Goal: Task Accomplishment & Management: Manage account settings

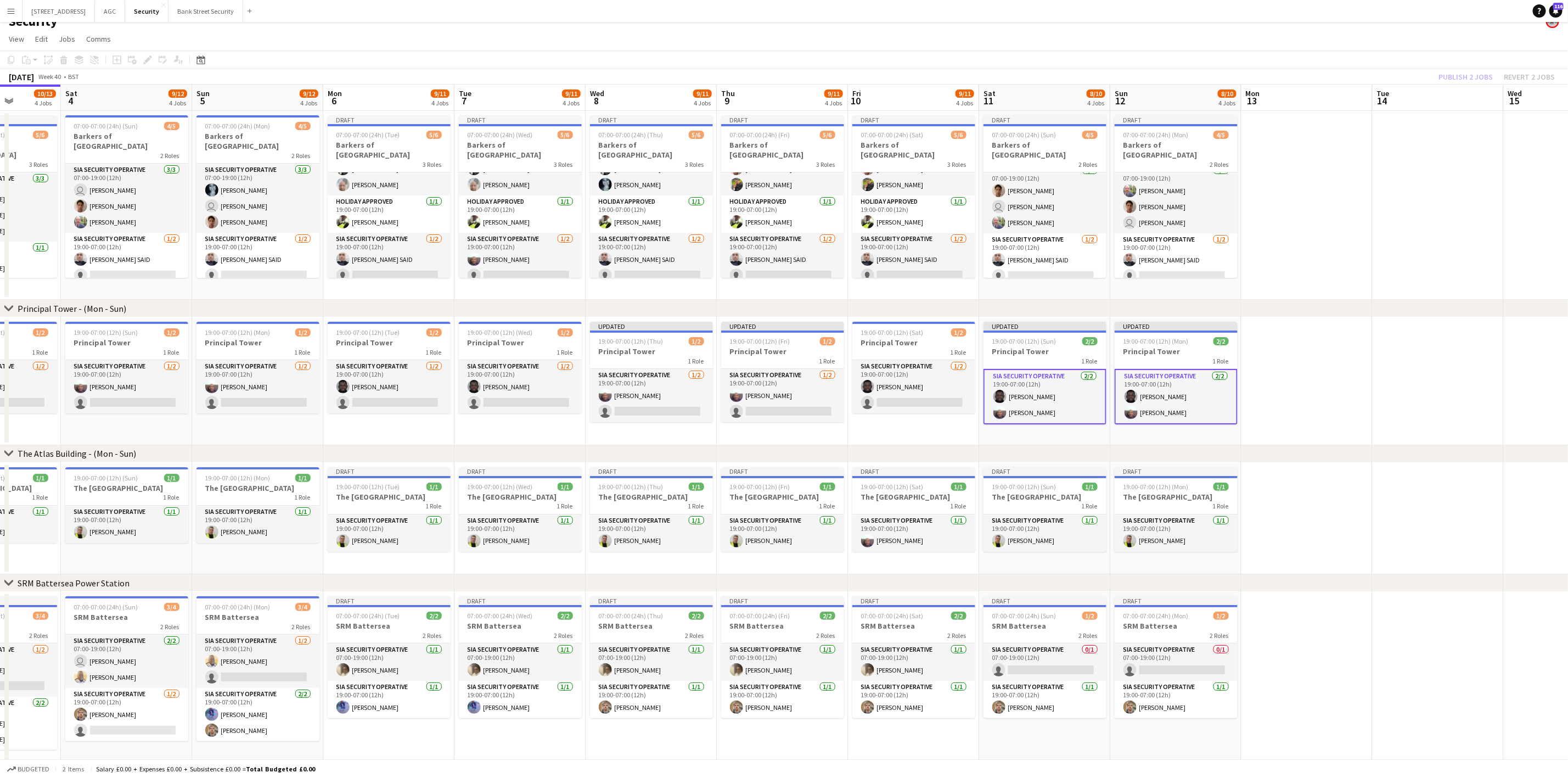
scroll to position [25, 0]
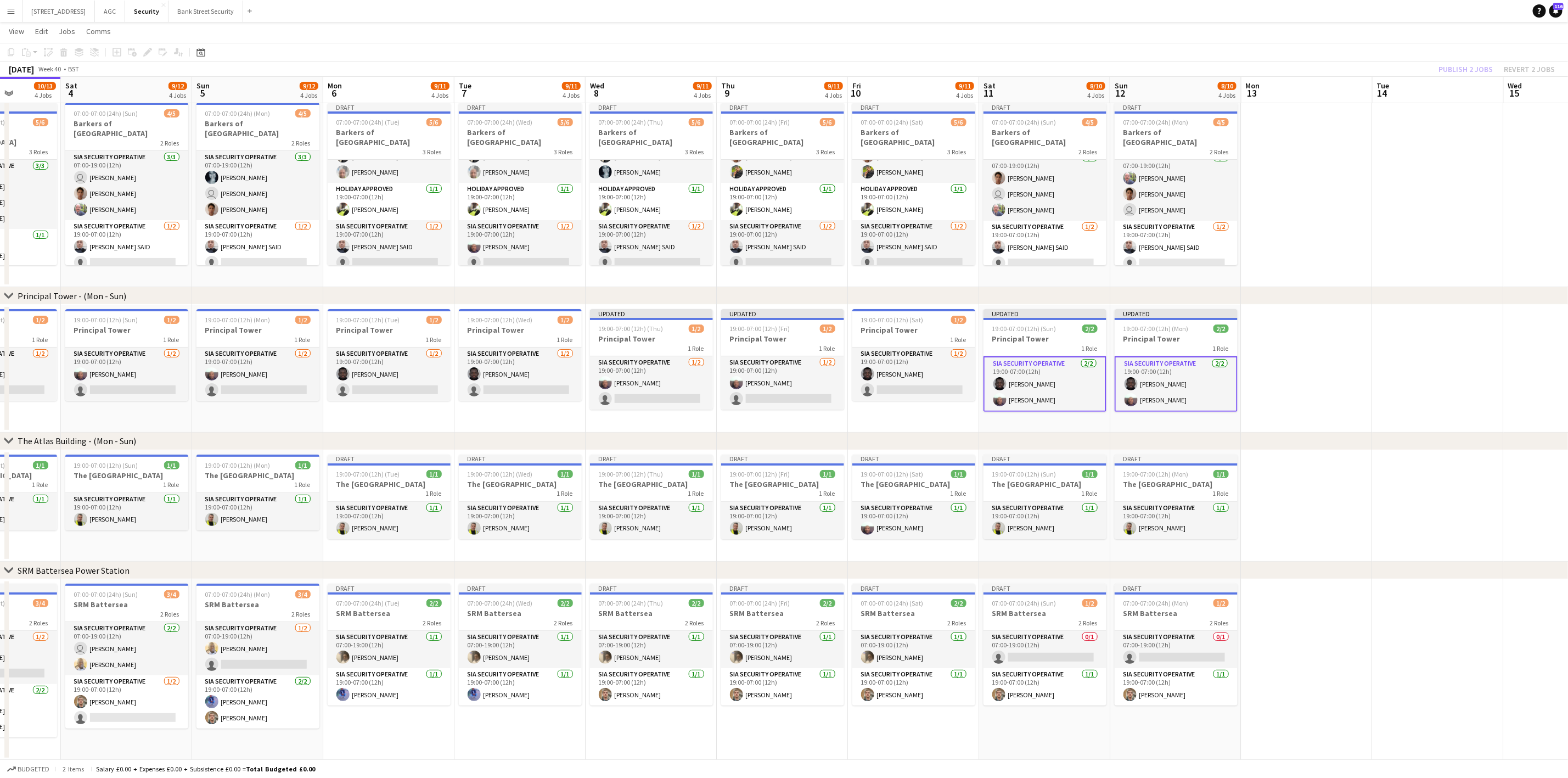
click at [382, 635] on app-card-role "SIA Security Operative [DATE] 07:00-19:00 (12h) [PERSON_NAME]" at bounding box center [389, 649] width 123 height 37
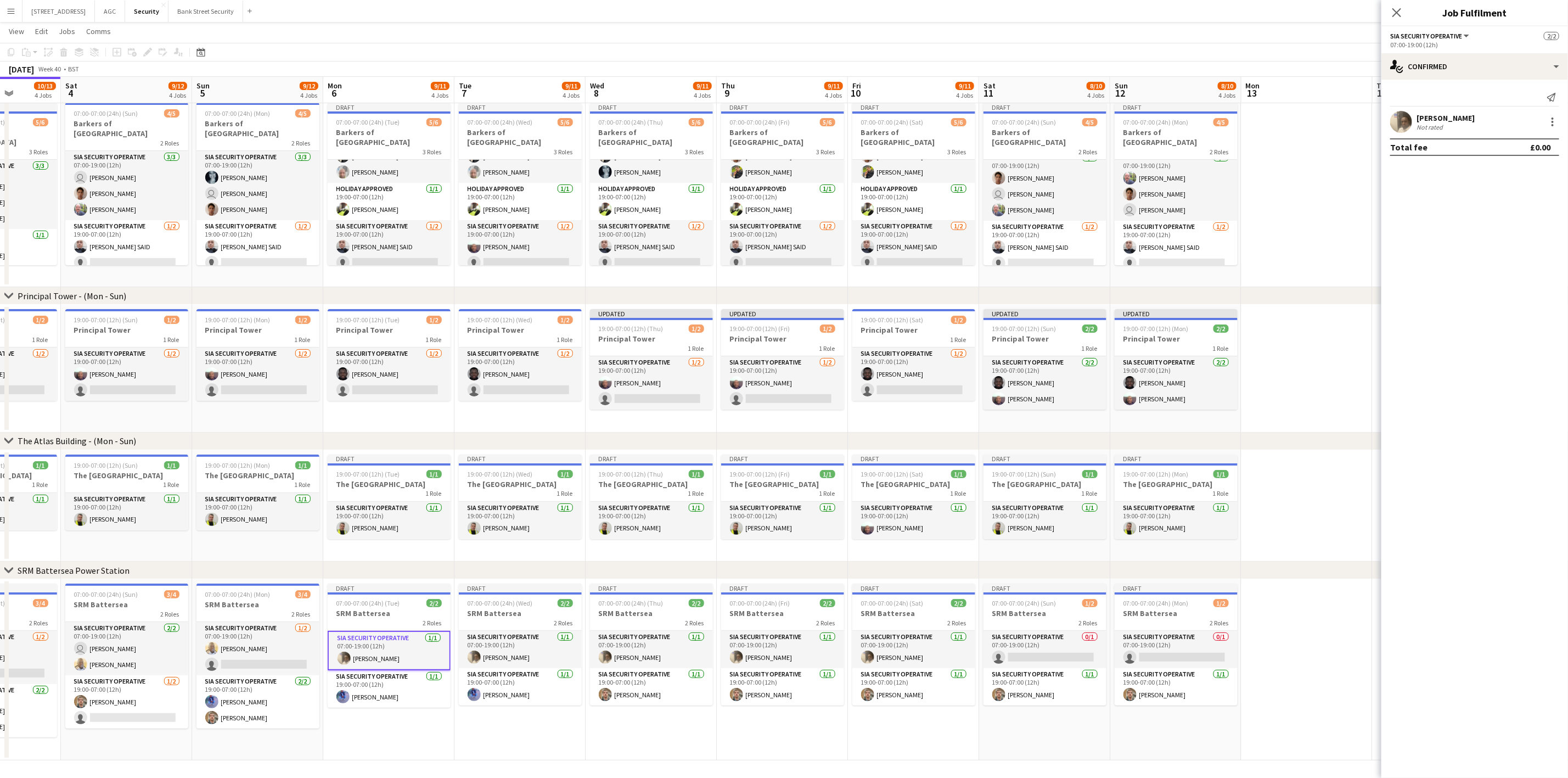
click at [481, 648] on app-card-role "SIA Security Operative [DATE] 07:00-19:00 (12h) [PERSON_NAME]" at bounding box center [520, 649] width 123 height 37
click at [613, 645] on app-card-role "SIA Security Operative [DATE] 07:00-19:00 (12h) [PERSON_NAME]" at bounding box center [651, 649] width 123 height 37
click at [722, 643] on app-card-role "SIA Security Operative [DATE] 07:00-19:00 (12h) [PERSON_NAME]" at bounding box center [782, 649] width 123 height 37
click at [857, 657] on app-card-role "SIA Security Operative [DATE] 07:00-19:00 (12h) [PERSON_NAME]" at bounding box center [914, 649] width 123 height 37
click at [1558, 123] on div at bounding box center [1552, 122] width 13 height 13
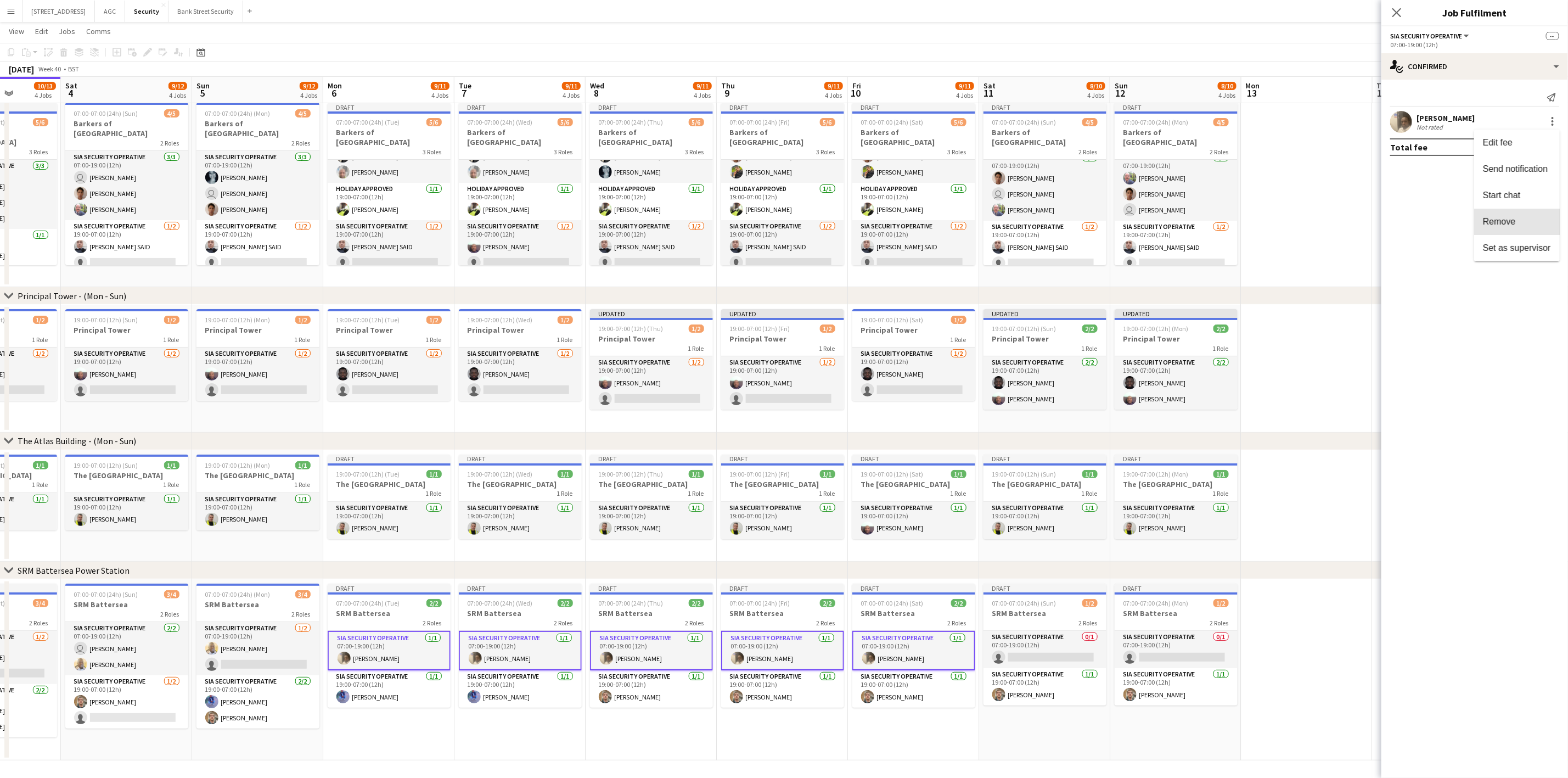
click at [1509, 217] on span "Remove" at bounding box center [1499, 220] width 33 height 9
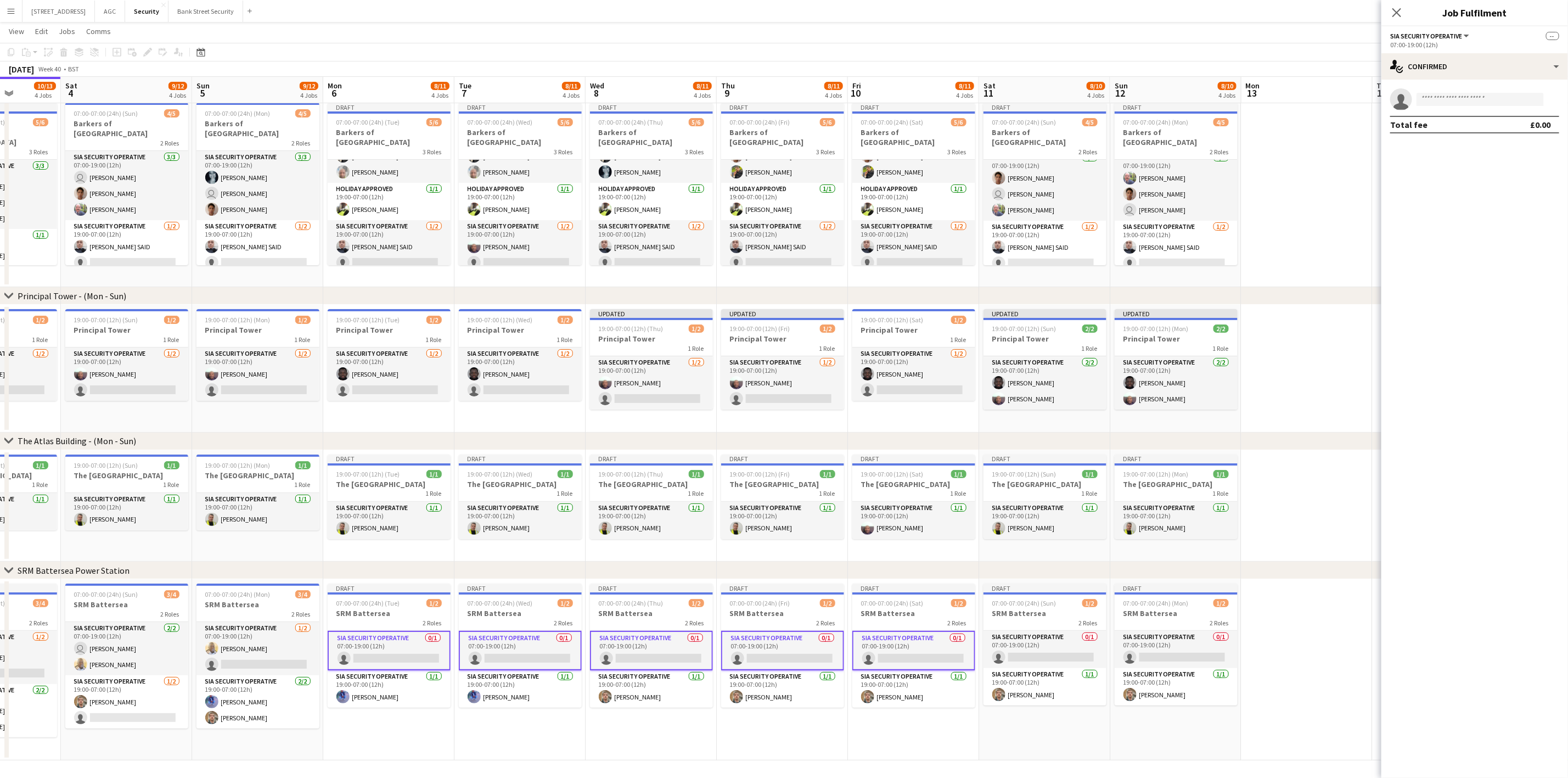
click at [1399, 13] on icon "Close pop-in" at bounding box center [1397, 13] width 9 height 9
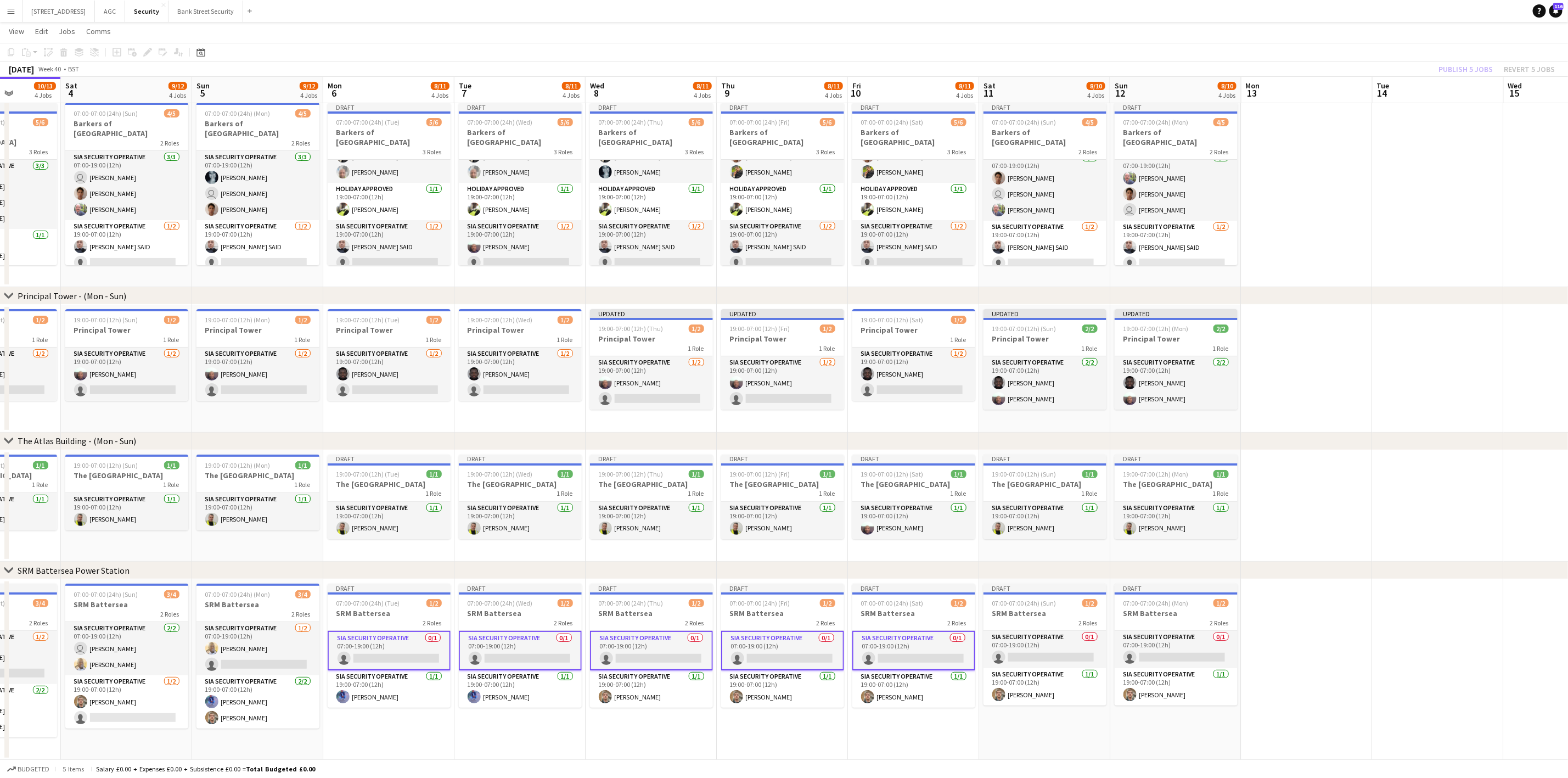
click at [1453, 64] on div "Publish 5 jobs Revert 5 jobs" at bounding box center [1497, 69] width 143 height 15
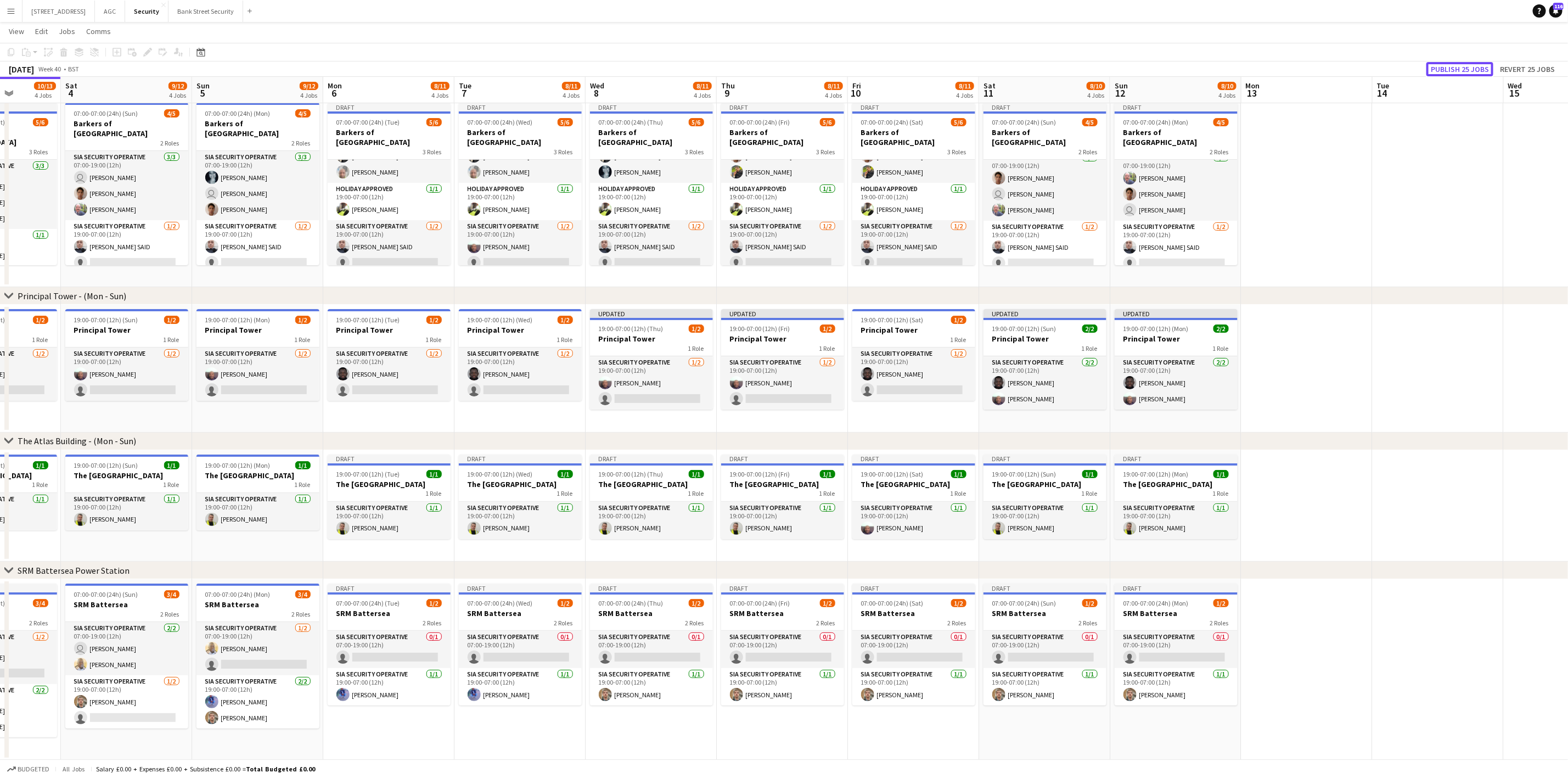
click at [1453, 64] on button "Publish 25 jobs" at bounding box center [1460, 69] width 67 height 15
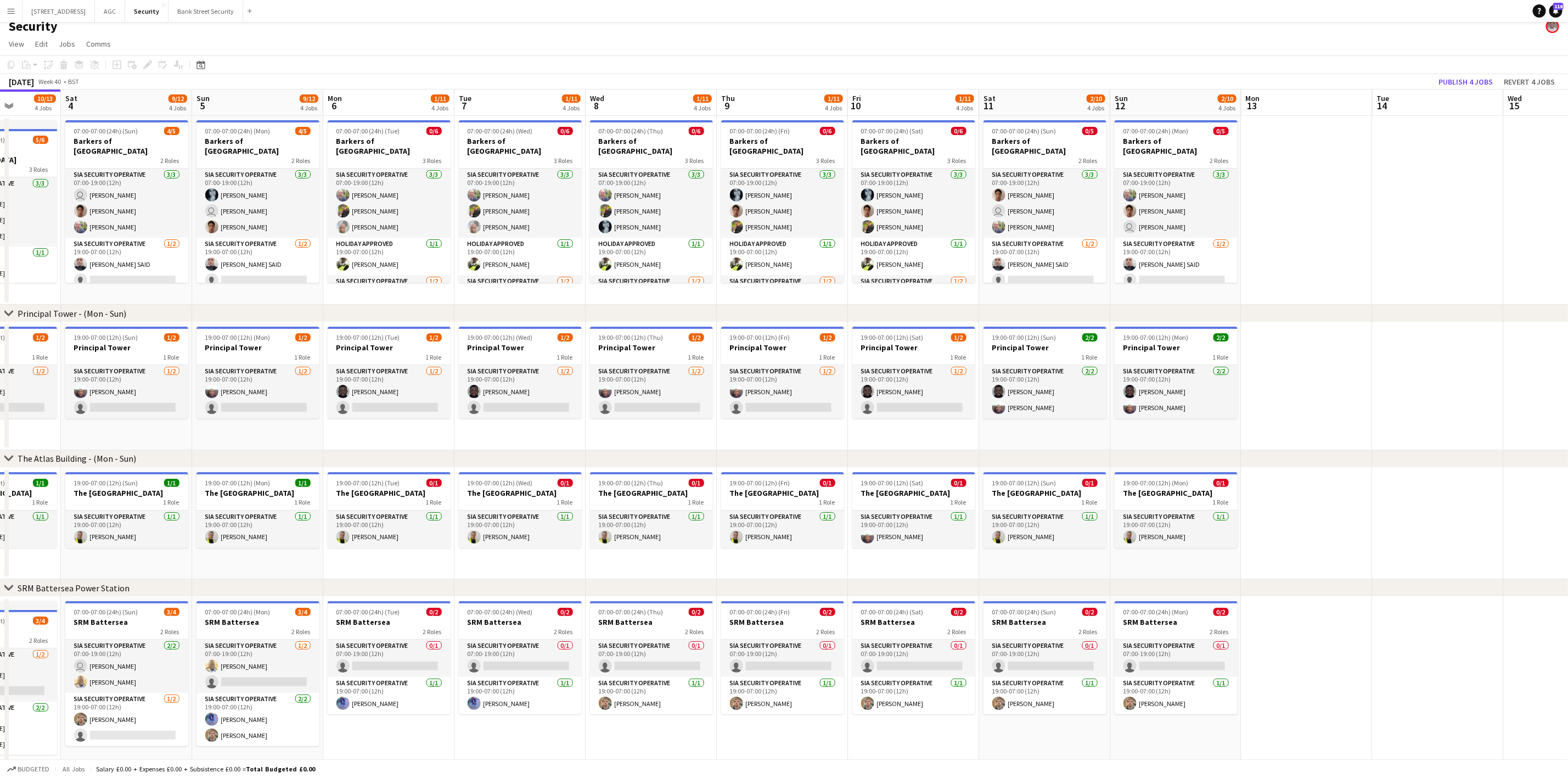
scroll to position [0, 0]
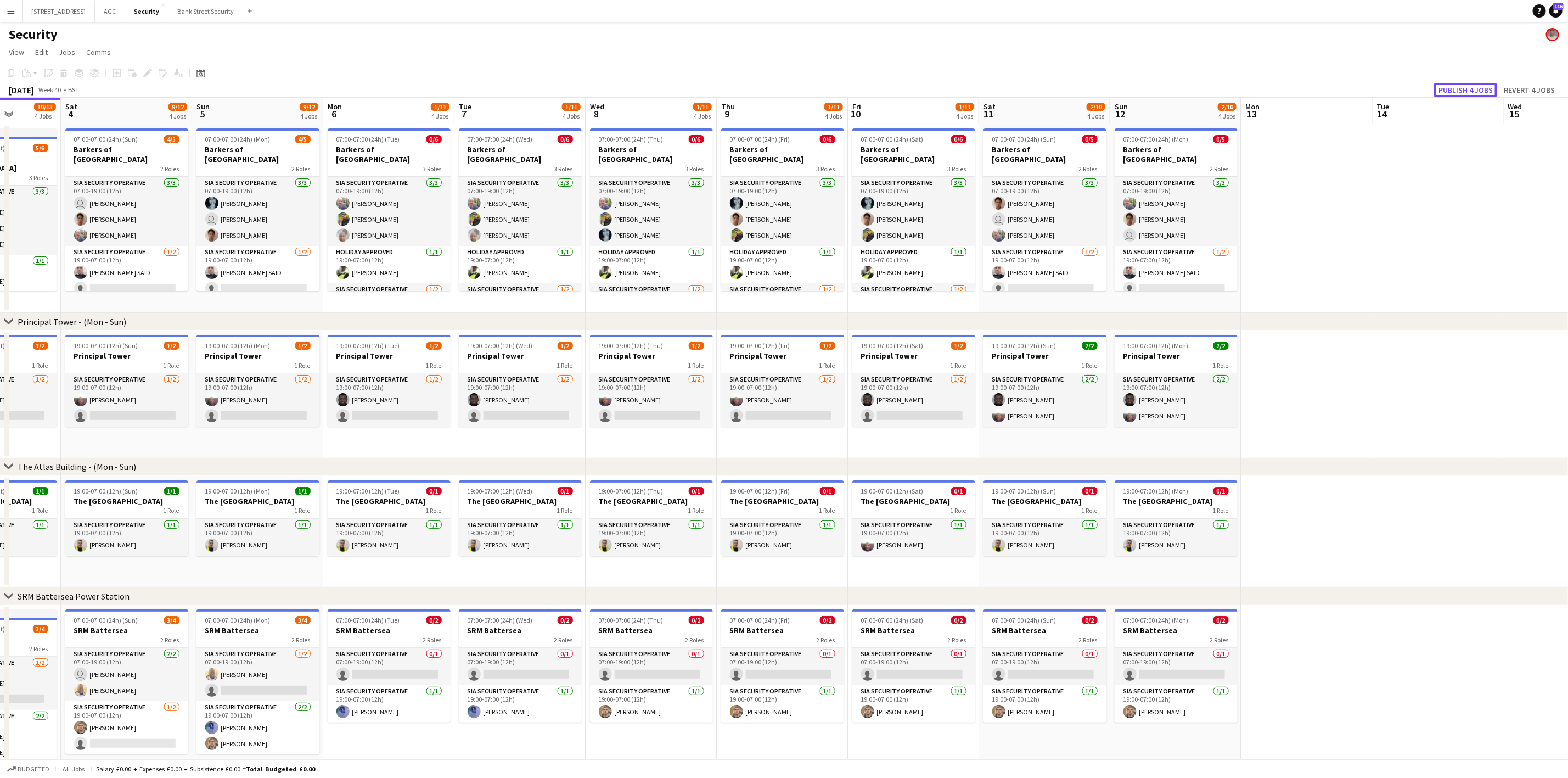
click at [1456, 85] on button "Publish 4 jobs" at bounding box center [1466, 90] width 63 height 15
click at [1462, 86] on button "Publish 4 jobs" at bounding box center [1466, 90] width 63 height 15
click at [123, 199] on app-card-role "SIA Security Operative [DATE] 07:00-19:00 (12h) user [PERSON_NAME] [PERSON_NAME…" at bounding box center [126, 212] width 123 height 69
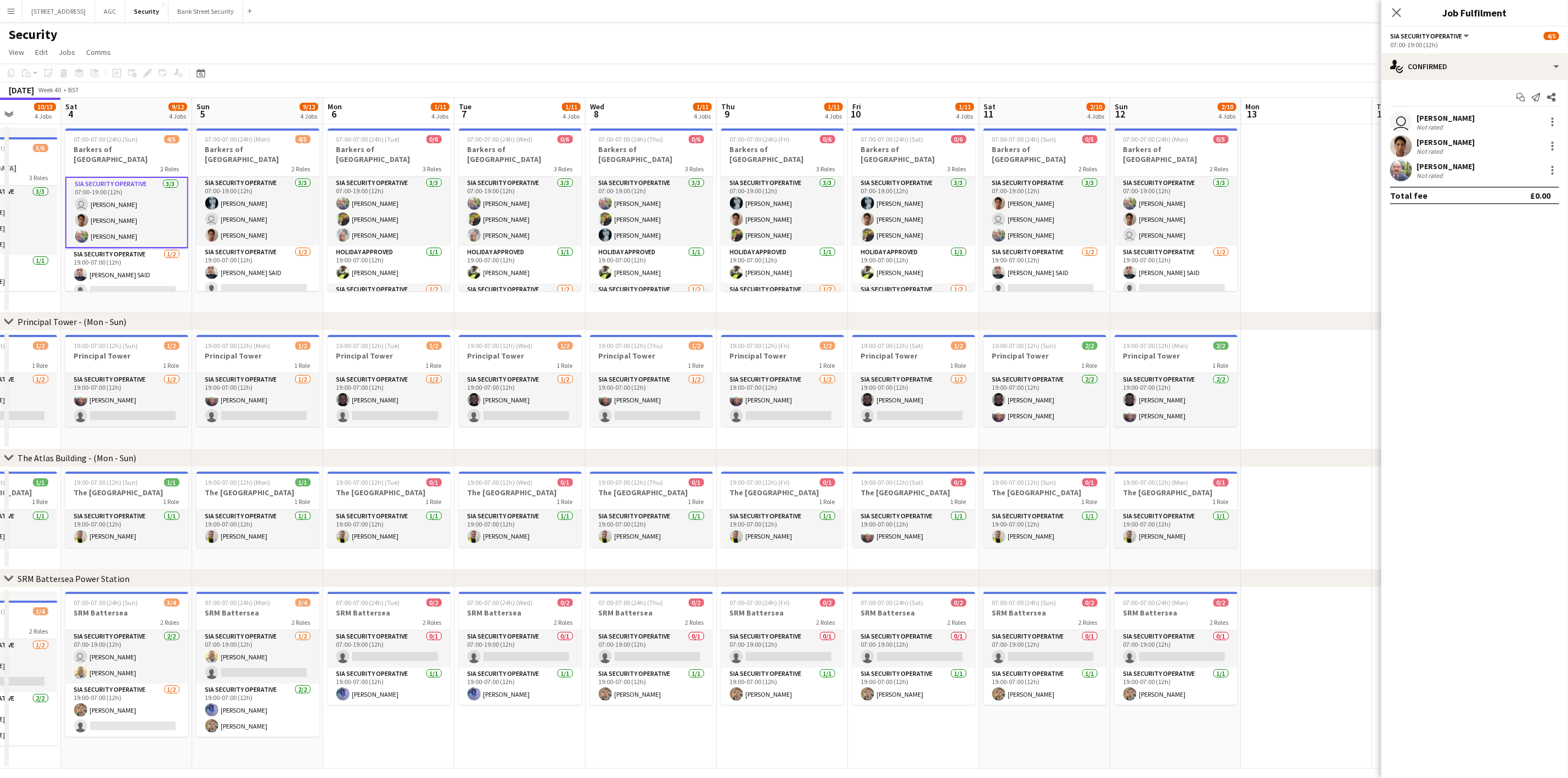
click at [269, 211] on app-card-role "SIA Security Operative [DATE] 07:00-19:00 (12h) [PERSON_NAME] user [PERSON_NAME…" at bounding box center [258, 212] width 123 height 69
click at [402, 193] on app-card-role "SIA Security Operative [DATE] 07:00-19:00 (12h) [PERSON_NAME] [PERSON_NAME] [PE…" at bounding box center [389, 212] width 123 height 69
click at [527, 196] on app-card-role "SIA Security Operative [DATE] 07:00-19:00 (12h) [PERSON_NAME] [PERSON_NAME] [PE…" at bounding box center [520, 212] width 123 height 69
click at [733, 212] on app-user-avatar at bounding box center [736, 218] width 13 height 13
click at [877, 198] on app-card-role "SIA Security Operative [DATE] 07:00-19:00 (12h) [PERSON_NAME] [PERSON_NAME] [PE…" at bounding box center [914, 212] width 123 height 69
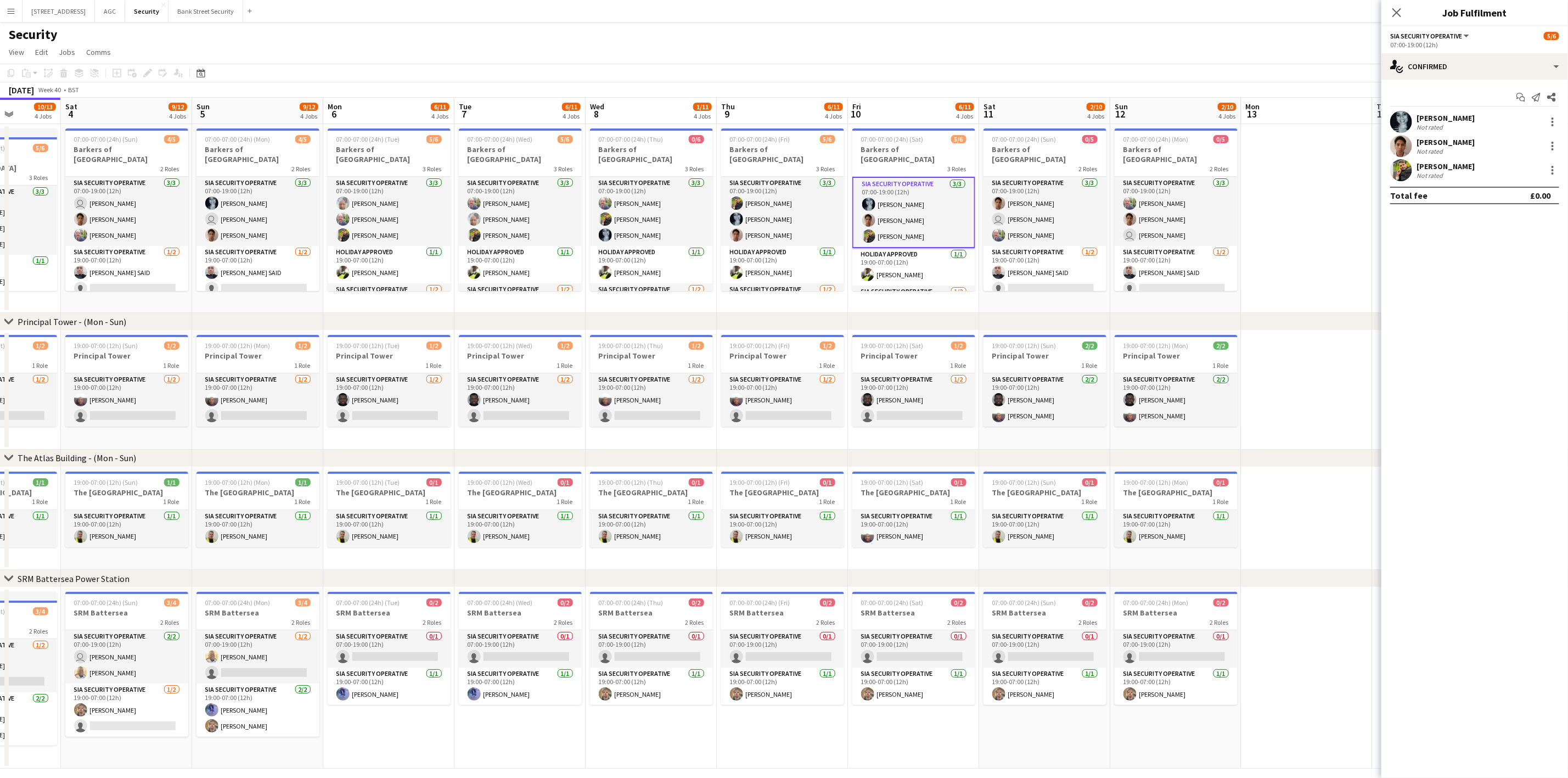
click at [1079, 198] on app-card-role "SIA Security Operative [DATE] 07:00-19:00 (12h) [PERSON_NAME] user [PERSON_NAME…" at bounding box center [1044, 212] width 123 height 69
click at [1204, 199] on app-card-role "SIA Security Operative [DATE] 07:00-19:00 (12h) [PERSON_NAME] [PERSON_NAME] use…" at bounding box center [1176, 212] width 123 height 69
click at [1174, 510] on app-card-role "SIA Security Operative [DATE] 19:00-07:00 (12h) [PERSON_NAME]" at bounding box center [1177, 528] width 123 height 37
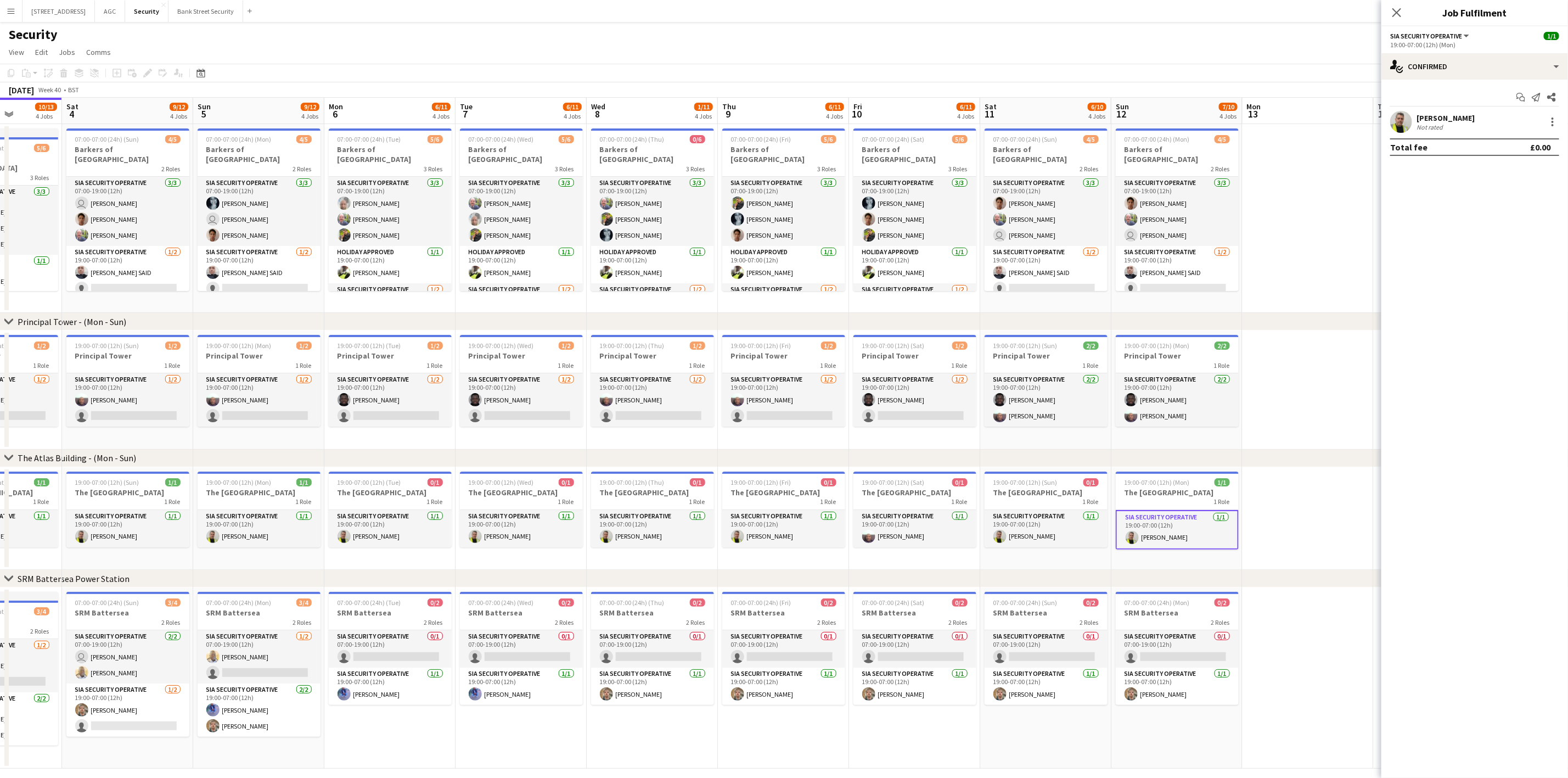
click at [1061, 542] on app-card-role "SIA Security Operative [DATE] 19:00-07:00 (12h) [PERSON_NAME]" at bounding box center [1046, 528] width 123 height 37
click at [925, 530] on app-card-role "SIA Security Operative [DATE] 19:00-07:00 (12h) [PERSON_NAME]" at bounding box center [913, 528] width 123 height 37
click at [787, 532] on app-card-role "SIA Security Operative [DATE] 19:00-07:00 (12h) [PERSON_NAME]" at bounding box center [782, 528] width 123 height 37
click at [611, 542] on app-card-role "SIA Security Operative [DATE] 19:00-07:00 (12h) [PERSON_NAME]" at bounding box center [650, 528] width 123 height 37
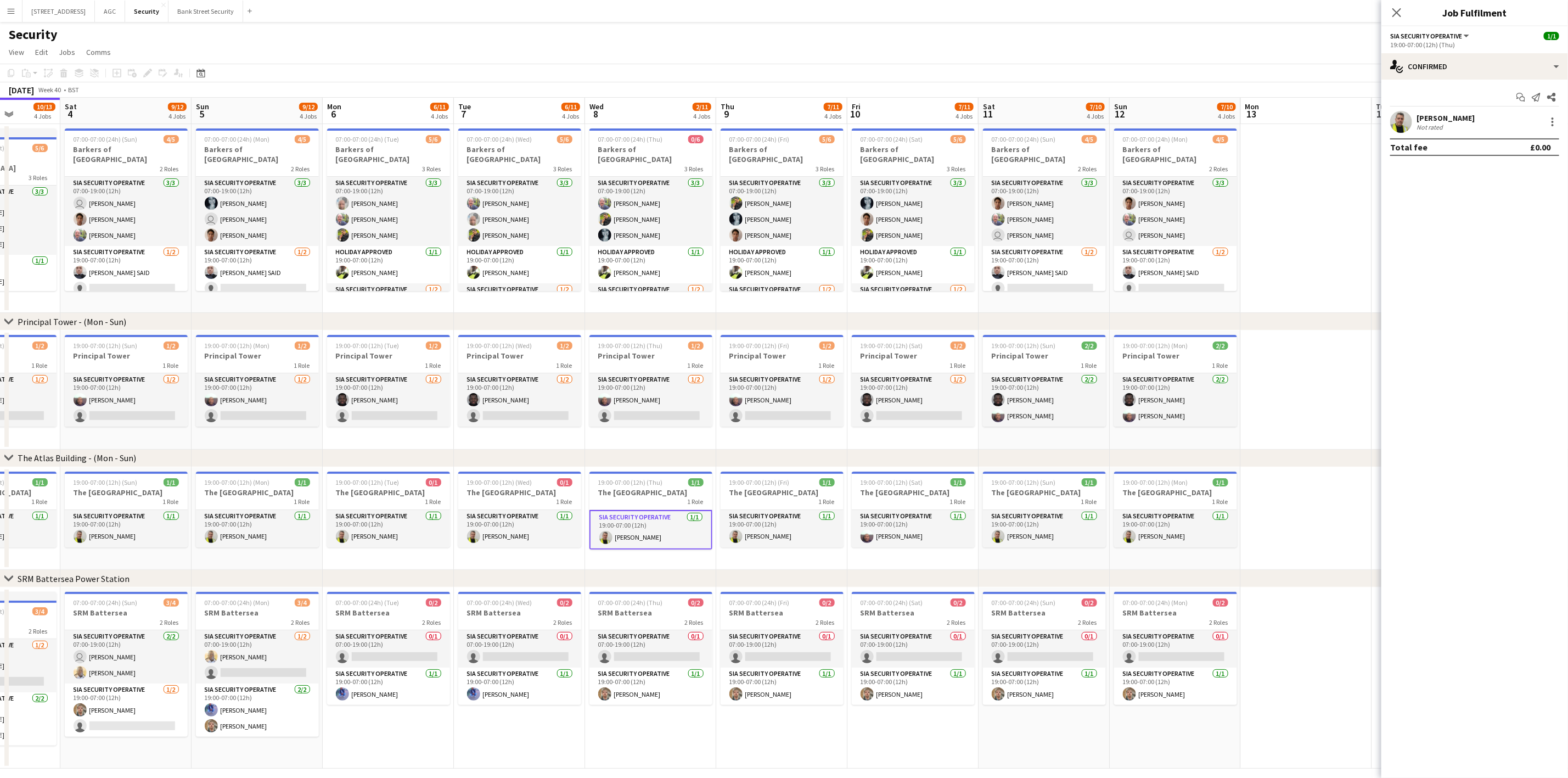
scroll to position [0, 335]
drag, startPoint x: 534, startPoint y: 540, endPoint x: 474, endPoint y: 537, distance: 60.1
click at [532, 539] on app-card-role "SIA Security Operative [DATE] 19:00-07:00 (12h) [PERSON_NAME]" at bounding box center [518, 528] width 123 height 37
click at [414, 539] on app-card-role "SIA Security Operative [DATE] 19:00-07:00 (12h) [PERSON_NAME]" at bounding box center [386, 528] width 123 height 37
click at [251, 517] on app-card-role "SIA Security Operative [DATE] 19:00-07:00 (12h) [PERSON_NAME]" at bounding box center [256, 528] width 123 height 37
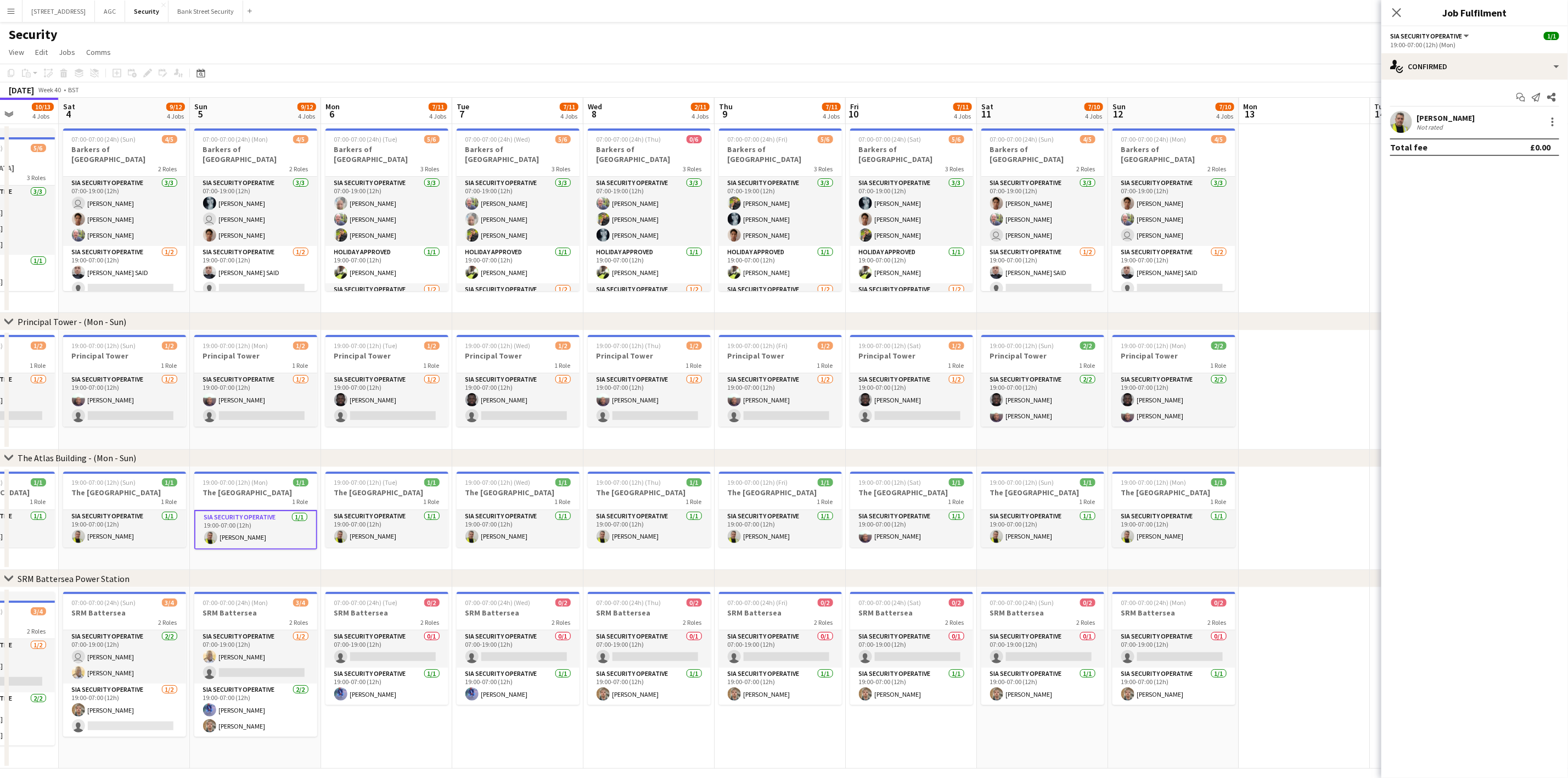
click at [111, 522] on app-card-role "SIA Security Operative [DATE] 19:00-07:00 (12h) [PERSON_NAME]" at bounding box center [124, 528] width 123 height 37
click at [405, 645] on app-card-role "SIA Security Operative 0/1 07:00-19:00 (12h) single-neutral-actions" at bounding box center [386, 649] width 123 height 37
click at [549, 640] on app-card-role "SIA Security Operative 0/1 07:00-19:00 (12h) single-neutral-actions" at bounding box center [518, 649] width 123 height 37
click at [630, 639] on app-card-role "SIA Security Operative 0/1 07:00-19:00 (12h) single-neutral-actions" at bounding box center [649, 649] width 123 height 37
click at [755, 636] on app-card-role "SIA Security Operative 0/1 07:00-19:00 (12h) single-neutral-actions" at bounding box center [781, 649] width 123 height 37
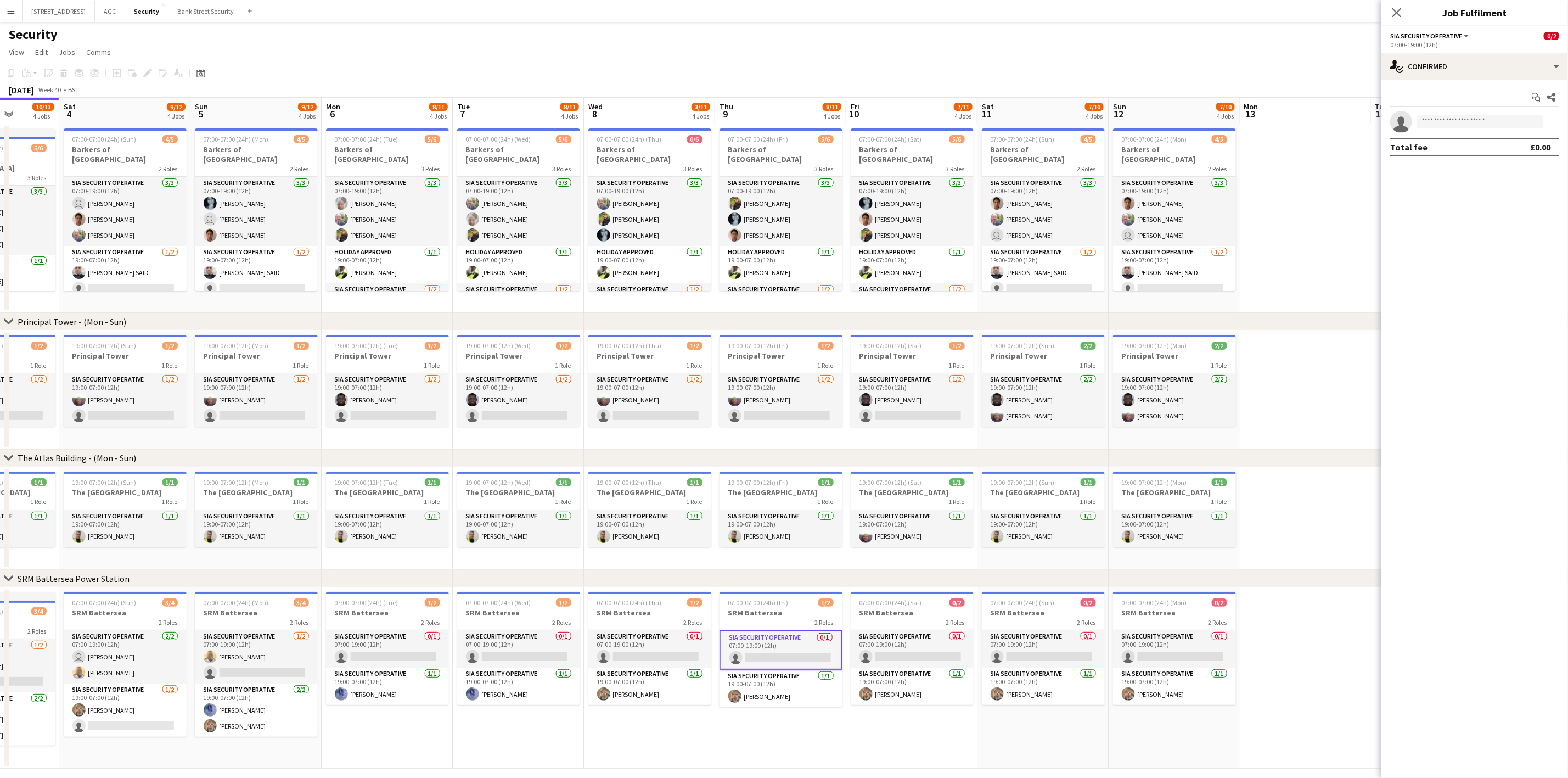
click at [968, 647] on app-card-role "SIA Security Operative 0/1 07:00-19:00 (12h) single-neutral-actions" at bounding box center [912, 649] width 123 height 37
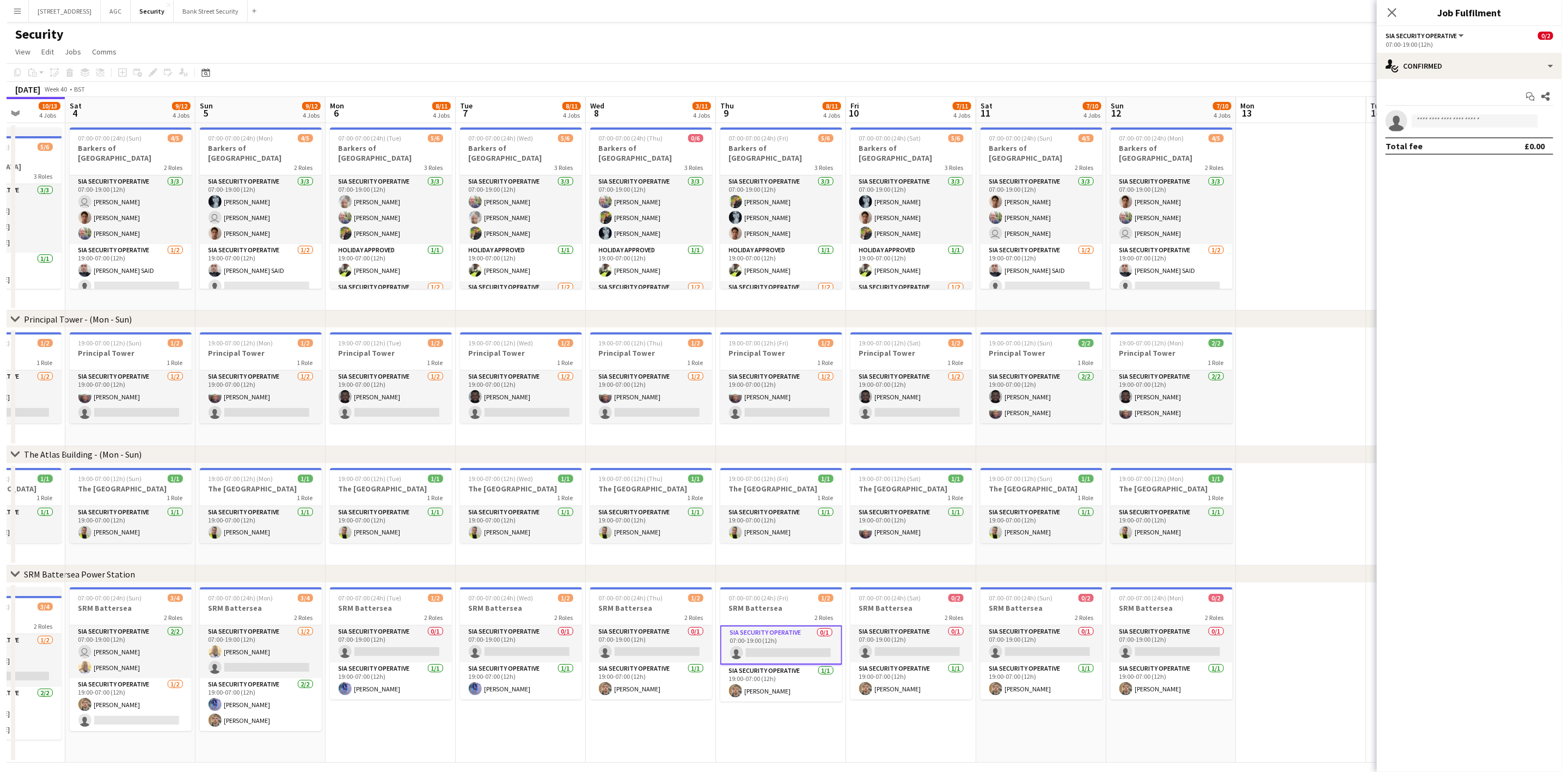
scroll to position [0, 331]
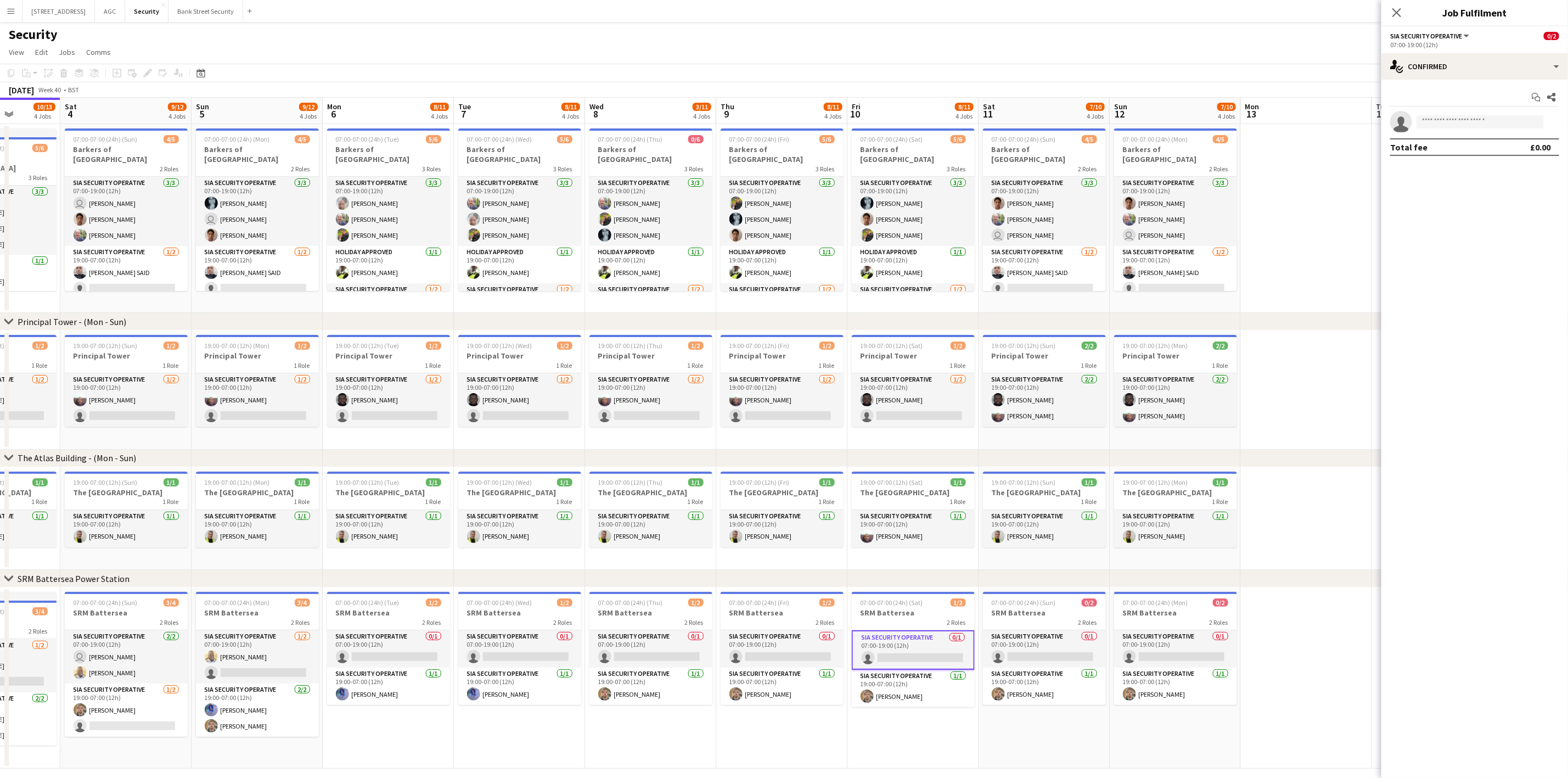
click at [1031, 647] on app-card-role "SIA Security Operative 0/1 07:00-19:00 (12h) single-neutral-actions" at bounding box center [1044, 649] width 123 height 37
click at [1132, 643] on app-card-role "SIA Security Operative 0/1 07:00-19:00 (12h) single-neutral-actions" at bounding box center [1175, 649] width 123 height 37
click at [1401, 9] on icon at bounding box center [1397, 13] width 9 height 9
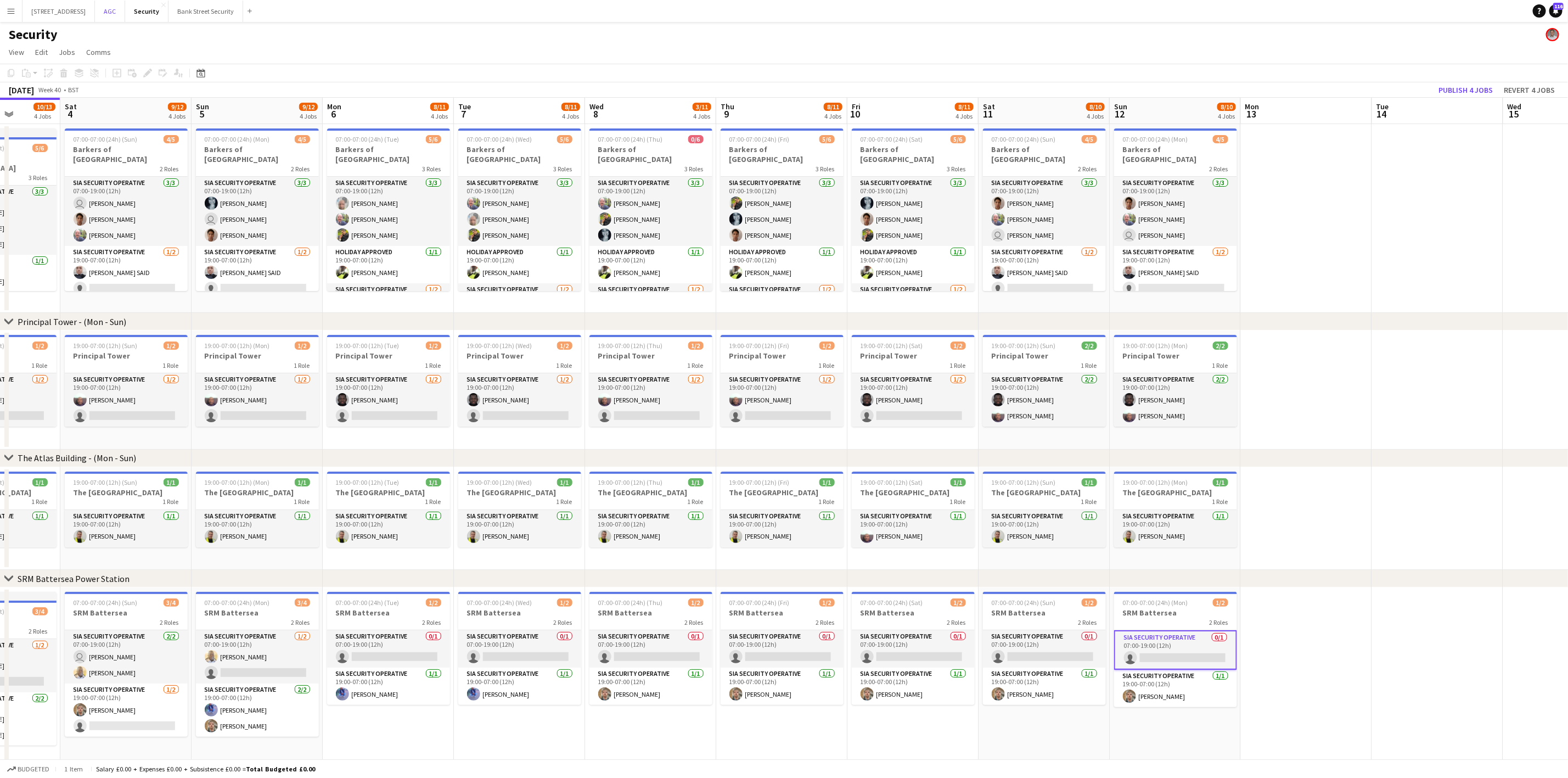
click at [125, 4] on button "AGC Close" at bounding box center [110, 11] width 30 height 21
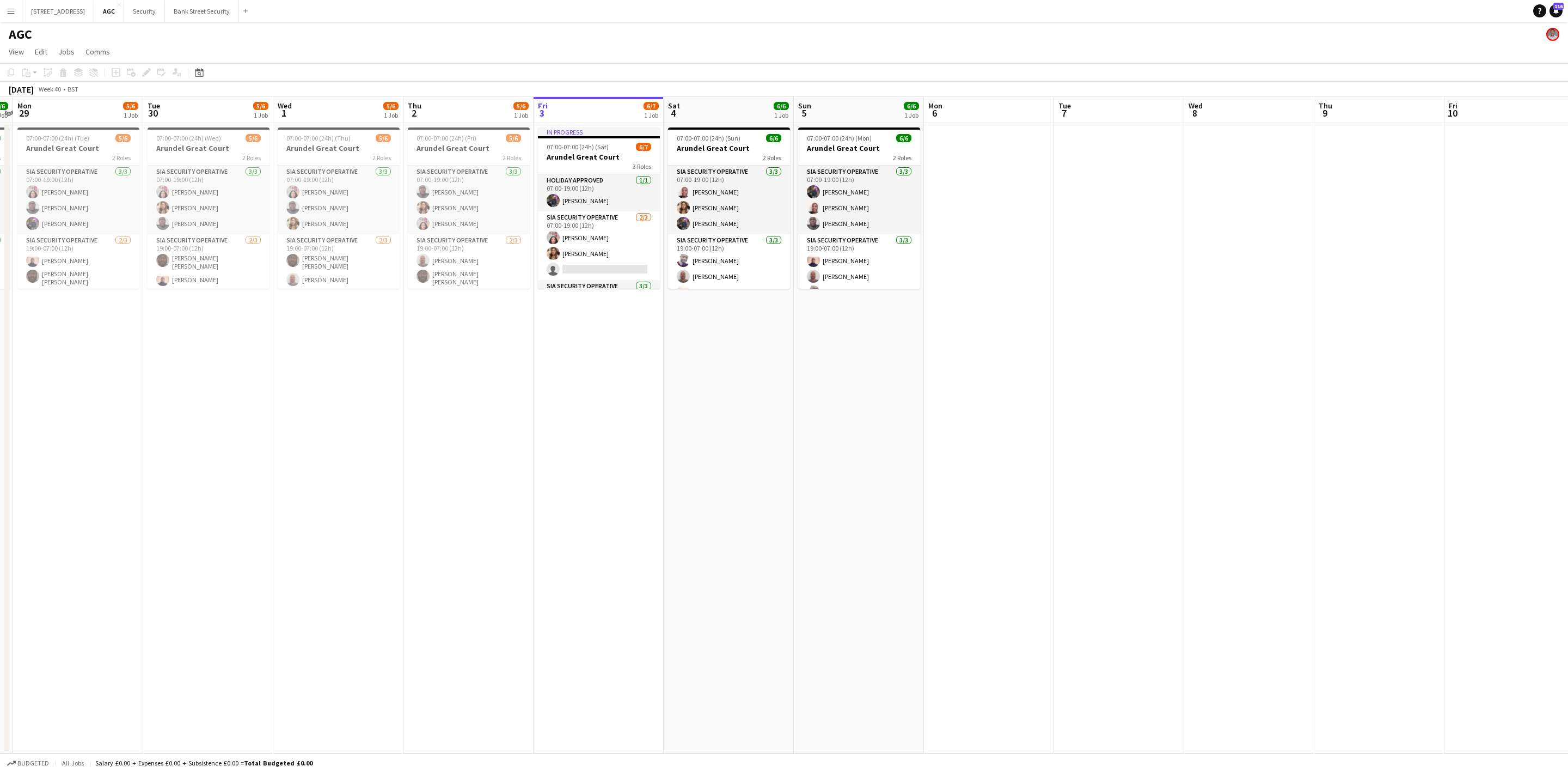
scroll to position [0, 328]
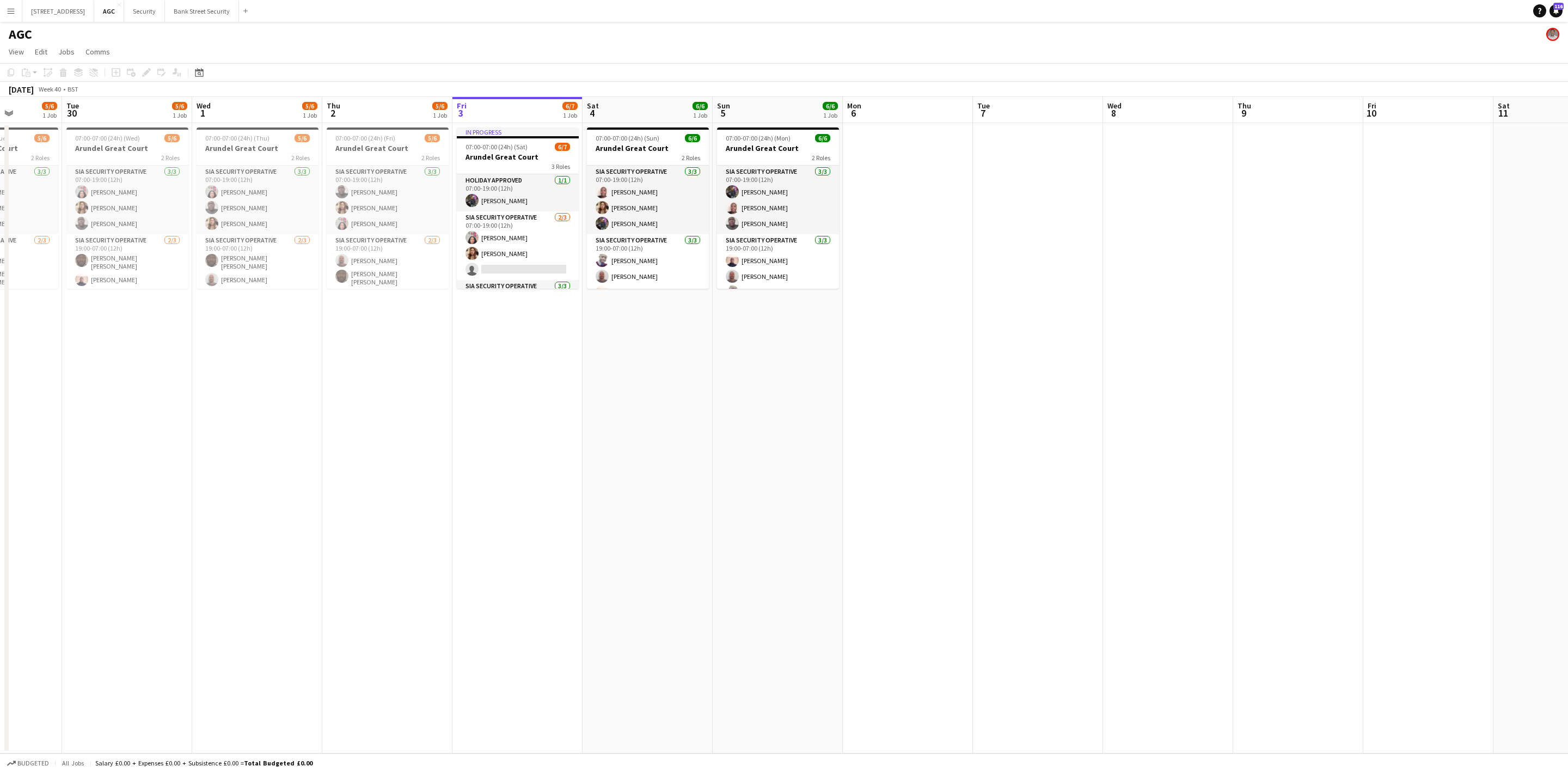
drag, startPoint x: 142, startPoint y: 331, endPoint x: 464, endPoint y: 321, distance: 322.2
click at [464, 321] on app-calendar-viewport "Sat 27 5/6 1 Job Sun 28 6/6 1 Job Mon 29 5/6 1 Job Tue 30 5/6 1 Job Wed 1 5/6 1…" at bounding box center [784, 425] width 1568 height 656
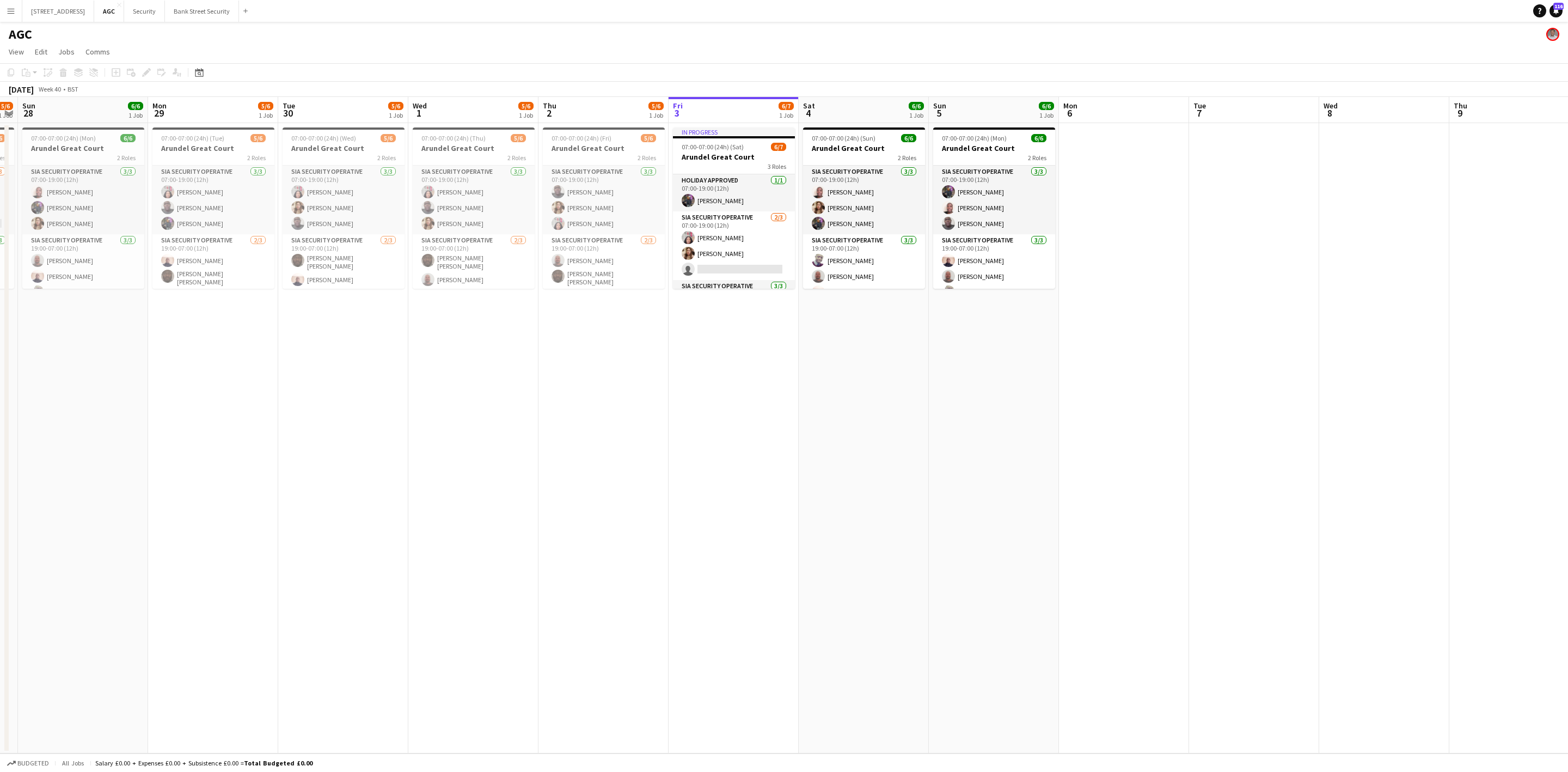
drag, startPoint x: 195, startPoint y: 360, endPoint x: 299, endPoint y: 352, distance: 104.3
click at [299, 352] on app-calendar-viewport "Fri 26 6/6 1 Job Sat 27 5/6 1 Job Sun 28 6/6 1 Job Mon 29 5/6 1 Job Tue 30 5/6 …" at bounding box center [784, 425] width 1568 height 656
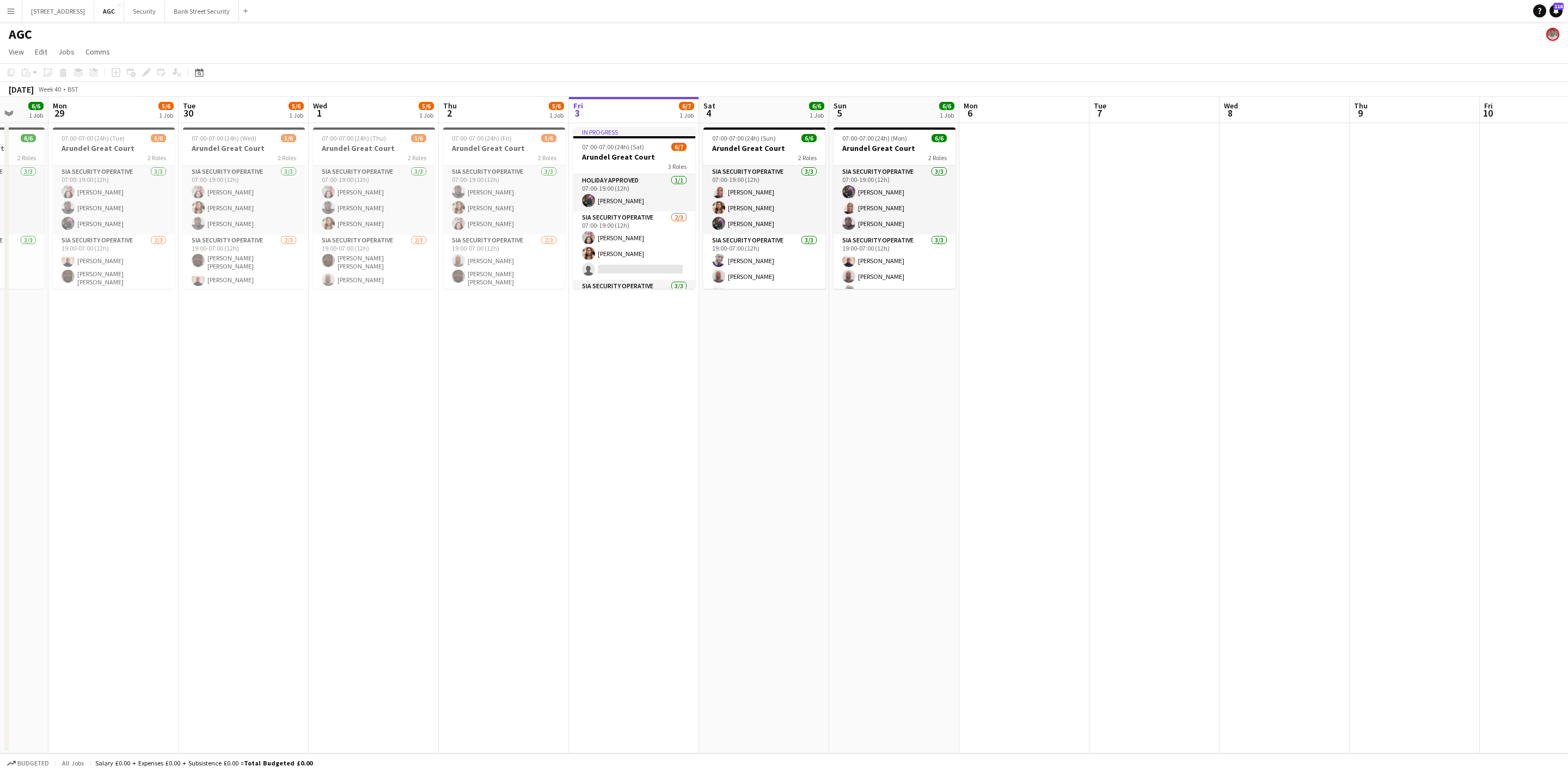
drag, startPoint x: 197, startPoint y: 345, endPoint x: 180, endPoint y: 353, distance: 18.8
click at [180, 353] on app-calendar-viewport "Fri 26 6/6 1 Job Sat 27 5/6 1 Job Sun 28 6/6 1 Job Mon 29 5/6 1 Job Tue 30 5/6 …" at bounding box center [784, 425] width 1568 height 656
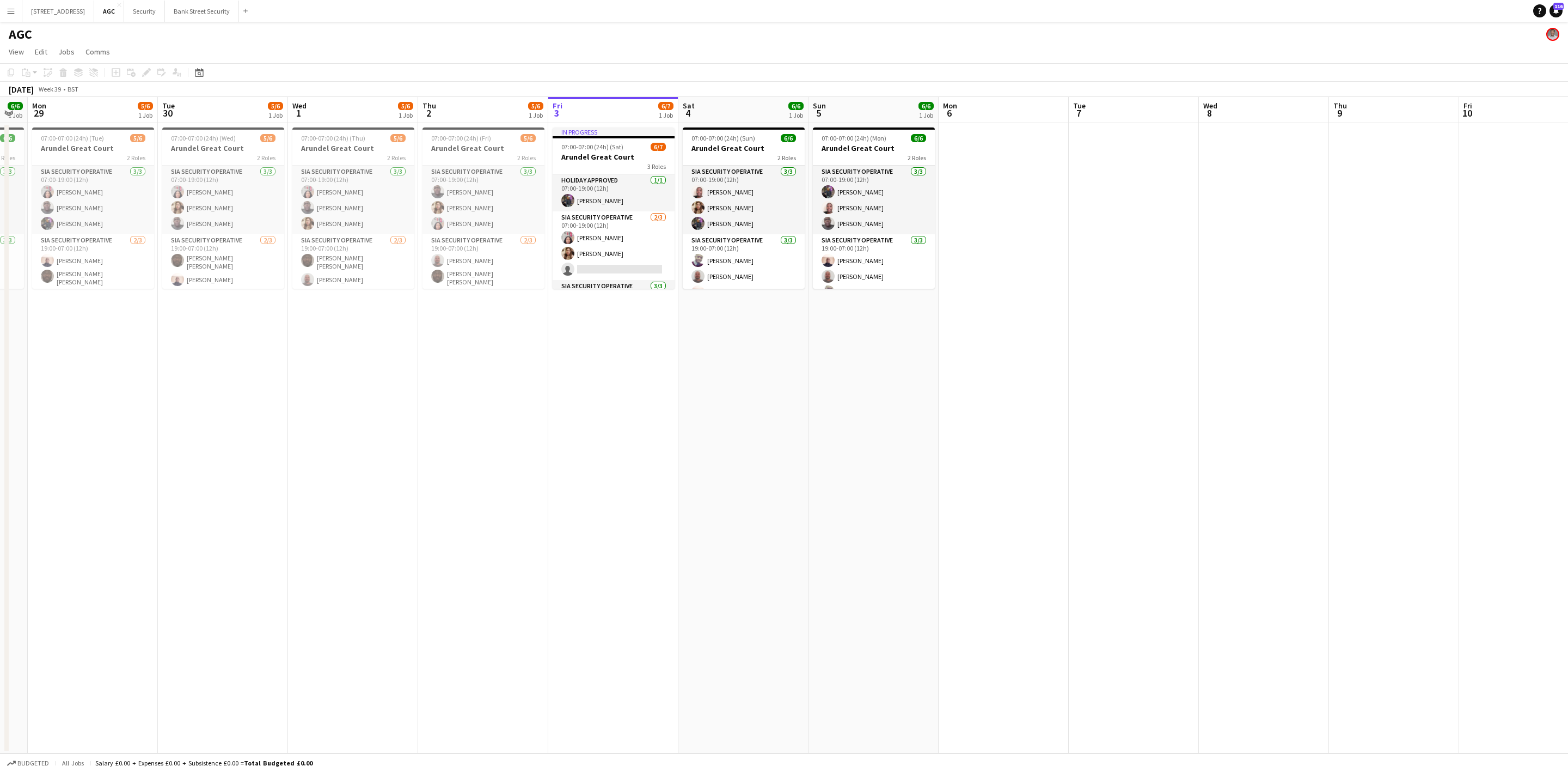
drag, startPoint x: 179, startPoint y: 353, endPoint x: 158, endPoint y: 348, distance: 21.6
click at [158, 348] on app-calendar-viewport "Fri 26 6/6 1 Job Sat 27 5/6 1 Job Sun 28 6/6 1 Job Mon 29 5/6 1 Job Tue 30 5/6 …" at bounding box center [784, 425] width 1568 height 656
click at [98, 135] on span "07:00-07:00 (24h) (Tue)" at bounding box center [72, 138] width 63 height 8
click at [209, 142] on span "07:00-07:00 (24h) (Wed)" at bounding box center [203, 138] width 65 height 8
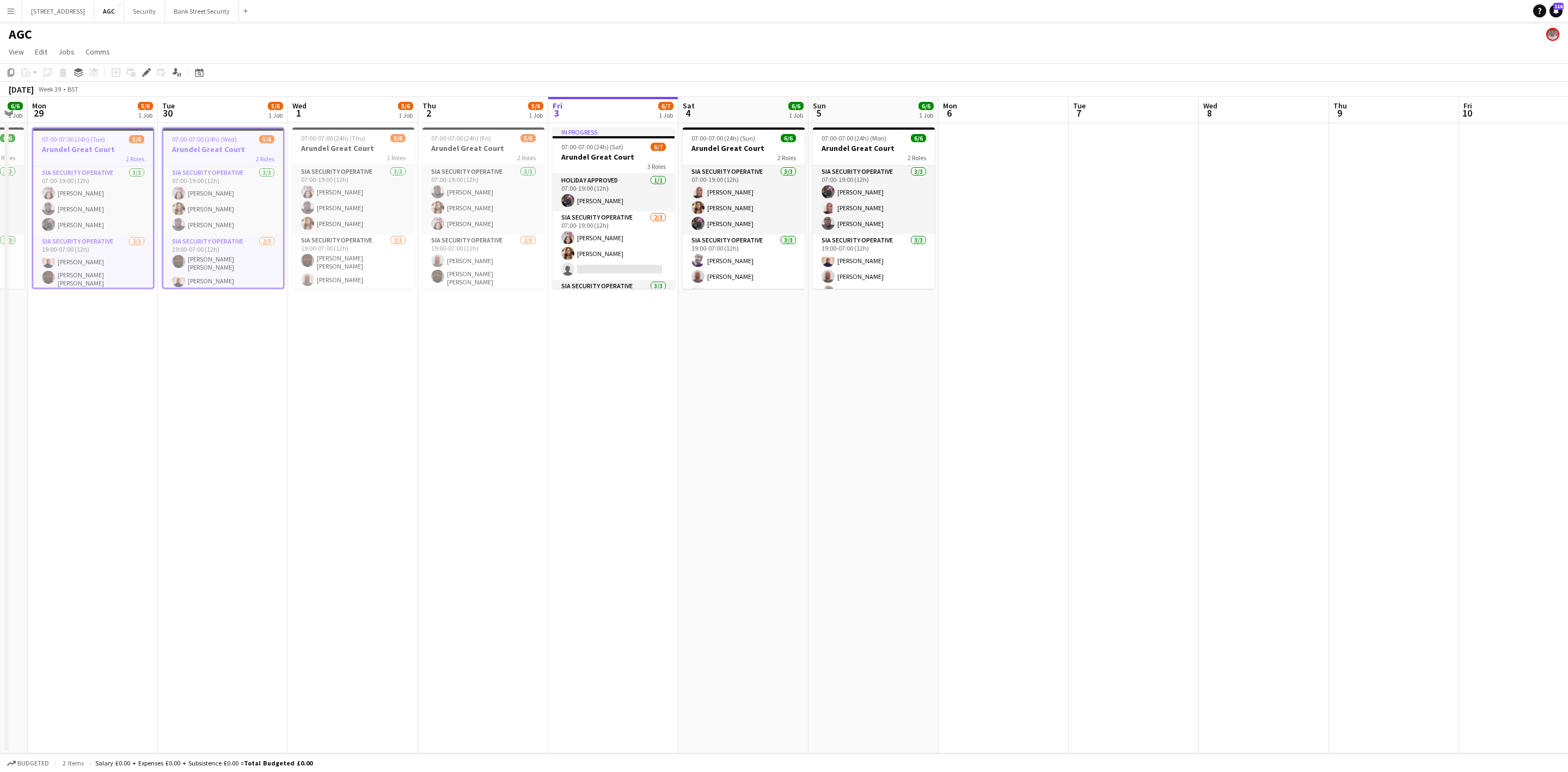
click at [336, 121] on app-board-header-date "Wed 1 5/6 1 Job" at bounding box center [353, 110] width 130 height 26
click at [345, 151] on h3 "Arundel Great Court" at bounding box center [353, 149] width 122 height 10
click at [489, 142] on app-job-card "07:00-07:00 (24h) (Fri) 5/6 Arundel Great Court 2 Roles SIA Security Operative …" at bounding box center [483, 207] width 122 height 161
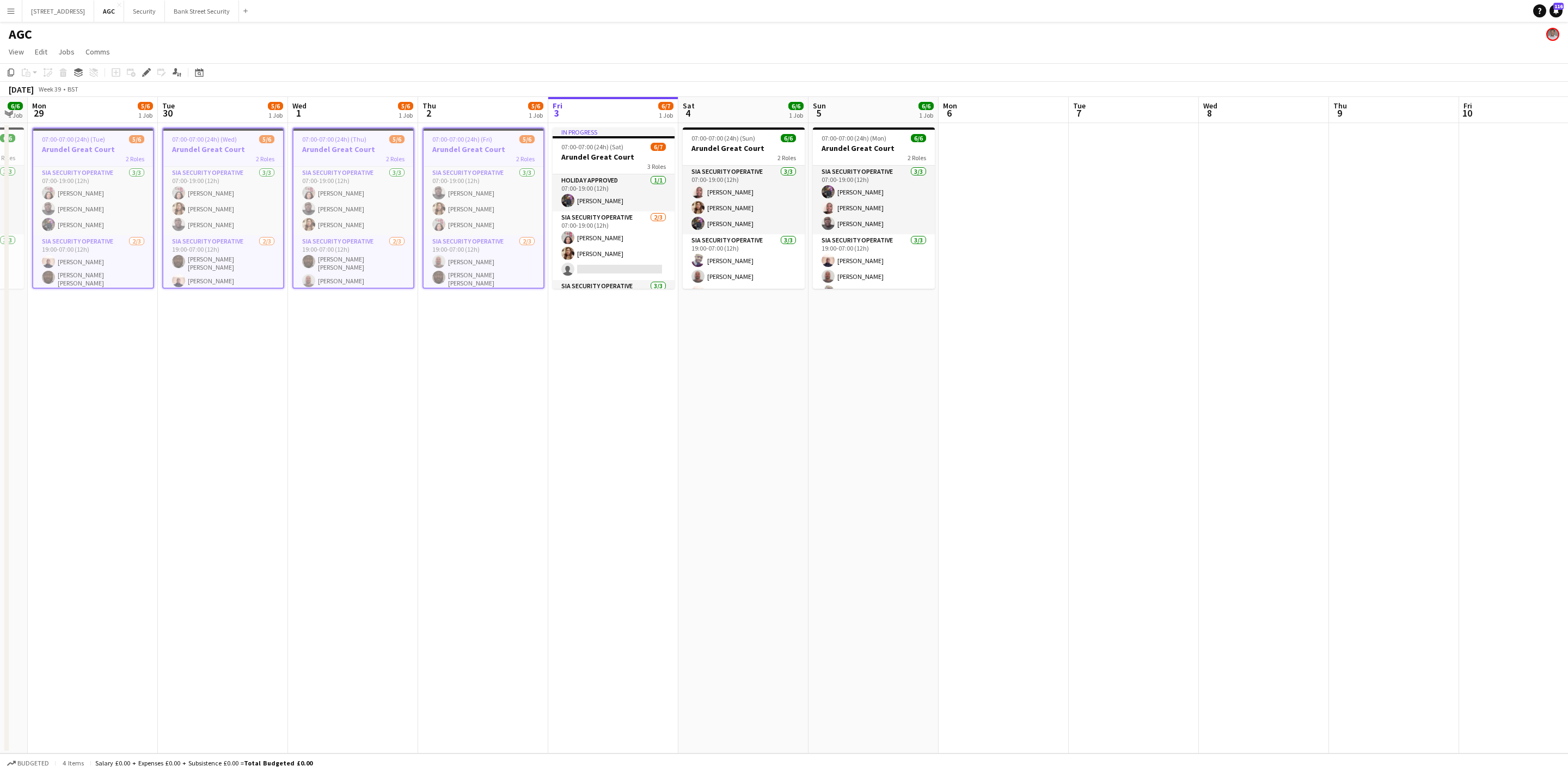
click at [567, 149] on span "07:00-07:00 (24h) (Sat)" at bounding box center [592, 147] width 62 height 8
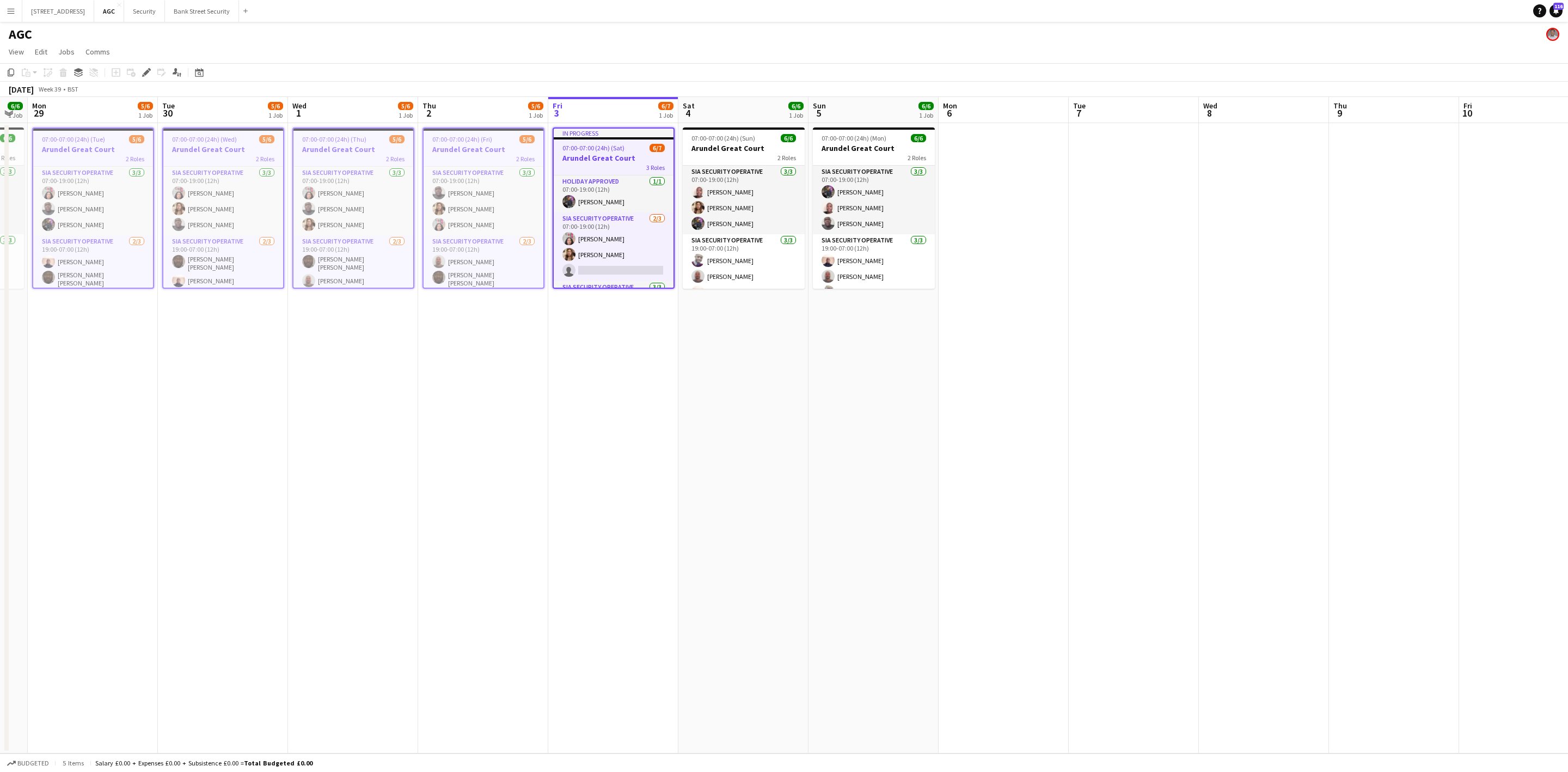
click at [722, 143] on h3 "Arundel Great Court" at bounding box center [744, 149] width 122 height 10
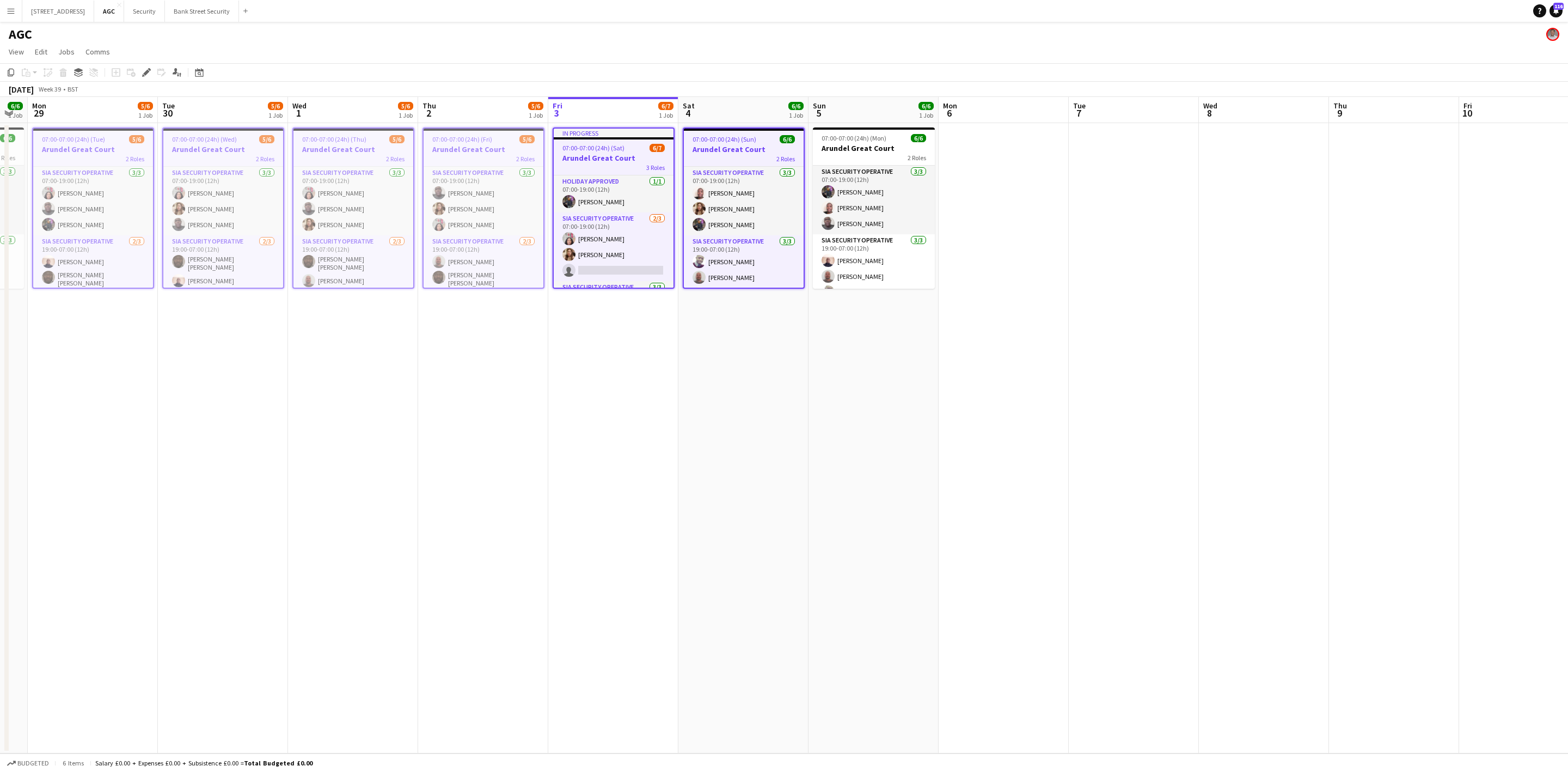
click at [835, 134] on span "07:00-07:00 (24h) (Mon)" at bounding box center [854, 138] width 65 height 8
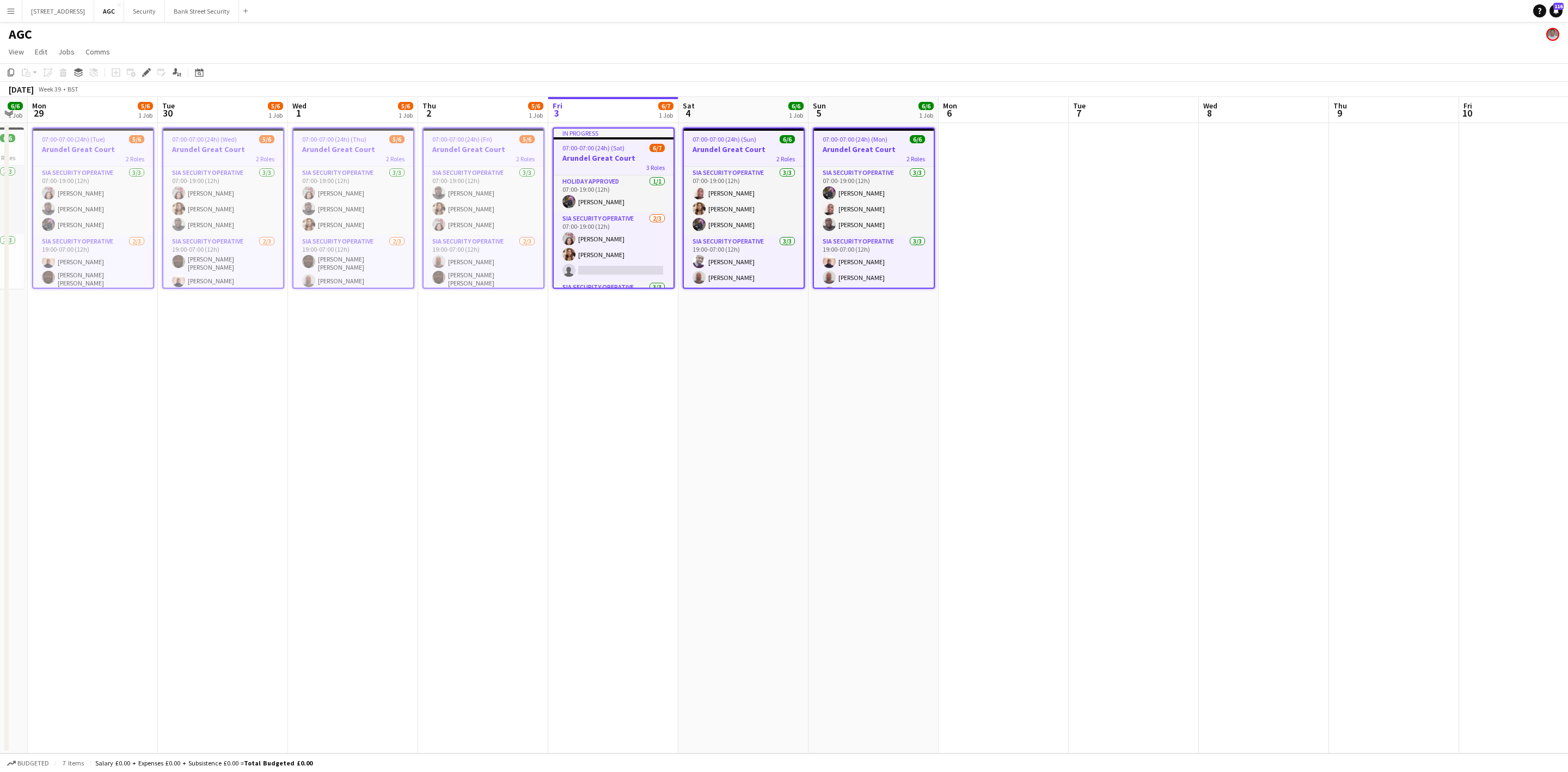
click at [14, 73] on icon "Copy" at bounding box center [11, 73] width 9 height 9
click at [967, 192] on app-date-cell at bounding box center [1004, 438] width 130 height 630
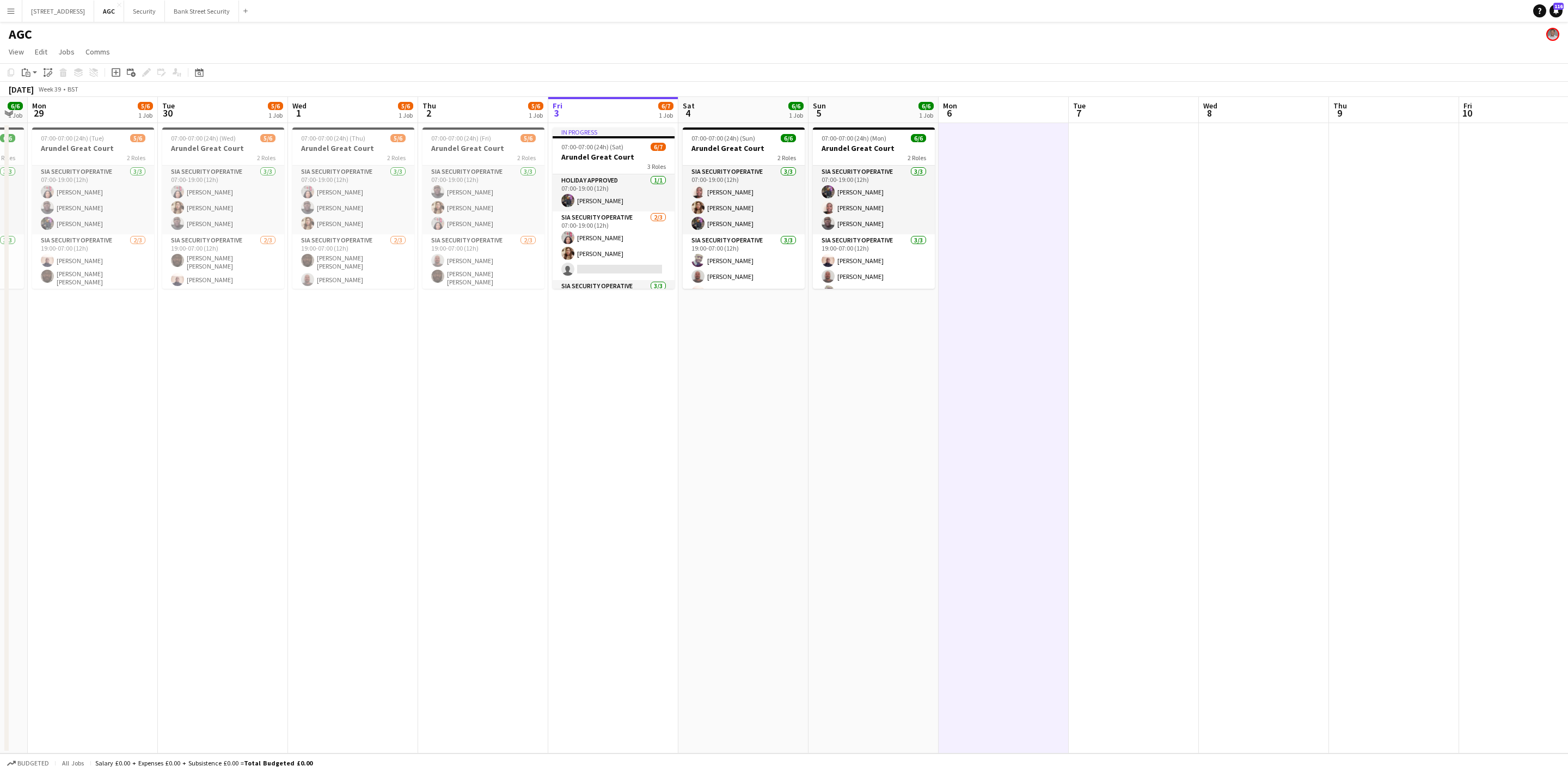
click at [30, 73] on icon "Paste" at bounding box center [26, 73] width 9 height 9
click at [57, 113] on link "Paste with crew Ctrl+Shift+V" at bounding box center [80, 112] width 102 height 10
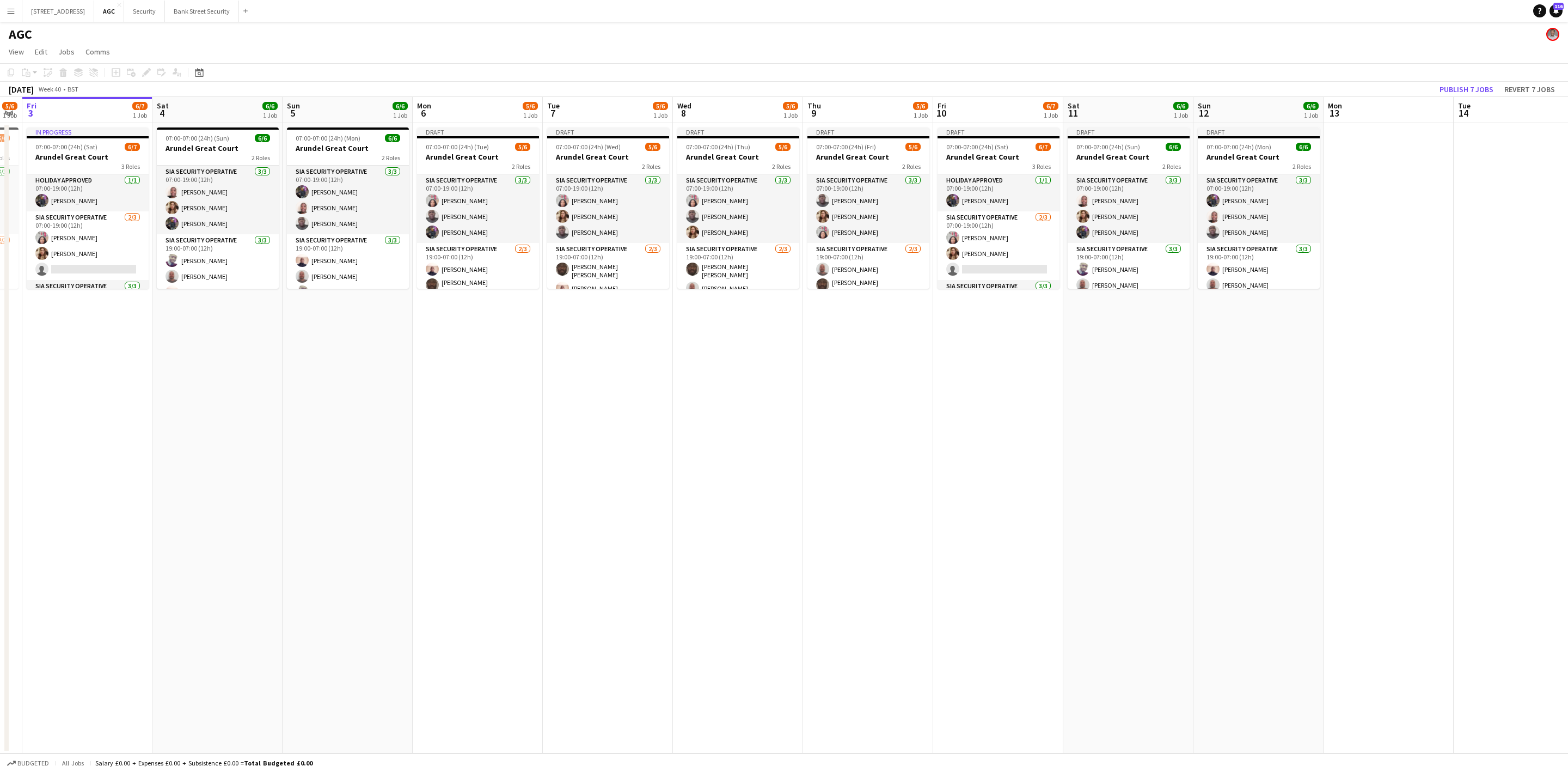
scroll to position [0, 423]
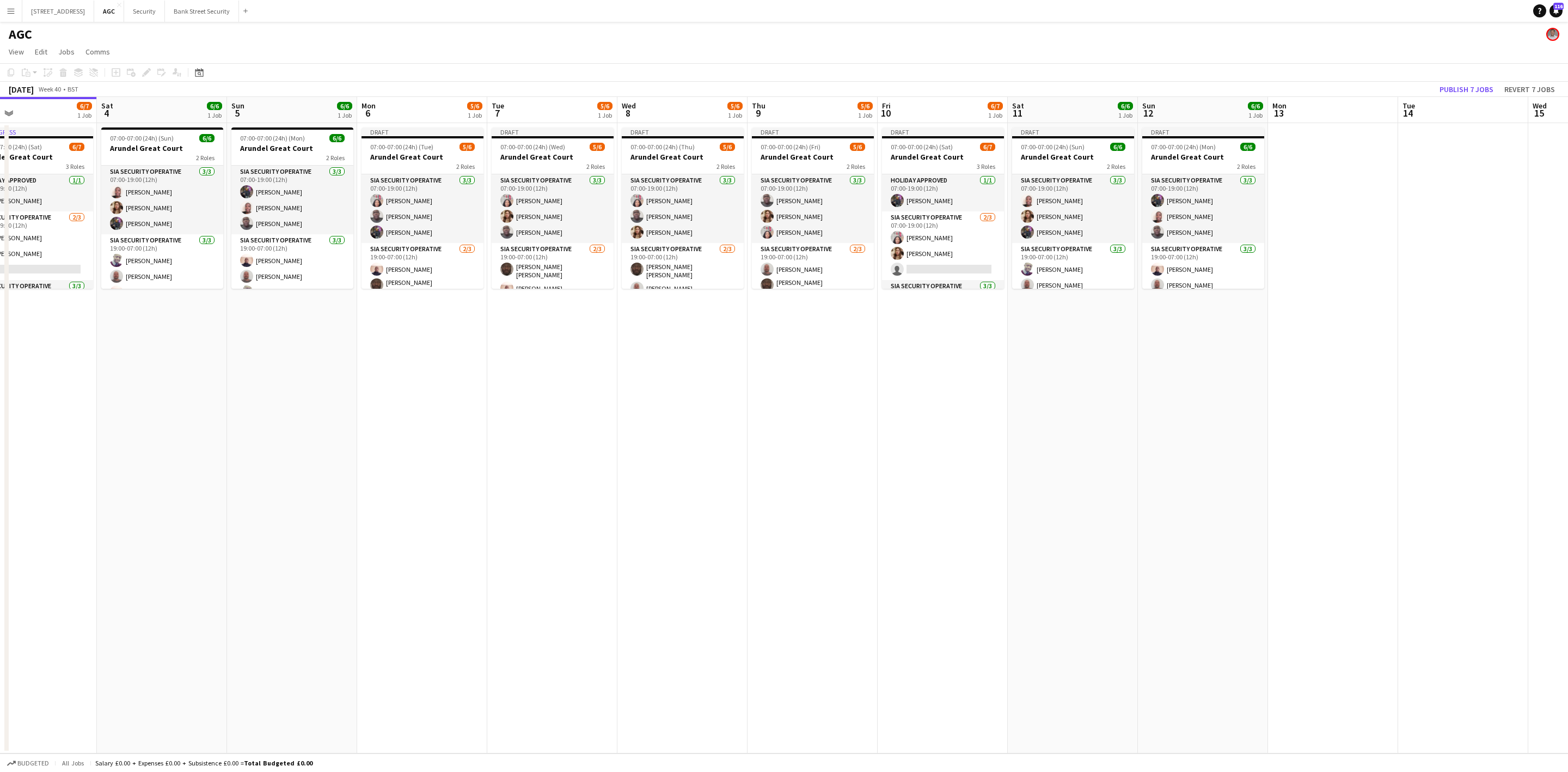
drag, startPoint x: 989, startPoint y: 366, endPoint x: 407, endPoint y: 381, distance: 582.2
click at [407, 381] on app-calendar-viewport "Tue 30 5/6 1 Job Wed 1 5/6 1 Job Thu 2 5/6 1 Job Fri 3 6/7 1 Job Sat 4 6/6 1 Jo…" at bounding box center [784, 425] width 1568 height 656
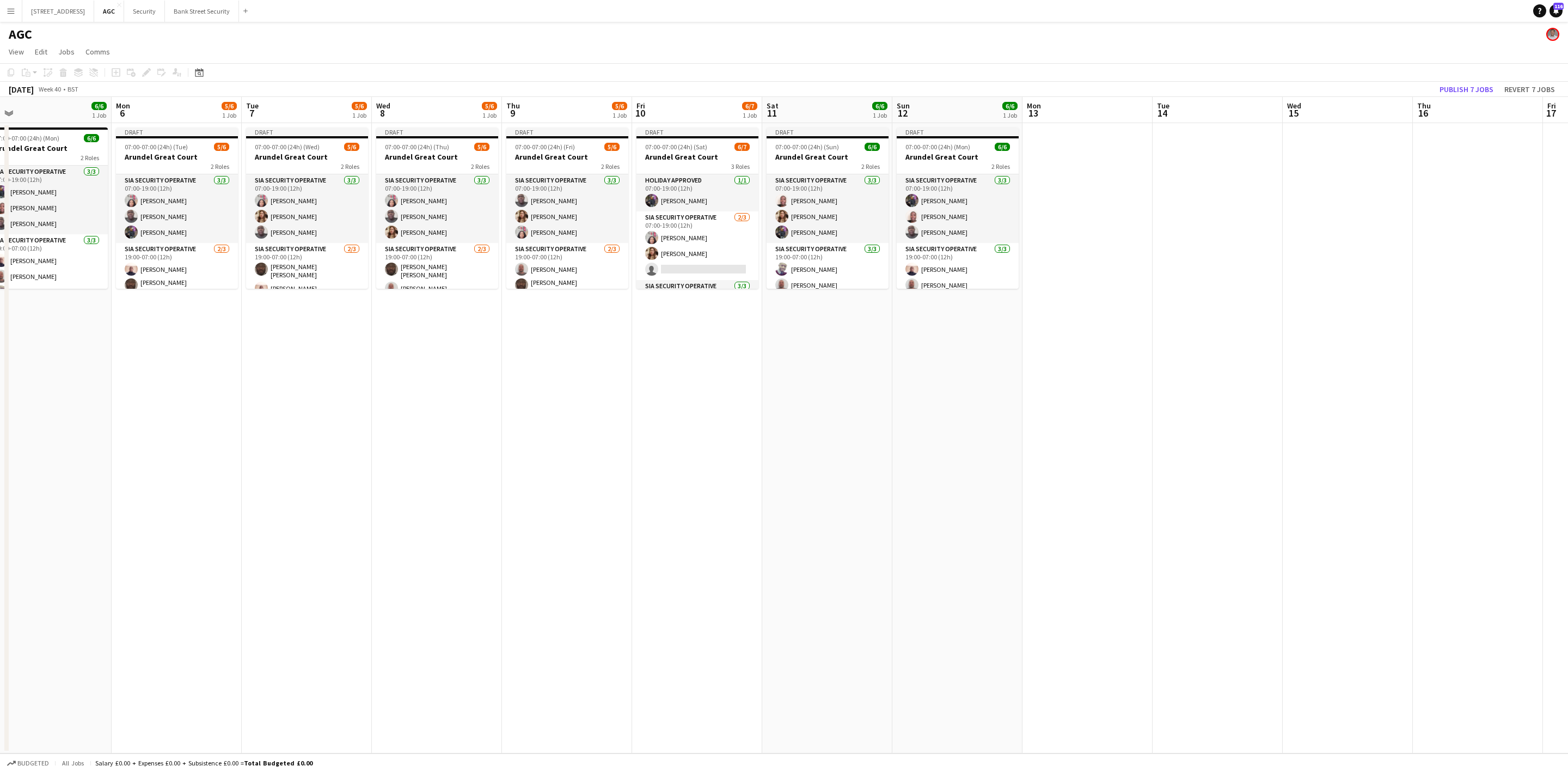
drag, startPoint x: 327, startPoint y: 360, endPoint x: 81, endPoint y: 355, distance: 246.1
click at [81, 355] on app-calendar-viewport "Thu 2 5/6 1 Job Fri 3 6/7 1 Job Sat 4 6/6 1 Job Sun 5 6/6 1 Job Mon 6 5/6 1 Job…" at bounding box center [784, 425] width 1568 height 656
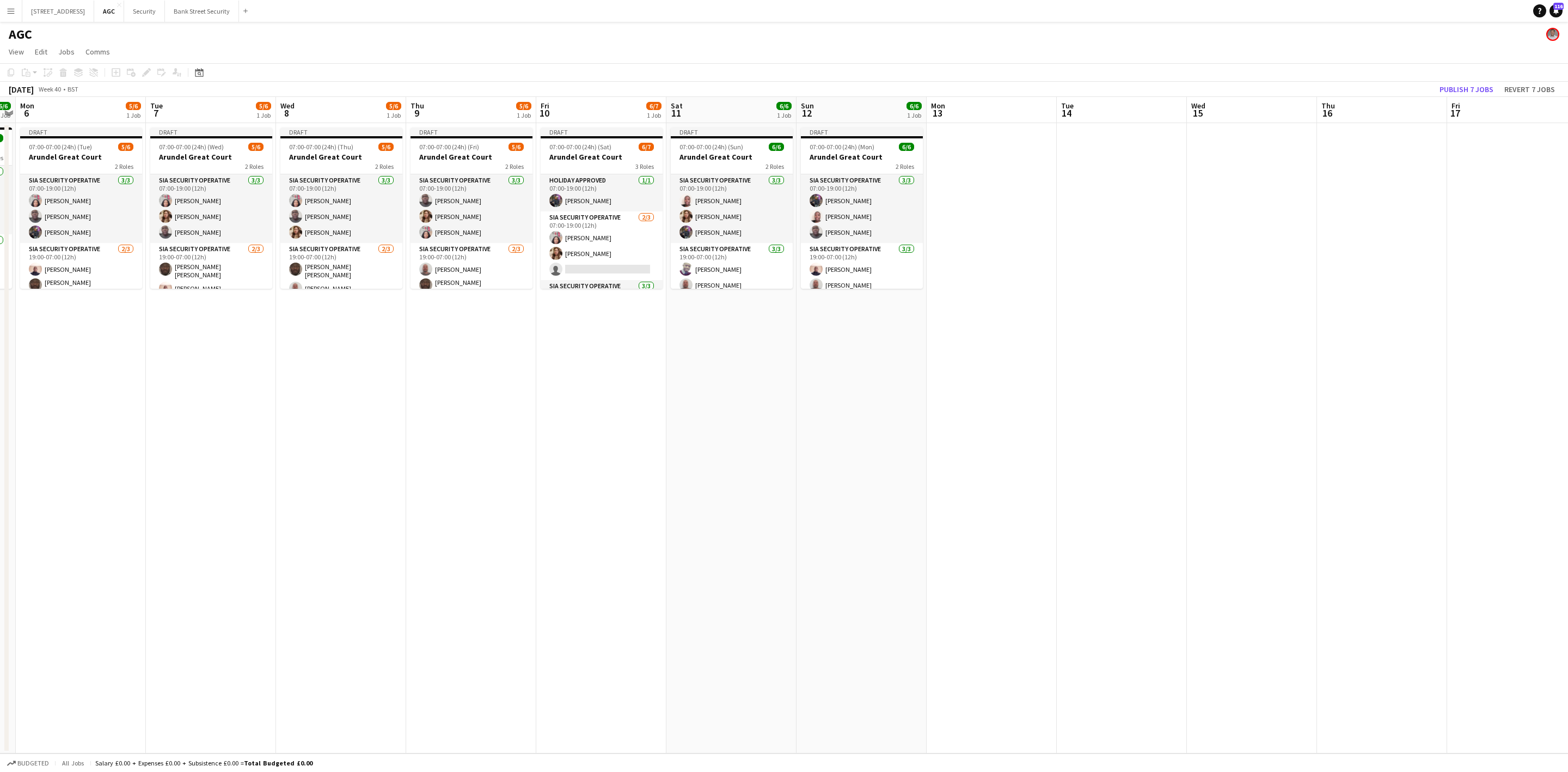
scroll to position [0, 377]
drag, startPoint x: 215, startPoint y: 356, endPoint x: 123, endPoint y: 362, distance: 92.2
click at [123, 362] on app-calendar-viewport "Fri 3 6/7 1 Job Sat 4 6/6 1 Job Sun 5 6/6 1 Job Mon 6 5/6 1 Job Tue 7 5/6 1 Job…" at bounding box center [784, 425] width 1568 height 656
click at [73, 216] on app-card-role "SIA Security Operative [DATE] 07:00-19:00 (12h) [PERSON_NAME] Labor [PERSON_NAM…" at bounding box center [78, 209] width 122 height 69
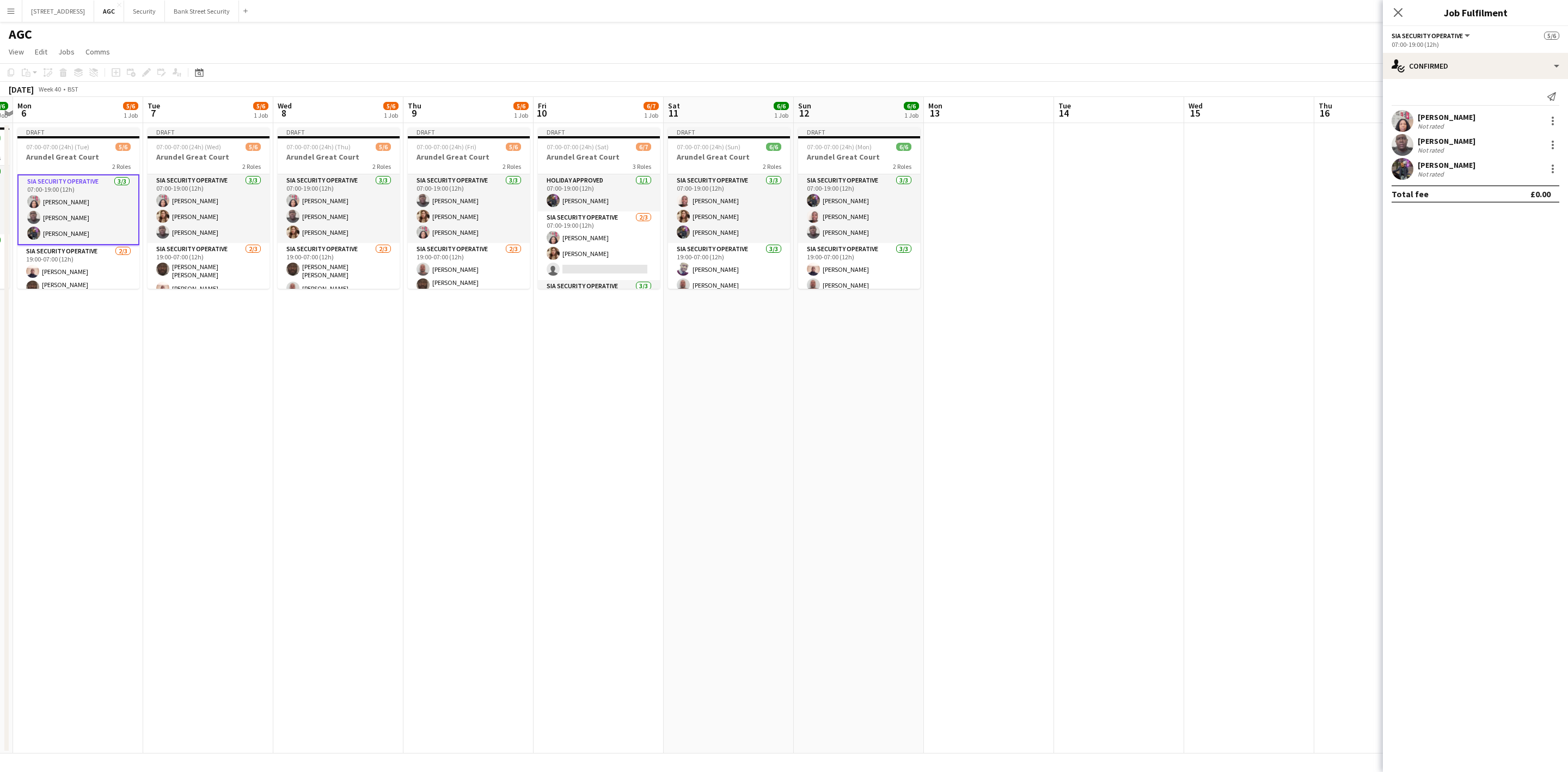
click at [1552, 146] on div at bounding box center [1552, 144] width 2 height 2
click at [1521, 260] on button "Remove" at bounding box center [1517, 270] width 85 height 26
click at [572, 253] on app-card-role "SIA Security Operative [DATE] 07:00-19:00 (12h) [PERSON_NAME] Labor [PERSON_NAM…" at bounding box center [599, 246] width 122 height 69
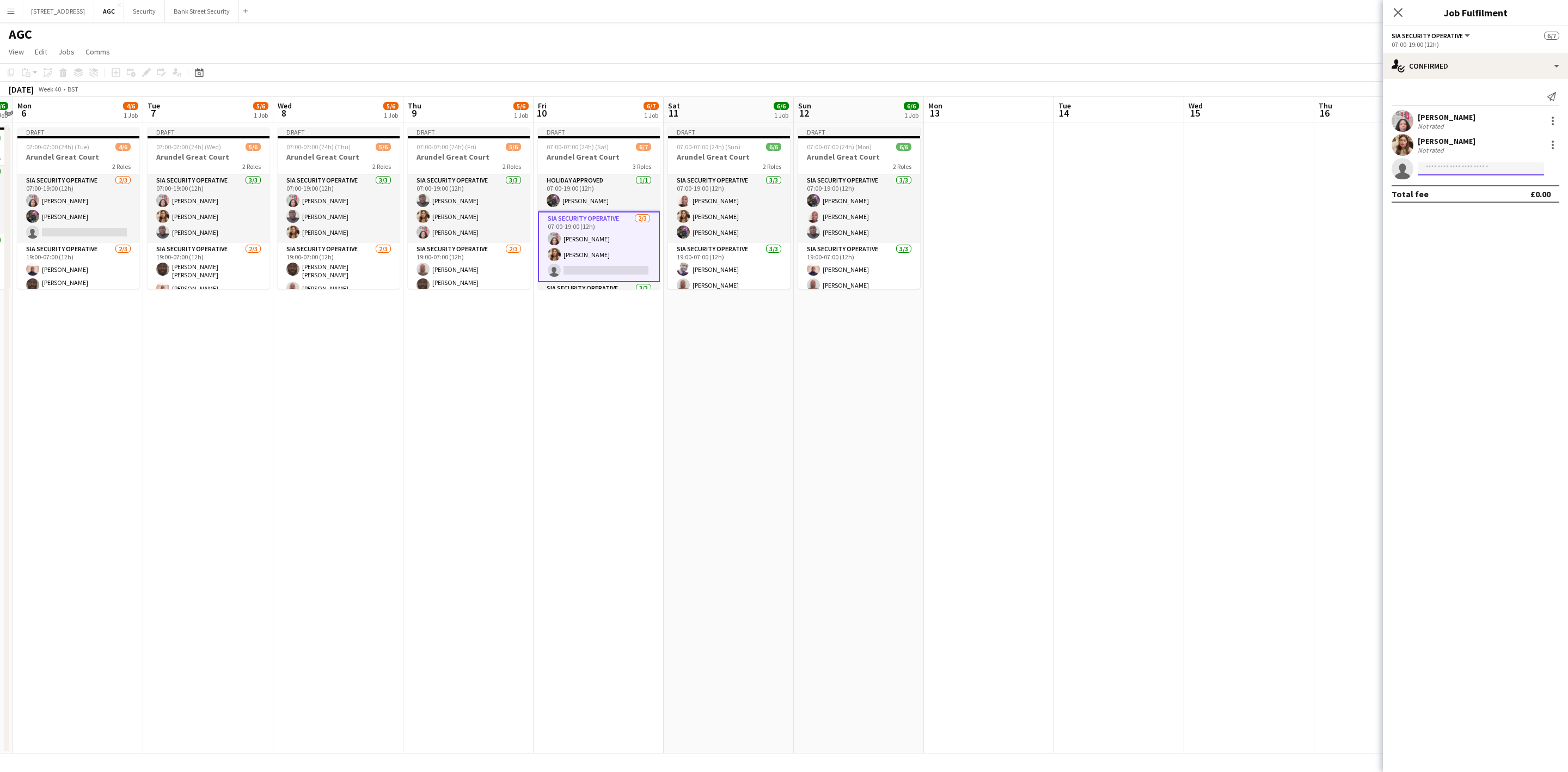
click at [1464, 174] on input at bounding box center [1481, 169] width 127 height 13
type input "****"
click at [1475, 217] on span "[EMAIL_ADDRESS][DOMAIN_NAME]" at bounding box center [1481, 220] width 109 height 9
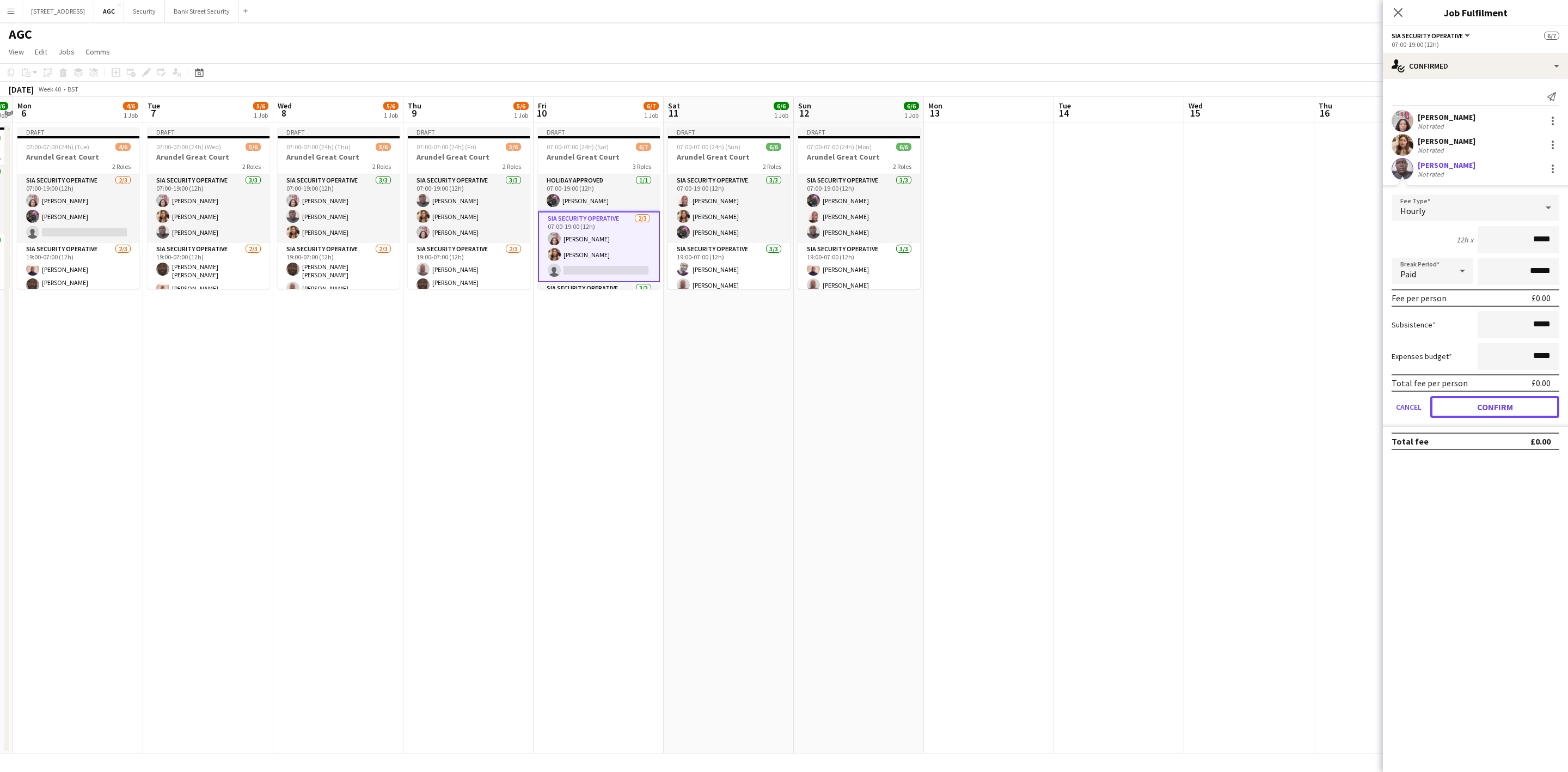
click at [1521, 400] on button "Confirm" at bounding box center [1495, 407] width 129 height 22
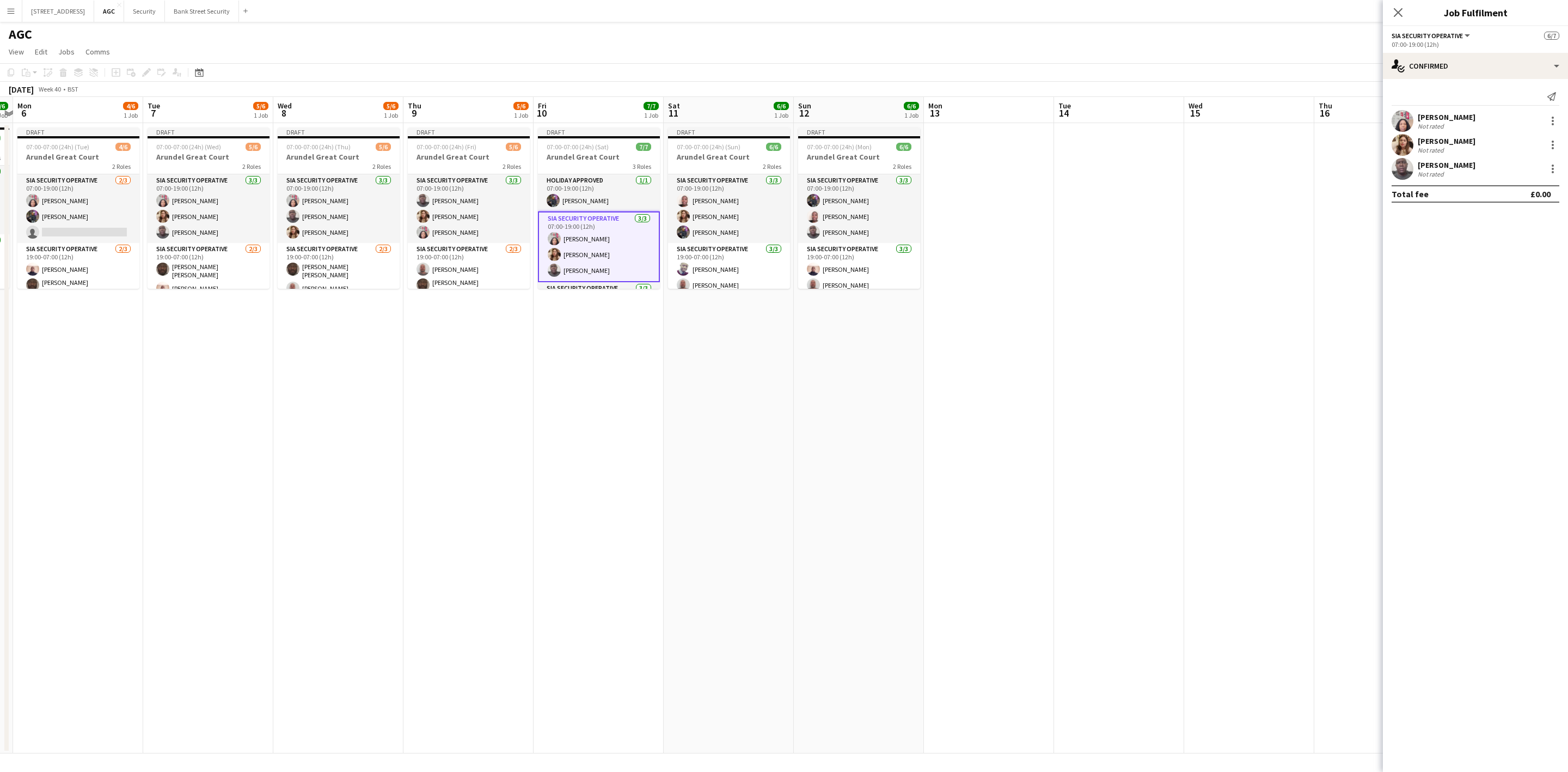
click at [711, 211] on app-card-role "SIA Security Operative [DATE] 07:00-19:00 (12h) [PERSON_NAME] [PERSON_NAME] [PE…" at bounding box center [729, 209] width 122 height 69
click at [1550, 147] on div at bounding box center [1552, 145] width 13 height 13
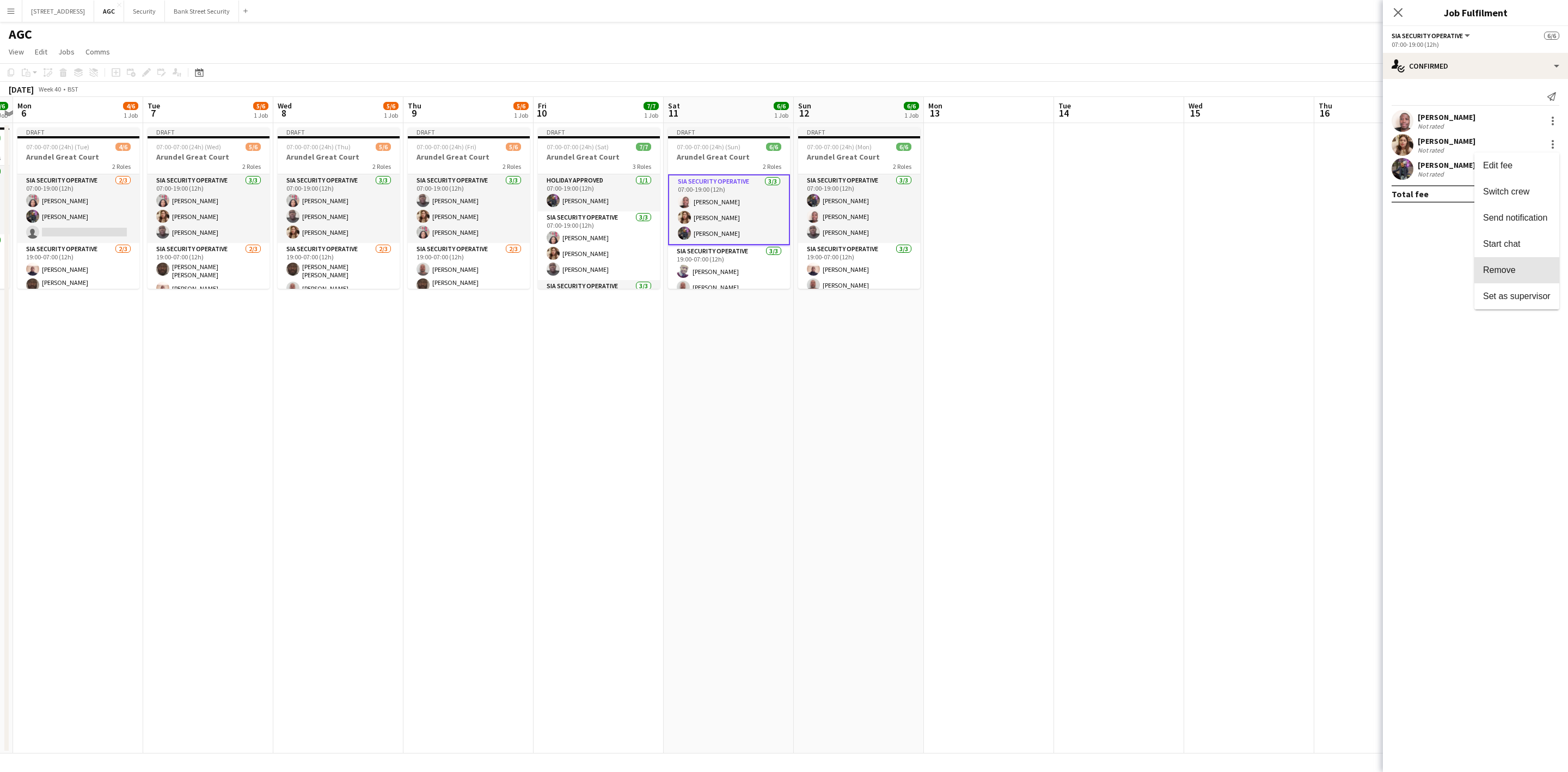
click at [1525, 264] on span "Remove" at bounding box center [1517, 269] width 68 height 10
click at [1460, 167] on input at bounding box center [1481, 169] width 127 height 13
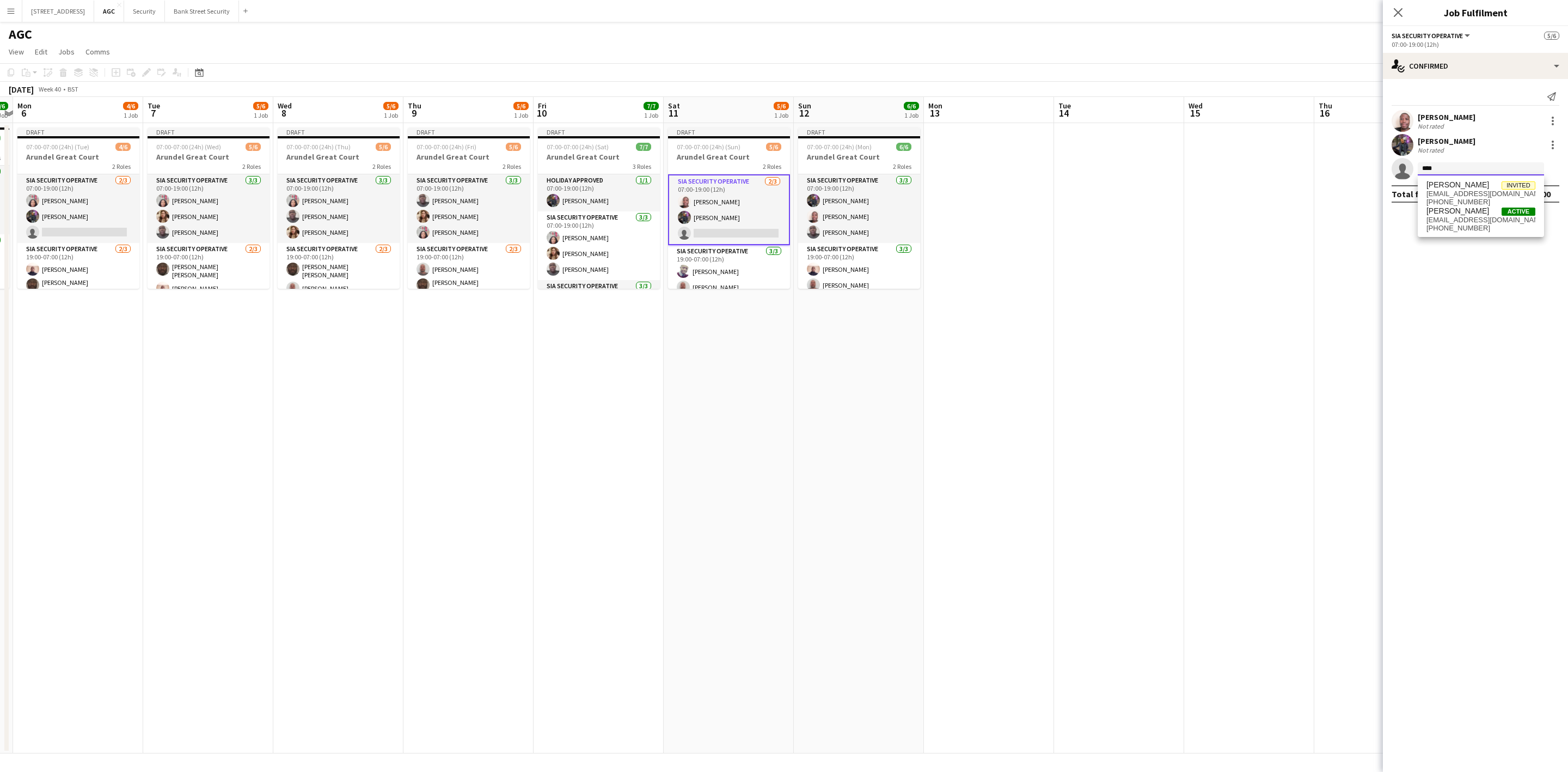
type input "****"
click at [1454, 224] on span "[PHONE_NUMBER]" at bounding box center [1481, 228] width 109 height 9
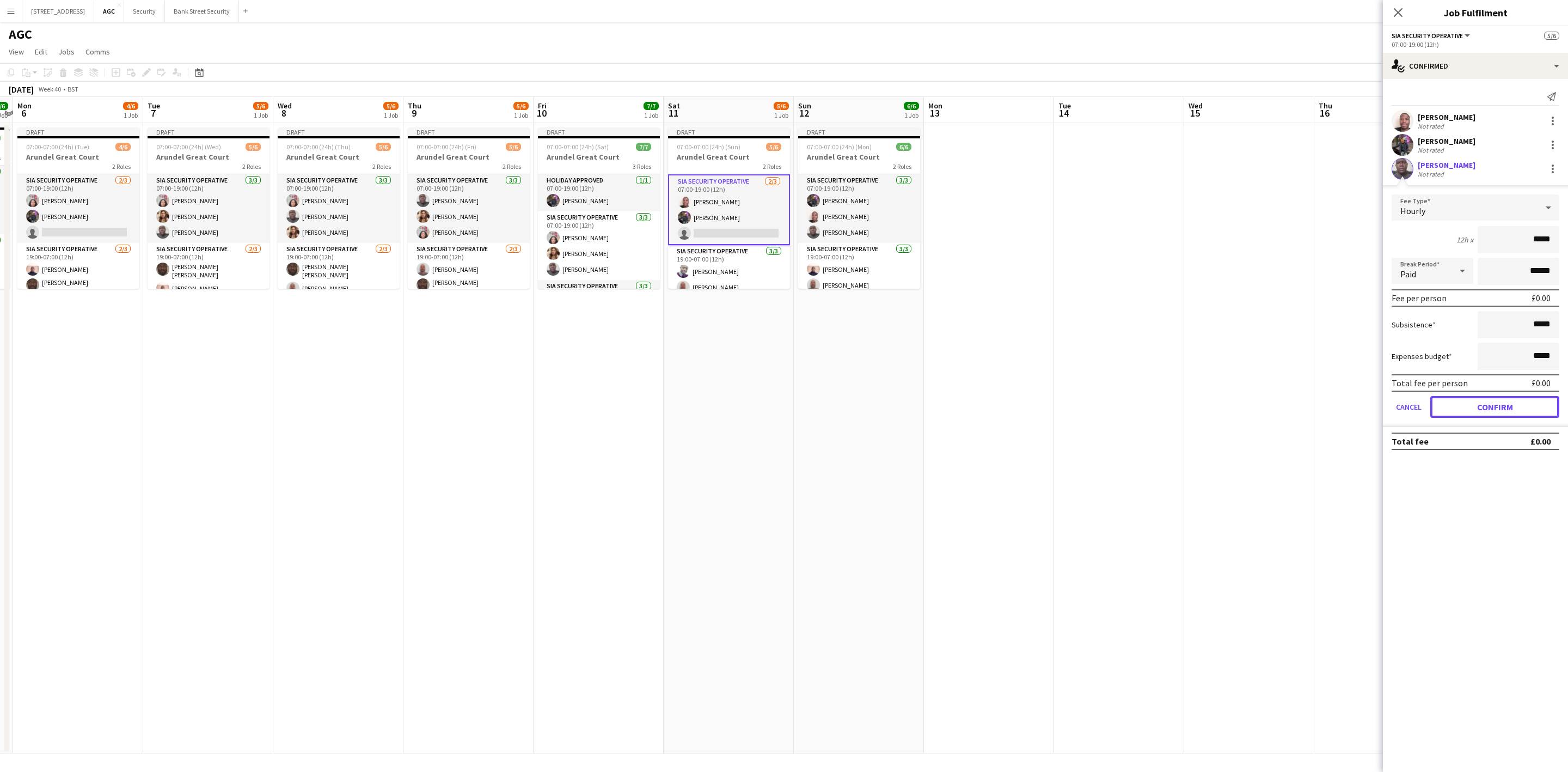
click at [1493, 400] on button "Confirm" at bounding box center [1495, 407] width 129 height 22
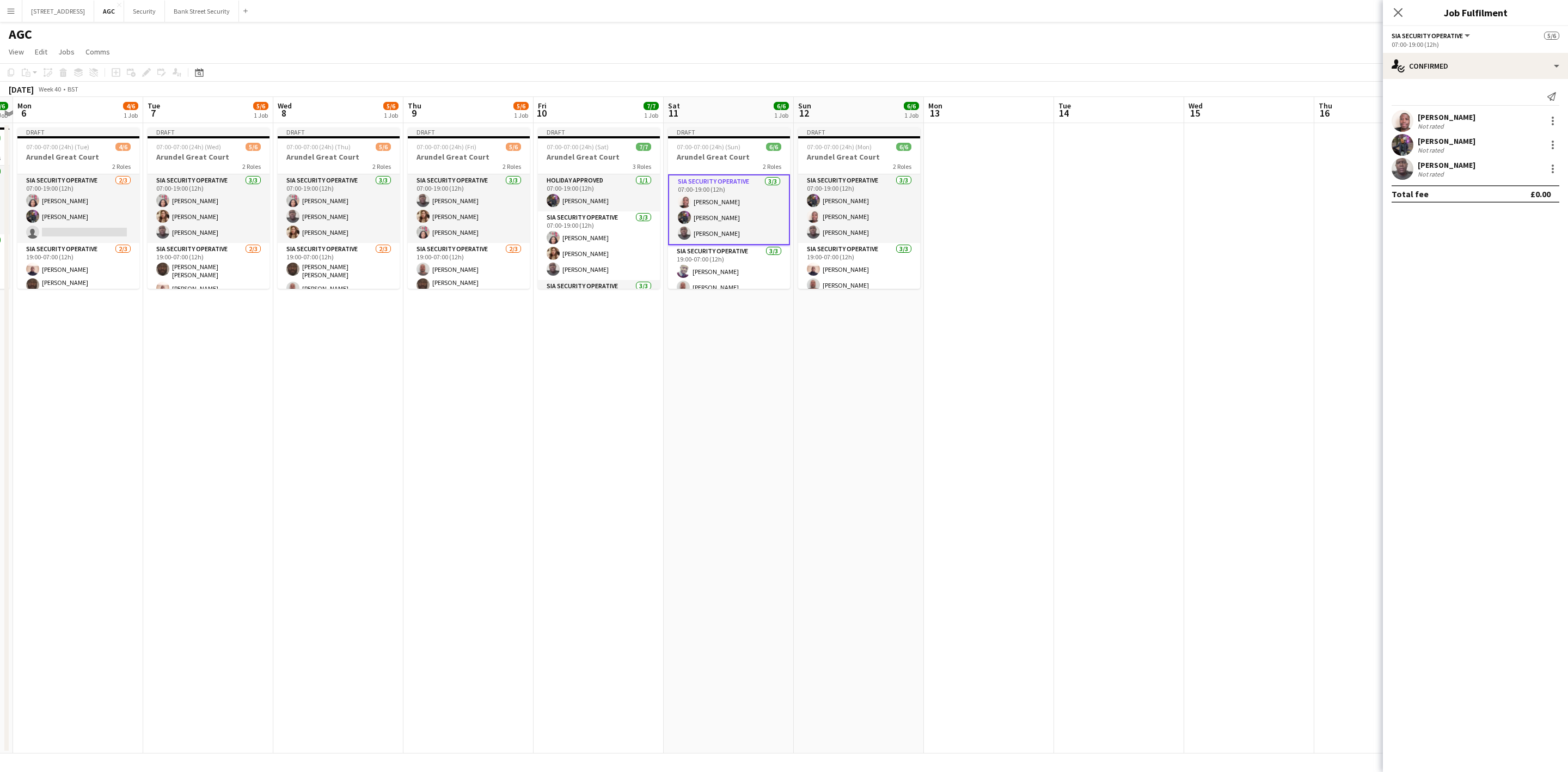
click at [864, 213] on app-card-role "SIA Security Operative [DATE] 07:00-19:00 (12h) [PERSON_NAME] [PERSON_NAME] [PE…" at bounding box center [859, 209] width 122 height 69
click at [1554, 164] on div at bounding box center [1552, 169] width 13 height 13
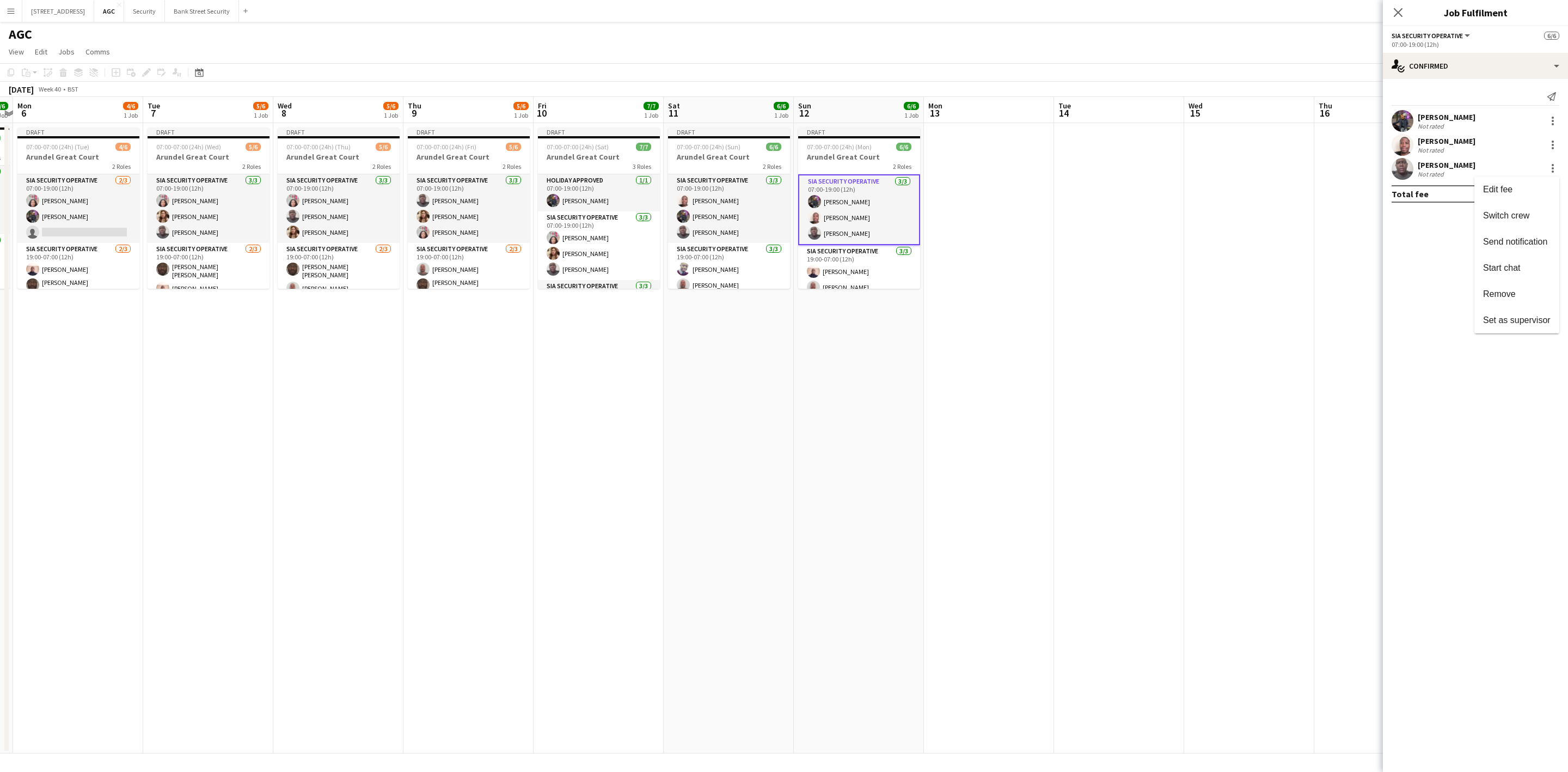
click at [1507, 294] on span "Remove" at bounding box center [1500, 293] width 33 height 9
click at [1400, 17] on icon "Close pop-in" at bounding box center [1398, 13] width 9 height 9
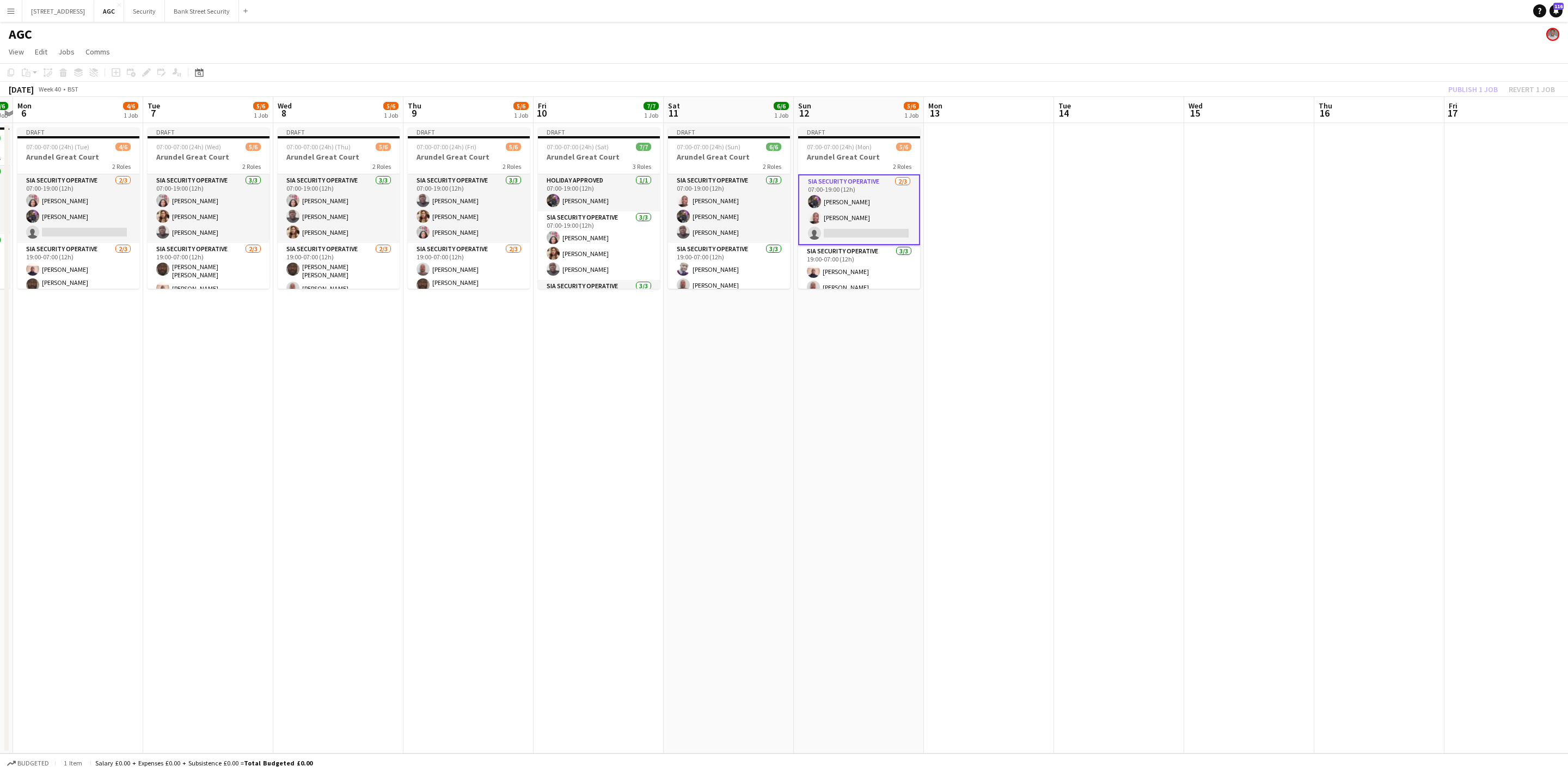
click at [71, 227] on app-card-role "SIA Security Operative [DATE] 07:00-19:00 (12h) [PERSON_NAME] Labor [PERSON_NAM…" at bounding box center [78, 209] width 122 height 69
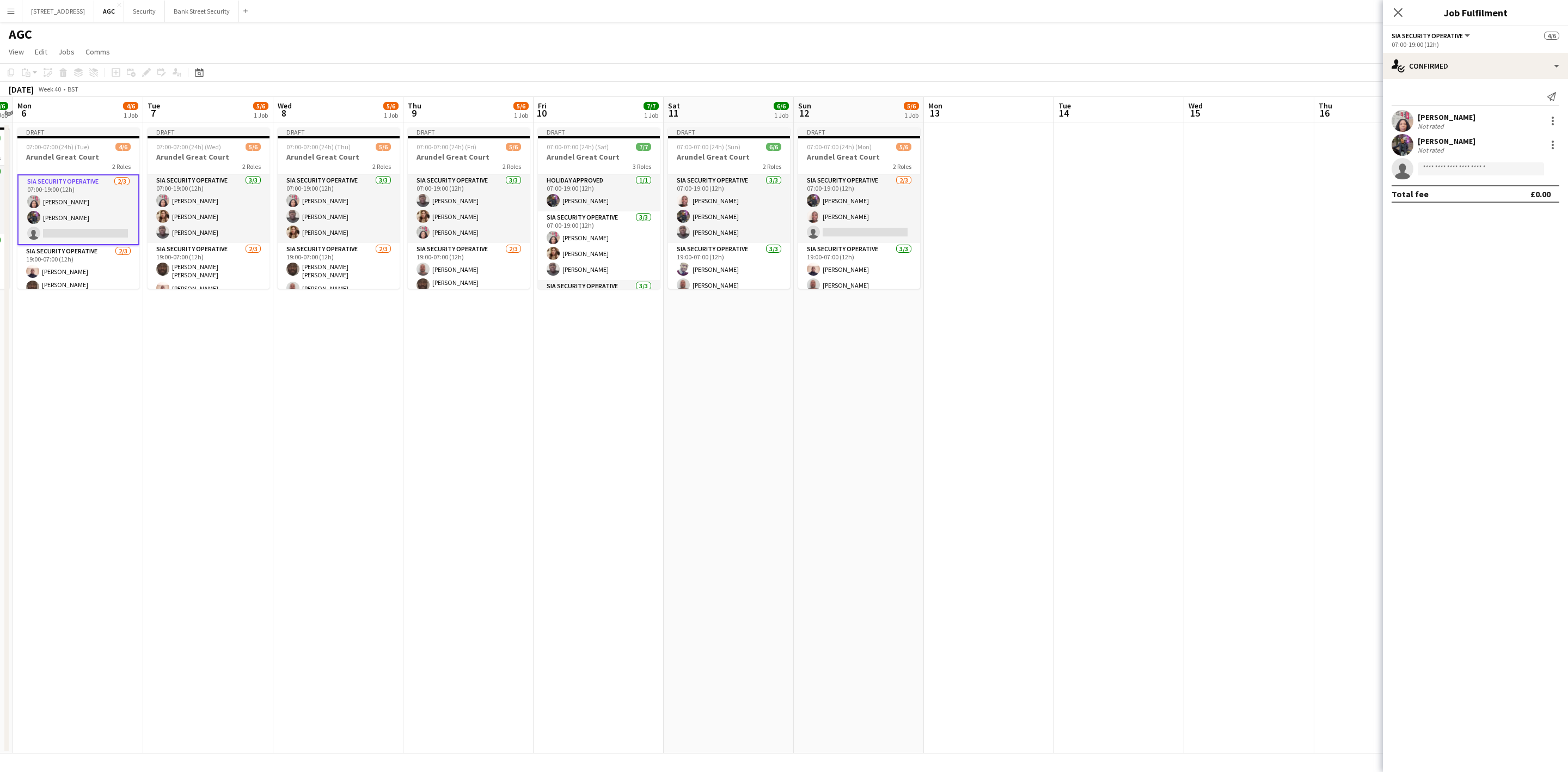
click at [1477, 162] on app-invite-slot "single-neutral-actions" at bounding box center [1476, 169] width 185 height 22
click at [1479, 173] on input at bounding box center [1481, 169] width 127 height 13
type input "****"
click at [1472, 188] on span "[PERSON_NAME]" at bounding box center [1458, 185] width 63 height 9
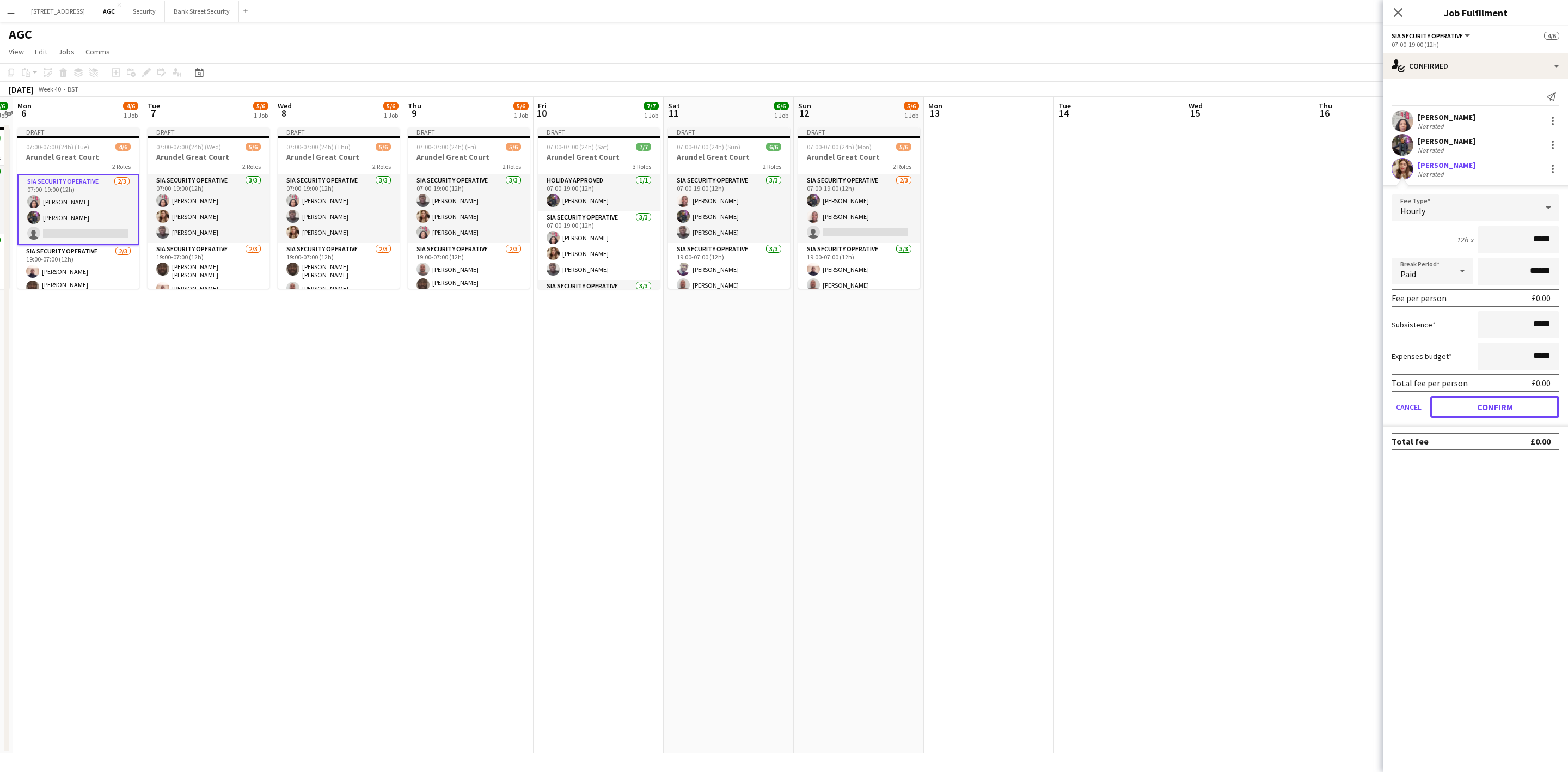
click at [1487, 396] on button "Confirm" at bounding box center [1495, 407] width 129 height 22
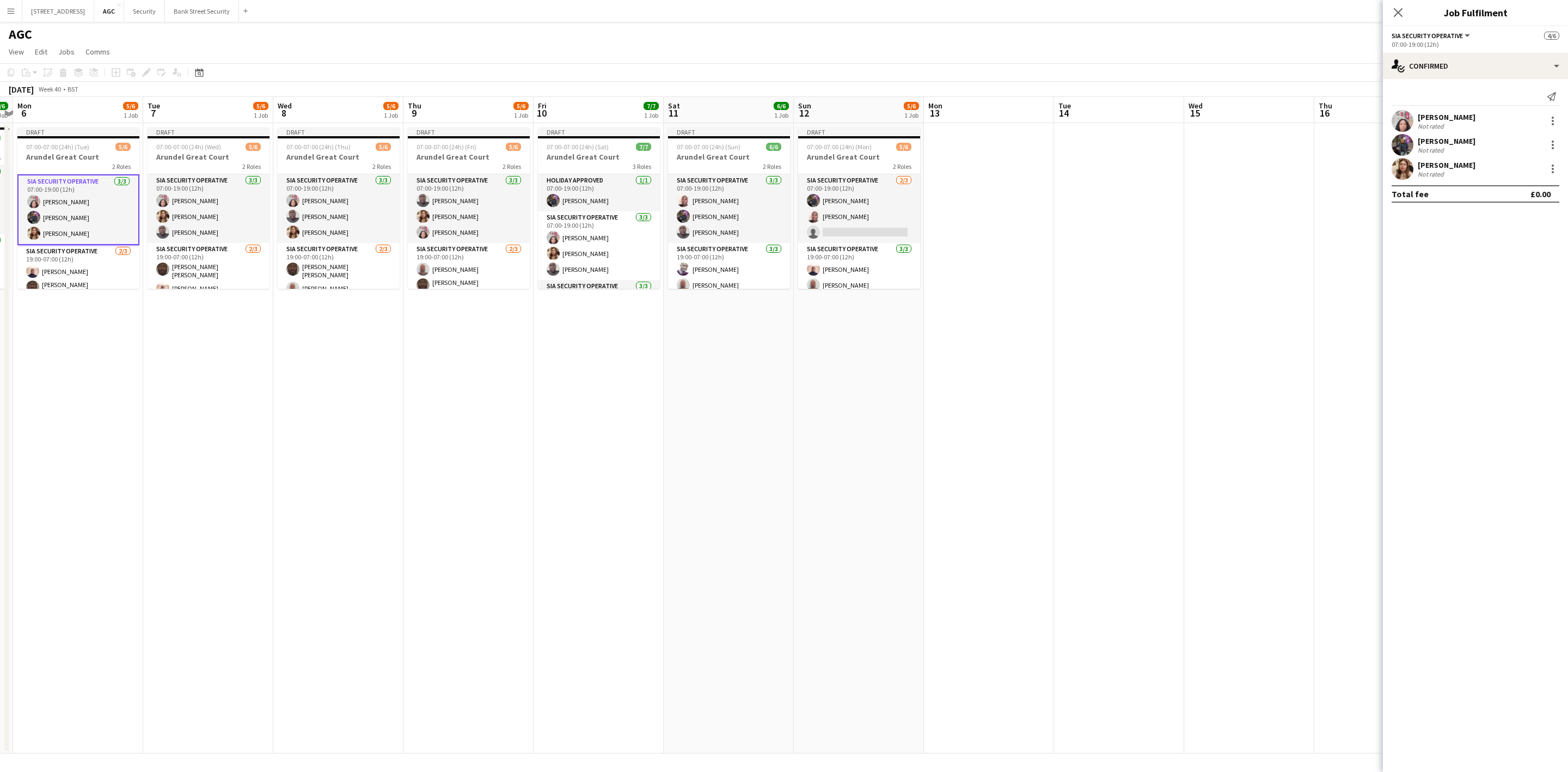
click at [573, 239] on app-card-role "SIA Security Operative [DATE] 07:00-19:00 (12h) [PERSON_NAME] [PERSON_NAME] [PE…" at bounding box center [599, 246] width 122 height 69
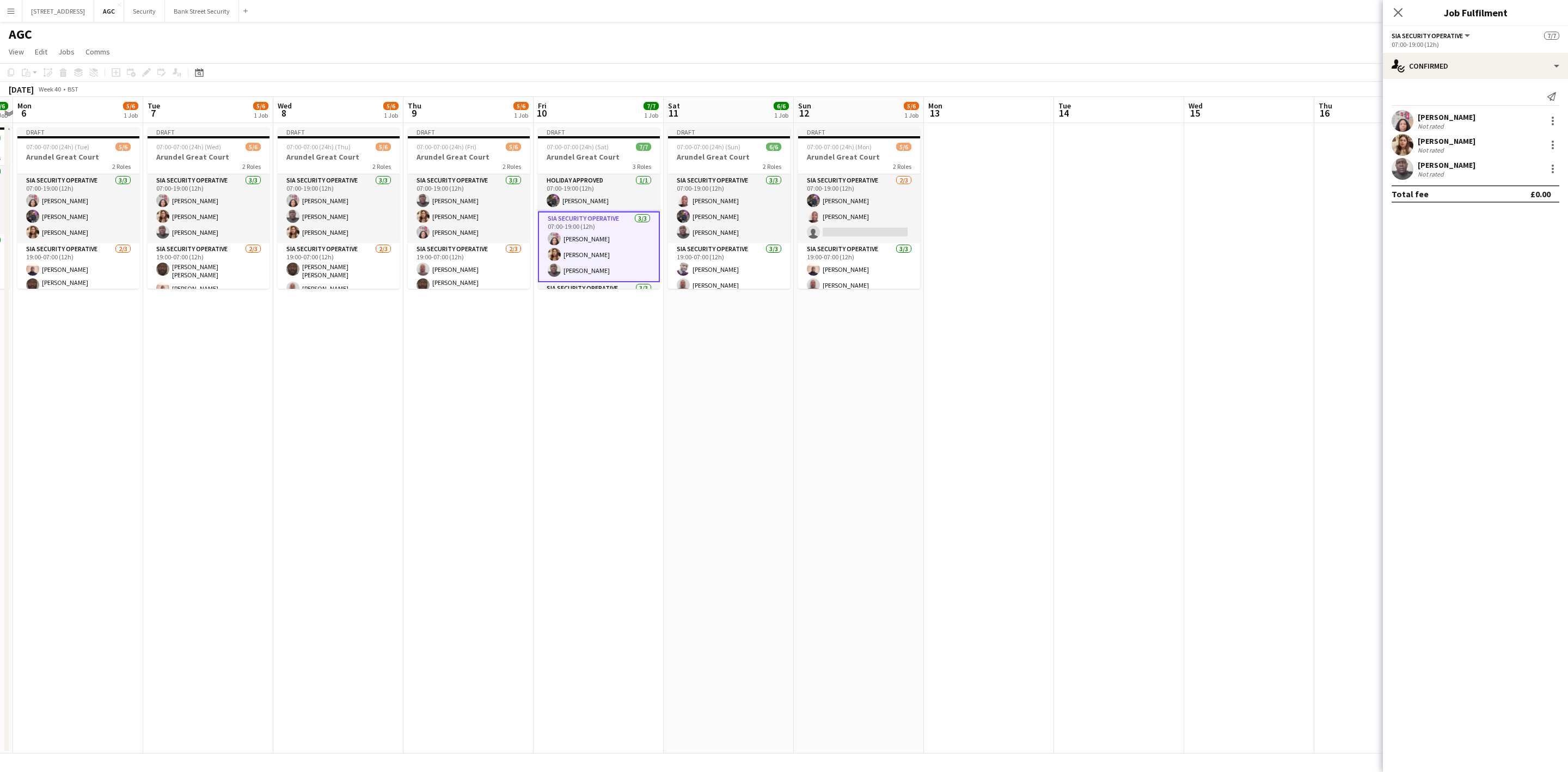
click at [1554, 126] on div at bounding box center [1552, 121] width 13 height 13
click at [1533, 249] on span "Remove" at bounding box center [1517, 246] width 68 height 10
click at [834, 227] on app-card-role "SIA Security Operative [DATE] 07:00-19:00 (12h) [PERSON_NAME] [PERSON_NAME] sin…" at bounding box center [859, 209] width 122 height 69
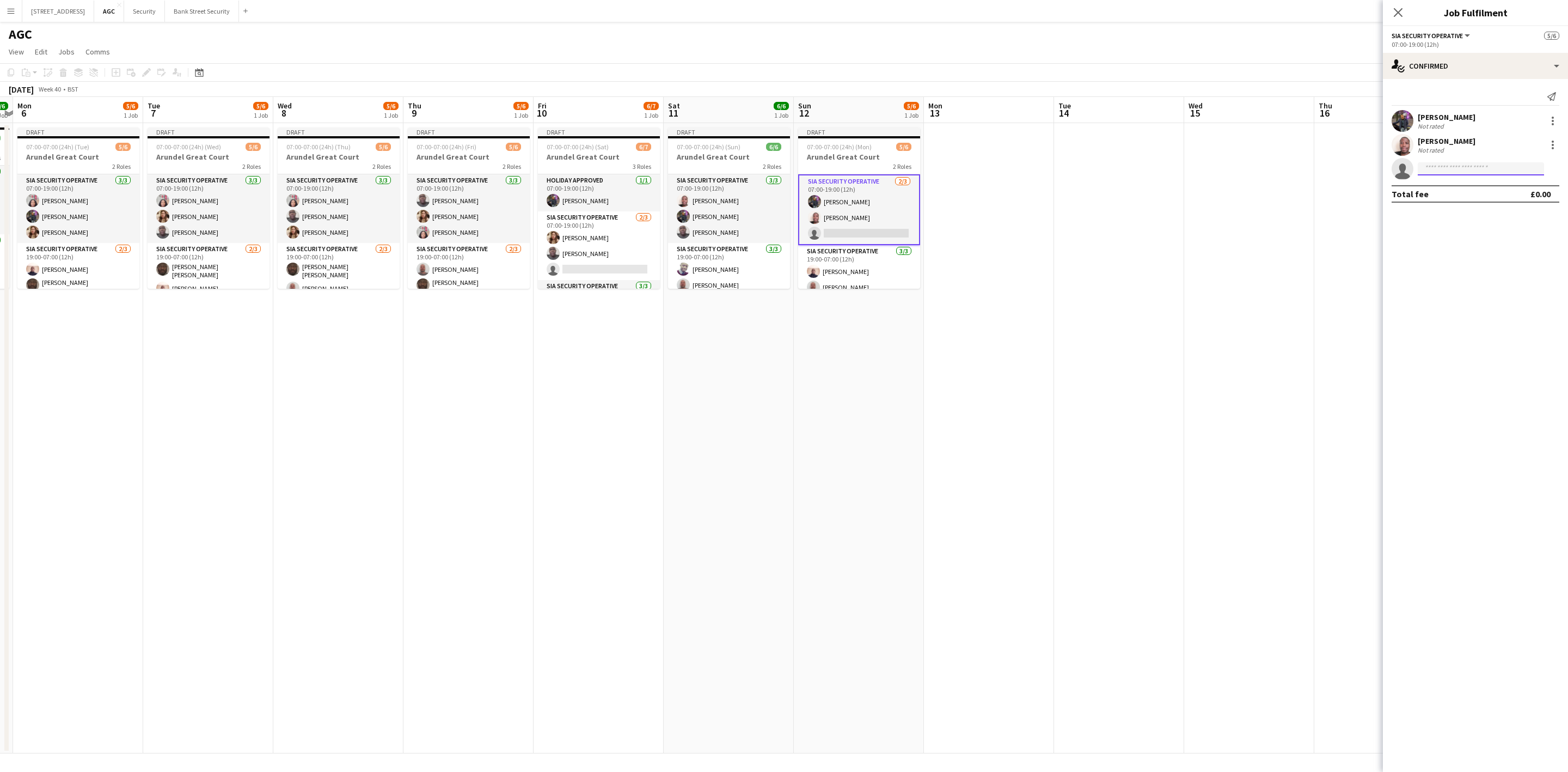
click at [1503, 174] on input at bounding box center [1481, 169] width 127 height 13
type input "*******"
click at [1452, 192] on span "[EMAIL_ADDRESS][DOMAIN_NAME]" at bounding box center [1481, 194] width 109 height 9
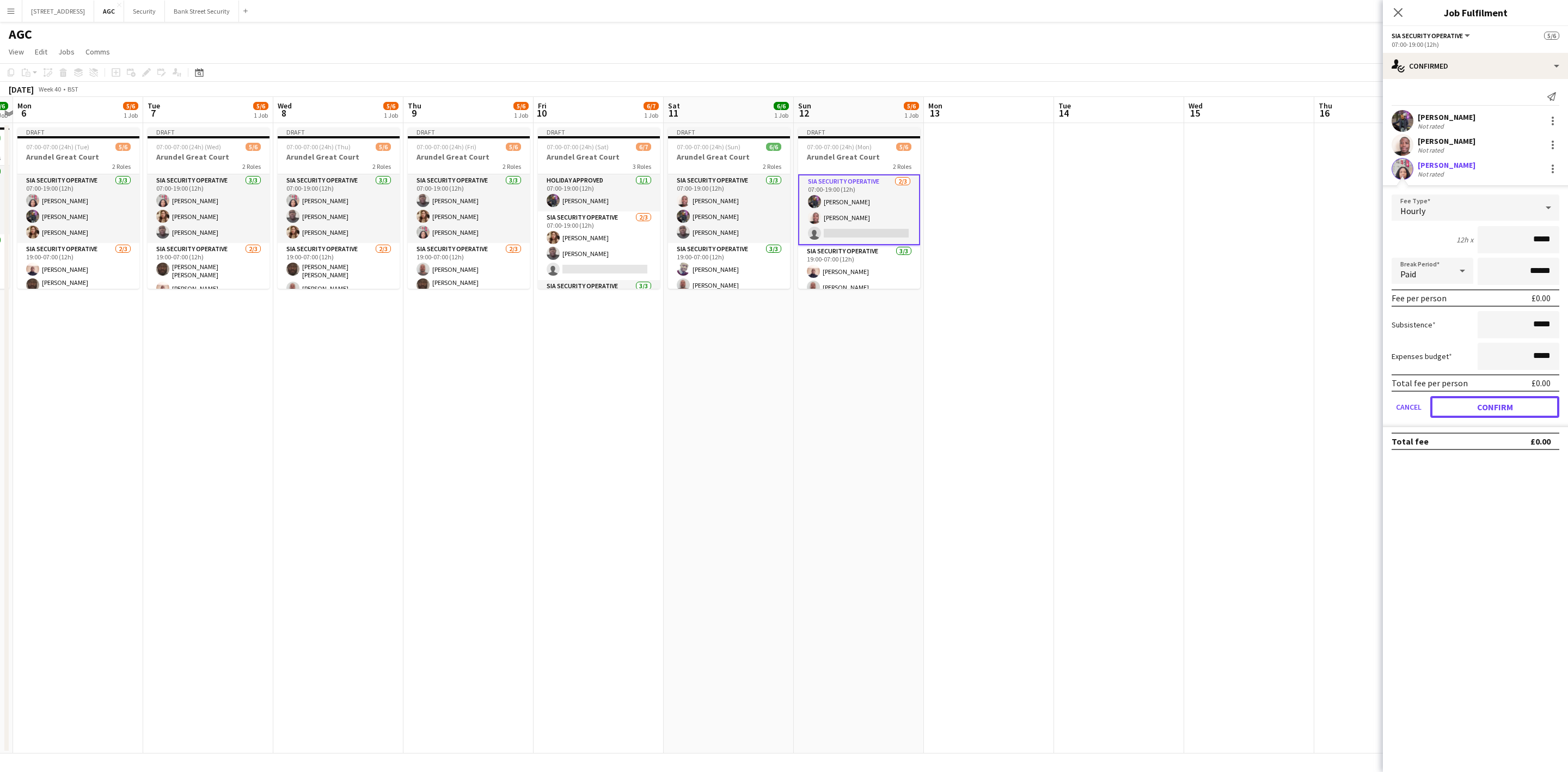
click at [1503, 402] on button "Confirm" at bounding box center [1495, 407] width 129 height 22
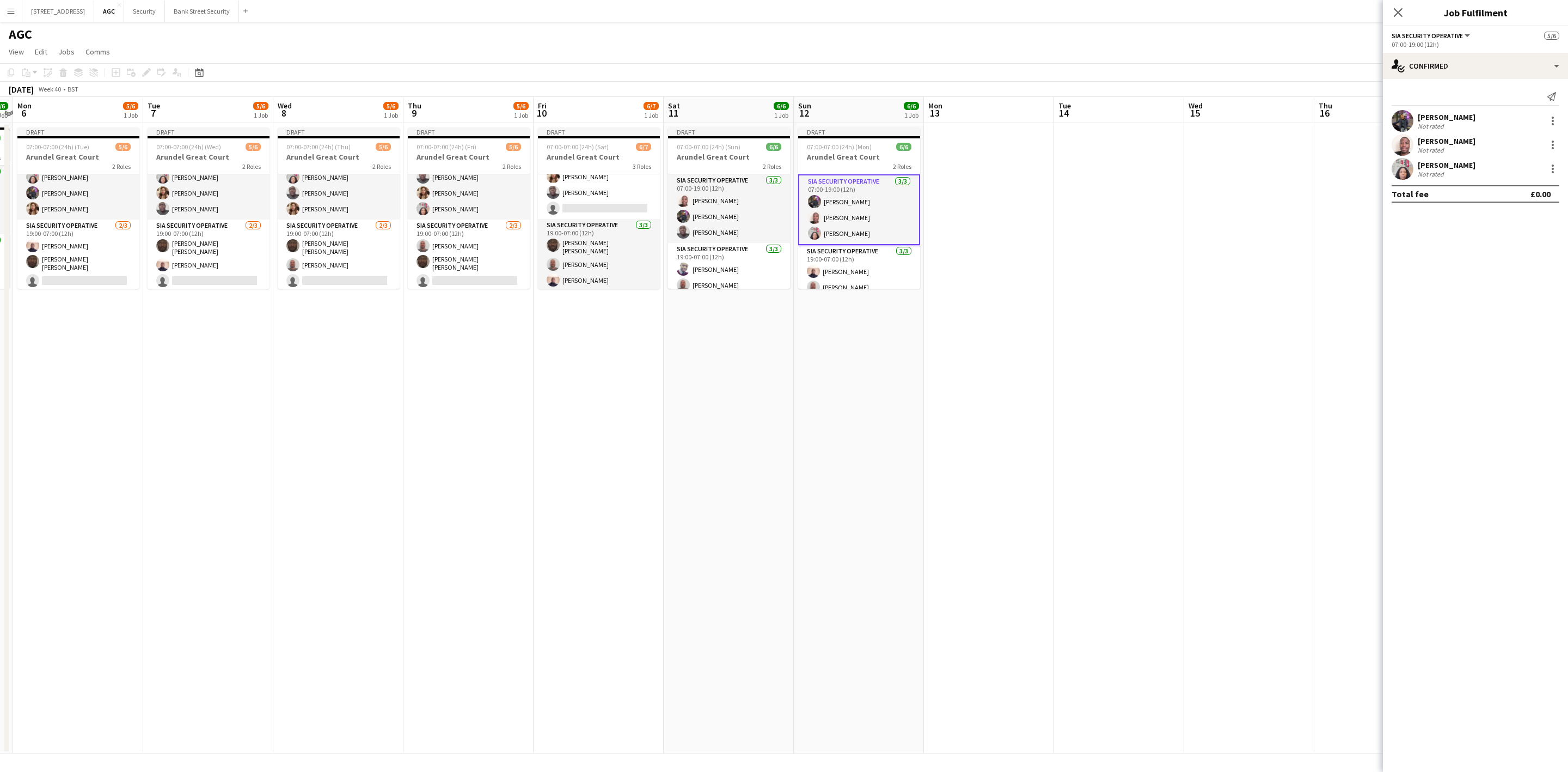
scroll to position [0, 0]
click at [584, 154] on h3 "Arundel Great Court" at bounding box center [599, 157] width 122 height 10
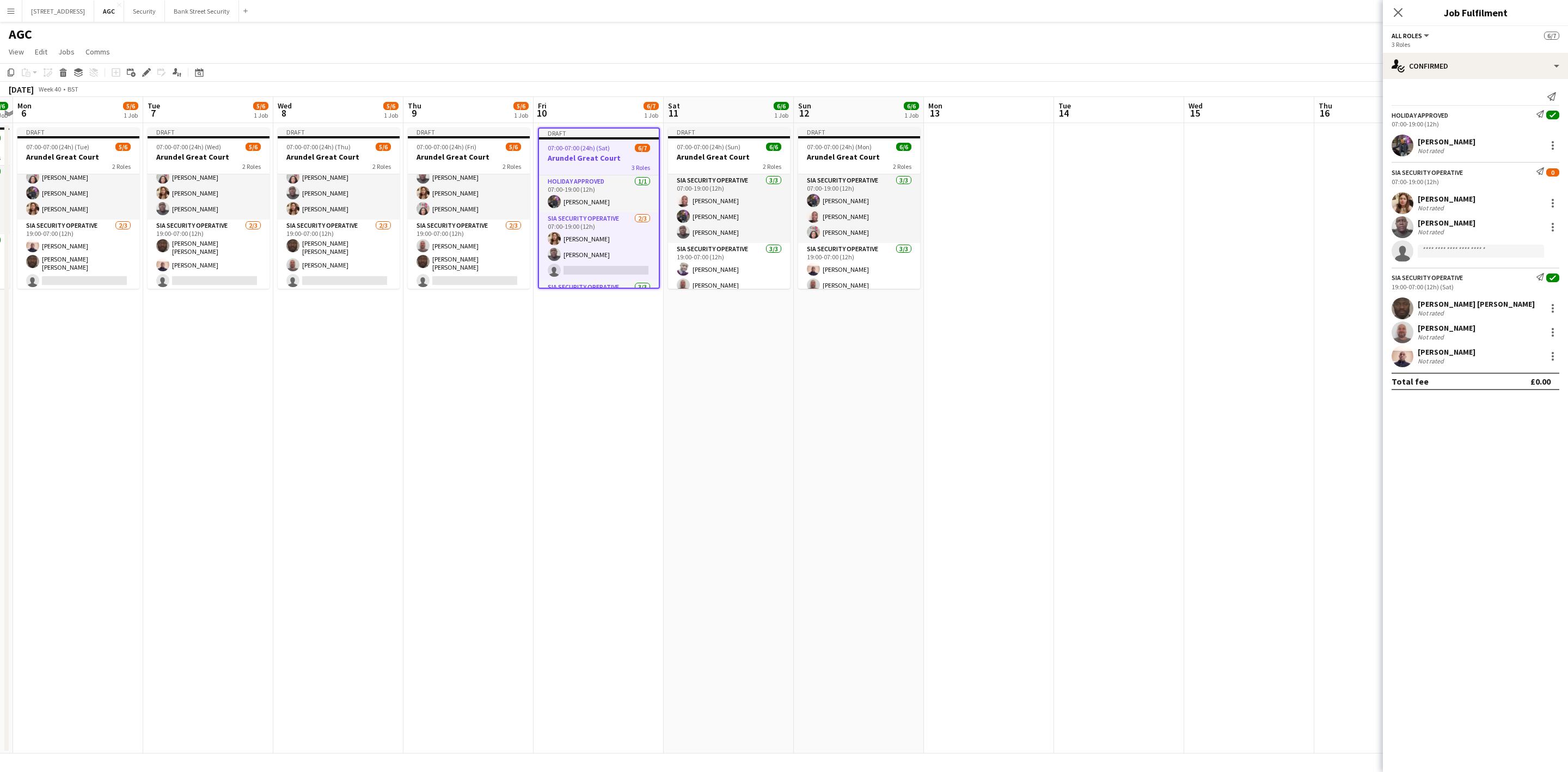
click at [583, 200] on app-card-role "Holiday Approved [DATE] 07:00-19:00 (12h) [PERSON_NAME]" at bounding box center [598, 194] width 120 height 37
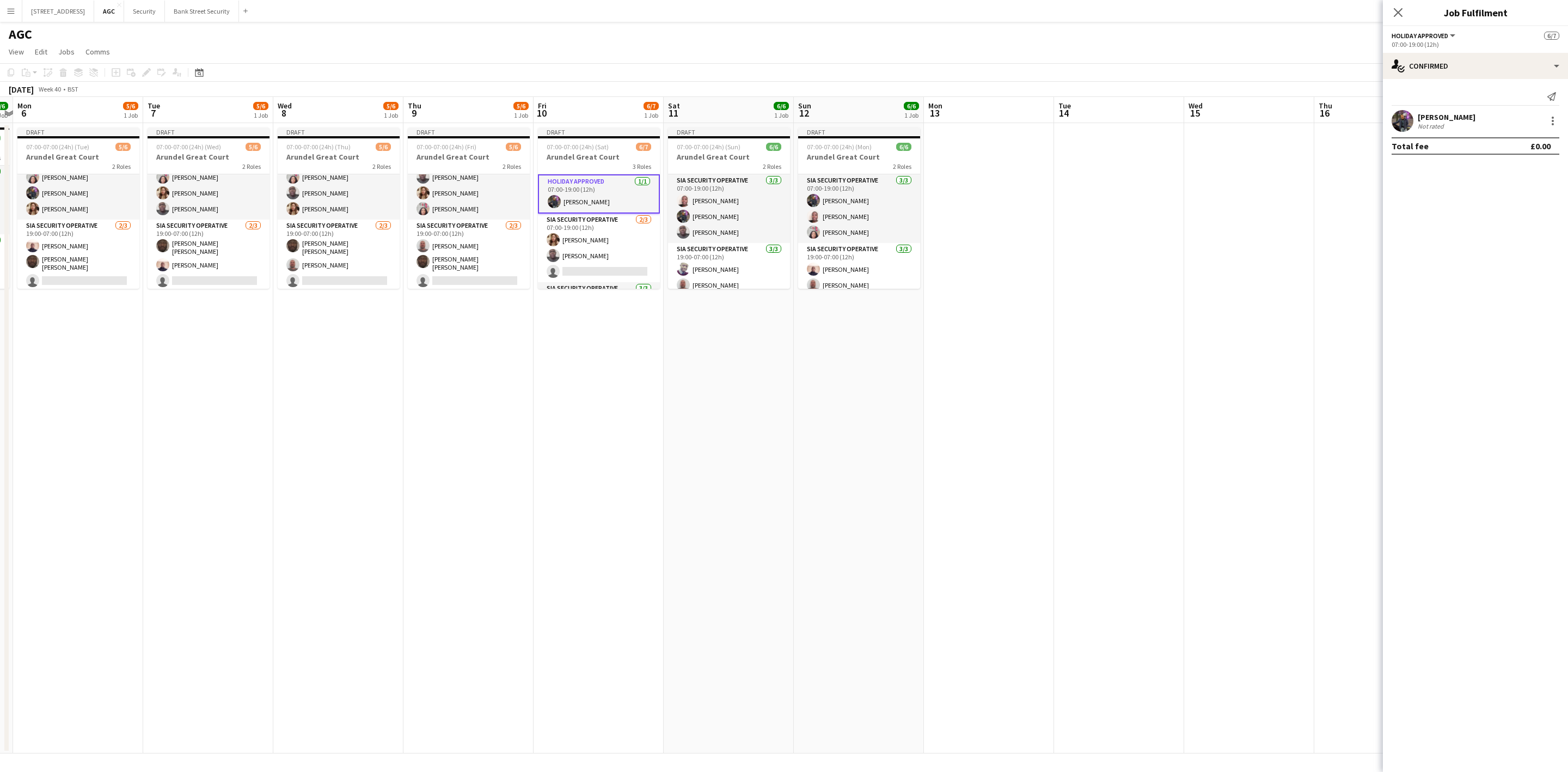
click at [1555, 118] on div at bounding box center [1552, 121] width 13 height 13
click at [1495, 242] on span "Remove" at bounding box center [1500, 245] width 33 height 9
click at [1400, 13] on icon "Close pop-in" at bounding box center [1398, 13] width 9 height 9
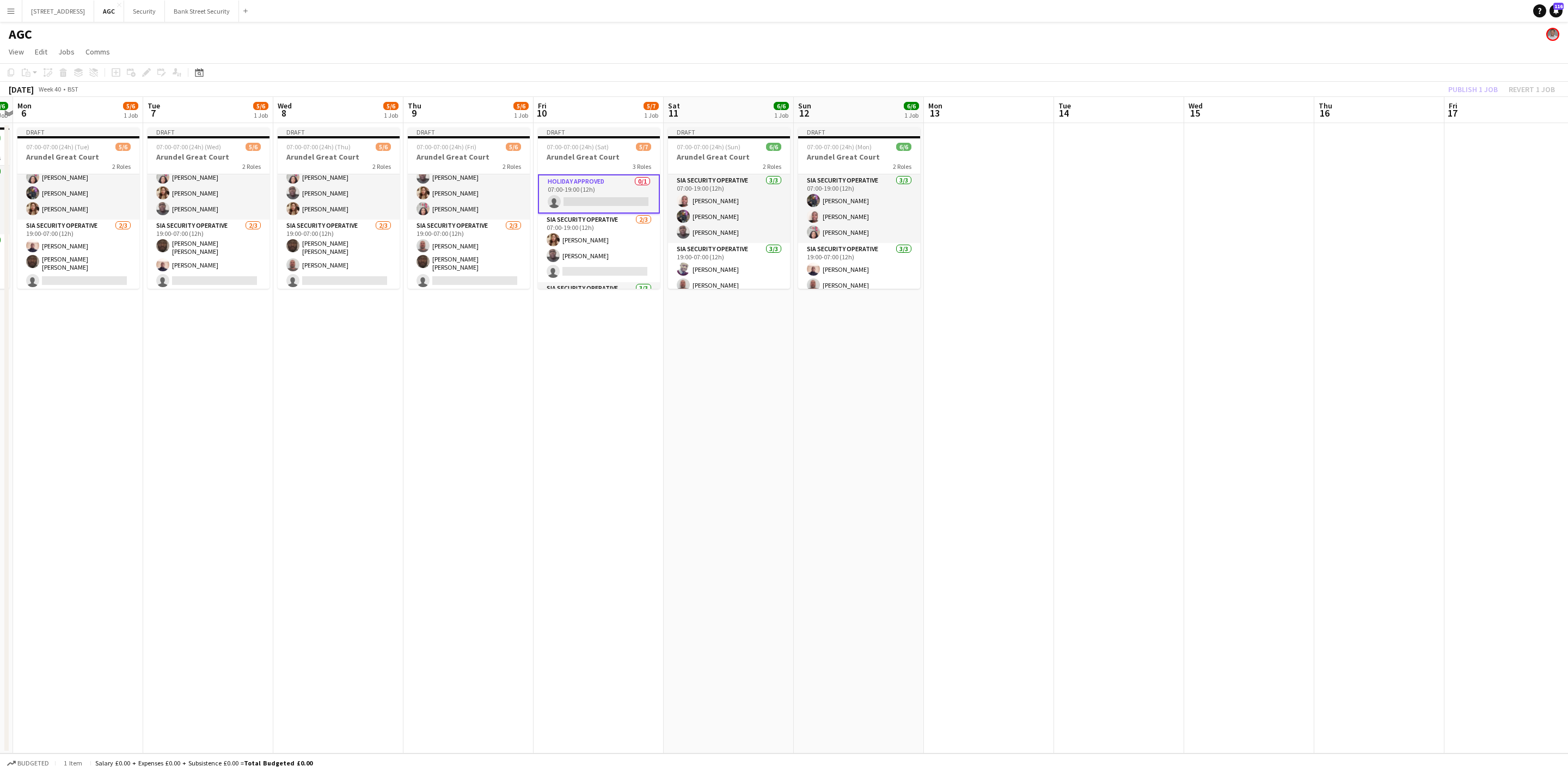
click at [593, 144] on span "07:00-07:00 (24h) (Sat)" at bounding box center [578, 147] width 62 height 8
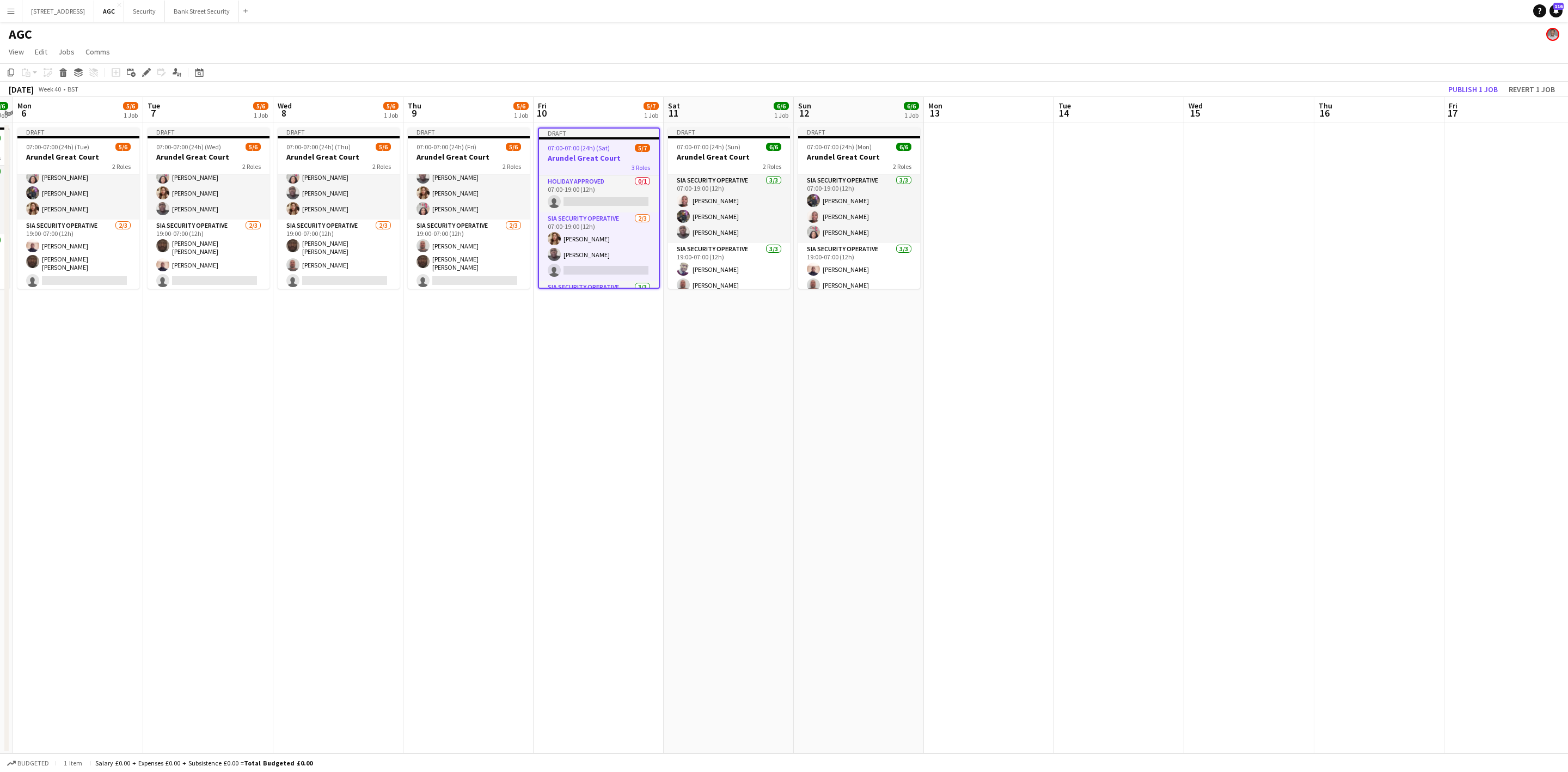
click at [143, 72] on icon "Edit" at bounding box center [147, 73] width 9 height 9
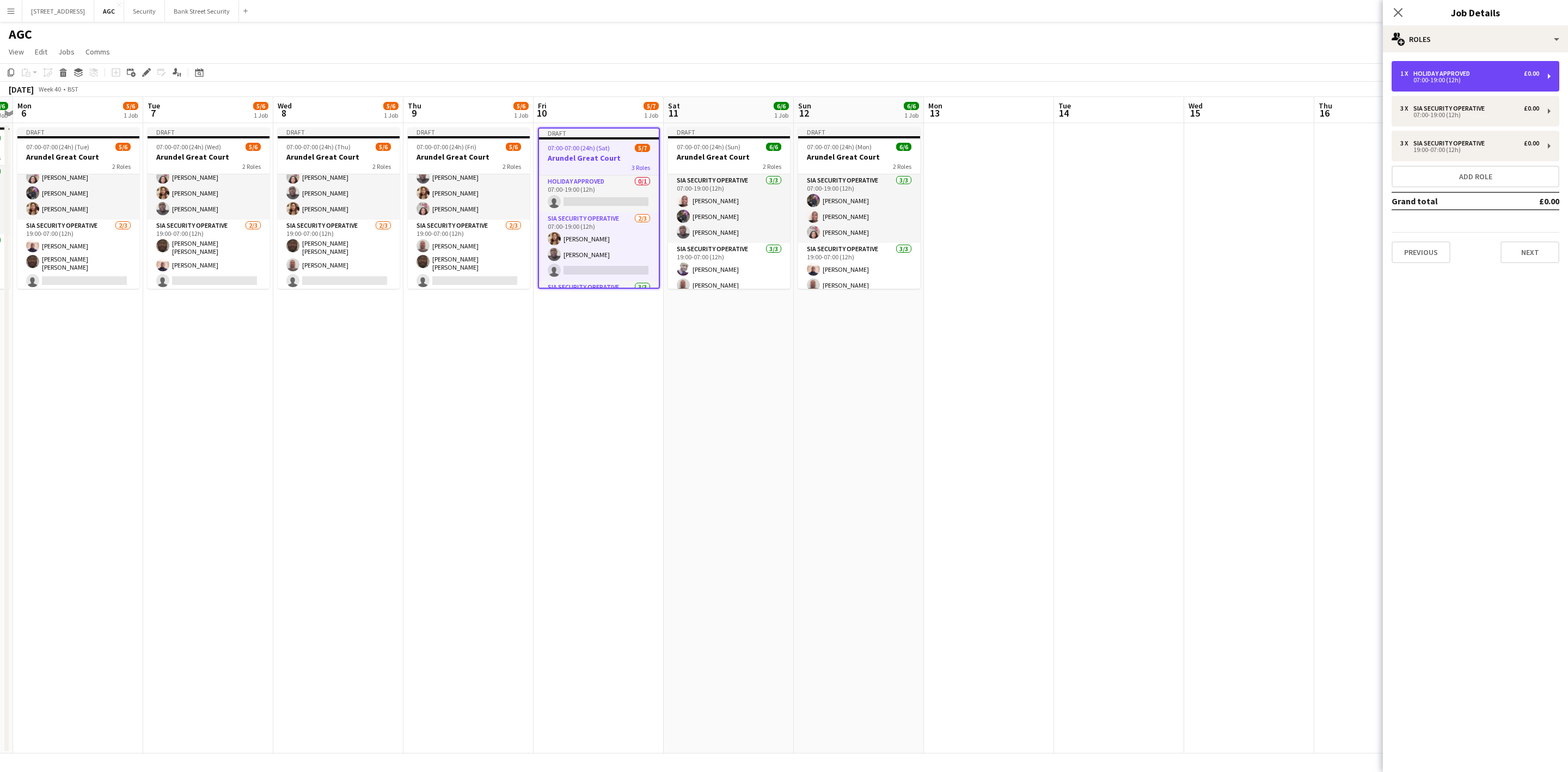
click at [1552, 76] on div "1 x Holiday Approved £0.00 07:00-19:00 (12h)" at bounding box center [1476, 76] width 168 height 31
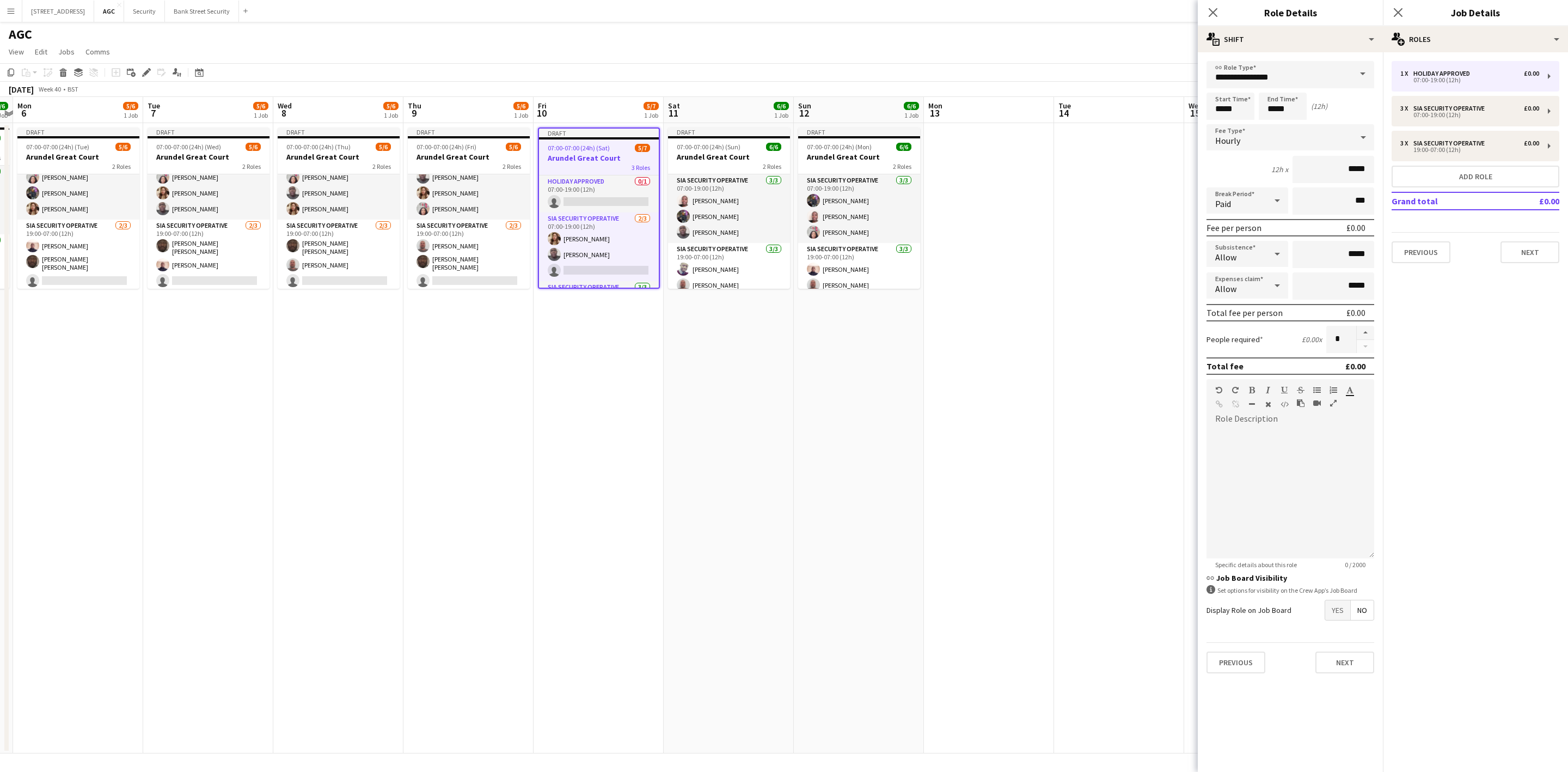
click at [1364, 73] on span at bounding box center [1363, 74] width 23 height 26
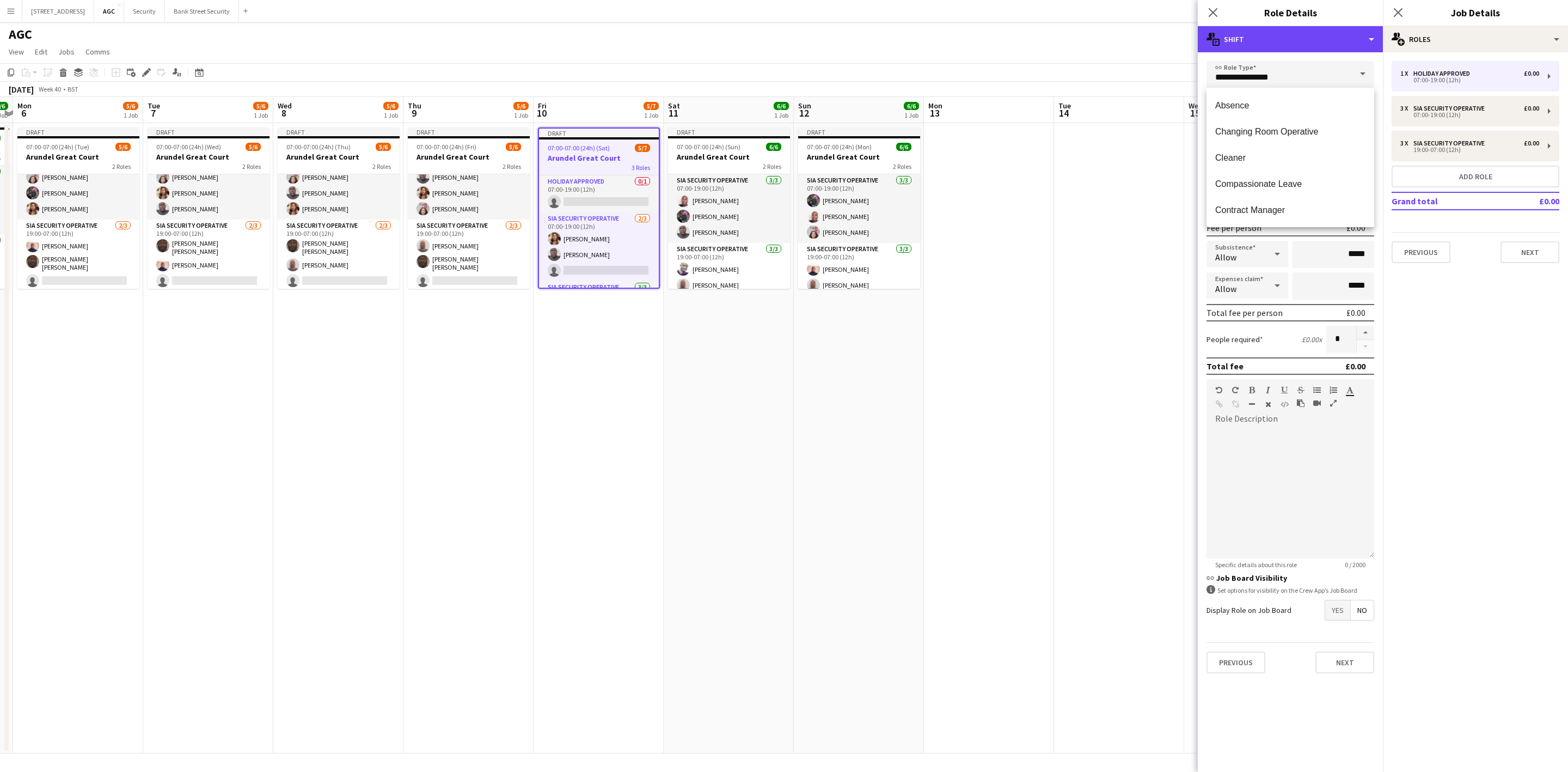
click at [1376, 35] on div "multiple-actions-text Shift" at bounding box center [1290, 39] width 185 height 26
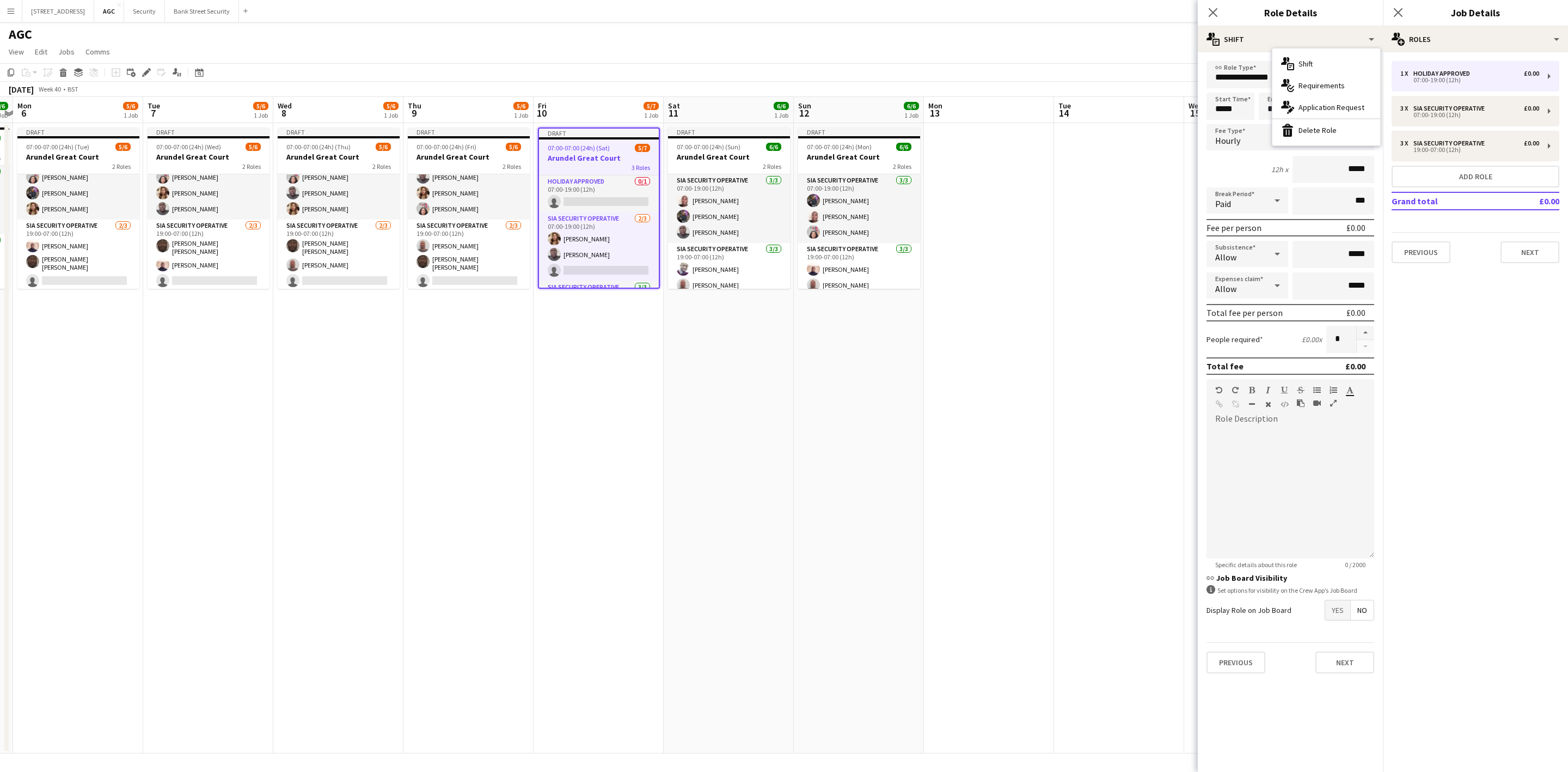
click at [1319, 127] on div "bin-2 Delete Role" at bounding box center [1326, 130] width 108 height 22
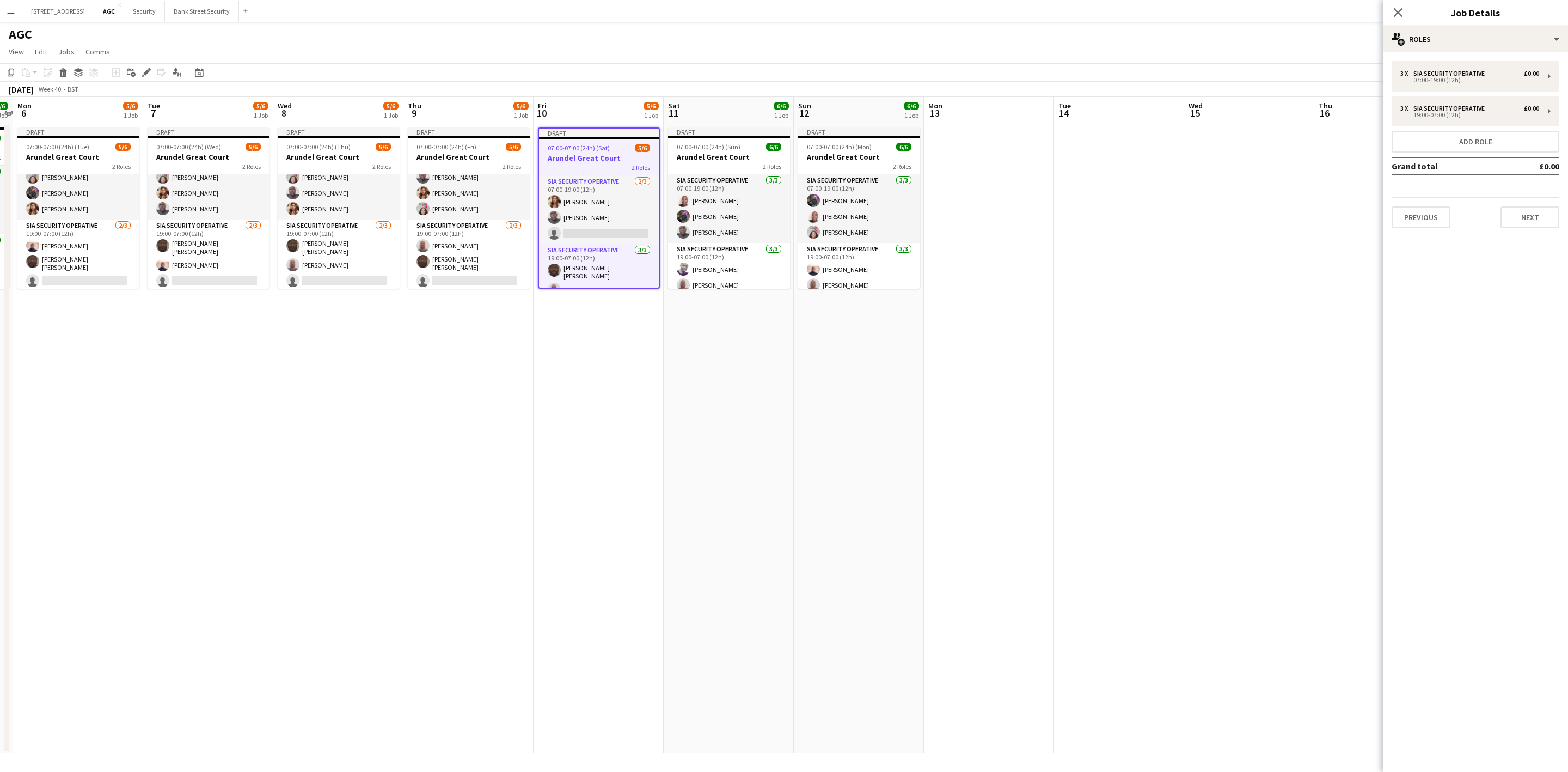
click at [610, 216] on app-card-role "SIA Security Operative [DATE] 07:00-19:00 (12h) [PERSON_NAME] [PERSON_NAME] sin…" at bounding box center [598, 210] width 120 height 69
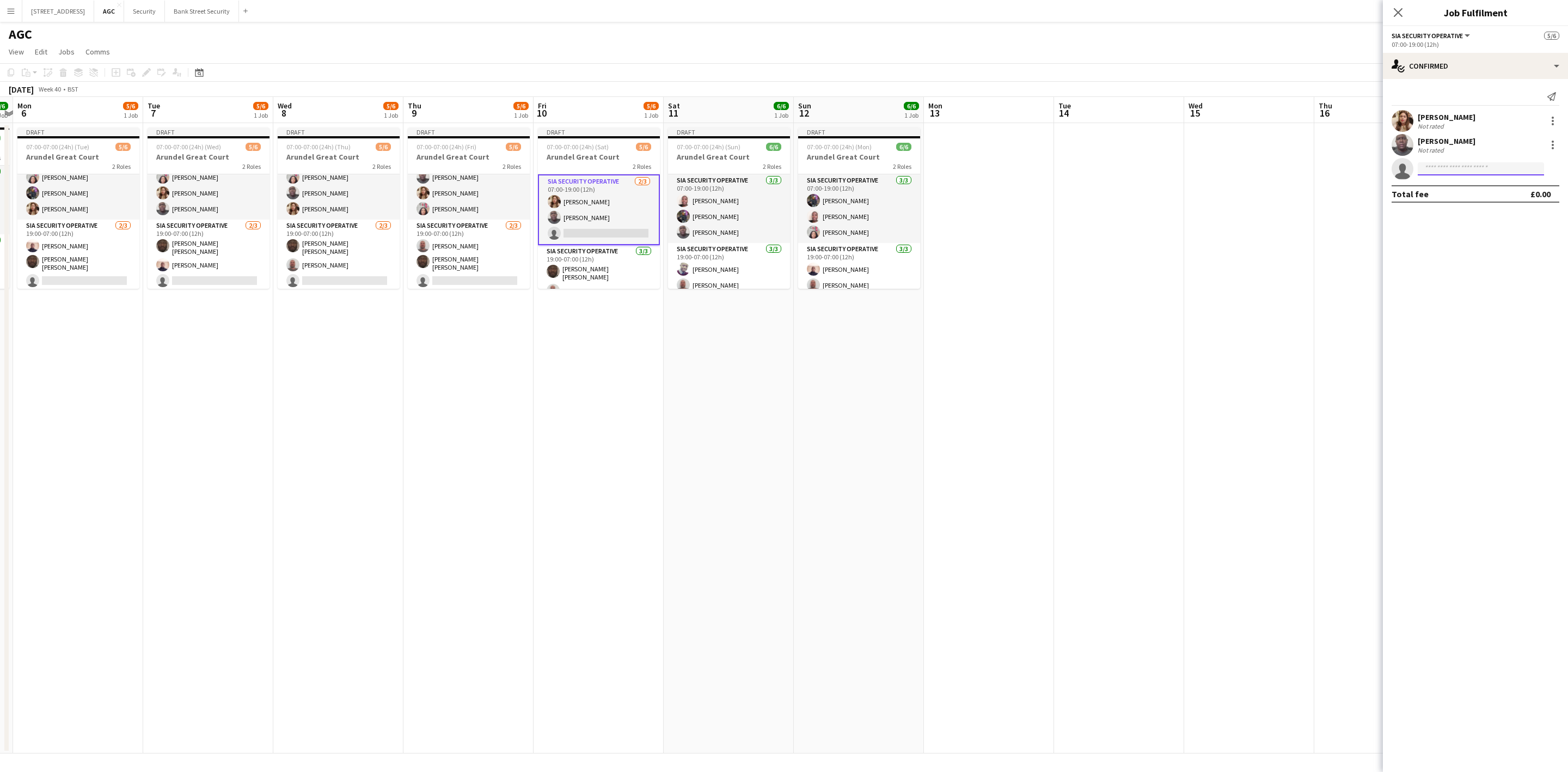
click at [1488, 170] on input at bounding box center [1481, 169] width 127 height 13
type input "*****"
click at [1474, 193] on span "[EMAIL_ADDRESS][DOMAIN_NAME]" at bounding box center [1481, 194] width 109 height 9
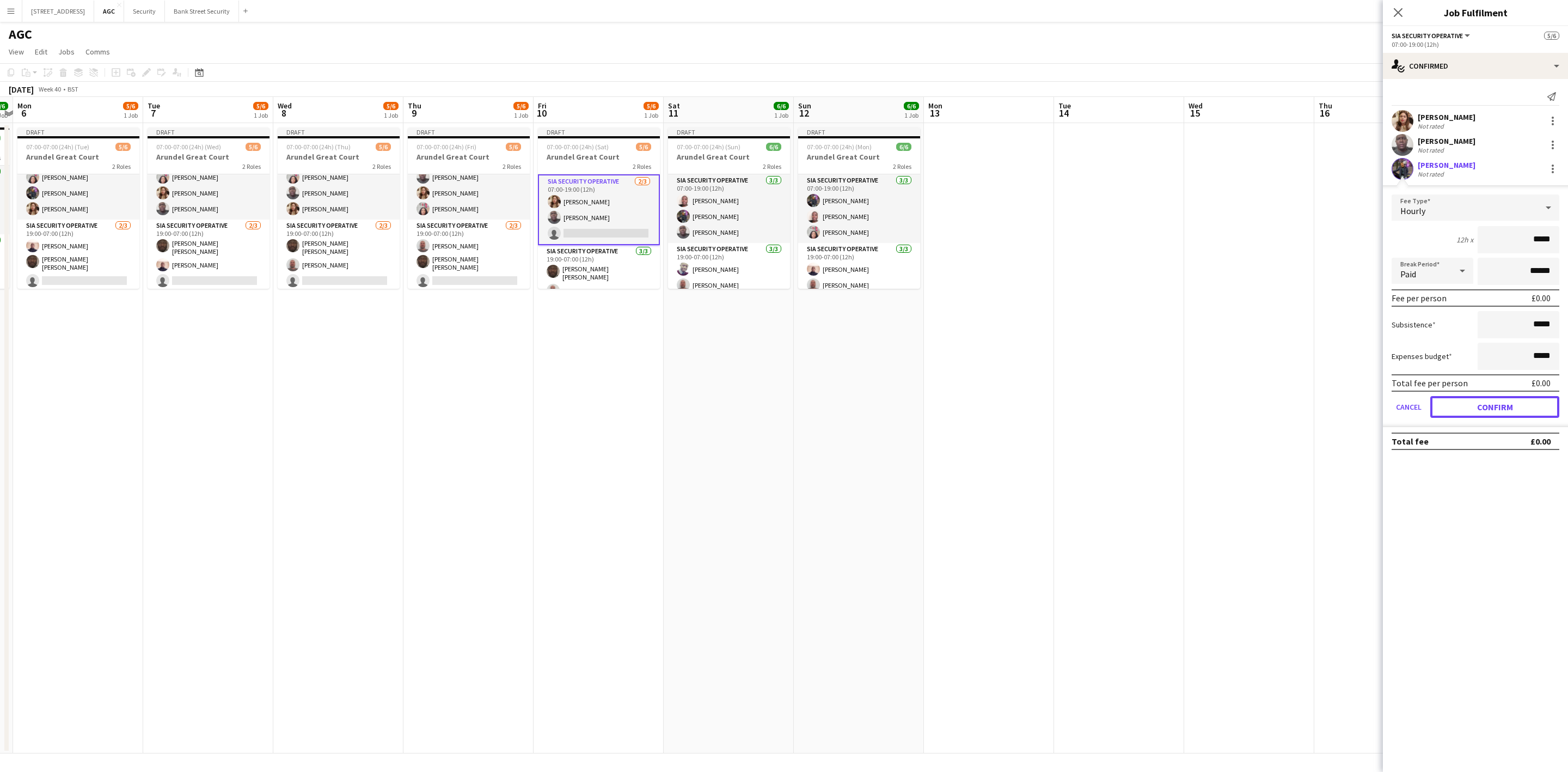
click at [1492, 404] on button "Confirm" at bounding box center [1495, 407] width 129 height 22
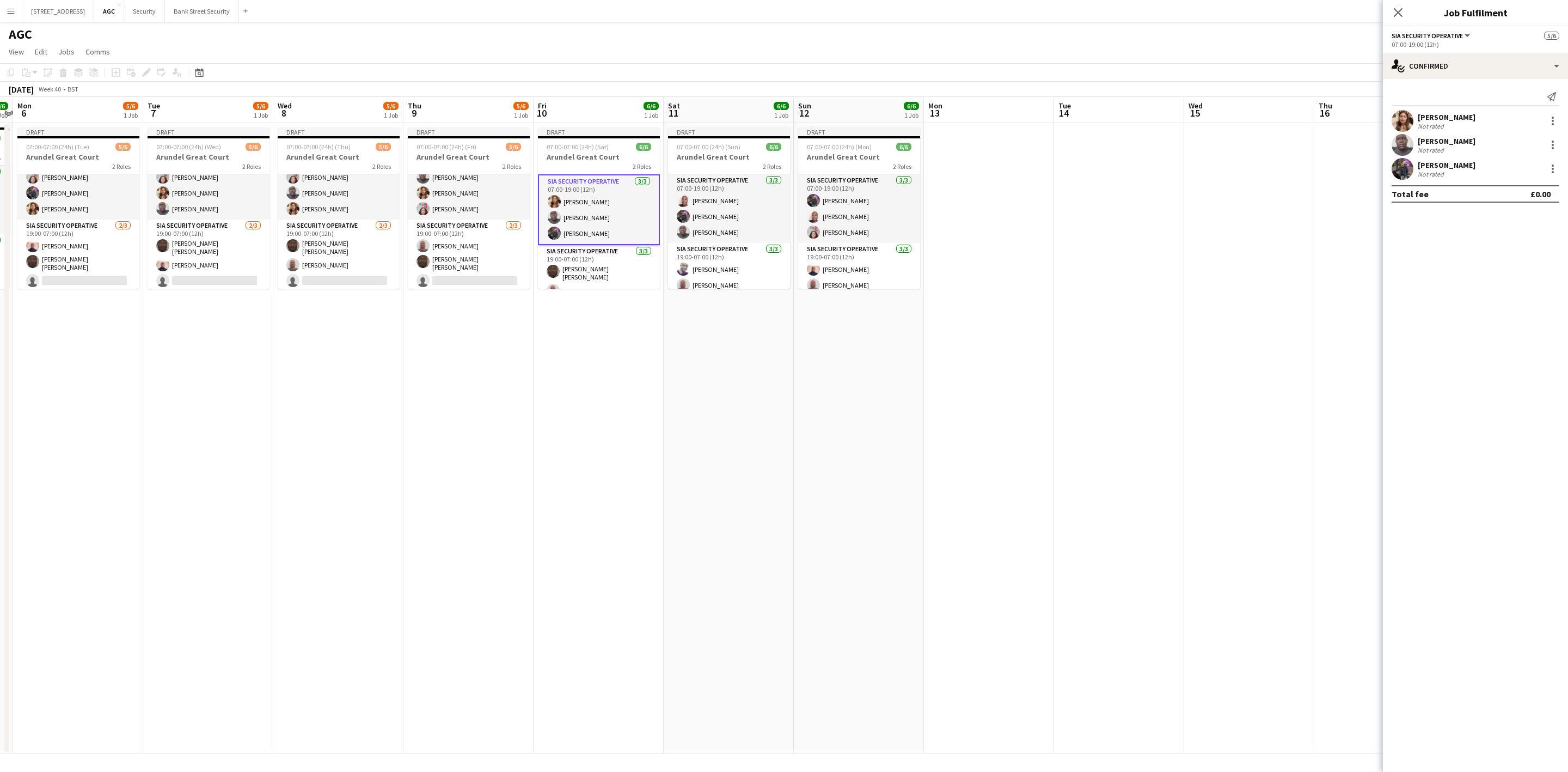
click at [1400, 11] on icon at bounding box center [1398, 13] width 9 height 9
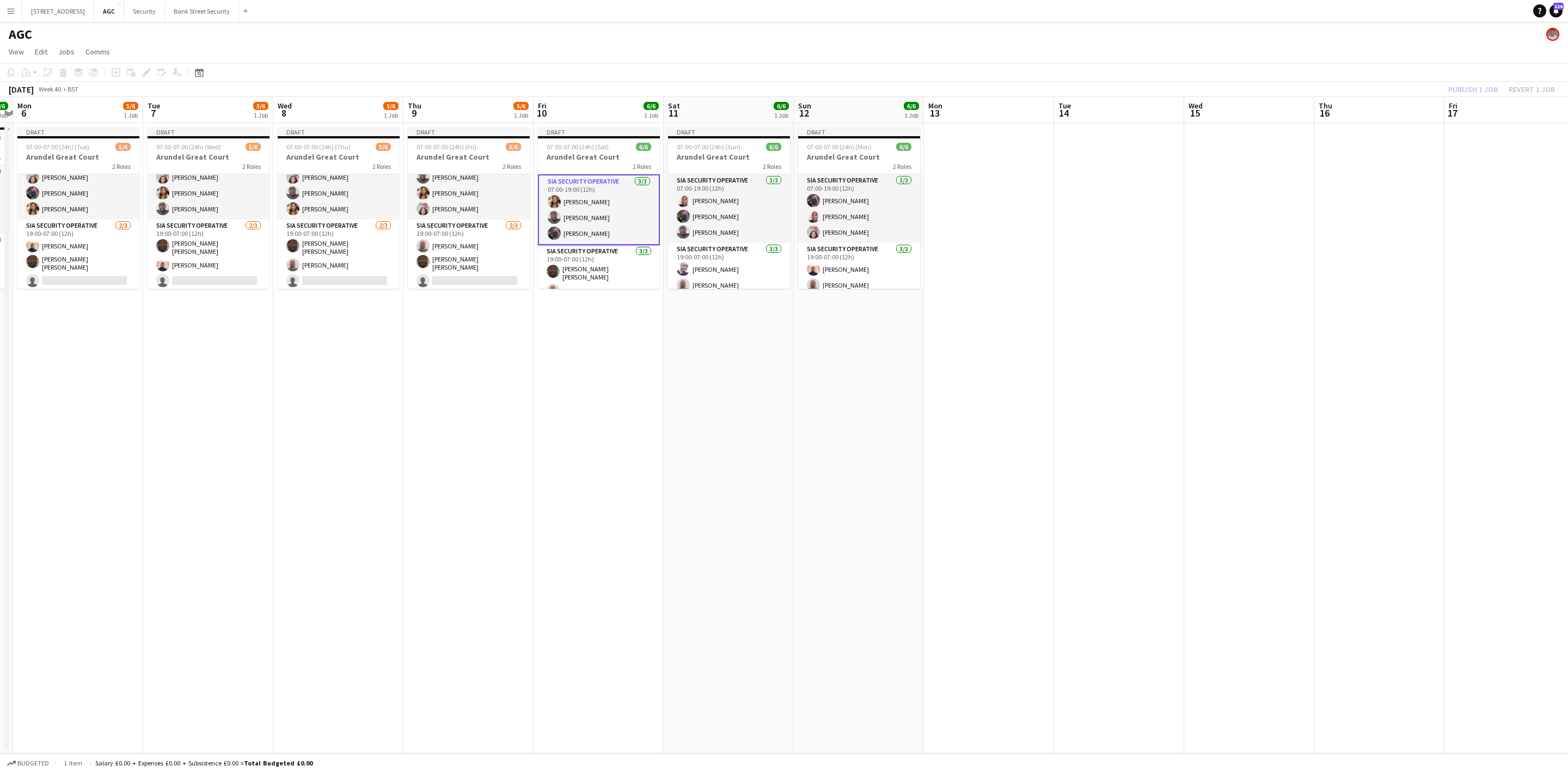
click at [60, 146] on span "07:00-07:00 (24h) (Tue)" at bounding box center [58, 147] width 63 height 8
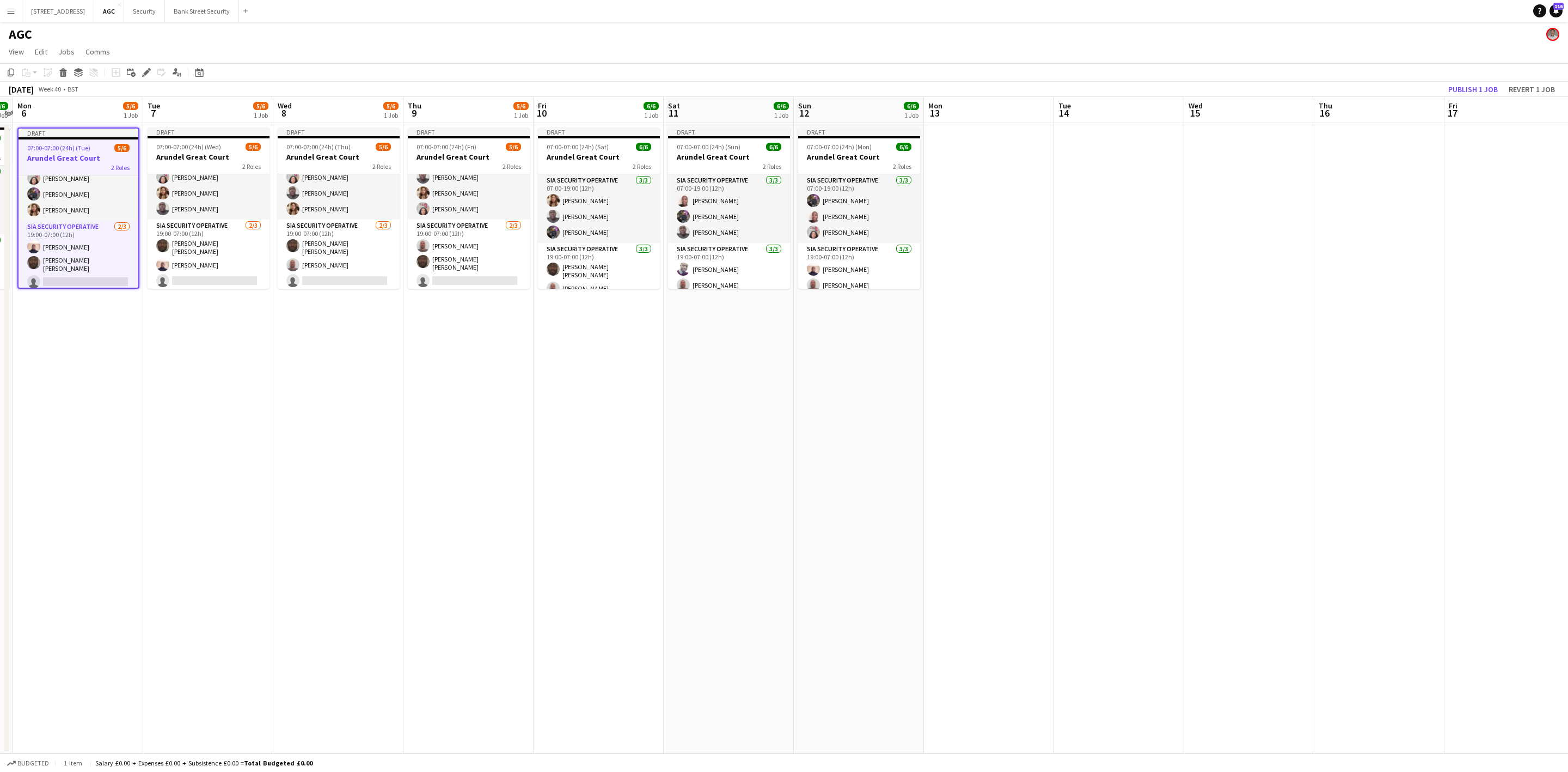
click at [195, 149] on span "07:00-07:00 (24h) (Wed)" at bounding box center [188, 147] width 65 height 8
click at [304, 140] on app-job-card "Draft 07:00-07:00 (24h) (Thu) 5/6 Arundel Great Court 2 Roles SIA Security Oper…" at bounding box center [338, 207] width 122 height 161
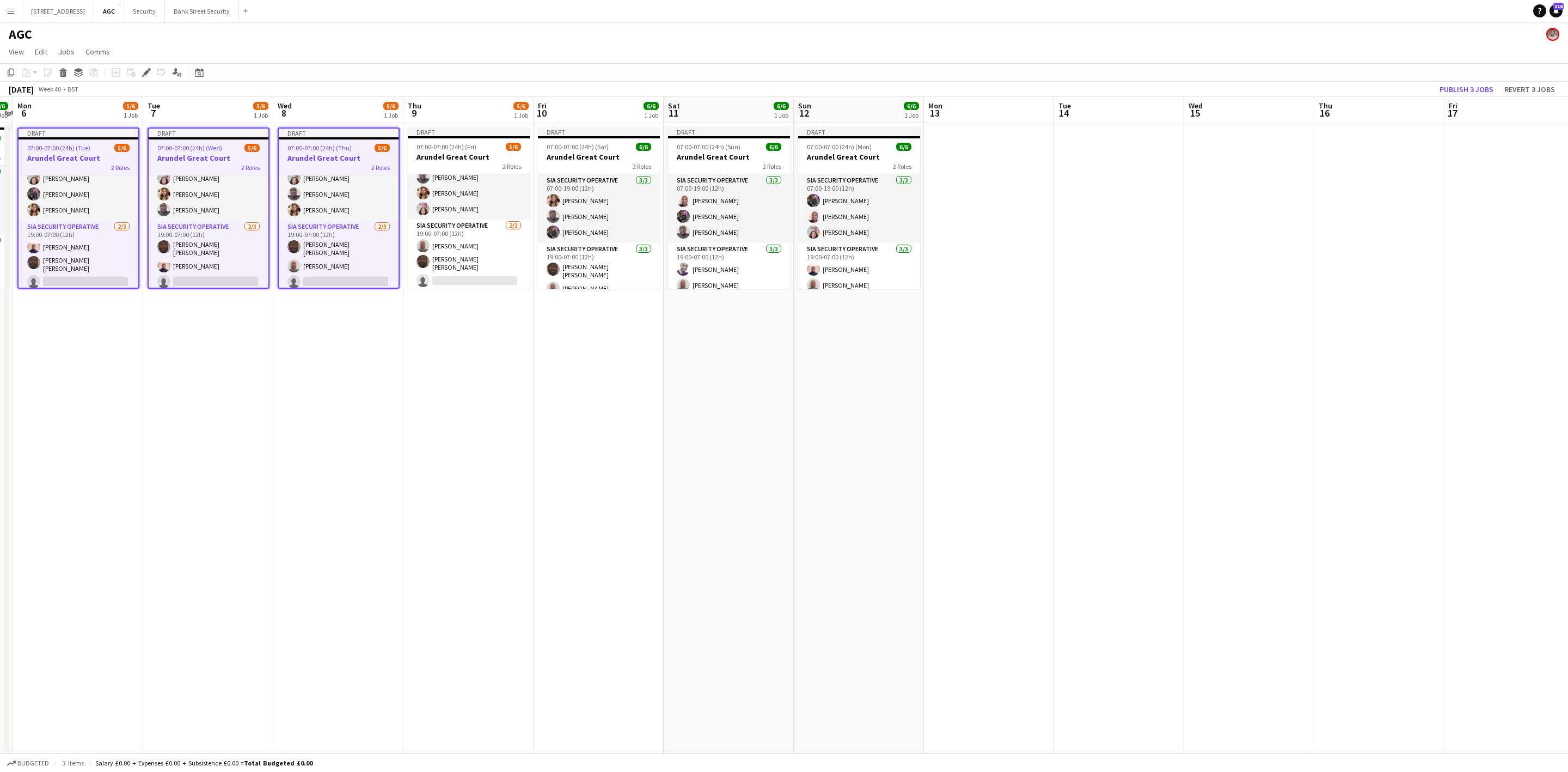
click at [471, 156] on h3 "Arundel Great Court" at bounding box center [469, 157] width 122 height 10
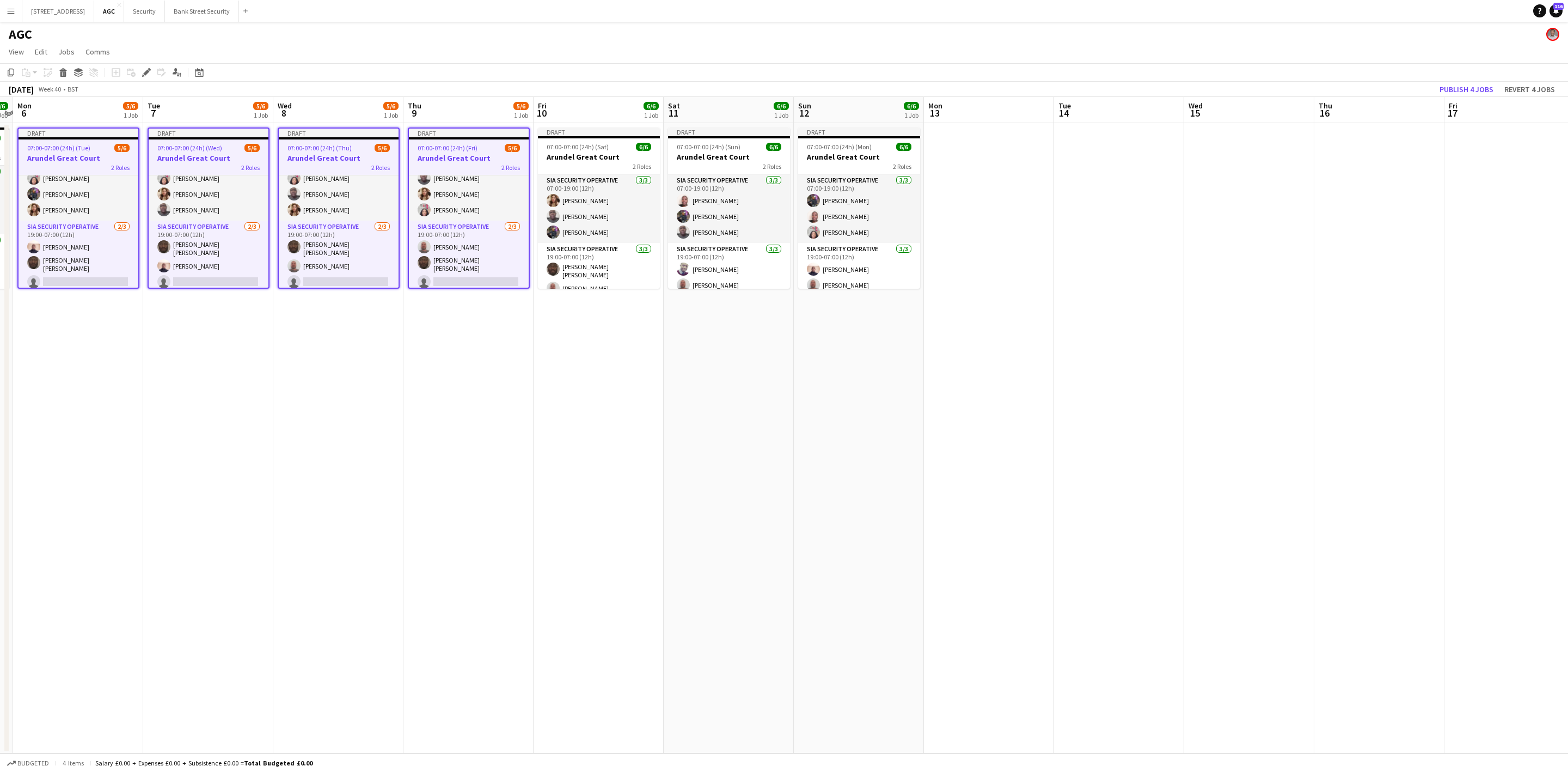
click at [593, 152] on h3 "Arundel Great Court" at bounding box center [599, 157] width 122 height 10
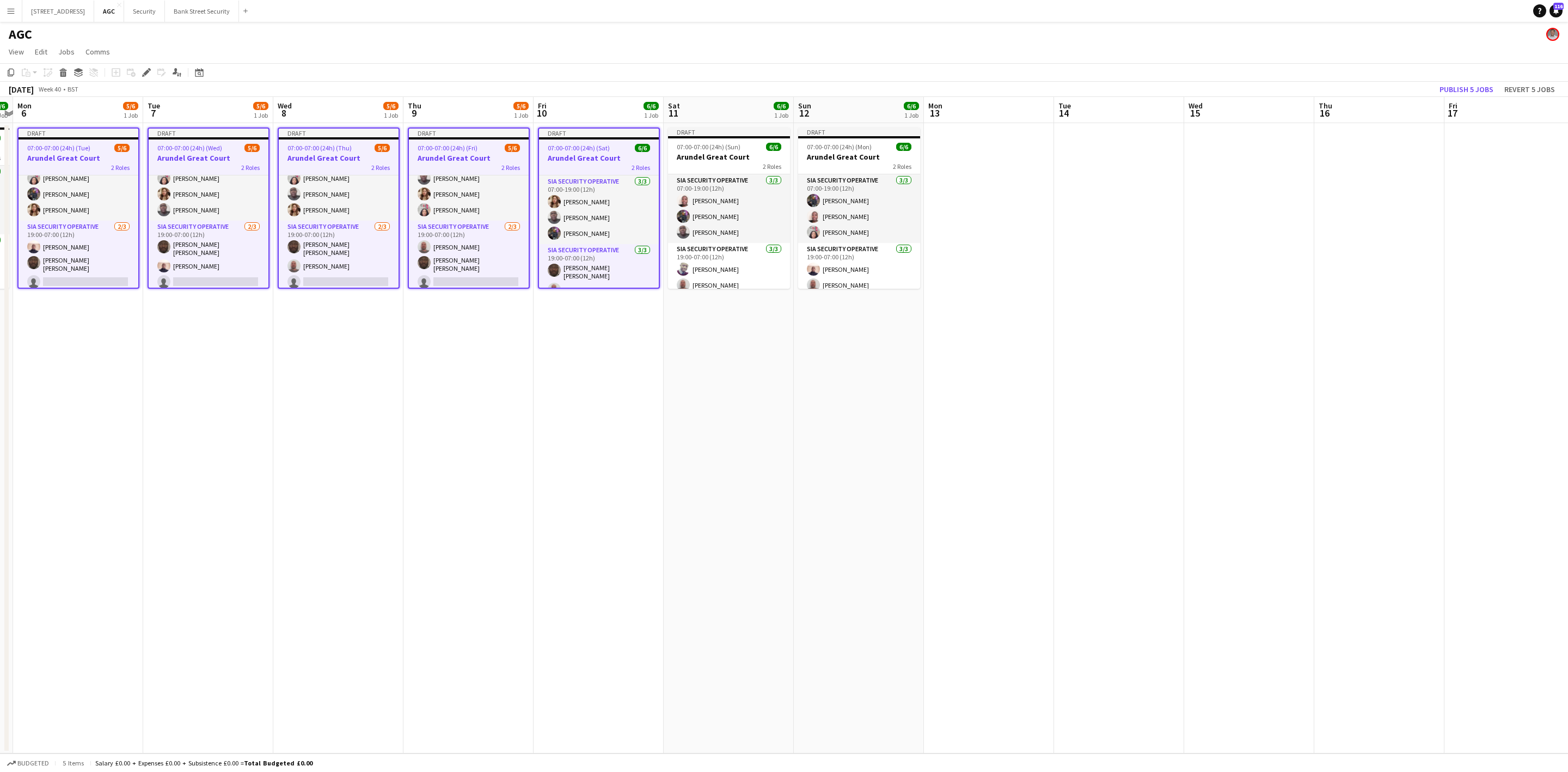
click at [712, 152] on h3 "Arundel Great Court" at bounding box center [729, 157] width 122 height 10
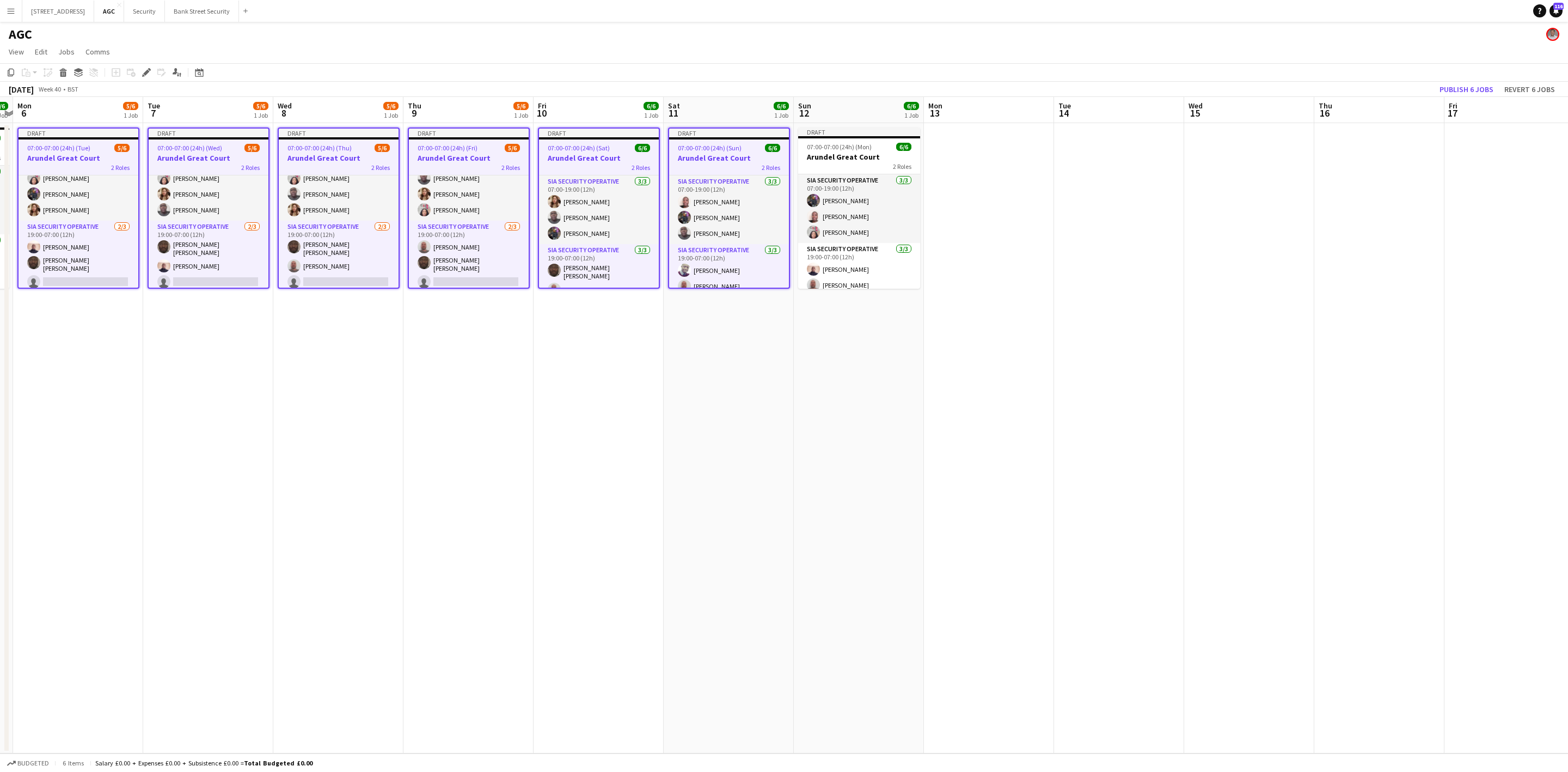
click at [843, 152] on h3 "Arundel Great Court" at bounding box center [859, 157] width 122 height 10
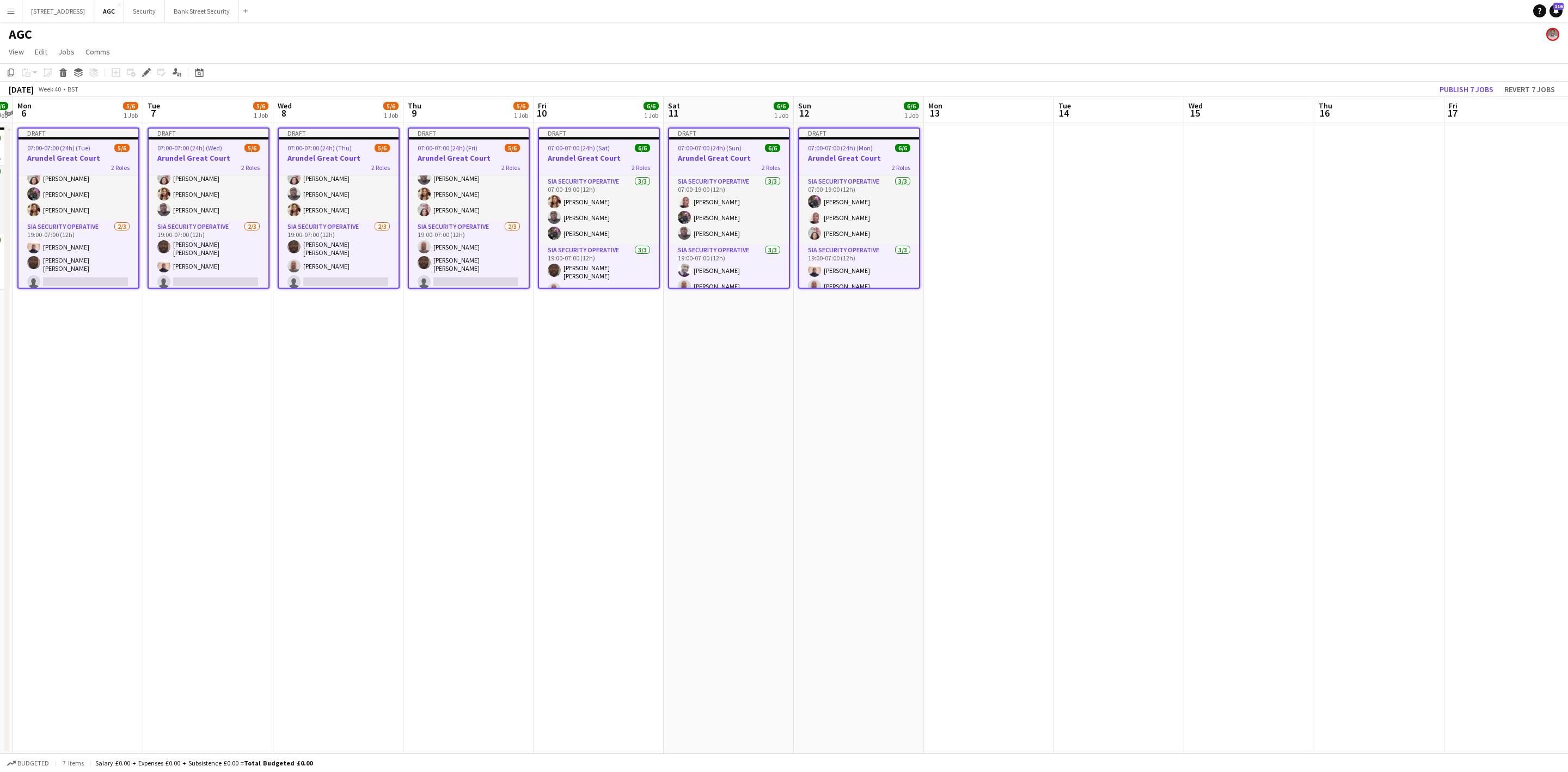
click at [9, 76] on icon at bounding box center [11, 73] width 6 height 8
click at [998, 226] on app-date-cell at bounding box center [989, 438] width 130 height 630
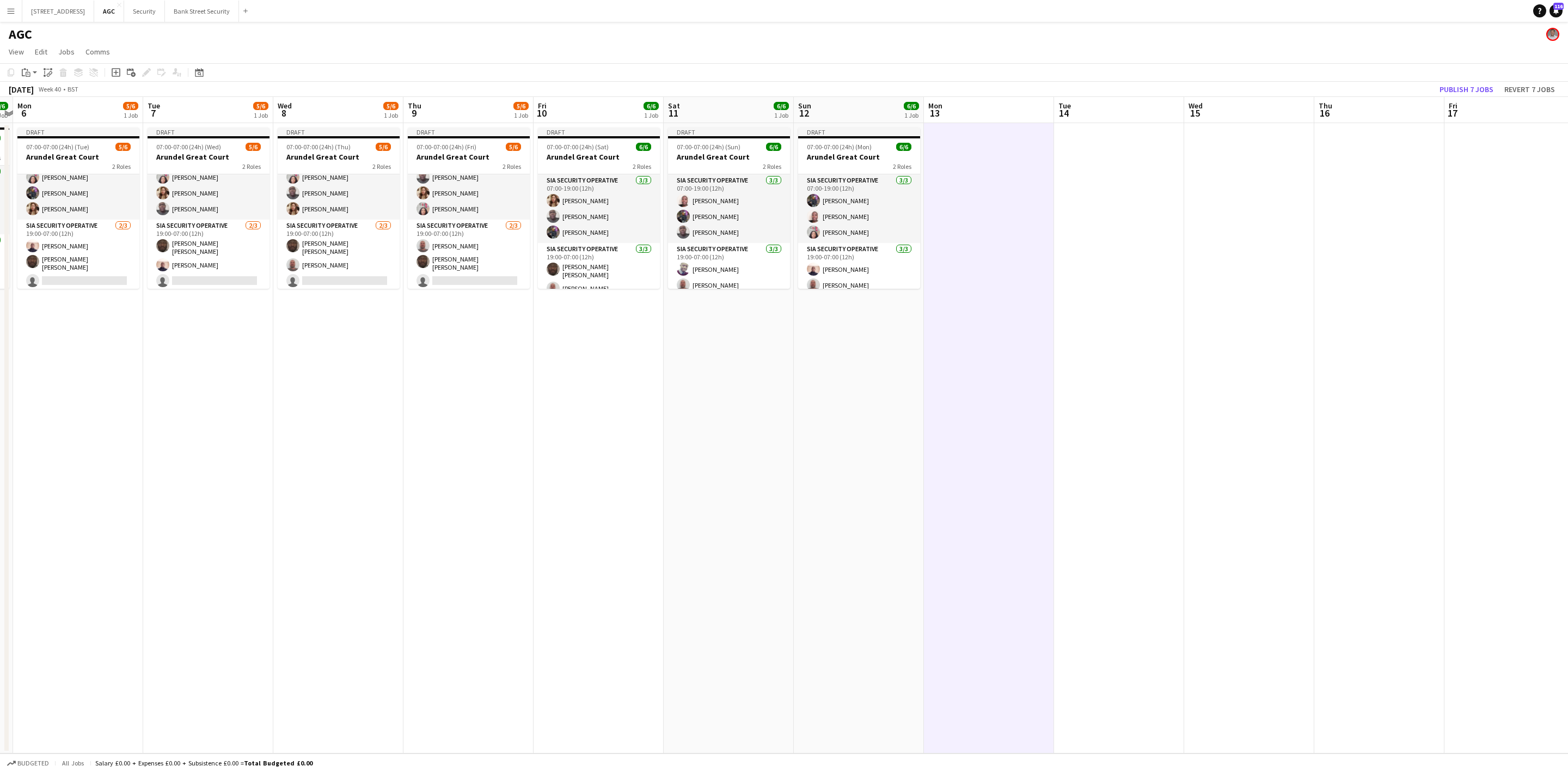
click at [27, 73] on icon "Paste" at bounding box center [26, 73] width 9 height 9
click at [63, 115] on link "Paste with crew Ctrl+Shift+V" at bounding box center [80, 112] width 102 height 10
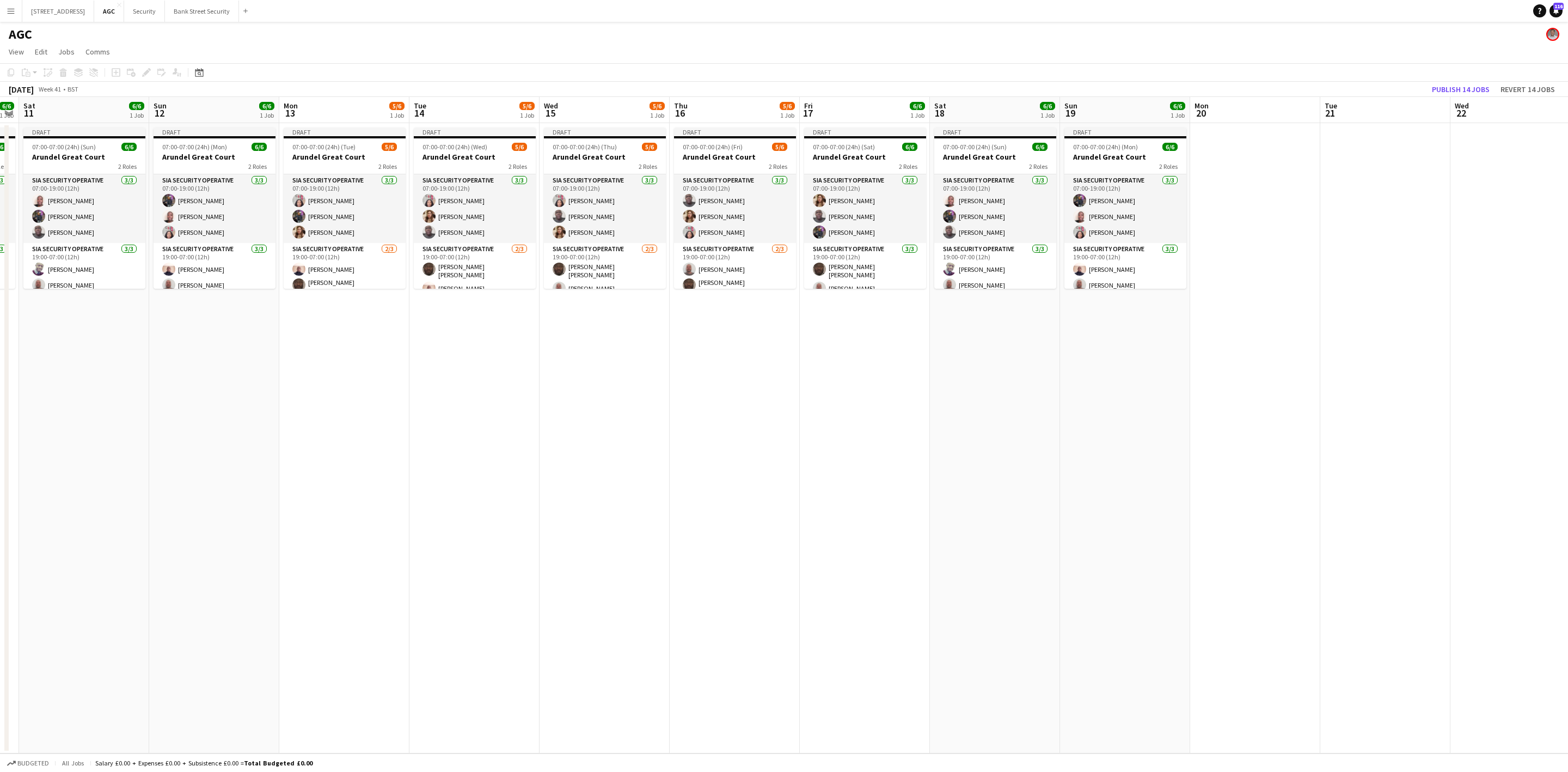
drag, startPoint x: 905, startPoint y: 393, endPoint x: 291, endPoint y: 400, distance: 614.0
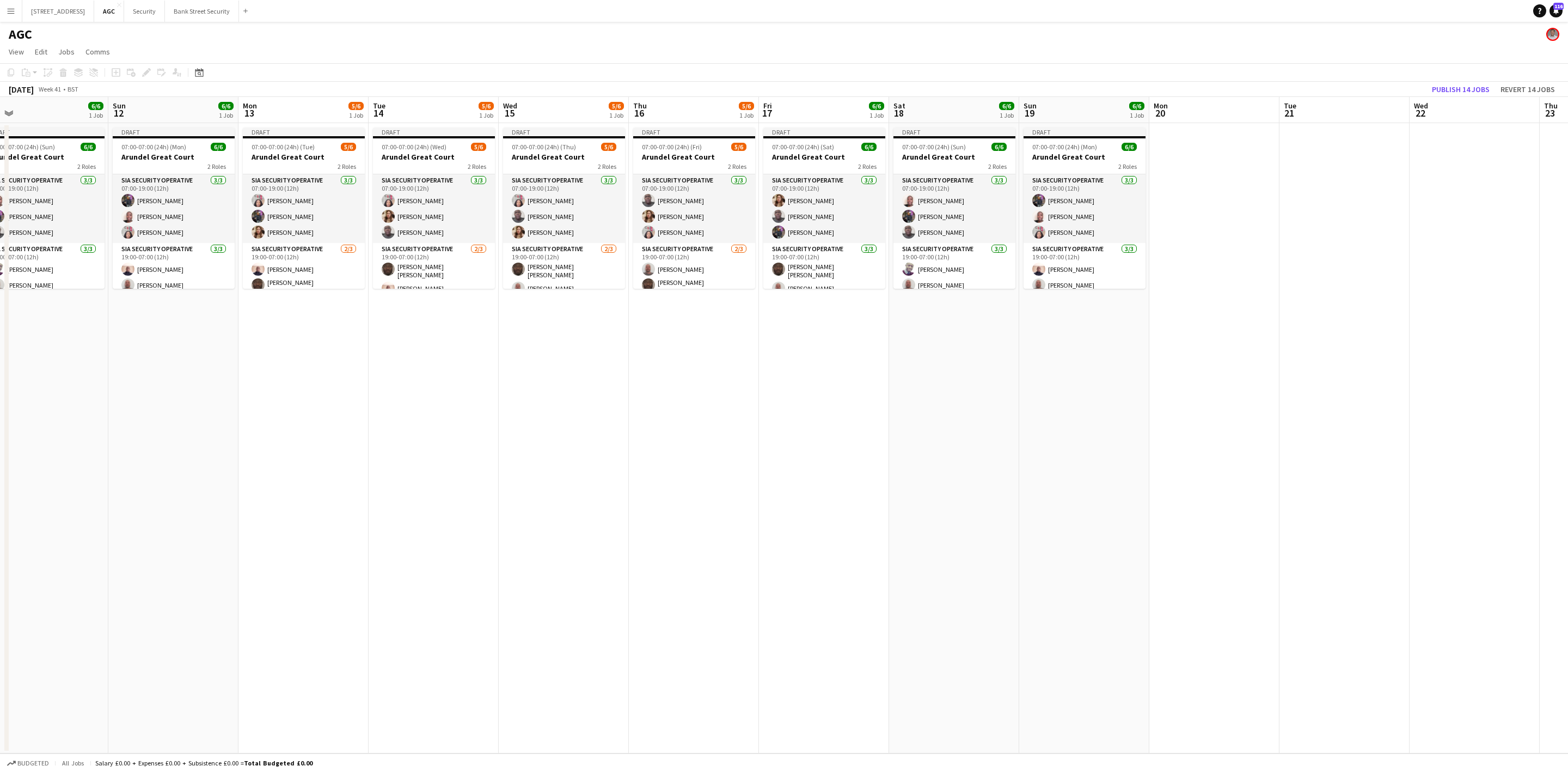
click at [281, 399] on app-calendar-viewport "Wed 8 5/6 1 Job Thu 9 5/6 1 Job Fri 10 6/6 1 Job Sat 11 6/6 1 Job Sun 12 6/6 1 …" at bounding box center [784, 425] width 1568 height 656
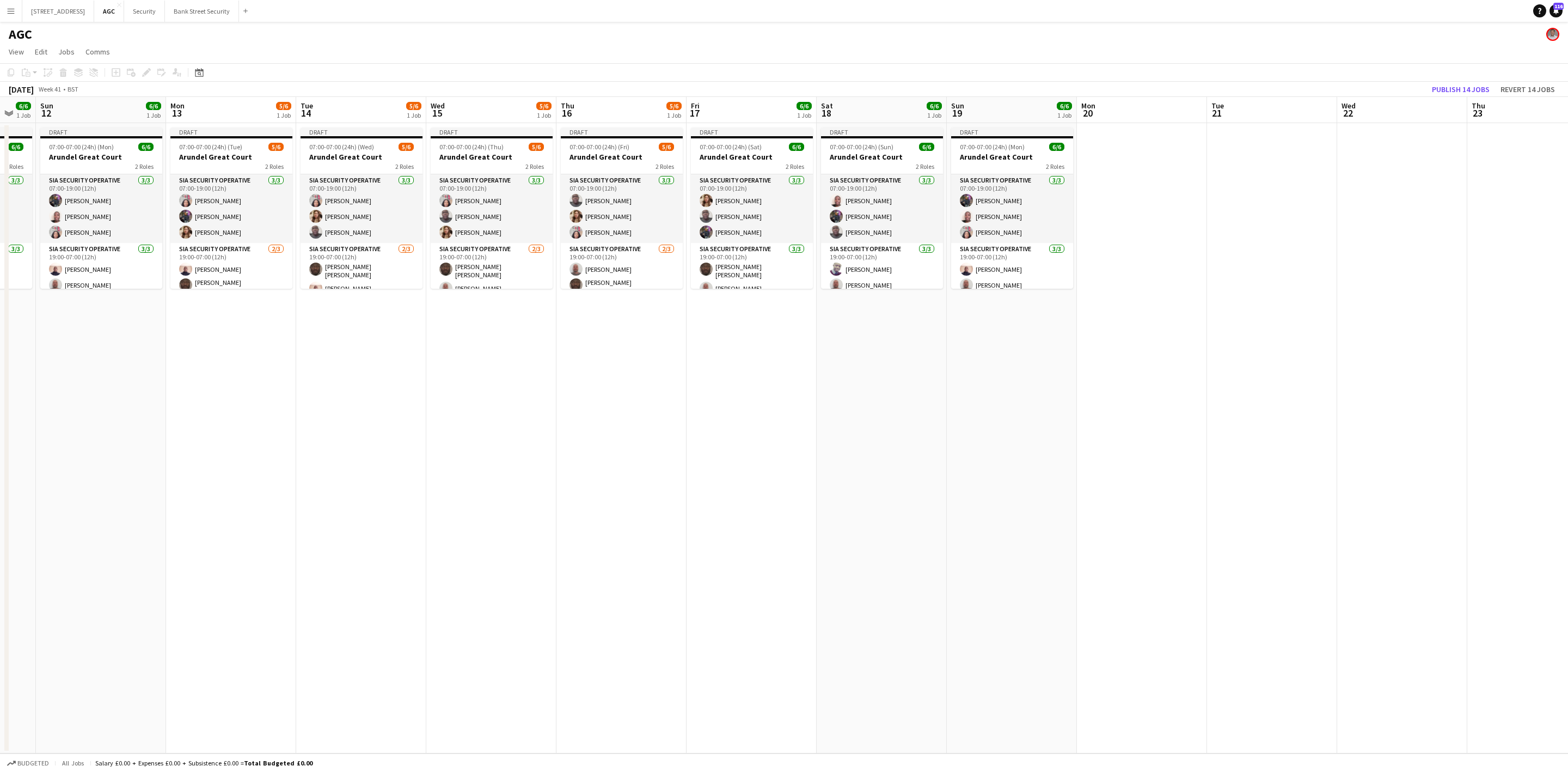
scroll to position [0, 377]
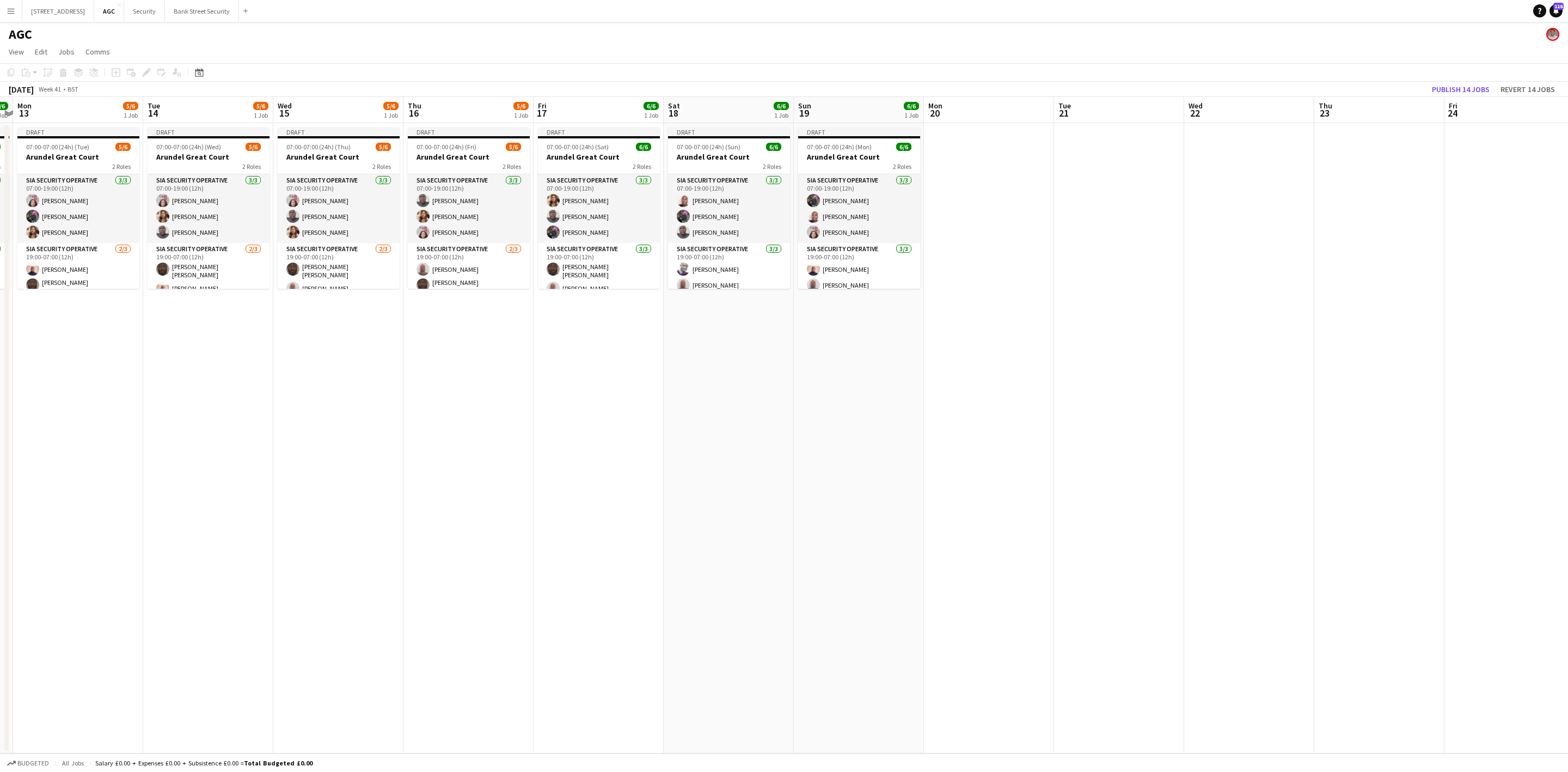
drag, startPoint x: 537, startPoint y: 409, endPoint x: 312, endPoint y: 407, distance: 225.0
click at [312, 407] on app-calendar-viewport "Fri 10 6/6 1 Job Sat 11 6/6 1 Job Sun 12 6/6 1 Job Mon 13 5/6 1 Job Tue 14 5/6 …" at bounding box center [784, 425] width 1568 height 656
click at [75, 199] on app-card-role "SIA Security Operative [DATE] 07:00-19:00 (12h) [PERSON_NAME] [PERSON_NAME] [PE…" at bounding box center [78, 209] width 122 height 69
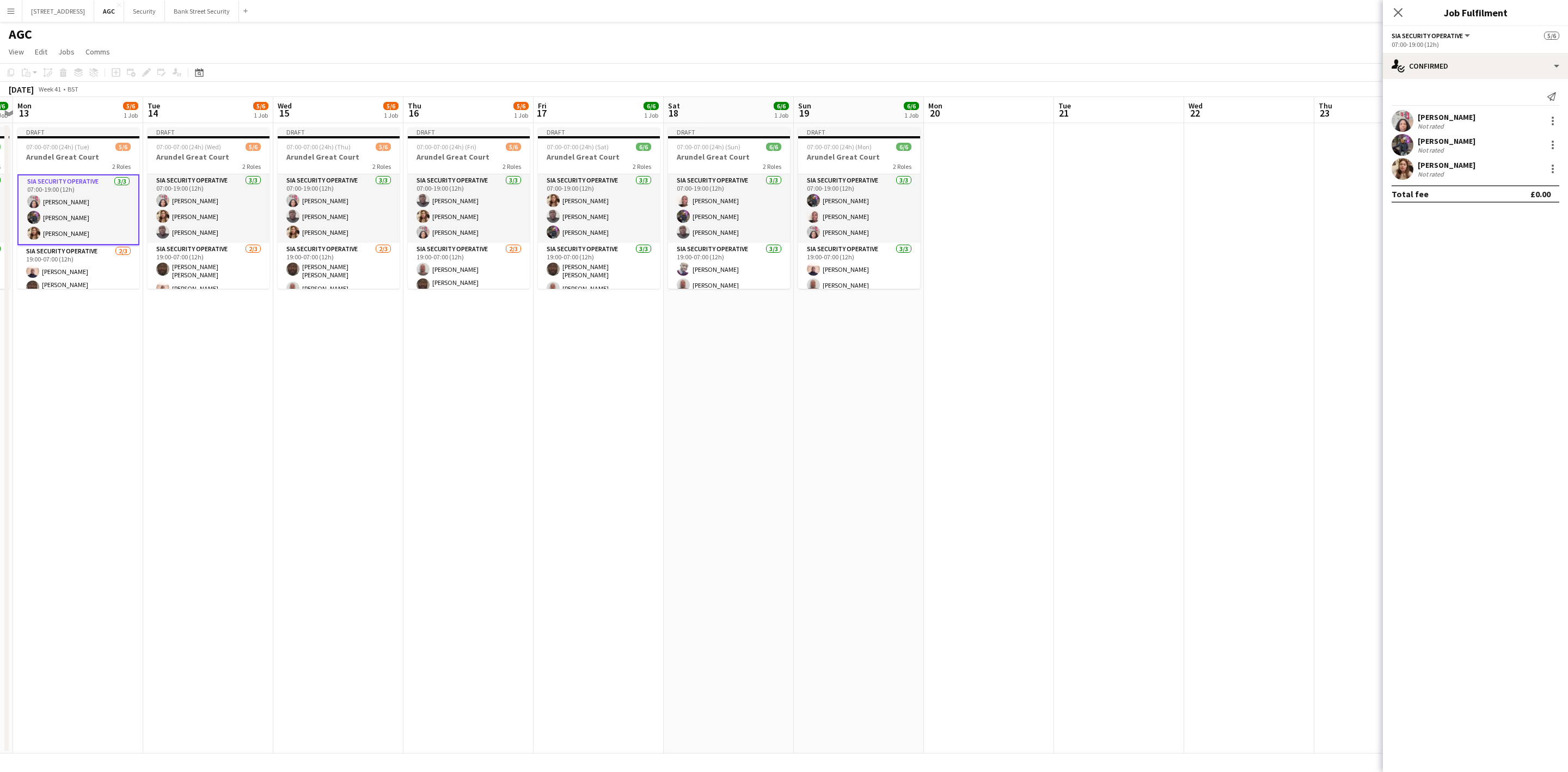
click at [1554, 120] on div at bounding box center [1552, 120] width 2 height 2
click at [1525, 242] on span "Remove" at bounding box center [1517, 246] width 68 height 10
click at [1479, 167] on input at bounding box center [1481, 169] width 127 height 13
type input "****"
click at [1449, 214] on span "[PERSON_NAME]" at bounding box center [1458, 211] width 63 height 9
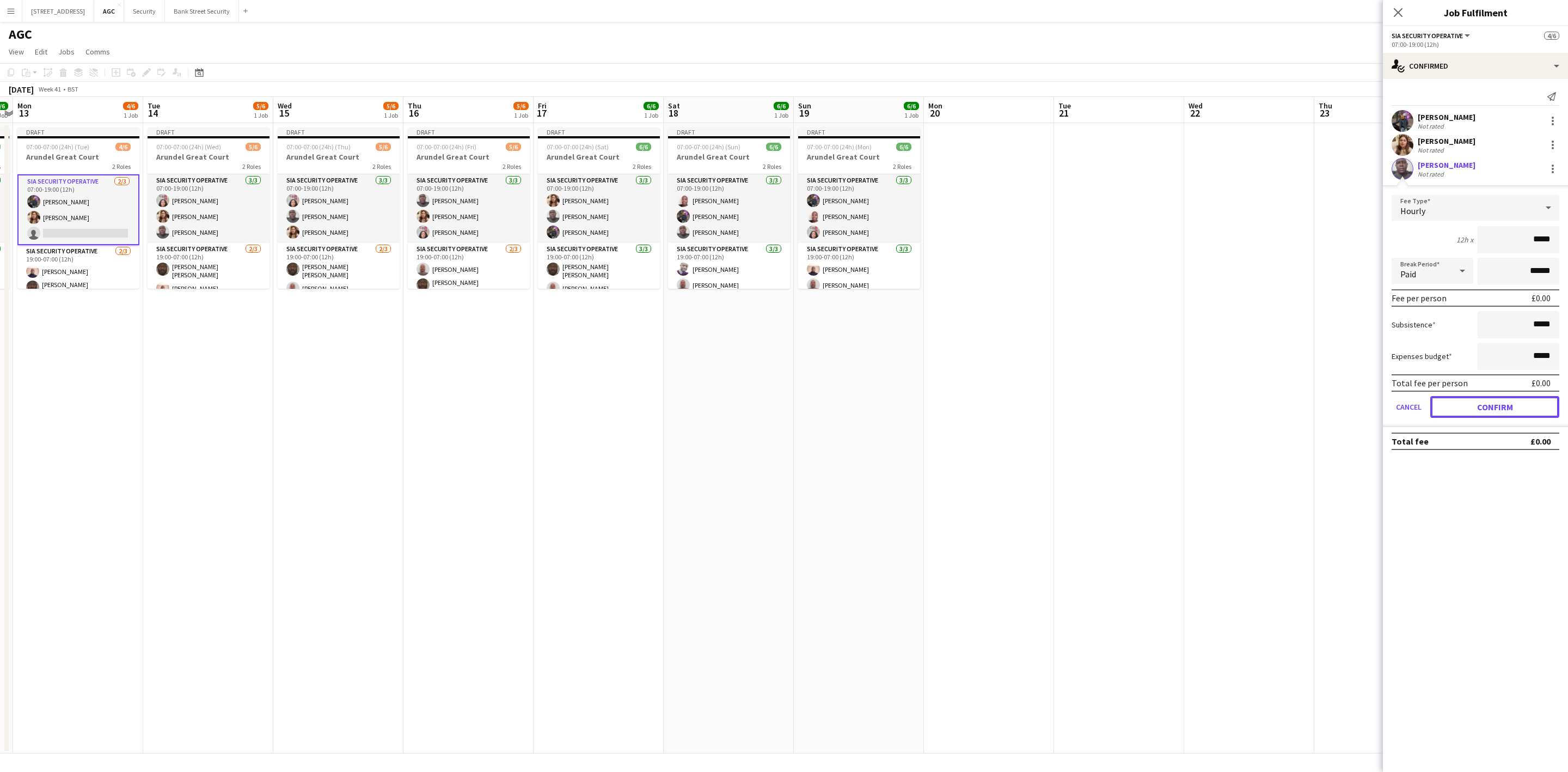
click at [1498, 406] on button "Confirm" at bounding box center [1495, 407] width 129 height 22
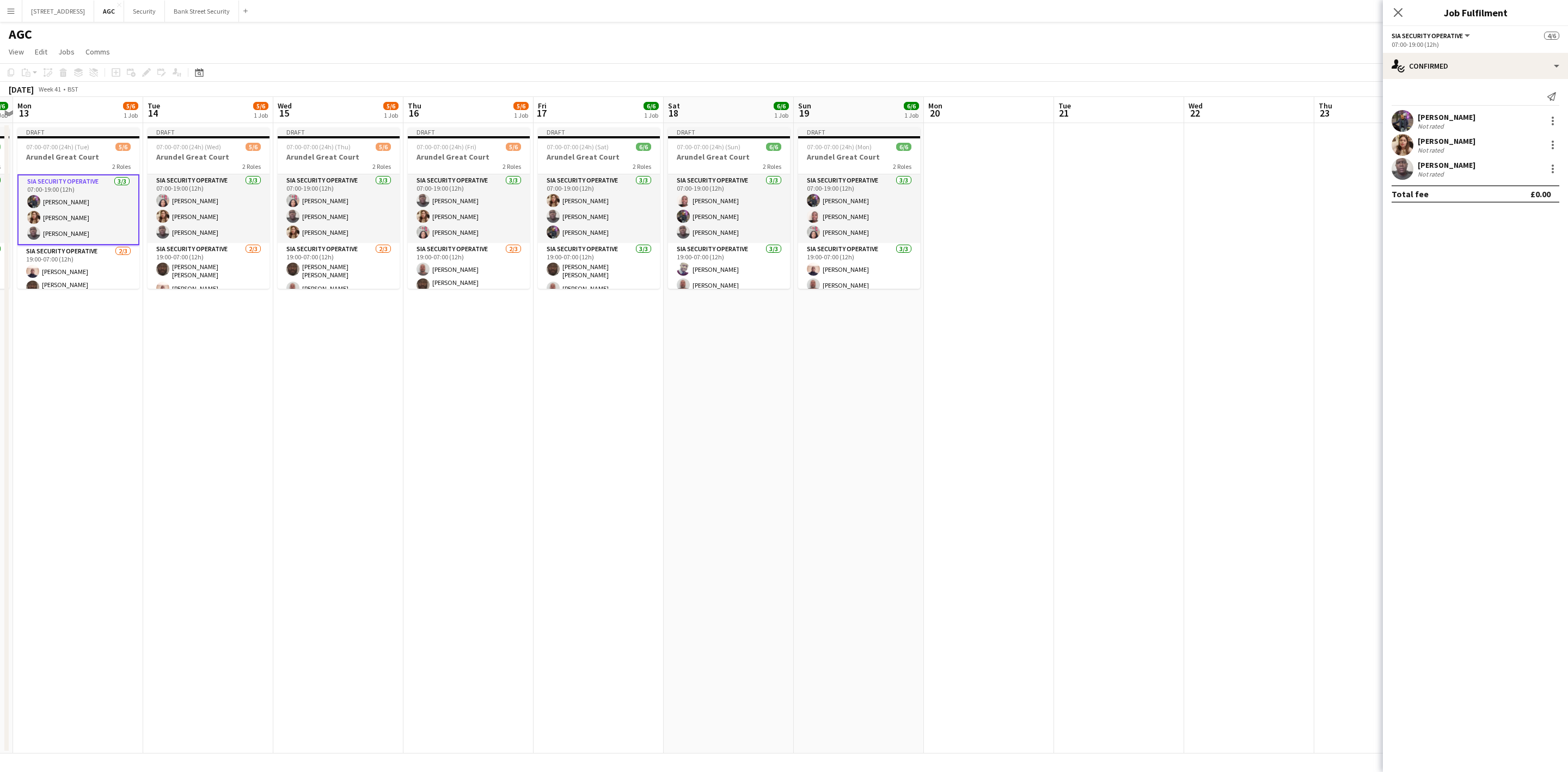
click at [729, 221] on app-card-role "SIA Security Operative [DATE] 07:00-19:00 (12h) [PERSON_NAME] [PERSON_NAME] [PE…" at bounding box center [729, 209] width 122 height 69
click at [1555, 170] on div at bounding box center [1552, 169] width 13 height 13
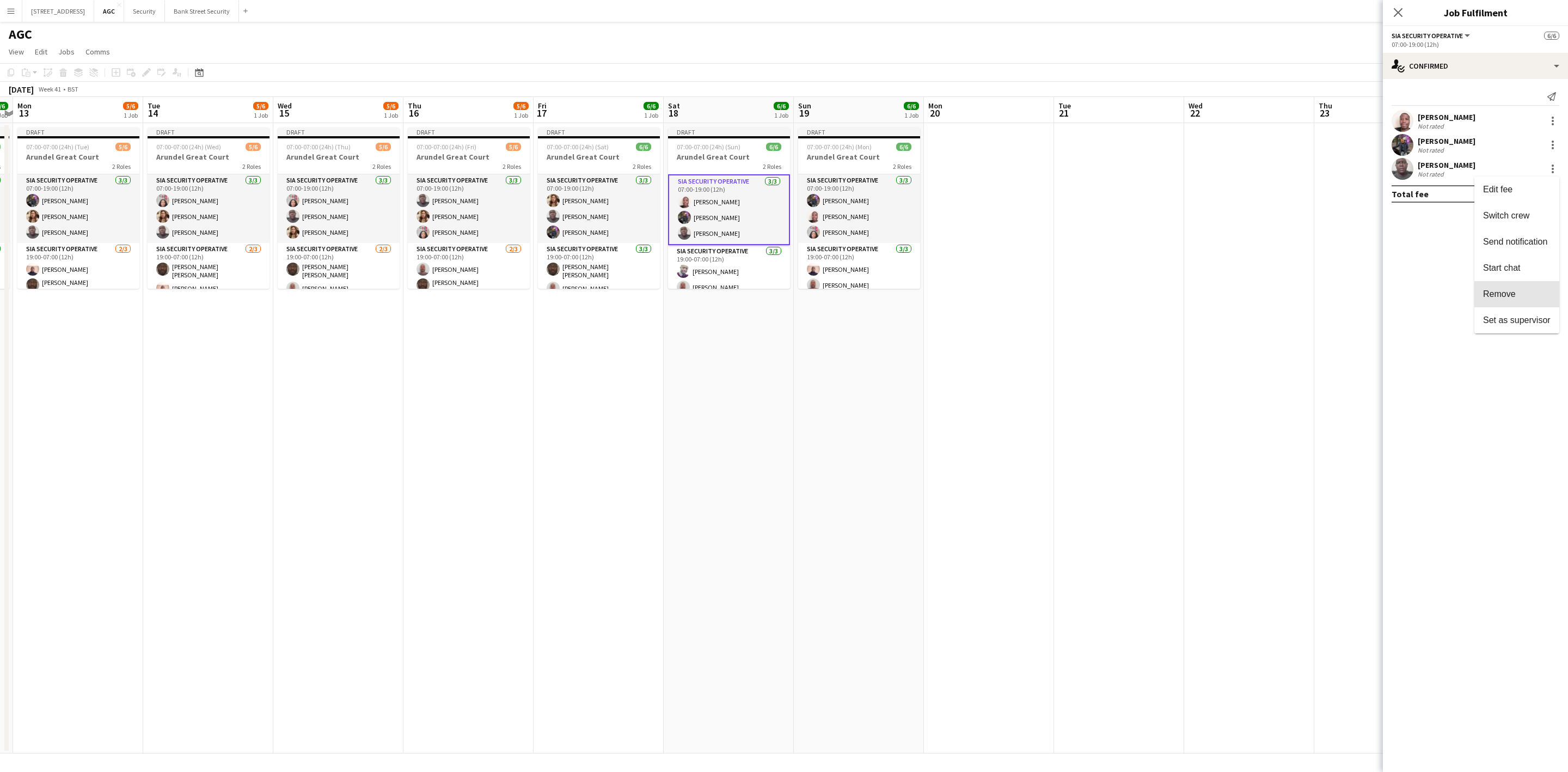
click at [1523, 286] on button "Remove" at bounding box center [1517, 294] width 85 height 26
click at [578, 202] on app-card-role "SIA Security Operative [DATE] 07:00-19:00 (12h) [PERSON_NAME] [PERSON_NAME] [PE…" at bounding box center [599, 209] width 122 height 69
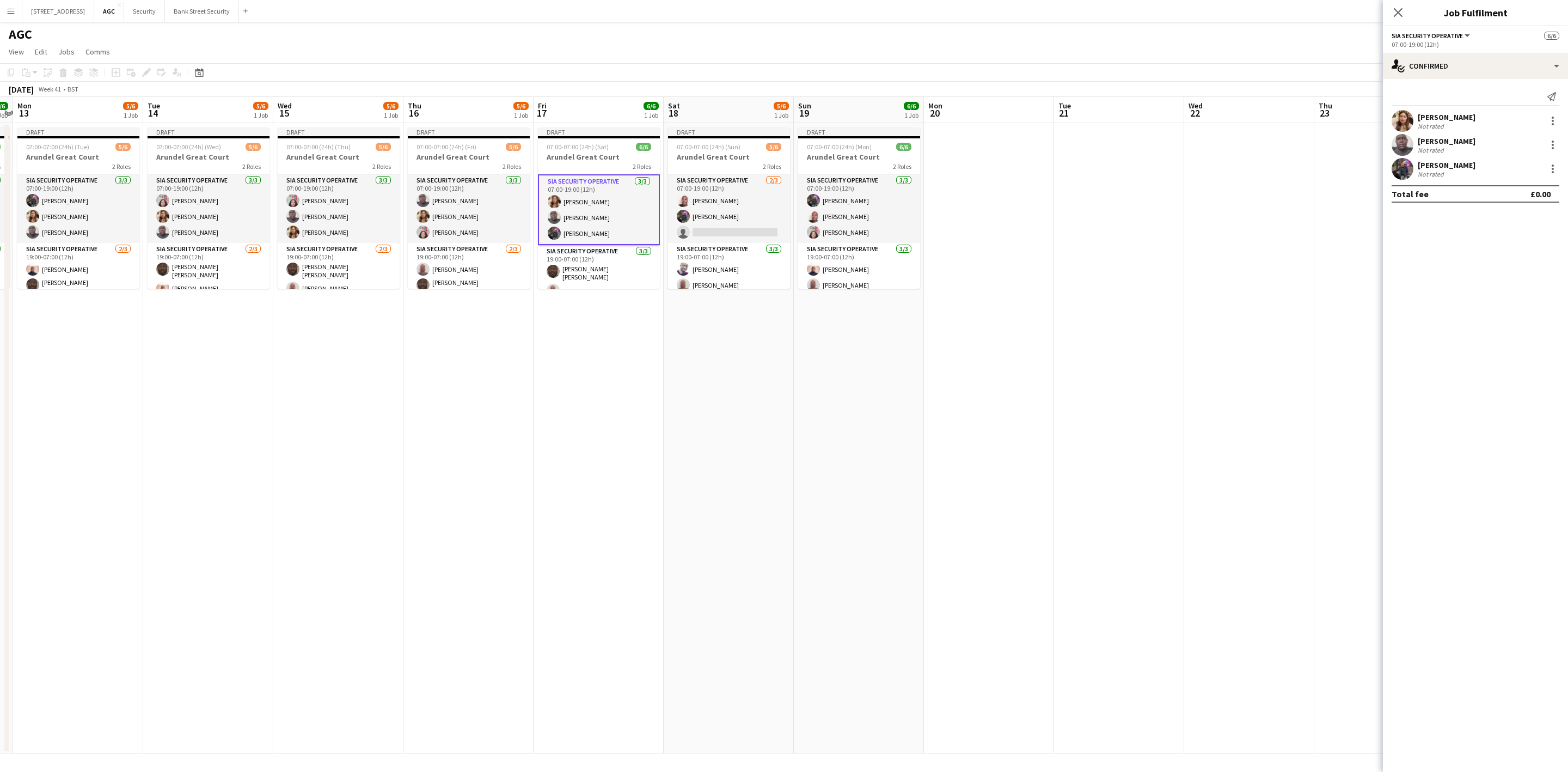
click at [1554, 121] on div at bounding box center [1552, 120] width 2 height 2
click at [1525, 244] on span "Remove" at bounding box center [1517, 246] width 68 height 10
click at [826, 218] on app-card-role "SIA Security Operative [DATE] 07:00-19:00 (12h) [PERSON_NAME] [PERSON_NAME] [PE…" at bounding box center [859, 209] width 122 height 69
click at [1549, 170] on div at bounding box center [1552, 169] width 13 height 13
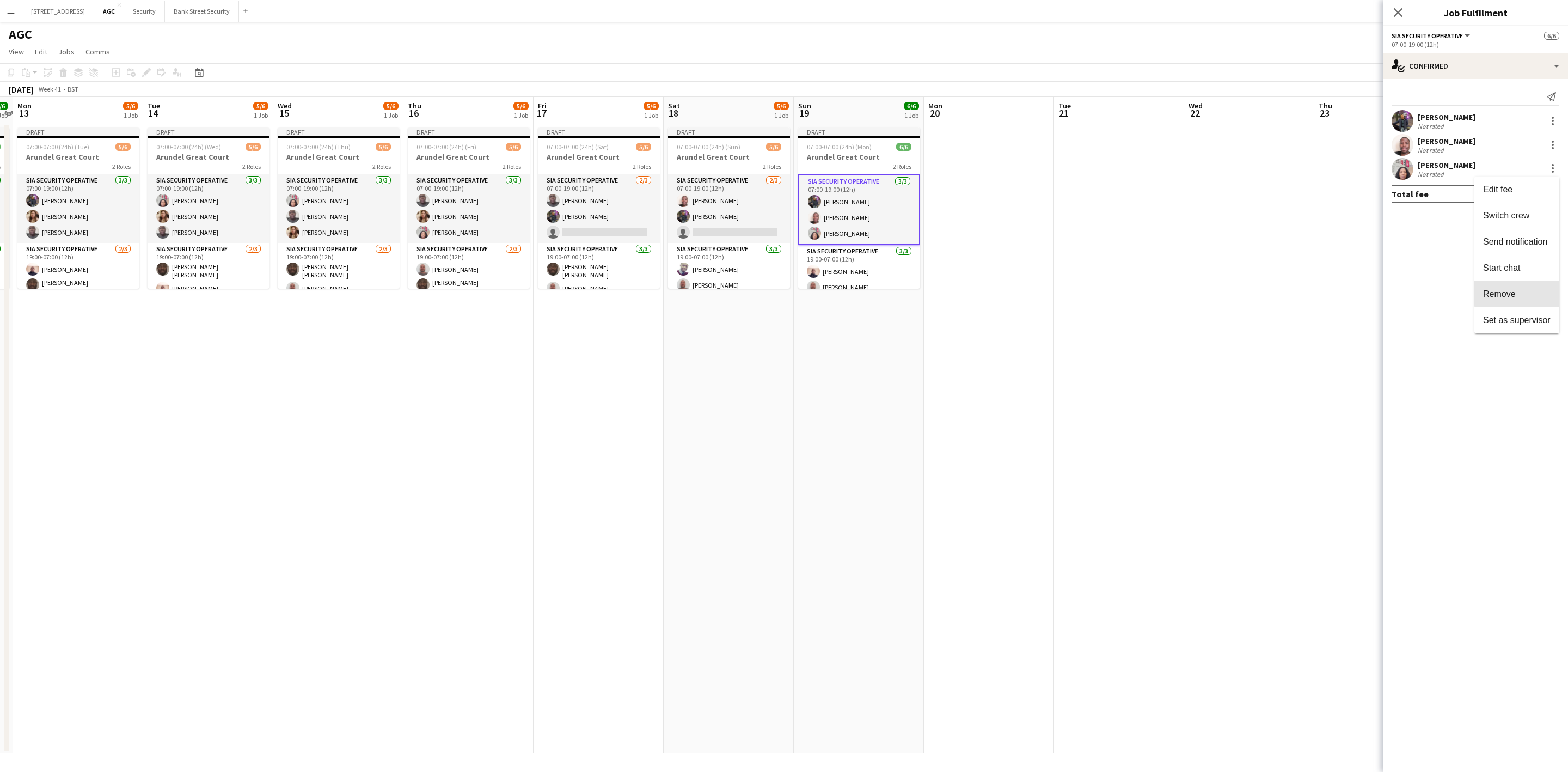
click at [1526, 293] on span "Remove" at bounding box center [1517, 294] width 68 height 10
click at [1483, 162] on app-invite-slot "single-neutral-actions" at bounding box center [1476, 169] width 185 height 22
click at [1483, 165] on input at bounding box center [1481, 169] width 127 height 13
type input "******"
click at [1470, 189] on span "[EMAIL_ADDRESS][DOMAIN_NAME]" at bounding box center [1481, 194] width 109 height 9
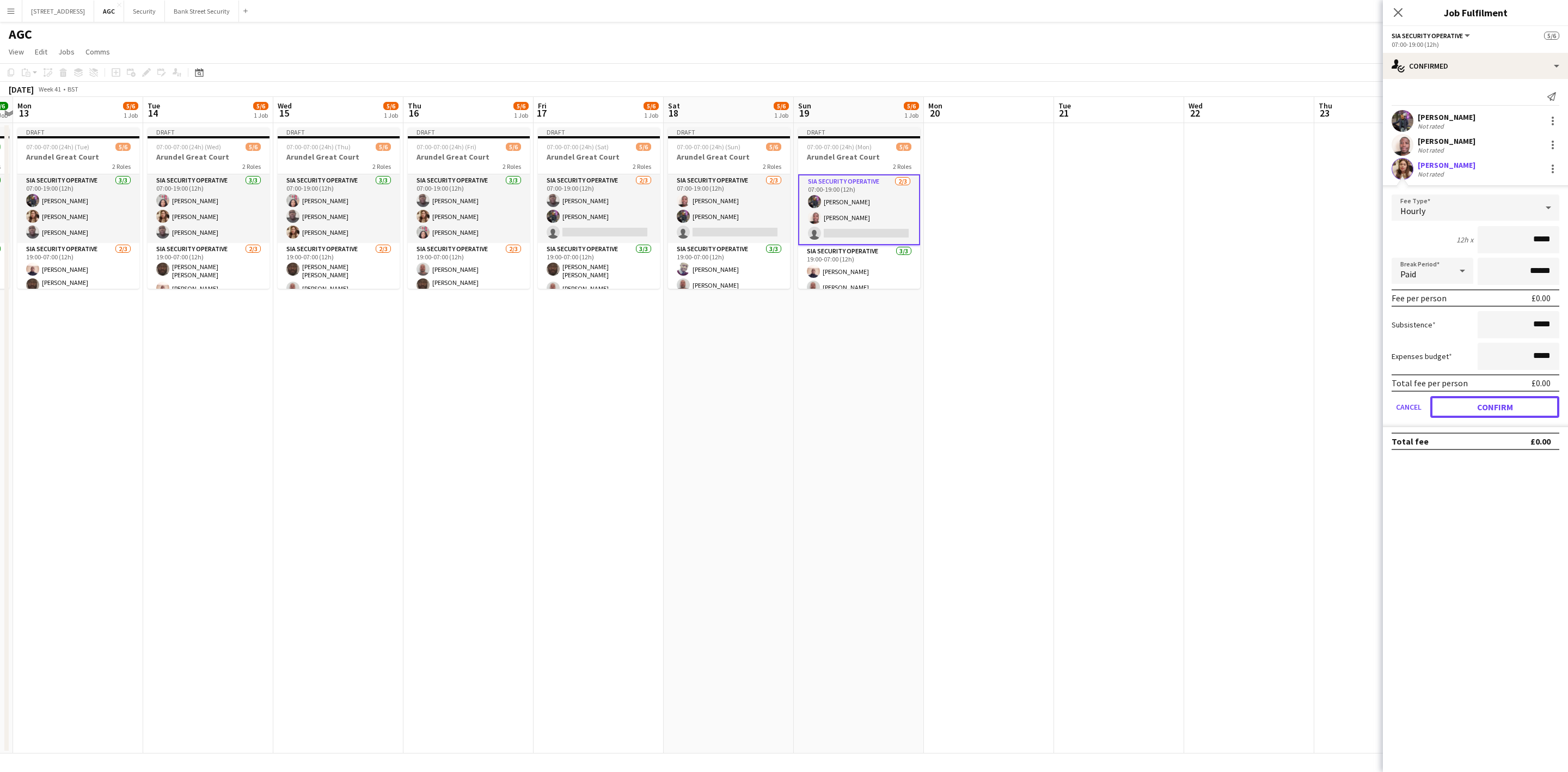
click at [1497, 404] on button "Confirm" at bounding box center [1495, 407] width 129 height 22
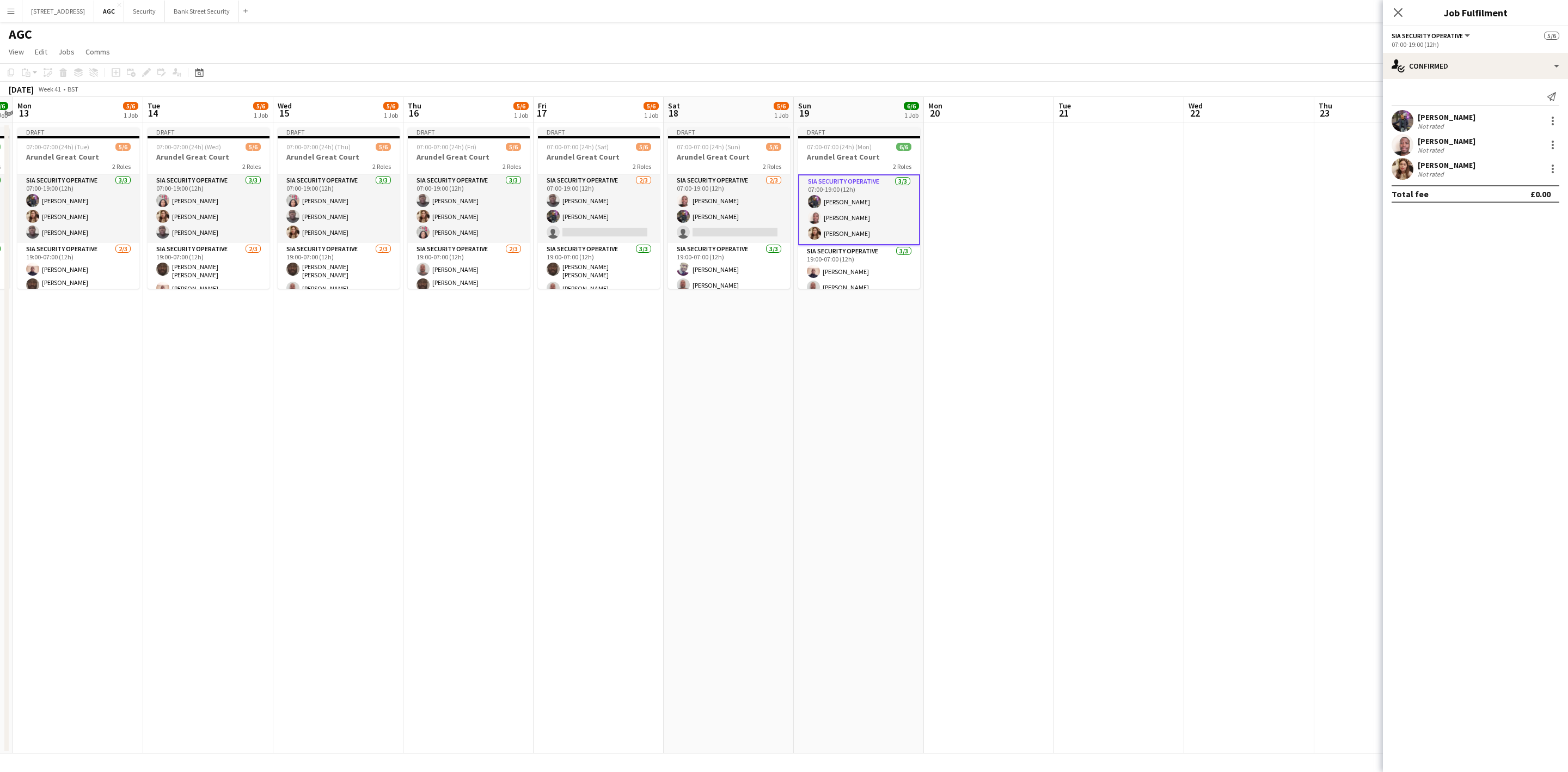
click at [1394, 14] on icon "Close pop-in" at bounding box center [1398, 13] width 9 height 9
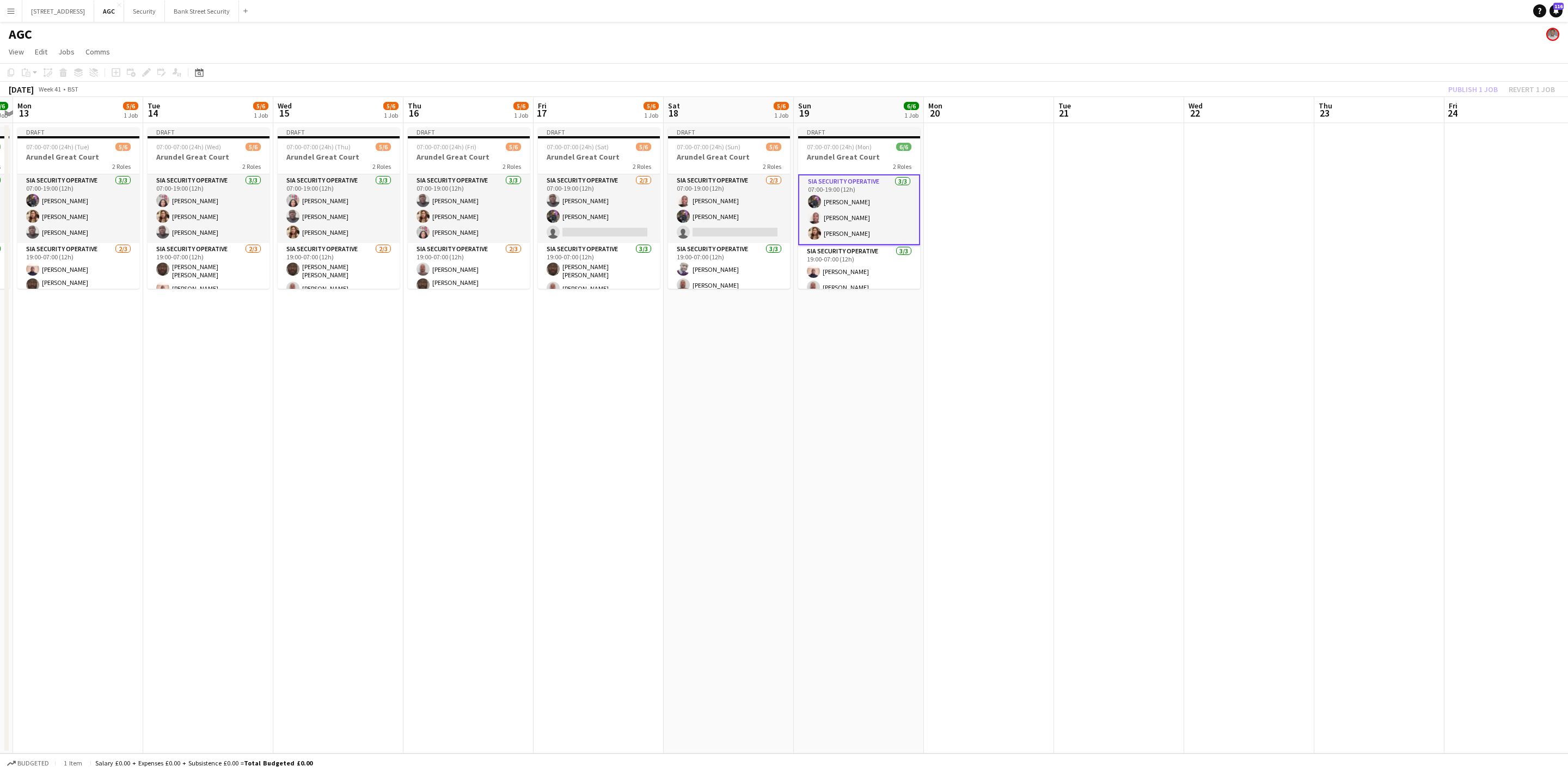
click at [580, 224] on app-card-role "SIA Security Operative [DATE] 07:00-19:00 (12h) [PERSON_NAME] [PERSON_NAME] sin…" at bounding box center [599, 209] width 122 height 69
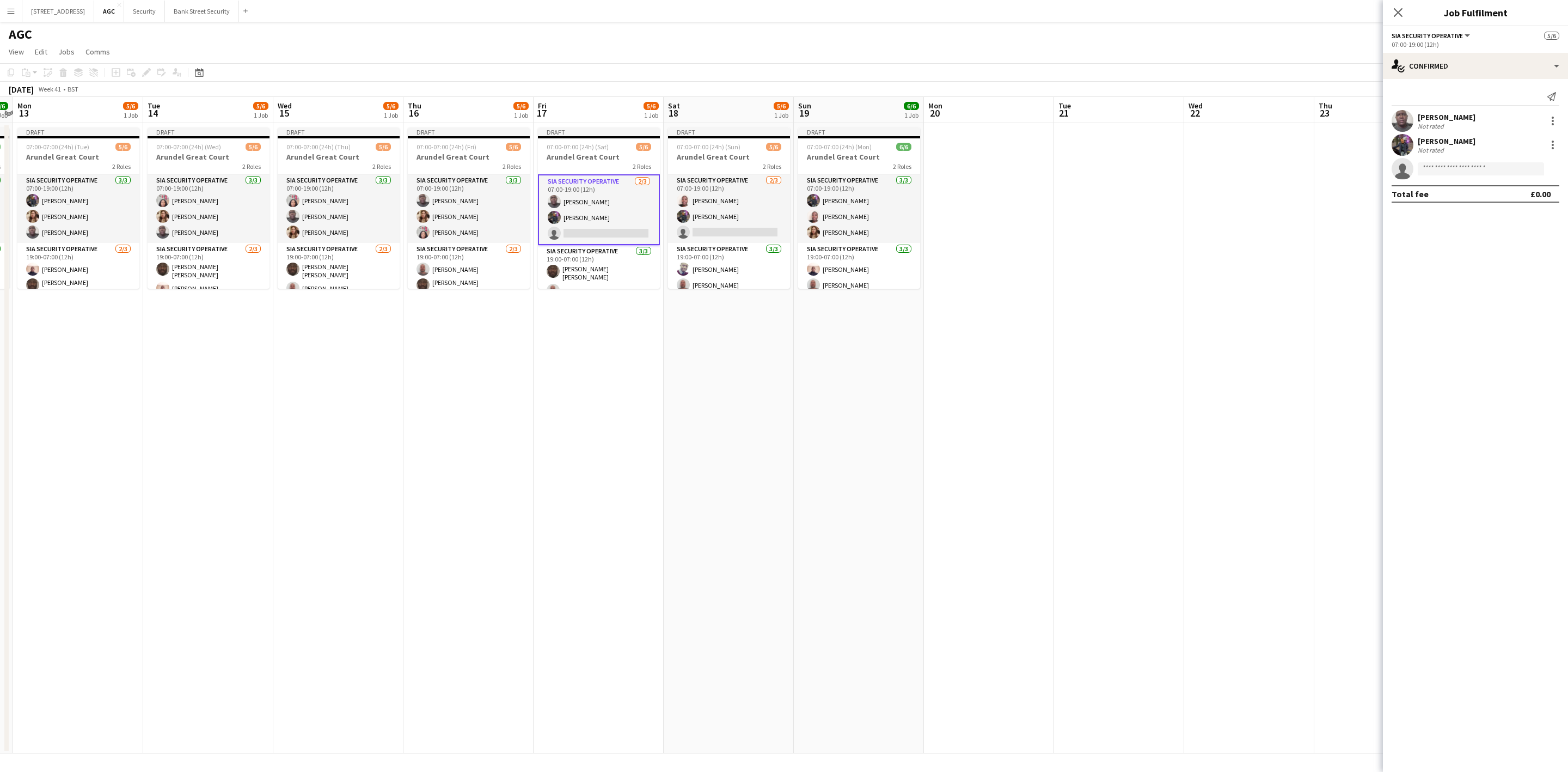
click at [725, 239] on app-card-role "SIA Security Operative [DATE] 07:00-19:00 (12h) [PERSON_NAME] [PERSON_NAME] sin…" at bounding box center [729, 209] width 122 height 69
click at [1512, 192] on input at bounding box center [1481, 192] width 127 height 13
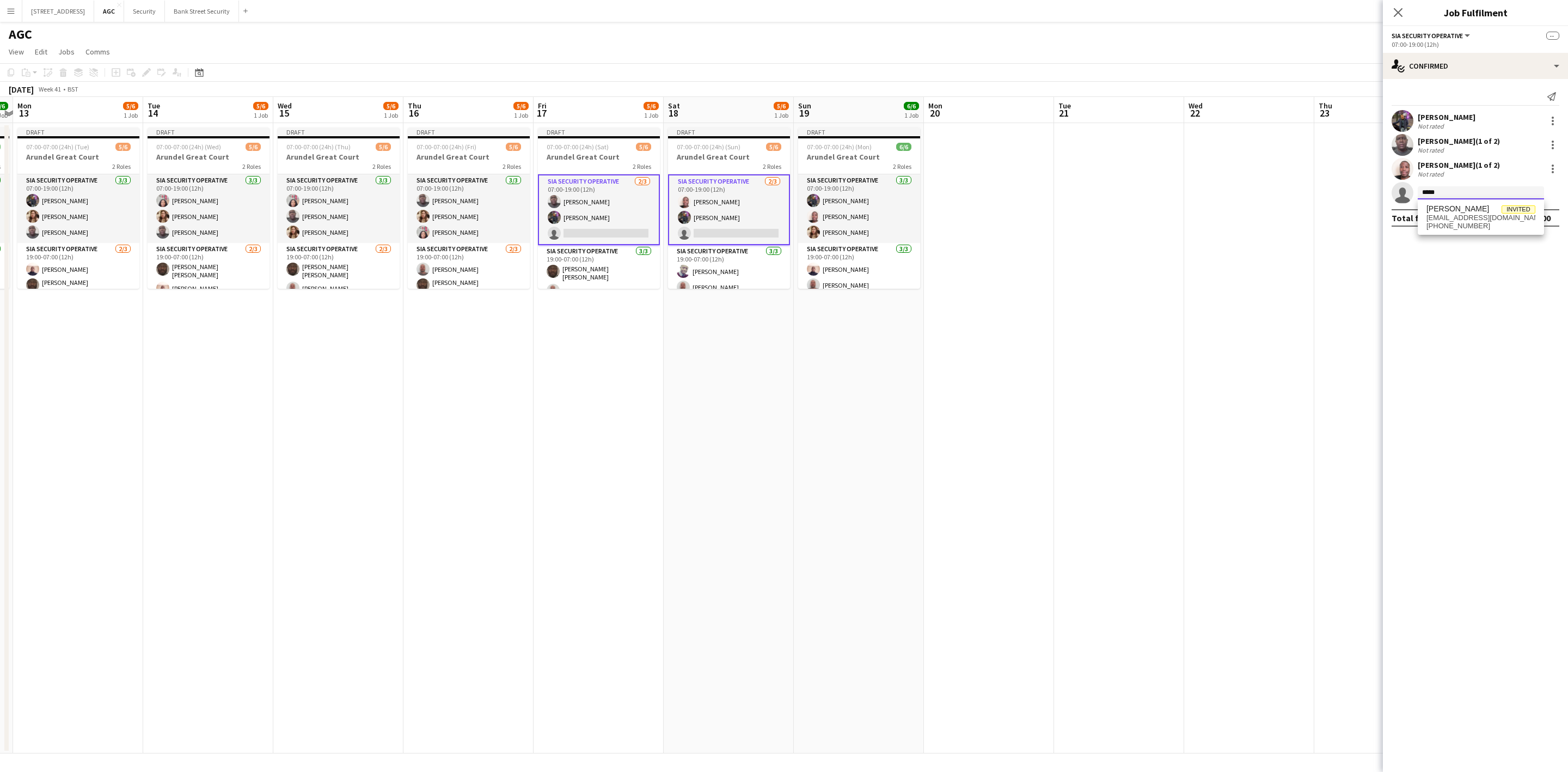
type input "*****"
click at [1457, 216] on span "[EMAIL_ADDRESS][DOMAIN_NAME]" at bounding box center [1481, 218] width 109 height 9
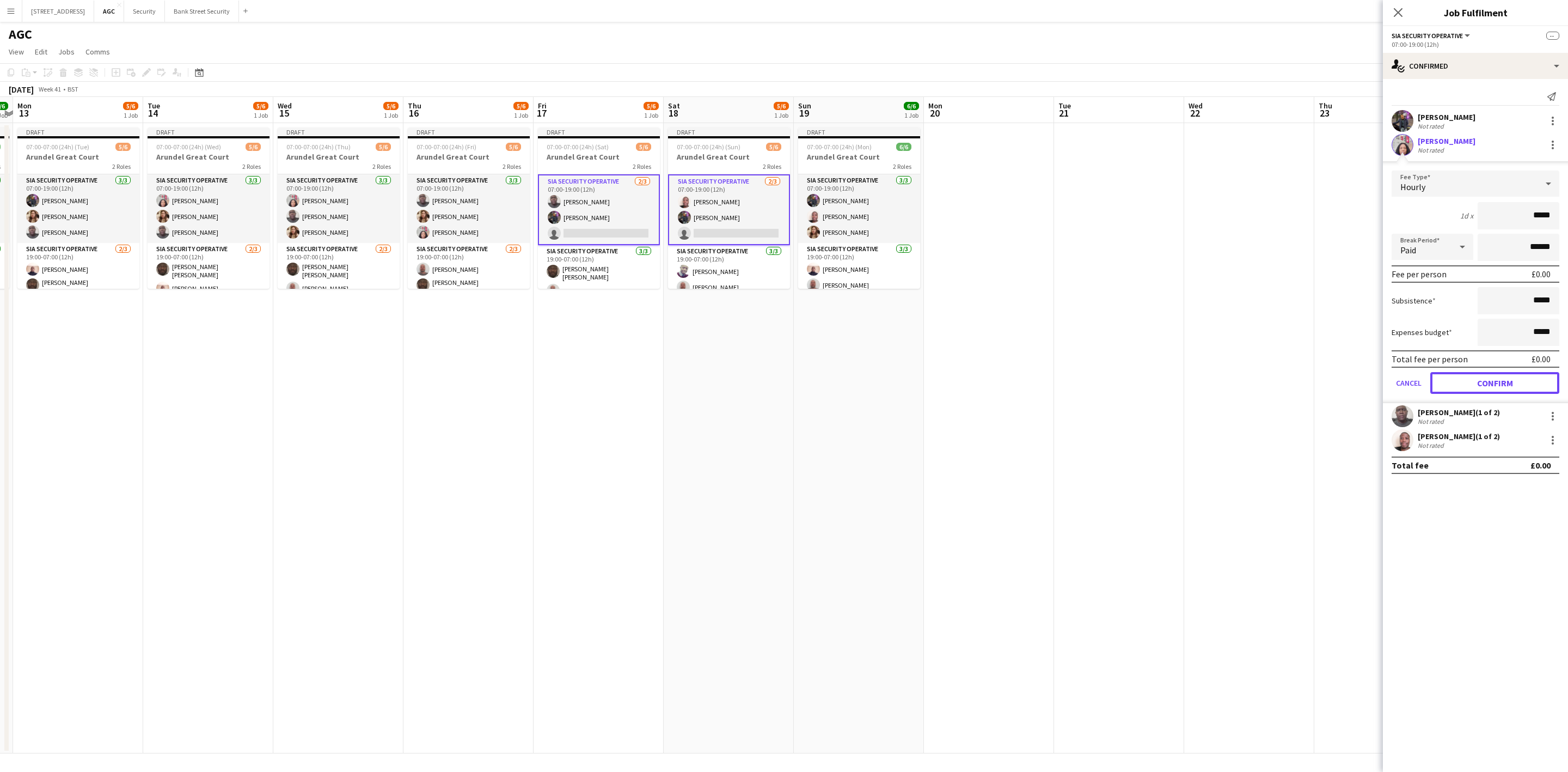
click at [1498, 379] on button "Confirm" at bounding box center [1495, 383] width 129 height 22
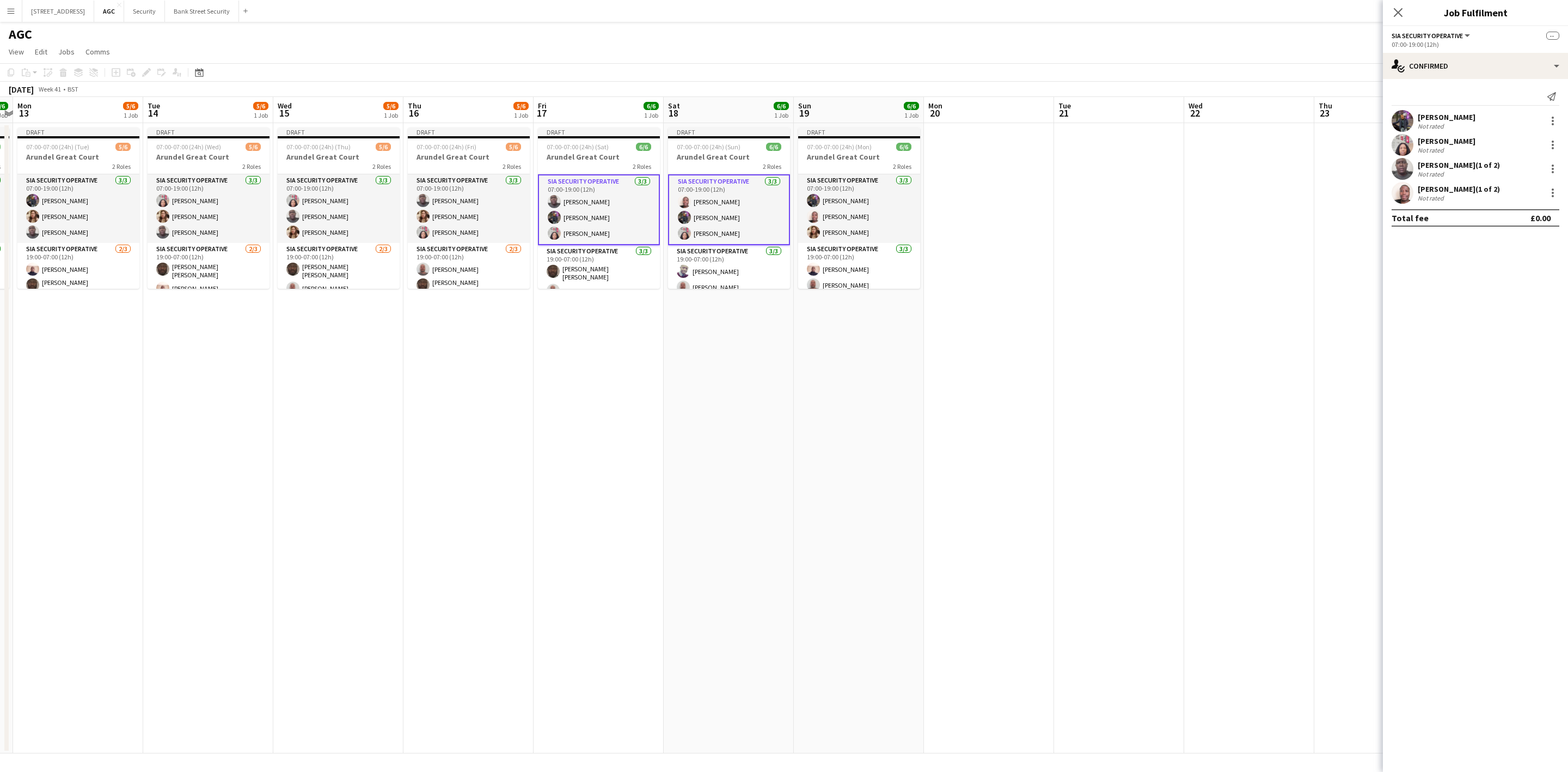
click at [1403, 14] on icon "Close pop-in" at bounding box center [1398, 13] width 9 height 9
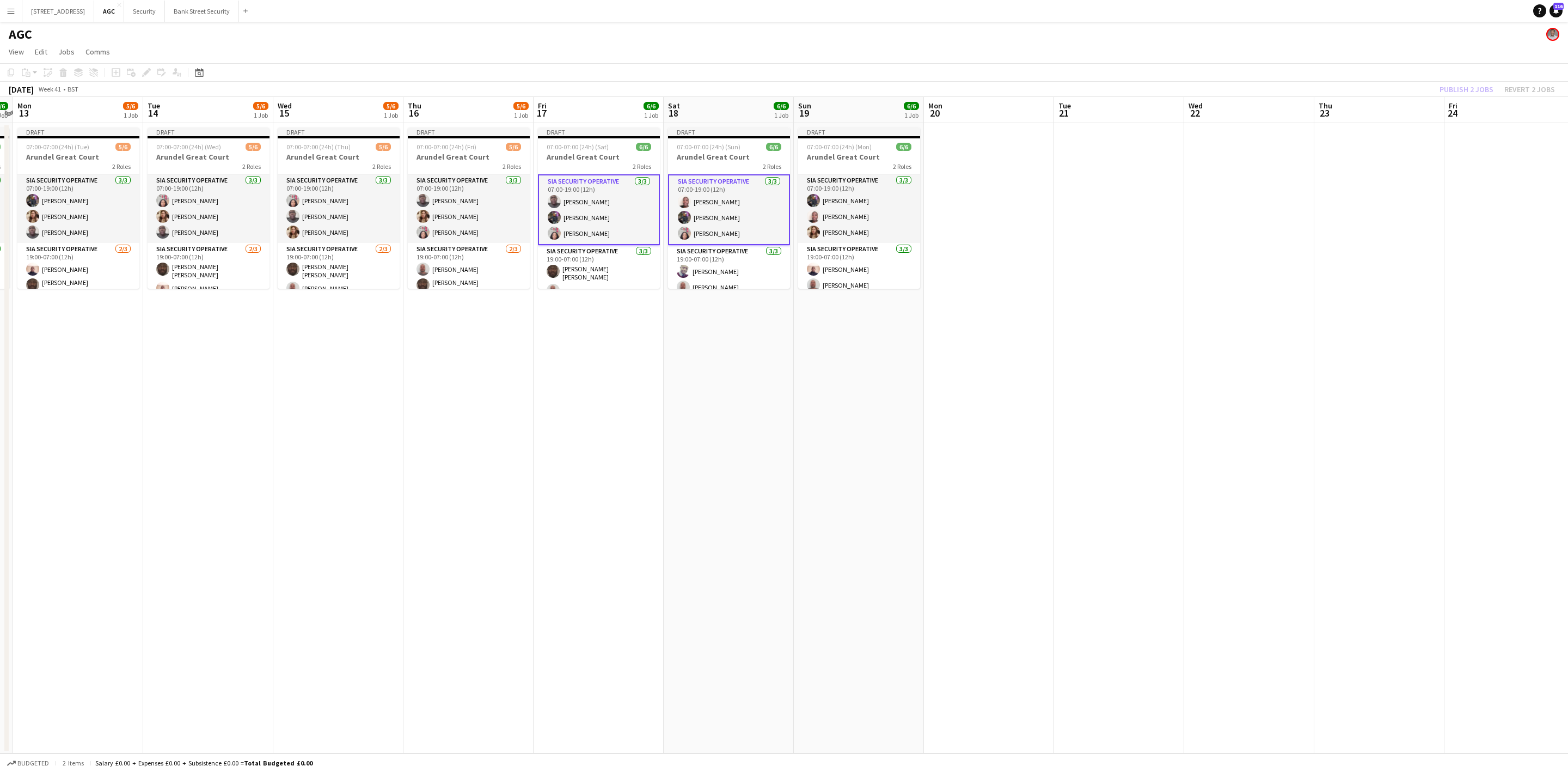
click at [93, 151] on app-job-card "Draft 07:00-07:00 (24h) (Tue) 5/6 Arundel Great Court 2 Roles SIA Security Oper…" at bounding box center [78, 207] width 122 height 161
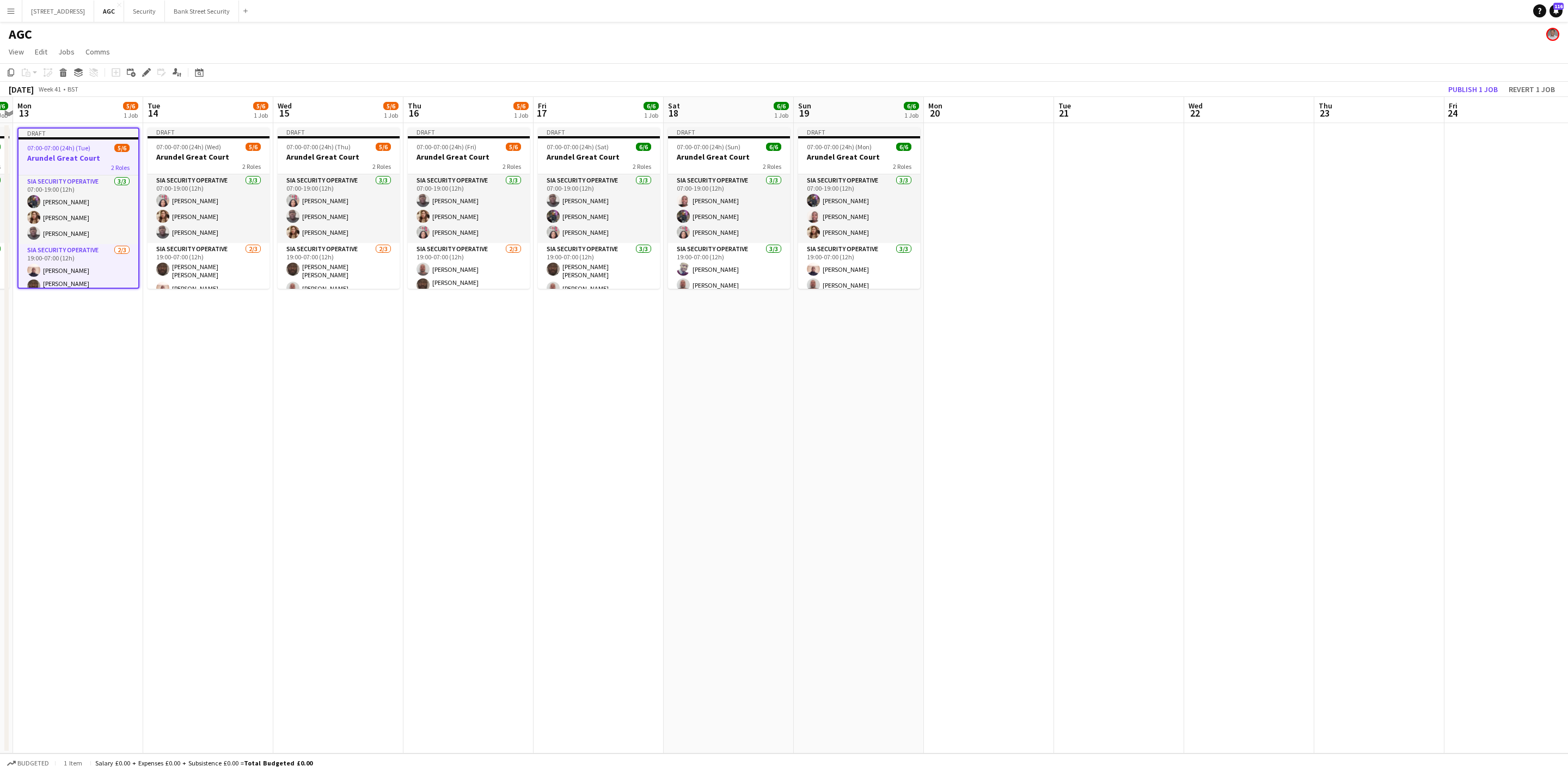
click at [207, 155] on h3 "Arundel Great Court" at bounding box center [209, 157] width 122 height 10
click at [329, 152] on h3 "Arundel Great Court" at bounding box center [338, 157] width 122 height 10
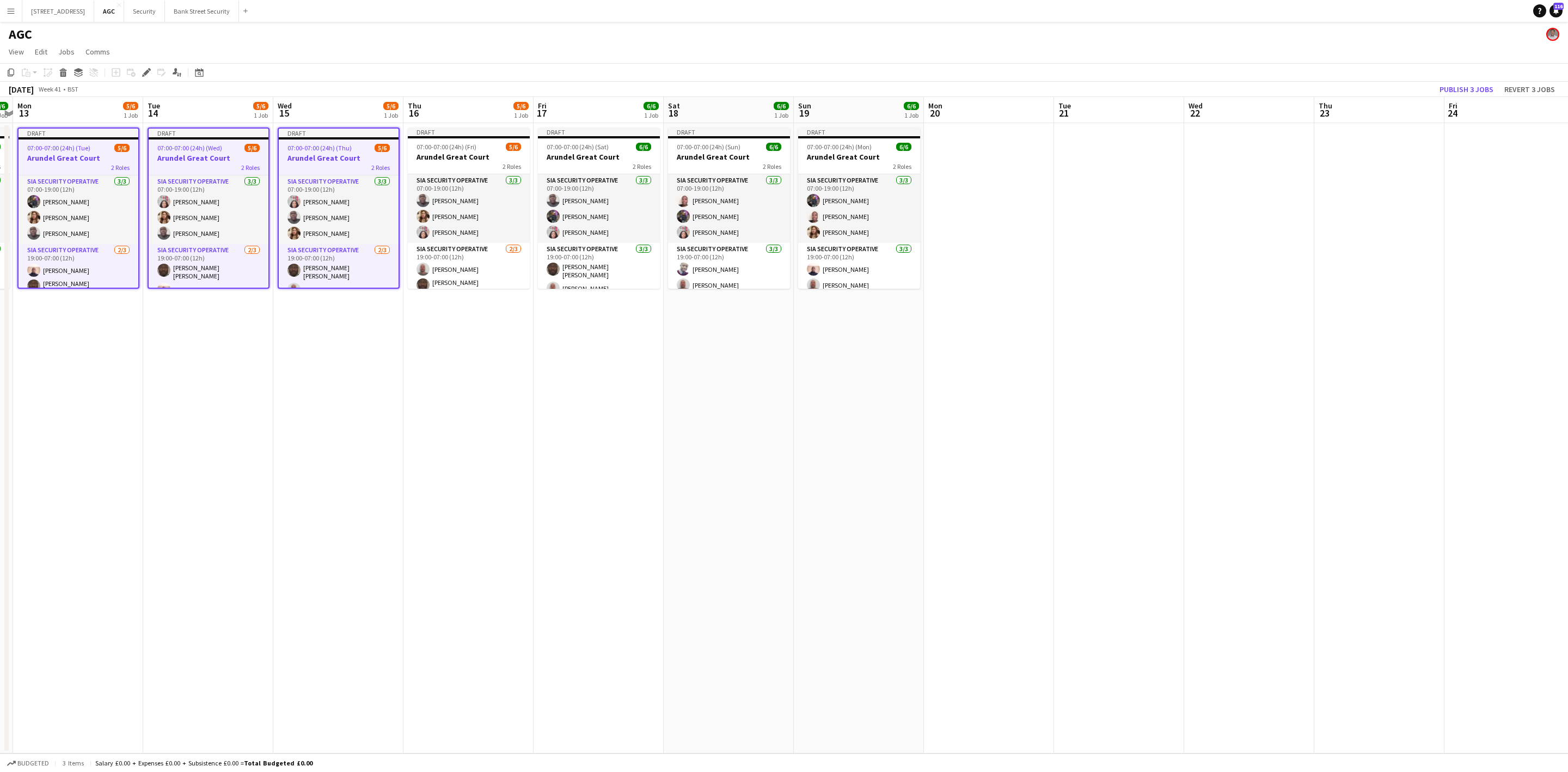
click at [459, 154] on h3 "Arundel Great Court" at bounding box center [469, 157] width 122 height 10
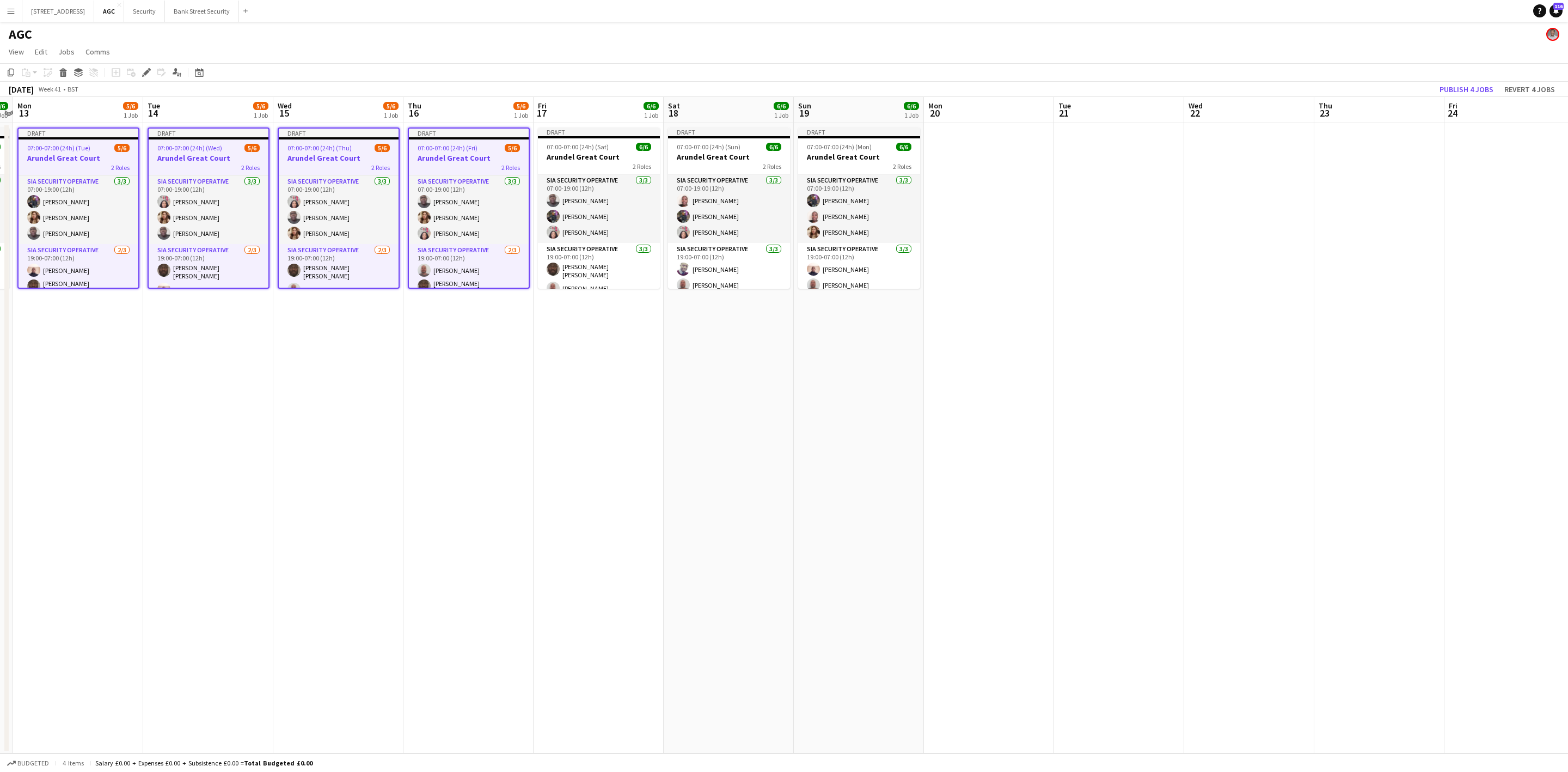
click at [559, 152] on h3 "Arundel Great Court" at bounding box center [599, 157] width 122 height 10
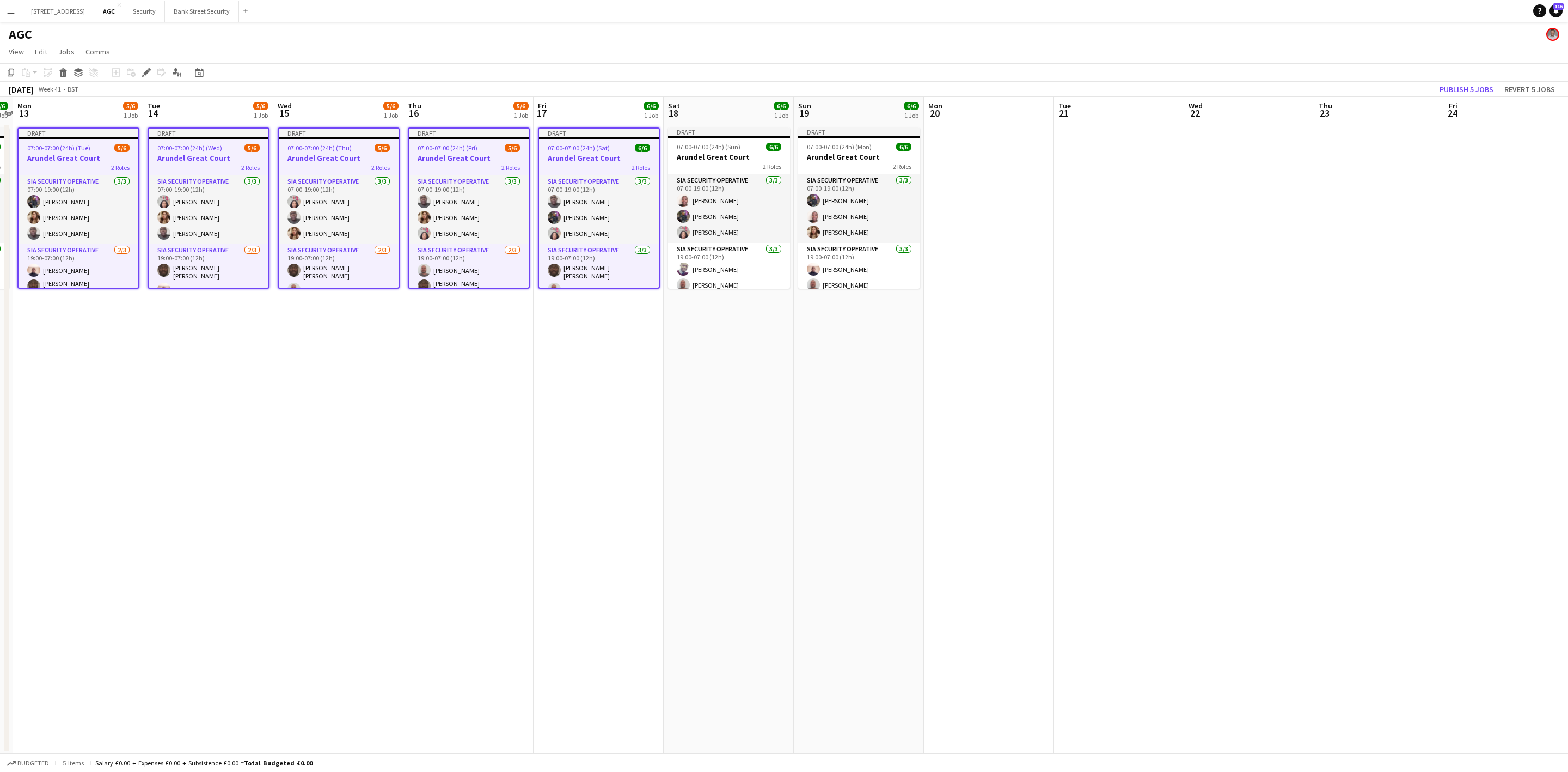
click at [687, 148] on span "07:00-07:00 (24h) (Sun)" at bounding box center [709, 147] width 64 height 8
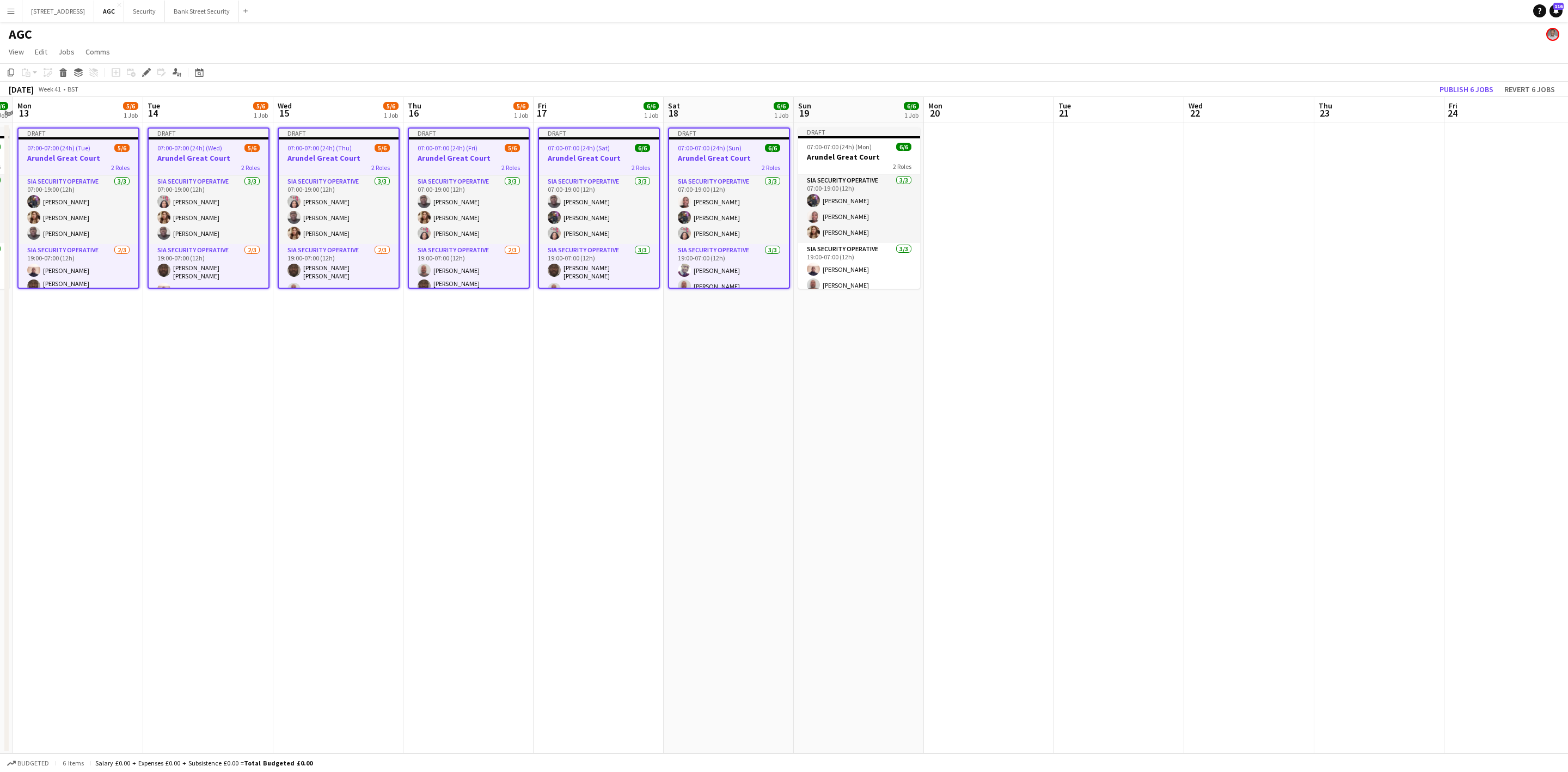
click at [820, 148] on span "07:00-07:00 (24h) (Mon)" at bounding box center [839, 147] width 65 height 8
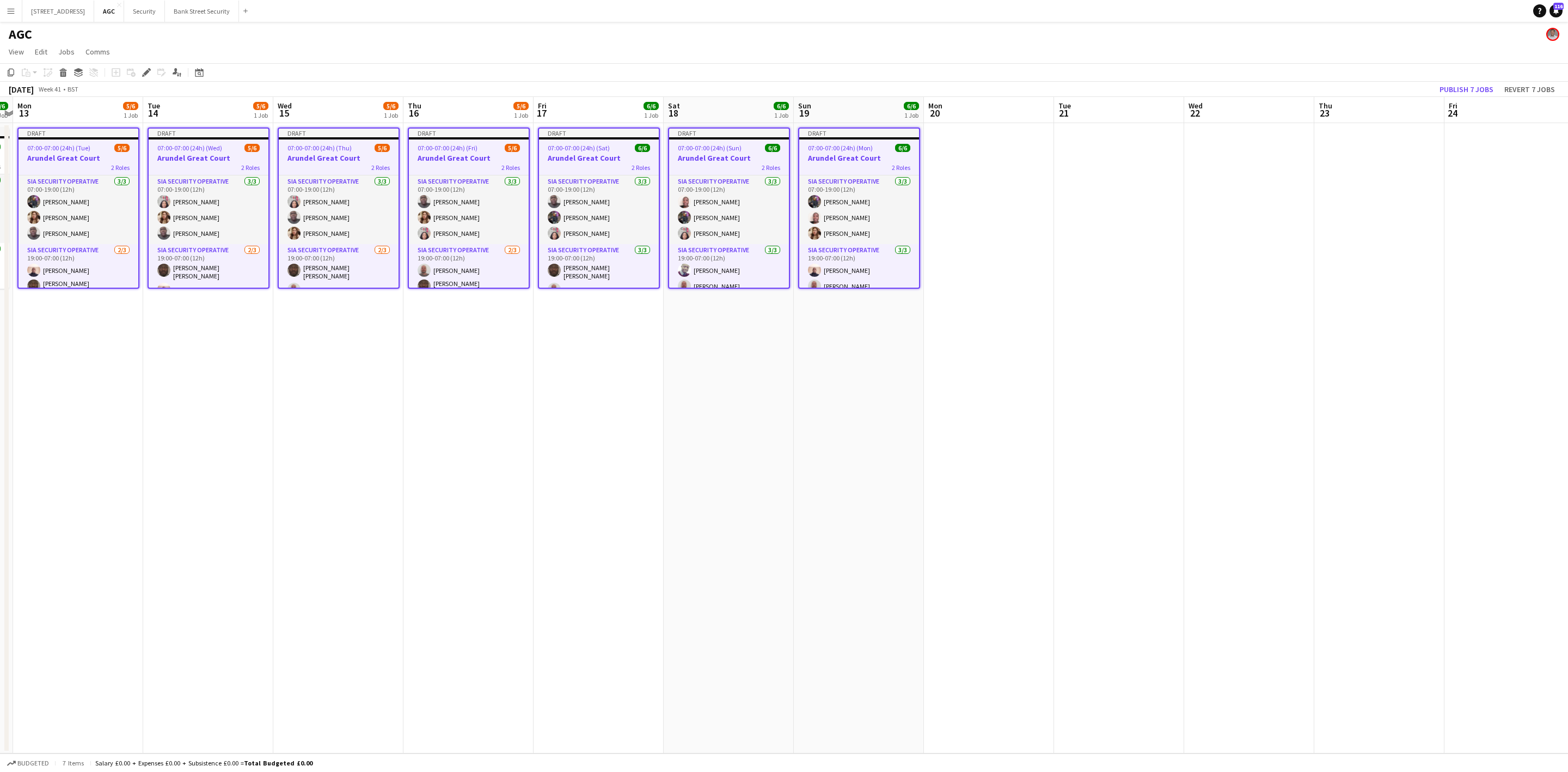
click at [7, 73] on icon "Copy" at bounding box center [11, 73] width 9 height 9
click at [967, 214] on app-date-cell at bounding box center [989, 438] width 130 height 630
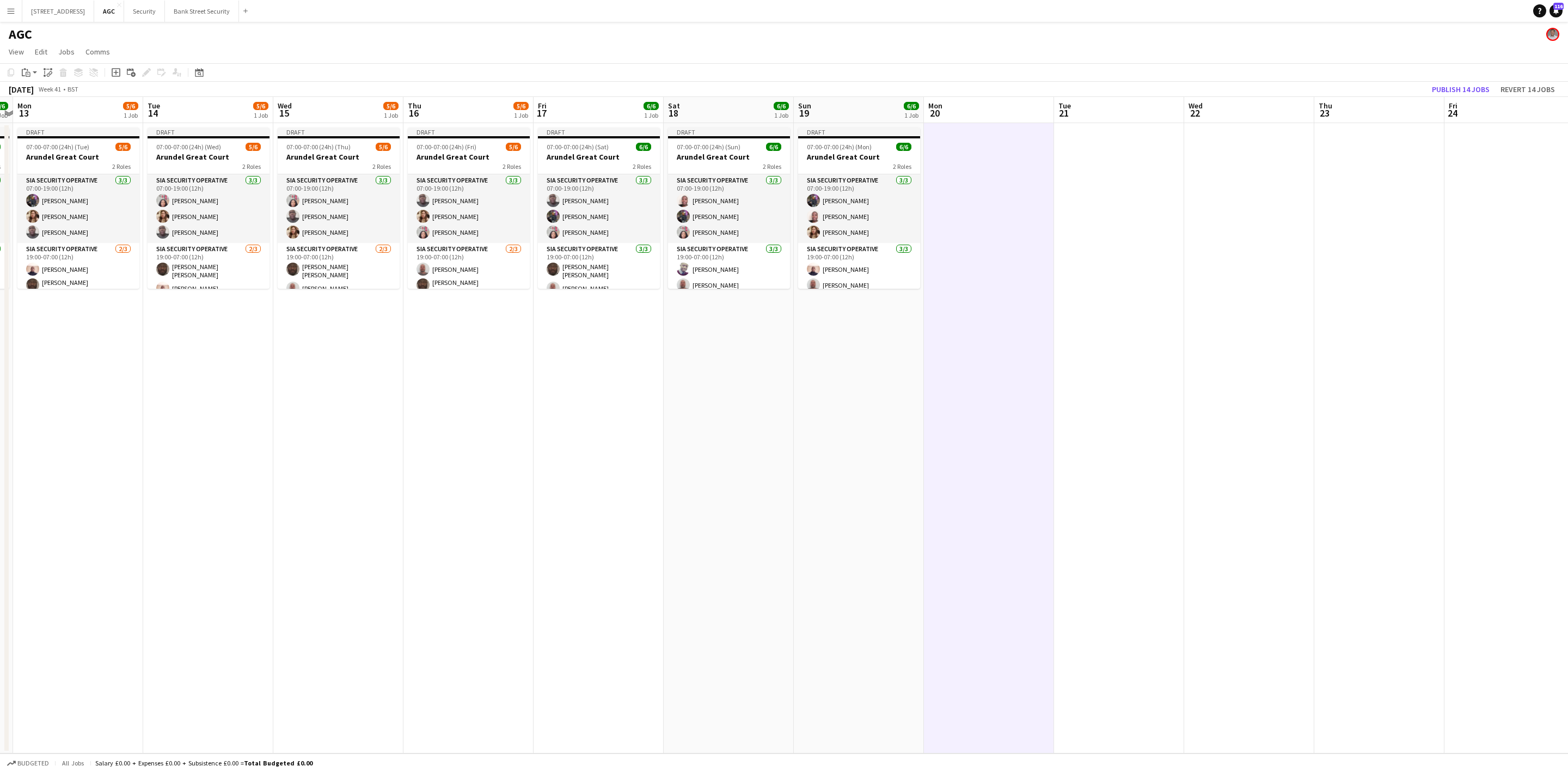
click at [31, 72] on div "Paste" at bounding box center [26, 72] width 13 height 13
click at [39, 108] on link "Paste with crew Ctrl+Shift+V" at bounding box center [80, 112] width 102 height 10
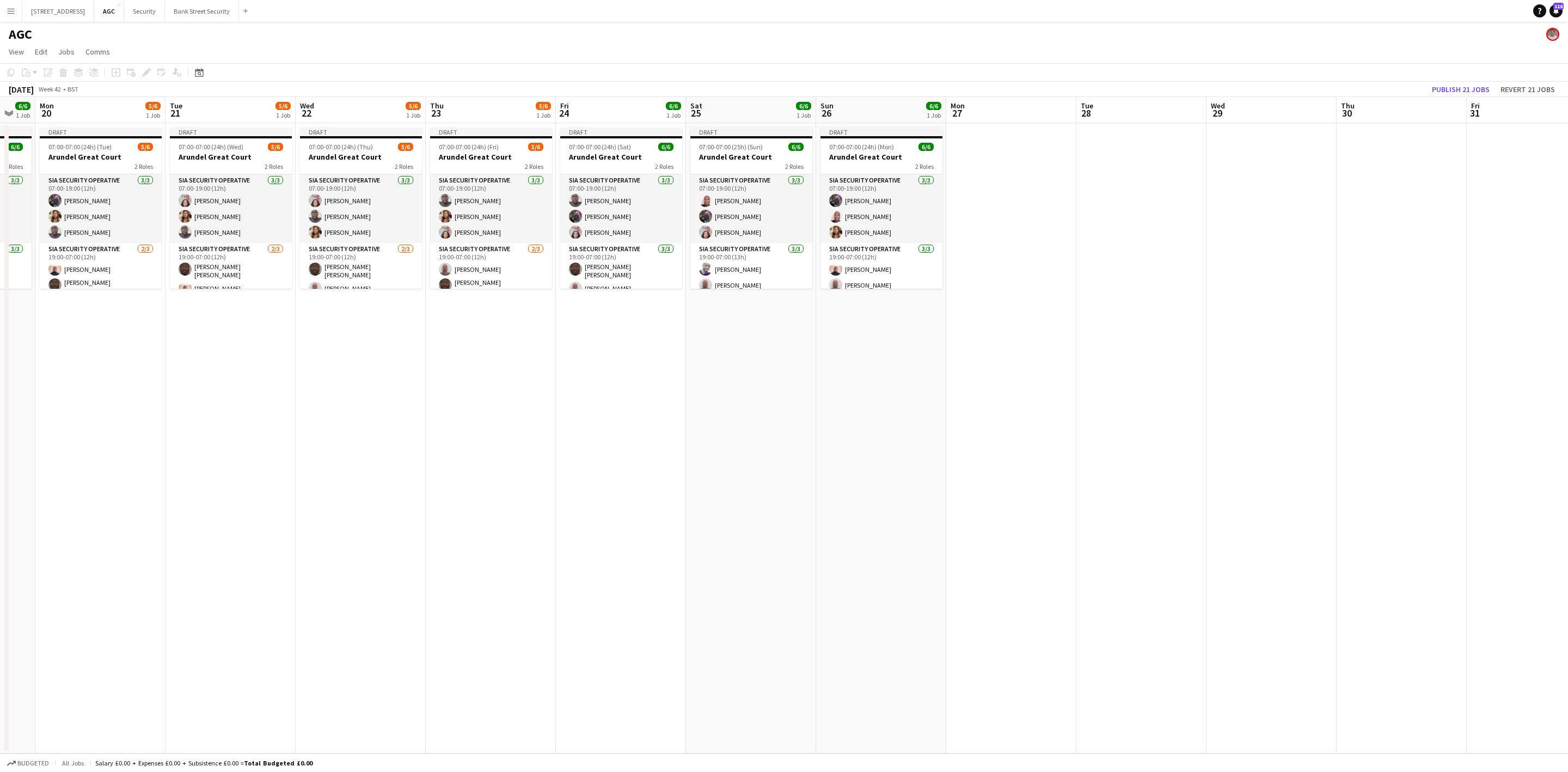
scroll to position [0, 360]
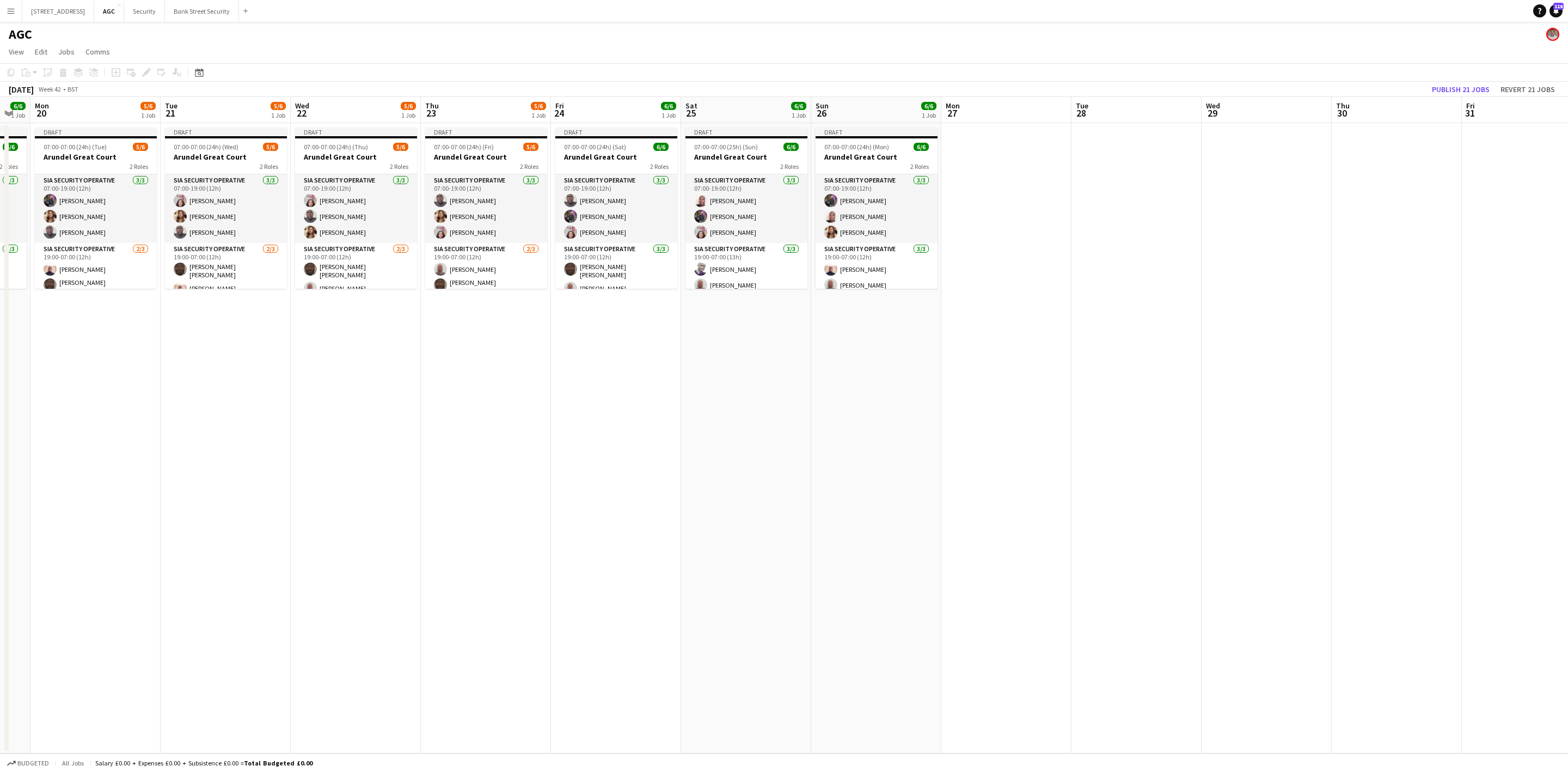
drag, startPoint x: 1006, startPoint y: 363, endPoint x: 115, endPoint y: 364, distance: 891.0
click at [115, 364] on app-calendar-viewport "Fri 17 6/6 1 Job Sat 18 6/6 1 Job Sun 19 6/6 1 Job Mon 20 5/6 1 Job Tue 21 5/6 …" at bounding box center [784, 425] width 1568 height 656
click at [618, 205] on app-card-role "SIA Security Operative [DATE] 07:00-19:00 (12h) [PERSON_NAME] [PERSON_NAME] [PE…" at bounding box center [616, 209] width 122 height 69
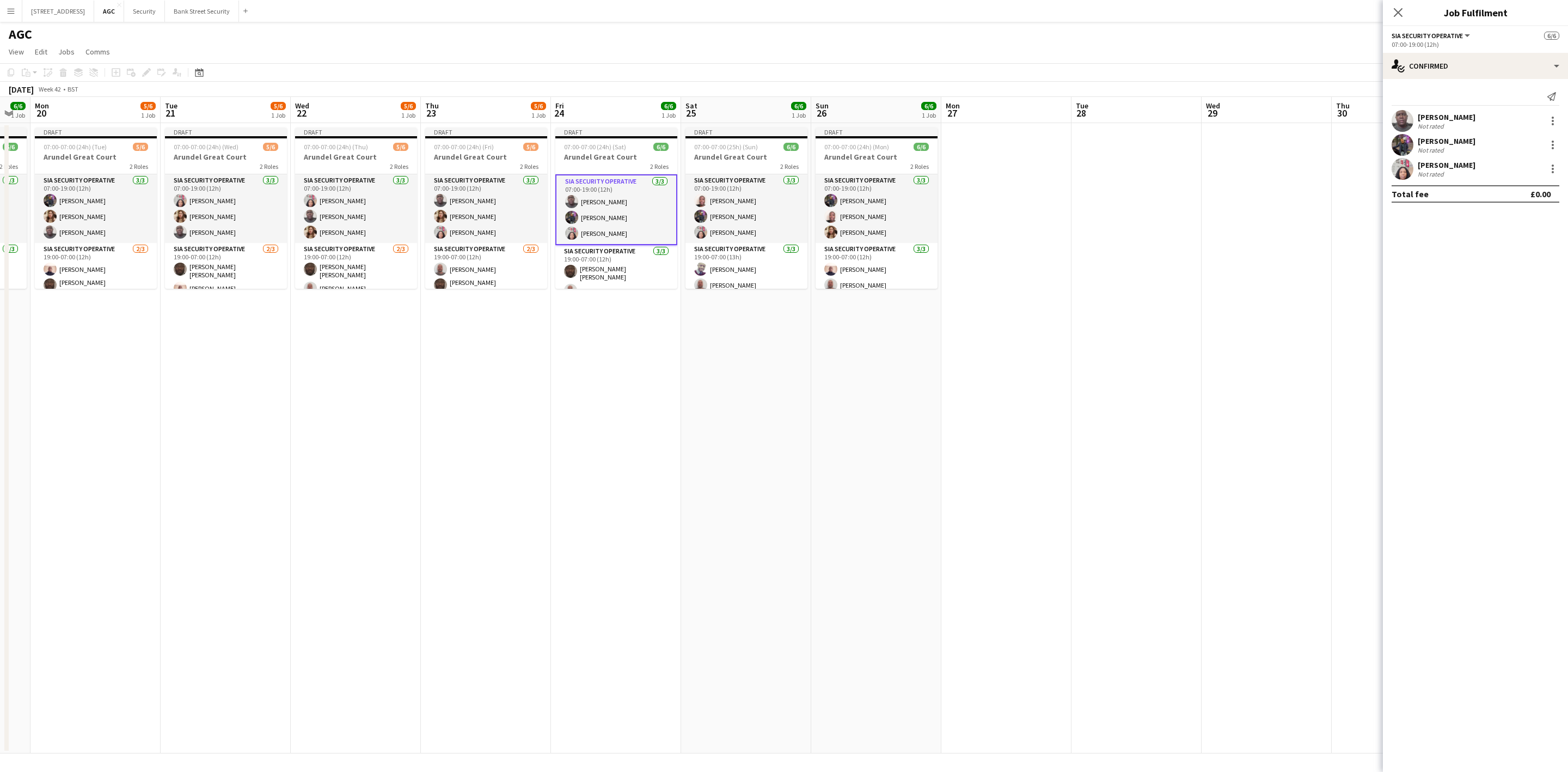
click at [1555, 122] on div at bounding box center [1552, 121] width 13 height 13
click at [1503, 248] on span "Remove" at bounding box center [1500, 245] width 33 height 9
click at [1394, 11] on icon "Close pop-in" at bounding box center [1398, 13] width 9 height 9
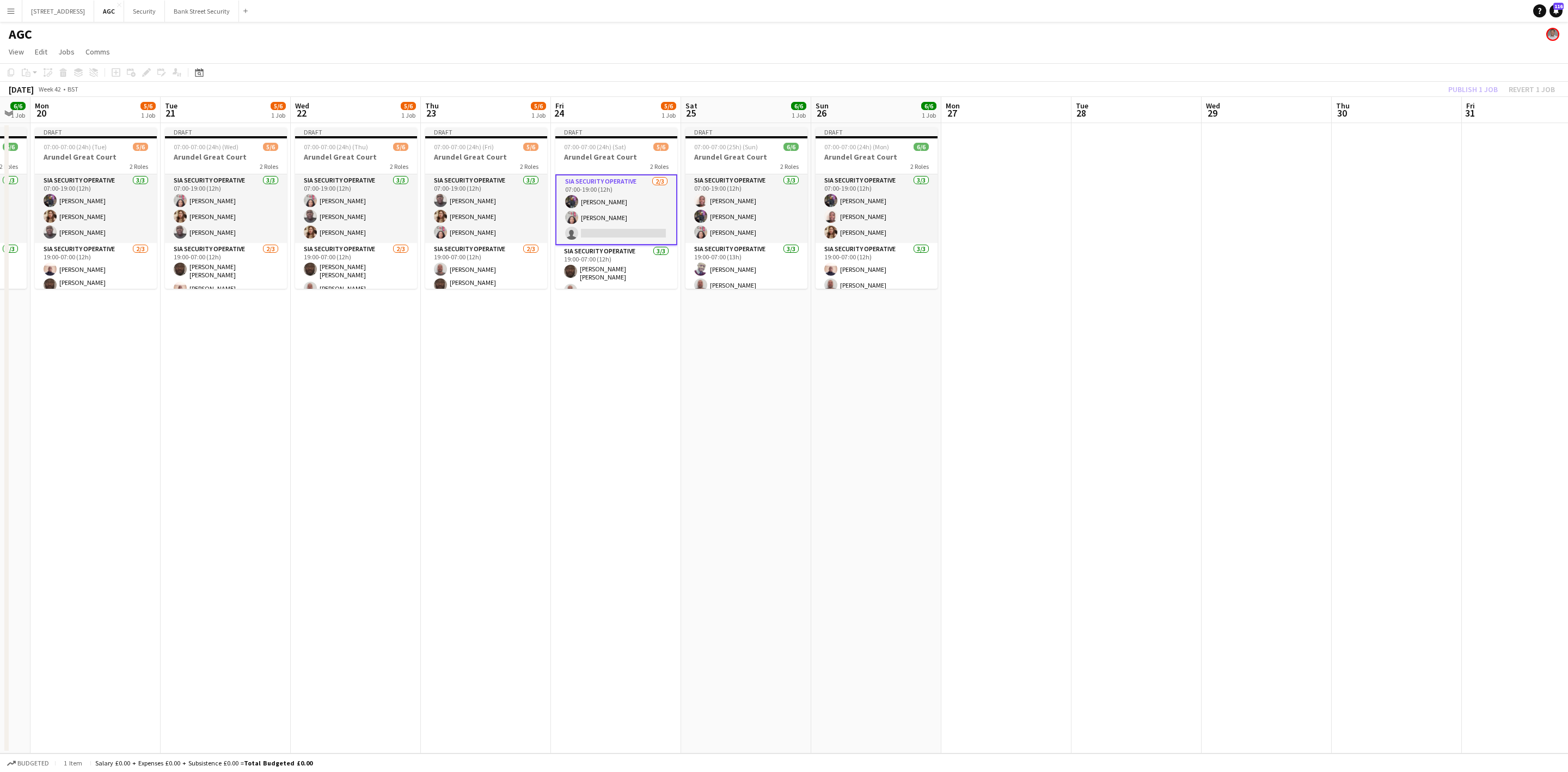
click at [729, 203] on app-card-role "SIA Security Operative [DATE] 07:00-19:00 (12h) [PERSON_NAME] [PERSON_NAME] [PE…" at bounding box center [746, 209] width 122 height 69
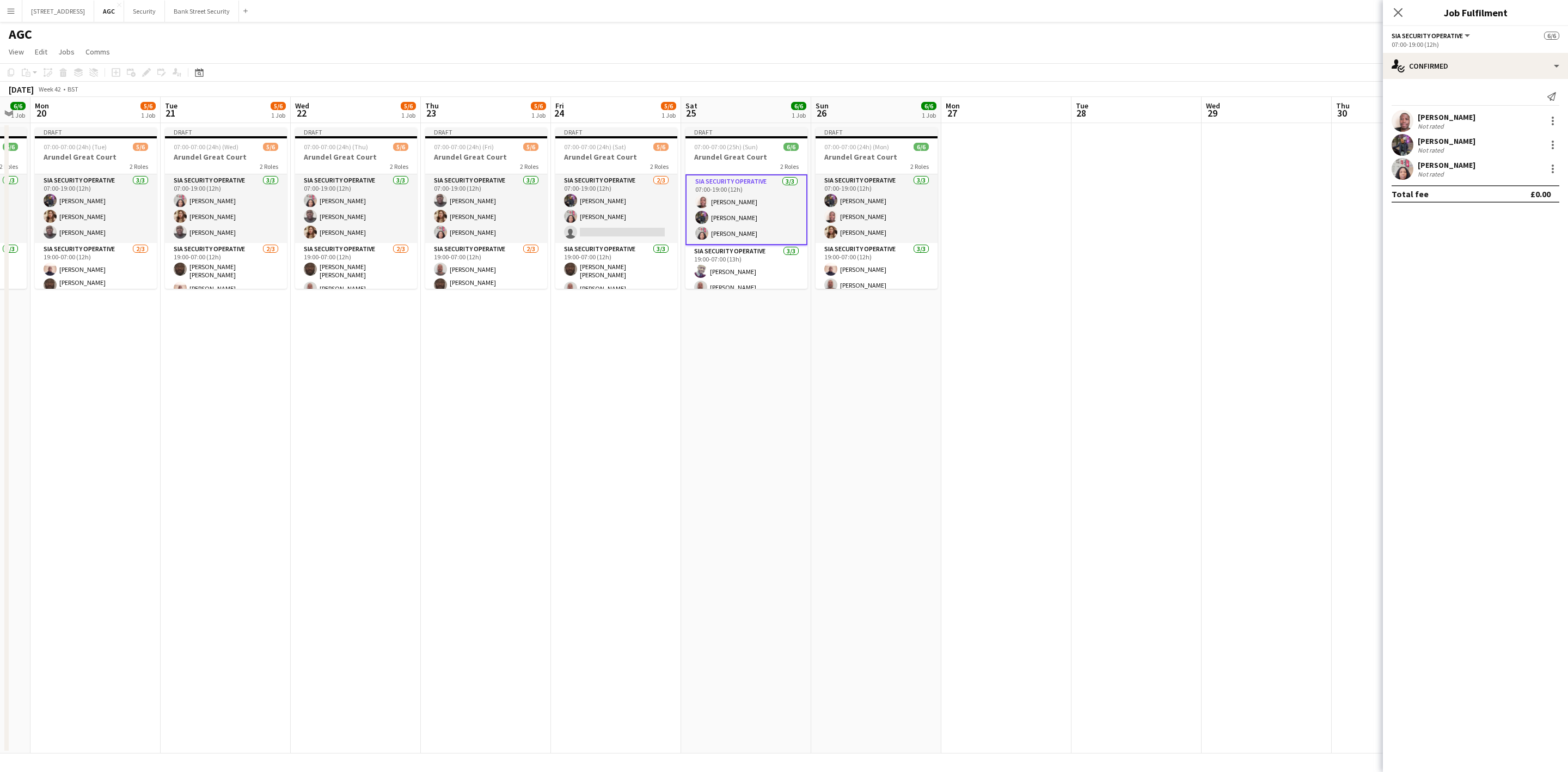
click at [705, 203] on app-user-avatar at bounding box center [702, 201] width 13 height 13
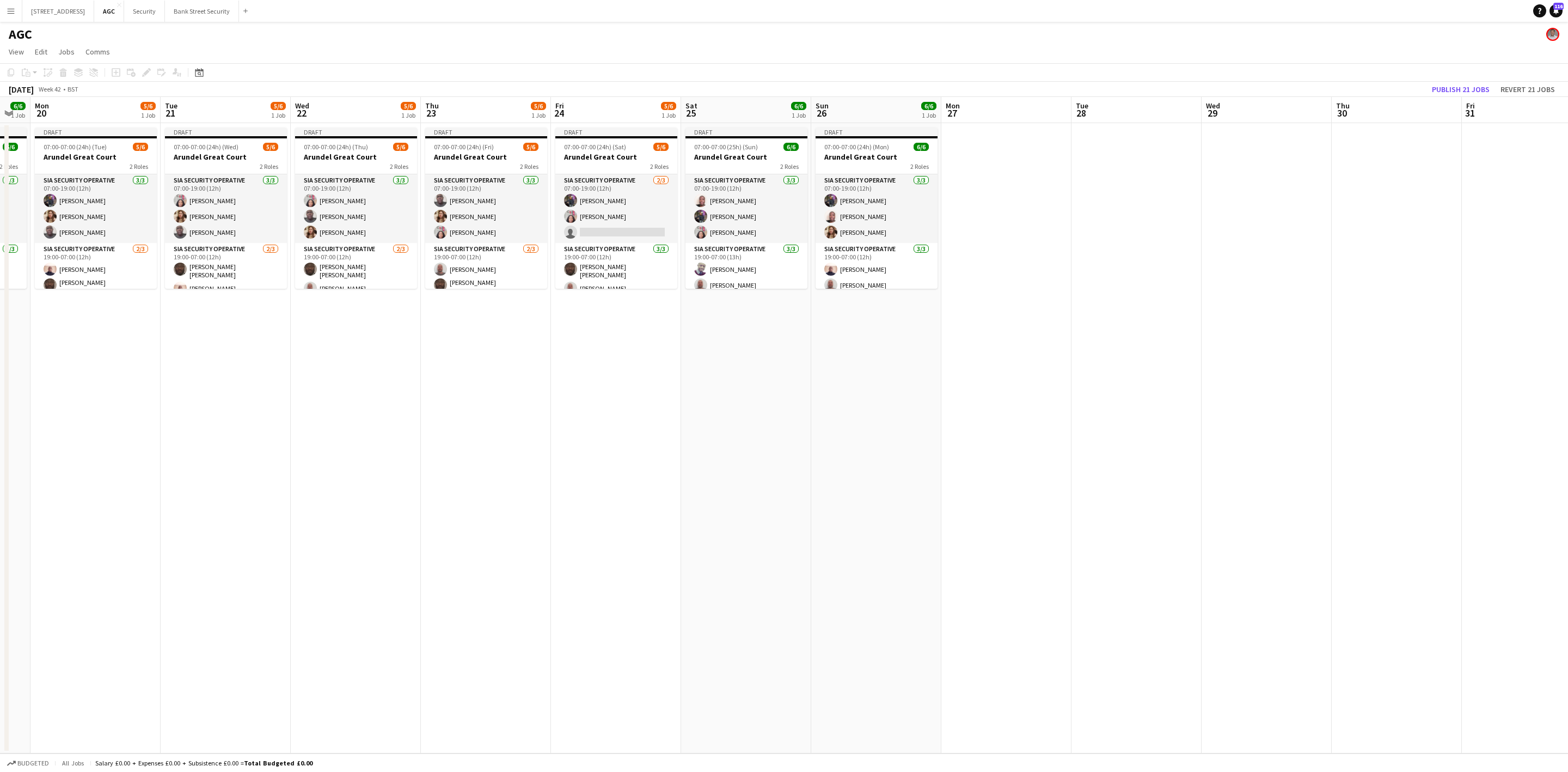
click at [593, 188] on app-card-role "SIA Security Operative [DATE] 07:00-19:00 (12h) [PERSON_NAME] [PERSON_NAME] Lab…" at bounding box center [616, 209] width 122 height 69
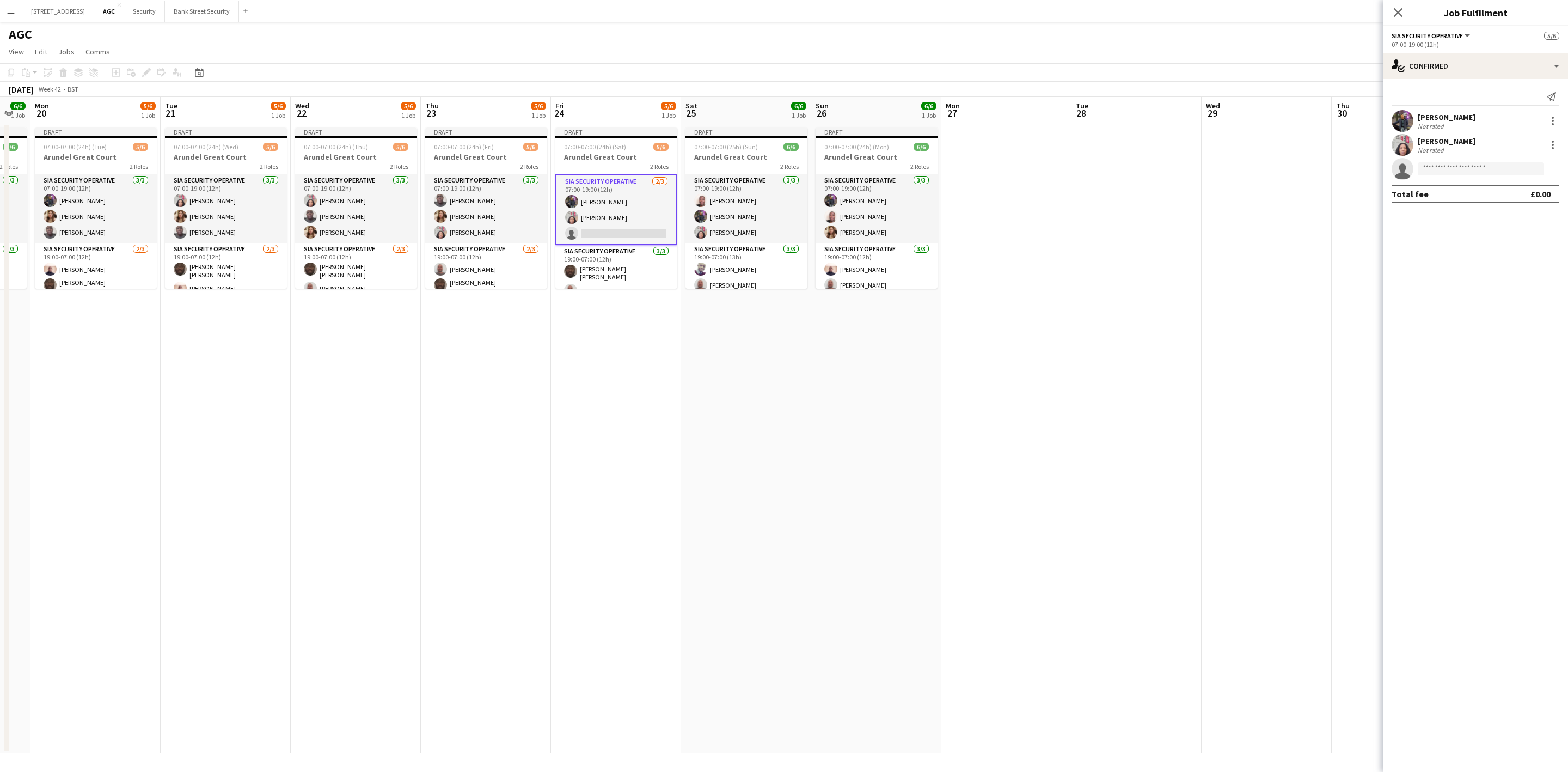
click at [714, 216] on app-card-role "SIA Security Operative [DATE] 07:00-19:00 (12h) [PERSON_NAME] [PERSON_NAME] [PE…" at bounding box center [746, 209] width 122 height 69
click at [742, 219] on app-card-role "SIA Security Operative [DATE] 07:00-19:00 (12h) [PERSON_NAME] [PERSON_NAME] [PE…" at bounding box center [746, 209] width 122 height 71
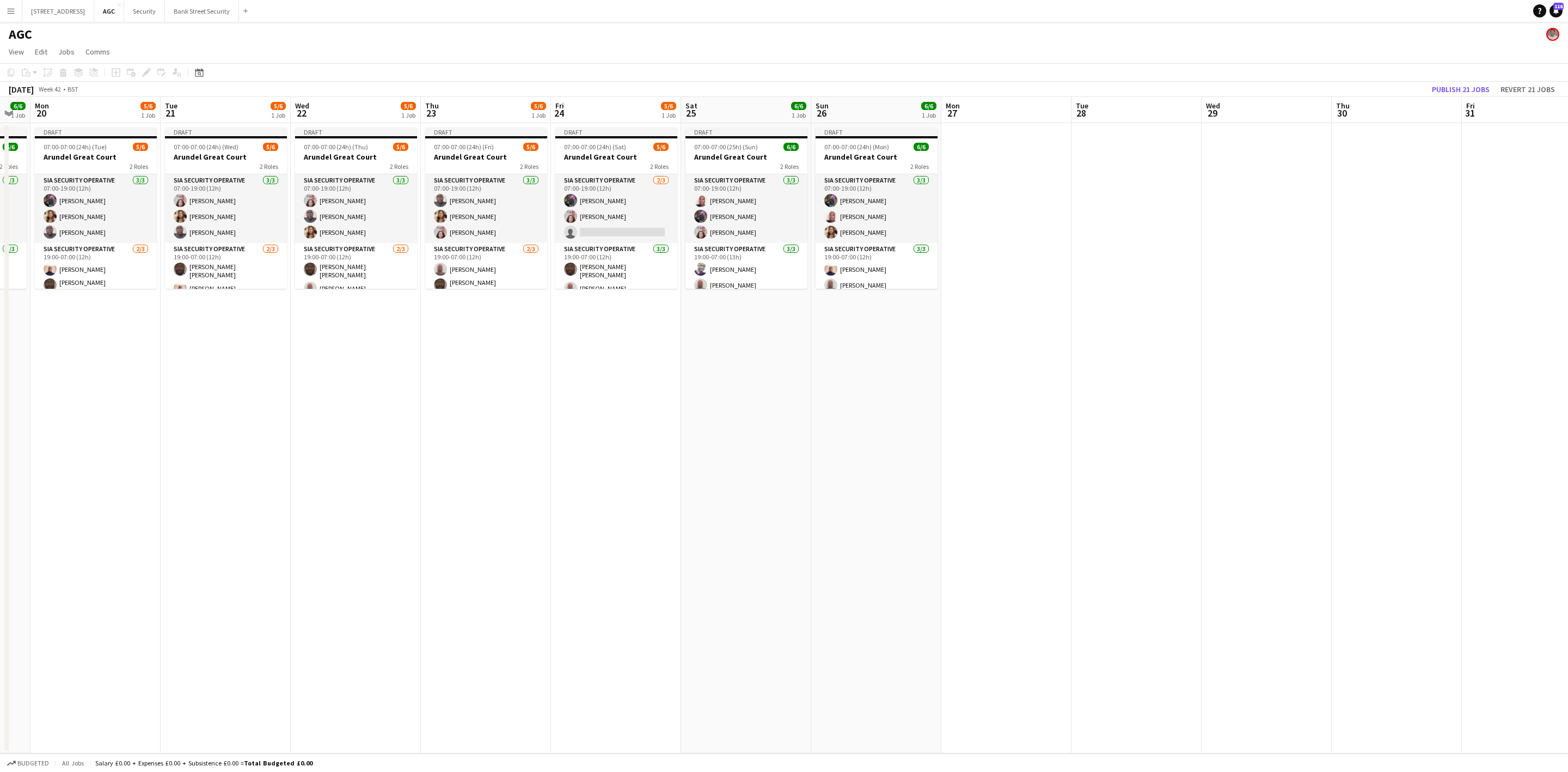
click at [719, 244] on app-card-role "SIA Security Operative [DATE] 19:00-07:00 (13h) [PERSON_NAME] [PERSON_NAME] [PE…" at bounding box center [746, 278] width 122 height 69
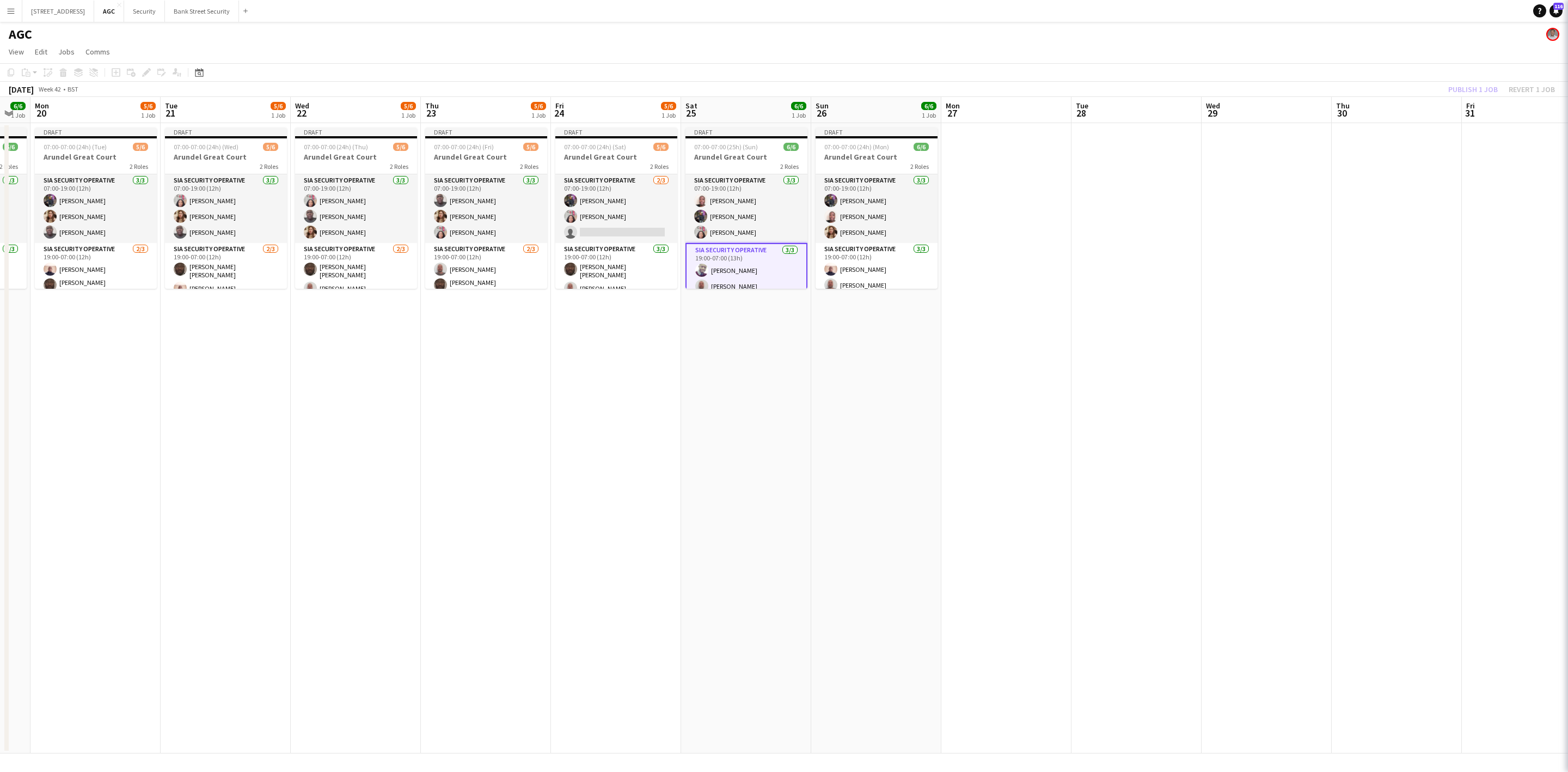
click at [726, 217] on app-card-role "SIA Security Operative [DATE] 07:00-19:00 (12h) [PERSON_NAME] [PERSON_NAME] [PE…" at bounding box center [746, 209] width 122 height 69
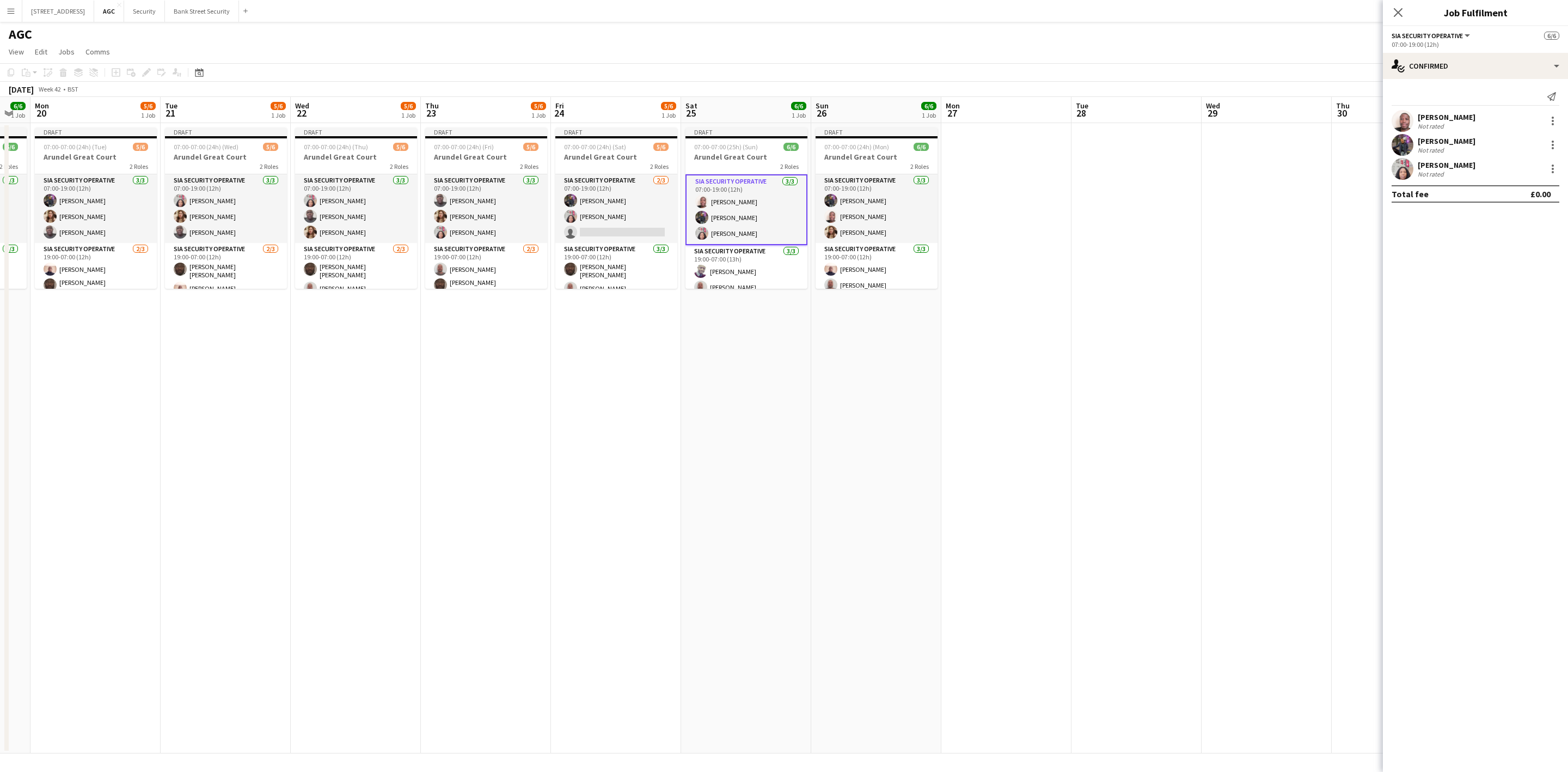
click at [638, 186] on app-card-role "SIA Security Operative [DATE] 07:00-19:00 (12h) [PERSON_NAME] [PERSON_NAME] Lab…" at bounding box center [616, 209] width 122 height 69
click at [497, 210] on app-card-role "SIA Security Operative [DATE] 07:00-19:00 (12h) [PERSON_NAME] ARJUMAND [PERSON_…" at bounding box center [486, 209] width 122 height 69
click at [98, 203] on app-card-role "SIA Security Operative [DATE] 07:00-19:00 (12h) [PERSON_NAME] [PERSON_NAME] [PE…" at bounding box center [96, 209] width 122 height 69
click at [229, 211] on app-card-role "SIA Security Operative [DATE] 07:00-19:00 (12h) [PERSON_NAME] [PERSON_NAME] [PE…" at bounding box center [224, 209] width 122 height 69
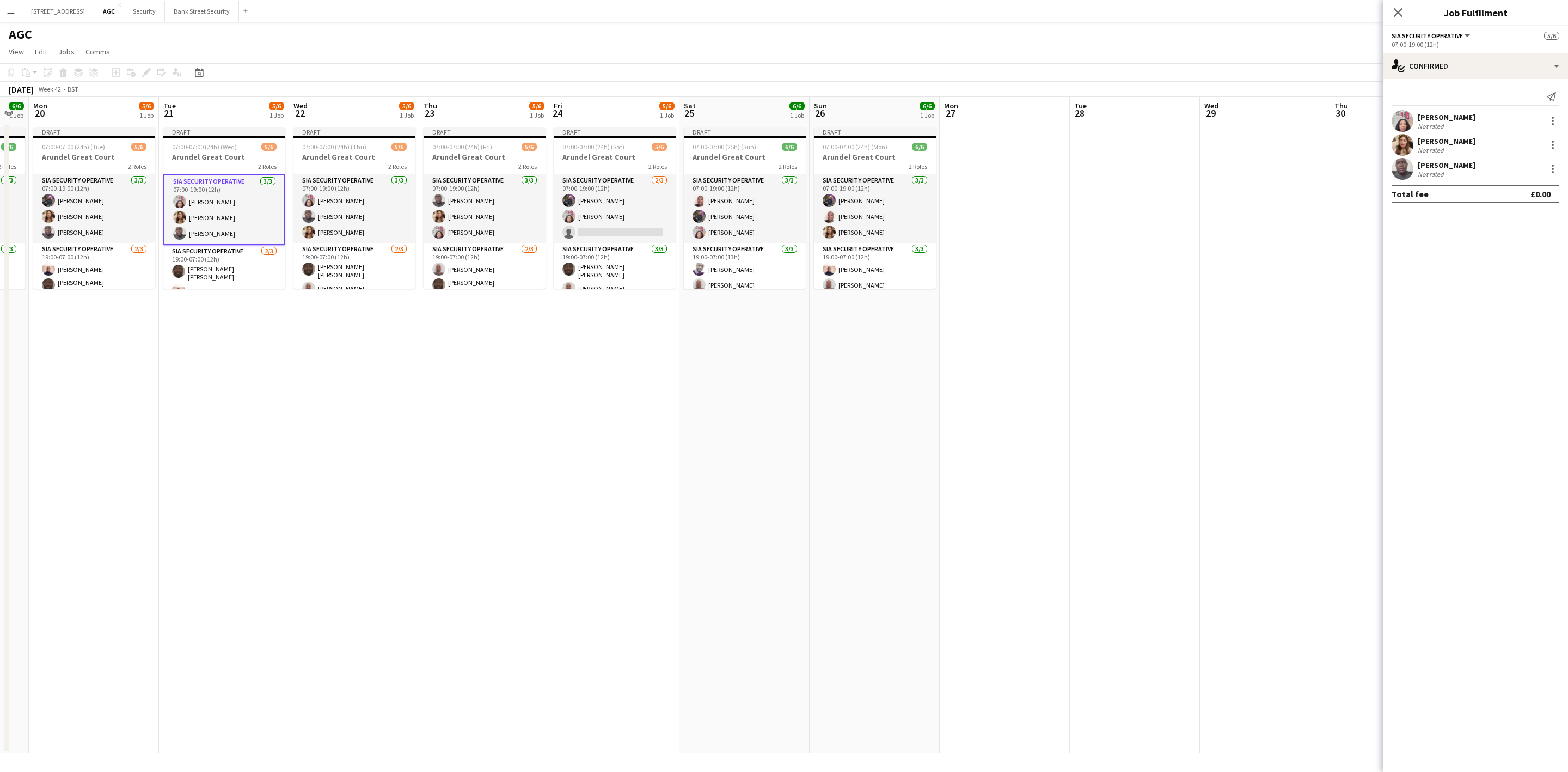
click at [341, 214] on app-card-role "SIA Security Operative [DATE] 07:00-19:00 (12h) [PERSON_NAME] Labor [PERSON_NAM…" at bounding box center [354, 209] width 122 height 69
click at [484, 198] on app-card-role "SIA Security Operative [DATE] 07:00-19:00 (12h) [PERSON_NAME] ARJUMAND [PERSON_…" at bounding box center [484, 209] width 122 height 69
click at [584, 201] on app-card-role "SIA Security Operative [DATE] 07:00-19:00 (12h) [PERSON_NAME] [PERSON_NAME] Lab…" at bounding box center [615, 209] width 122 height 69
click at [753, 208] on app-card-role "SIA Security Operative [DATE] 07:00-19:00 (12h) [PERSON_NAME] [PERSON_NAME] [PE…" at bounding box center [745, 209] width 122 height 69
click at [93, 211] on app-card-role "SIA Security Operative [DATE] 07:00-19:00 (12h) [PERSON_NAME] [PERSON_NAME] [PE…" at bounding box center [94, 209] width 122 height 69
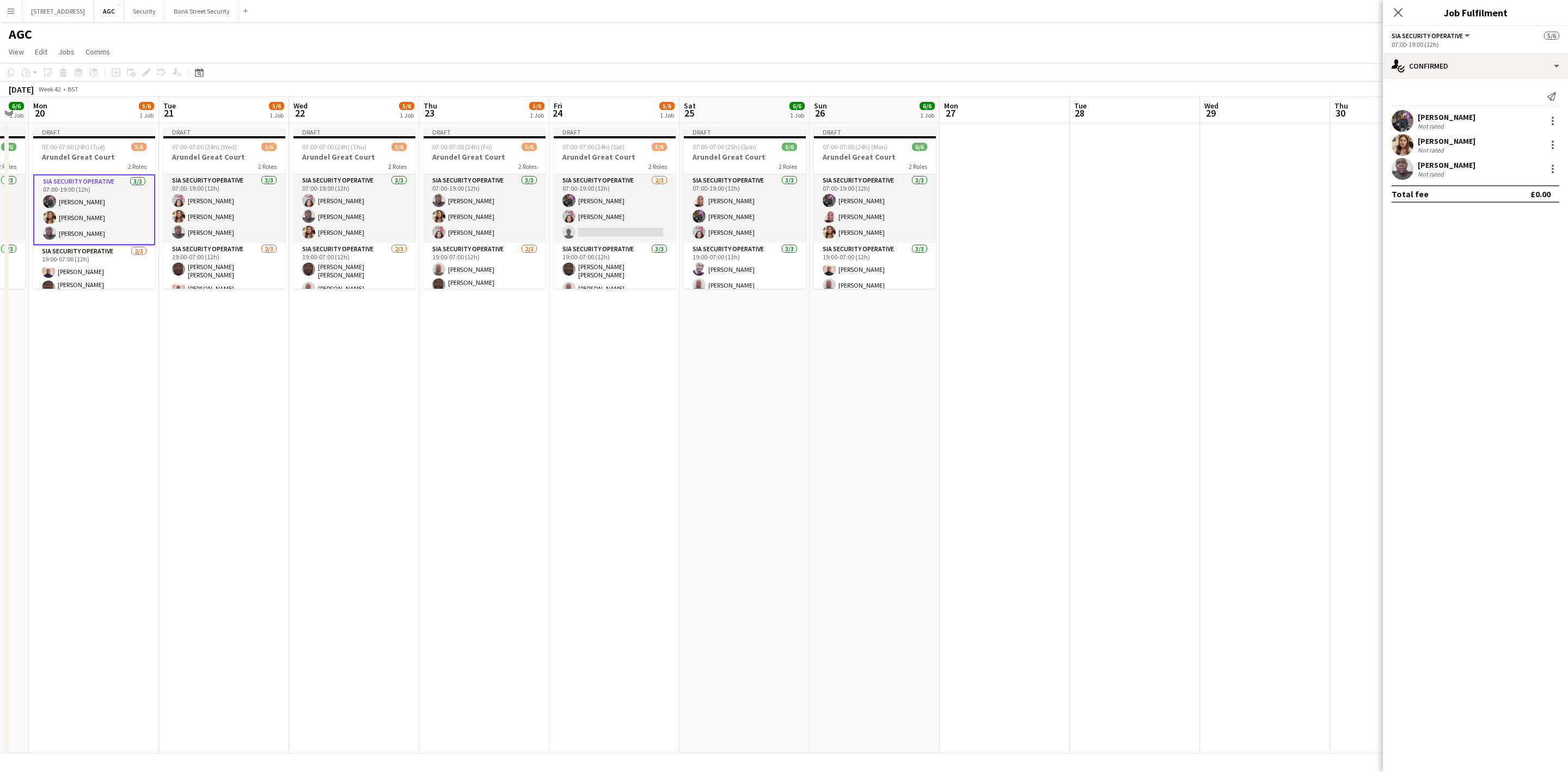
click at [208, 224] on app-card-role "SIA Security Operative [DATE] 07:00-19:00 (12h) [PERSON_NAME] [PERSON_NAME] [PE…" at bounding box center [224, 209] width 122 height 69
click at [340, 226] on app-card-role "SIA Security Operative [DATE] 07:00-19:00 (12h) [PERSON_NAME] Labor [PERSON_NAM…" at bounding box center [354, 209] width 122 height 69
click at [469, 180] on app-card-role "SIA Security Operative [DATE] 07:00-19:00 (12h) [PERSON_NAME] ARJUMAND [PERSON_…" at bounding box center [484, 209] width 122 height 69
click at [581, 204] on app-card-role "SIA Security Operative [DATE] 07:00-19:00 (12h) [PERSON_NAME] [PERSON_NAME] Lab…" at bounding box center [615, 209] width 122 height 69
click at [712, 206] on app-card-role "SIA Security Operative [DATE] 07:00-19:00 (12h) [PERSON_NAME] [PERSON_NAME] [PE…" at bounding box center [745, 209] width 122 height 69
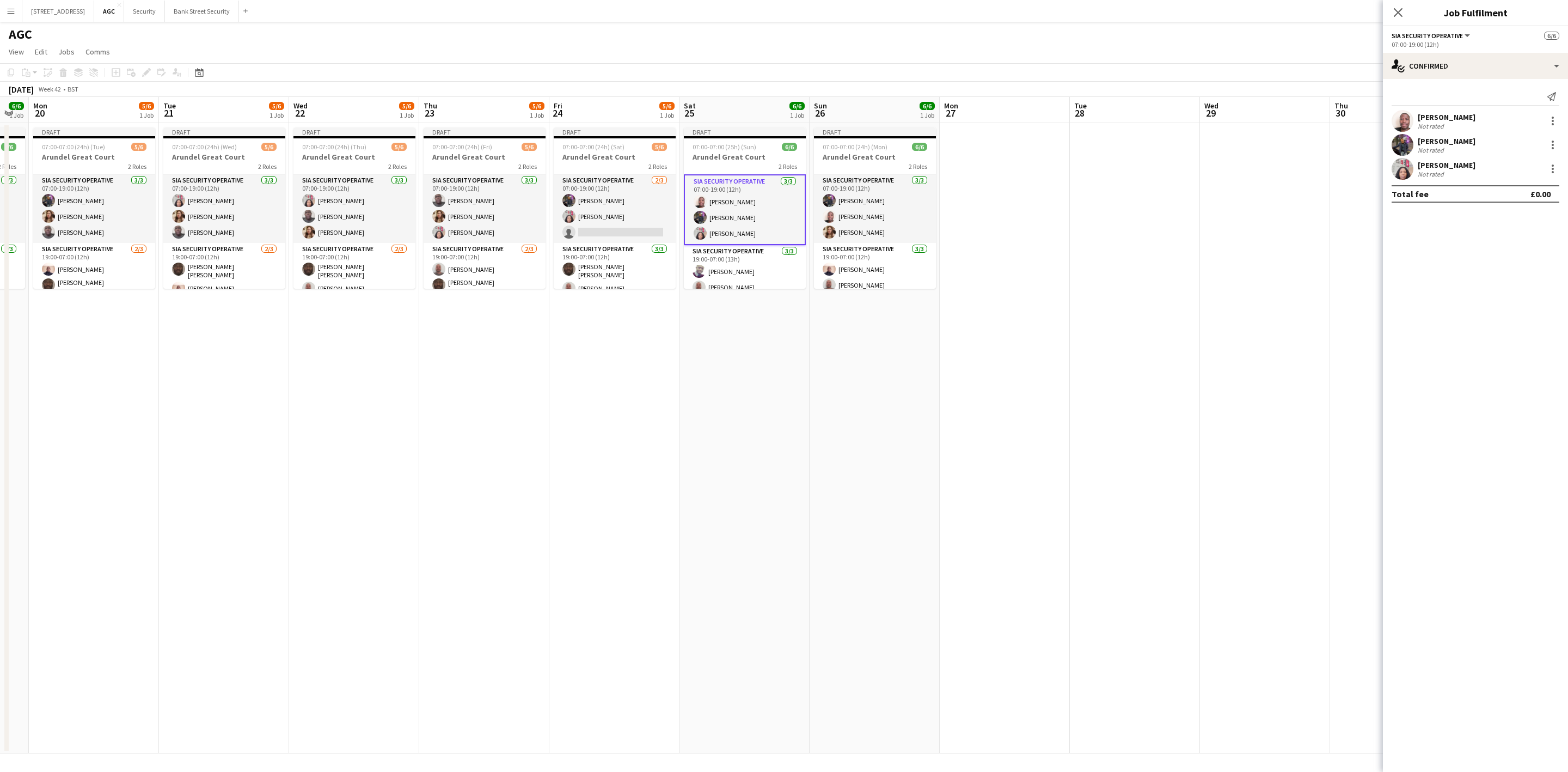
click at [856, 214] on app-card-role "SIA Security Operative [DATE] 07:00-19:00 (12h) [PERSON_NAME] [PERSON_NAME] [PE…" at bounding box center [875, 209] width 122 height 69
click at [742, 211] on app-card-role "SIA Security Operative [DATE] 07:00-19:00 (12h) [PERSON_NAME] [PERSON_NAME] [PE…" at bounding box center [745, 209] width 122 height 69
click at [606, 206] on app-card-role "SIA Security Operative [DATE] 07:00-19:00 (12h) [PERSON_NAME] [PERSON_NAME] Lab…" at bounding box center [615, 209] width 122 height 69
click at [477, 221] on app-card-role "SIA Security Operative [DATE] 07:00-19:00 (12h) [PERSON_NAME] ARJUMAND [PERSON_…" at bounding box center [484, 209] width 122 height 69
click at [351, 226] on app-card-role "SIA Security Operative [DATE] 07:00-19:00 (12h) [PERSON_NAME] Labor [PERSON_NAM…" at bounding box center [354, 209] width 122 height 69
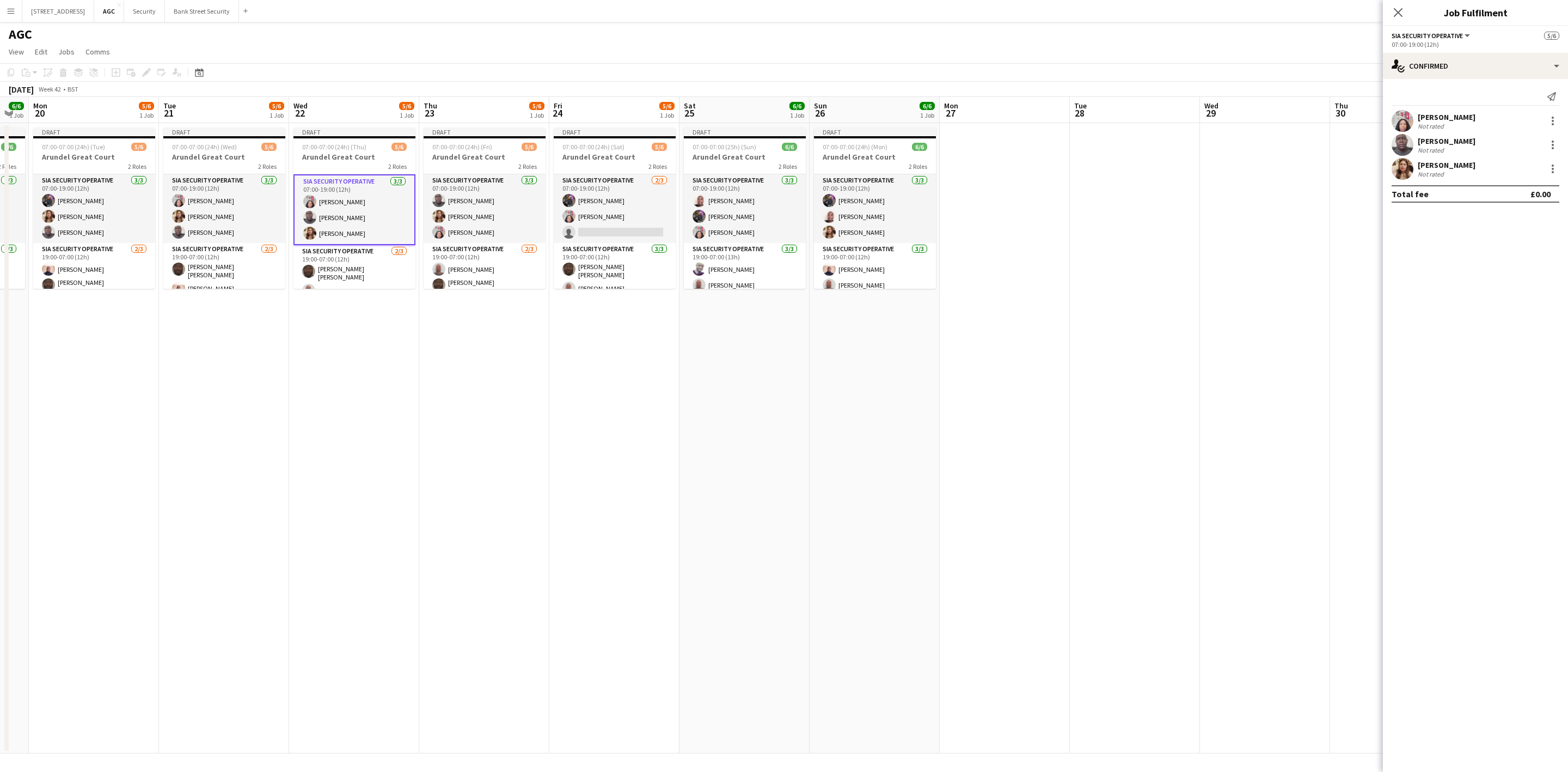
click at [212, 221] on app-card-role "SIA Security Operative [DATE] 07:00-19:00 (12h) [PERSON_NAME] [PERSON_NAME] [PE…" at bounding box center [224, 209] width 122 height 69
click at [65, 211] on app-card-role "SIA Security Operative [DATE] 07:00-19:00 (12h) [PERSON_NAME] [PERSON_NAME] [PE…" at bounding box center [94, 209] width 122 height 69
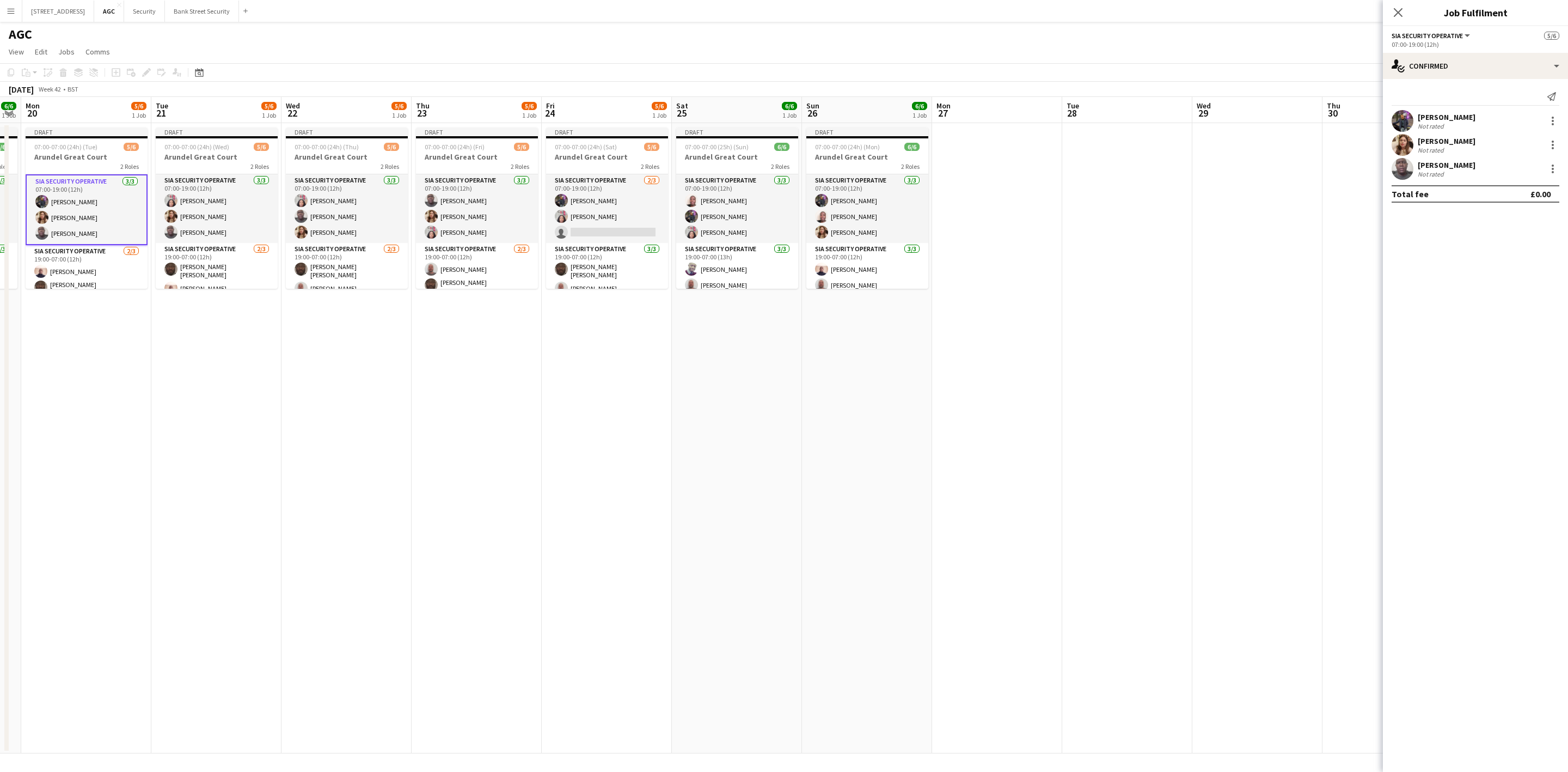
scroll to position [0, 380]
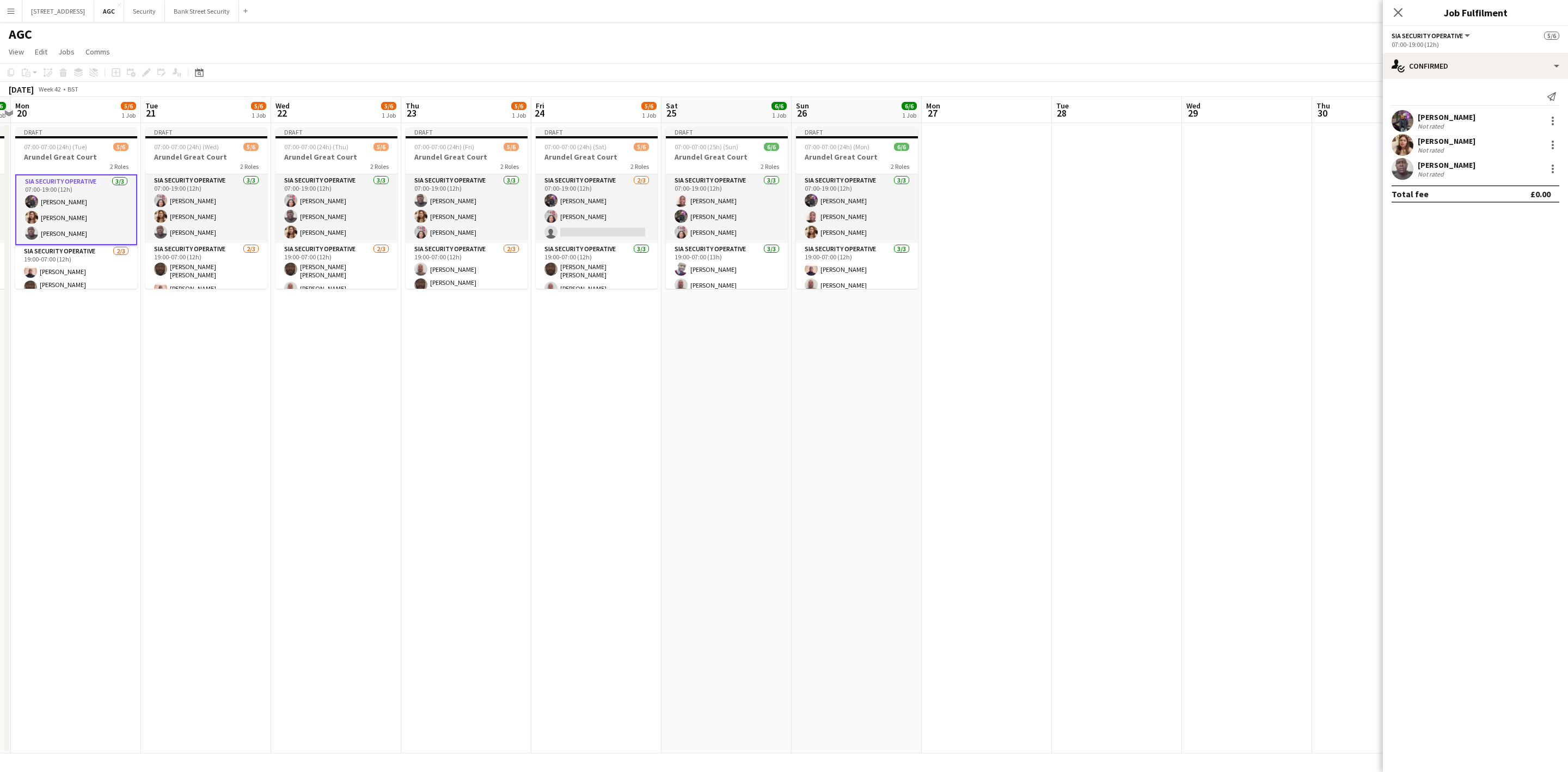
drag, startPoint x: 881, startPoint y: 431, endPoint x: 863, endPoint y: 431, distance: 18.0
click at [863, 431] on app-calendar-viewport "Fri 17 6/6 1 Job Sat 18 6/6 1 Job Sun 19 6/6 1 Job Mon 20 5/6 1 Job Tue 21 5/6 …" at bounding box center [784, 425] width 1568 height 656
click at [1395, 10] on icon at bounding box center [1398, 13] width 9 height 9
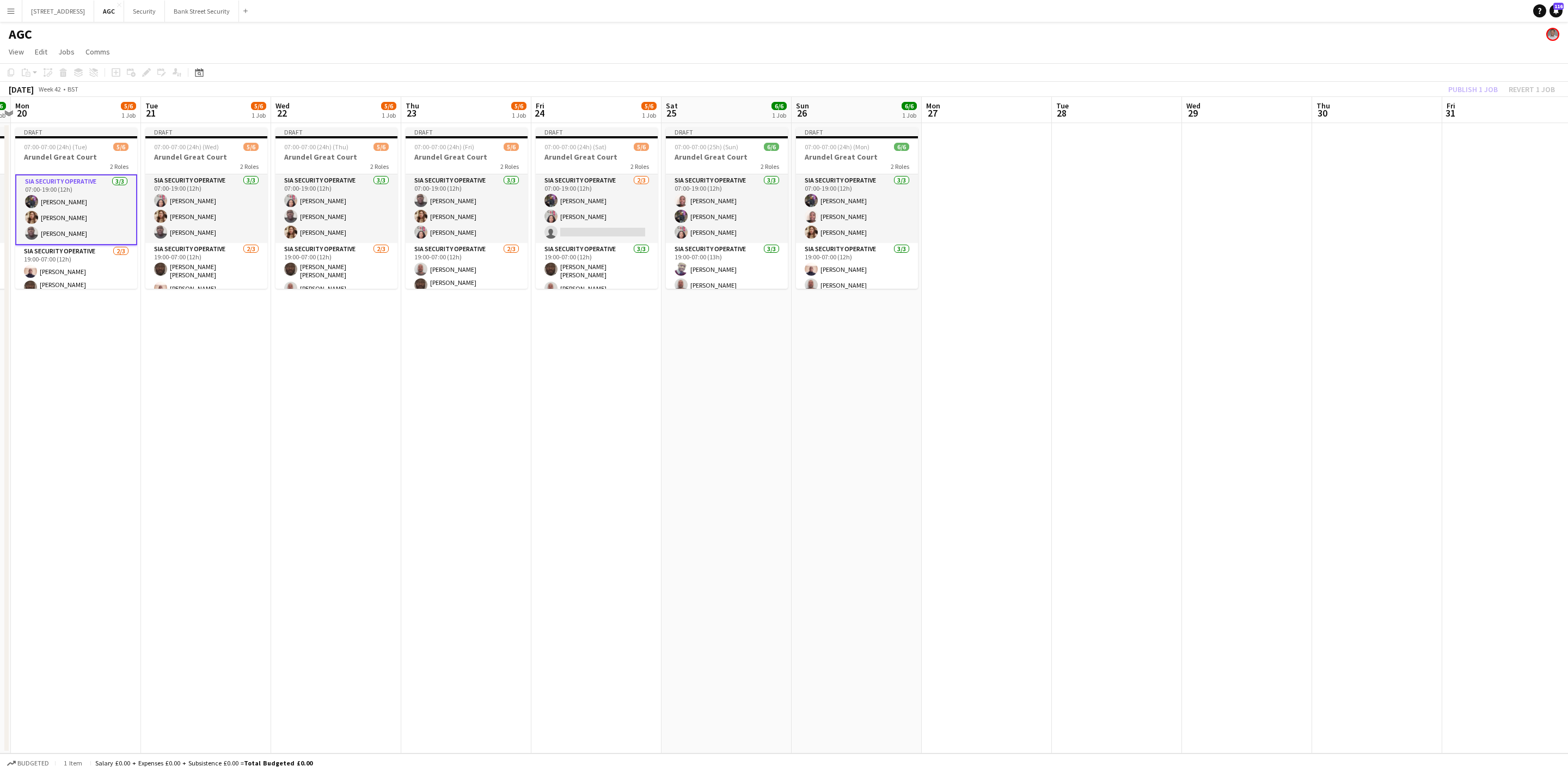
click at [593, 211] on app-card-role "SIA Security Operative [DATE] 07:00-19:00 (12h) [PERSON_NAME] [PERSON_NAME] Lab…" at bounding box center [596, 209] width 122 height 69
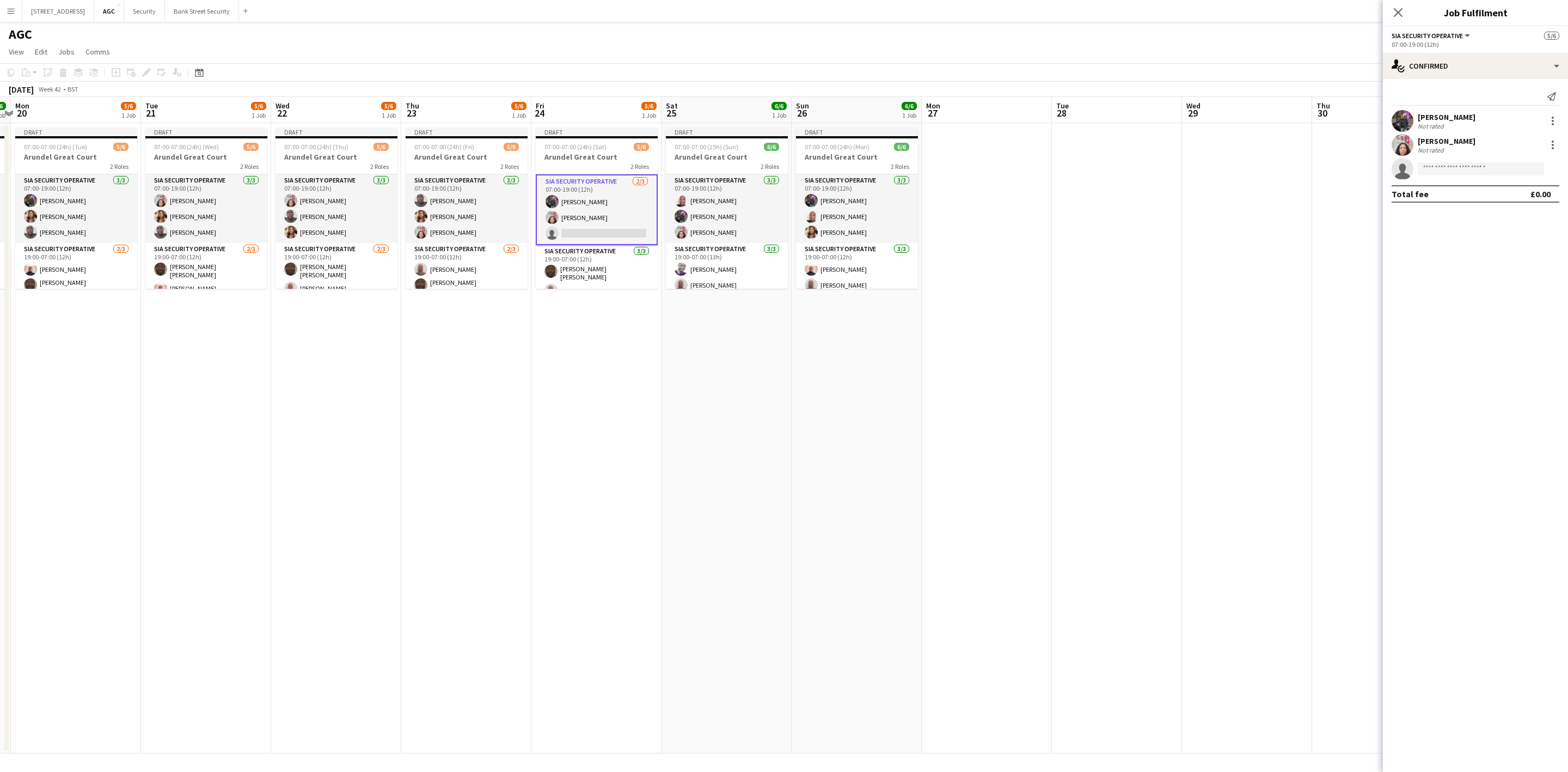
click at [468, 208] on app-card-role "SIA Security Operative [DATE] 07:00-19:00 (12h) [PERSON_NAME] ARJUMAND [PERSON_…" at bounding box center [467, 209] width 122 height 69
click at [335, 217] on app-card-role "SIA Security Operative [DATE] 07:00-19:00 (12h) [PERSON_NAME] Labor [PERSON_NAM…" at bounding box center [336, 209] width 122 height 69
click at [219, 206] on app-card-role "SIA Security Operative [DATE] 07:00-19:00 (12h) [PERSON_NAME] [PERSON_NAME] [PE…" at bounding box center [206, 209] width 122 height 69
click at [93, 216] on app-card-role "SIA Security Operative [DATE] 07:00-19:00 (12h) [PERSON_NAME] [PERSON_NAME] [PE…" at bounding box center [76, 209] width 122 height 69
click at [1396, 12] on icon at bounding box center [1398, 13] width 9 height 9
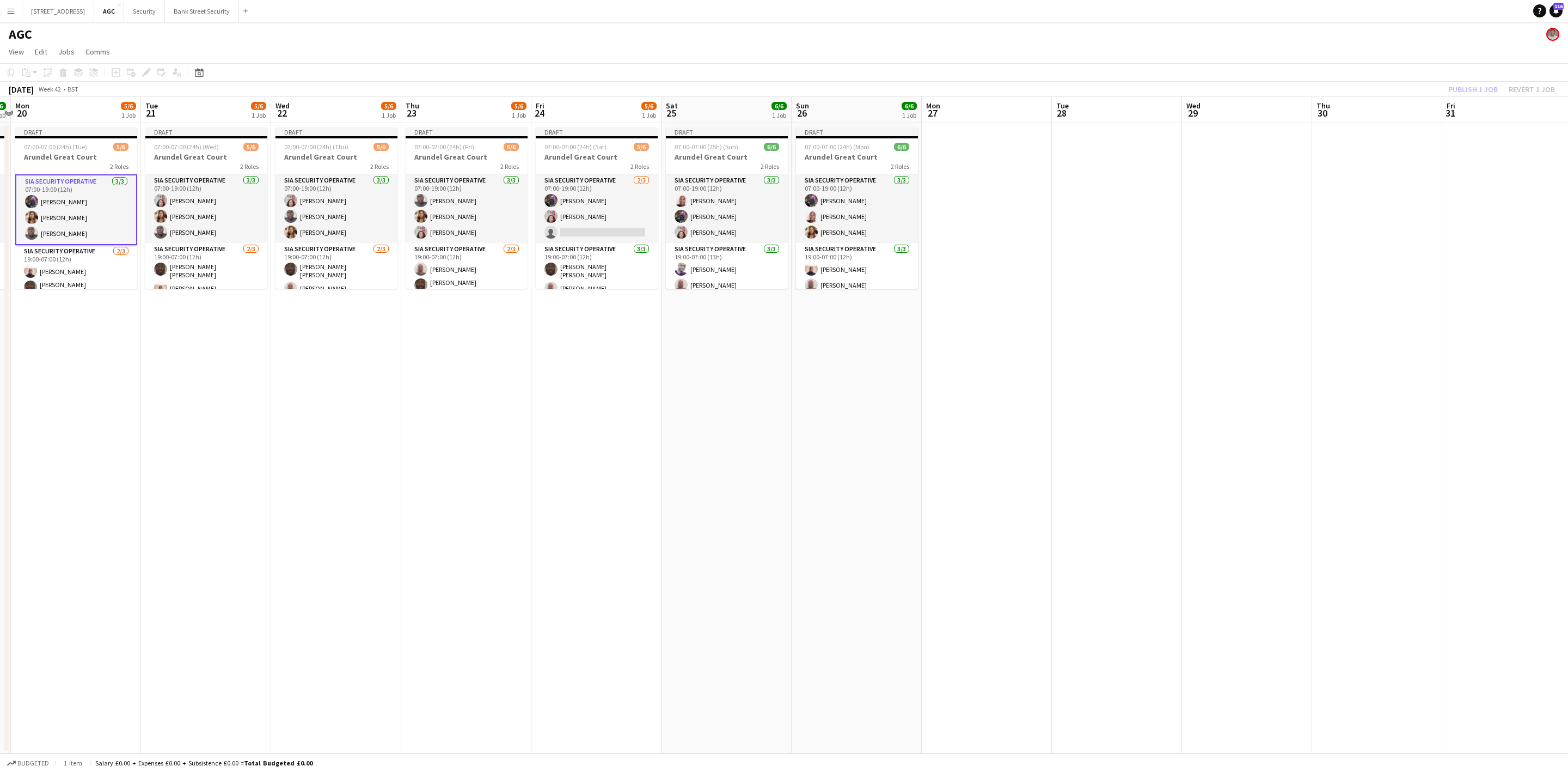
click at [189, 207] on app-card-role "SIA Security Operative [DATE] 07:00-19:00 (12h) [PERSON_NAME] [PERSON_NAME] [PE…" at bounding box center [206, 209] width 122 height 69
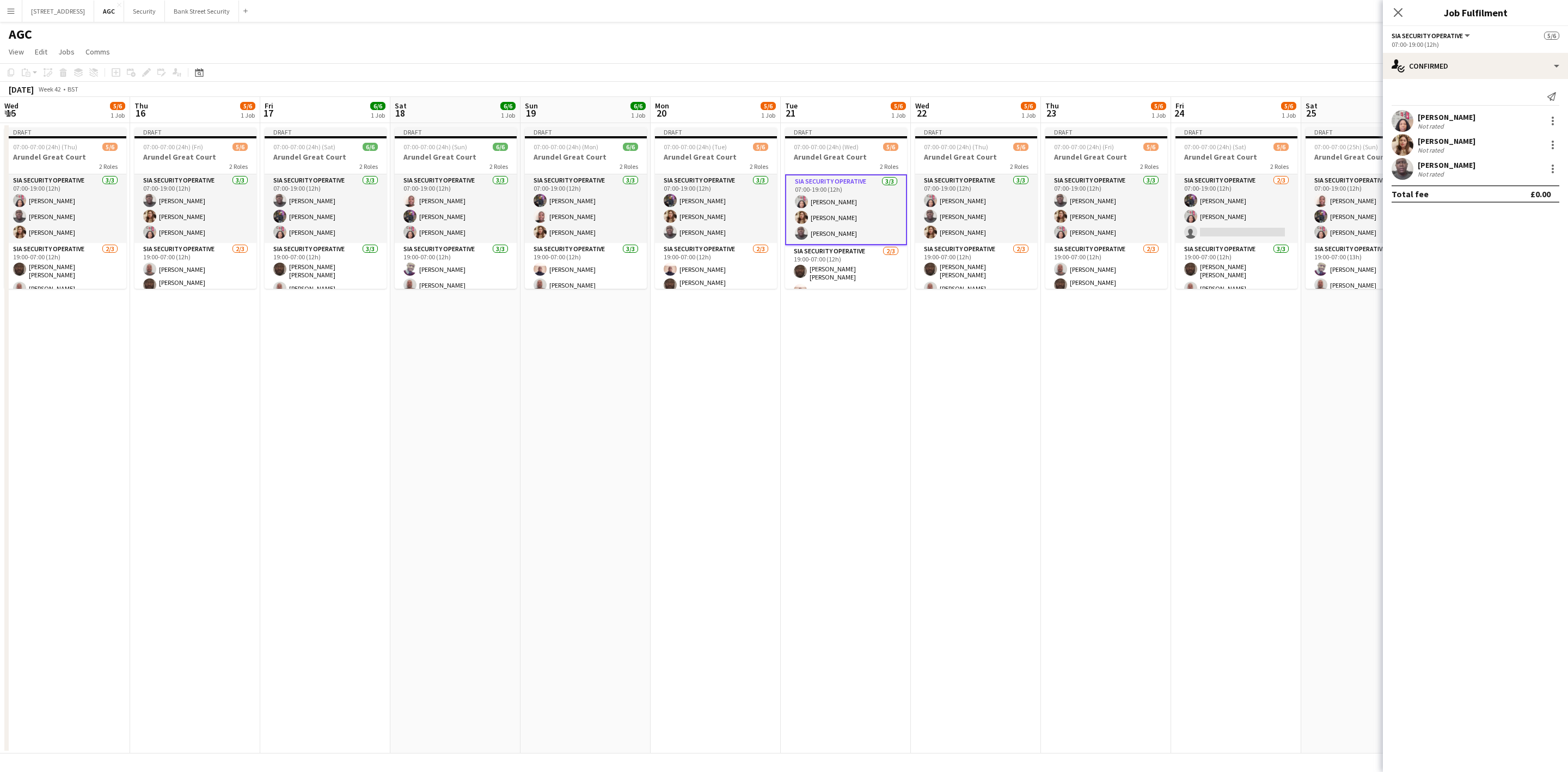
drag, startPoint x: 677, startPoint y: 261, endPoint x: 1567, endPoint y: 190, distance: 892.8
click at [1555, 190] on body "Menu Boards Boards Boards All jobs Status Workforce Workforce My Workforce Recr…" at bounding box center [784, 386] width 1568 height 772
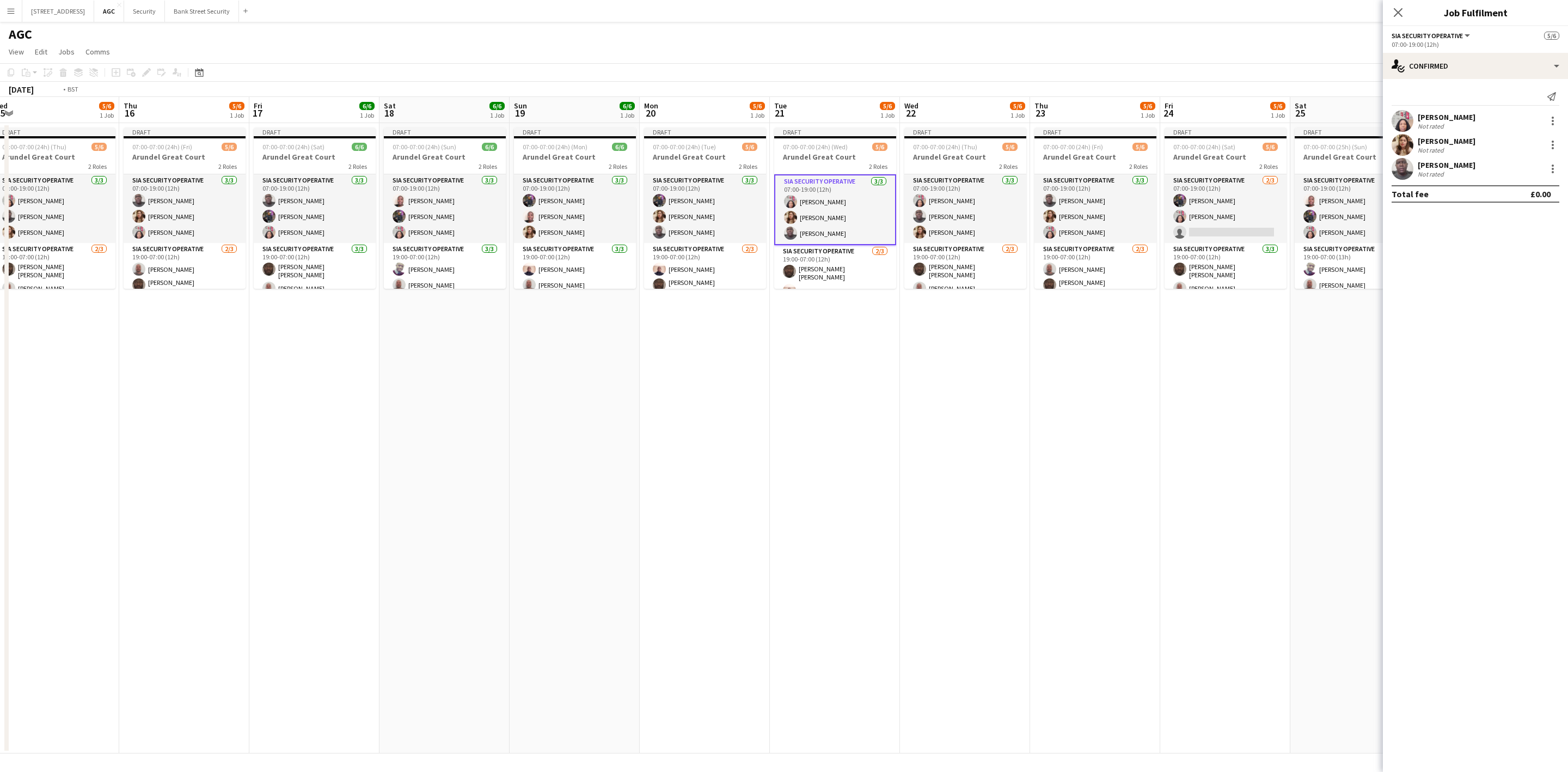
drag, startPoint x: 525, startPoint y: 452, endPoint x: 1036, endPoint y: 382, distance: 515.8
click at [1036, 382] on app-calendar-viewport "Mon 13 5/6 1 Job Tue 14 5/6 1 Job Wed 15 5/6 1 Job Thu 16 5/6 1 Job Fri 17 6/6 …" at bounding box center [784, 425] width 1568 height 656
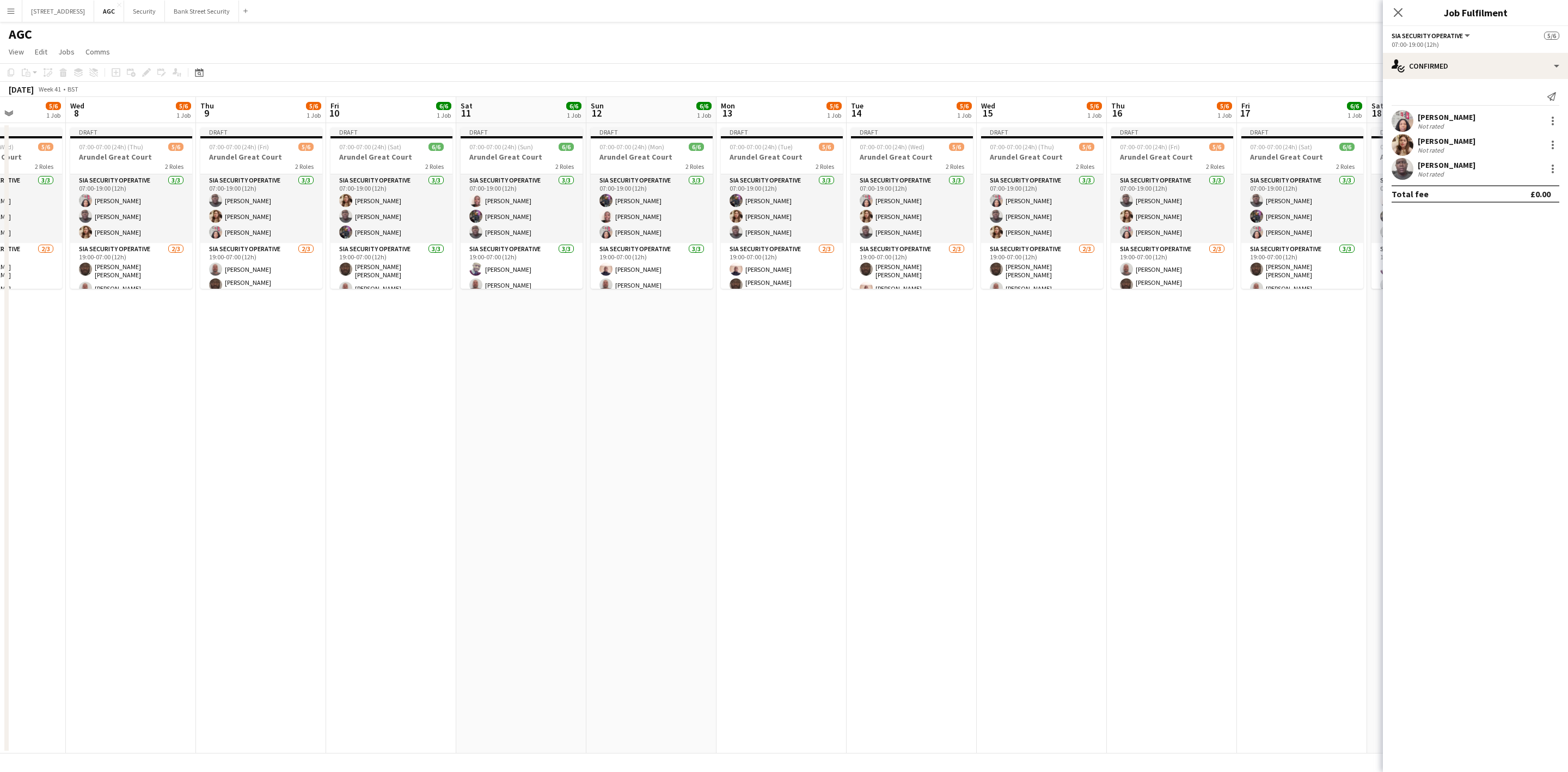
drag, startPoint x: 739, startPoint y: 449, endPoint x: 945, endPoint y: 394, distance: 213.2
click at [945, 394] on app-calendar-viewport "Tue 7 5/6 1 Job Wed 8 5/6 1 Job Thu 9 5/6 1 Job Fri 10 6/6 1 Job Sat 11 6/6 1 J…" at bounding box center [784, 425] width 1568 height 656
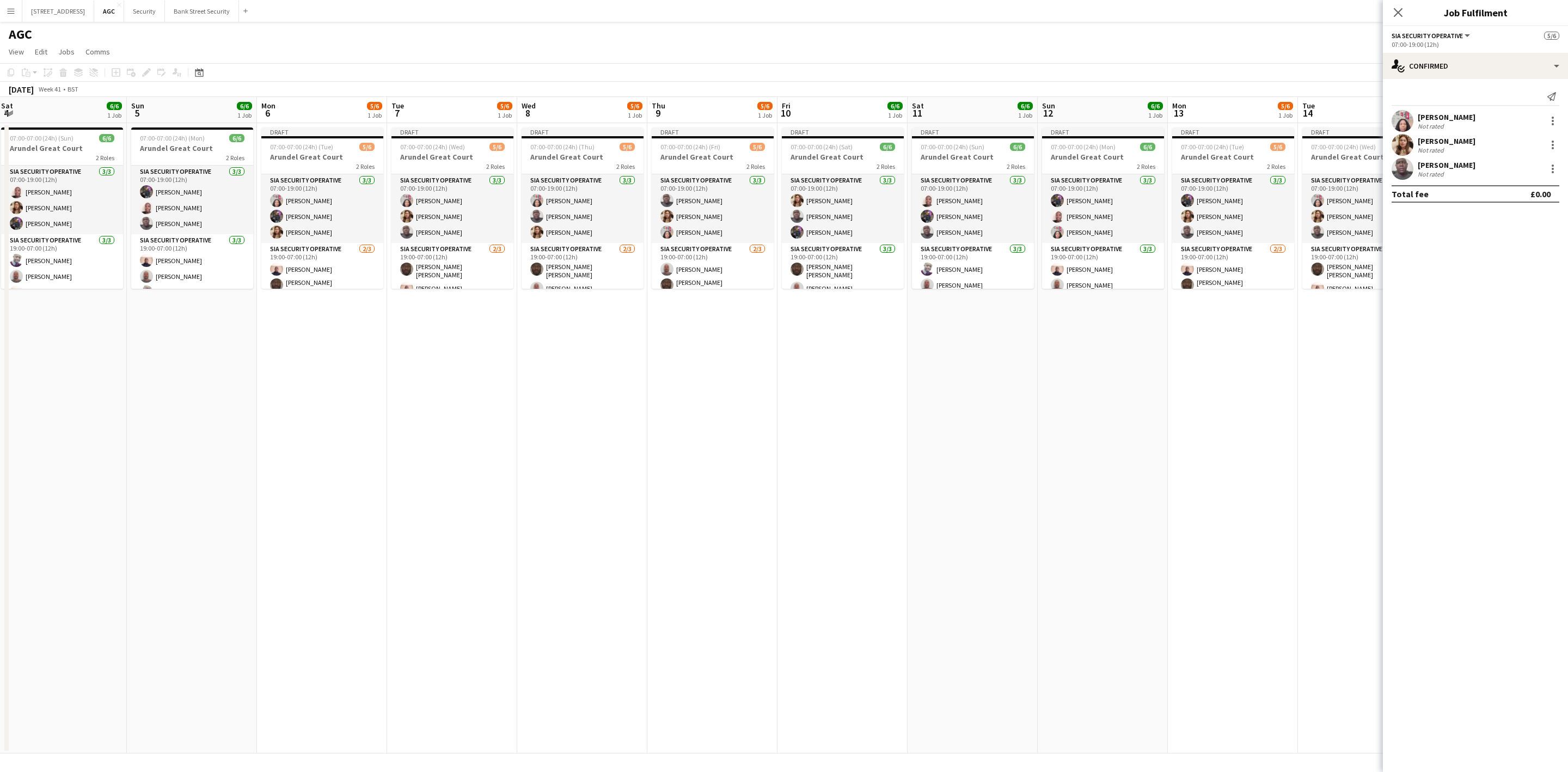
drag, startPoint x: 1047, startPoint y: 382, endPoint x: 1103, endPoint y: 373, distance: 56.7
click at [1103, 373] on app-calendar-viewport "Thu 2 5/6 1 Job Fri 3 6/7 1 Job Sat 4 6/6 1 Job Sun 5 6/6 1 Job Mon 6 5/6 1 Job…" at bounding box center [784, 425] width 1568 height 656
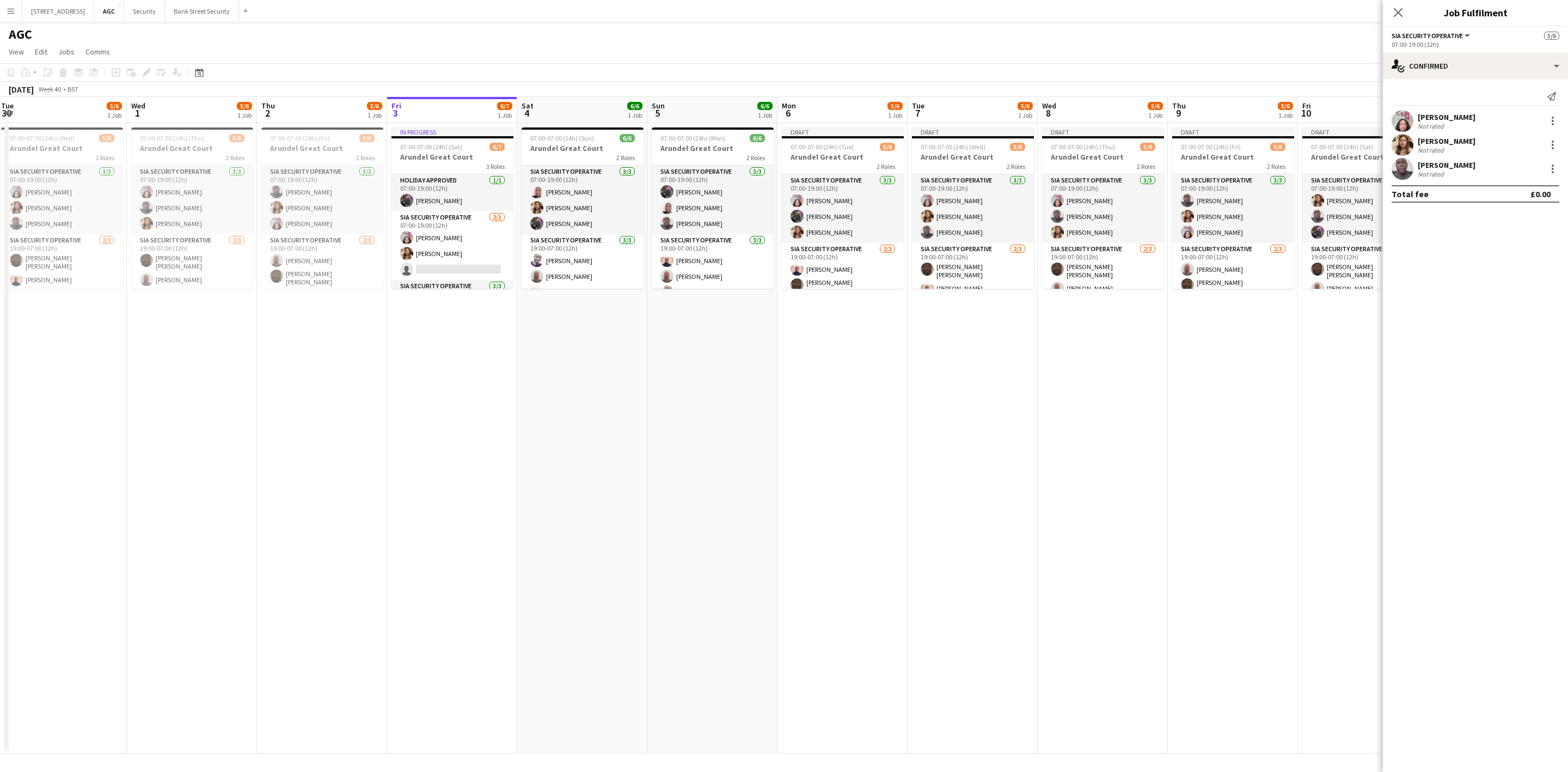
drag, startPoint x: 745, startPoint y: 406, endPoint x: 1081, endPoint y: 353, distance: 340.2
click at [1081, 353] on app-calendar-viewport "Sun 28 6/6 1 Job Mon 29 5/6 1 Job Tue 30 5/6 1 Job Wed 1 5/6 1 Job Thu 2 5/6 1 …" at bounding box center [784, 425] width 1568 height 656
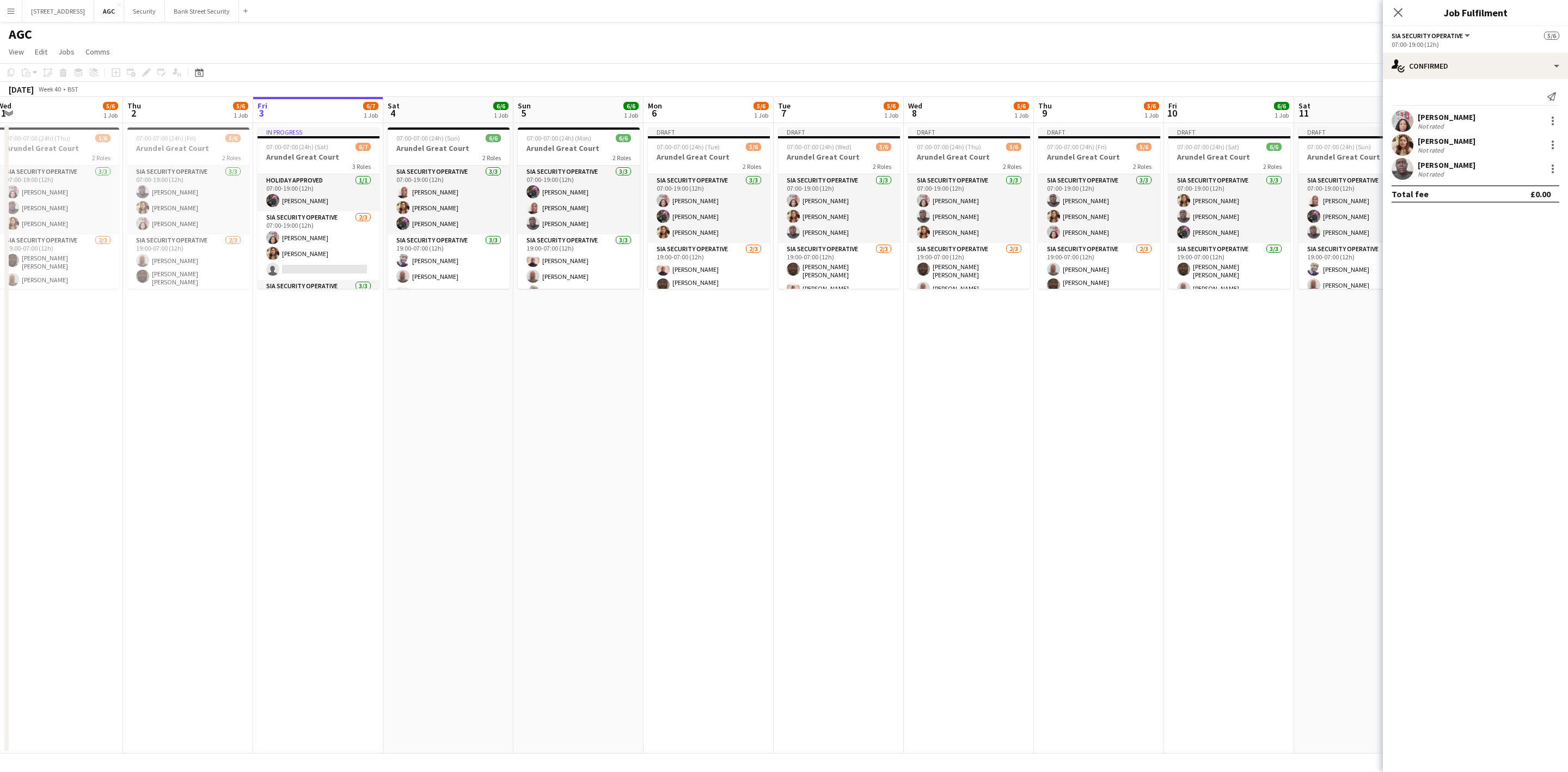
drag, startPoint x: 824, startPoint y: 389, endPoint x: 705, endPoint y: 402, distance: 119.7
click at [460, 404] on app-calendar-viewport "Sun 28 6/6 1 Job Mon 29 5/6 1 Job Tue 30 5/6 1 Job Wed 1 5/6 1 Job Thu 2 5/6 1 …" at bounding box center [784, 425] width 1568 height 656
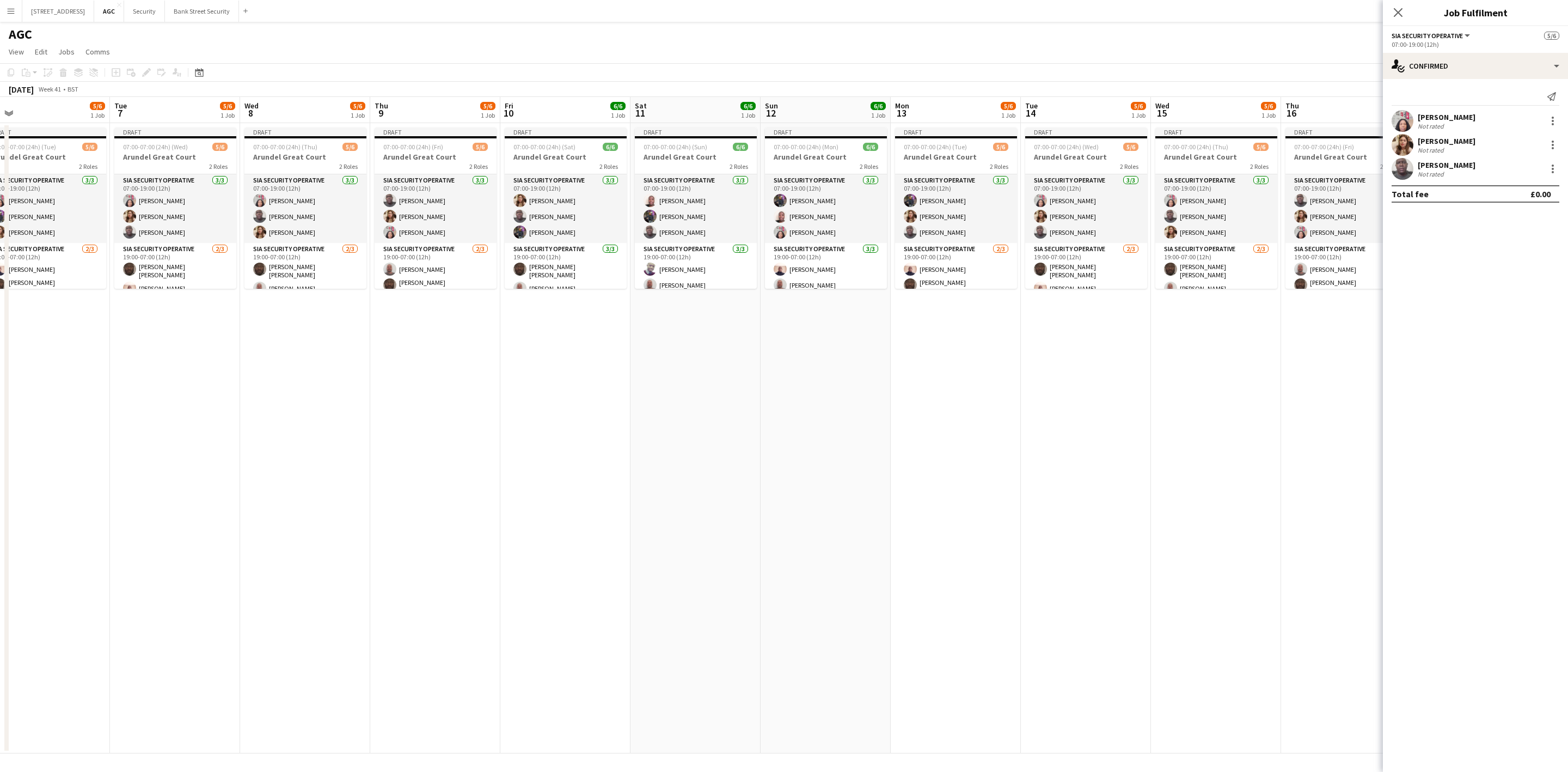
drag, startPoint x: 1020, startPoint y: 393, endPoint x: 1061, endPoint y: 395, distance: 41.0
click at [369, 530] on app-calendar-viewport "Fri 3 6/7 1 Job Sat 4 6/6 1 Job Sun 5 6/6 1 Job Mon 6 5/6 1 Job Tue 7 5/6 1 Job…" at bounding box center [784, 425] width 1568 height 656
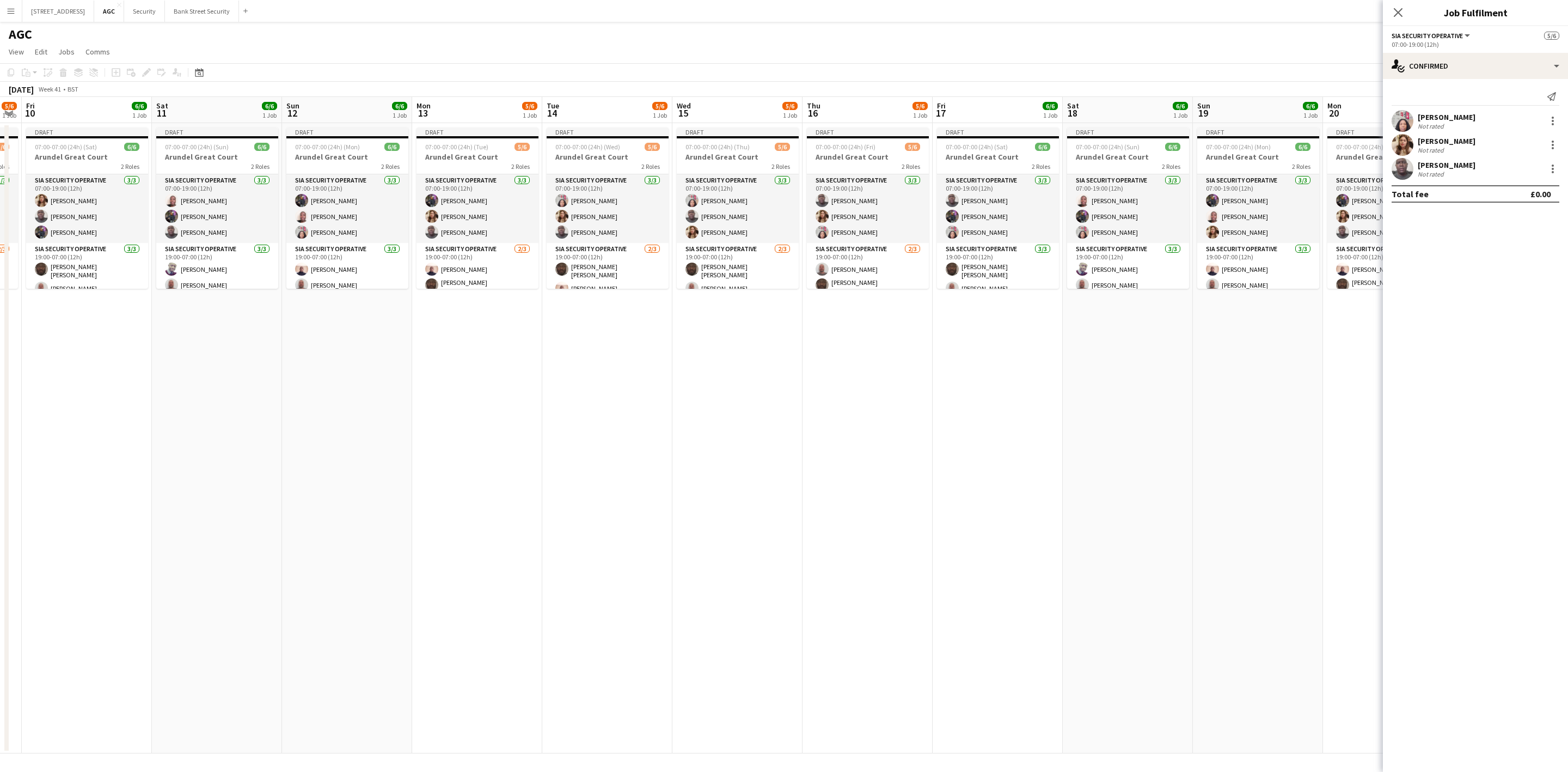
scroll to position [0, 325]
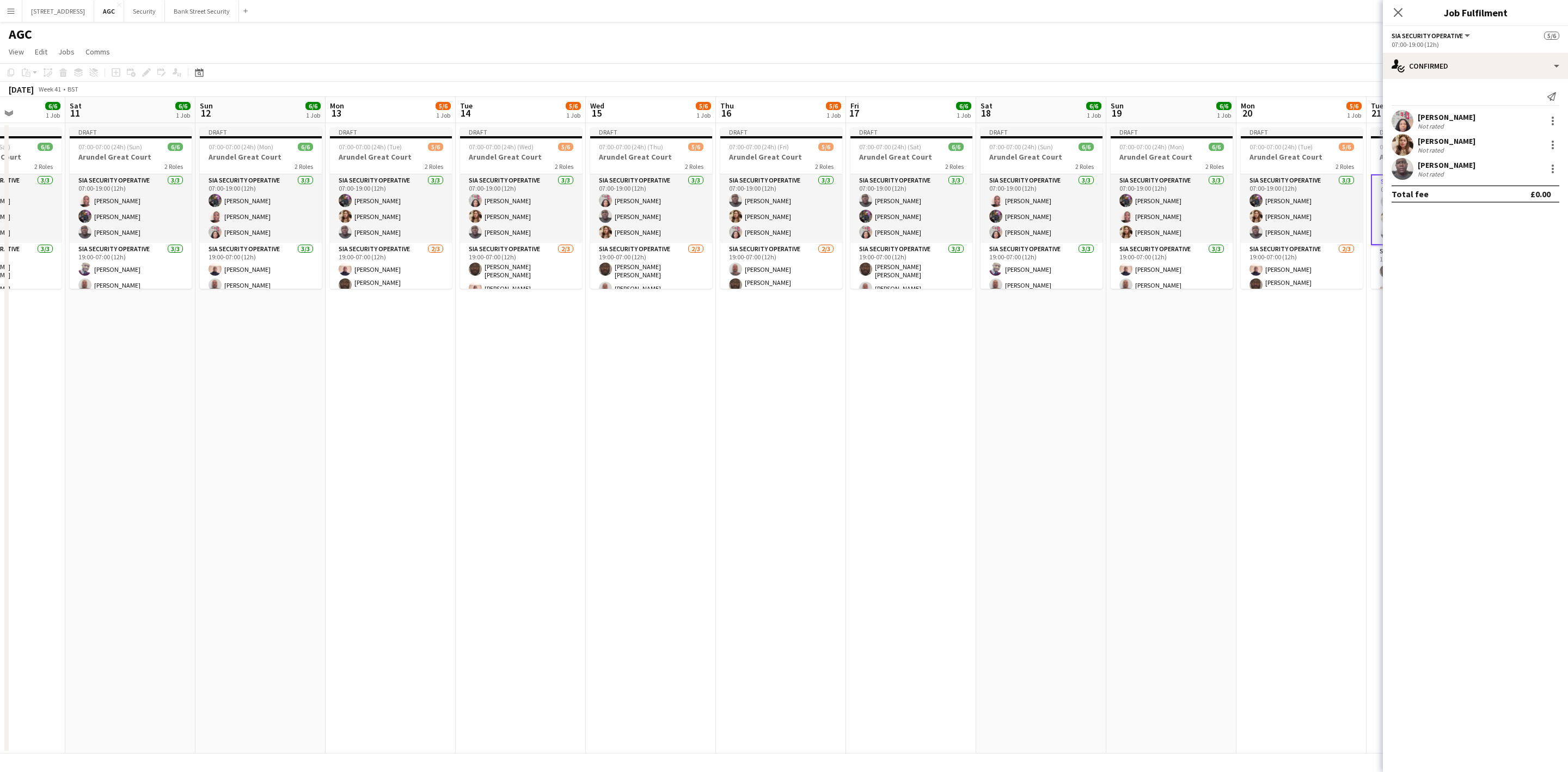
drag, startPoint x: 1127, startPoint y: 377, endPoint x: 563, endPoint y: 481, distance: 573.5
click at [563, 481] on app-calendar-viewport "Wed 8 5/6 1 Job Thu 9 5/6 1 Job Fri 10 6/6 1 Job Sat 11 6/6 1 Job Sun 12 6/6 1 …" at bounding box center [784, 425] width 1568 height 656
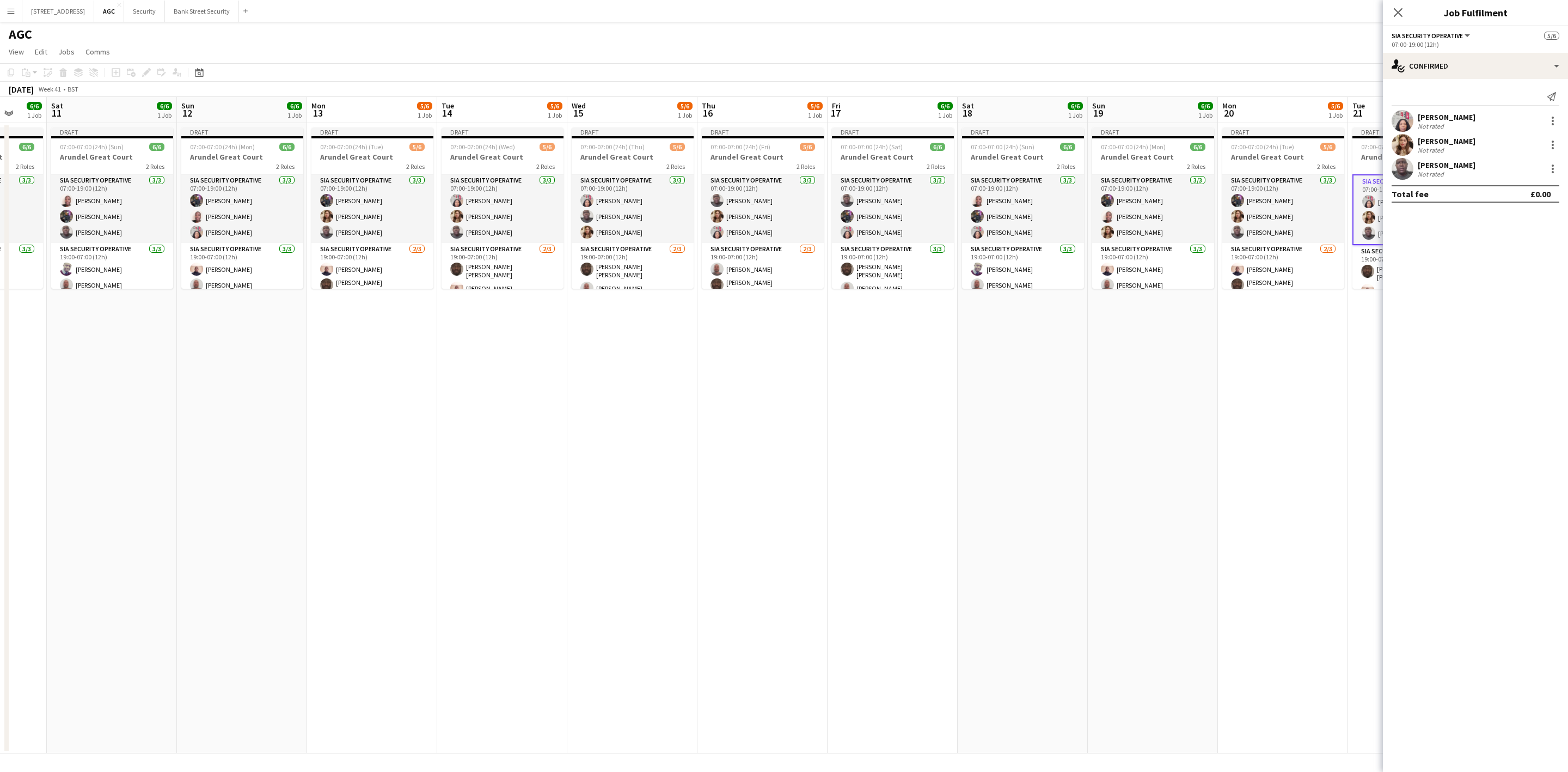
scroll to position [0, 347]
drag, startPoint x: 601, startPoint y: 399, endPoint x: 581, endPoint y: 404, distance: 20.6
click at [581, 404] on app-calendar-viewport "Wed 8 5/6 1 Job Thu 9 5/6 1 Job Fri 10 6/6 1 Job Sat 11 6/6 1 Job Sun 12 6/6 1 …" at bounding box center [784, 425] width 1568 height 656
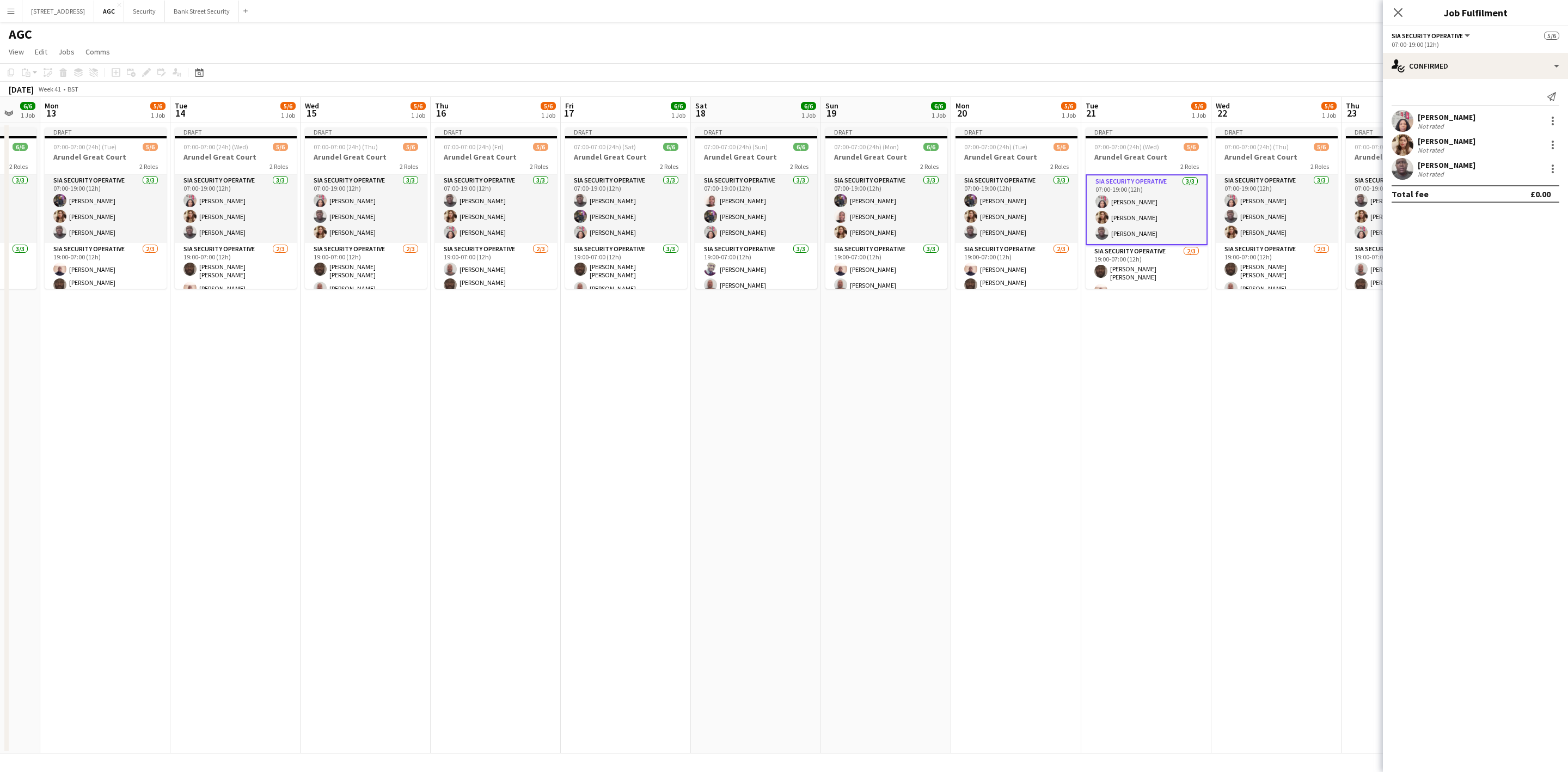
drag, startPoint x: 1252, startPoint y: 350, endPoint x: 988, endPoint y: 385, distance: 266.3
click at [988, 385] on app-calendar-viewport "Fri 10 6/6 1 Job Sat 11 6/6 1 Job Sun 12 6/6 1 Job Mon 13 5/6 1 Job Tue 14 5/6 …" at bounding box center [784, 425] width 1568 height 656
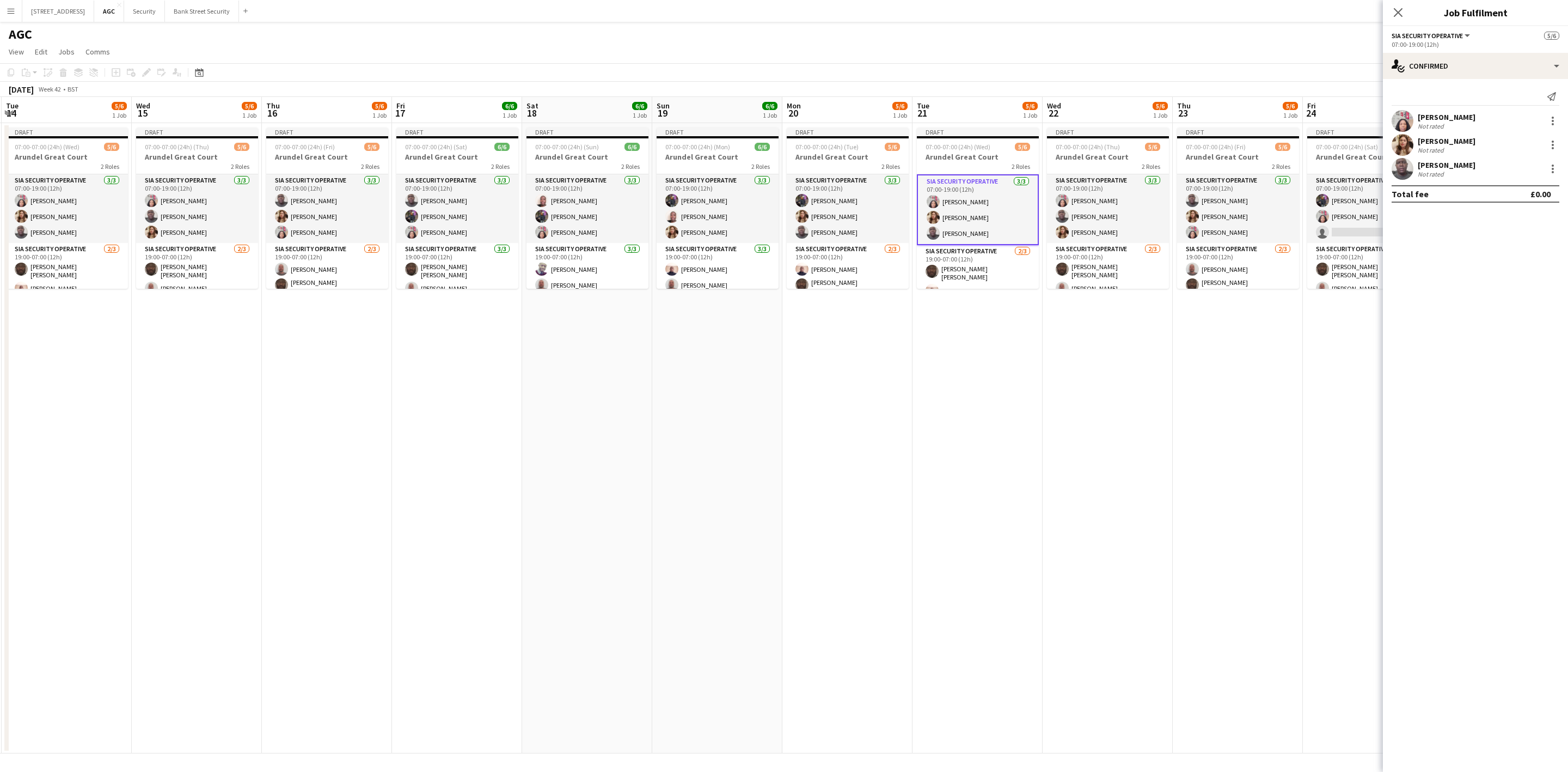
drag, startPoint x: 987, startPoint y: 397, endPoint x: 917, endPoint y: 410, distance: 71.2
click at [917, 410] on app-calendar-viewport "Sat 11 6/6 1 Job Sun 12 6/6 1 Job Mon 13 5/6 1 Job Tue 14 5/6 1 Job Wed 15 5/6 …" at bounding box center [784, 425] width 1568 height 656
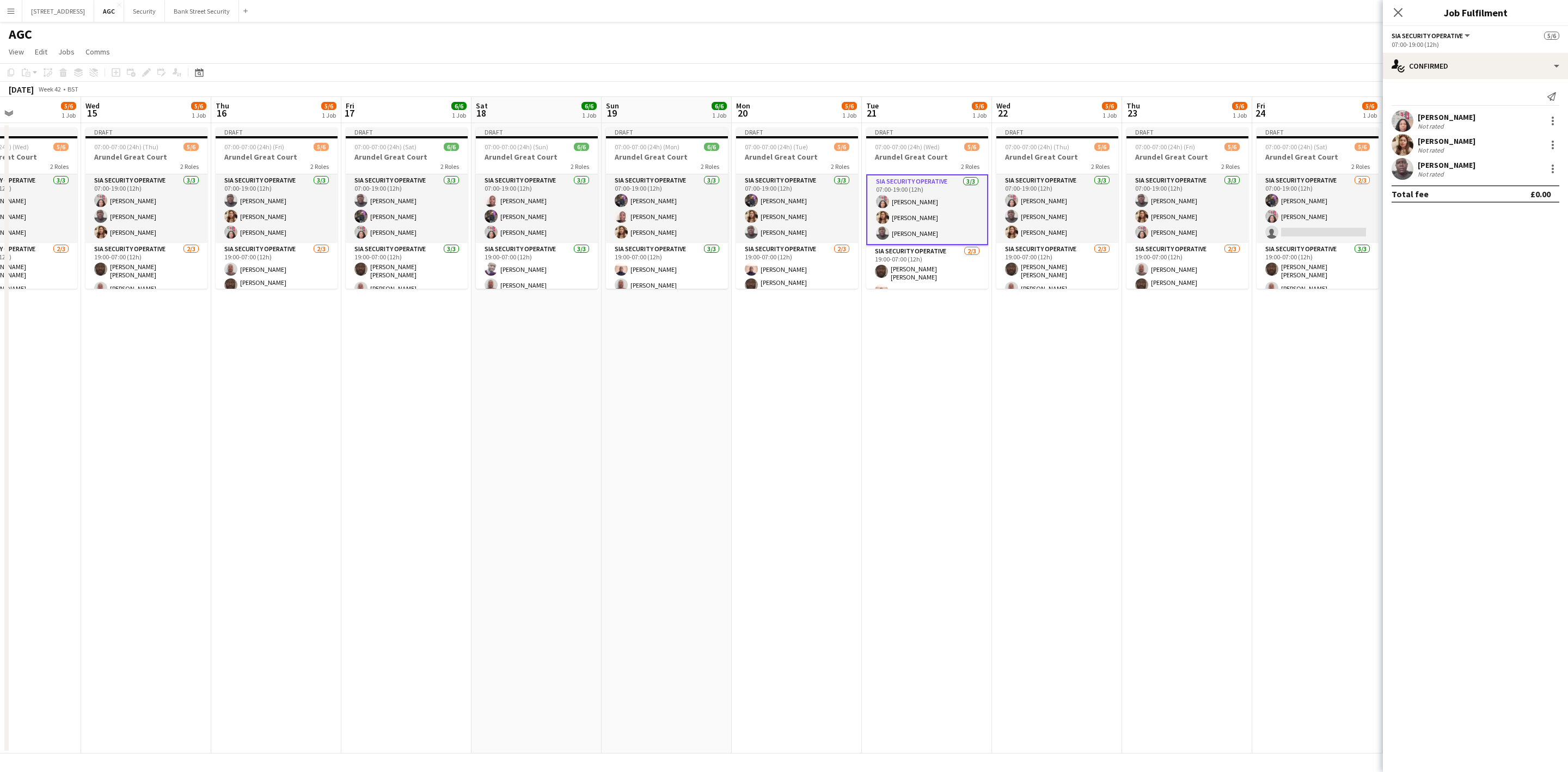
scroll to position [0, 311]
click at [1215, 382] on app-calendar-viewport "Sun 12 6/6 1 Job Mon 13 5/6 1 Job Tue 14 5/6 1 Job Wed 15 5/6 1 Job Thu 16 5/6 …" at bounding box center [784, 425] width 1568 height 656
click at [158, 11] on button "Security Close" at bounding box center [144, 11] width 41 height 21
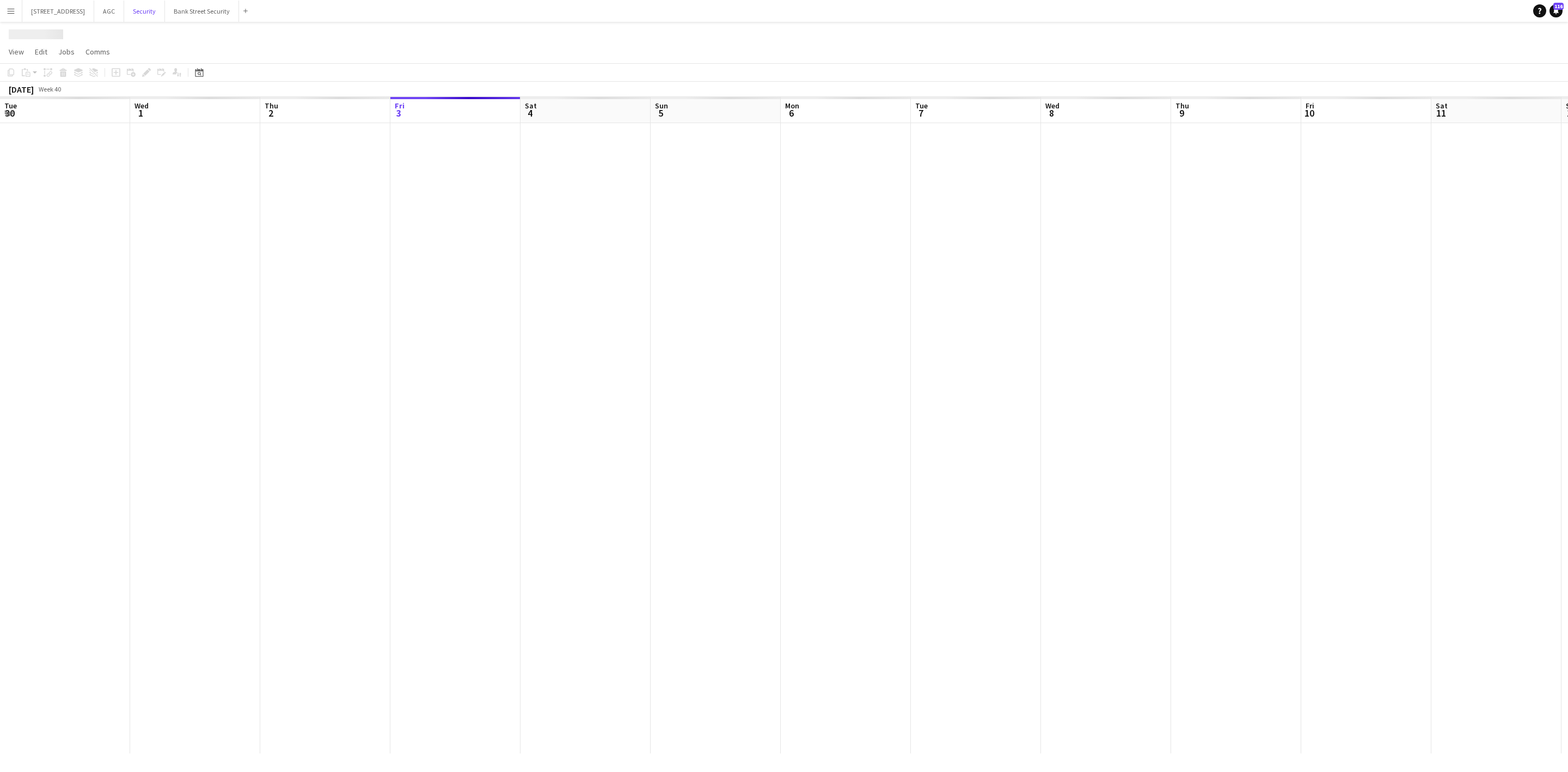
scroll to position [0, 260]
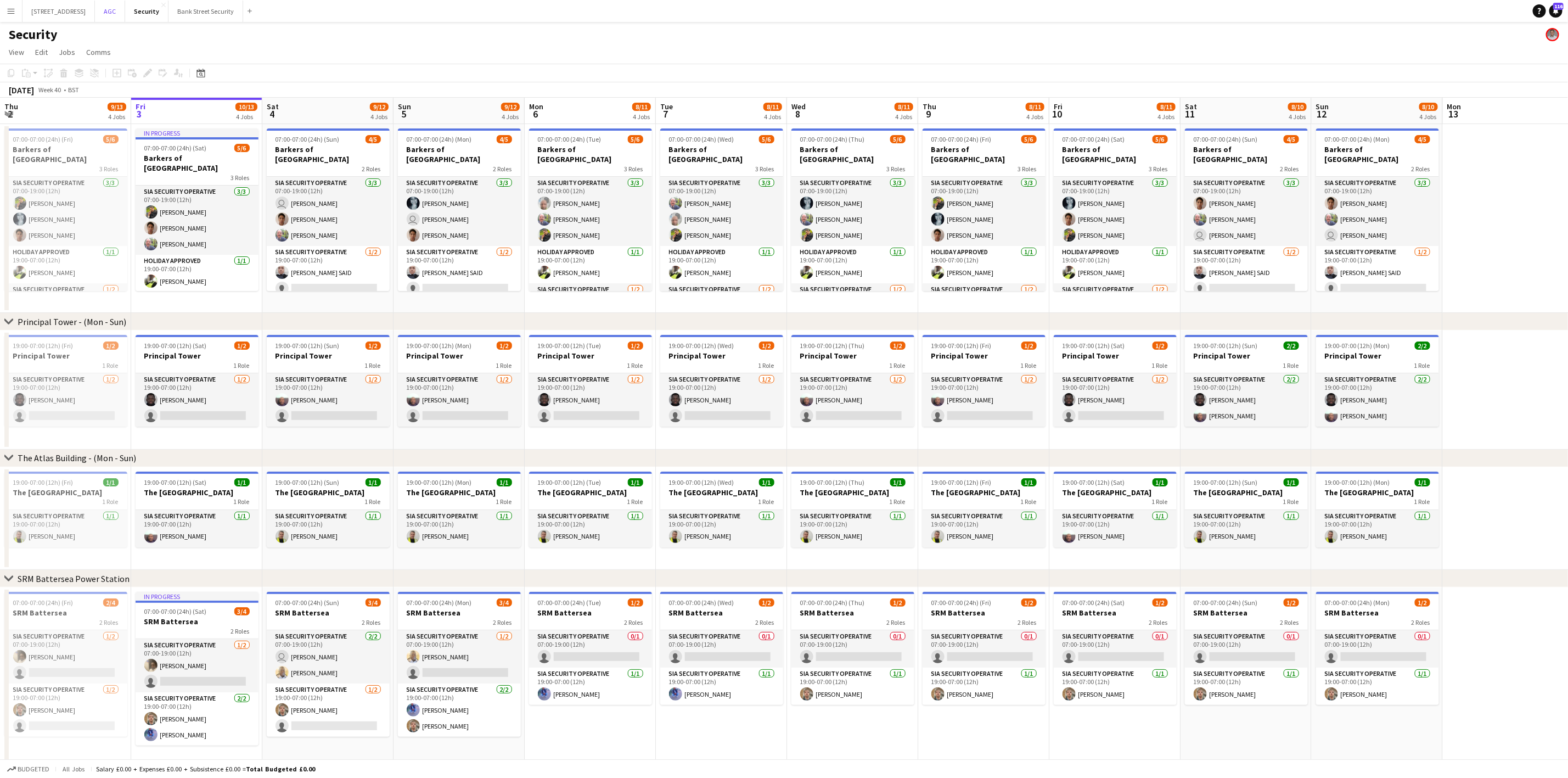
click at [125, 11] on button "AGC Close" at bounding box center [110, 11] width 30 height 21
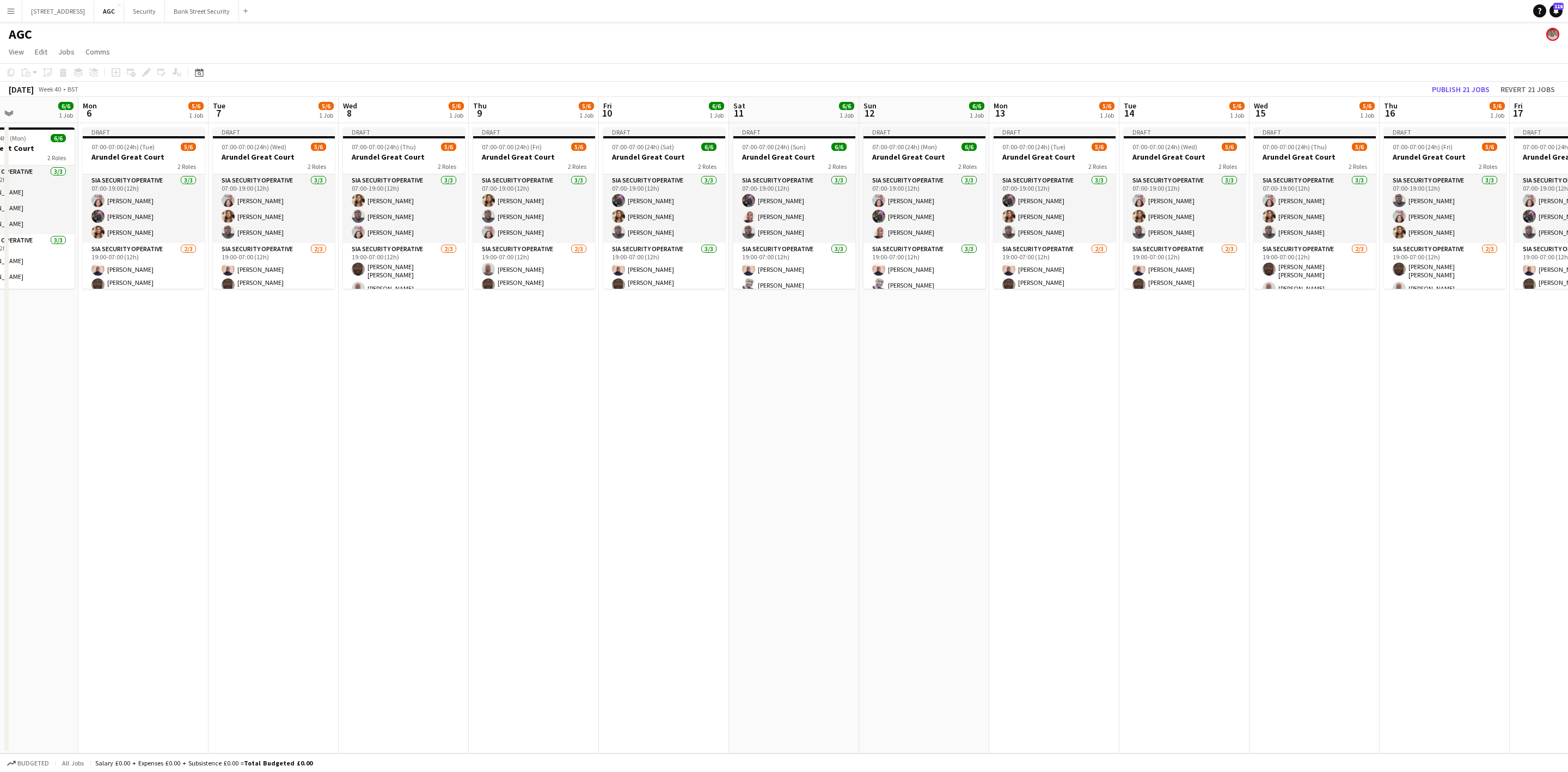
scroll to position [0, 316]
drag, startPoint x: 583, startPoint y: 399, endPoint x: 137, endPoint y: 402, distance: 446.0
click at [137, 402] on app-calendar-viewport "Fri 3 6/7 1 Job Sat 4 6/6 1 Job Sun 5 6/6 1 Job Mon 6 5/6 1 Job Tue 7 5/6 1 Job…" at bounding box center [784, 425] width 1568 height 656
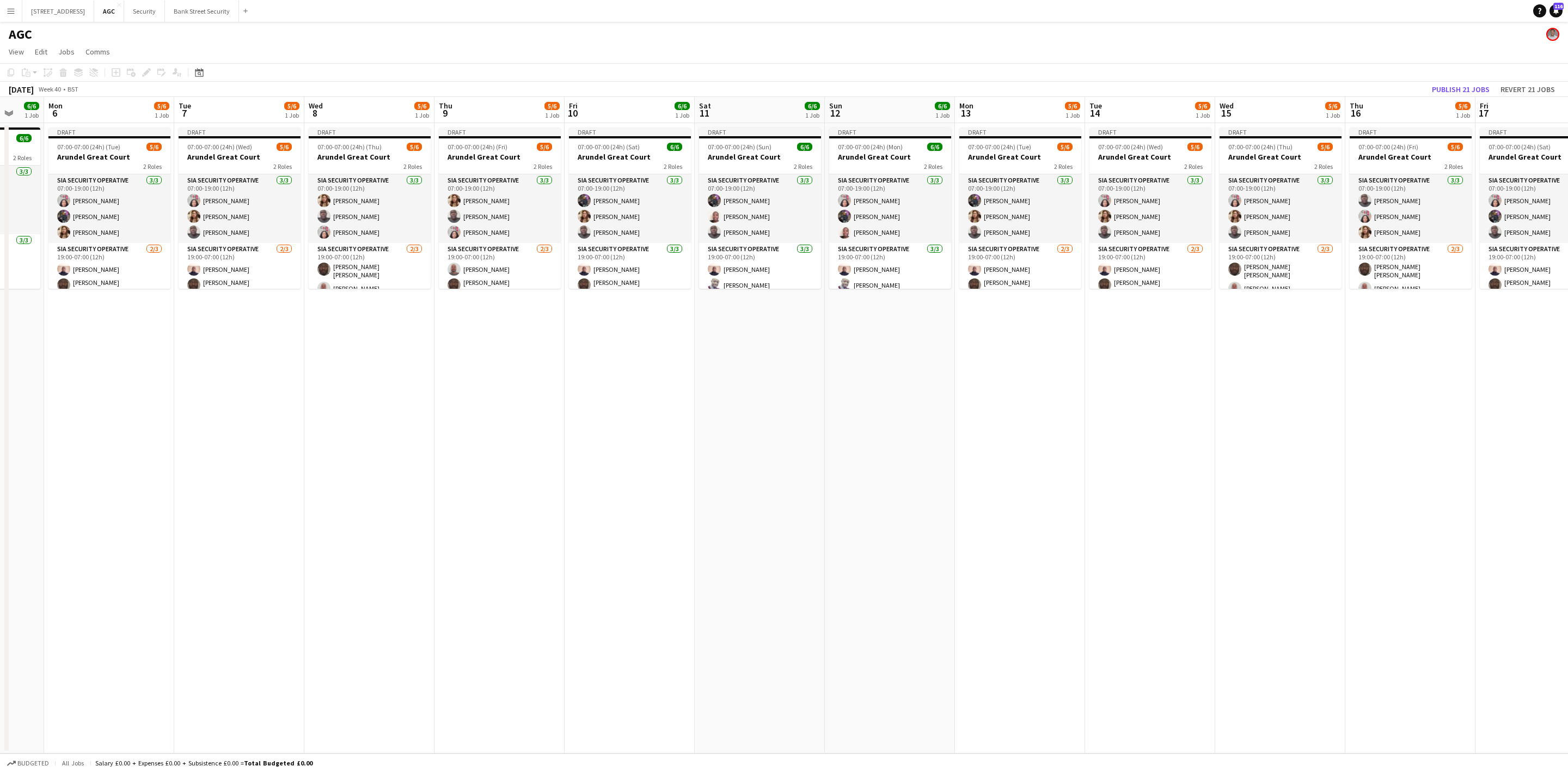
scroll to position [0, 347]
drag, startPoint x: 391, startPoint y: 405, endPoint x: 363, endPoint y: 406, distance: 28.0
click at [363, 406] on app-calendar-viewport "Fri 3 6/7 1 Job Sat 4 6/6 1 Job Sun 5 6/6 1 Job Mon 6 5/6 1 Job Tue 7 5/6 1 Job…" at bounding box center [784, 425] width 1568 height 656
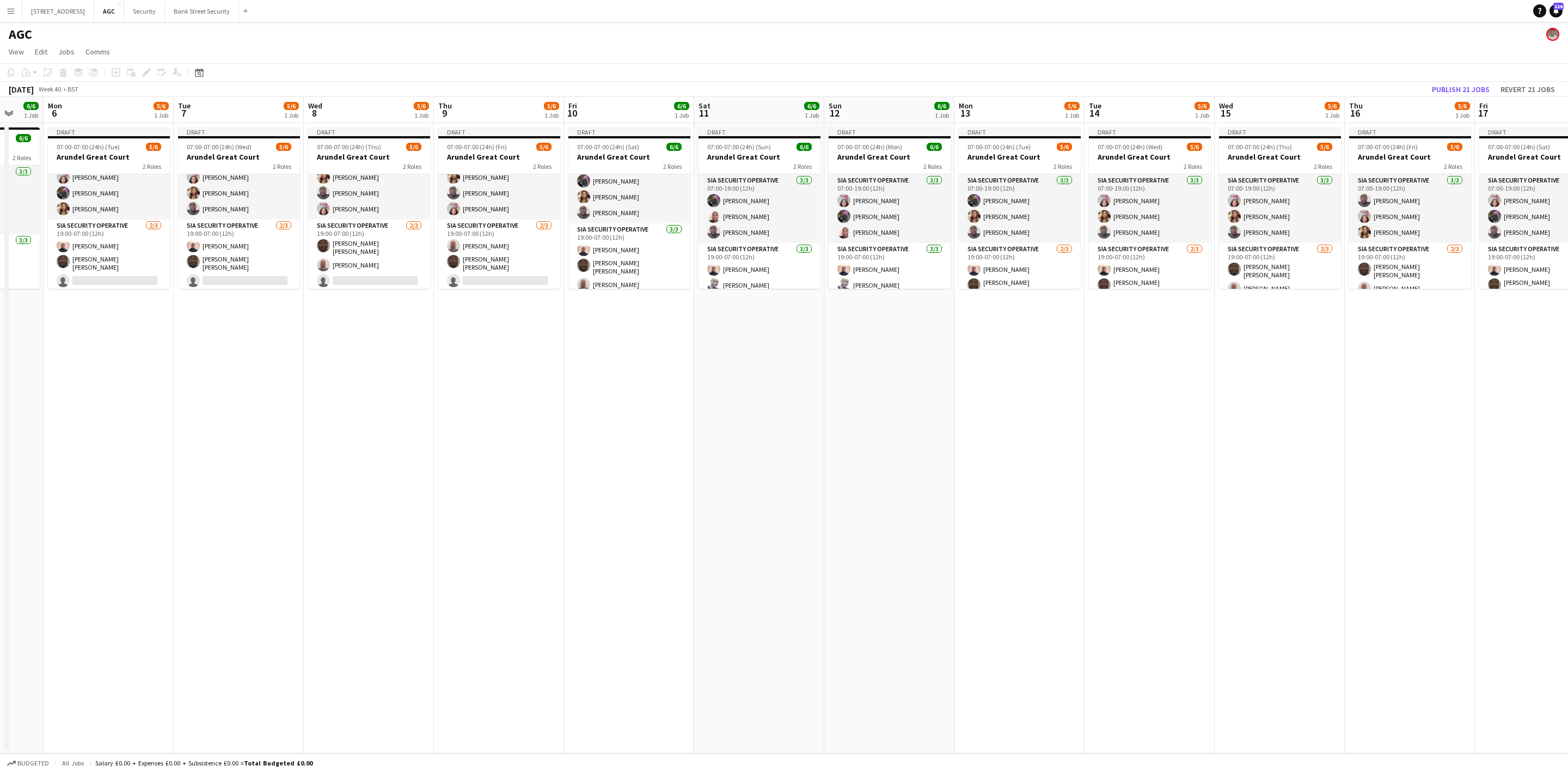
scroll to position [23, 0]
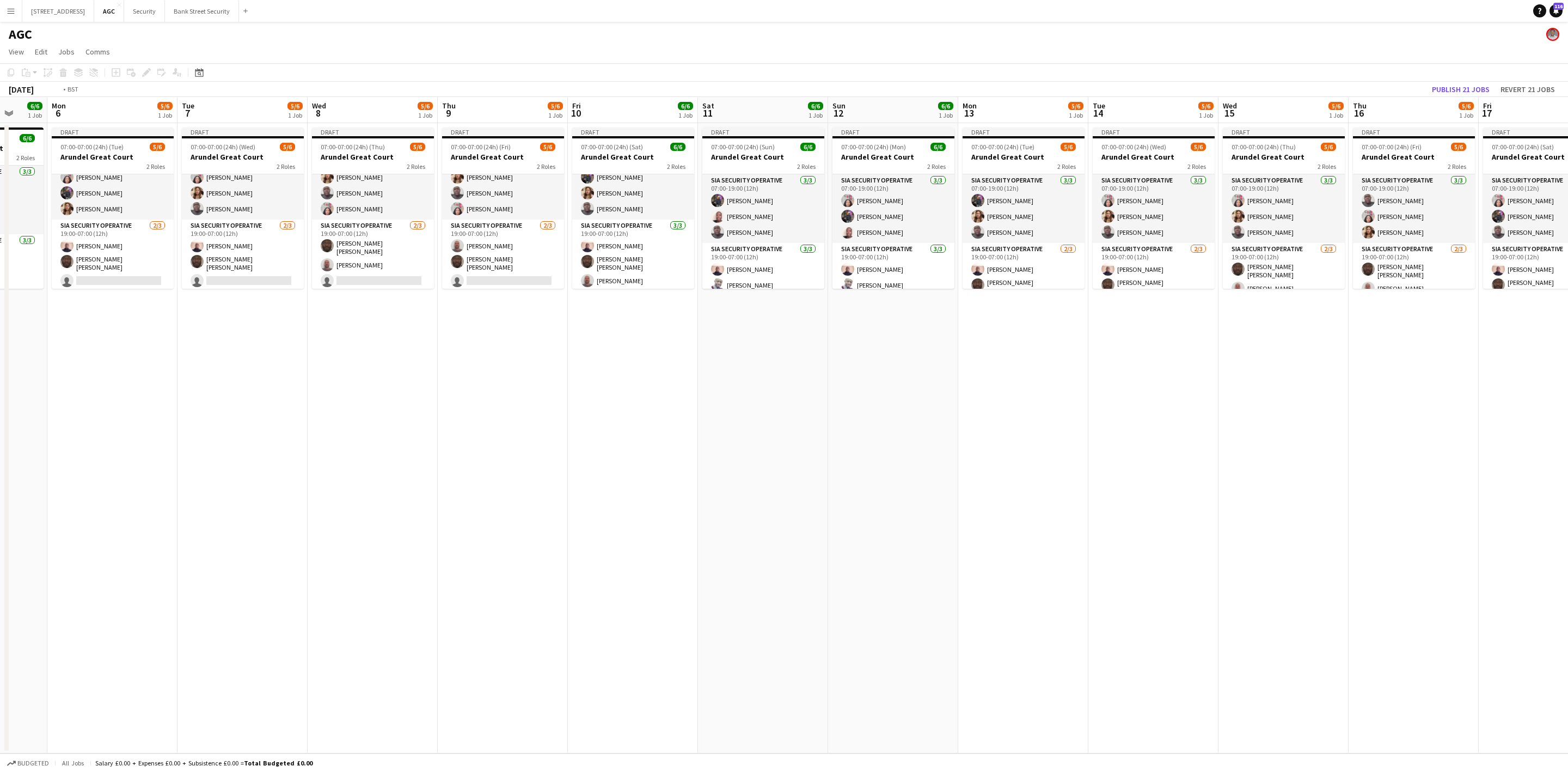
drag, startPoint x: 1205, startPoint y: 385, endPoint x: 375, endPoint y: 476, distance: 835.0
click at [370, 481] on app-calendar-viewport "Fri 3 6/7 1 Job Sat 4 6/6 1 Job Sun 5 6/6 1 Job Mon 6 5/6 1 Job Tue 7 5/6 1 Job…" at bounding box center [784, 425] width 1568 height 656
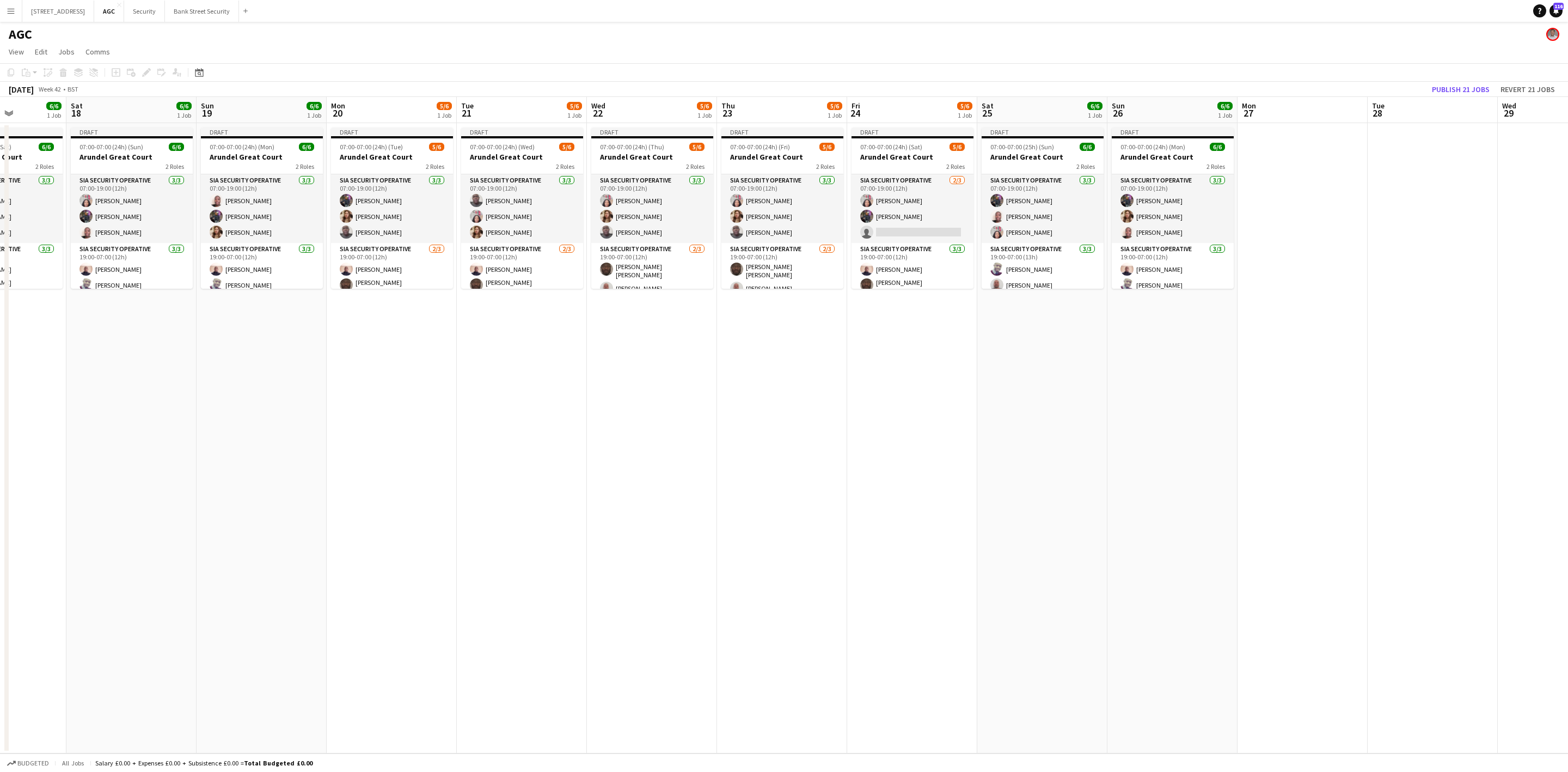
drag, startPoint x: 567, startPoint y: 466, endPoint x: 78, endPoint y: 501, distance: 490.3
click at [72, 505] on app-calendar-viewport "Wed 15 5/6 1 Job Thu 16 5/6 1 Job Fri 17 6/6 1 Job Sat 18 6/6 1 Job Sun 19 6/6 …" at bounding box center [784, 425] width 1568 height 656
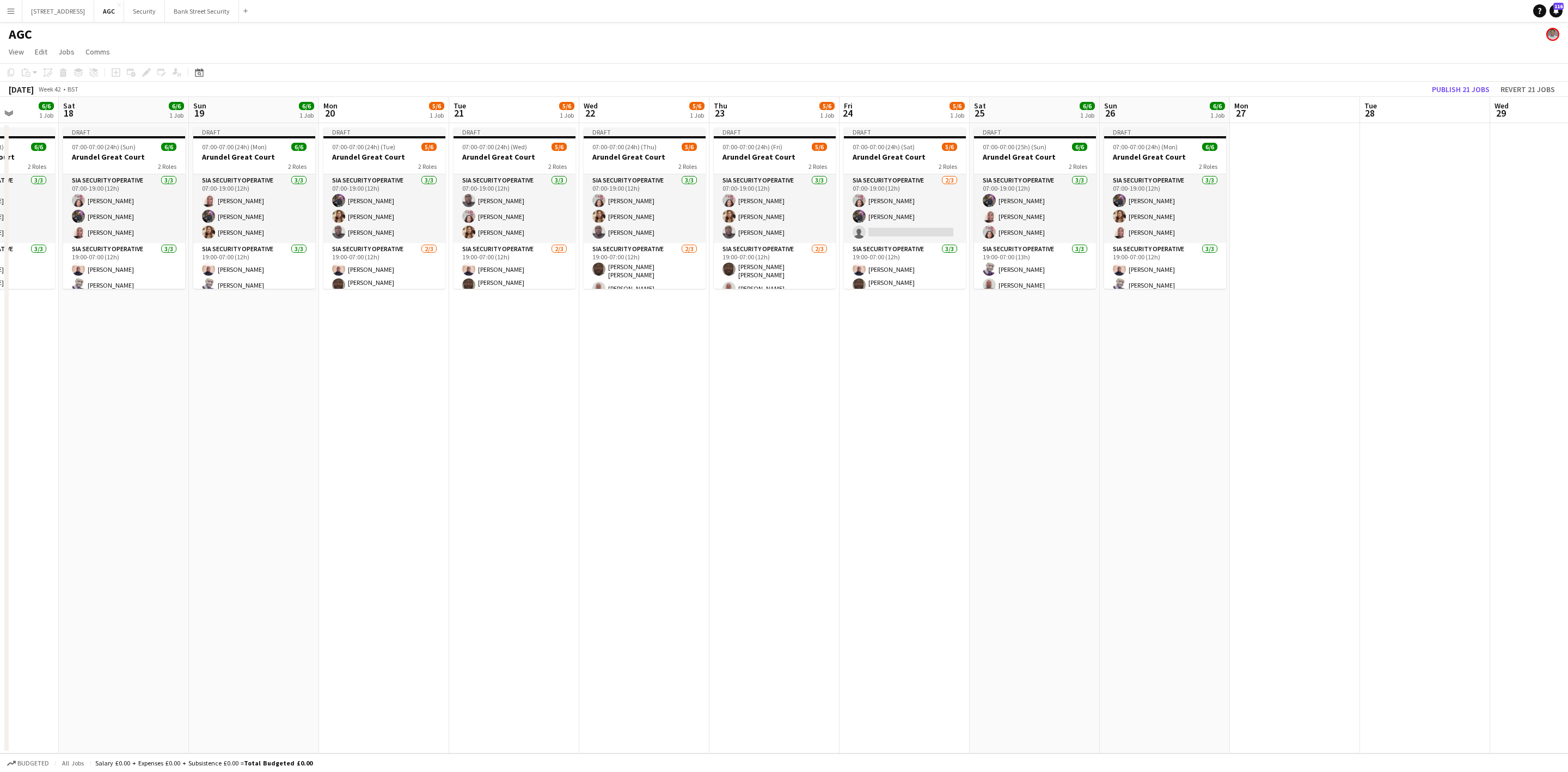
drag, startPoint x: 366, startPoint y: 538, endPoint x: 749, endPoint y: 484, distance: 386.8
click at [749, 484] on app-calendar-viewport "Wed 15 5/6 1 Job Thu 16 5/6 1 Job Fri 17 6/6 1 Job Sat 18 6/6 1 Job Sun 19 6/6 …" at bounding box center [784, 425] width 1568 height 656
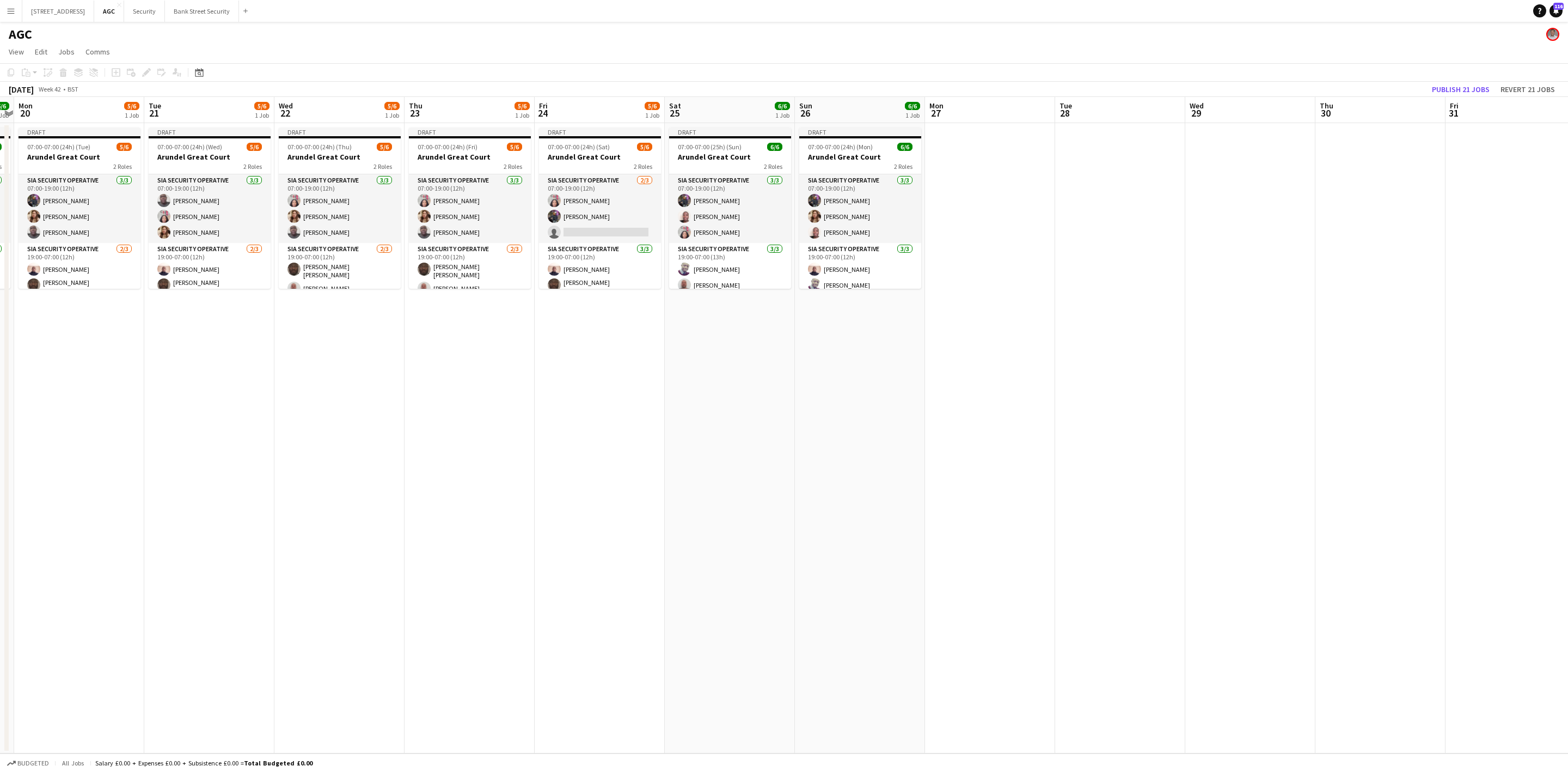
drag, startPoint x: 802, startPoint y: 463, endPoint x: 484, endPoint y: 523, distance: 323.6
click at [496, 531] on app-calendar-viewport "Fri 17 6/6 1 Job Sat 18 6/6 1 Job Sun 19 6/6 1 Job Mon 20 5/6 1 Job Tue 21 5/6 …" at bounding box center [784, 425] width 1568 height 656
click at [164, 211] on app-user-avatar at bounding box center [162, 216] width 13 height 13
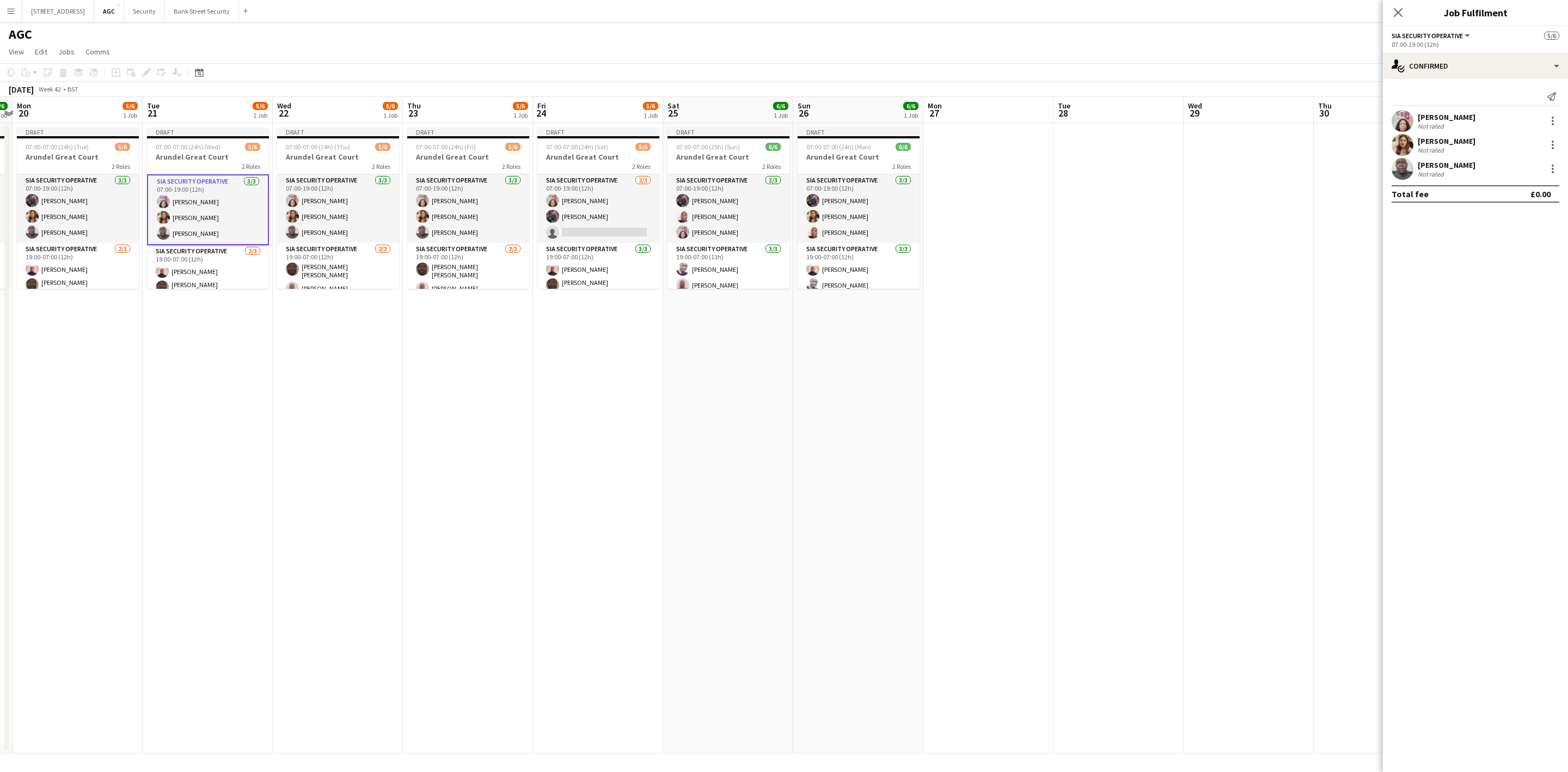
click at [51, 226] on app-card-role "SIA Security Operative [DATE] 07:00-19:00 (12h) [PERSON_NAME] [PERSON_NAME] [PE…" at bounding box center [78, 209] width 122 height 69
click at [210, 222] on app-card-role "SIA Security Operative [DATE] 07:00-19:00 (12h) [PERSON_NAME] [PERSON_NAME] [PE…" at bounding box center [208, 209] width 122 height 69
click at [79, 211] on app-card-role "SIA Security Operative [DATE] 07:00-19:00 (12h) [PERSON_NAME] [PERSON_NAME] [PE…" at bounding box center [78, 209] width 122 height 69
click at [206, 232] on app-card-role "SIA Security Operative [DATE] 07:00-19:00 (12h) [PERSON_NAME] [PERSON_NAME] [PE…" at bounding box center [208, 209] width 122 height 69
click at [72, 202] on app-card-role "SIA Security Operative [DATE] 07:00-19:00 (12h) [PERSON_NAME] [PERSON_NAME] [PE…" at bounding box center [78, 209] width 122 height 69
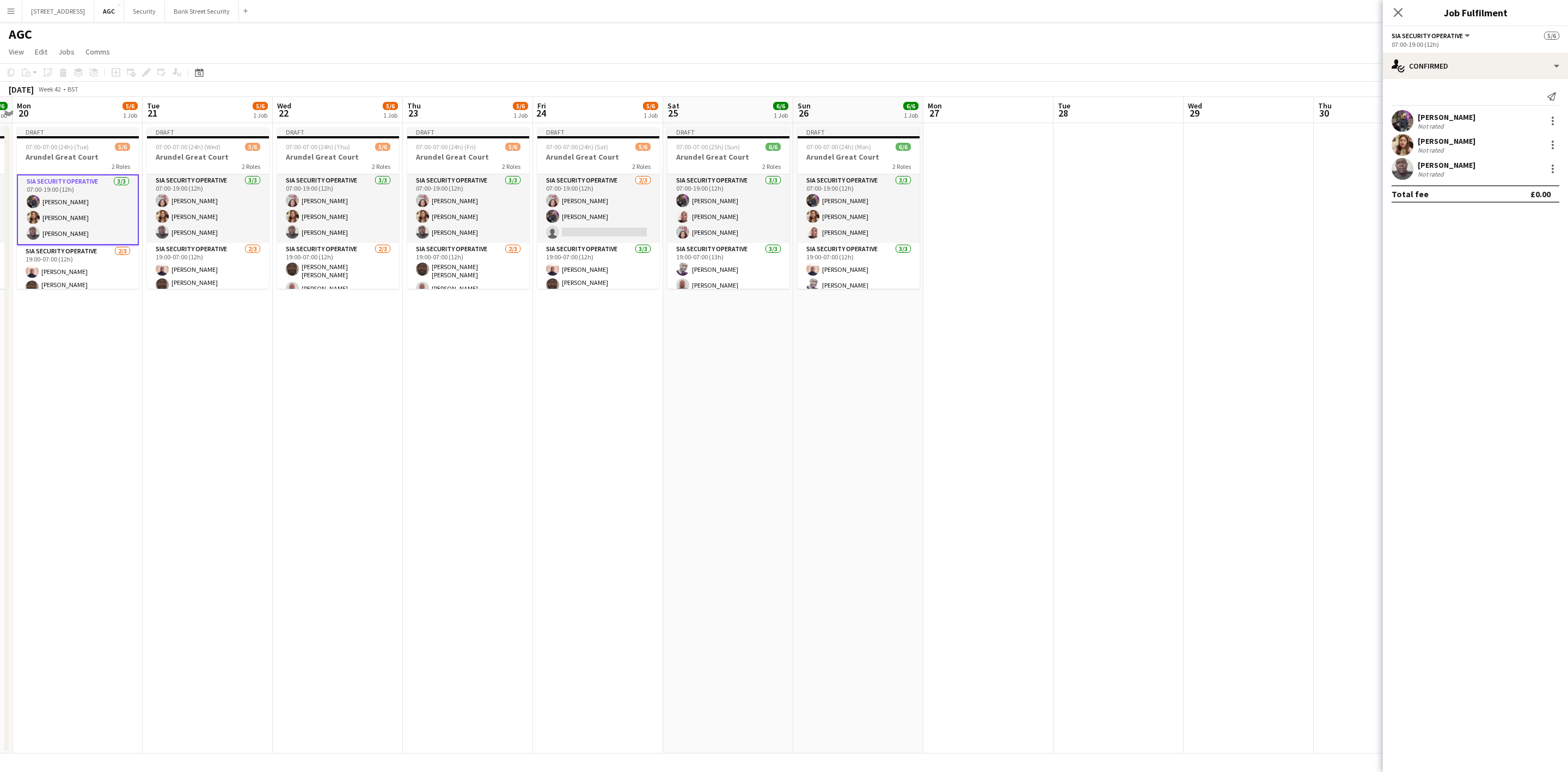
click at [207, 214] on app-card-role "SIA Security Operative [DATE] 07:00-19:00 (12h) [PERSON_NAME] [PERSON_NAME] [PE…" at bounding box center [208, 209] width 122 height 69
click at [313, 222] on app-card-role "SIA Security Operative [DATE] 07:00-19:00 (12h) [PERSON_NAME] [PERSON_NAME] [PE…" at bounding box center [338, 209] width 122 height 69
click at [441, 218] on app-card-role "SIA Security Operative [DATE] 07:00-19:00 (12h) [PERSON_NAME] [PERSON_NAME] [PE…" at bounding box center [468, 209] width 122 height 69
click at [578, 211] on app-card-role "SIA Security Operative [DATE] 07:00-19:00 (12h) [PERSON_NAME] Labor [PERSON_NAM…" at bounding box center [598, 209] width 122 height 69
click at [709, 214] on app-card-role "SIA Security Operative [DATE] 07:00-19:00 (12h) [PERSON_NAME] [PERSON_NAME] [PE…" at bounding box center [729, 209] width 122 height 69
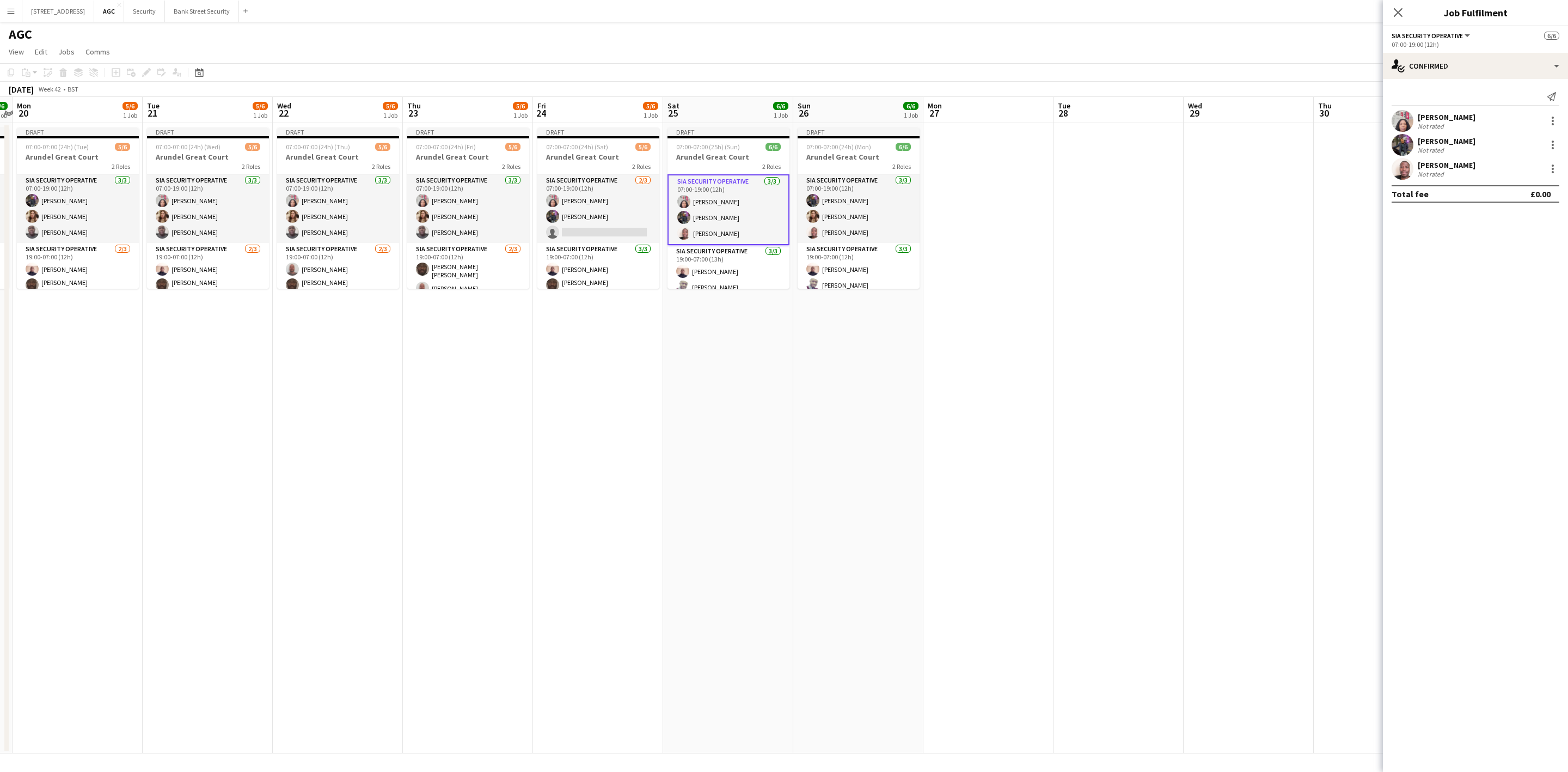
click at [858, 211] on app-card-role "SIA Security Operative [DATE] 07:00-19:00 (12h) [PERSON_NAME] [PERSON_NAME] [PE…" at bounding box center [858, 209] width 122 height 69
click at [843, 211] on app-card-role "SIA Security Operative [DATE] 07:00-19:00 (12h) [PERSON_NAME] [PERSON_NAME] [PE…" at bounding box center [858, 209] width 122 height 71
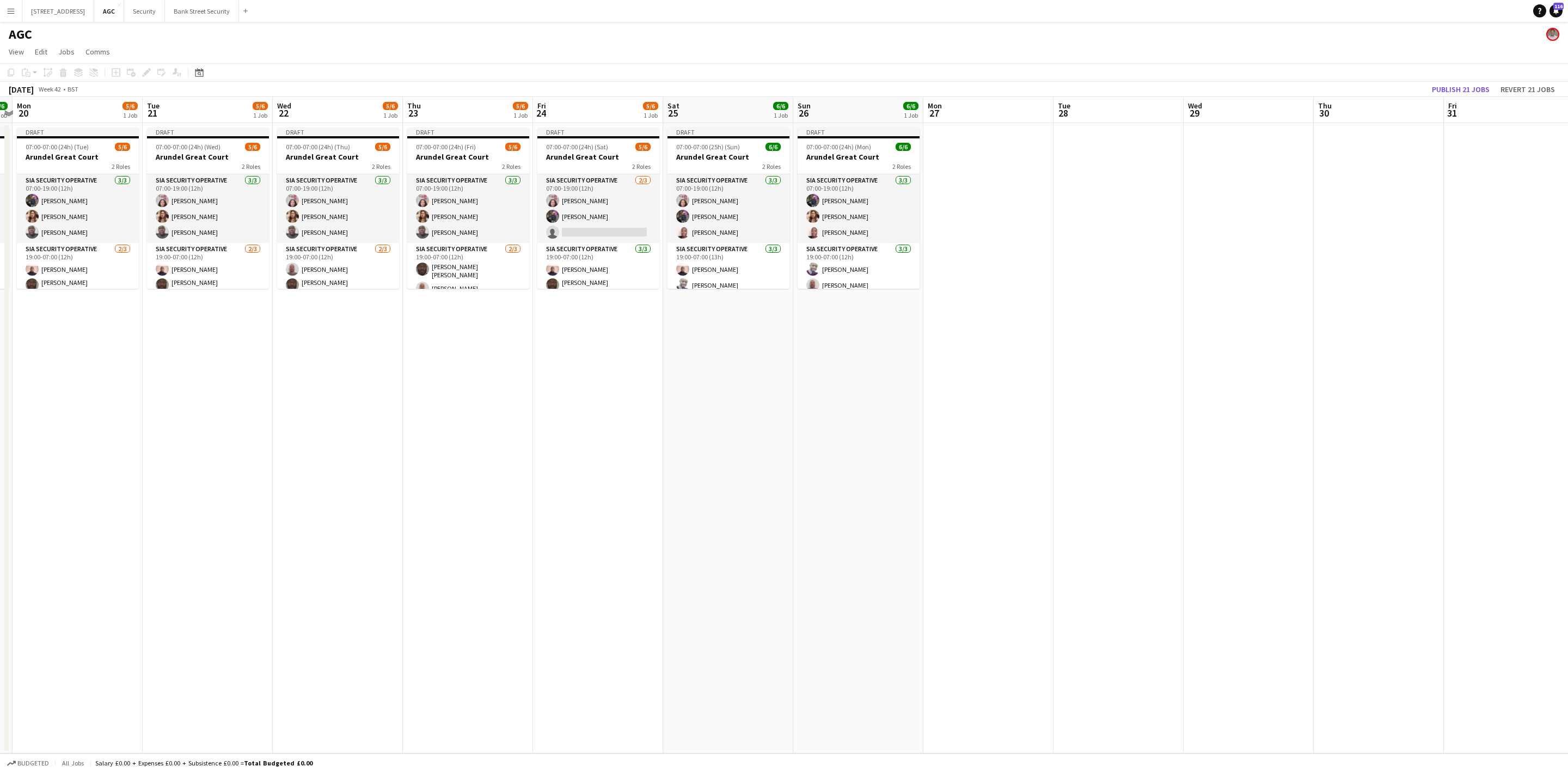
click at [735, 214] on app-card-role "SIA Security Operative [DATE] 07:00-19:00 (12h) [PERSON_NAME] [PERSON_NAME] [PE…" at bounding box center [729, 209] width 122 height 69
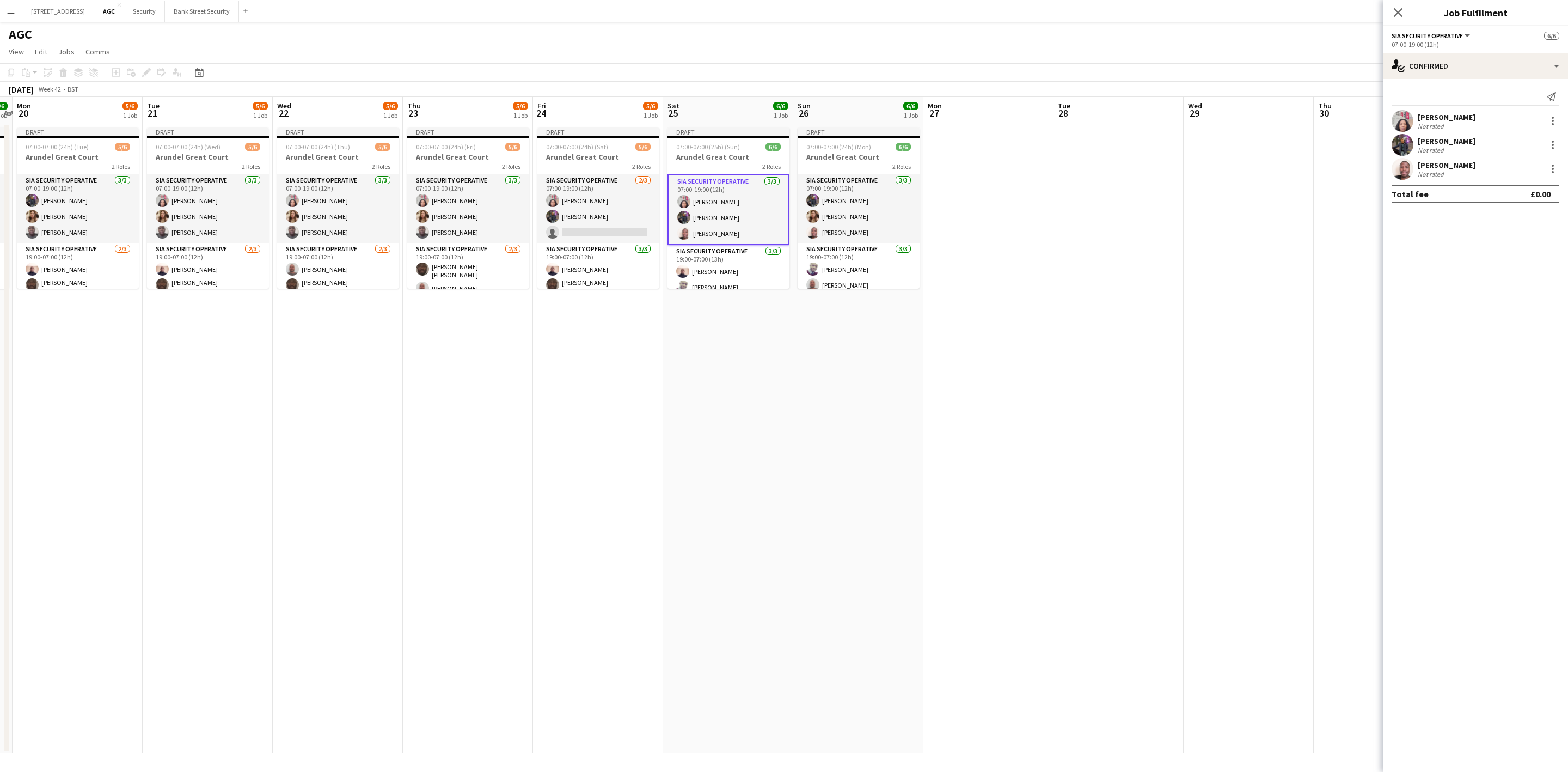
click at [605, 210] on app-card-role "SIA Security Operative [DATE] 07:00-19:00 (12h) [PERSON_NAME] Labor [PERSON_NAM…" at bounding box center [598, 209] width 122 height 69
click at [695, 229] on app-card-role "SIA Security Operative [DATE] 07:00-19:00 (12h) [PERSON_NAME] [PERSON_NAME] [PE…" at bounding box center [729, 209] width 122 height 69
click at [818, 221] on app-user-avatar at bounding box center [813, 216] width 13 height 13
click at [585, 204] on app-card-role "SIA Security Operative [DATE] 07:00-19:00 (12h) [PERSON_NAME] Labor [PERSON_NAM…" at bounding box center [599, 209] width 122 height 69
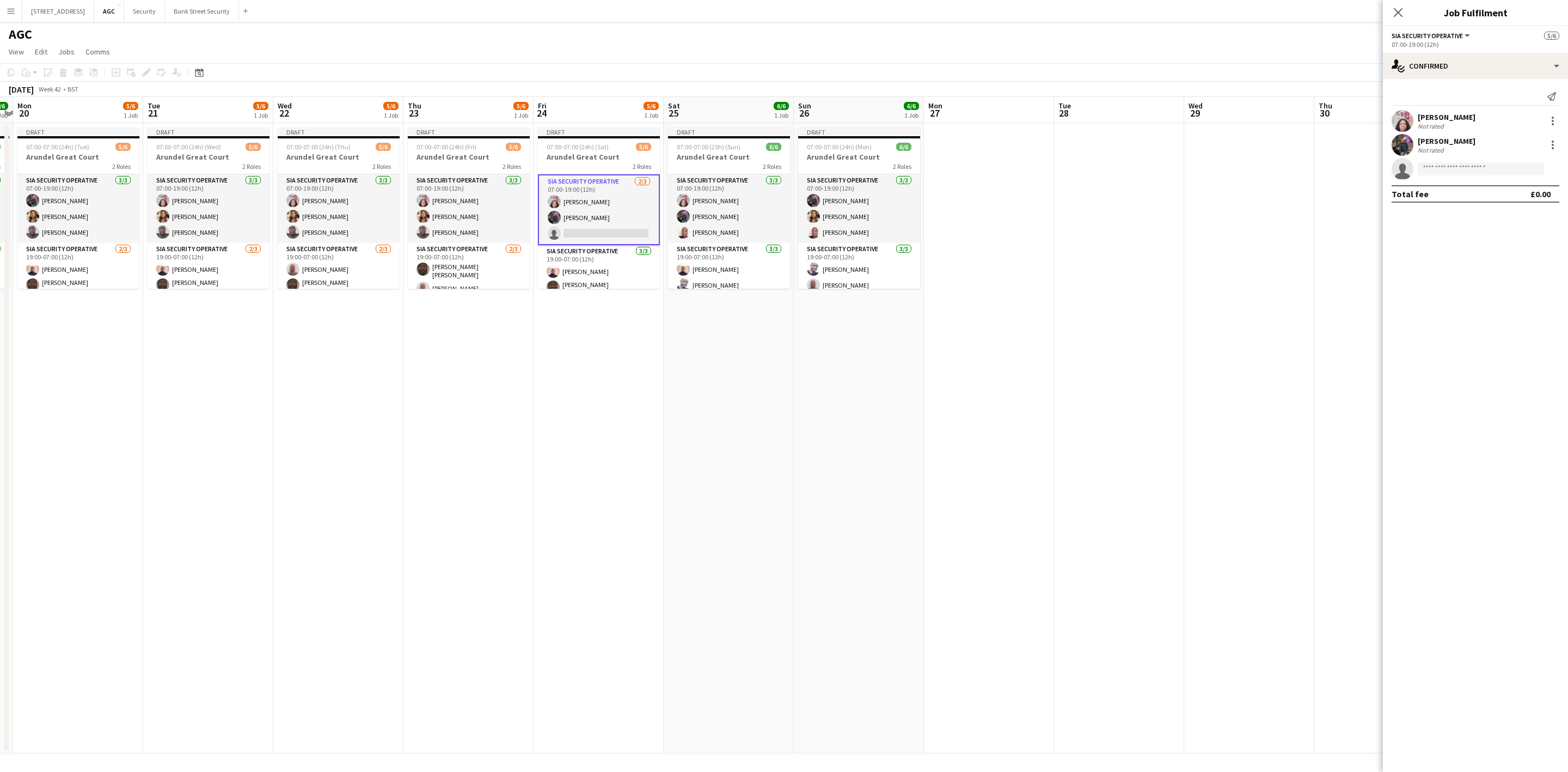
click at [719, 213] on app-card-role "SIA Security Operative [DATE] 07:00-19:00 (12h) [PERSON_NAME] [PERSON_NAME] [PE…" at bounding box center [729, 209] width 122 height 69
click at [880, 217] on app-card-role "SIA Security Operative [DATE] 07:00-19:00 (12h) [PERSON_NAME] [PERSON_NAME] [PE…" at bounding box center [859, 209] width 122 height 69
click at [54, 244] on app-card-role "SIA Security Operative [DATE] 19:00-07:00 (12h) [PERSON_NAME] [PERSON_NAME] [PE…" at bounding box center [78, 279] width 122 height 72
click at [69, 195] on app-card-role "SIA Security Operative [DATE] 07:00-19:00 (12h) [PERSON_NAME] [PERSON_NAME] [PE…" at bounding box center [78, 209] width 122 height 69
click at [201, 222] on app-card-role "SIA Security Operative [DATE] 07:00-19:00 (12h) [PERSON_NAME] [PERSON_NAME] [PE…" at bounding box center [209, 209] width 122 height 69
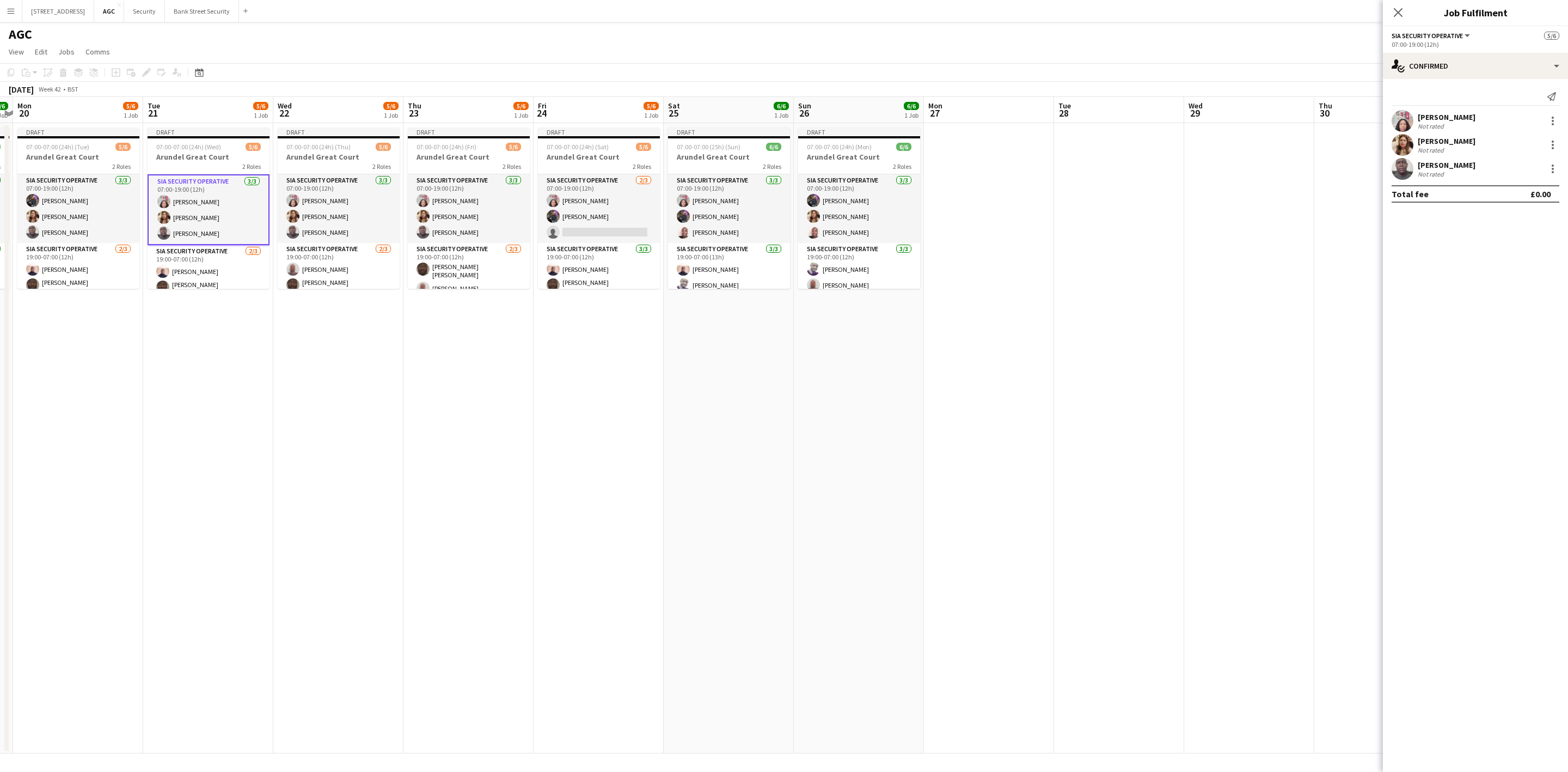
click at [298, 202] on app-user-avatar at bounding box center [293, 200] width 13 height 13
click at [453, 212] on app-card-role "SIA Security Operative [DATE] 07:00-19:00 (12h) [PERSON_NAME] [PERSON_NAME] [PE…" at bounding box center [469, 209] width 122 height 69
click at [576, 206] on app-card-role "SIA Security Operative [DATE] 07:00-19:00 (12h) [PERSON_NAME] Labor [PERSON_NAM…" at bounding box center [599, 209] width 122 height 69
click at [729, 214] on app-card-role "SIA Security Operative [DATE] 07:00-19:00 (12h) [PERSON_NAME] [PERSON_NAME] [PE…" at bounding box center [729, 209] width 122 height 69
click at [876, 216] on app-card-role "SIA Security Operative [DATE] 07:00-19:00 (12h) [PERSON_NAME] [PERSON_NAME] [PE…" at bounding box center [859, 209] width 122 height 69
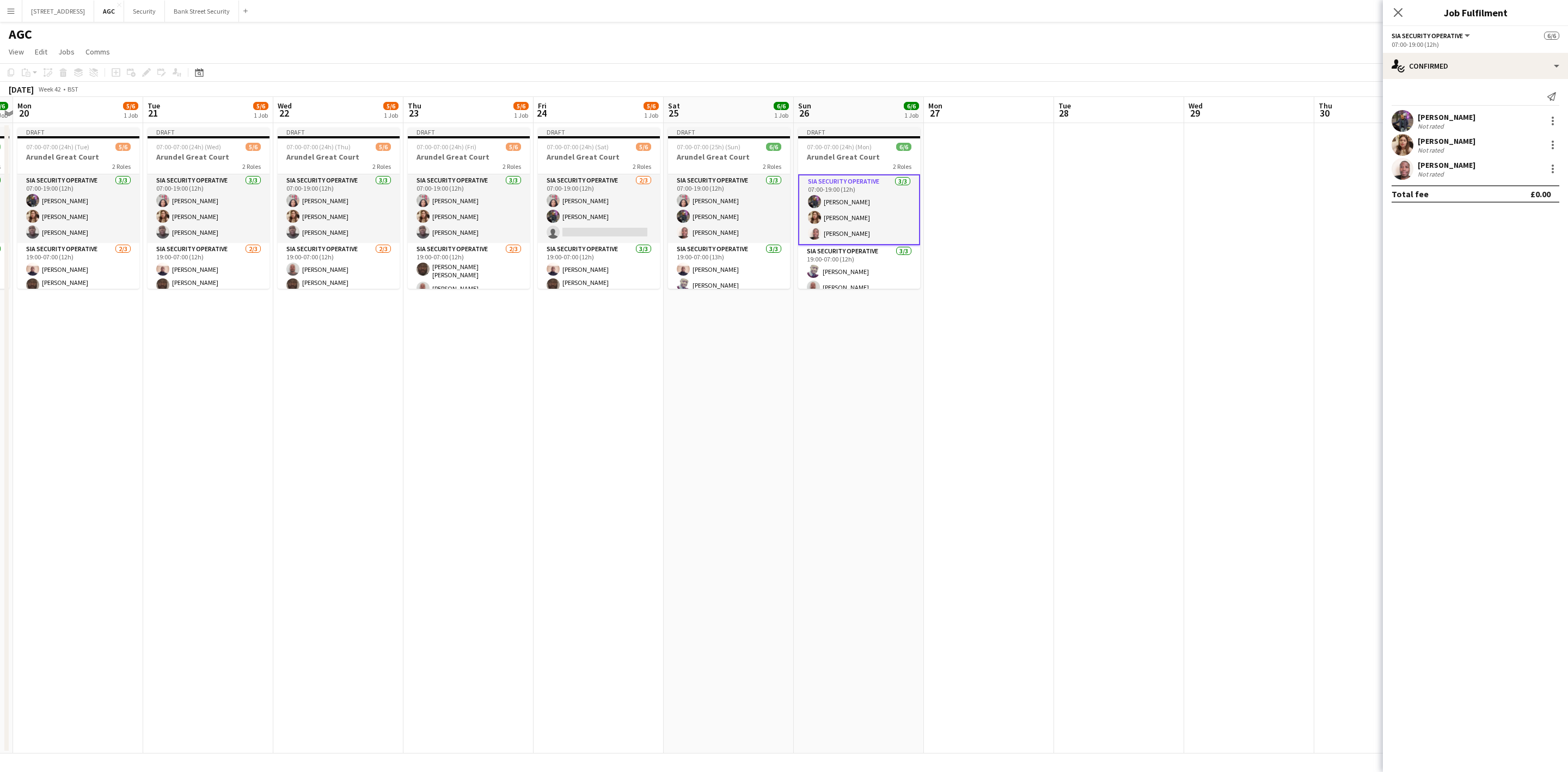
click at [1402, 11] on icon "Close pop-in" at bounding box center [1398, 13] width 9 height 9
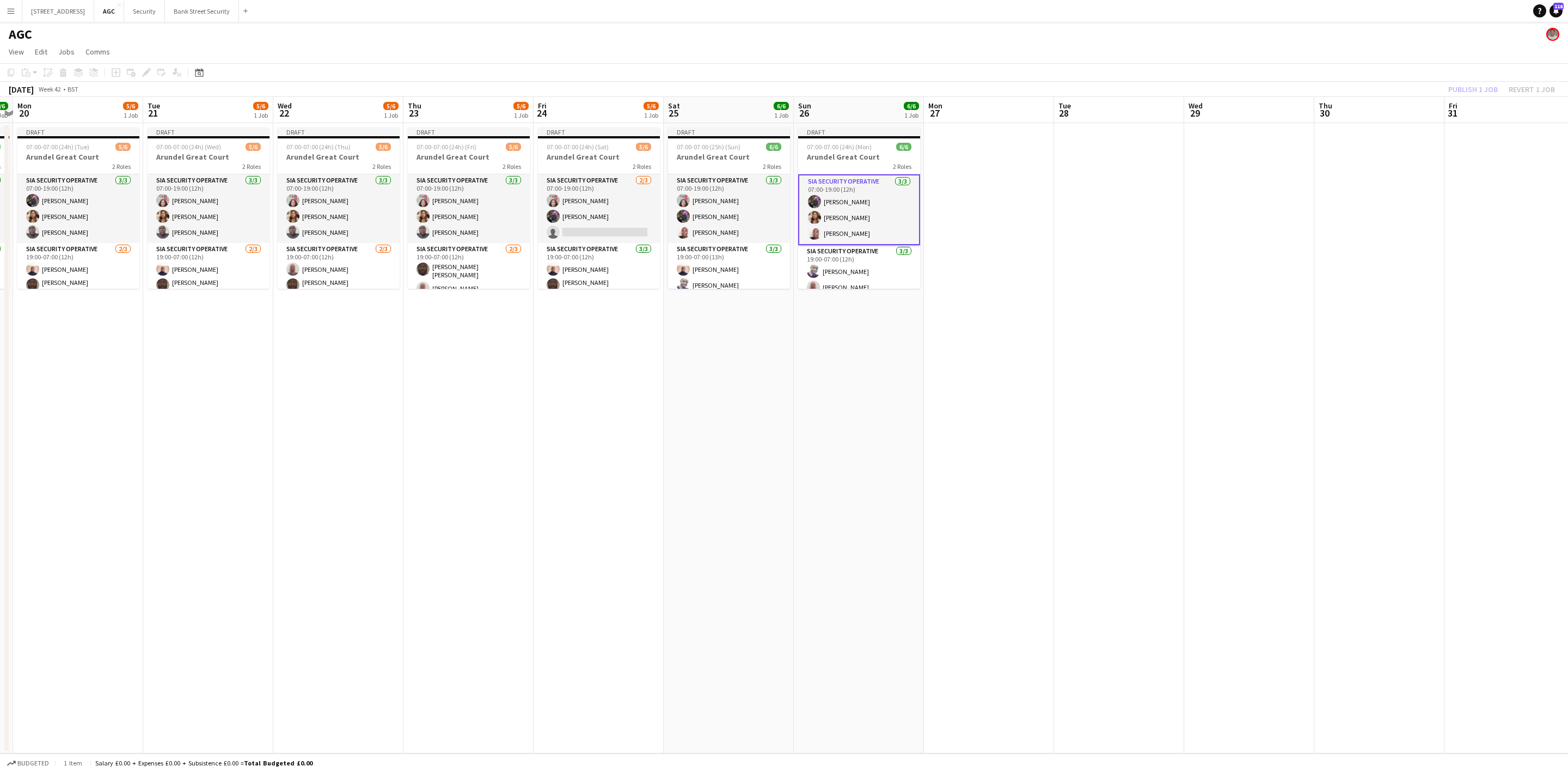
click at [56, 204] on app-card-role "SIA Security Operative [DATE] 07:00-19:00 (12h) [PERSON_NAME] [PERSON_NAME] [PE…" at bounding box center [78, 209] width 122 height 69
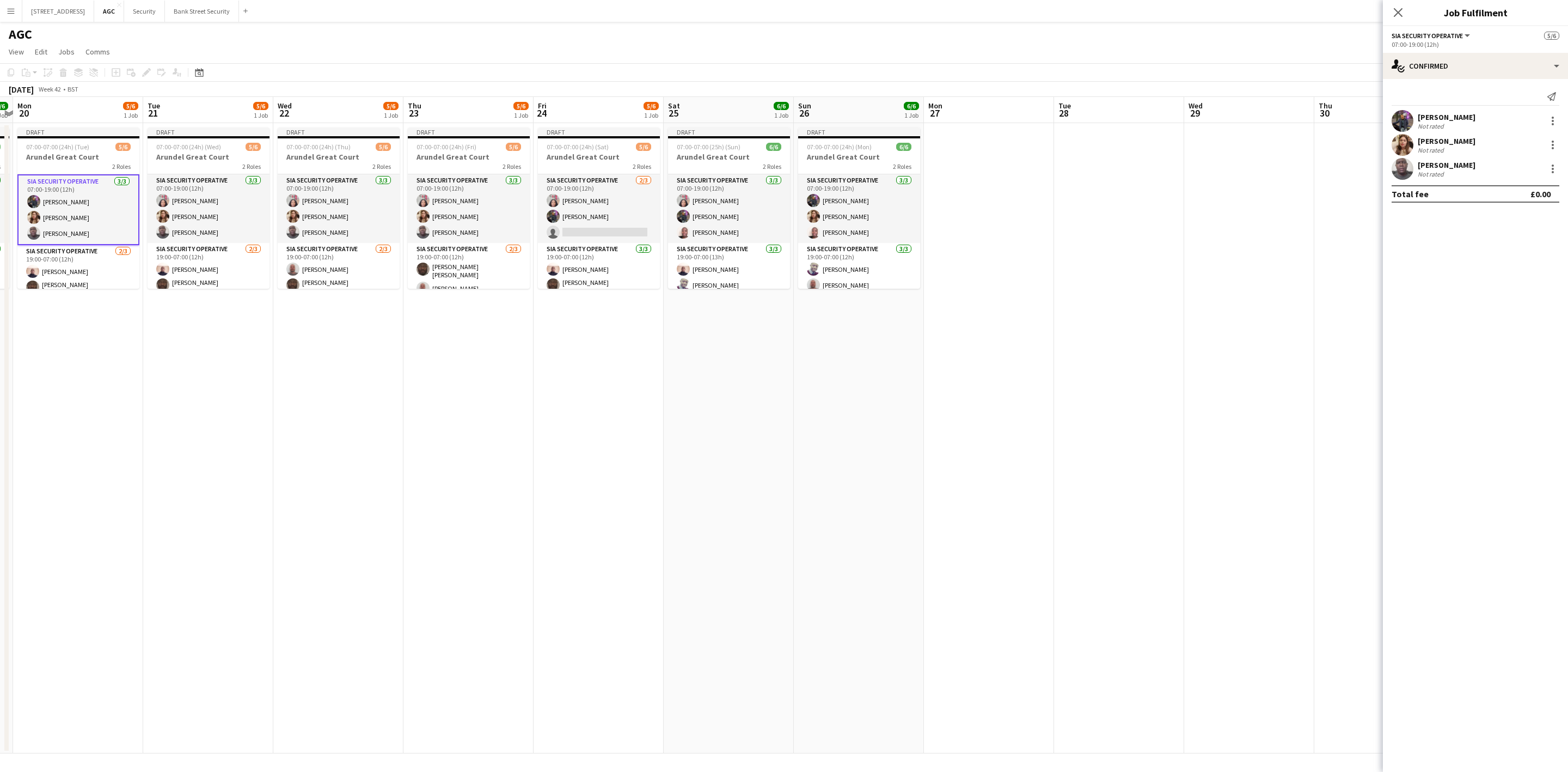
click at [214, 222] on app-card-role "SIA Security Operative [DATE] 07:00-19:00 (12h) [PERSON_NAME] [PERSON_NAME] [PE…" at bounding box center [209, 209] width 122 height 69
click at [315, 222] on app-card-role "SIA Security Operative [DATE] 07:00-19:00 (12h) [PERSON_NAME] [PERSON_NAME] [PE…" at bounding box center [338, 209] width 122 height 69
click at [472, 216] on app-card-role "SIA Security Operative [DATE] 07:00-19:00 (12h) [PERSON_NAME] [PERSON_NAME] [PE…" at bounding box center [469, 209] width 122 height 69
click at [600, 211] on app-card-role "SIA Security Operative [DATE] 07:00-19:00 (12h) [PERSON_NAME] Labor [PERSON_NAM…" at bounding box center [599, 209] width 122 height 69
click at [698, 216] on app-card-role "SIA Security Operative [DATE] 07:00-19:00 (12h) [PERSON_NAME] [PERSON_NAME] [PE…" at bounding box center [729, 209] width 122 height 69
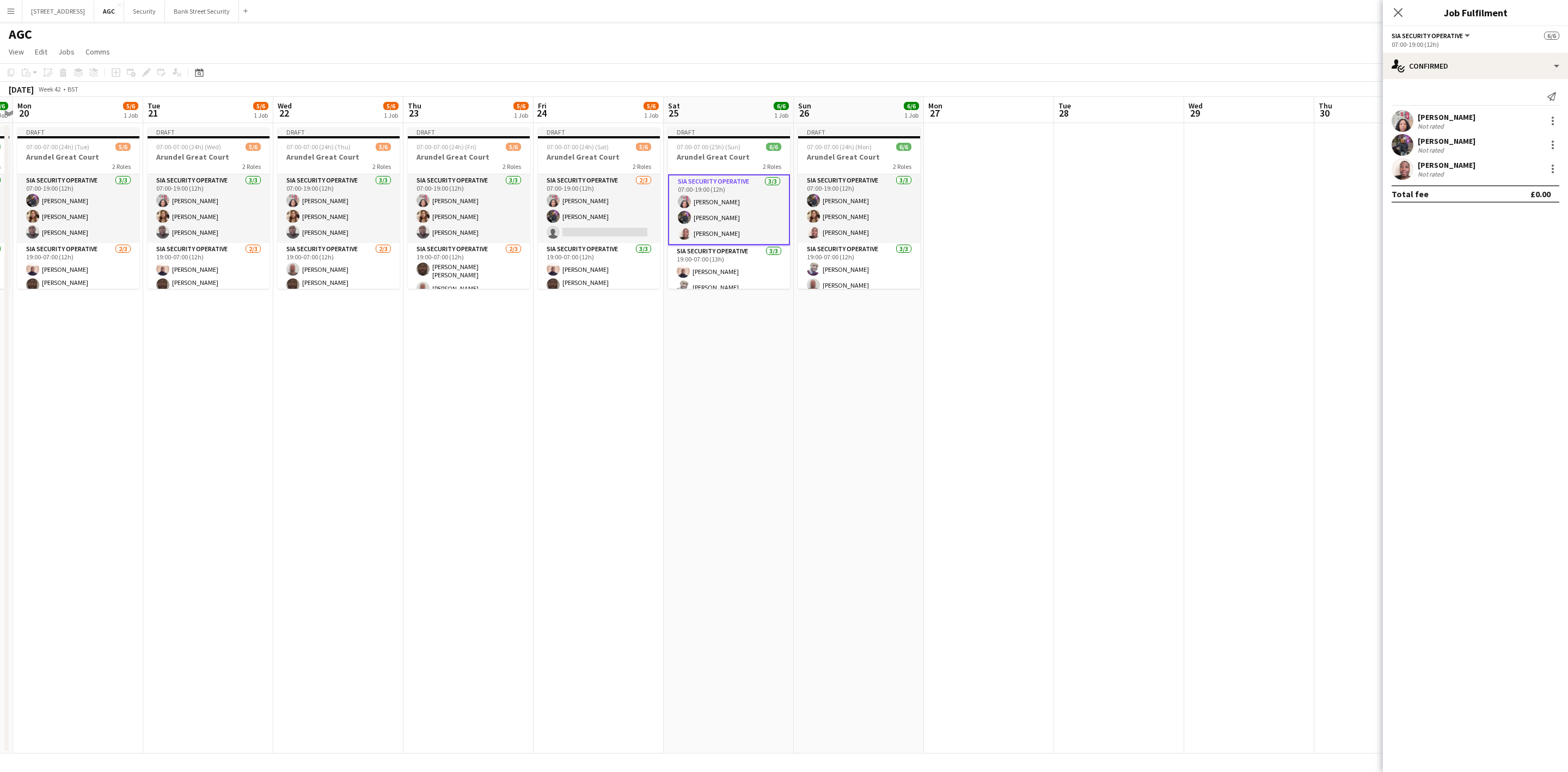
click at [844, 206] on app-card-role "SIA Security Operative [DATE] 07:00-19:00 (12h) [PERSON_NAME] [PERSON_NAME] [PE…" at bounding box center [859, 209] width 122 height 69
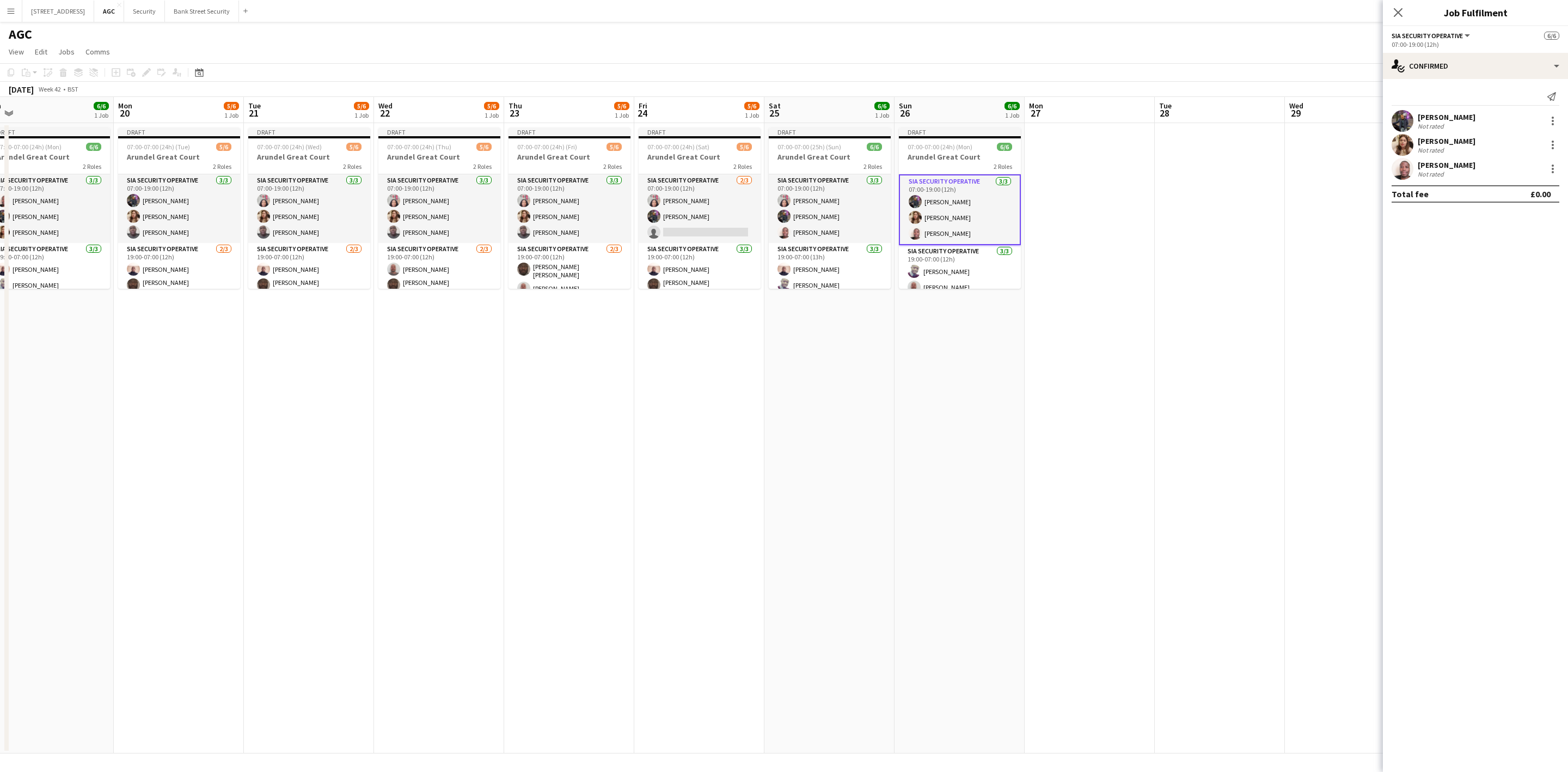
scroll to position [0, 254]
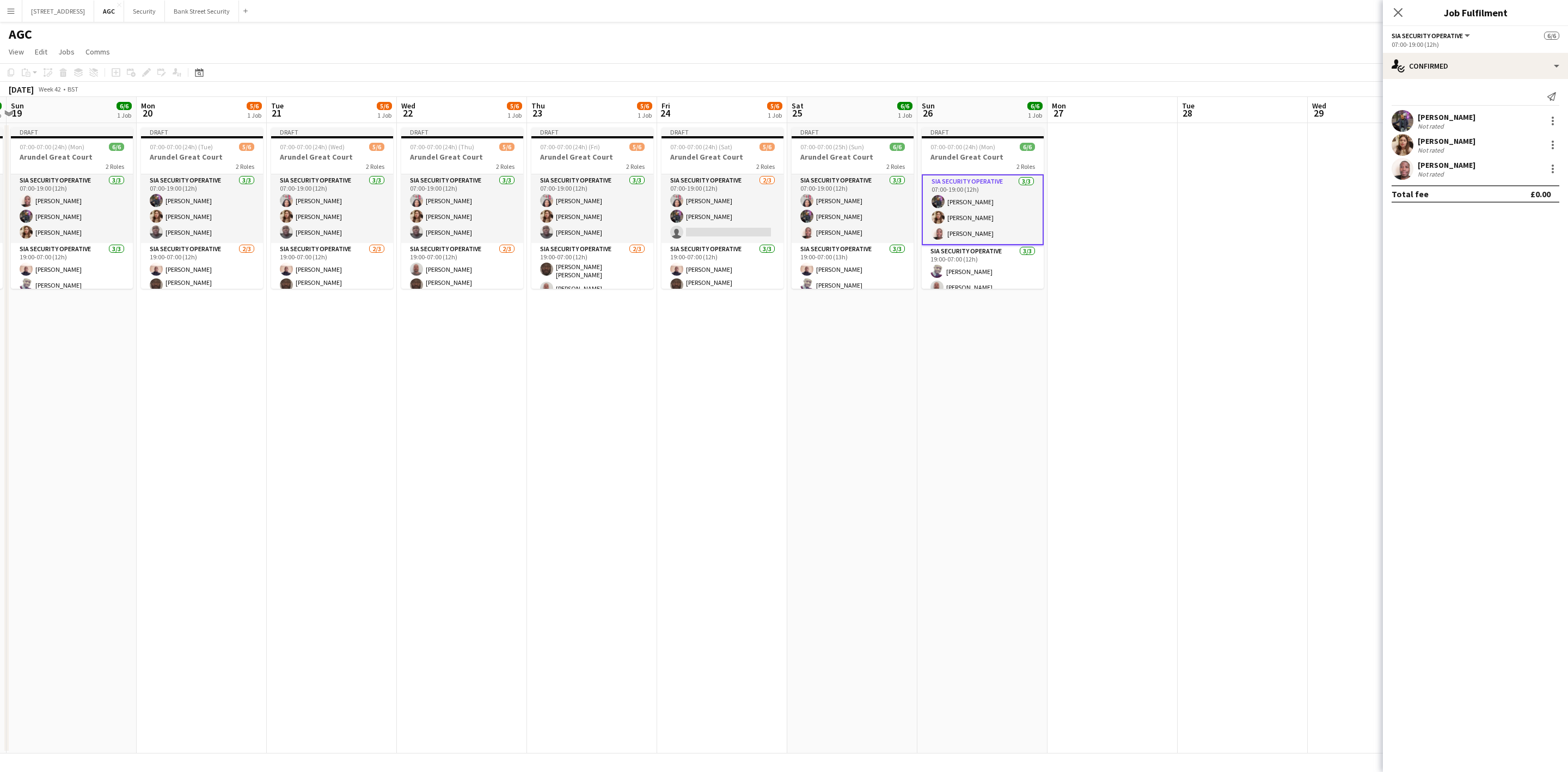
drag, startPoint x: 510, startPoint y: 232, endPoint x: 633, endPoint y: 211, distance: 124.8
click at [633, 211] on app-calendar-viewport "Fri 17 6/6 1 Job Sat 18 6/6 1 Job Sun 19 6/6 1 Job Mon 20 5/6 1 Job Tue 21 5/6 …" at bounding box center [784, 425] width 1568 height 656
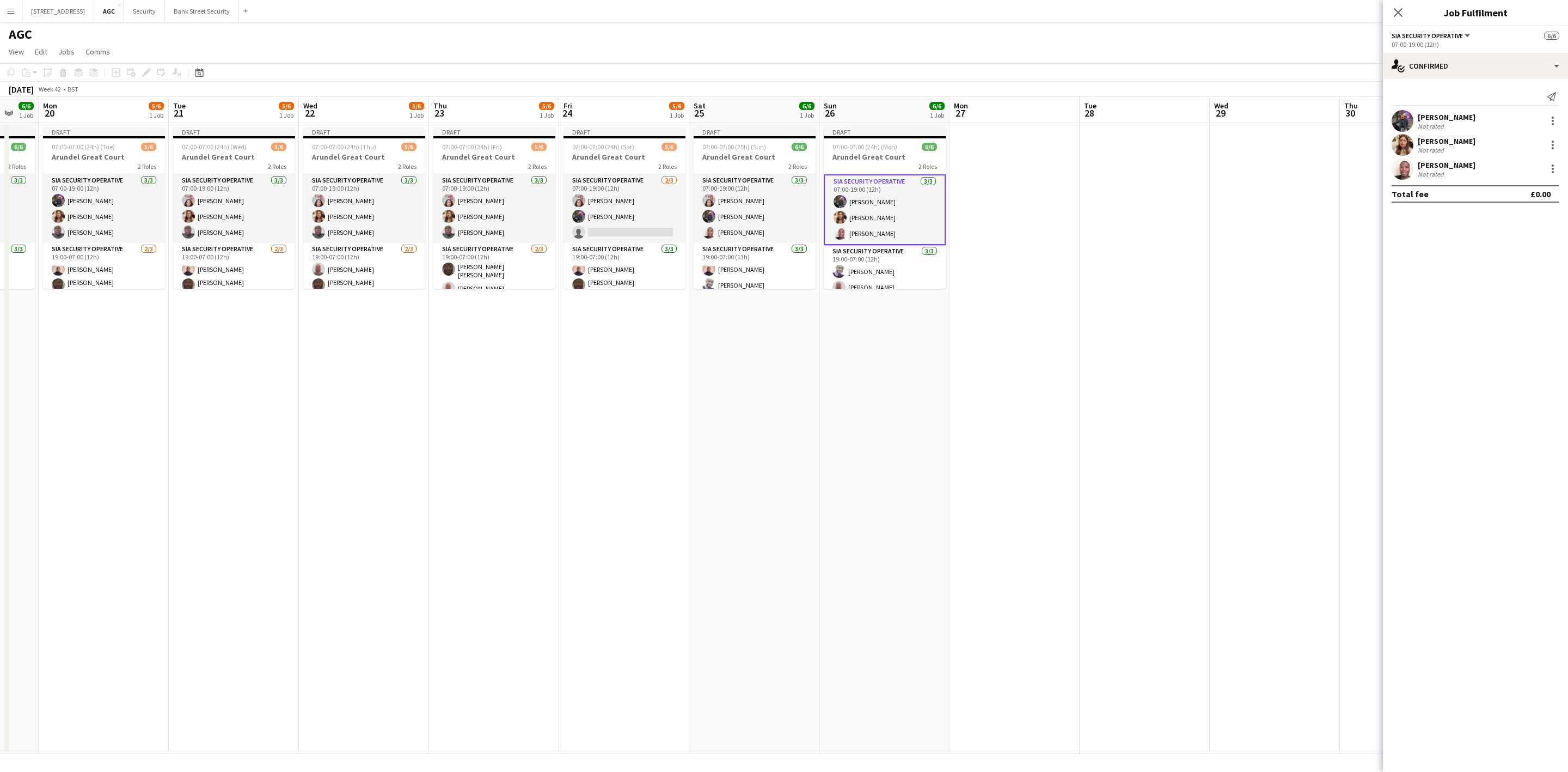
scroll to position [0, 355]
drag, startPoint x: 859, startPoint y: 358, endPoint x: 758, endPoint y: 364, distance: 101.2
click at [758, 364] on app-calendar-viewport "Fri 17 6/6 1 Job Sat 18 6/6 1 Job Sun 19 6/6 1 Job Mon 20 5/6 1 Job Tue 21 5/6 …" at bounding box center [784, 425] width 1568 height 656
click at [1394, 8] on icon "Close pop-in" at bounding box center [1398, 13] width 9 height 9
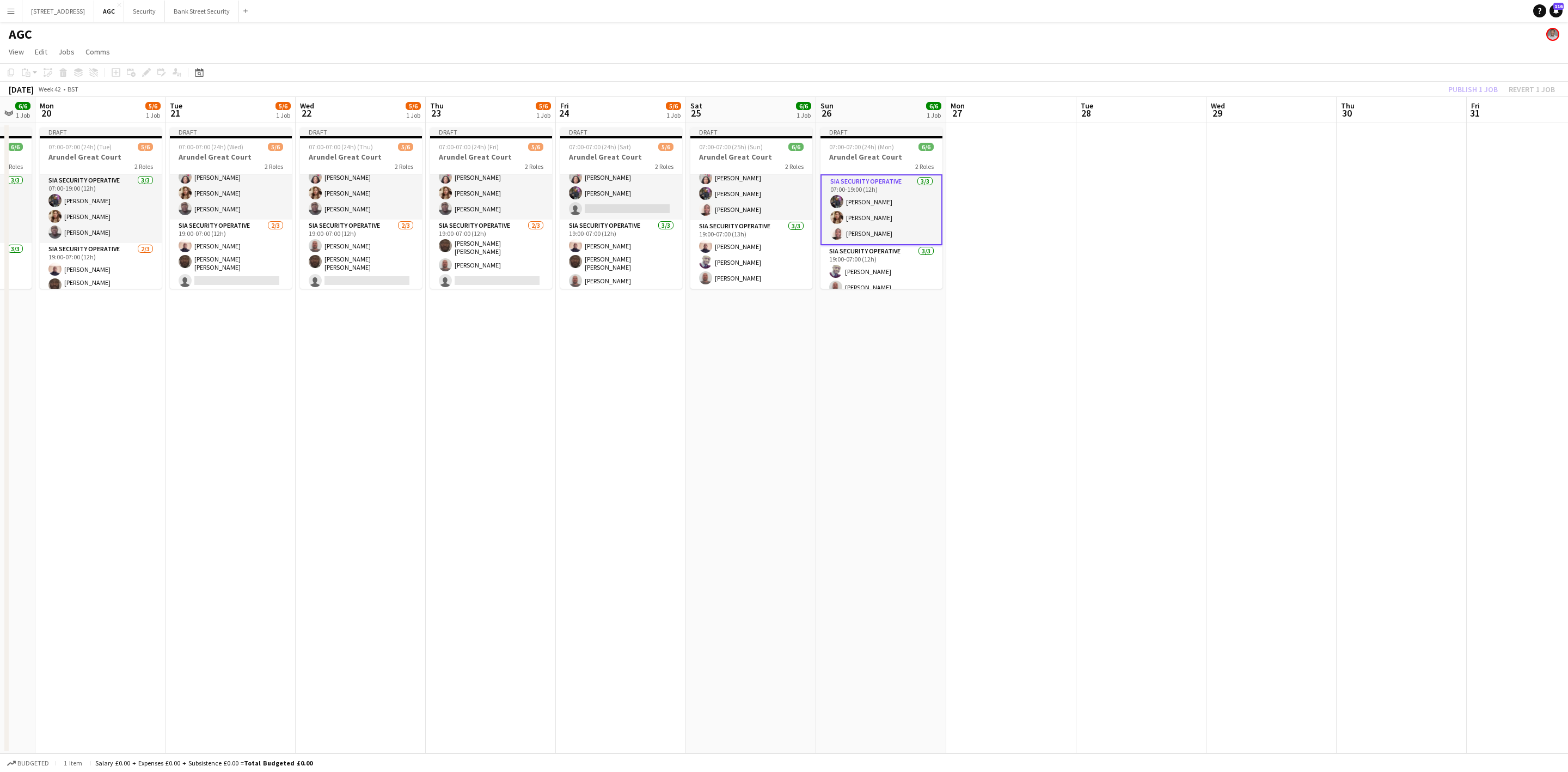
scroll to position [25, 0]
click at [861, 273] on app-card-role "SIA Security Operative [DATE] 19:00-07:00 (12h) [PERSON_NAME] [PERSON_NAME] [PE…" at bounding box center [881, 254] width 122 height 69
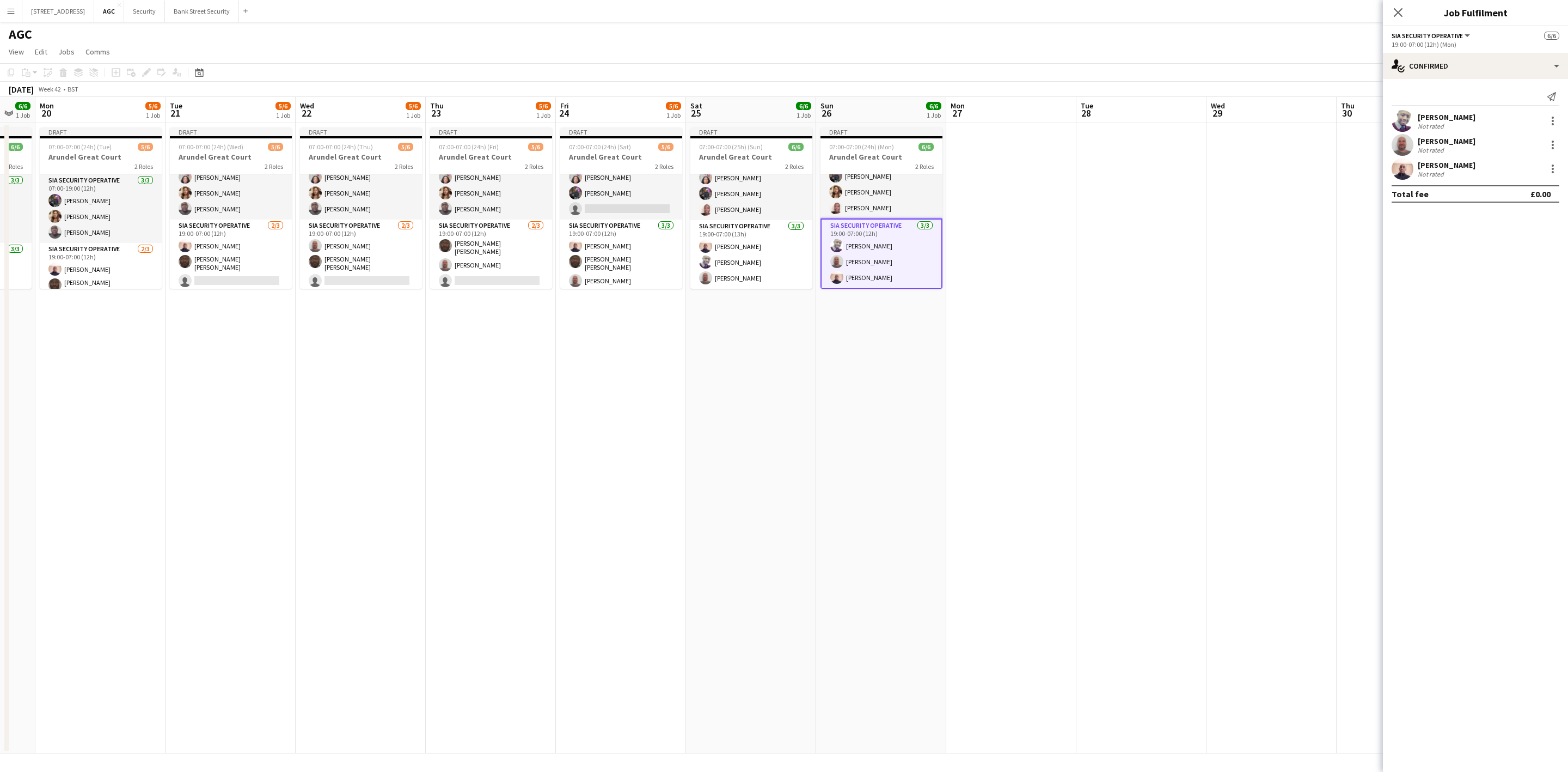
click at [752, 264] on app-card-role "SIA Security Operative [DATE] 19:00-07:00 (13h) [PERSON_NAME] [PERSON_NAME] [PE…" at bounding box center [751, 254] width 122 height 69
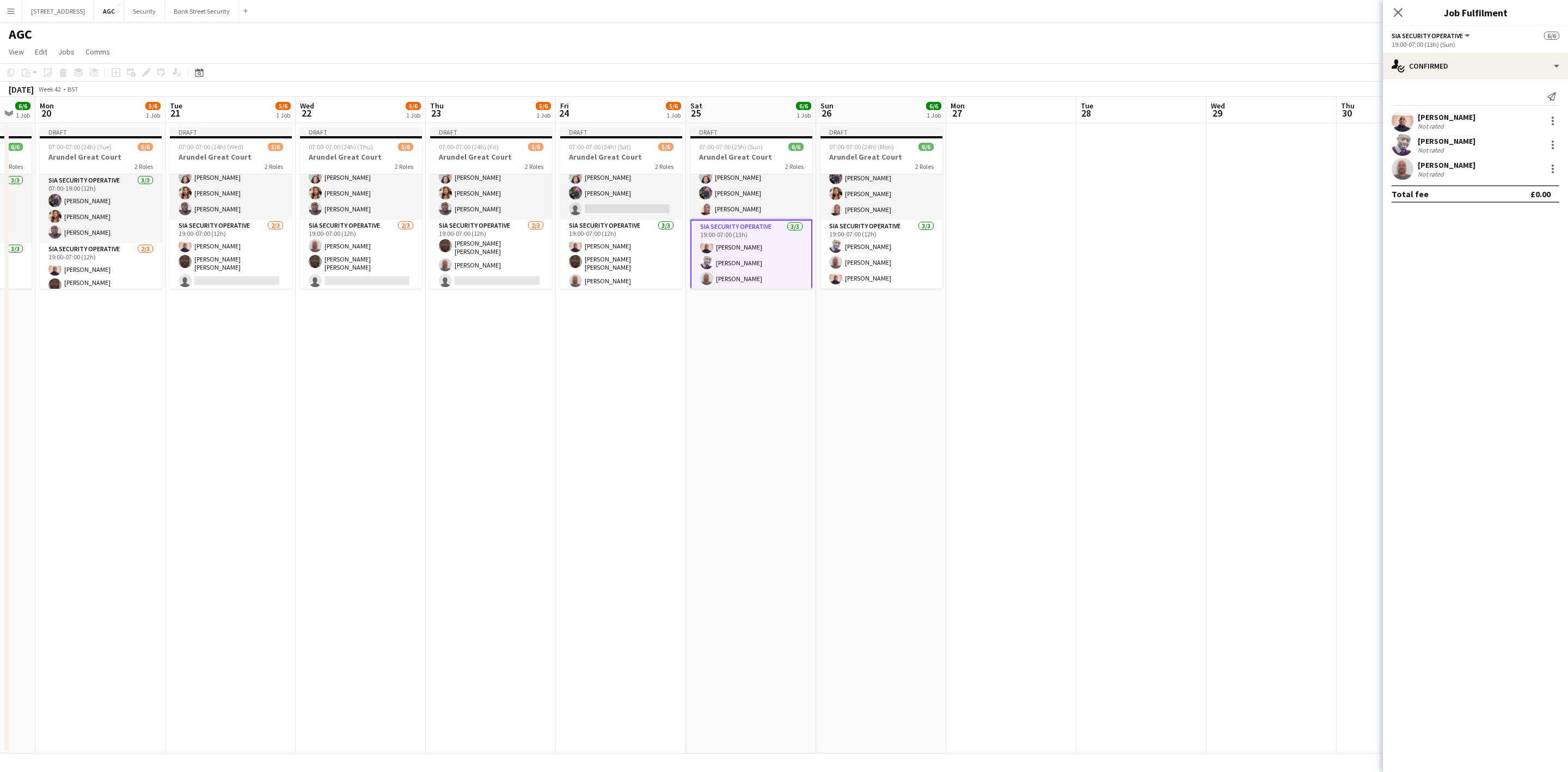
scroll to position [23, 0]
click at [601, 268] on app-card-role "SIA Security Operative [DATE] 19:00-07:00 (12h) [PERSON_NAME] [PERSON_NAME] [PE…" at bounding box center [621, 255] width 122 height 72
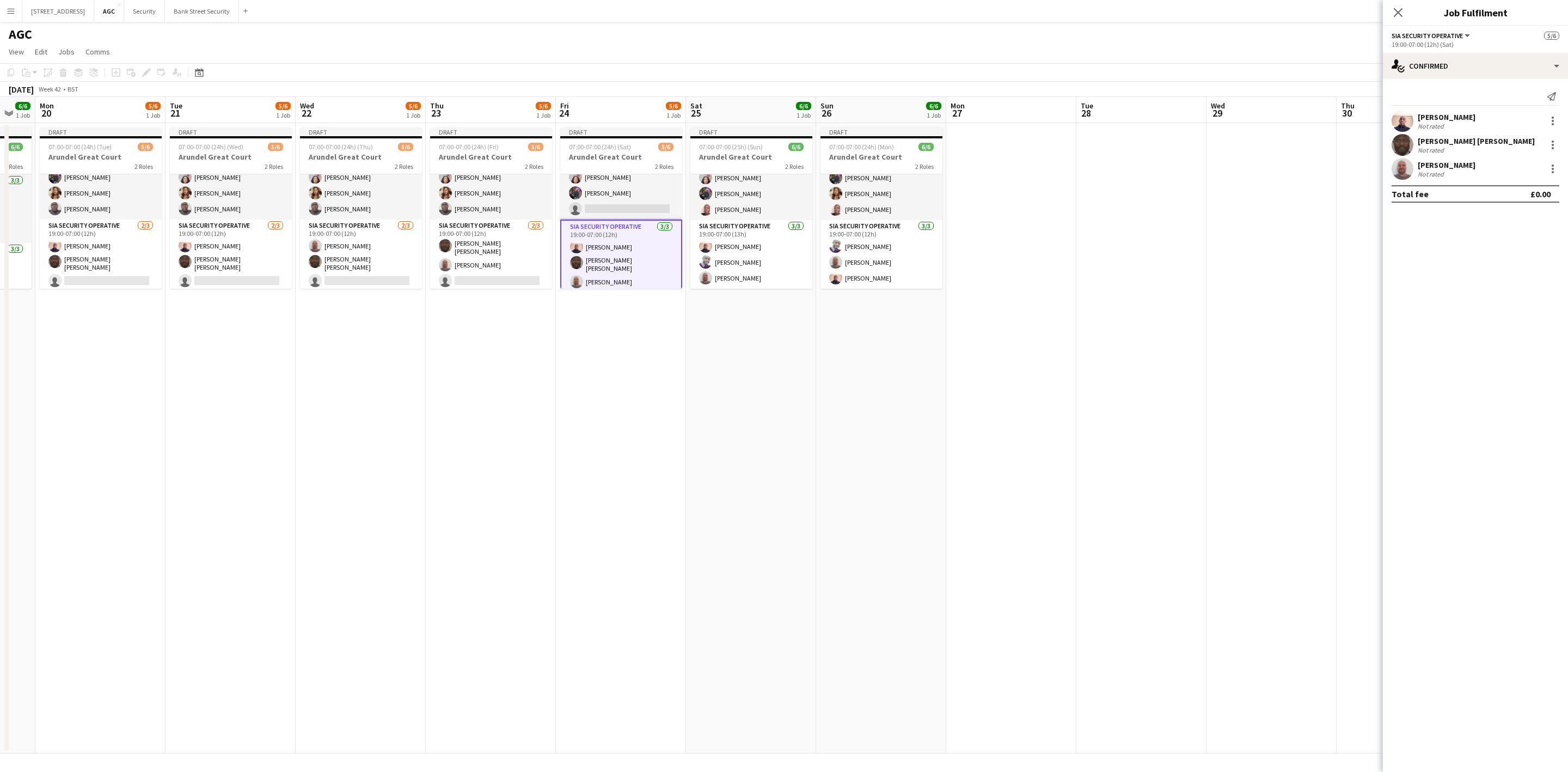
click at [1021, 211] on app-date-cell at bounding box center [1012, 438] width 130 height 630
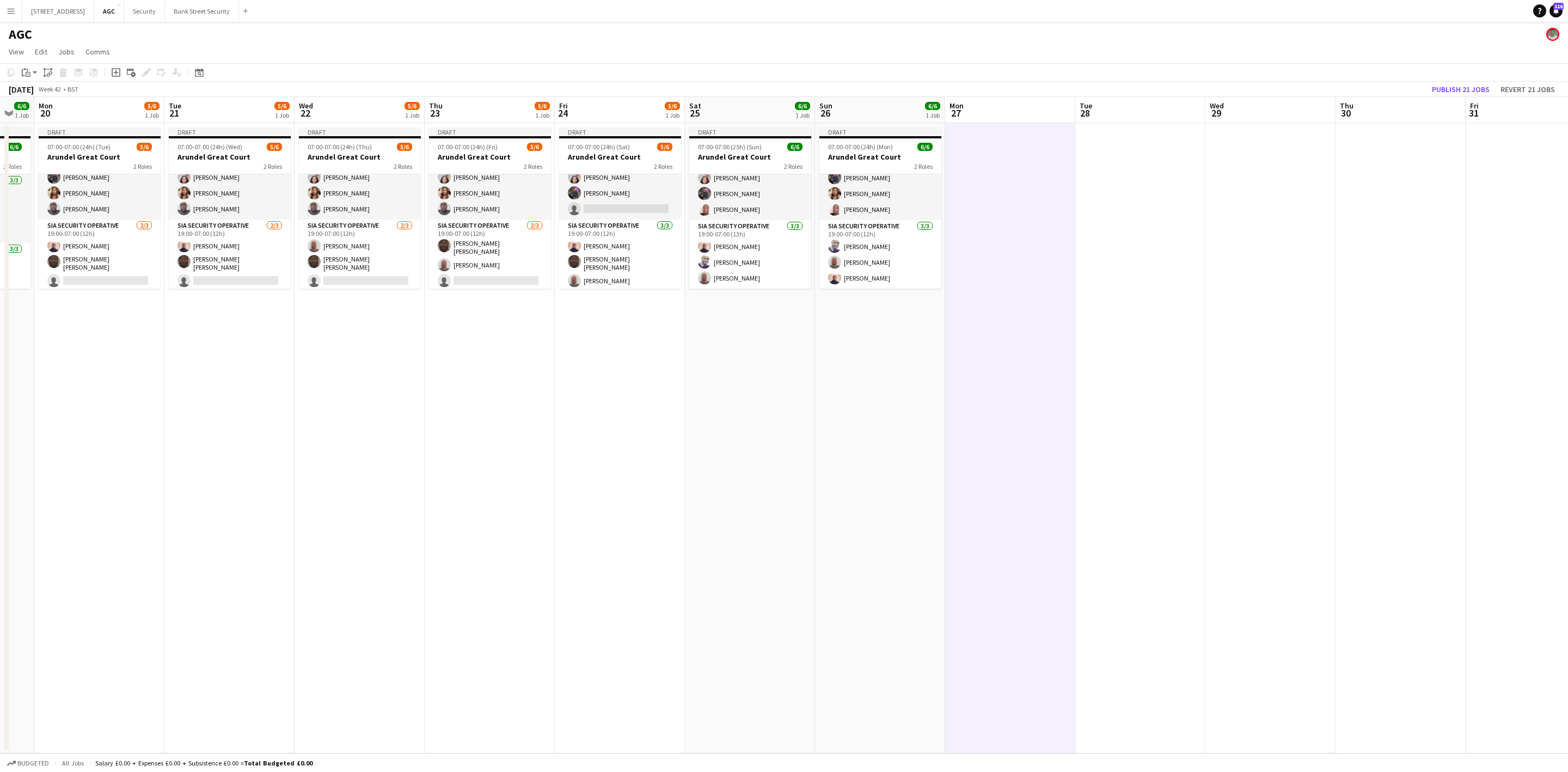
click at [762, 194] on app-card-role "SIA Security Operative [DATE] 07:00-19:00 (12h) [PERSON_NAME] [PERSON_NAME] [PE…" at bounding box center [750, 186] width 122 height 69
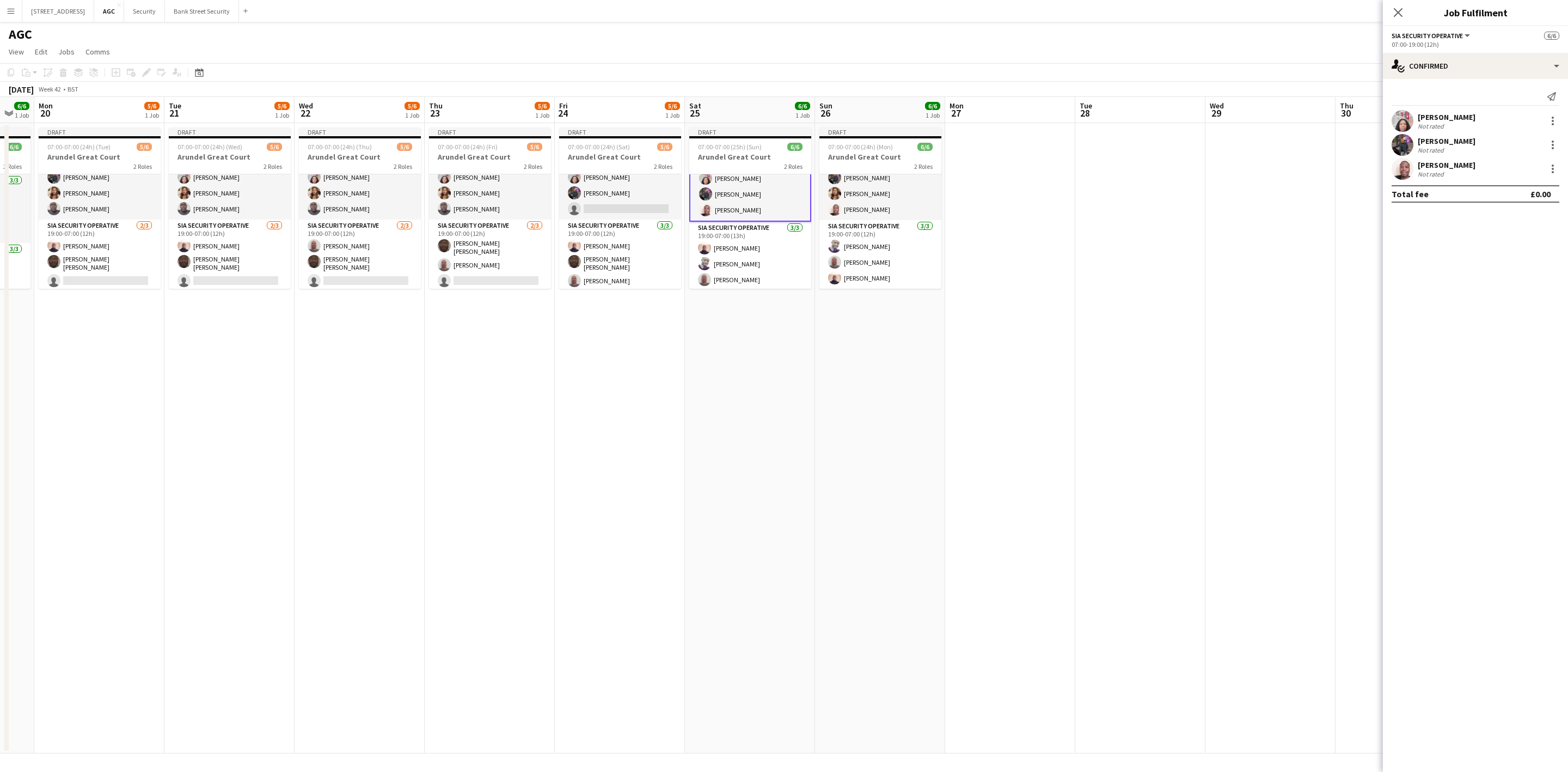
scroll to position [24, 0]
click at [879, 191] on app-card-role "SIA Security Operative [DATE] 07:00-19:00 (12h) [PERSON_NAME] [PERSON_NAME] [PE…" at bounding box center [880, 186] width 122 height 69
click at [743, 210] on app-card-role "SIA Security Operative [DATE] 07:00-19:00 (12h) [PERSON_NAME] [PERSON_NAME] [PE…" at bounding box center [750, 186] width 122 height 69
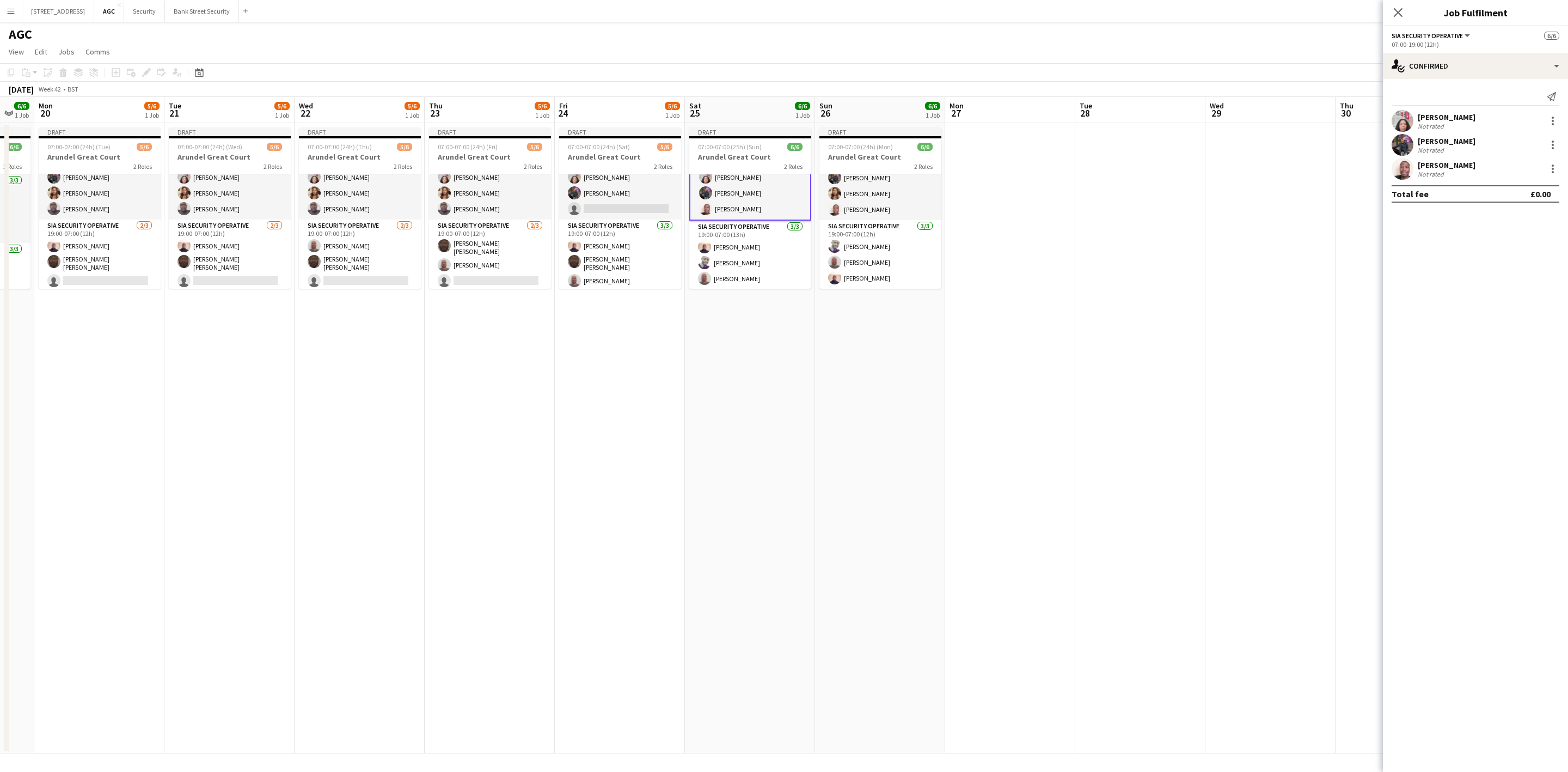
click at [767, 245] on app-card-role "SIA Security Operative [DATE] 19:00-07:00 (13h) [PERSON_NAME] [PERSON_NAME] [PE…" at bounding box center [750, 255] width 122 height 69
click at [872, 252] on app-card-role "SIA Security Operative [DATE] 19:00-07:00 (12h) [PERSON_NAME] [PERSON_NAME] [PE…" at bounding box center [880, 254] width 122 height 69
click at [758, 268] on app-card-role "SIA Security Operative [DATE] 19:00-07:00 (13h) [PERSON_NAME] [PERSON_NAME] [PE…" at bounding box center [750, 254] width 122 height 69
click at [873, 244] on app-card-role "SIA Security Operative [DATE] 19:00-07:00 (12h) [PERSON_NAME] [PERSON_NAME] [PE…" at bounding box center [880, 254] width 122 height 69
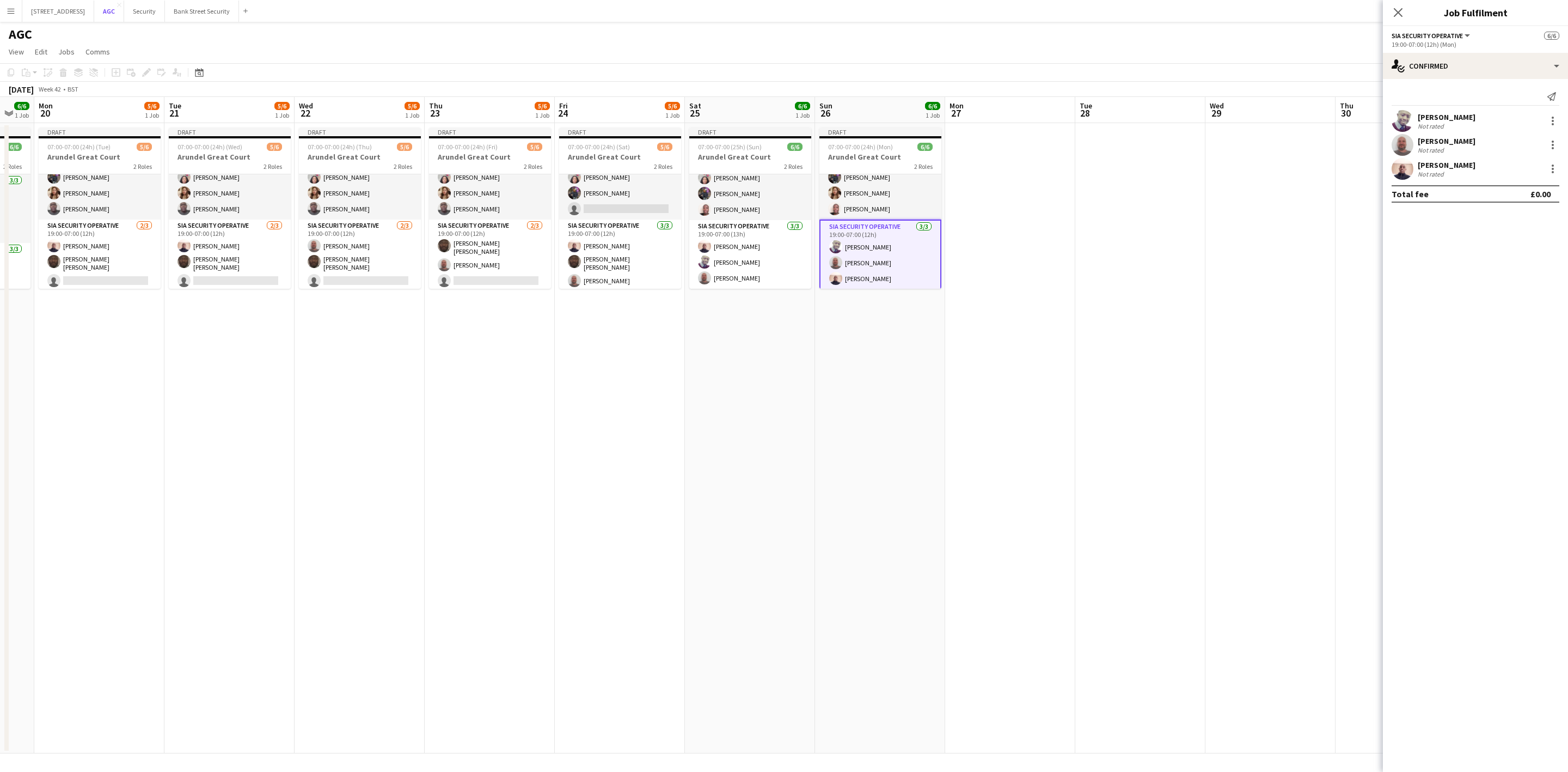
click at [124, 8] on button "AGC Close" at bounding box center [109, 11] width 30 height 21
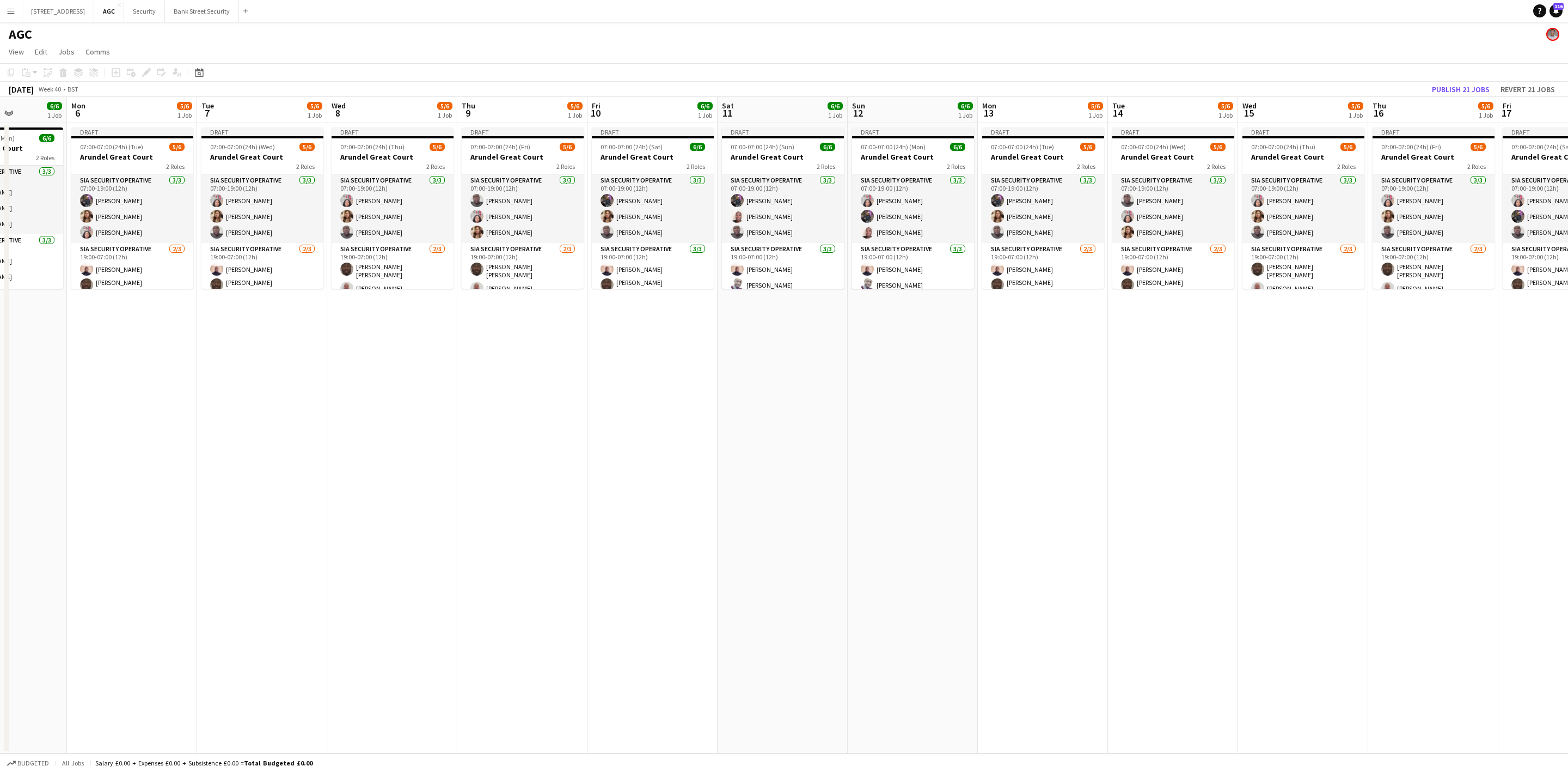
scroll to position [0, 343]
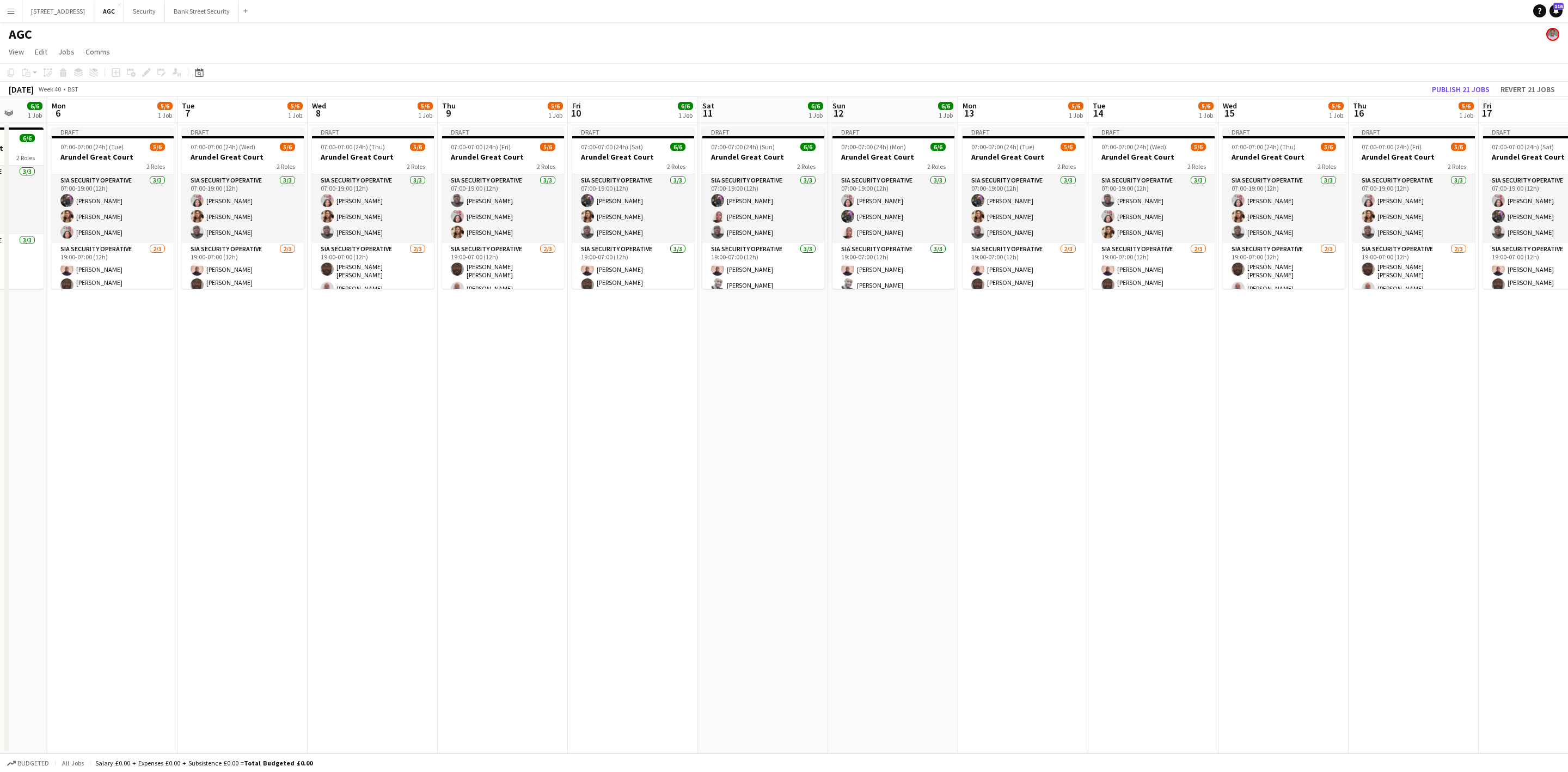
drag, startPoint x: 755, startPoint y: 374, endPoint x: 283, endPoint y: 372, distance: 472.0
click at [283, 372] on app-calendar-viewport "Fri 3 6/7 1 Job Sat 4 6/6 1 Job Sun 5 6/6 1 Job Mon 6 5/6 1 Job Tue 7 5/6 1 Job…" at bounding box center [784, 425] width 1568 height 656
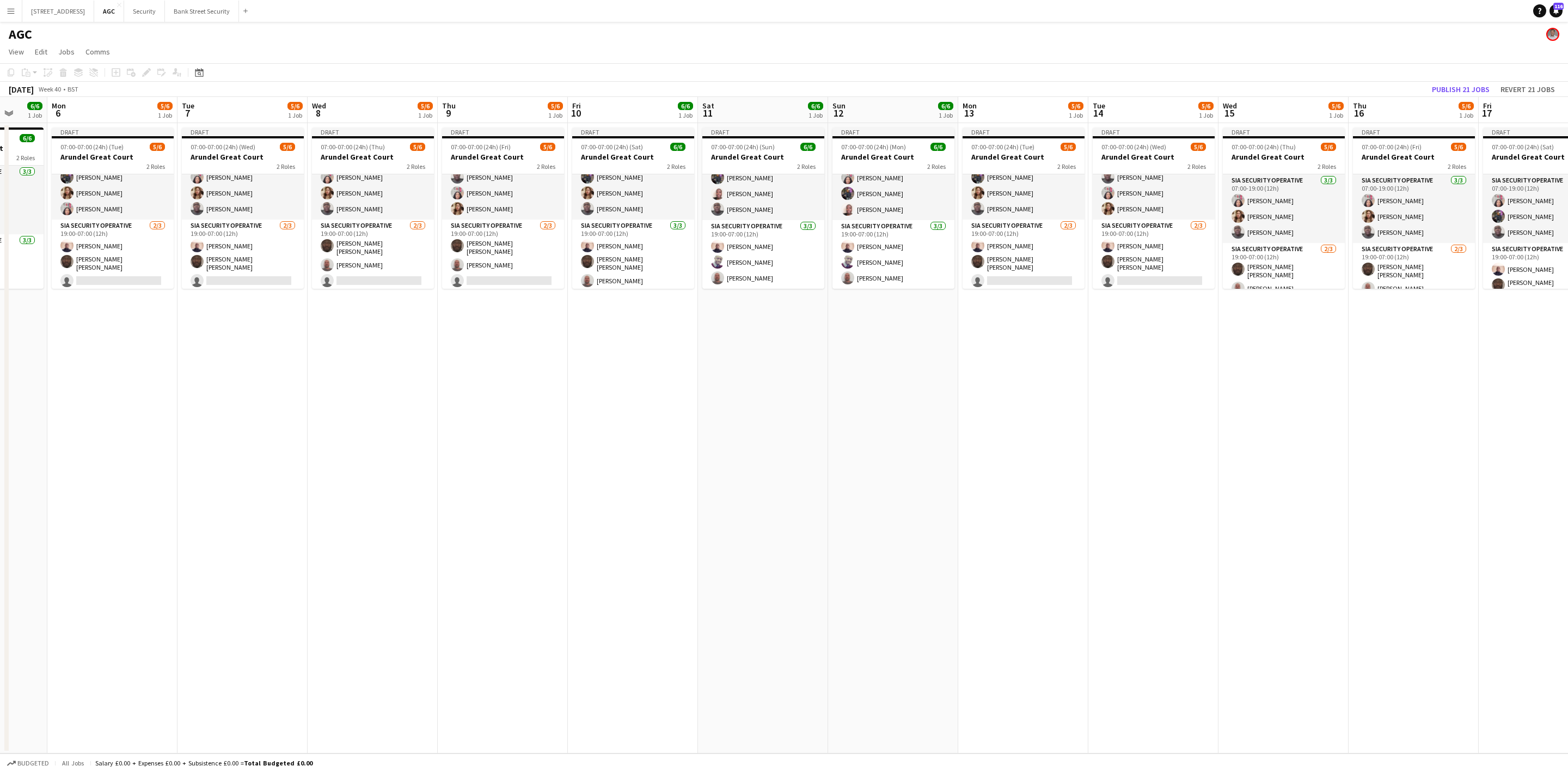
scroll to position [0, 0]
click at [767, 203] on app-card-role "SIA Security Operative [DATE] 07:00-19:00 (12h) [PERSON_NAME] [PERSON_NAME] [PE…" at bounding box center [763, 186] width 122 height 69
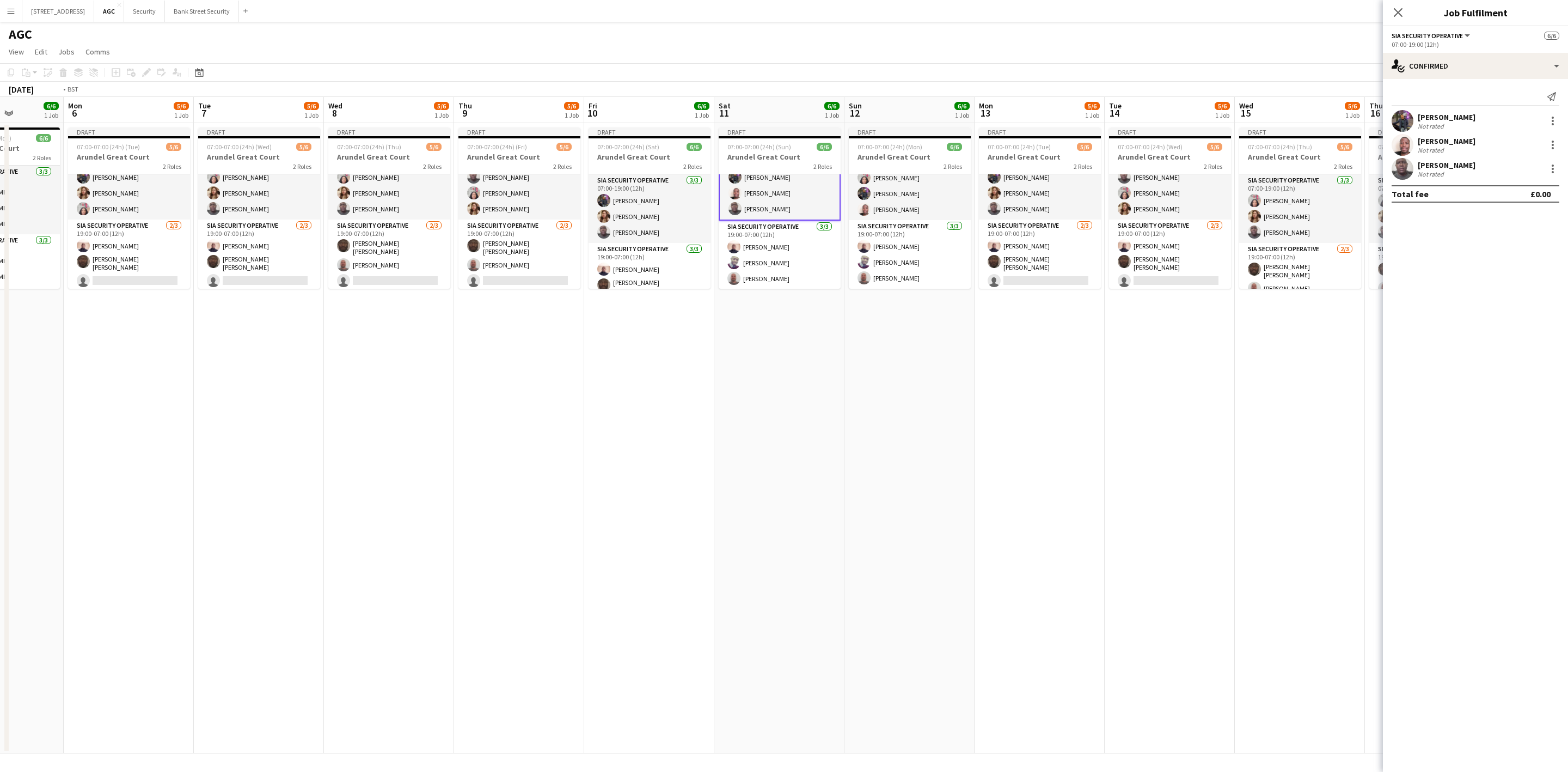
scroll to position [0, 356]
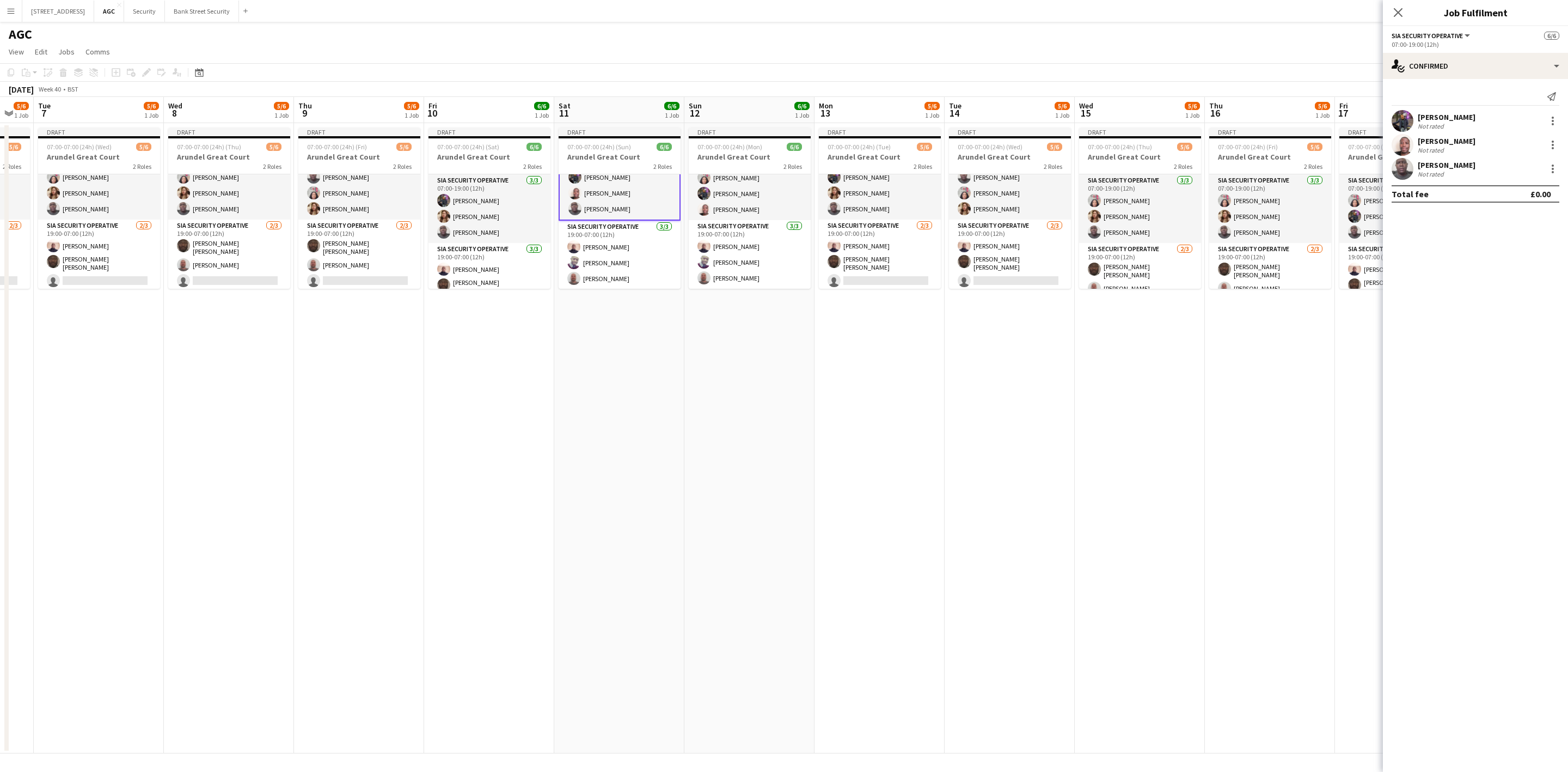
drag, startPoint x: 1190, startPoint y: 337, endPoint x: 1049, endPoint y: 372, distance: 145.3
click at [1049, 372] on app-calendar-viewport "Sat 4 6/6 1 Job Sun 5 6/6 1 Job Mon 6 5/6 1 Job Tue 7 5/6 1 Job Wed 8 5/6 1 Job…" at bounding box center [784, 425] width 1568 height 656
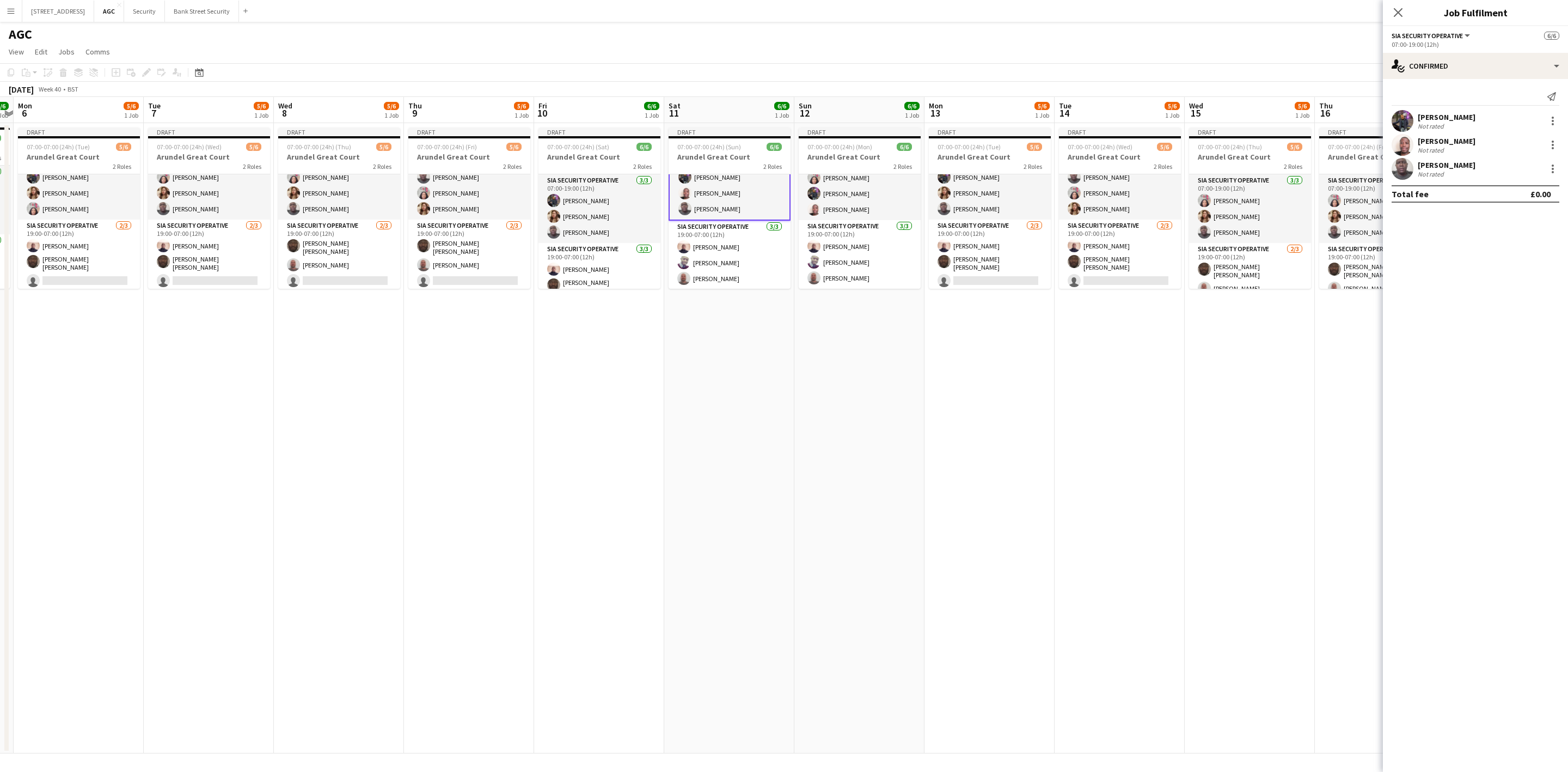
drag, startPoint x: 745, startPoint y: 552, endPoint x: 773, endPoint y: 547, distance: 28.4
click at [773, 547] on app-calendar-viewport "Sat 4 6/6 1 Job Sun 5 6/6 1 Job Mon 6 5/6 1 Job Tue 7 5/6 1 Job Wed 8 5/6 1 Job…" at bounding box center [784, 425] width 1568 height 656
click at [1394, 11] on icon "Close pop-in" at bounding box center [1398, 13] width 9 height 9
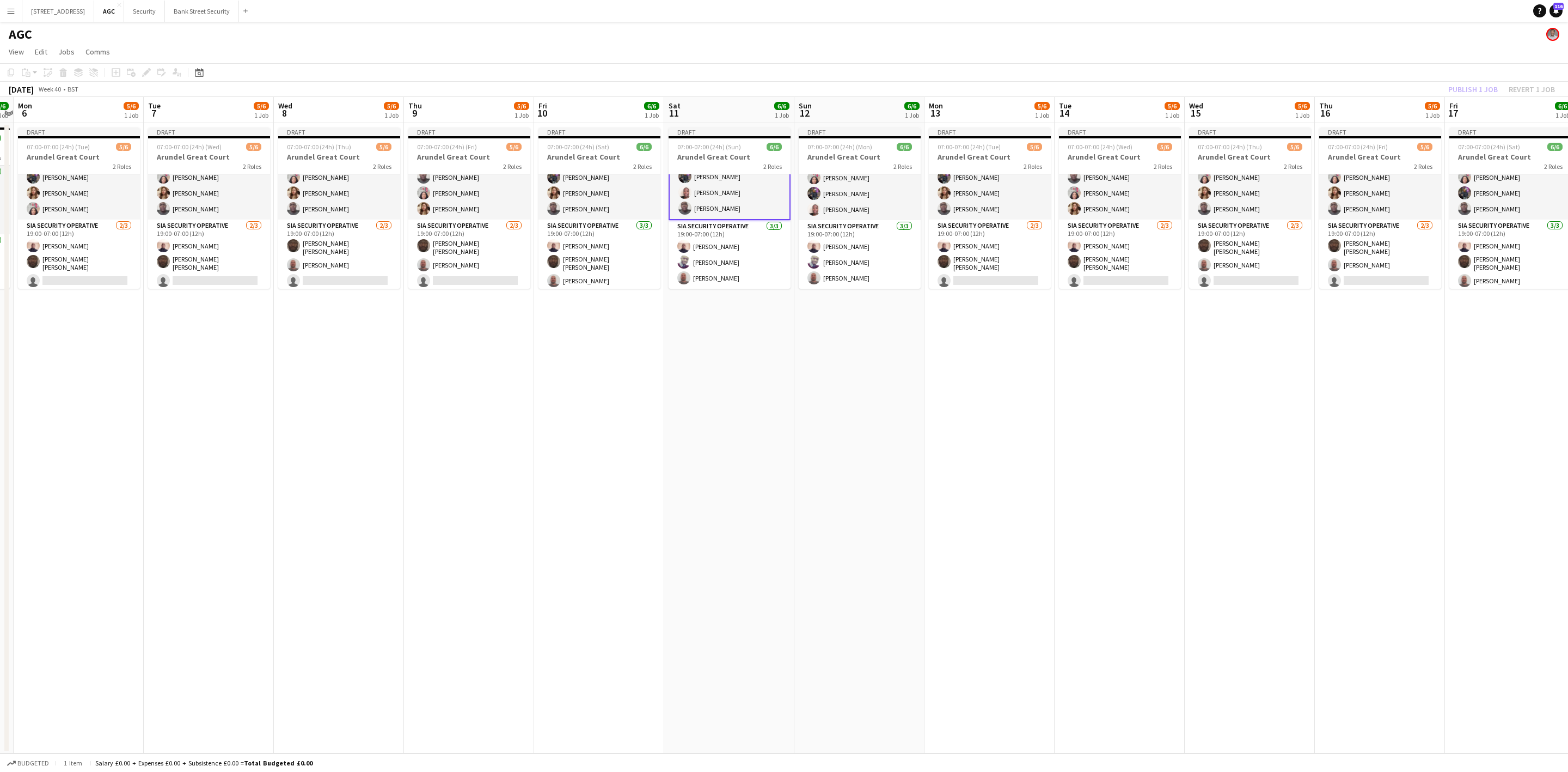
click at [588, 435] on app-date-cell "Draft 07:00-07:00 (24h) (Sat) 6/6 Arundel Great Court 2 Roles SIA Security Oper…" at bounding box center [600, 438] width 130 height 630
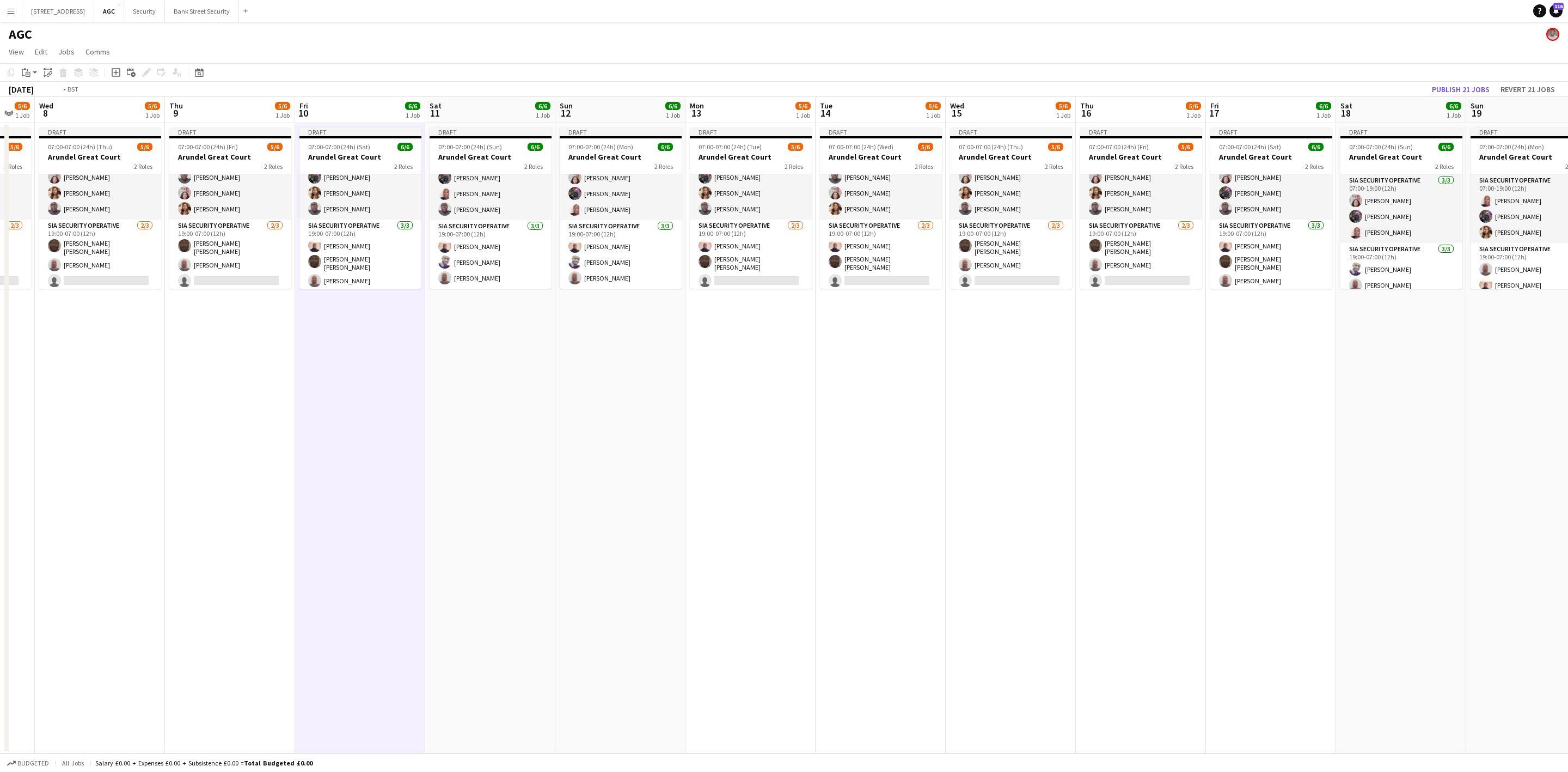
drag, startPoint x: 1010, startPoint y: 592, endPoint x: 751, endPoint y: 585, distance: 259.1
click at [427, 620] on app-calendar-viewport "Sat 4 6/6 1 Job Sun 5 6/6 1 Job Mon 6 5/6 1 Job Tue 7 5/6 1 Job Wed 8 5/6 1 Job…" at bounding box center [784, 425] width 1568 height 656
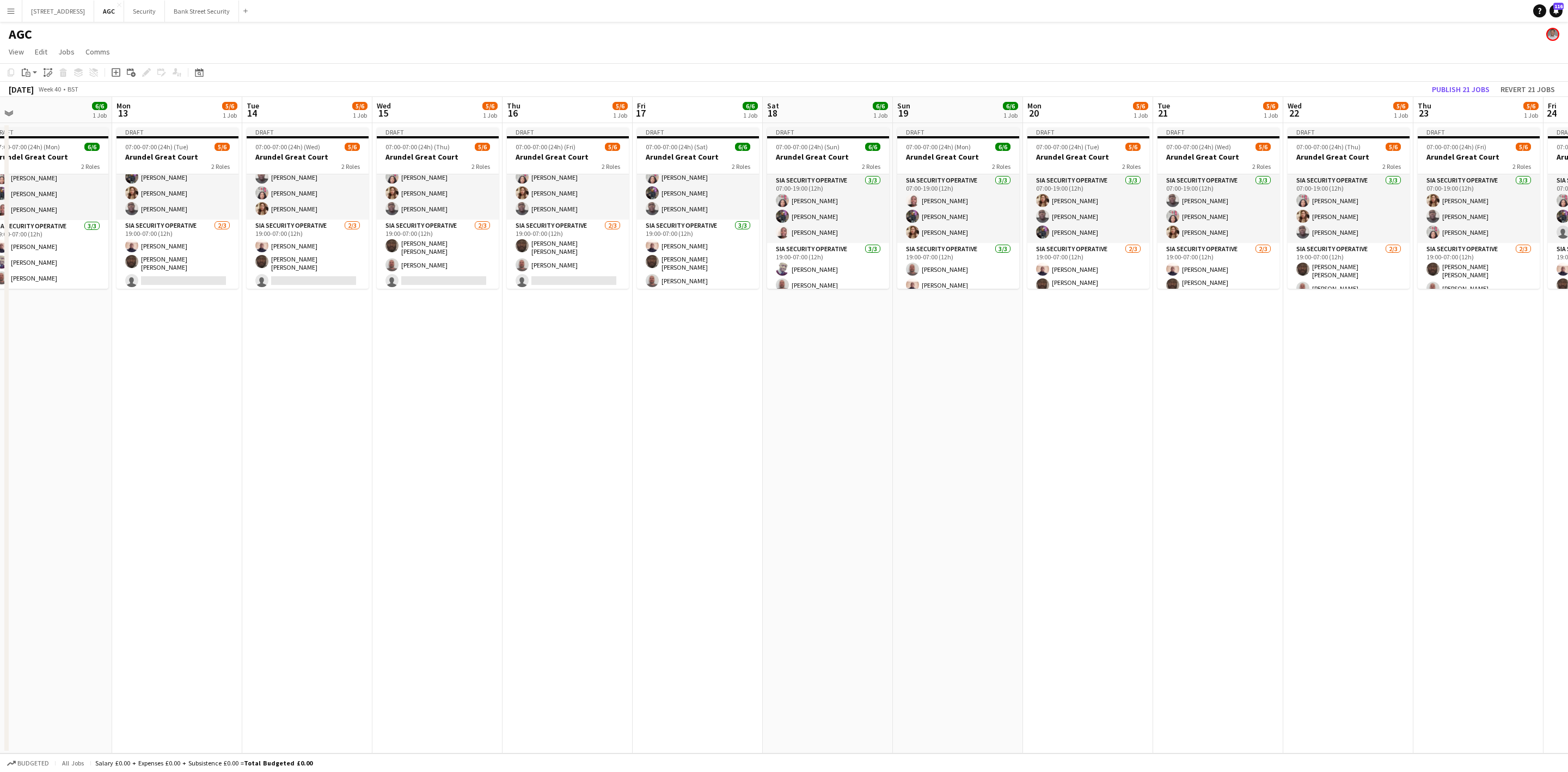
drag, startPoint x: 572, startPoint y: 574, endPoint x: 569, endPoint y: 588, distance: 14.3
click at [497, 589] on app-calendar-viewport "Fri 10 6/6 1 Job Sat 11 6/6 1 Job Sun 12 6/6 1 Job Mon 13 5/6 1 Job Tue 14 5/6 …" at bounding box center [784, 425] width 1568 height 656
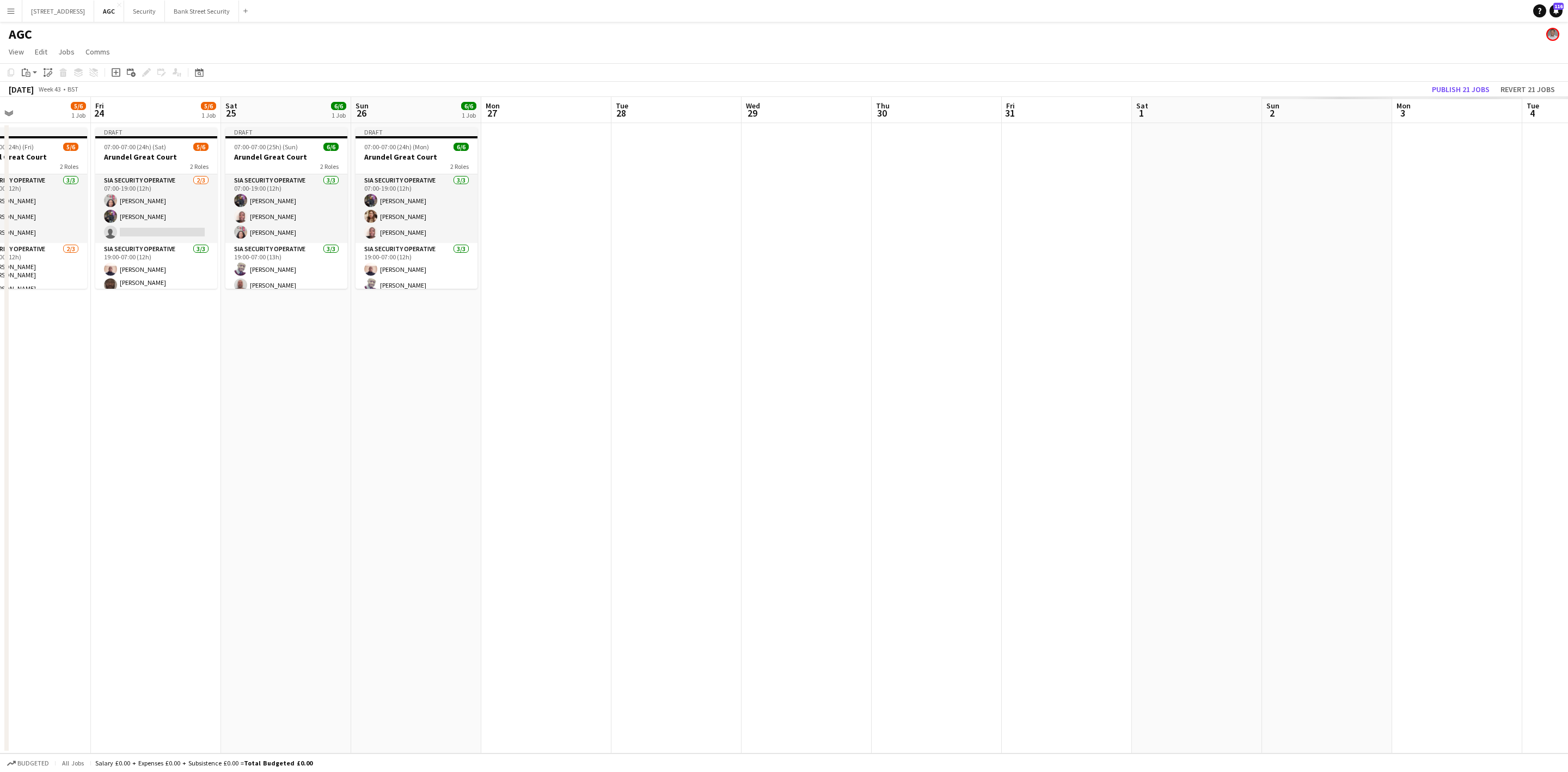
drag, startPoint x: 1171, startPoint y: 572, endPoint x: 521, endPoint y: 536, distance: 651.0
click at [521, 536] on app-calendar-viewport "Tue 21 5/6 1 Job Wed 22 5/6 1 Job Thu 23 5/6 1 Job Fri 24 5/6 1 Job Sat 25 6/6 …" at bounding box center [784, 425] width 1568 height 656
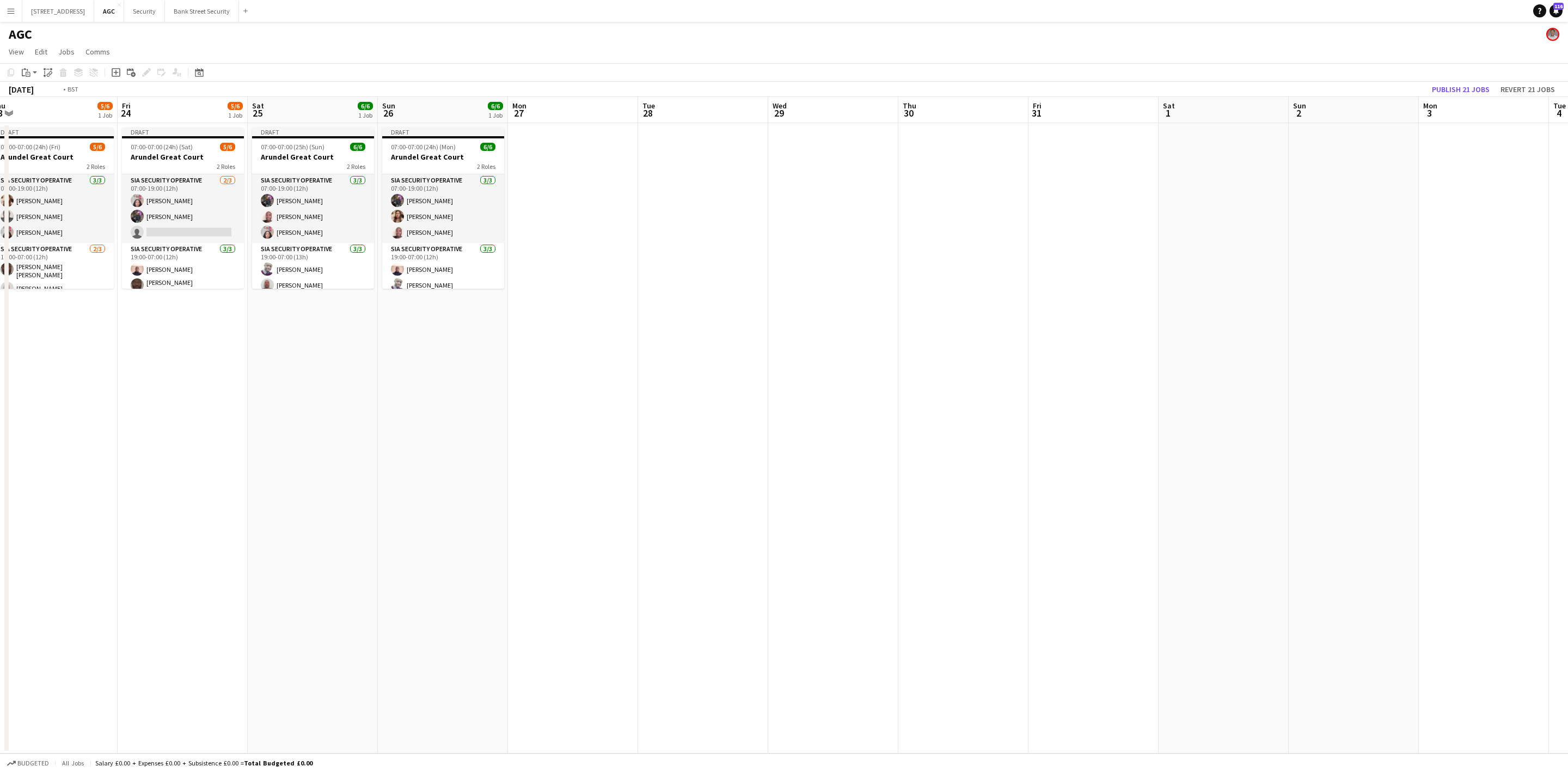
drag, startPoint x: 371, startPoint y: 519, endPoint x: 534, endPoint y: 463, distance: 172.4
click at [1181, 372] on app-calendar-viewport "Tue 21 5/6 1 Job Wed 22 5/6 1 Job Thu 23 5/6 1 Job Fri 24 5/6 1 Job Sat 25 6/6 …" at bounding box center [784, 425] width 1568 height 656
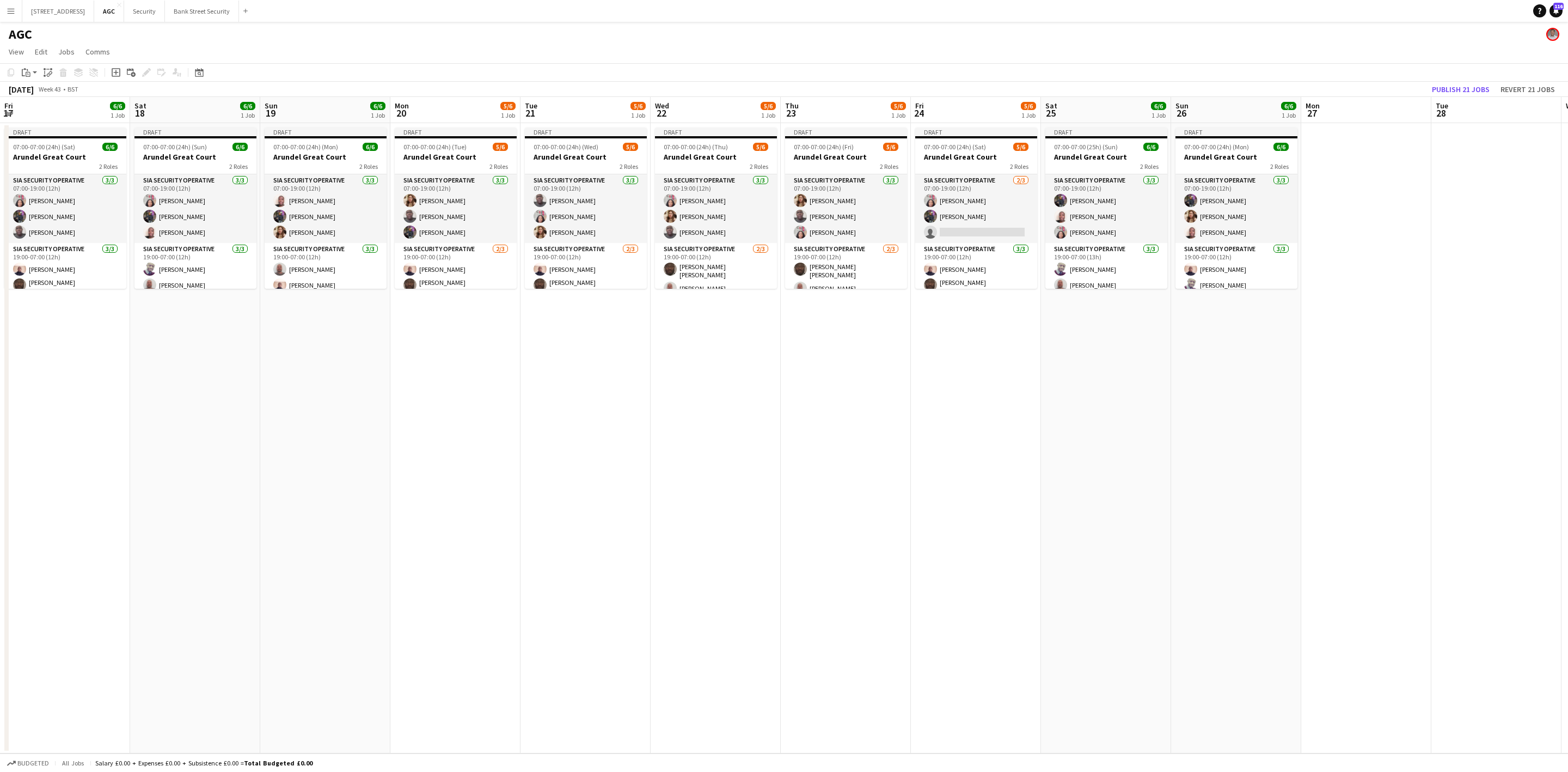
click at [776, 422] on app-calendar-viewport "Wed 15 5/6 1 Job Thu 16 5/6 1 Job Fri 17 6/6 1 Job Sat 18 6/6 1 Job Sun 19 6/6 …" at bounding box center [784, 425] width 1568 height 656
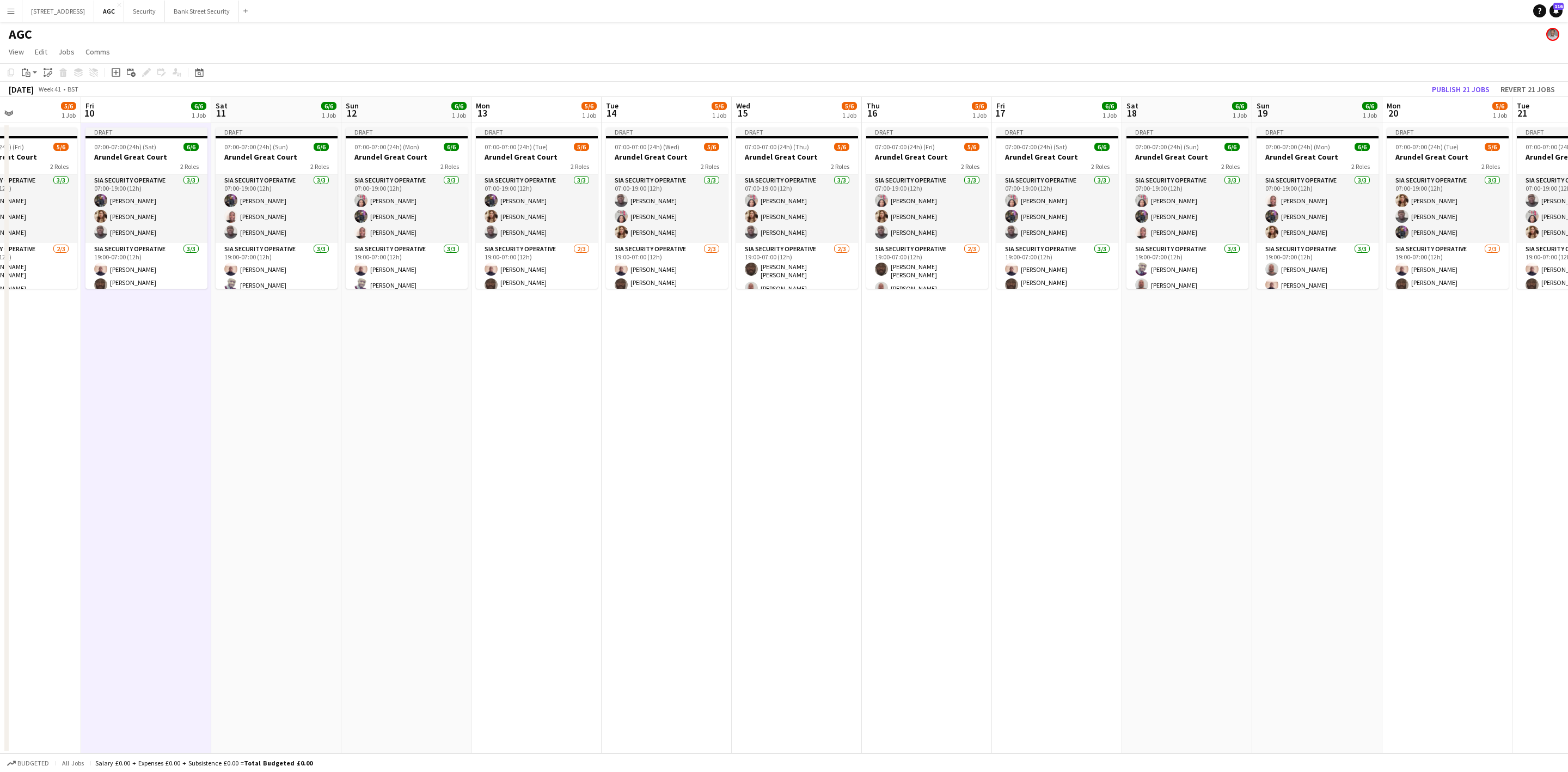
drag, startPoint x: 926, startPoint y: 360, endPoint x: 286, endPoint y: 414, distance: 642.3
click at [1054, 335] on app-calendar-viewport "Tue 7 5/6 1 Job Wed 8 5/6 1 Job Thu 9 5/6 1 Job Fri 10 6/6 1 Job Sat 11 6/6 1 J…" at bounding box center [784, 425] width 1568 height 656
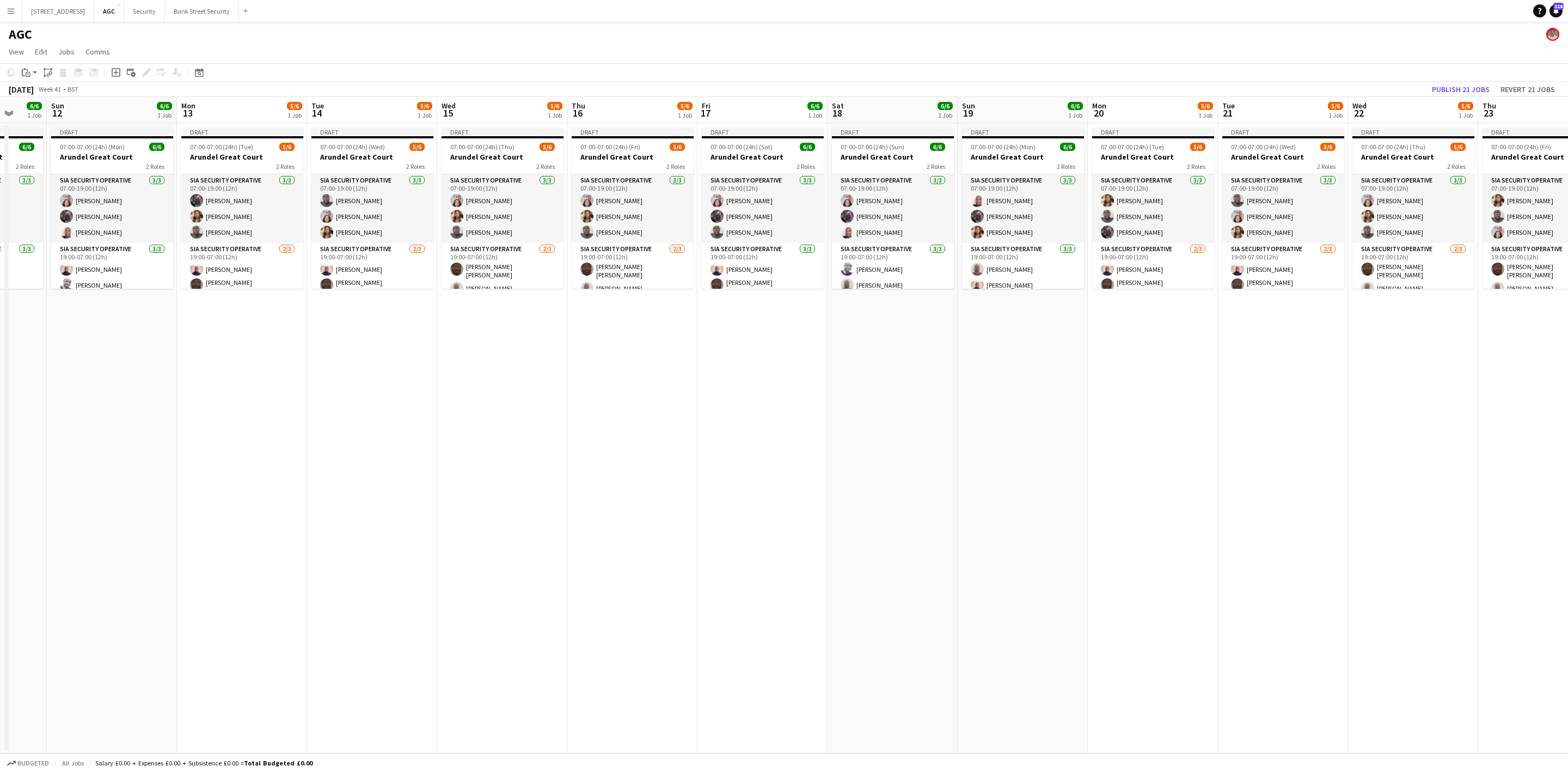
drag, startPoint x: 286, startPoint y: 414, endPoint x: 925, endPoint y: 352, distance: 642.0
click at [926, 350] on app-calendar-viewport "Wed 8 5/6 1 Job Thu 9 5/6 1 Job Fri 10 6/6 1 Job Sat 11 6/6 1 Job Sun 12 6/6 1 …" at bounding box center [784, 425] width 1568 height 656
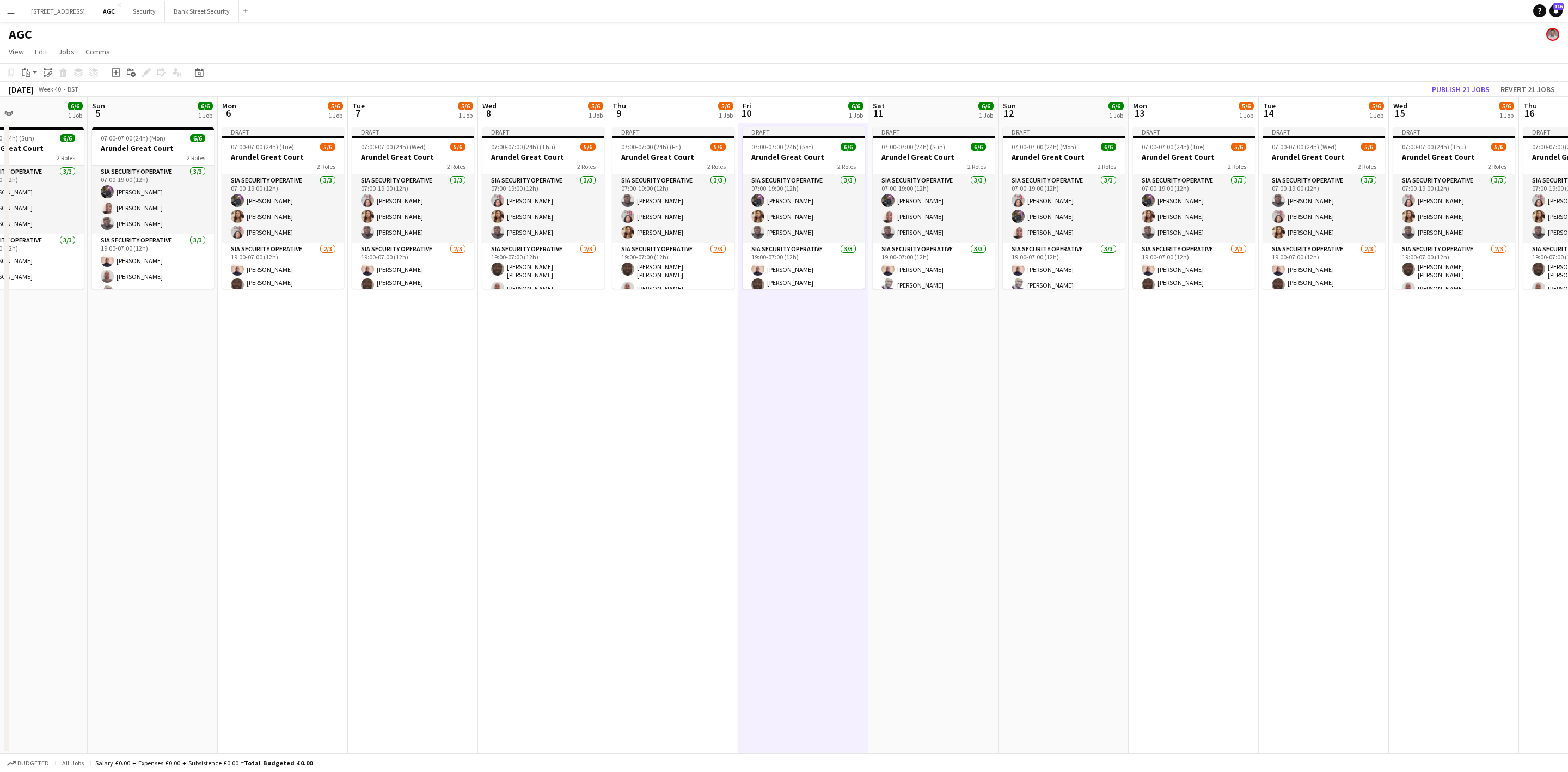
click at [844, 331] on app-calendar-viewport "Fri 3 6/7 1 Job Sat 4 6/6 1 Job Sun 5 6/6 1 Job Mon 6 5/6 1 Job Tue 7 5/6 1 Job…" at bounding box center [784, 425] width 1568 height 656
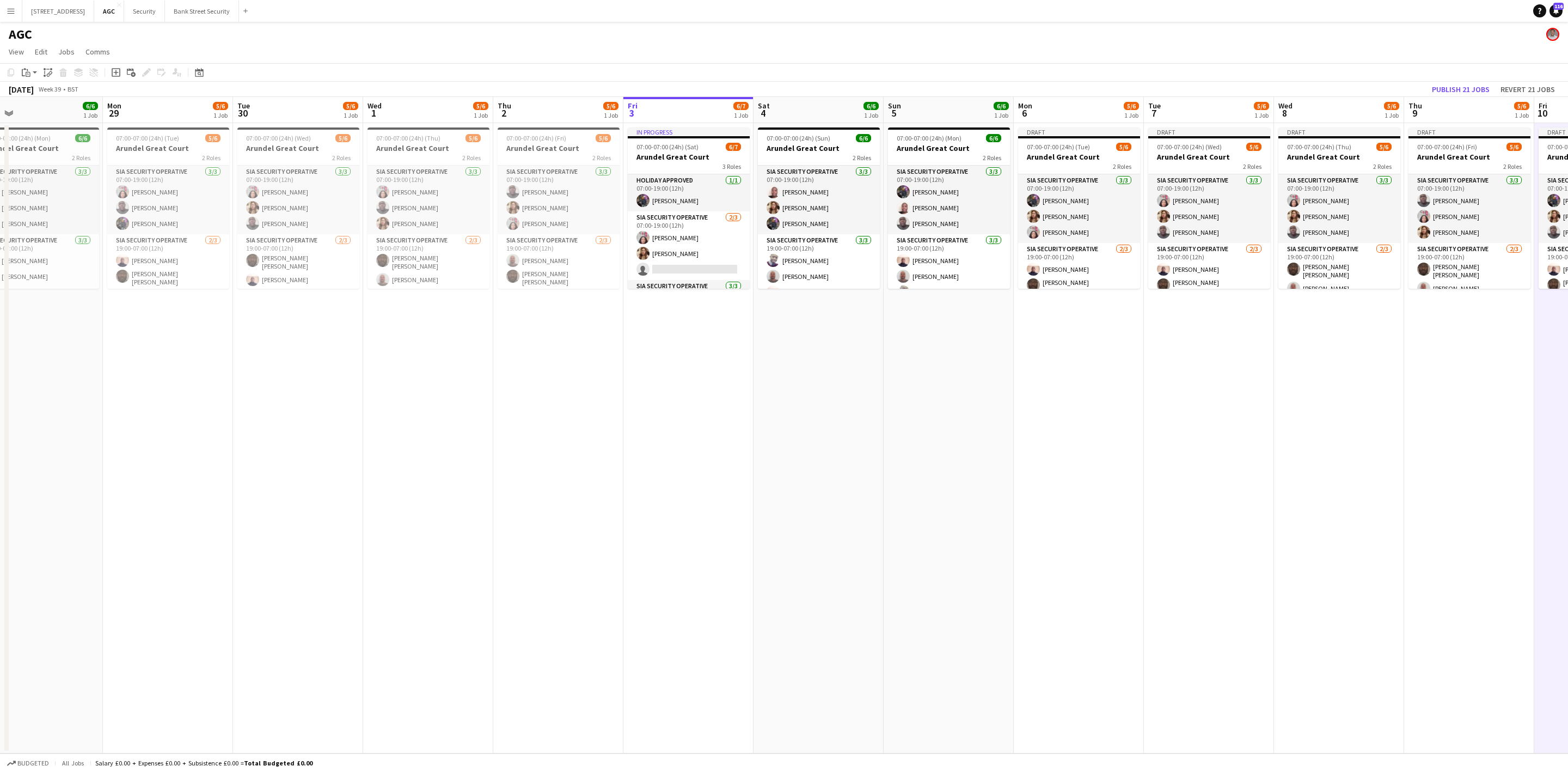
drag, startPoint x: 510, startPoint y: 355, endPoint x: 701, endPoint y: 355, distance: 191.0
click at [701, 355] on app-calendar-viewport "Fri 26 6/6 1 Job Sat 27 5/6 1 Job Sun 28 6/6 1 Job Mon 29 5/6 1 Job Tue 30 5/6 …" at bounding box center [784, 425] width 1568 height 656
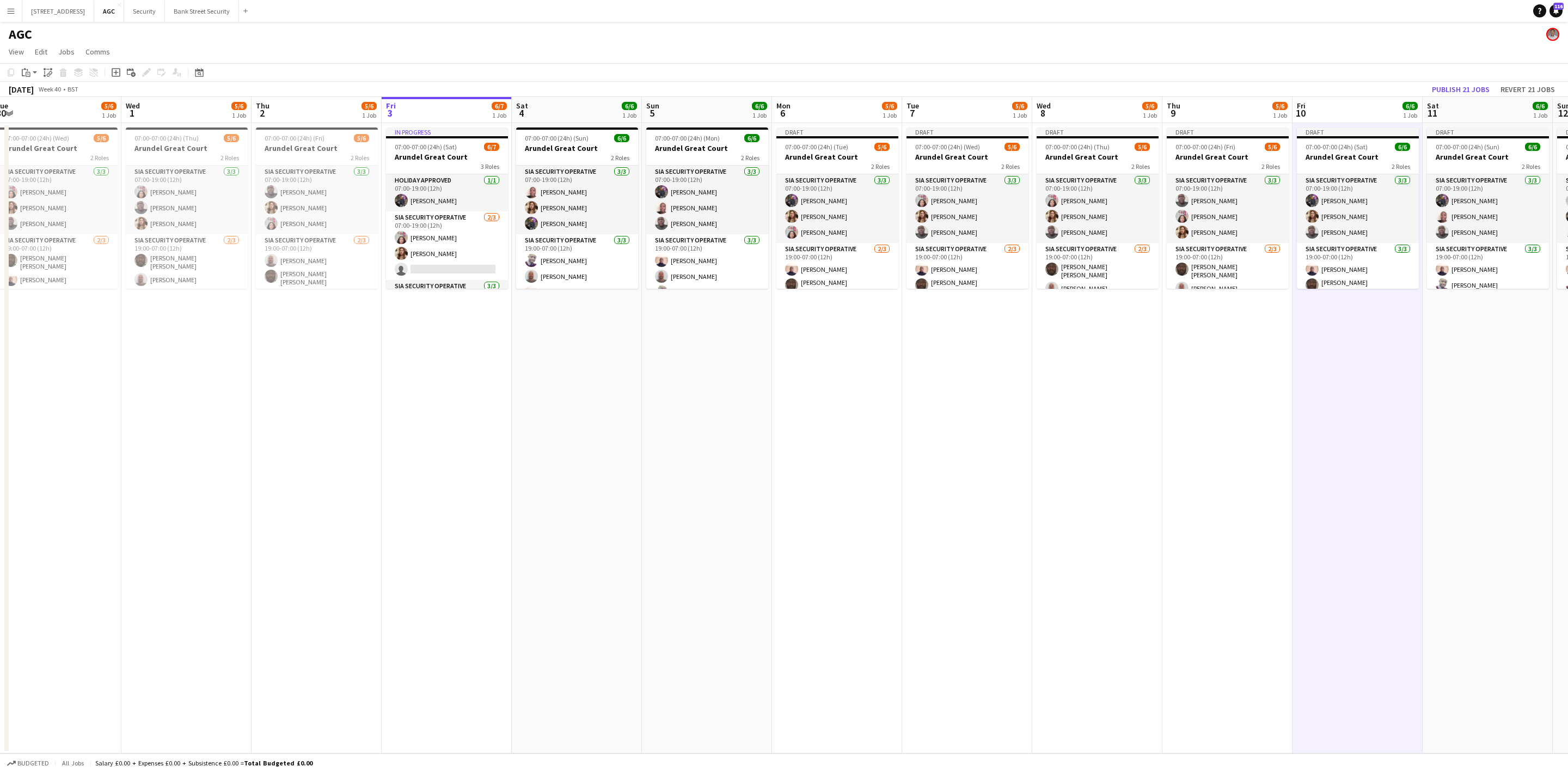
drag, startPoint x: 1142, startPoint y: 376, endPoint x: 472, endPoint y: 370, distance: 670.0
click at [470, 372] on app-calendar-viewport "Sat 27 5/6 1 Job Sun 28 6/6 1 Job Mon 29 5/6 1 Job Tue 30 5/6 1 Job Wed 1 5/6 1…" at bounding box center [784, 425] width 1568 height 656
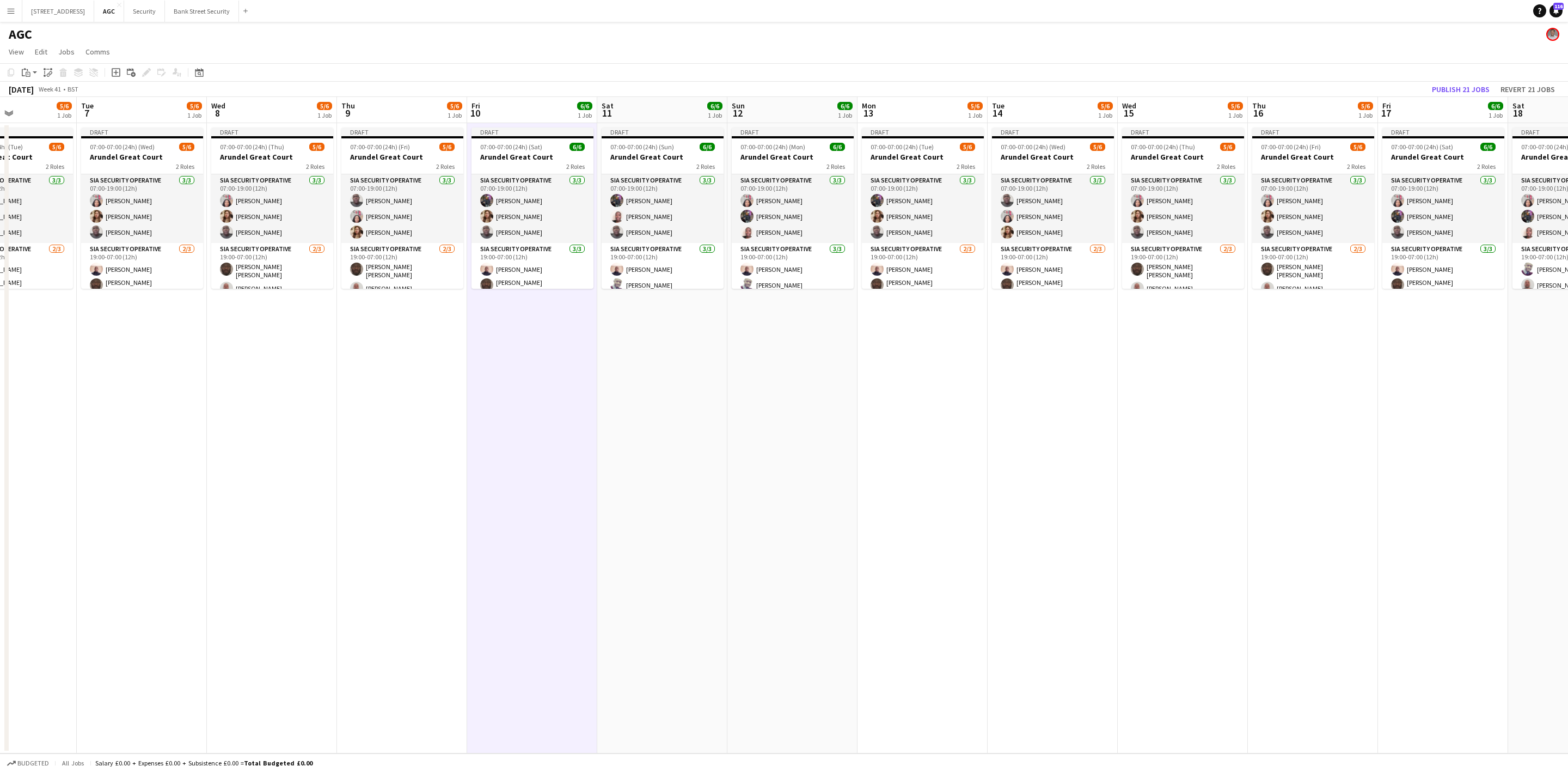
drag, startPoint x: 626, startPoint y: 378, endPoint x: 492, endPoint y: 378, distance: 134.0
click at [491, 380] on app-calendar-viewport "Sat 4 6/6 1 Job Sun 5 6/6 1 Job Mon 6 5/6 1 Job Tue 7 5/6 1 Job Wed 8 5/6 1 Job…" at bounding box center [784, 425] width 1568 height 656
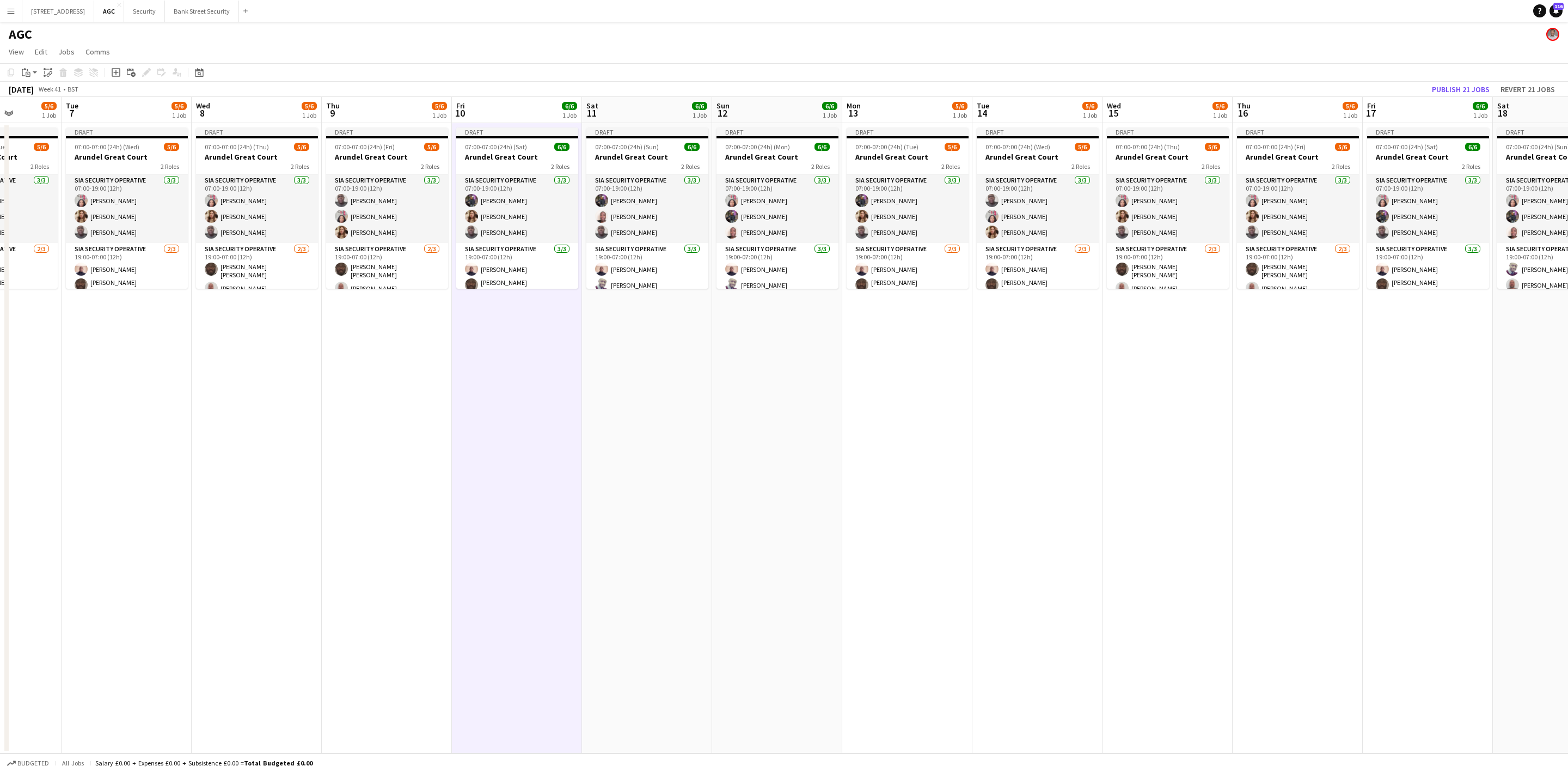
drag, startPoint x: 926, startPoint y: 412, endPoint x: 918, endPoint y: 412, distance: 8.0
click at [918, 412] on app-calendar-viewport "Sat 4 6/6 1 Job Sun 5 6/6 1 Job Mon 6 5/6 1 Job Tue 7 5/6 1 Job Wed 8 5/6 1 Job…" at bounding box center [784, 425] width 1568 height 656
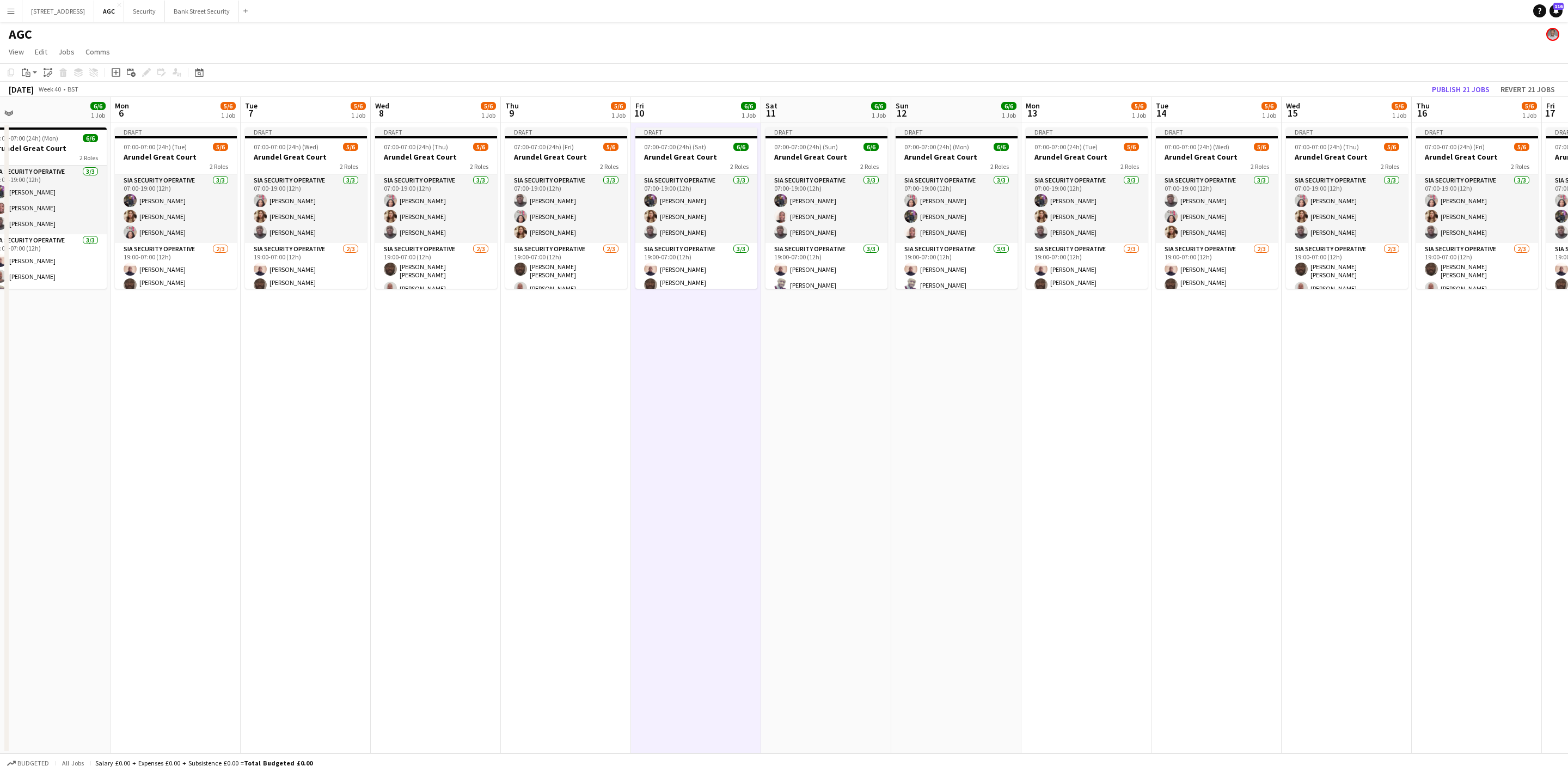
drag, startPoint x: 548, startPoint y: 391, endPoint x: 757, endPoint y: 414, distance: 210.3
click at [759, 415] on app-calendar-viewport "Fri 3 6/7 1 Job Sat 4 6/6 1 Job Sun 5 6/6 1 Job Mon 6 5/6 1 Job Tue 7 5/6 1 Job…" at bounding box center [784, 425] width 1568 height 656
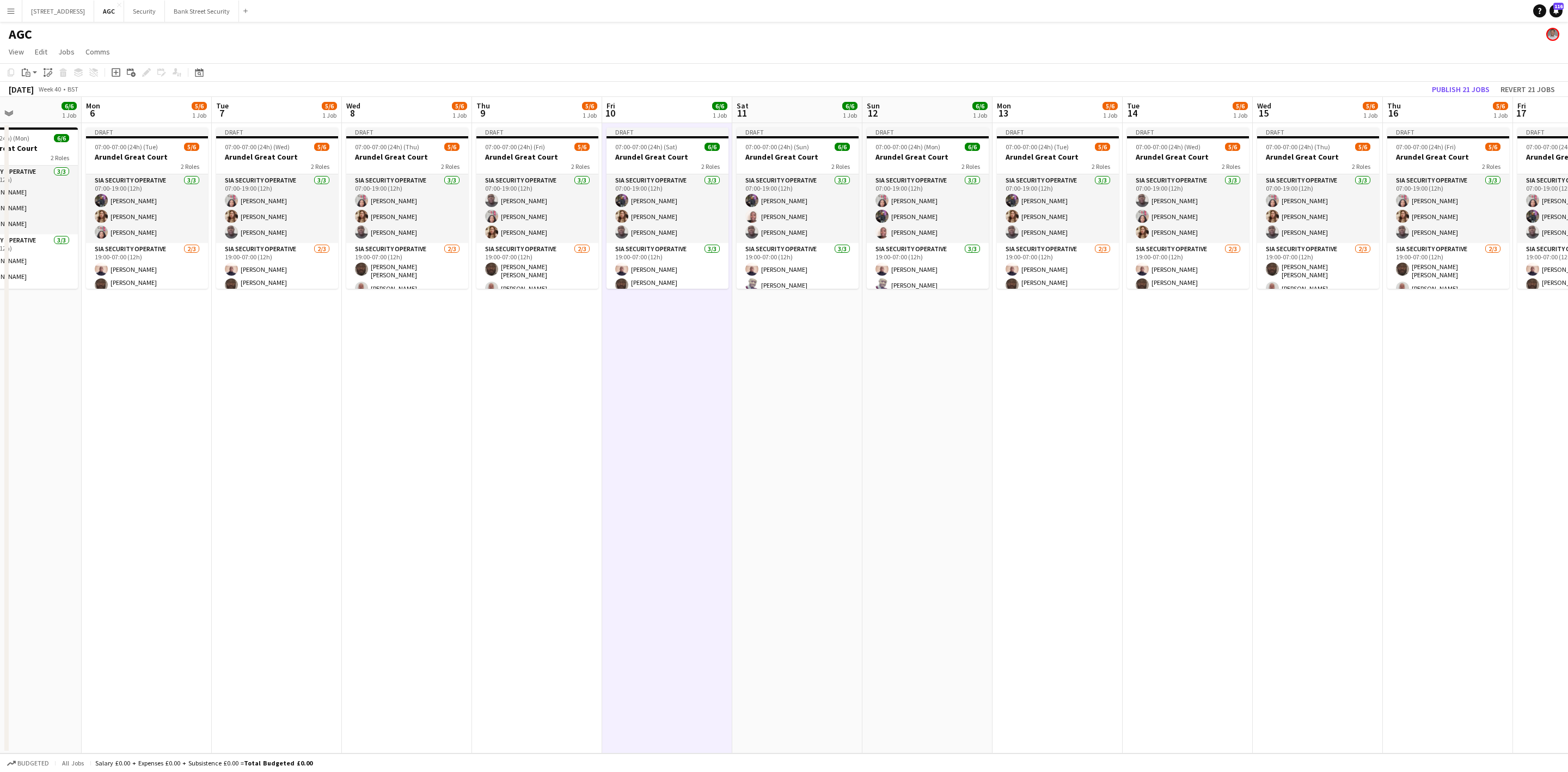
scroll to position [0, 314]
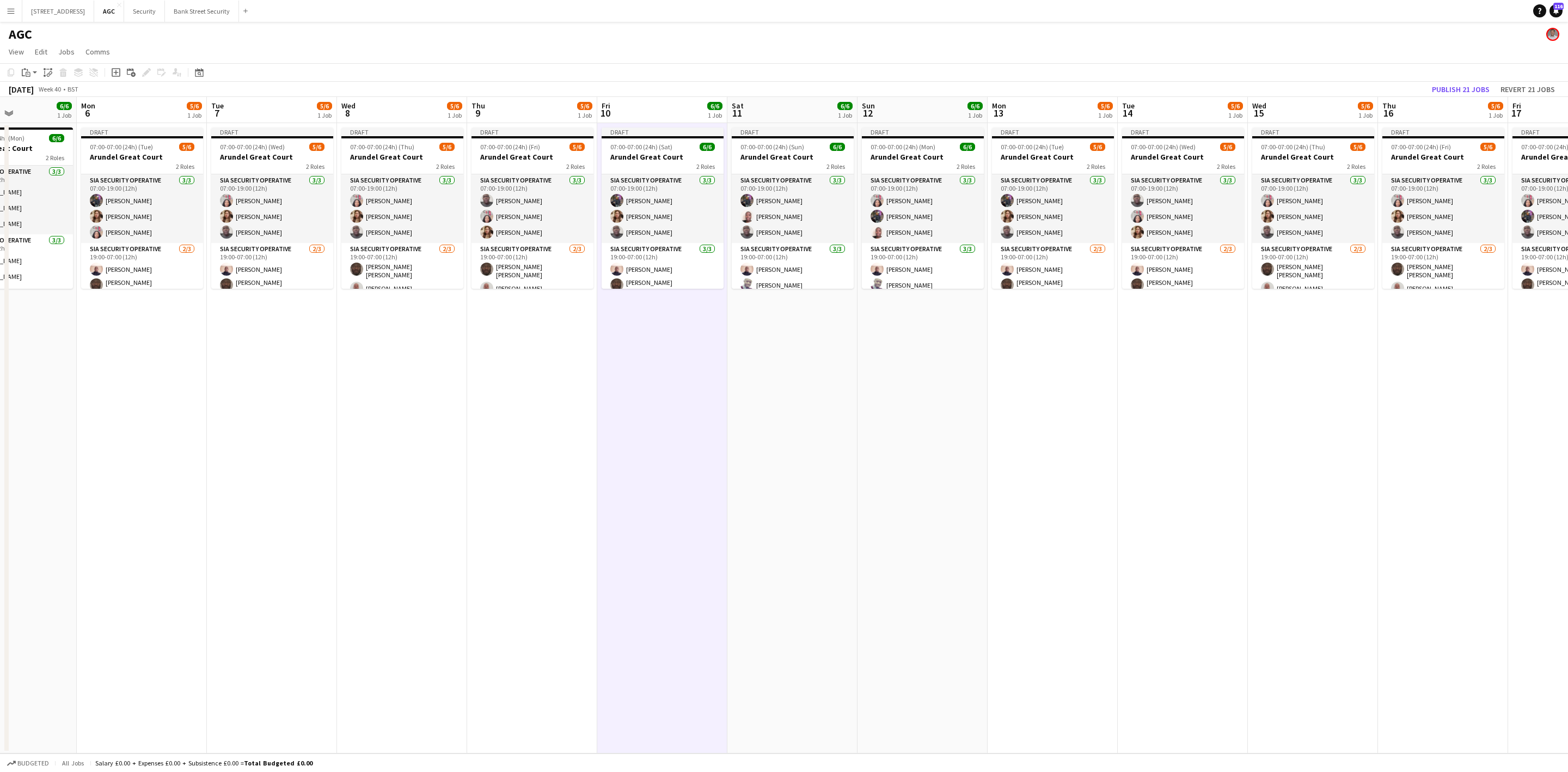
drag, startPoint x: 757, startPoint y: 414, endPoint x: 730, endPoint y: 415, distance: 27.0
click at [727, 415] on app-calendar-viewport "Fri 3 6/7 1 Job Sat 4 6/6 1 Job Sun 5 6/6 1 Job Mon 6 5/6 1 Job Tue 7 5/6 1 Job…" at bounding box center [784, 425] width 1568 height 656
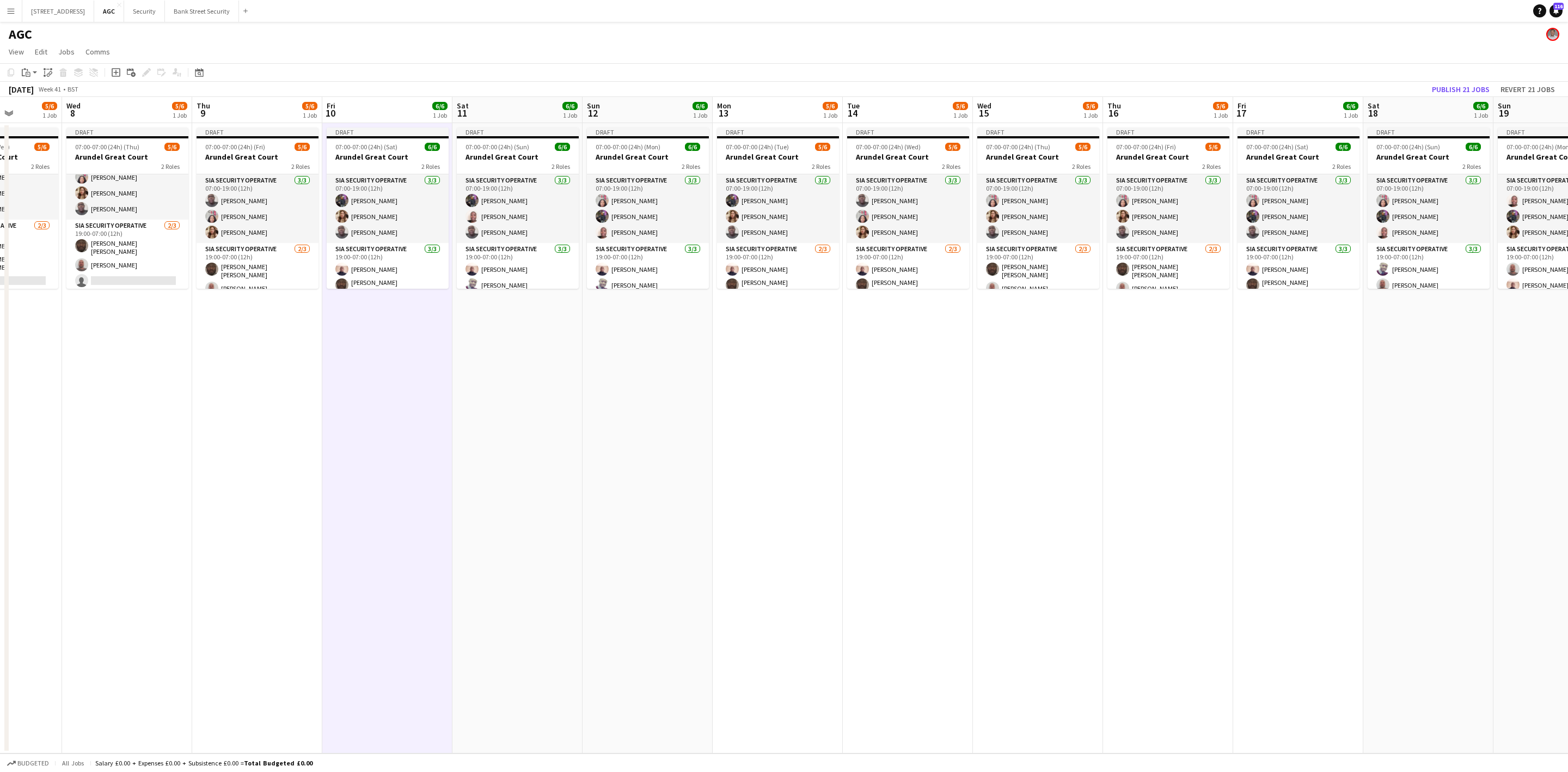
drag, startPoint x: 1036, startPoint y: 222, endPoint x: 382, endPoint y: 234, distance: 654.1
click at [376, 235] on app-calendar-viewport "Sun 5 6/6 1 Job Mon 6 5/6 1 Job Tue 7 5/6 1 Job Wed 8 5/6 1 Job Thu 9 5/6 1 Job…" at bounding box center [784, 425] width 1568 height 656
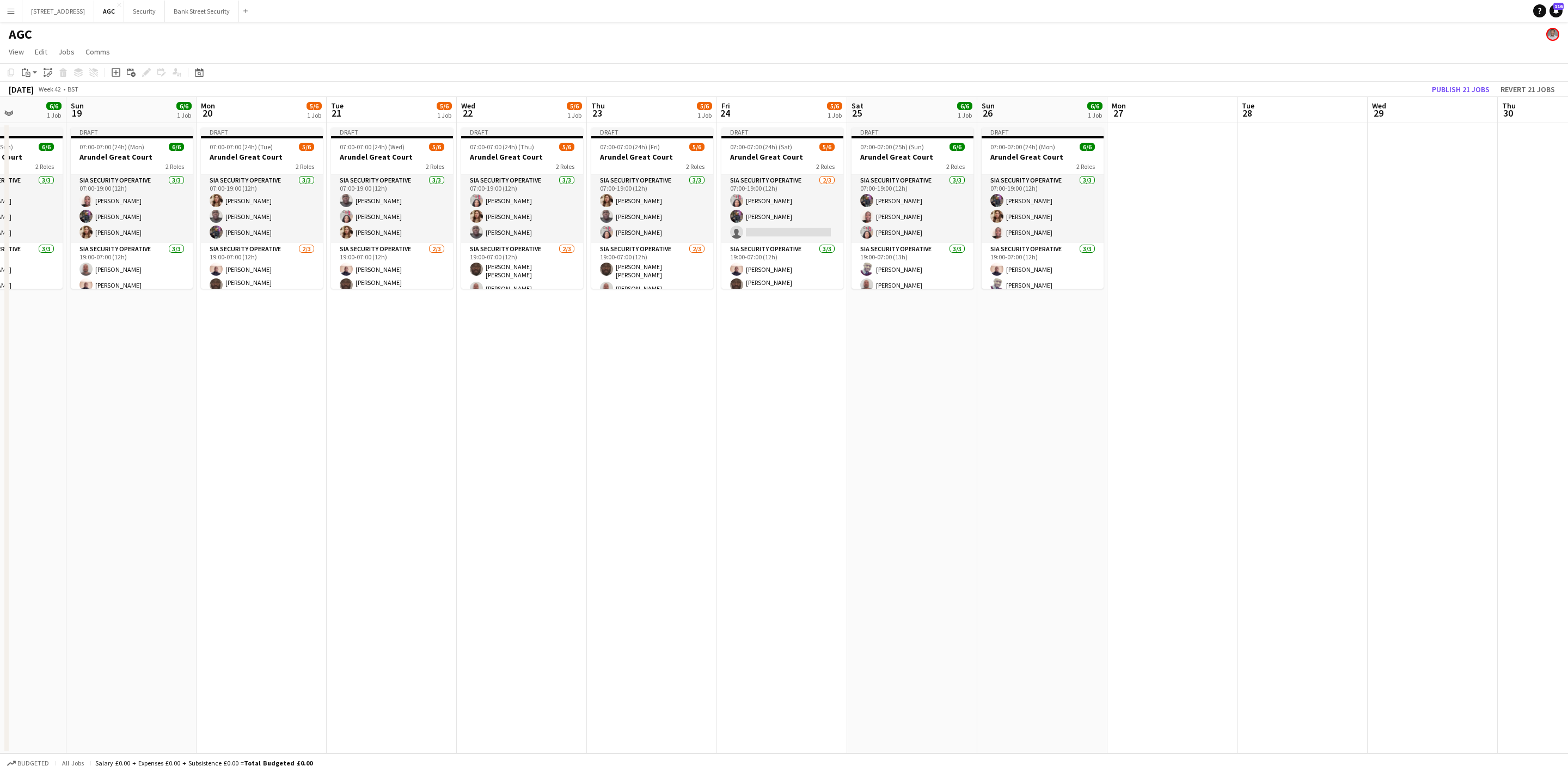
drag, startPoint x: 560, startPoint y: 231, endPoint x: 744, endPoint y: 227, distance: 184.0
click at [418, 234] on app-calendar-viewport "Thu 16 5/6 1 Job Fri 17 6/6 1 Job Sat 18 6/6 1 Job Sun 19 6/6 1 Job Mon 20 5/6 …" at bounding box center [784, 425] width 1568 height 656
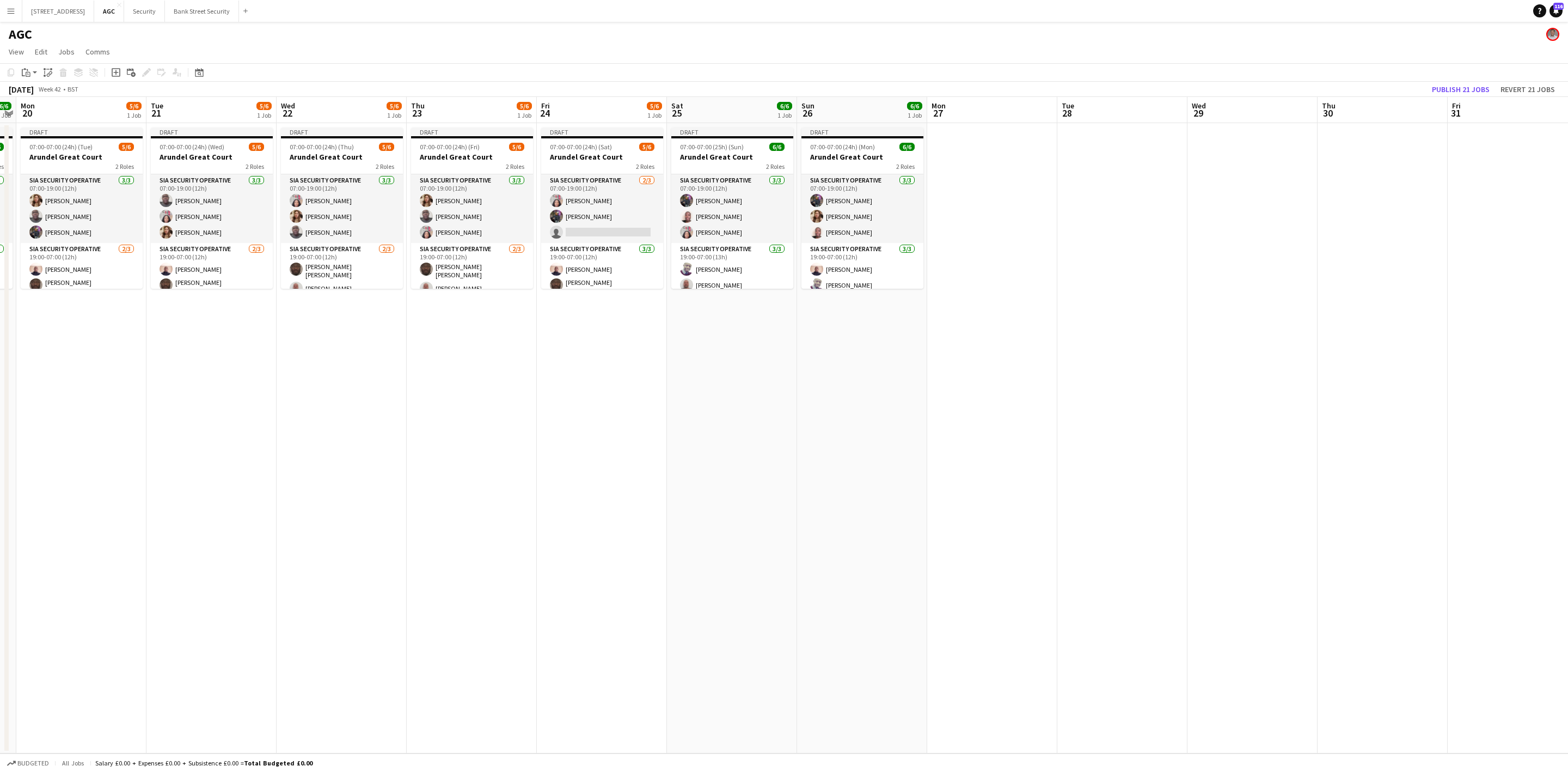
scroll to position [0, 379]
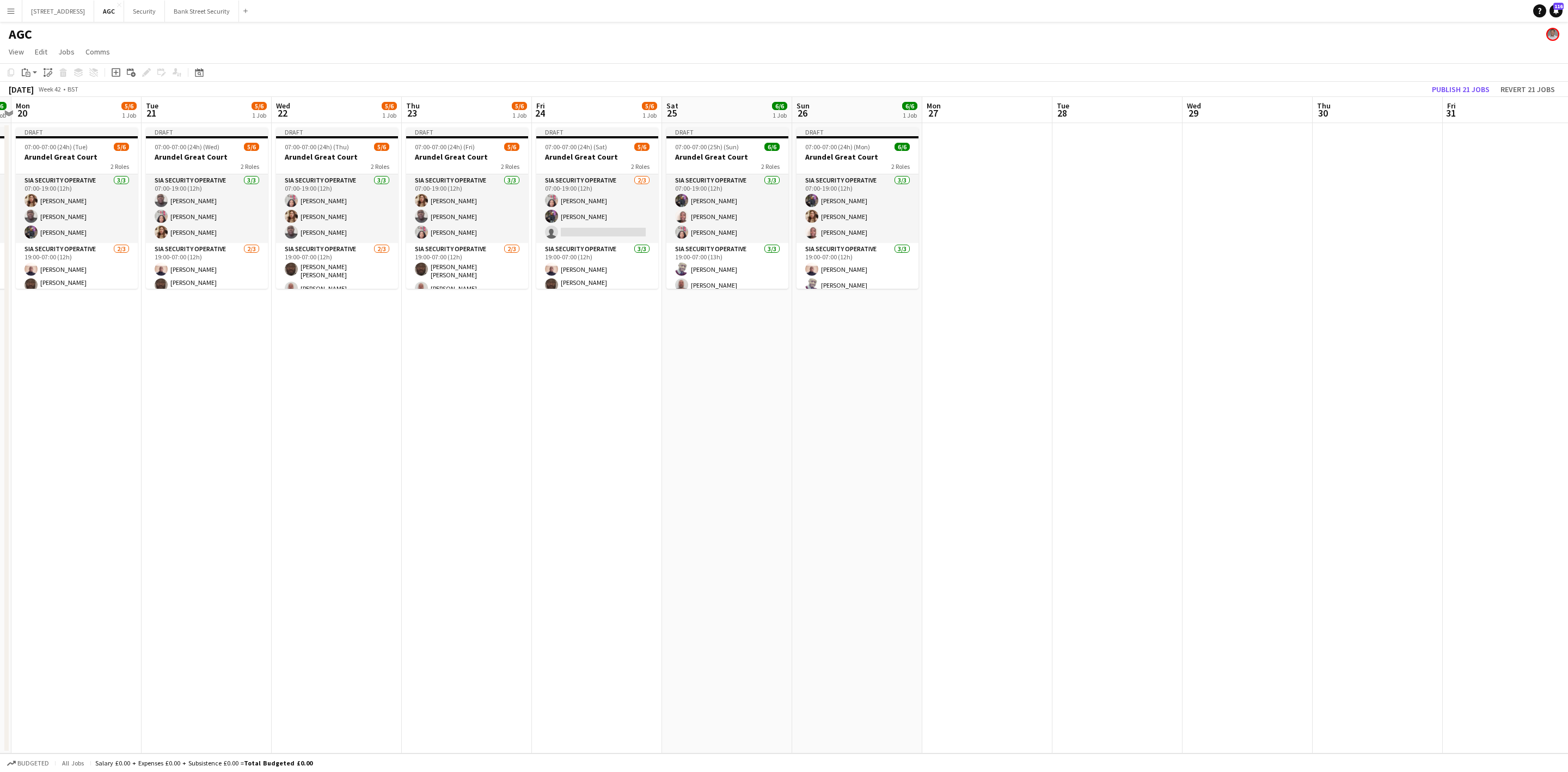
drag, startPoint x: 631, startPoint y: 364, endPoint x: 453, endPoint y: 355, distance: 178.2
click at [453, 355] on app-calendar-viewport "Fri 17 6/6 1 Job Sat 18 6/6 1 Job Sun 19 6/6 1 Job Mon 20 5/6 1 Job Tue 21 5/6 …" at bounding box center [784, 425] width 1568 height 656
click at [82, 209] on app-card-role "SIA Security Operative [DATE] 07:00-19:00 (12h) [PERSON_NAME] [PERSON_NAME] [PE…" at bounding box center [76, 209] width 122 height 69
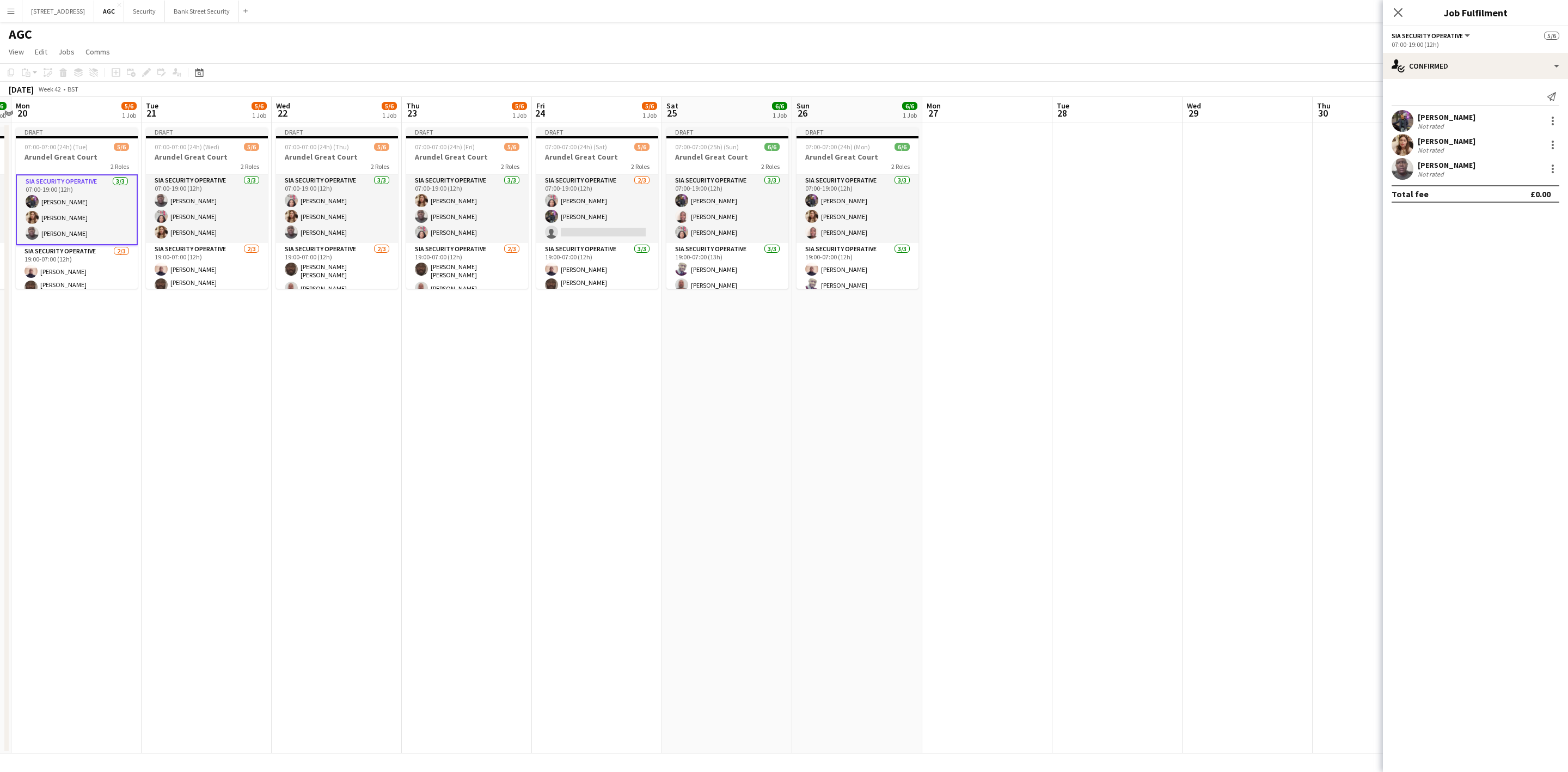
click at [189, 224] on app-card-role "SIA Security Operative [DATE] 07:00-19:00 (12h) [PERSON_NAME] [PERSON_NAME] Lab…" at bounding box center [207, 209] width 122 height 69
click at [327, 221] on app-card-role "SIA Security Operative [DATE] 07:00-19:00 (12h) [PERSON_NAME] [PERSON_NAME] [PE…" at bounding box center [337, 209] width 122 height 69
click at [443, 224] on app-card-role "SIA Security Operative [DATE] 07:00-19:00 (12h) [PERSON_NAME] [PERSON_NAME] [PE…" at bounding box center [467, 209] width 122 height 69
click at [868, 219] on app-card-role "SIA Security Operative [DATE] 07:00-19:00 (12h) [PERSON_NAME] [PERSON_NAME] [PE…" at bounding box center [858, 209] width 122 height 69
click at [1552, 143] on div at bounding box center [1552, 144] width 2 height 2
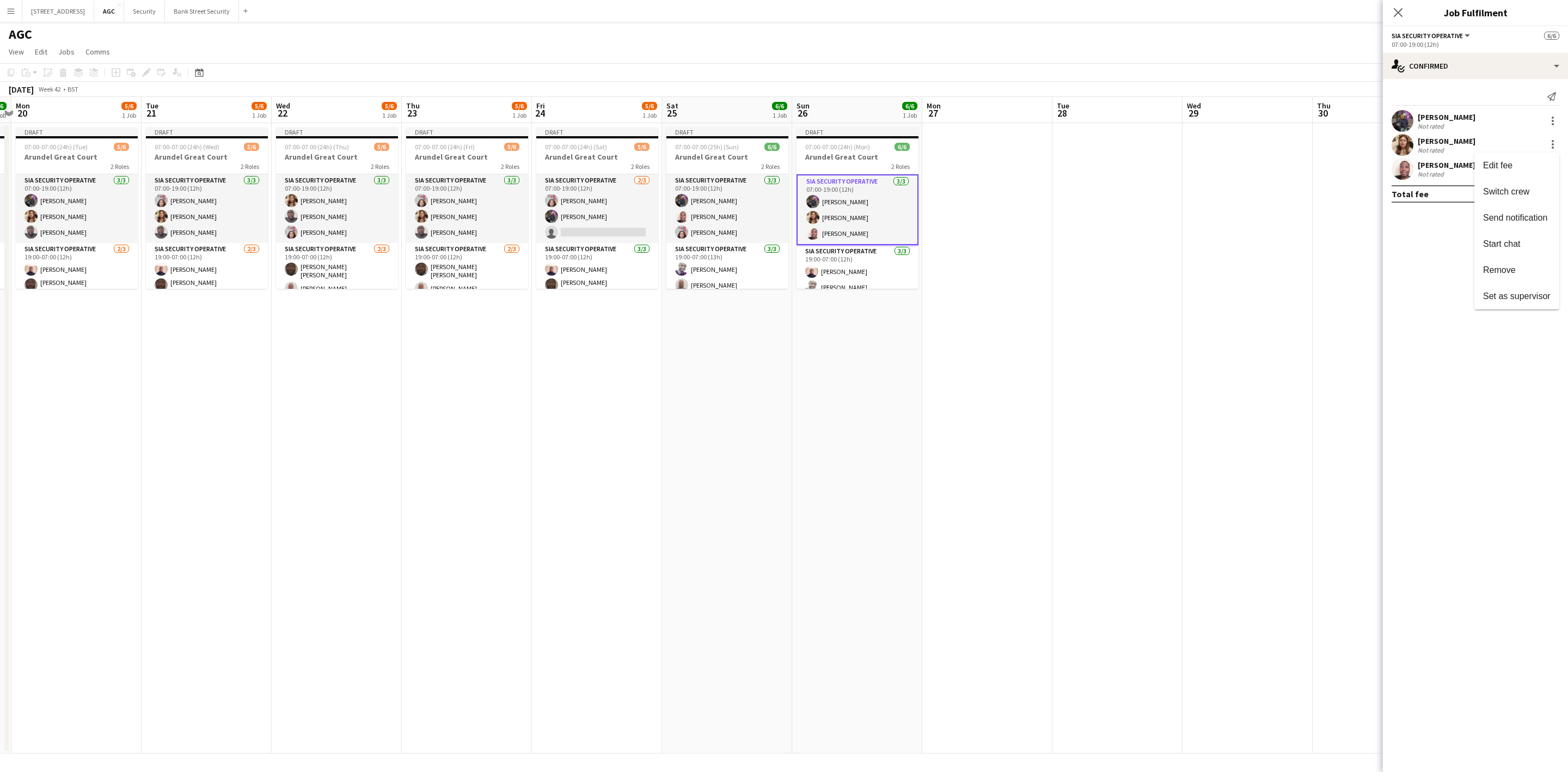
click at [1510, 264] on span "Remove" at bounding box center [1500, 269] width 33 height 9
click at [1464, 174] on input at bounding box center [1481, 169] width 127 height 13
type input "****"
click at [1460, 216] on span "[EMAIL_ADDRESS][DOMAIN_NAME]" at bounding box center [1481, 220] width 109 height 9
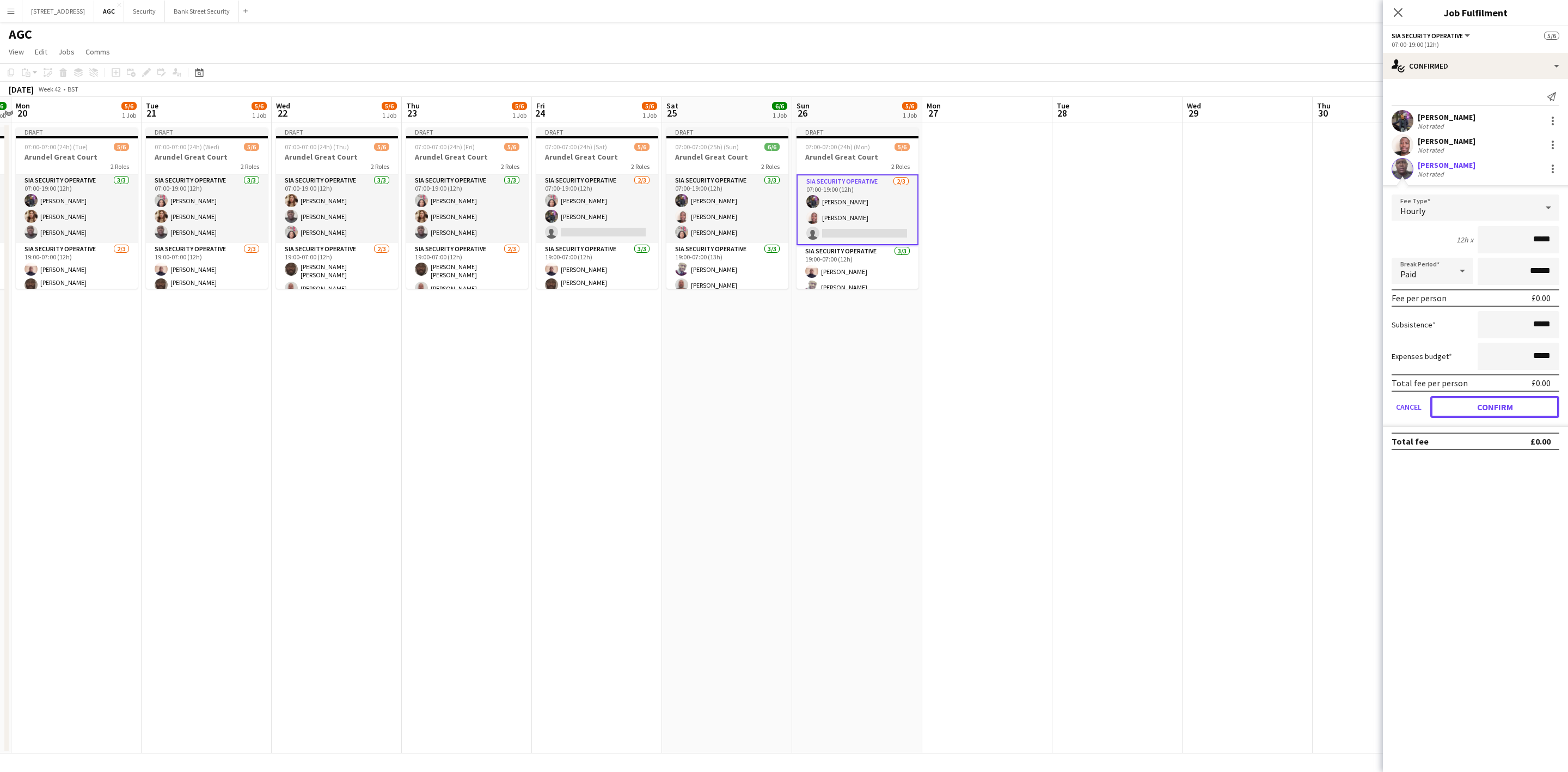
click at [1519, 404] on button "Confirm" at bounding box center [1495, 407] width 129 height 22
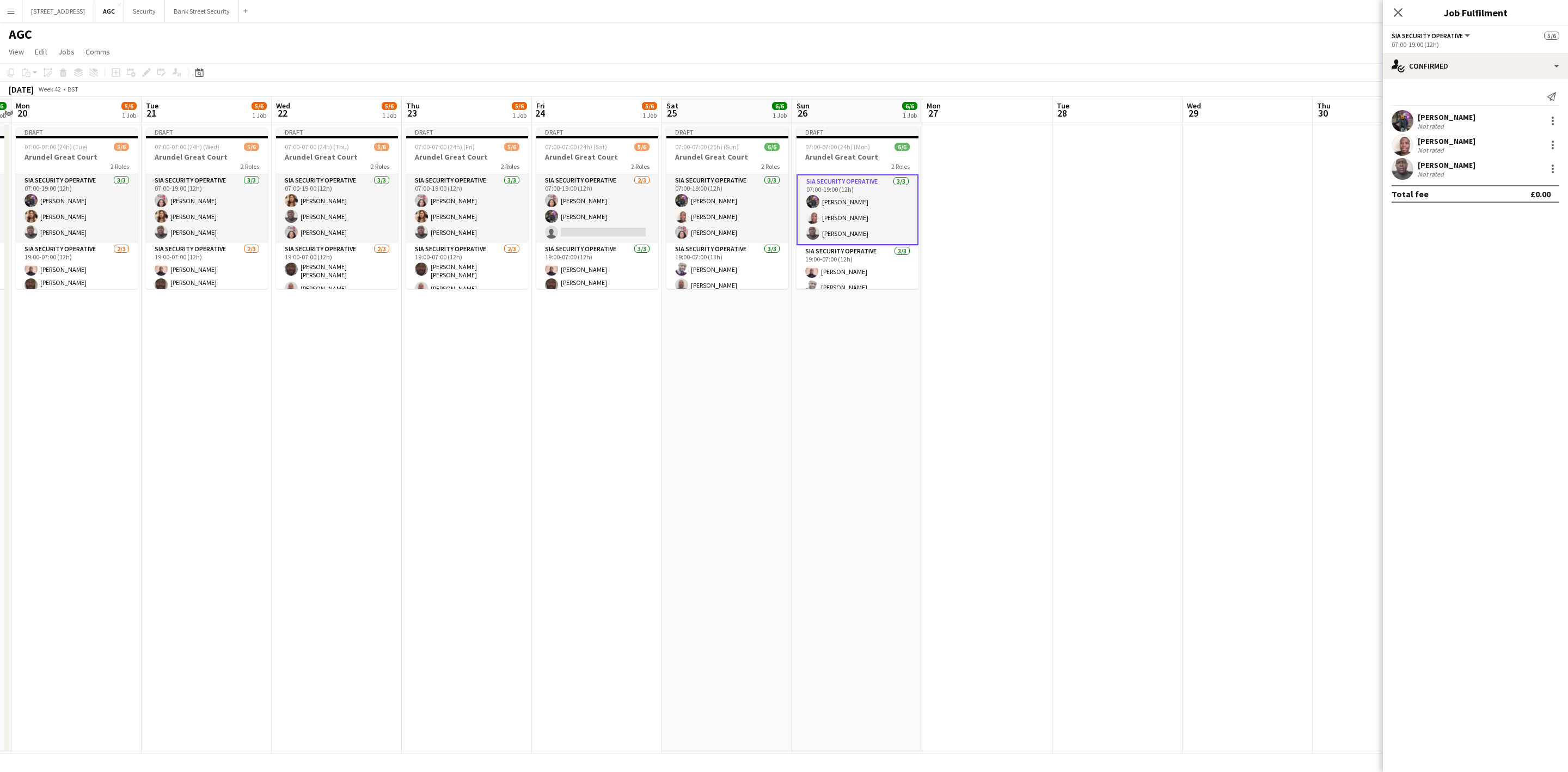
click at [1400, 11] on icon at bounding box center [1398, 13] width 9 height 9
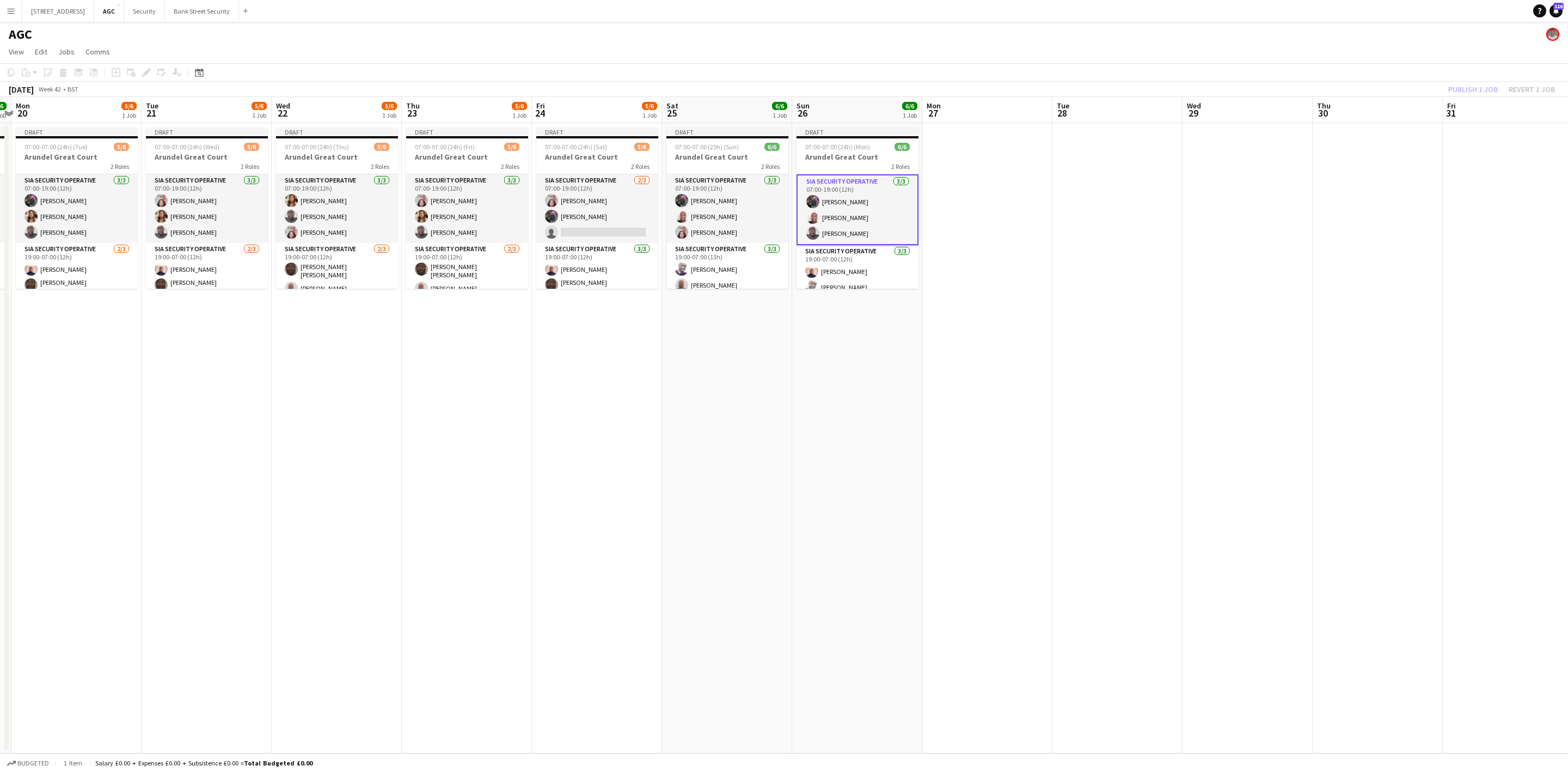
click at [77, 217] on app-card-role "SIA Security Operative [DATE] 07:00-19:00 (12h) [PERSON_NAME] [PERSON_NAME] [PE…" at bounding box center [76, 209] width 122 height 69
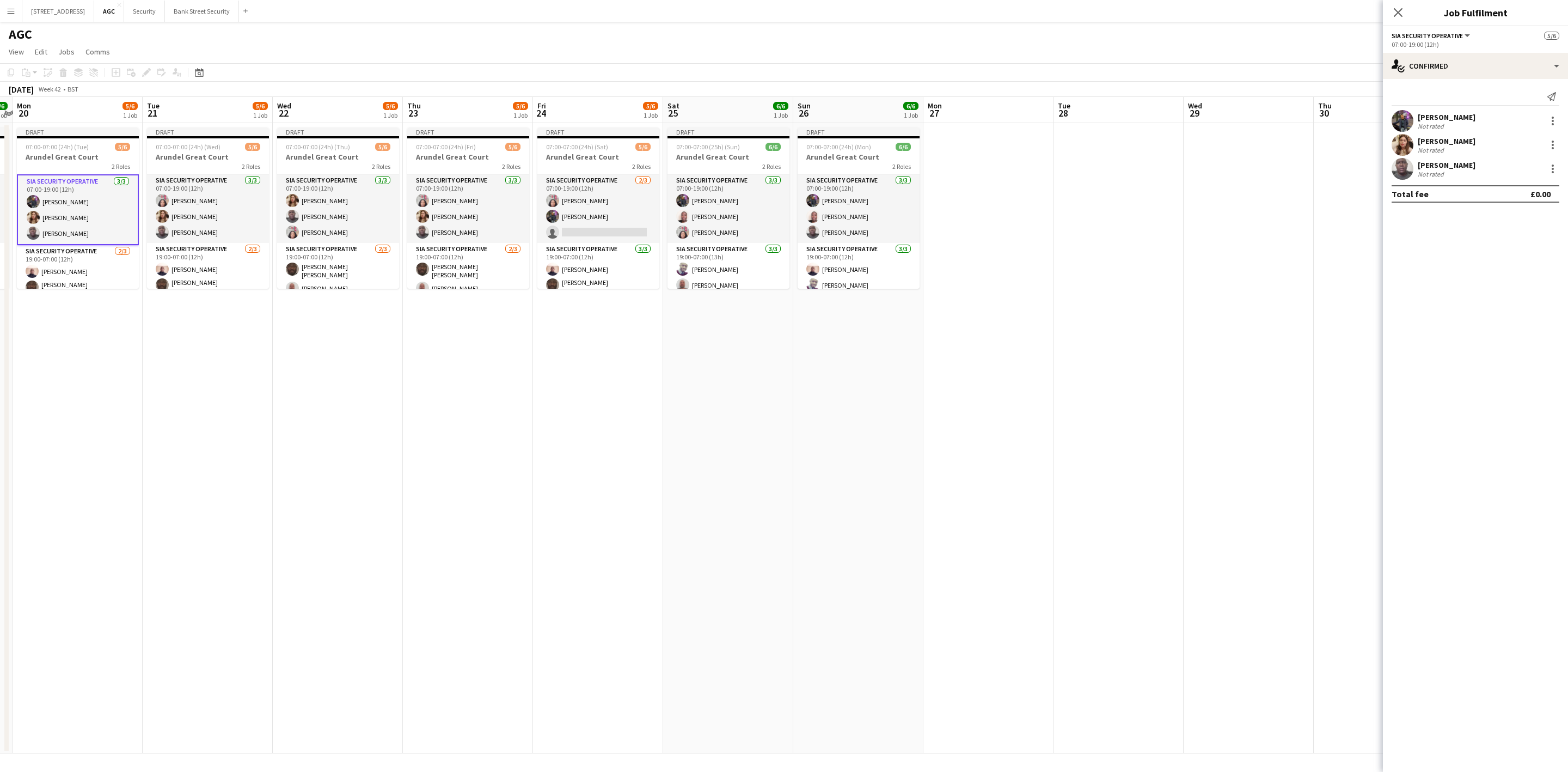
click at [1554, 141] on div at bounding box center [1552, 145] width 13 height 13
click at [1534, 262] on button "Remove" at bounding box center [1517, 270] width 85 height 26
click at [1396, 21] on div "Close pop-in" at bounding box center [1398, 13] width 31 height 25
click at [587, 226] on app-card-role "SIA Security Operative [DATE] 07:00-19:00 (12h) [PERSON_NAME] Labor [PERSON_NAM…" at bounding box center [598, 209] width 122 height 69
click at [1463, 165] on input at bounding box center [1481, 169] width 127 height 13
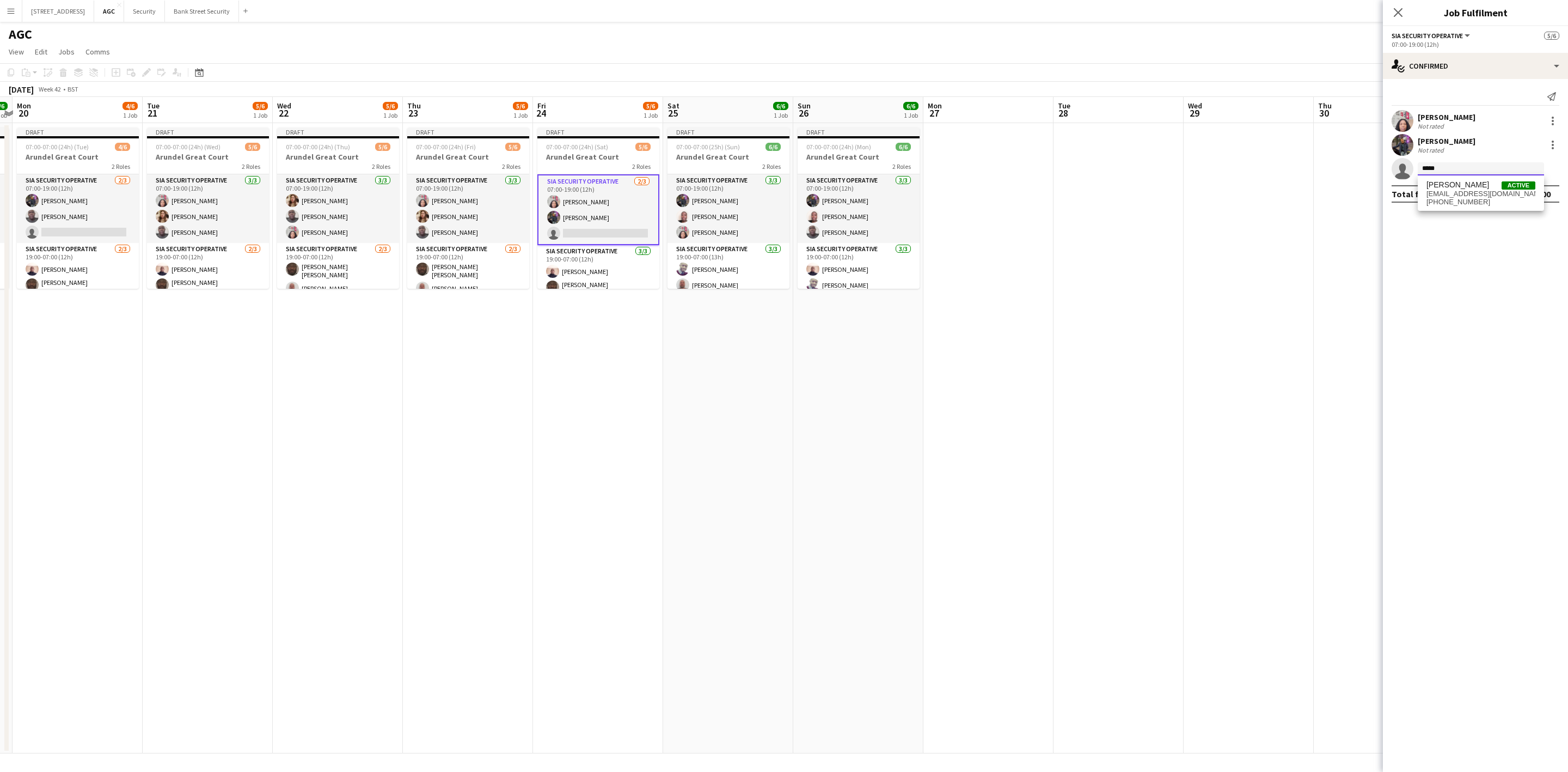
type input "*****"
click at [1448, 195] on span "[EMAIL_ADDRESS][DOMAIN_NAME]" at bounding box center [1481, 194] width 109 height 9
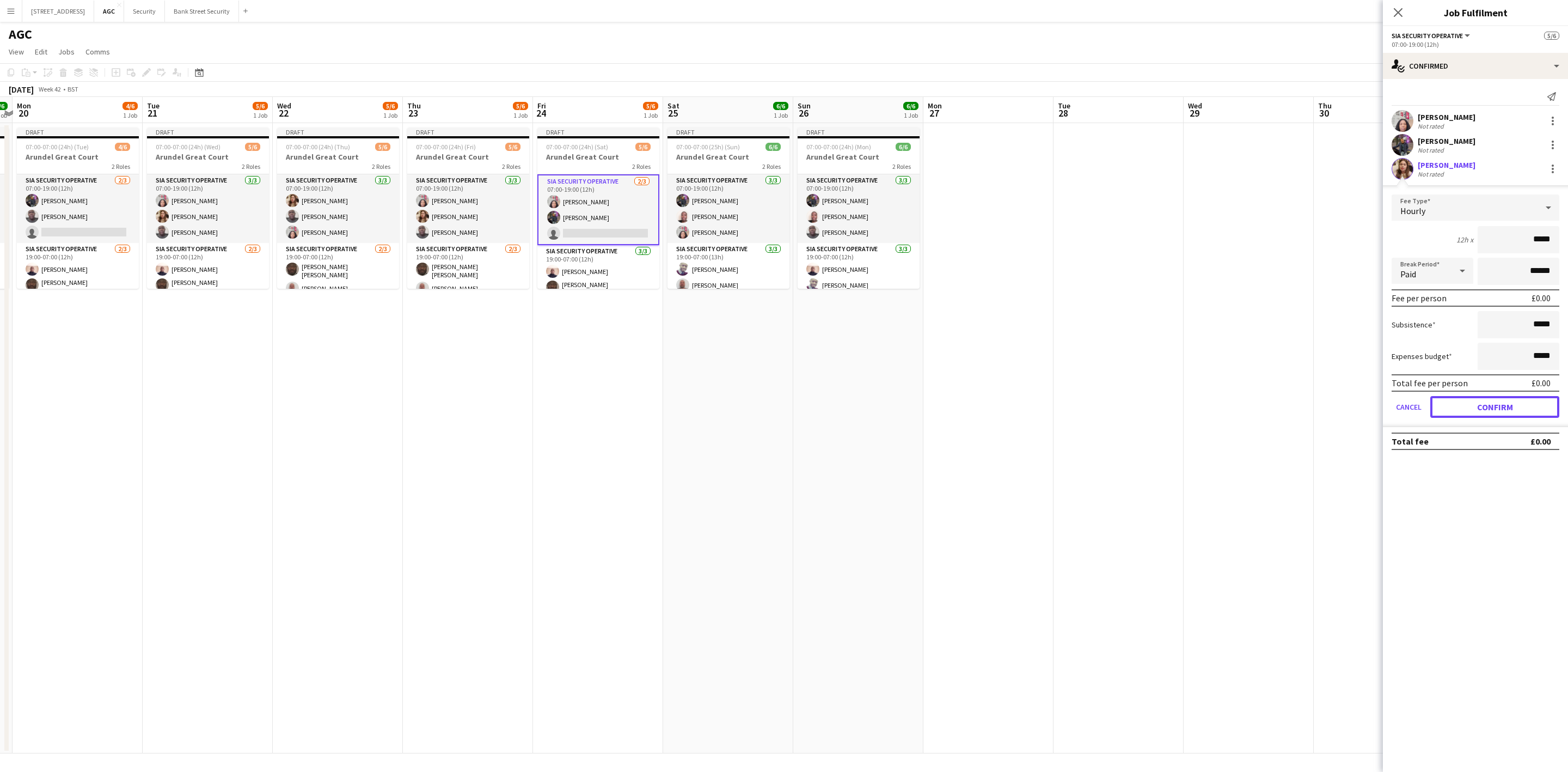
click at [1492, 404] on button "Confirm" at bounding box center [1495, 407] width 129 height 22
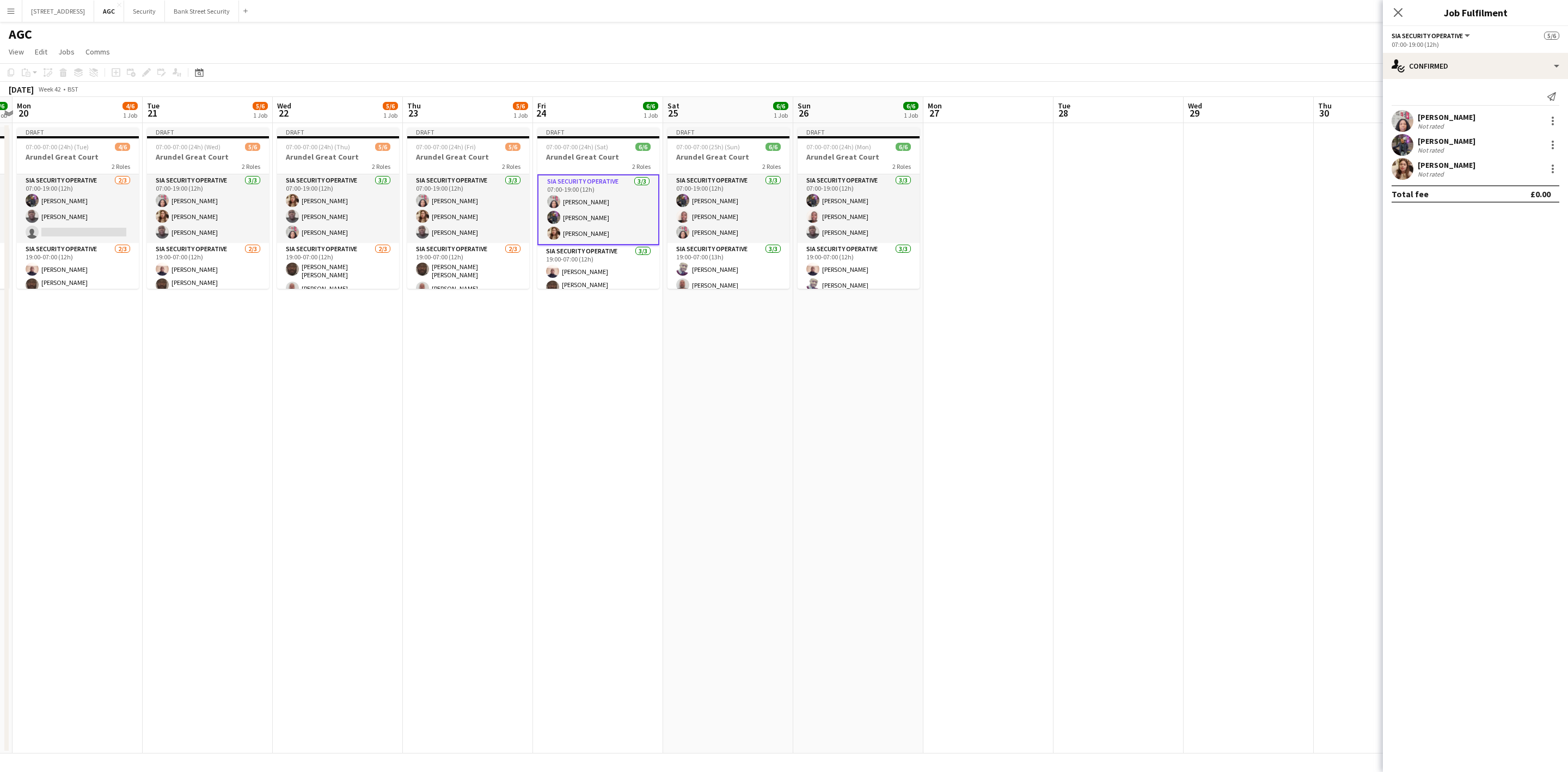
click at [1394, 14] on icon "Close pop-in" at bounding box center [1398, 13] width 9 height 9
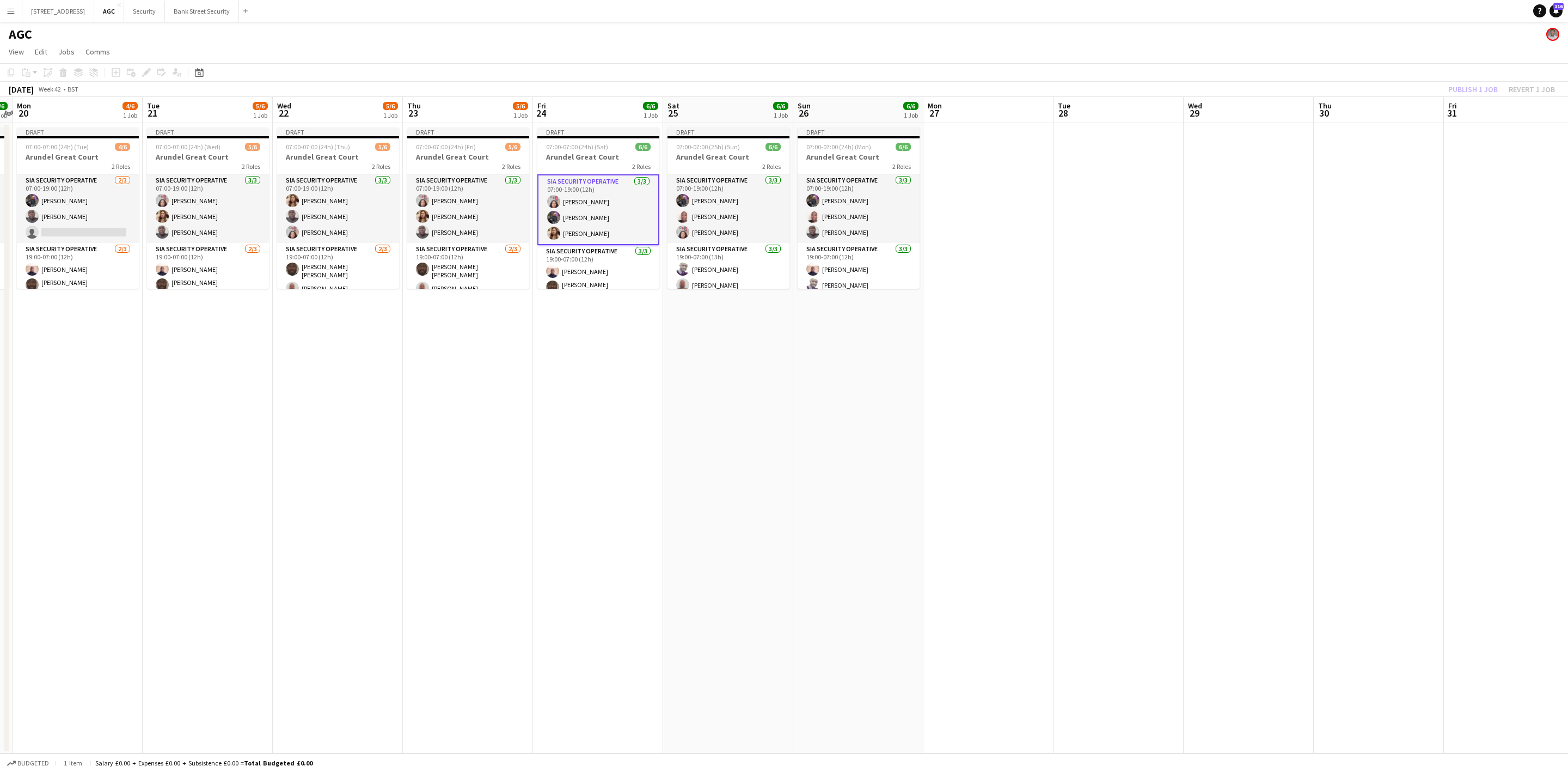
click at [718, 200] on app-card-role "SIA Security Operative [DATE] 07:00-19:00 (12h) [PERSON_NAME] [PERSON_NAME] [PE…" at bounding box center [729, 209] width 122 height 69
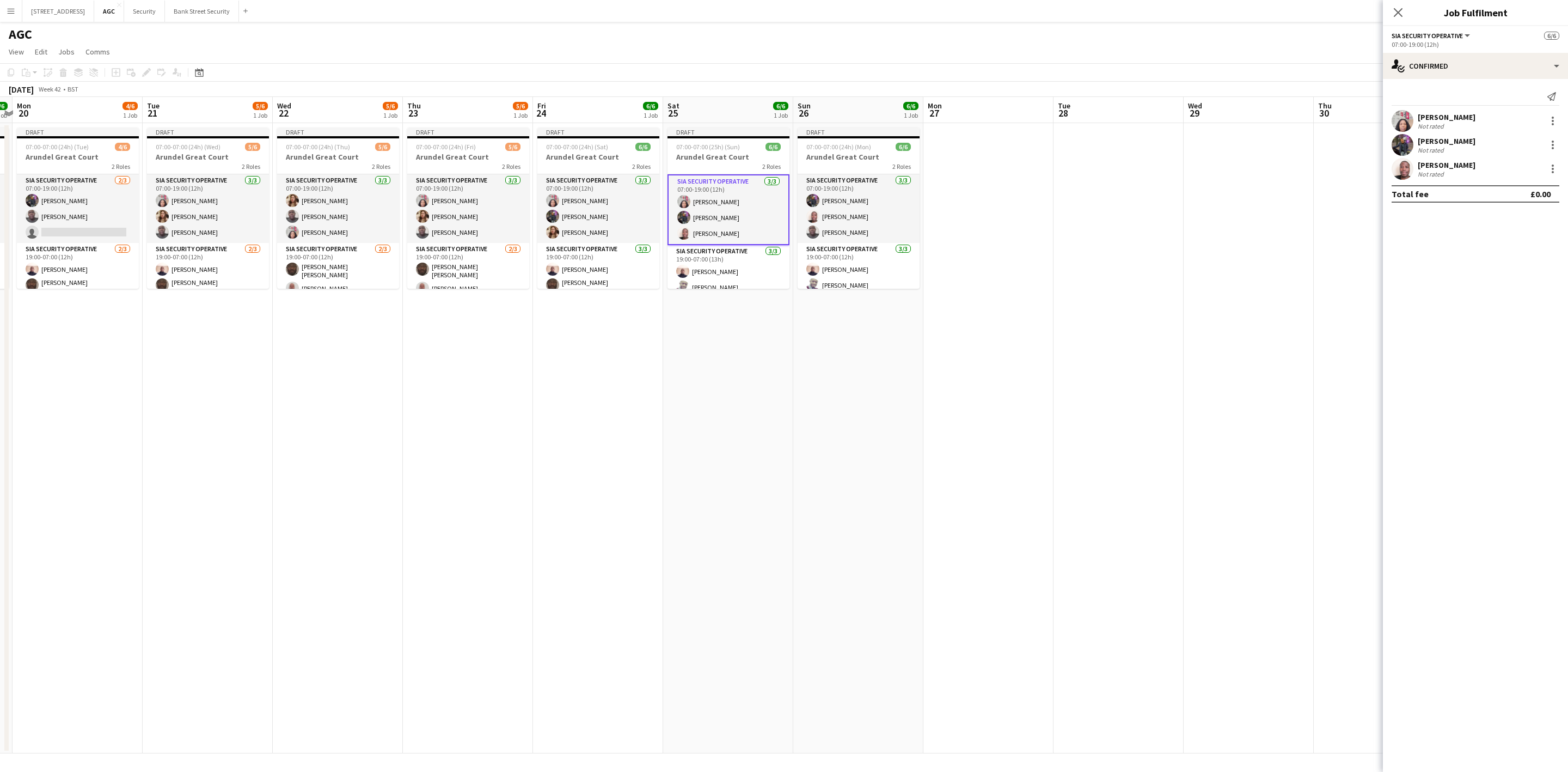
click at [1552, 121] on div at bounding box center [1552, 120] width 2 height 2
click at [1498, 241] on span "Remove" at bounding box center [1500, 245] width 33 height 9
click at [1473, 172] on input at bounding box center [1481, 169] width 127 height 13
type input "*****"
click at [1469, 185] on span "[PERSON_NAME]" at bounding box center [1458, 185] width 63 height 9
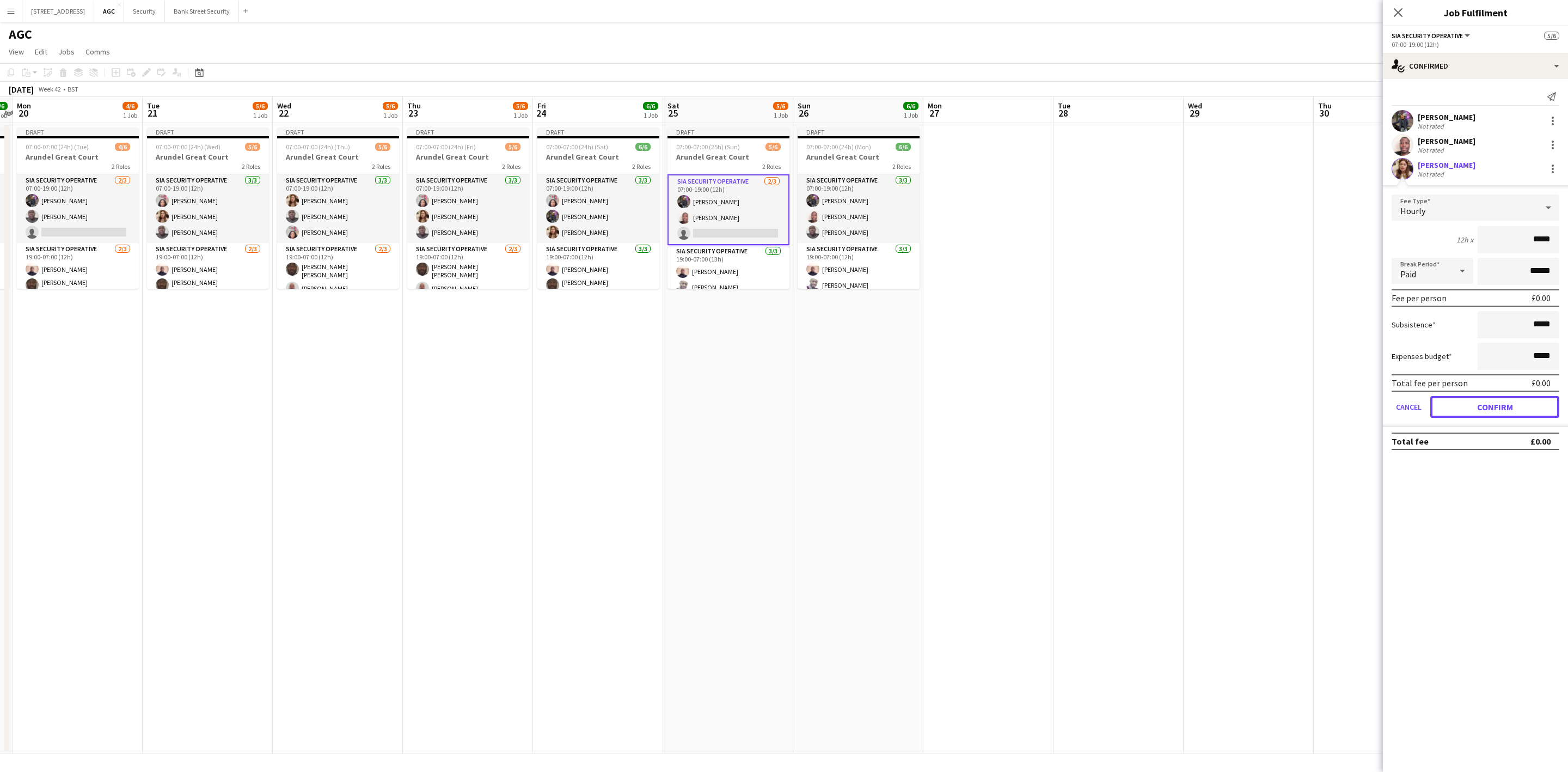
click at [1495, 405] on button "Confirm" at bounding box center [1495, 407] width 129 height 22
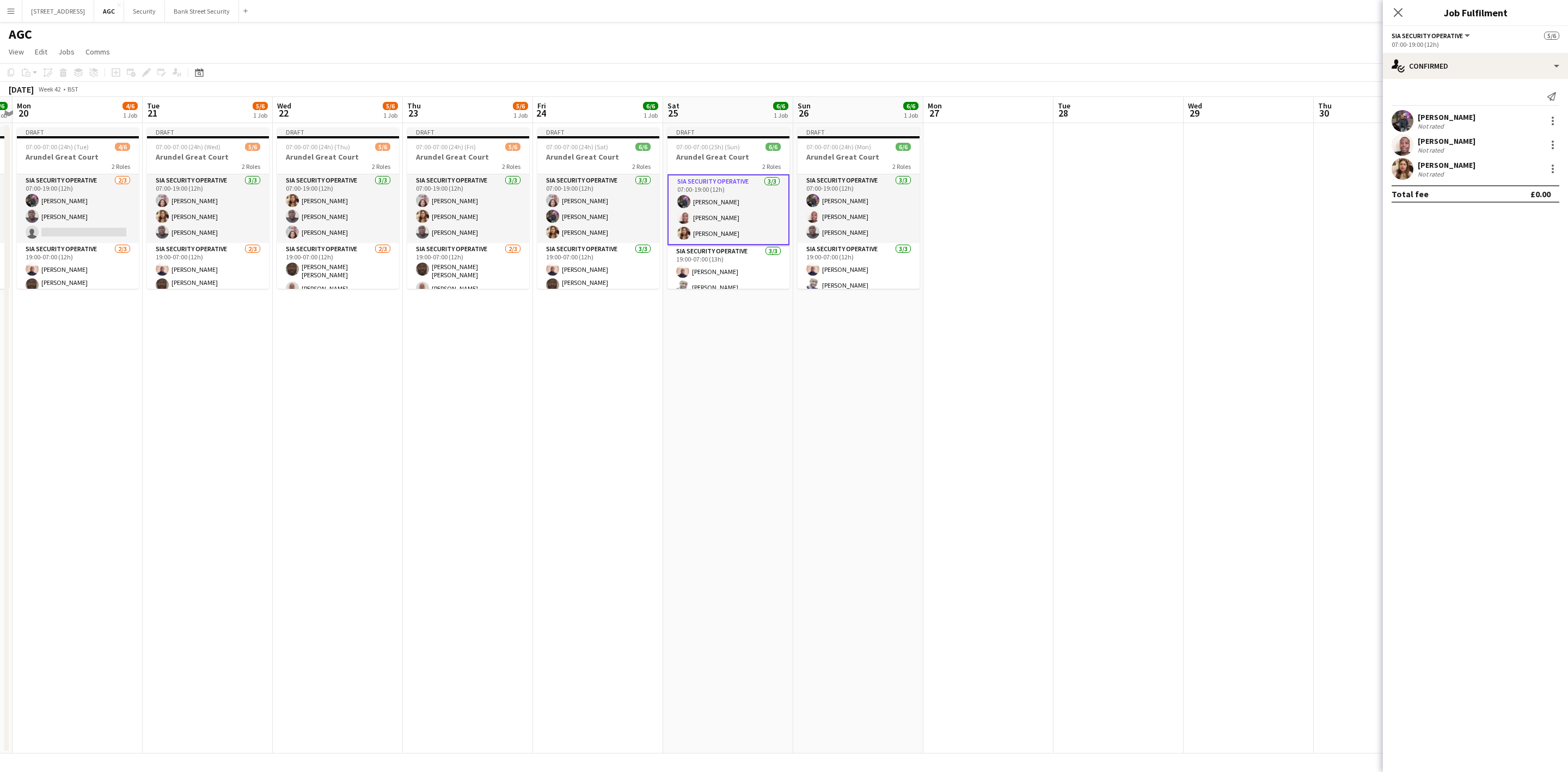
click at [1395, 11] on icon "Close pop-in" at bounding box center [1398, 13] width 9 height 9
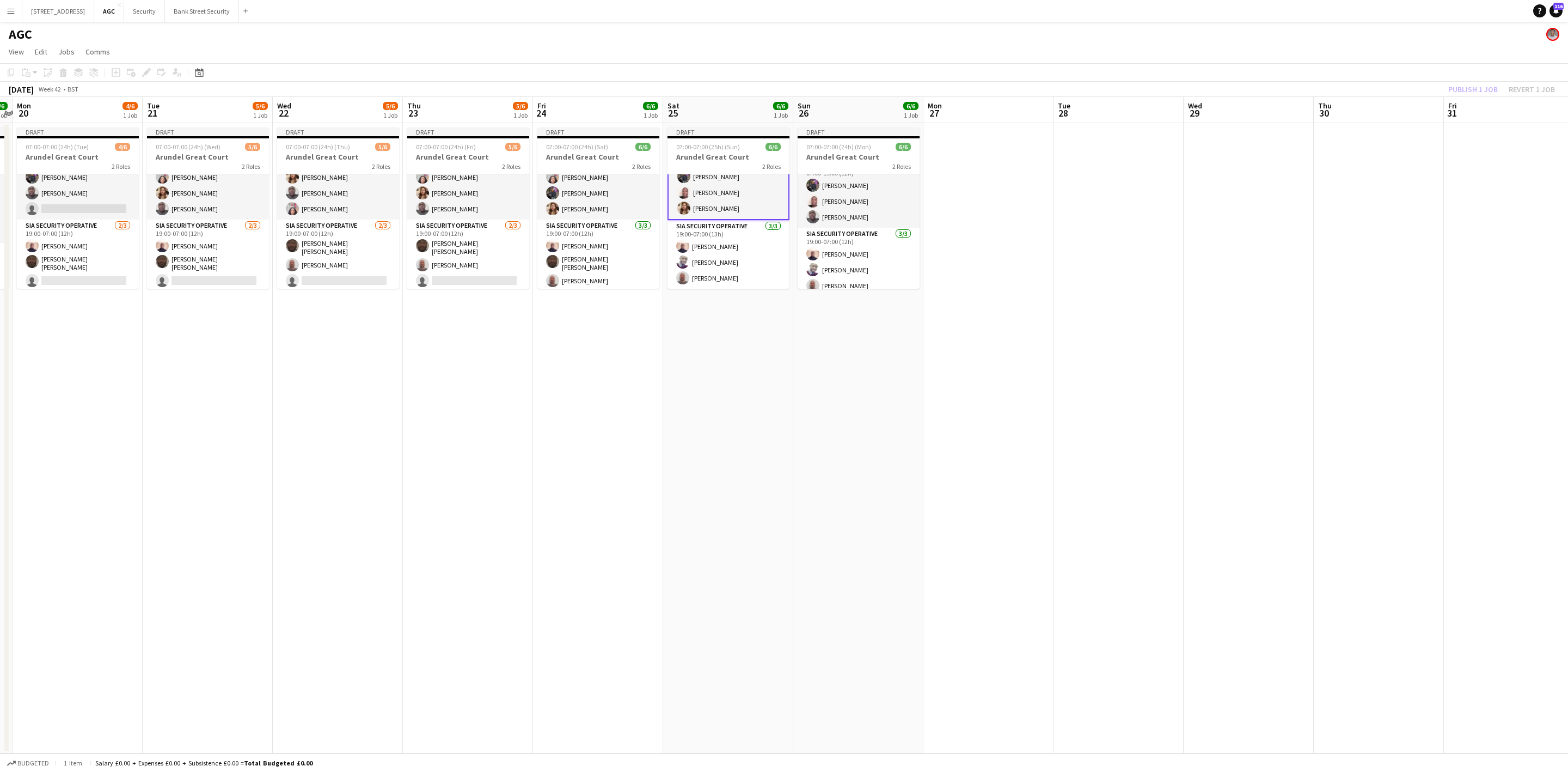
scroll to position [23, 0]
click at [1192, 291] on app-date-cell at bounding box center [1249, 438] width 130 height 630
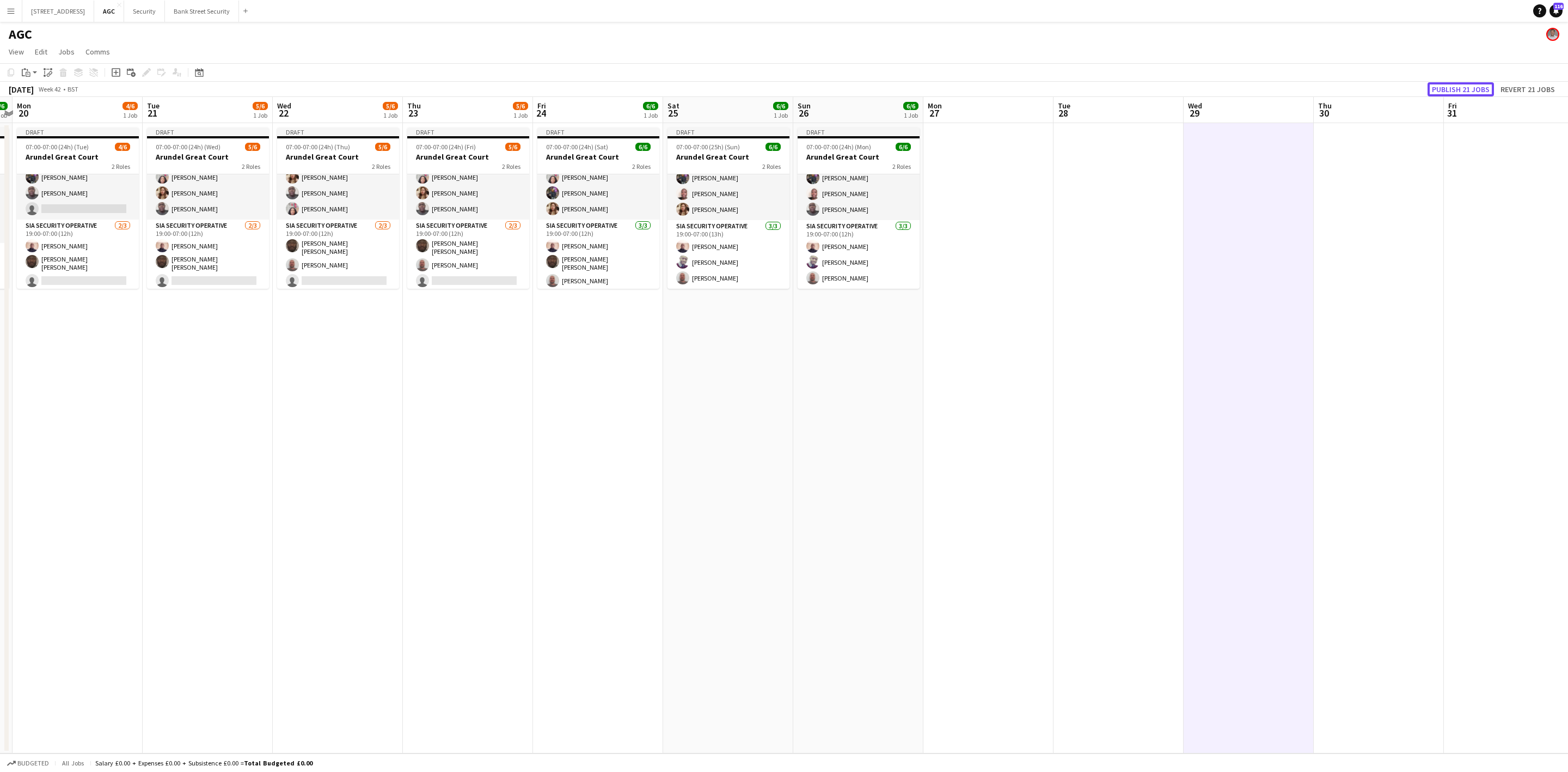
click at [1443, 84] on button "Publish 21 jobs" at bounding box center [1461, 89] width 66 height 14
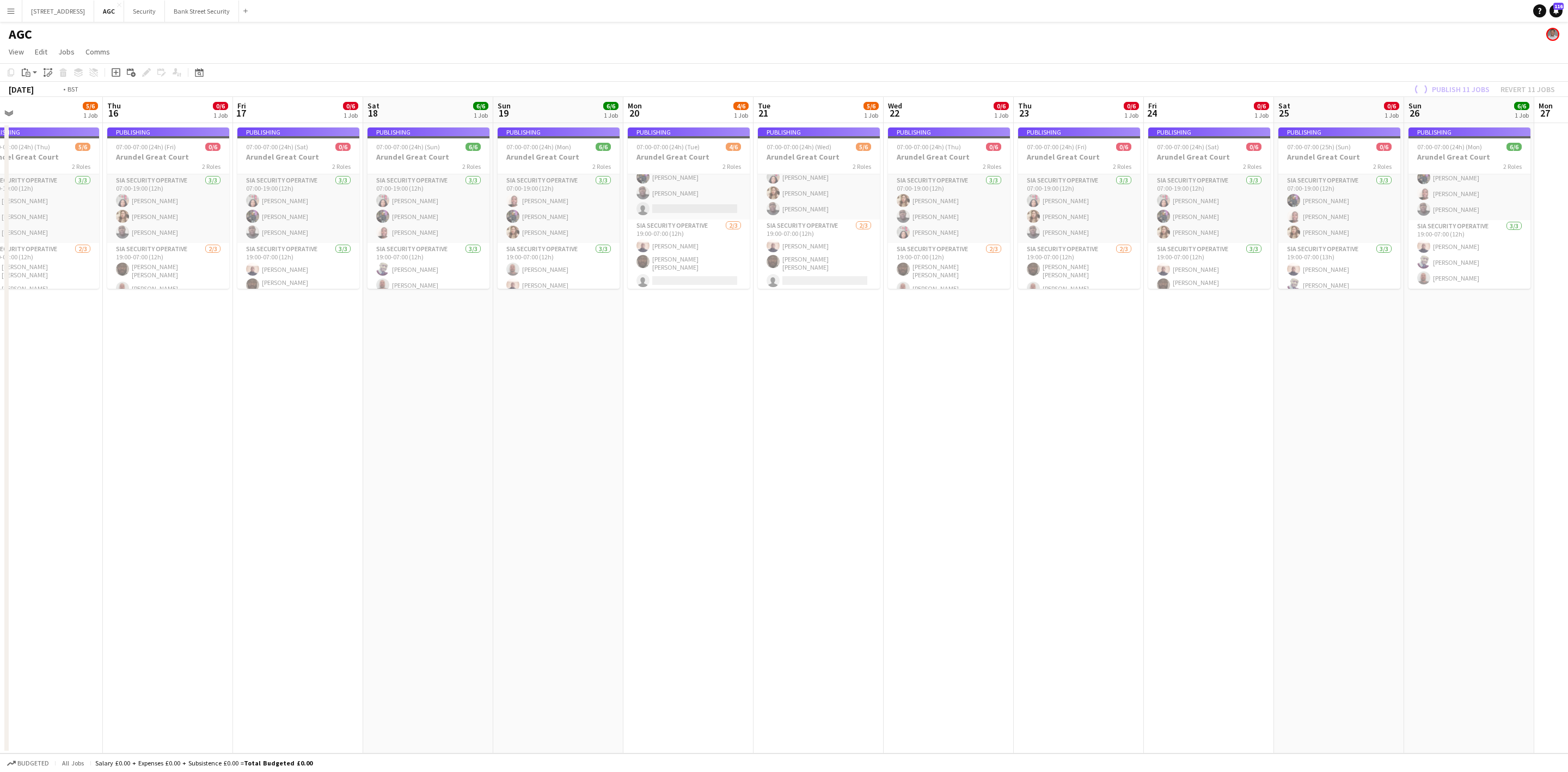
drag, startPoint x: 271, startPoint y: 420, endPoint x: 1057, endPoint y: 397, distance: 786.3
click at [1442, 401] on app-calendar-viewport "Wed 15 5/6 1 Job Thu 16 0/6 1 Job Fri 17 0/6 1 Job Sat 18 6/6 1 Job Sun 19 6/6 …" at bounding box center [784, 425] width 1568 height 656
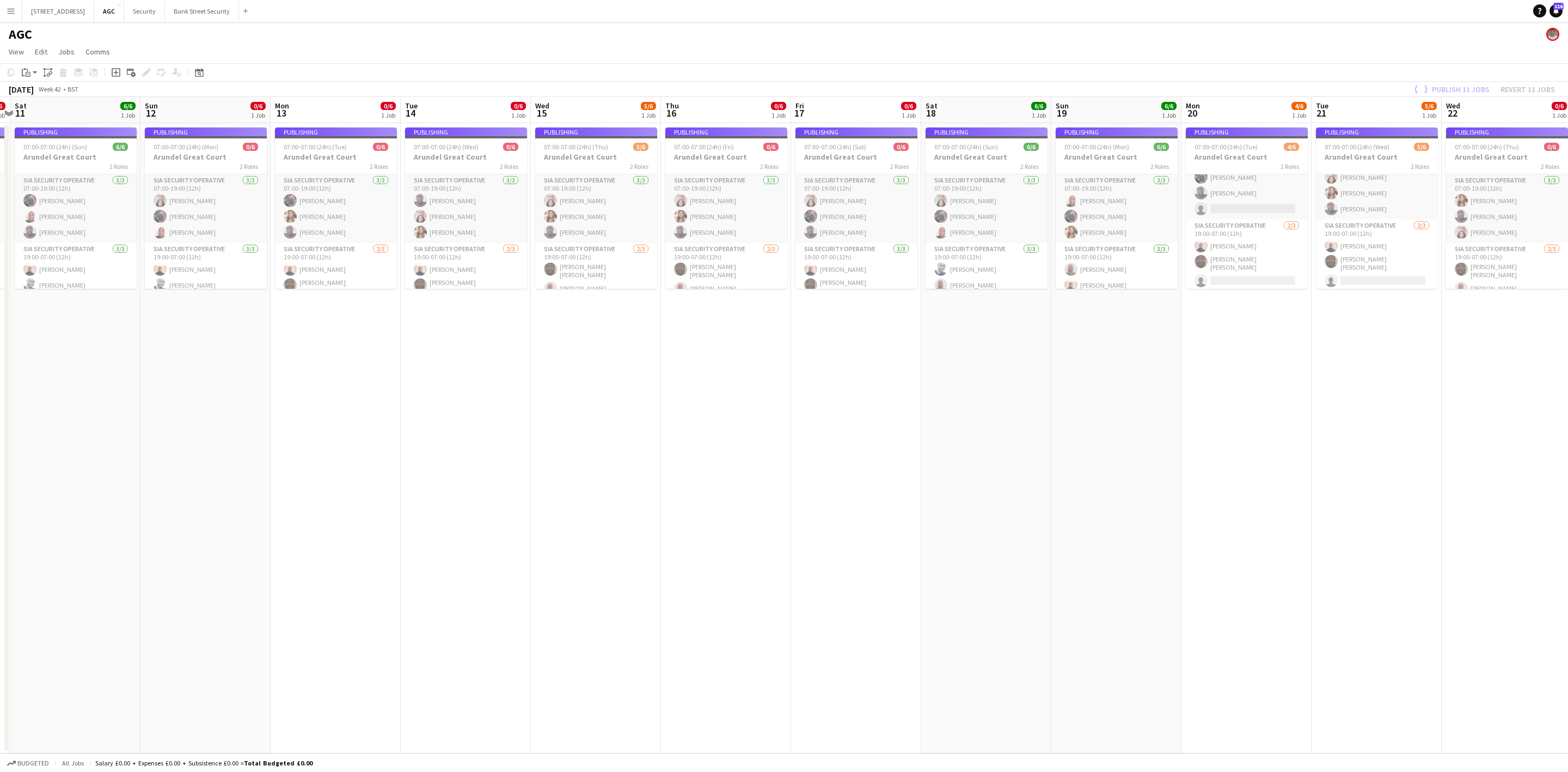
drag, startPoint x: 846, startPoint y: 342, endPoint x: 1009, endPoint y: 325, distance: 163.9
click at [1009, 325] on app-calendar-viewport "Thu 9 5/6 1 Job Fri 10 0/6 1 Job Sat 11 6/6 1 Job Sun 12 0/6 1 Job Mon 13 0/6 1…" at bounding box center [784, 425] width 1568 height 656
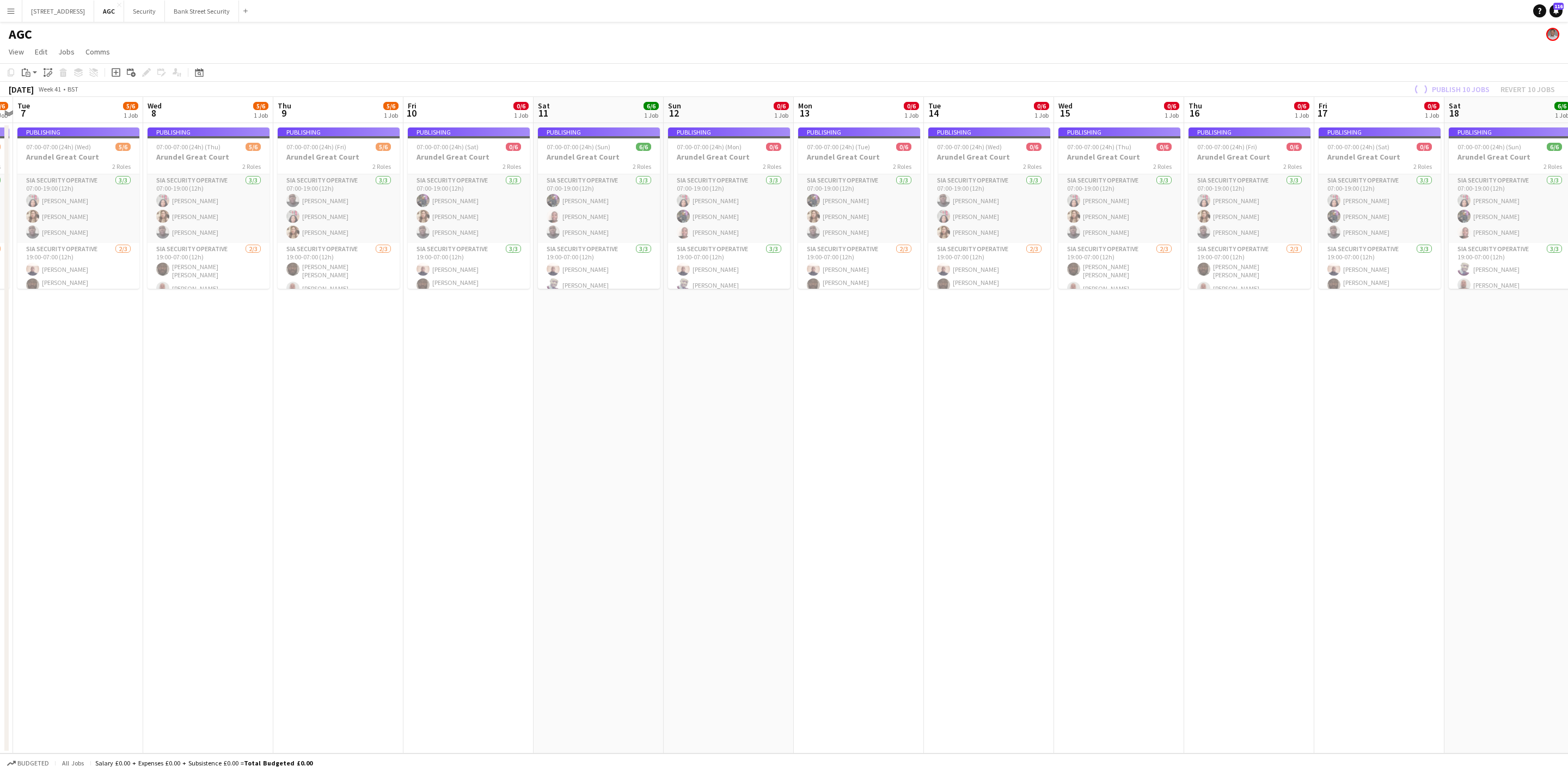
drag, startPoint x: 417, startPoint y: 375, endPoint x: 767, endPoint y: 357, distance: 350.5
click at [920, 326] on app-calendar-viewport "Sun 5 6/6 1 Job Mon 6 5/6 1 Job Tue 7 5/6 1 Job Wed 8 5/6 1 Job Thu 9 5/6 1 Job…" at bounding box center [784, 425] width 1568 height 656
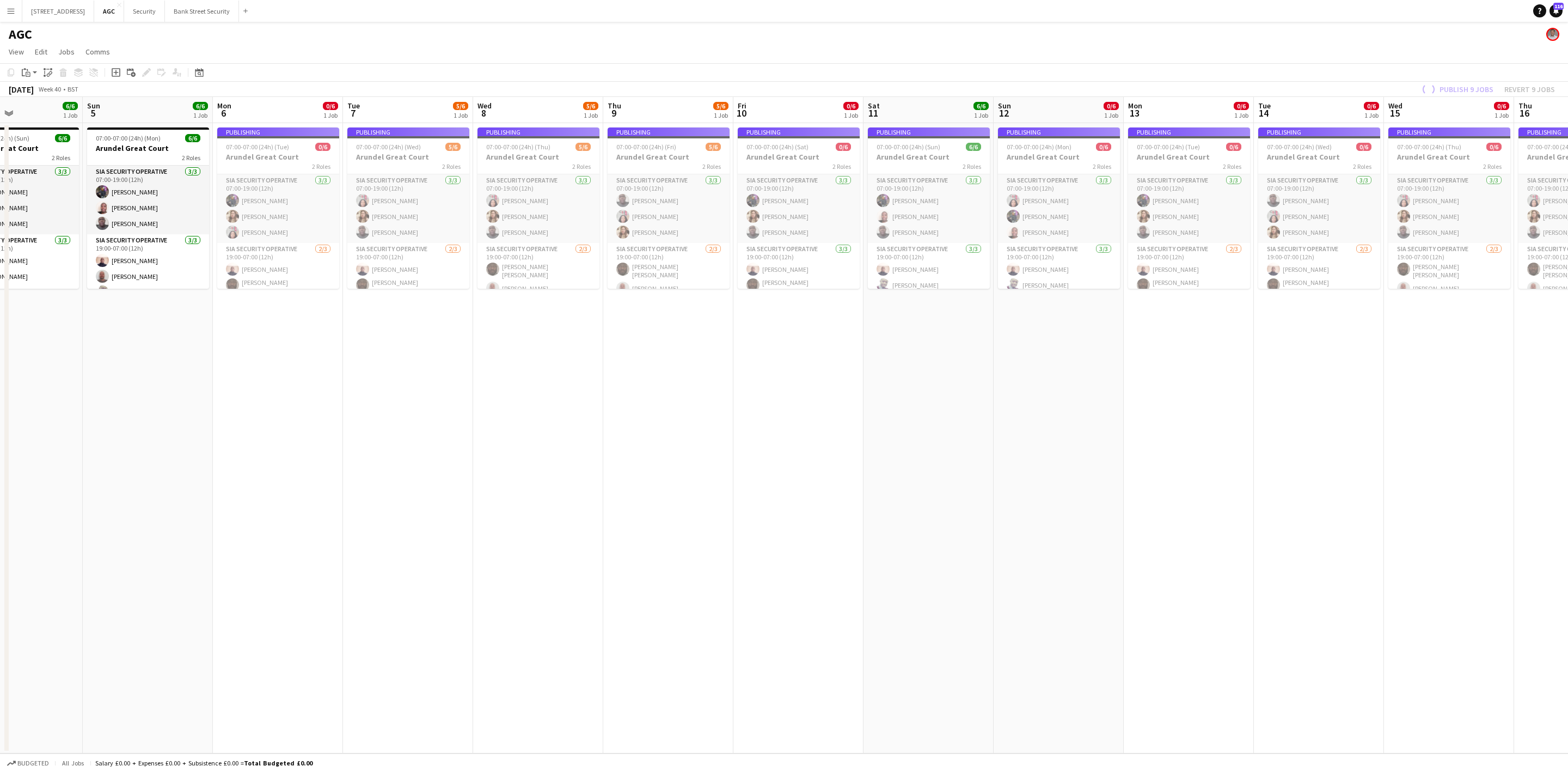
click at [797, 329] on app-calendar-viewport "Thu 2 5/6 1 Job Fri 3 6/7 1 Job Sat 4 6/6 1 Job Sun 5 6/6 1 Job Mon 6 0/6 1 Job…" at bounding box center [784, 425] width 1568 height 656
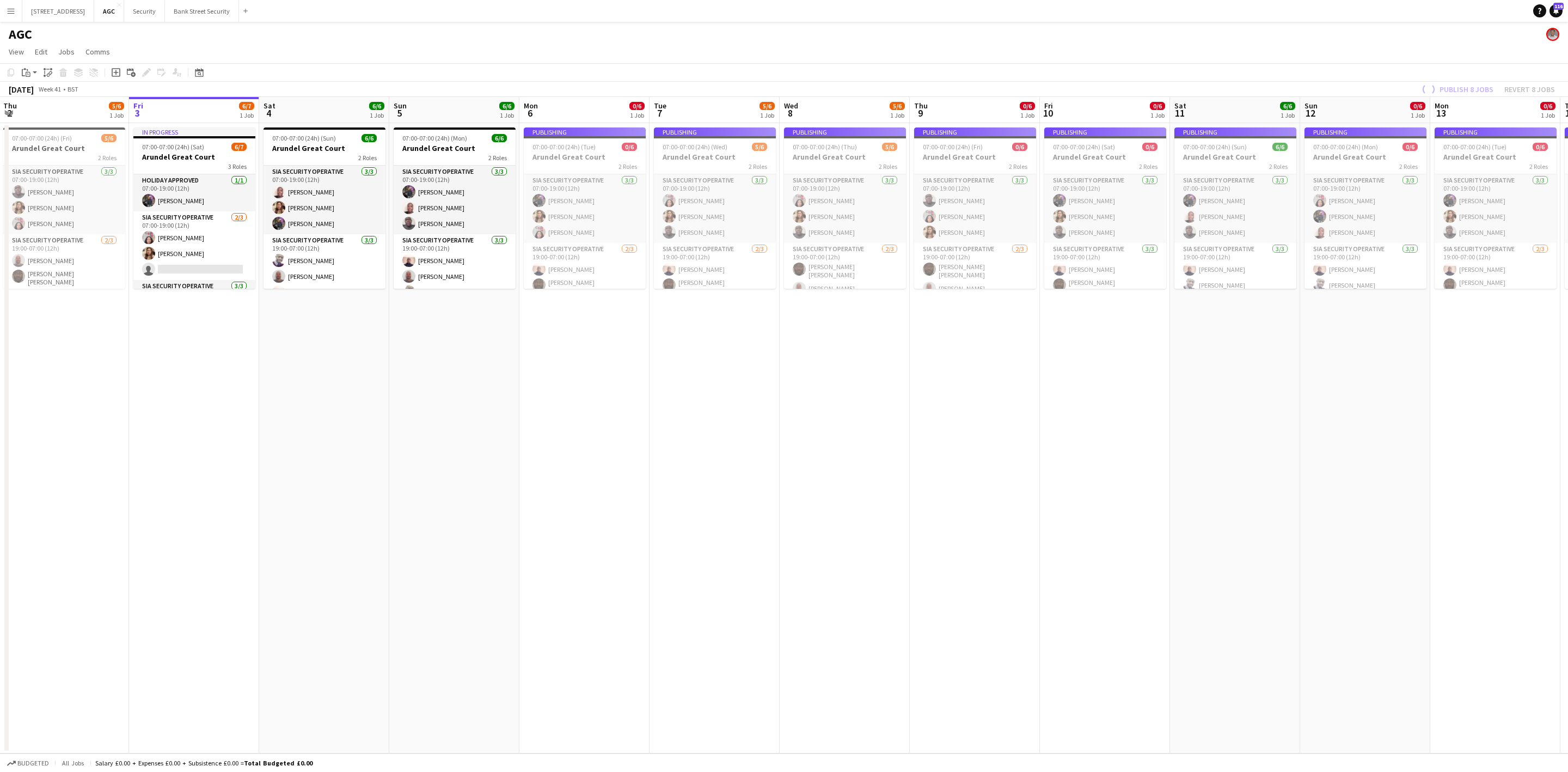
drag, startPoint x: 696, startPoint y: 353, endPoint x: 840, endPoint y: 342, distance: 144.4
click at [838, 342] on app-calendar-viewport "Tue 30 5/6 1 Job Wed 1 5/6 1 Job Thu 2 5/6 1 Job Fri 3 6/7 1 Job Sat 4 6/6 1 Jo…" at bounding box center [784, 425] width 1568 height 656
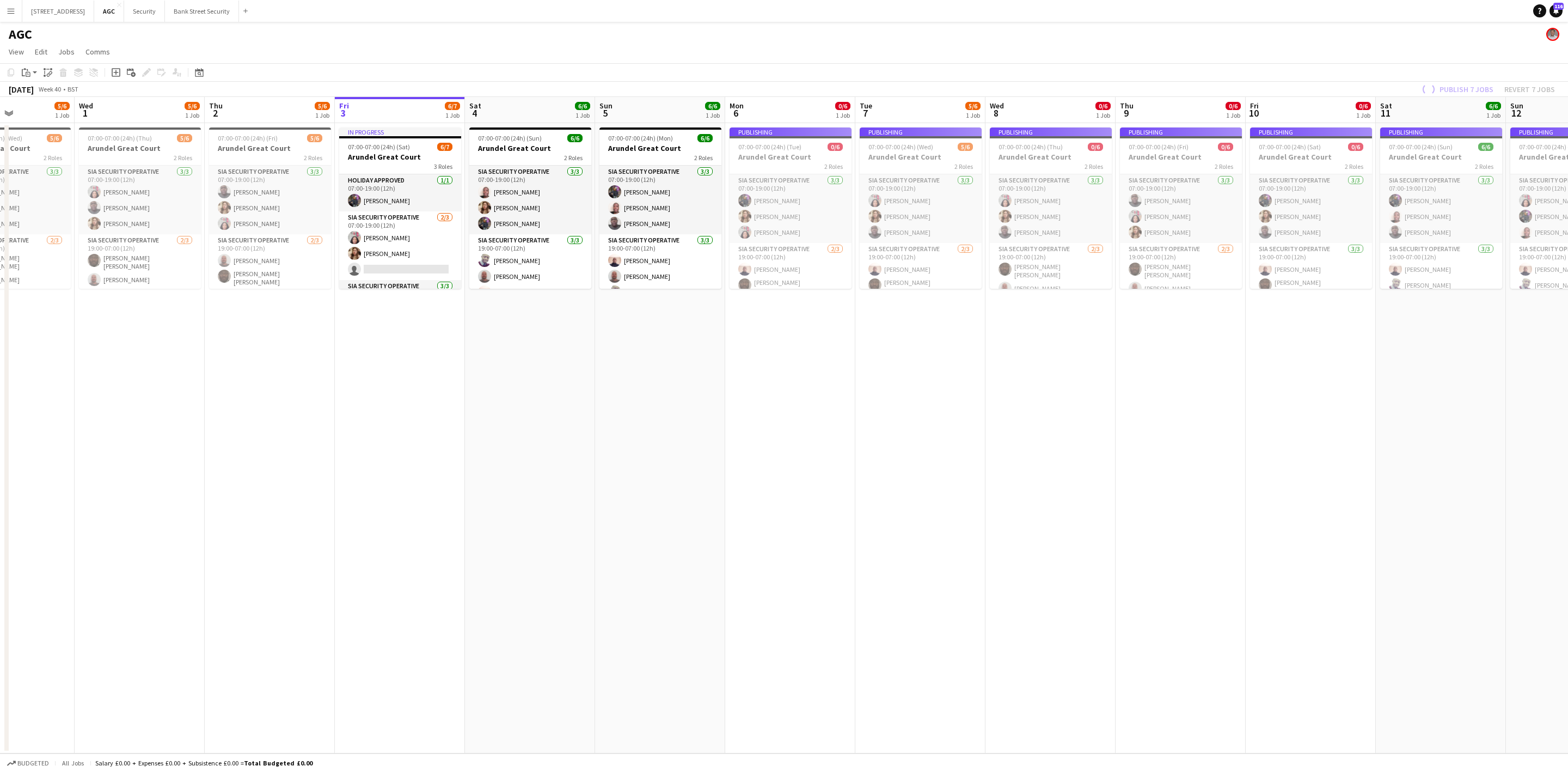
click at [566, 363] on app-date-cell "07:00-07:00 (24h) (Sun) 6/6 Arundel Great Court 2 Roles SIA Security Operative …" at bounding box center [530, 438] width 130 height 630
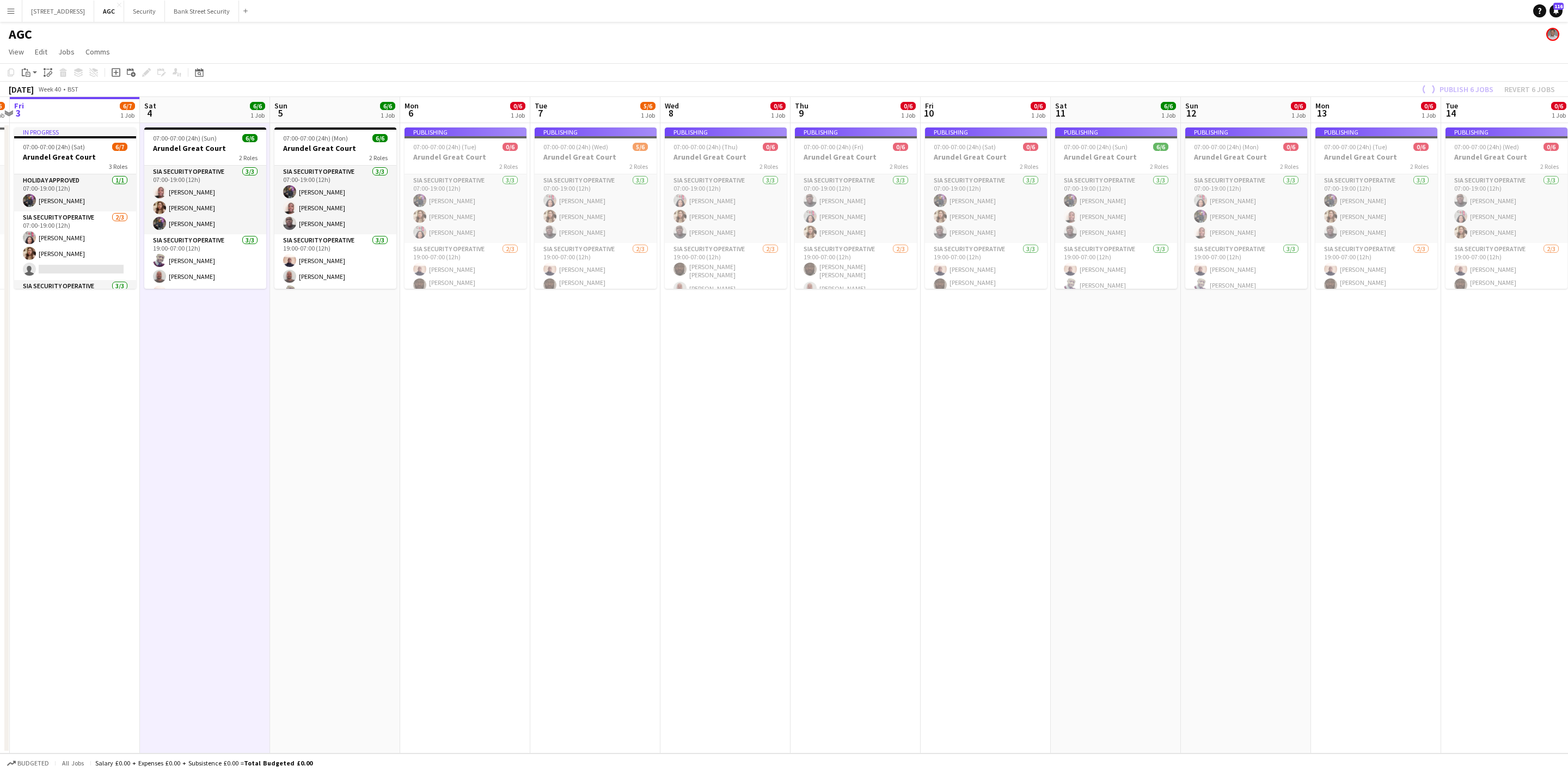
scroll to position [0, 428]
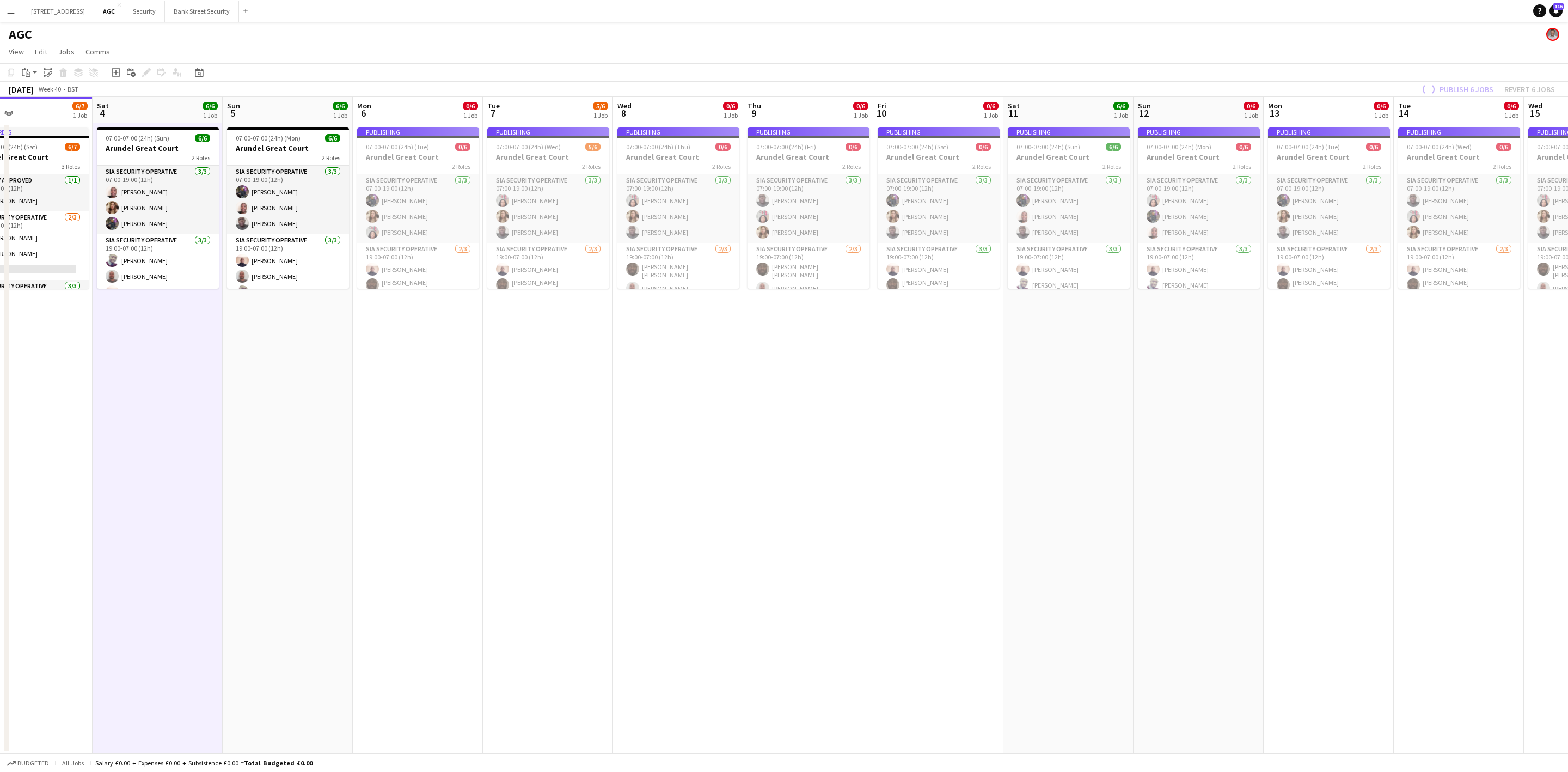
drag, startPoint x: 781, startPoint y: 381, endPoint x: 525, endPoint y: 393, distance: 256.3
click at [525, 393] on app-calendar-viewport "Tue 30 5/6 1 Job Wed 1 5/6 1 Job Thu 2 5/6 1 Job Fri 3 6/7 1 Job Sat 4 6/6 1 Jo…" at bounding box center [784, 425] width 1568 height 656
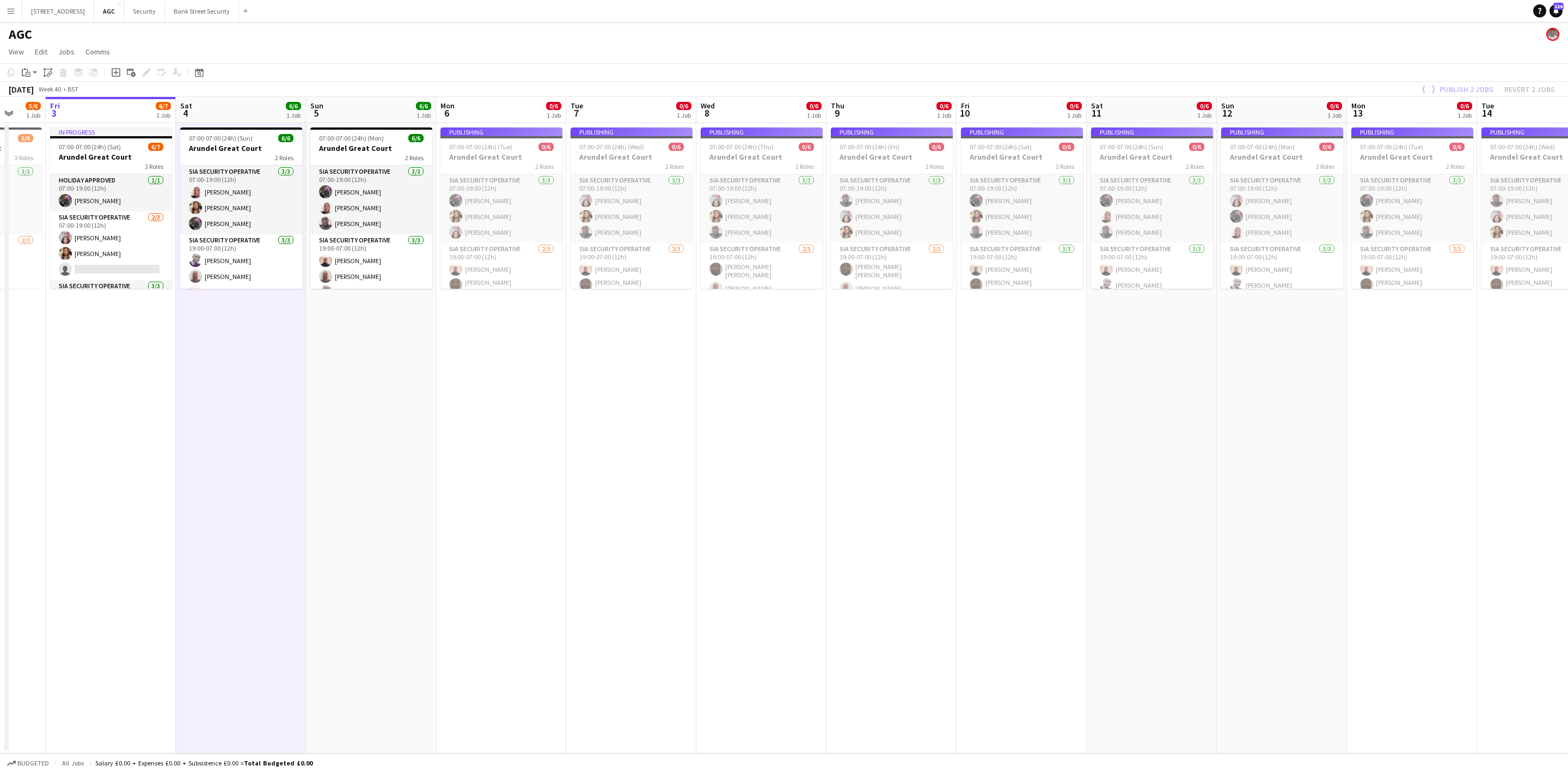
click at [928, 422] on app-calendar-viewport "Tue 30 5/6 1 Job Wed 1 5/6 1 Job Thu 2 5/6 1 Job Fri 3 6/7 1 Job Sat 4 6/6 1 Jo…" at bounding box center [784, 425] width 1568 height 656
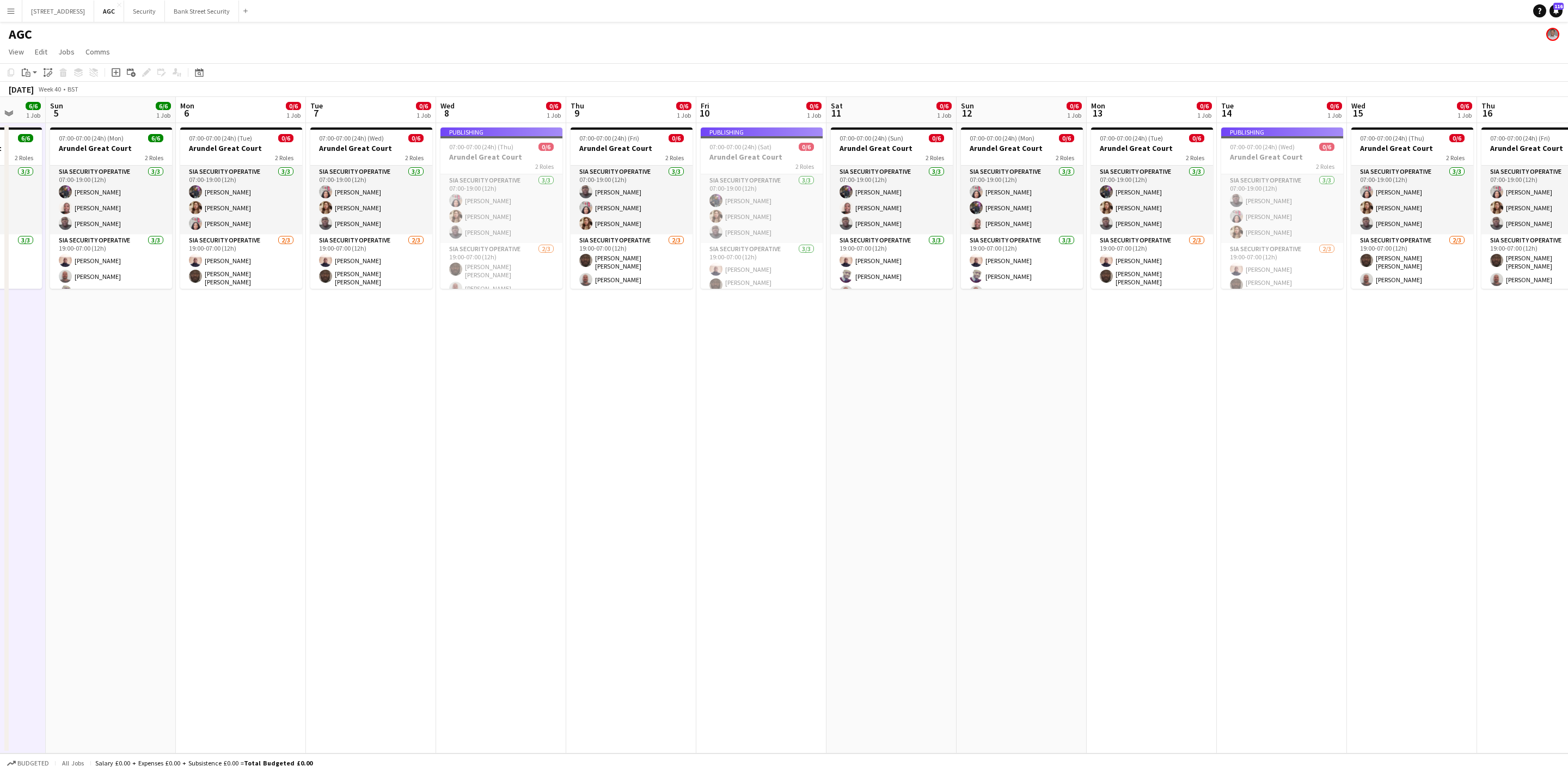
click at [246, 142] on span "07:00-07:00 (24h) (Tue)" at bounding box center [221, 138] width 63 height 8
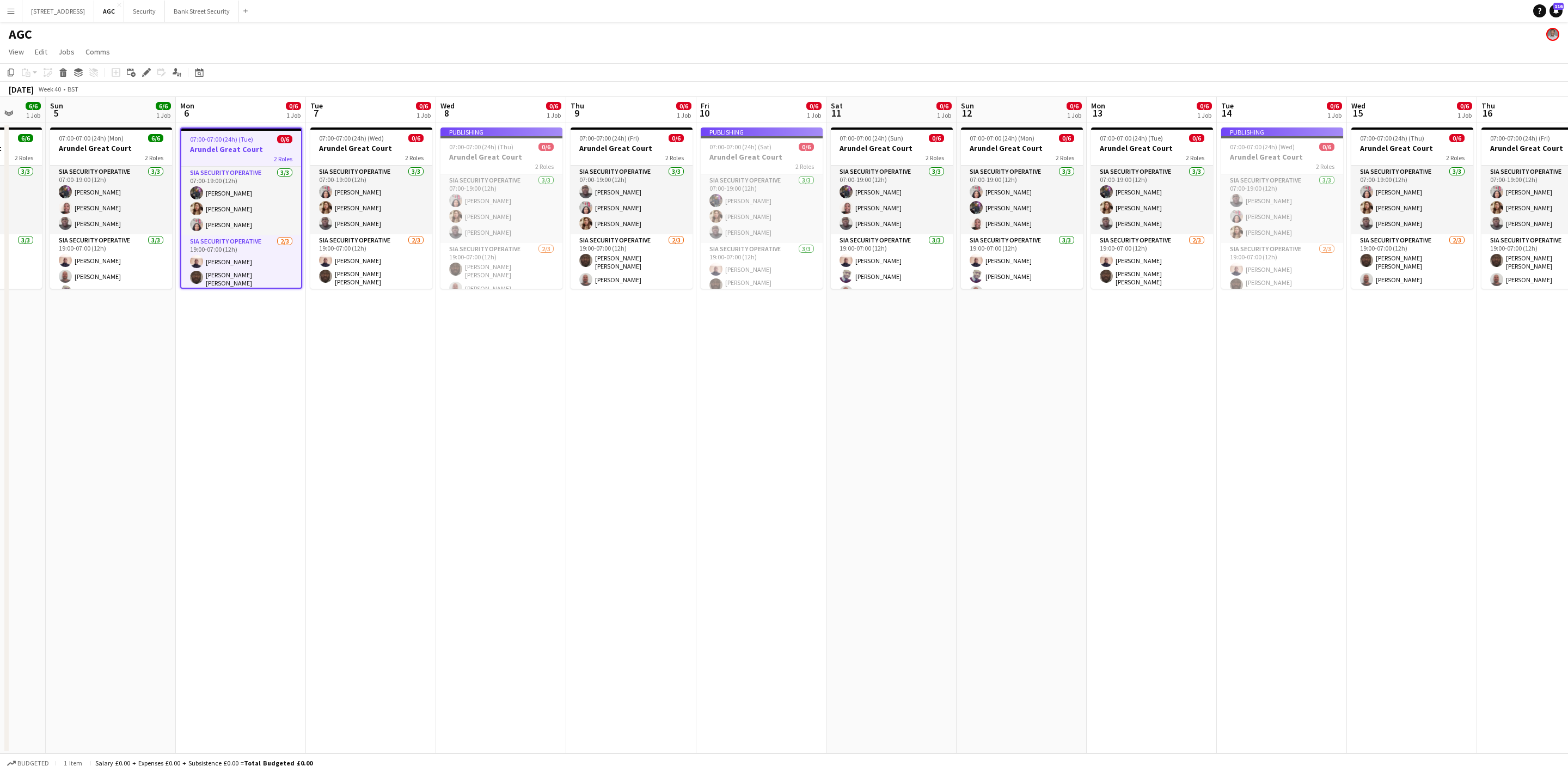
click at [388, 140] on div "07:00-07:00 (24h) (Wed) 0/6" at bounding box center [371, 138] width 122 height 8
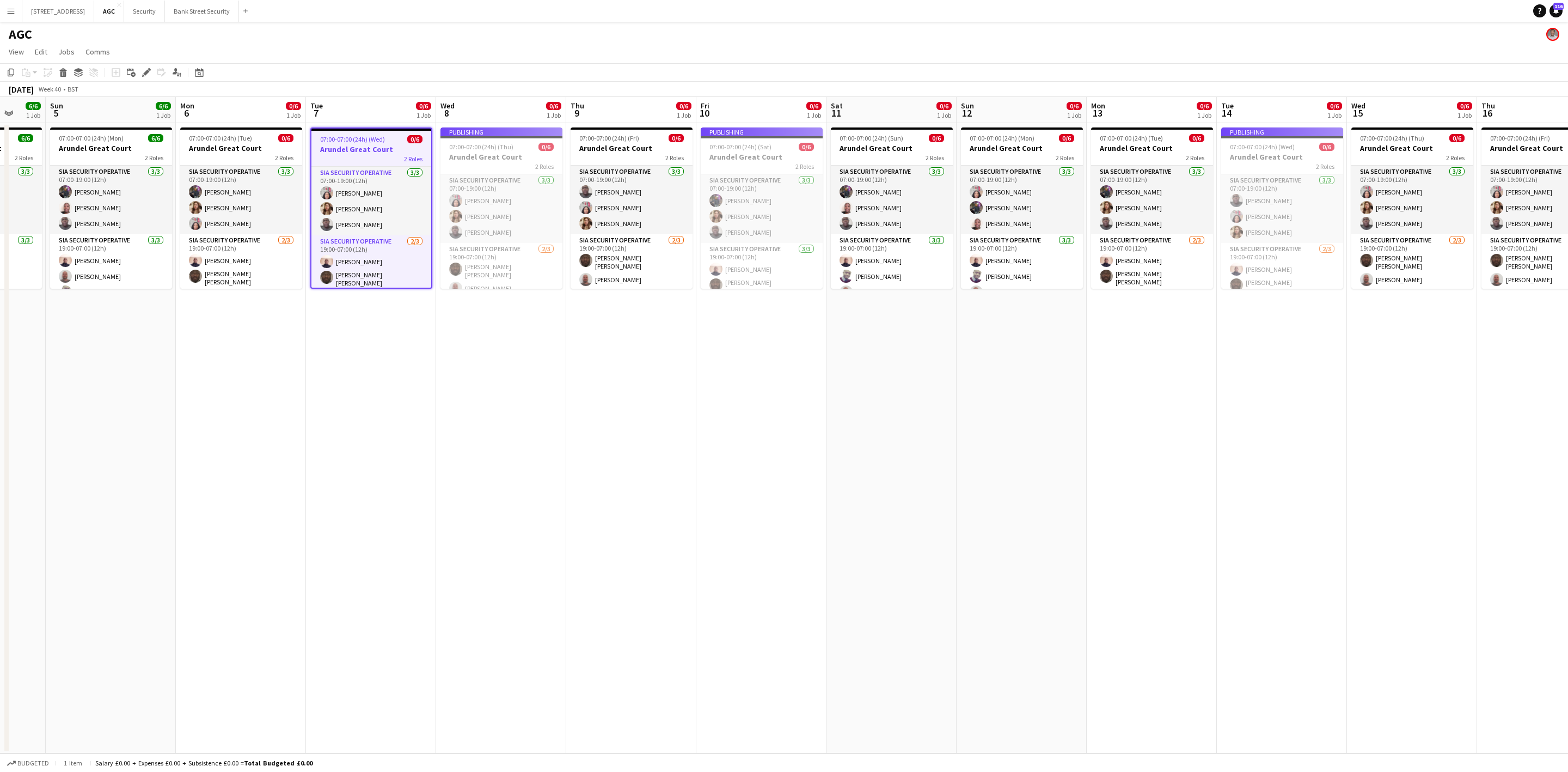
click at [251, 135] on div "07:00-07:00 (24h) (Tue) 0/6" at bounding box center [241, 138] width 122 height 8
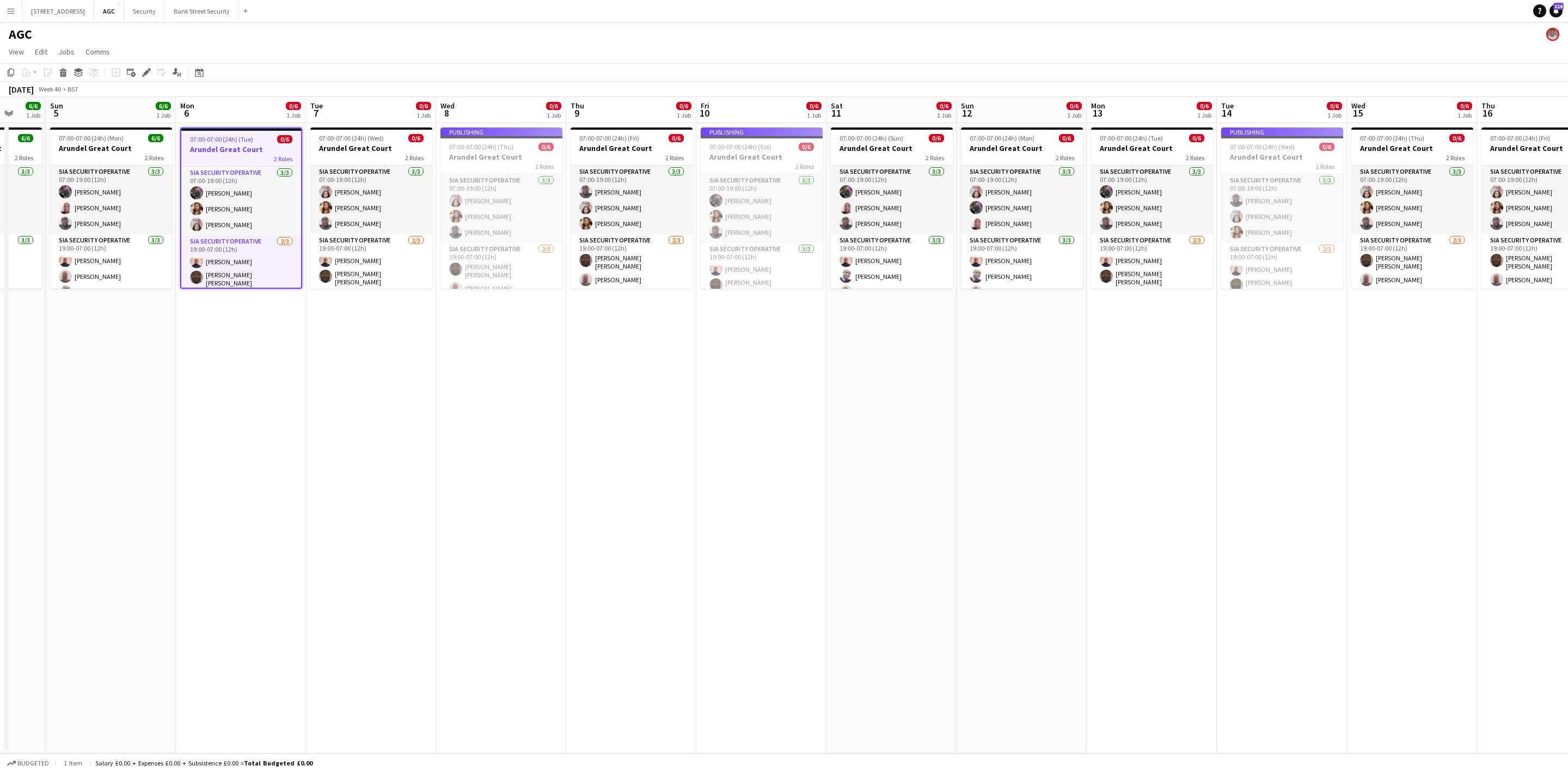
click at [477, 160] on app-job-card "Publishing 07:00-07:00 (24h) (Thu) 0/6 Arundel Great Court 2 Roles SIA Security…" at bounding box center [501, 207] width 122 height 161
click at [737, 147] on app-job-card "Publishing 07:00-07:00 (24h) (Sat) 0/6 Arundel Great Court 2 Roles SIA Security…" at bounding box center [762, 207] width 122 height 161
click at [489, 157] on app-job-card "Publishing 07:00-07:00 (24h) (Thu) 0/6 Arundel Great Court 2 Roles SIA Security…" at bounding box center [501, 207] width 122 height 161
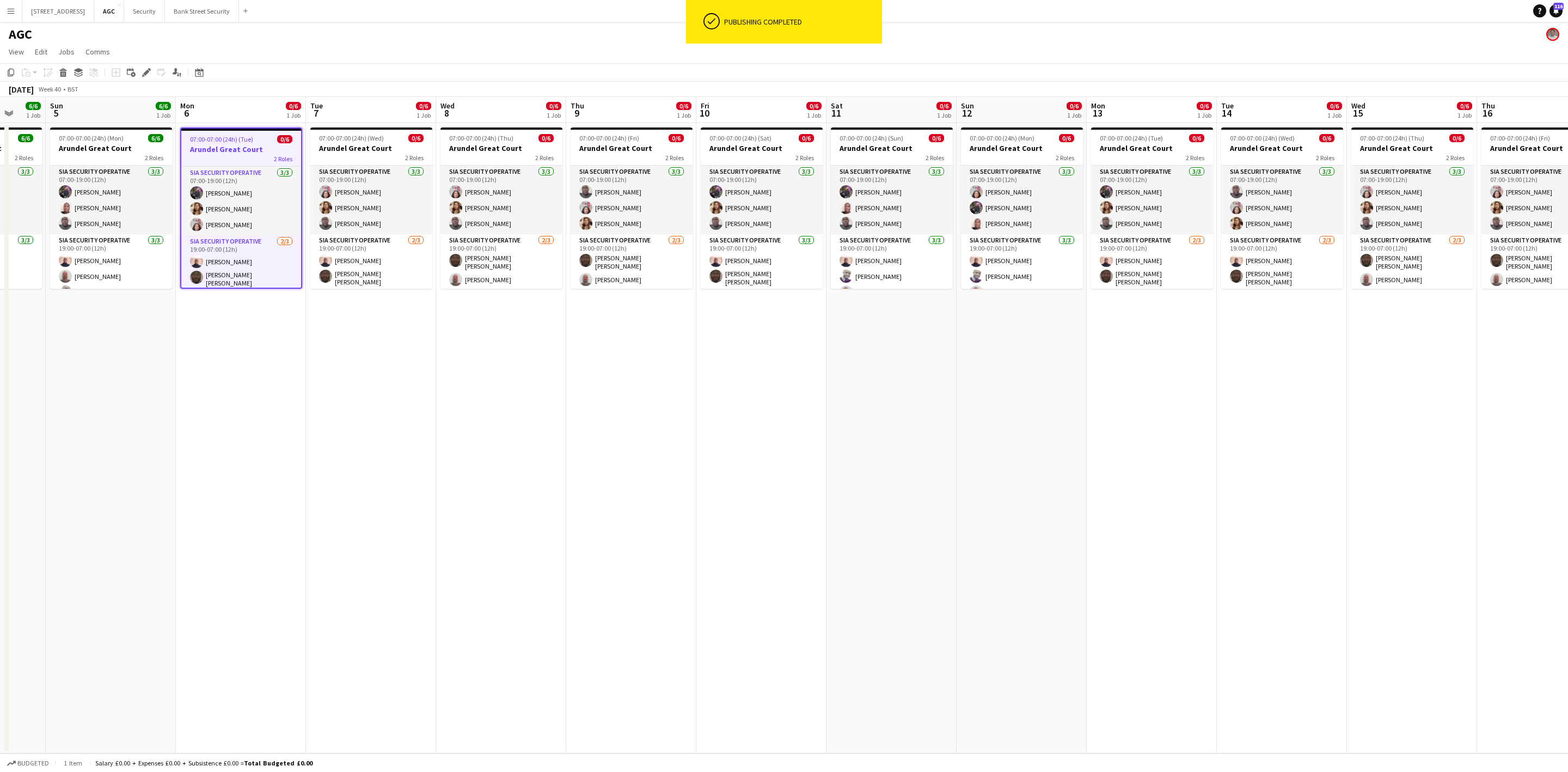
click at [640, 146] on h3 "Arundel Great Court" at bounding box center [631, 149] width 122 height 10
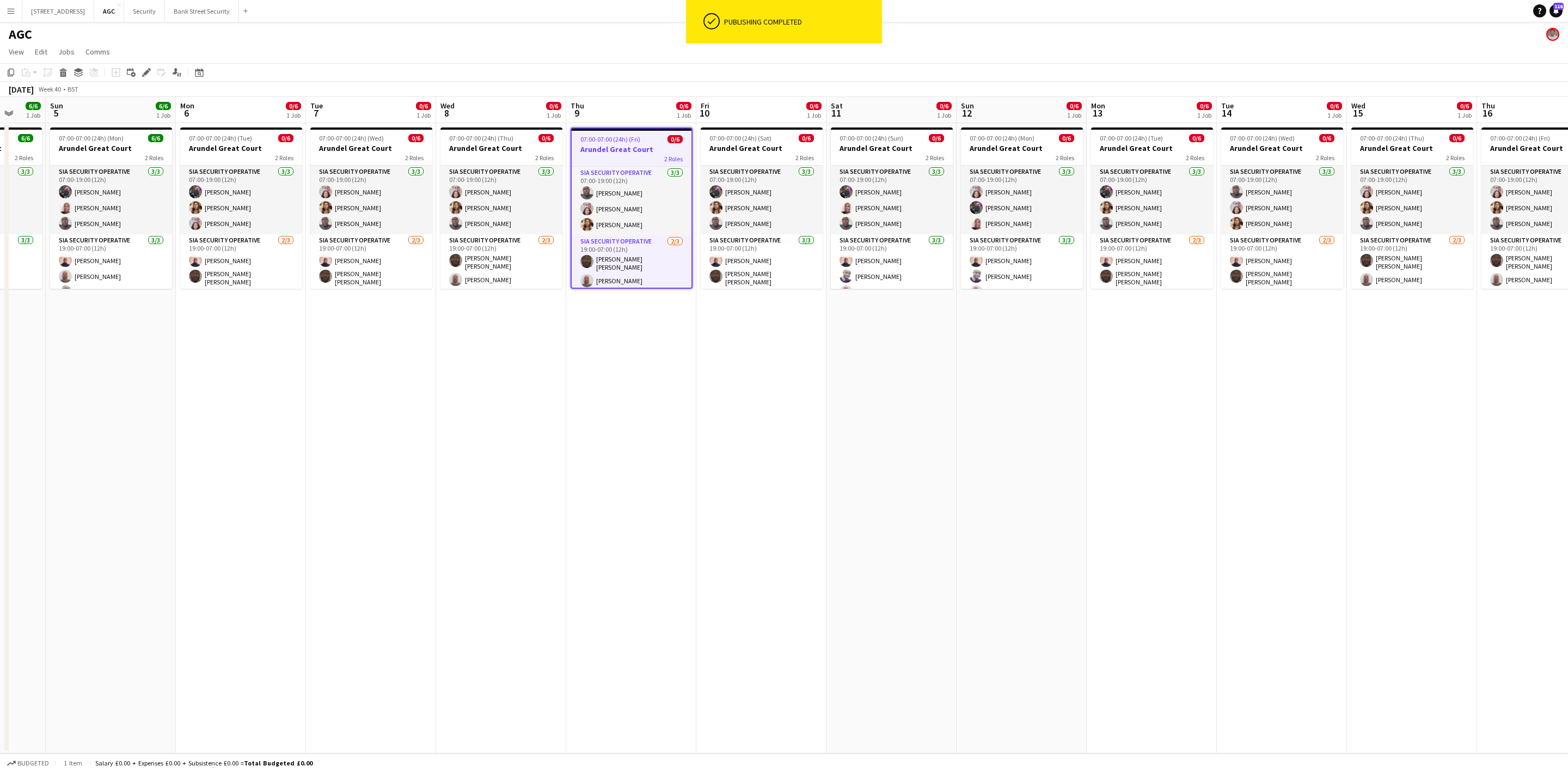
click at [597, 209] on app-card-role "SIA Security Operative [DATE] 07:00-19:00 (12h) [PERSON_NAME] [PERSON_NAME] Lab…" at bounding box center [631, 201] width 120 height 69
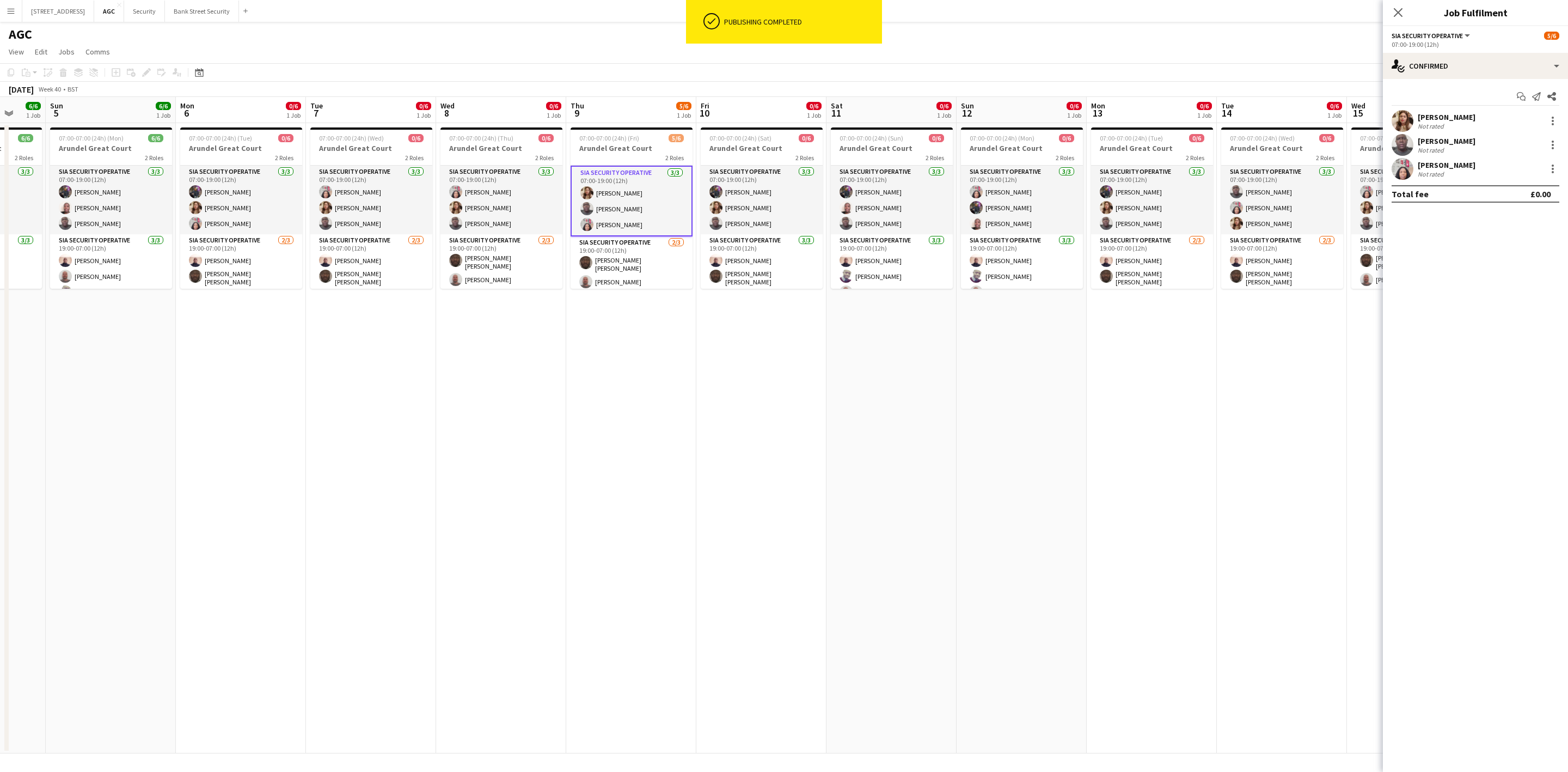
click at [522, 204] on app-card-role "SIA Security Operative [DATE] 07:00-19:00 (12h) [PERSON_NAME] [PERSON_NAME] [PE…" at bounding box center [501, 200] width 122 height 69
click at [374, 212] on app-card-role "SIA Security Operative [DATE] 07:00-19:00 (12h) [PERSON_NAME] [PERSON_NAME] [PE…" at bounding box center [371, 200] width 122 height 69
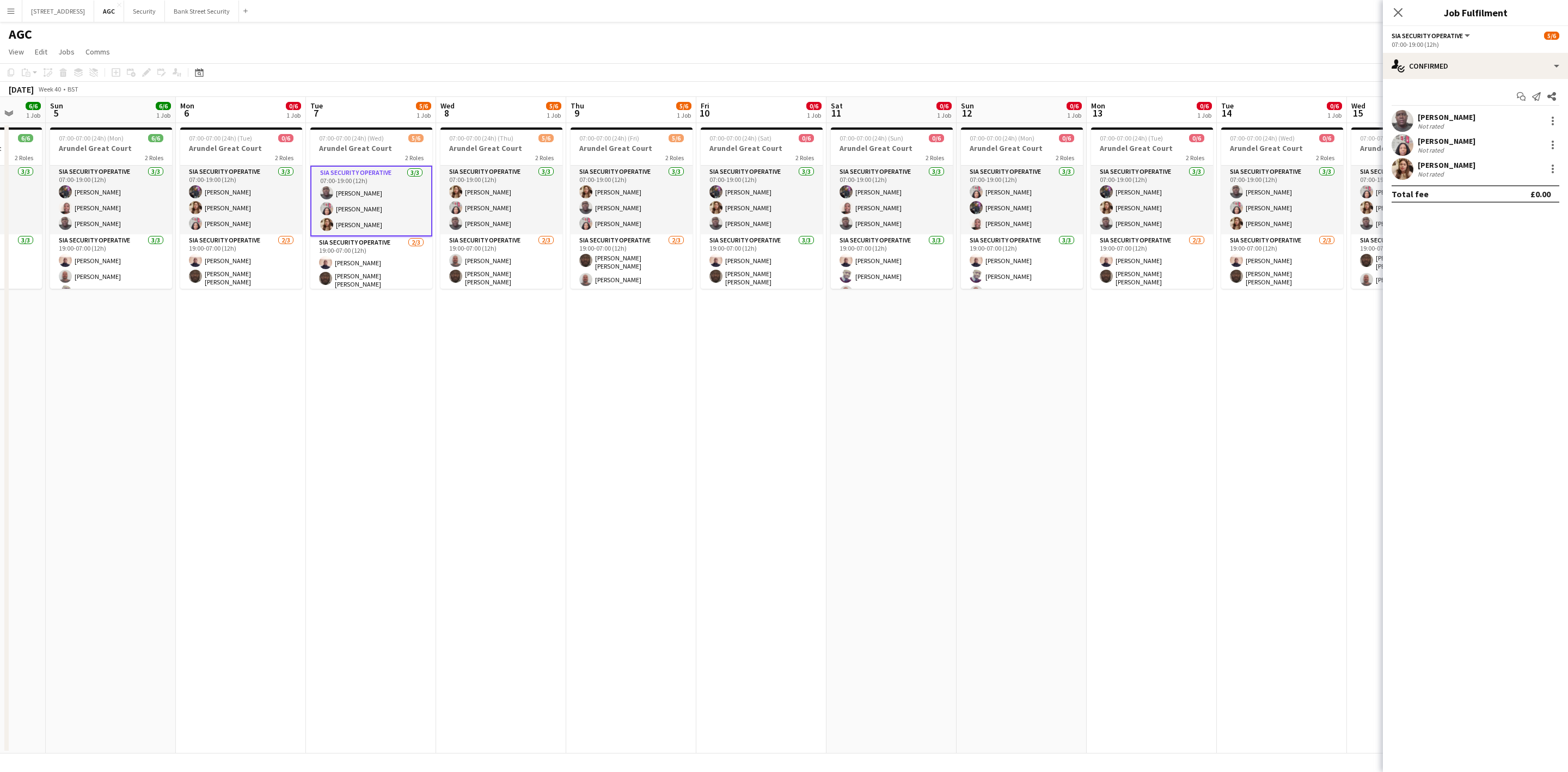
click at [1403, 16] on icon "Close pop-in" at bounding box center [1398, 13] width 9 height 9
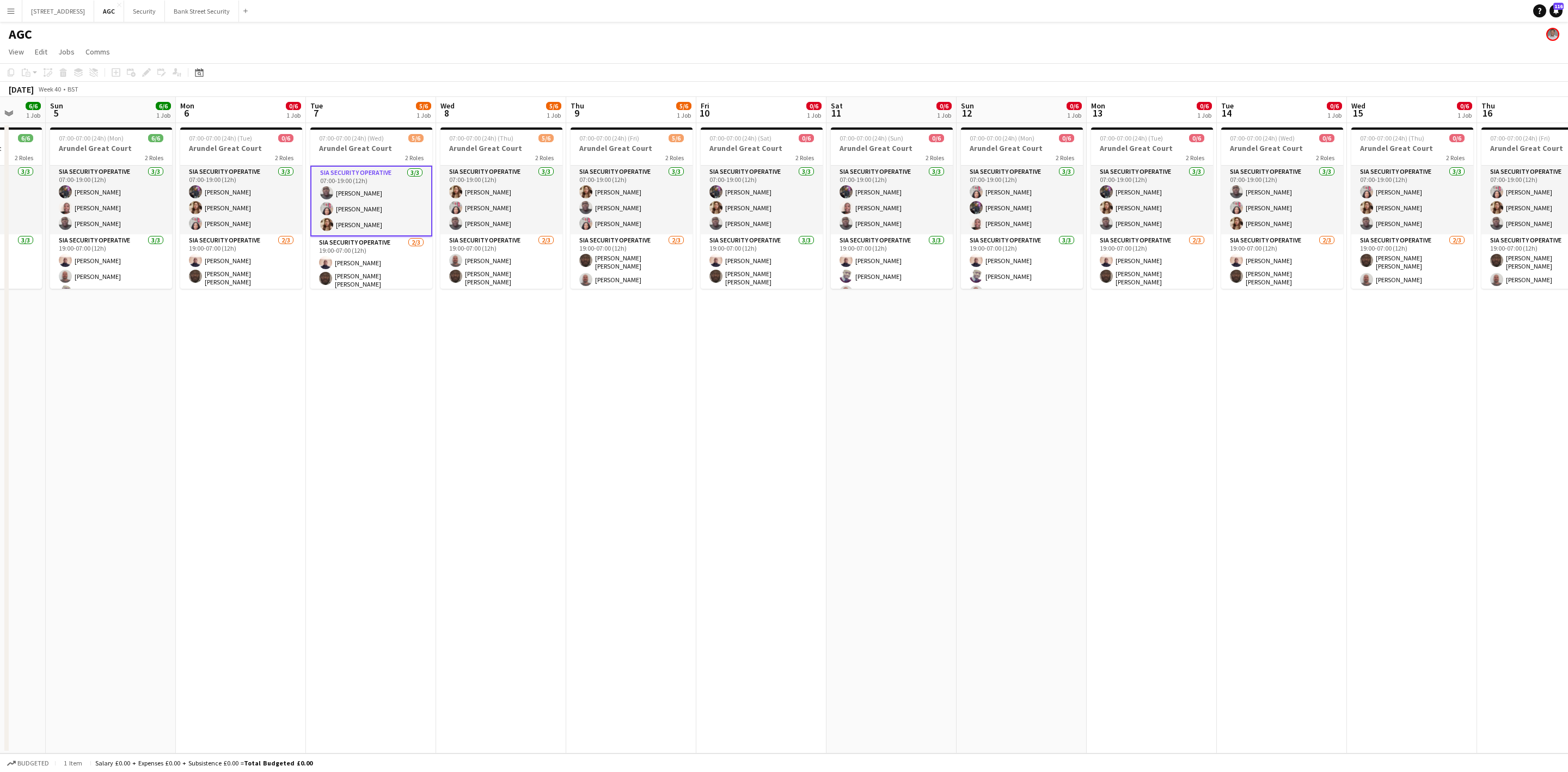
click at [1275, 203] on app-card-role "SIA Security Operative [DATE] 07:00-19:00 (12h) [PERSON_NAME] [PERSON_NAME] Lab…" at bounding box center [1282, 200] width 122 height 69
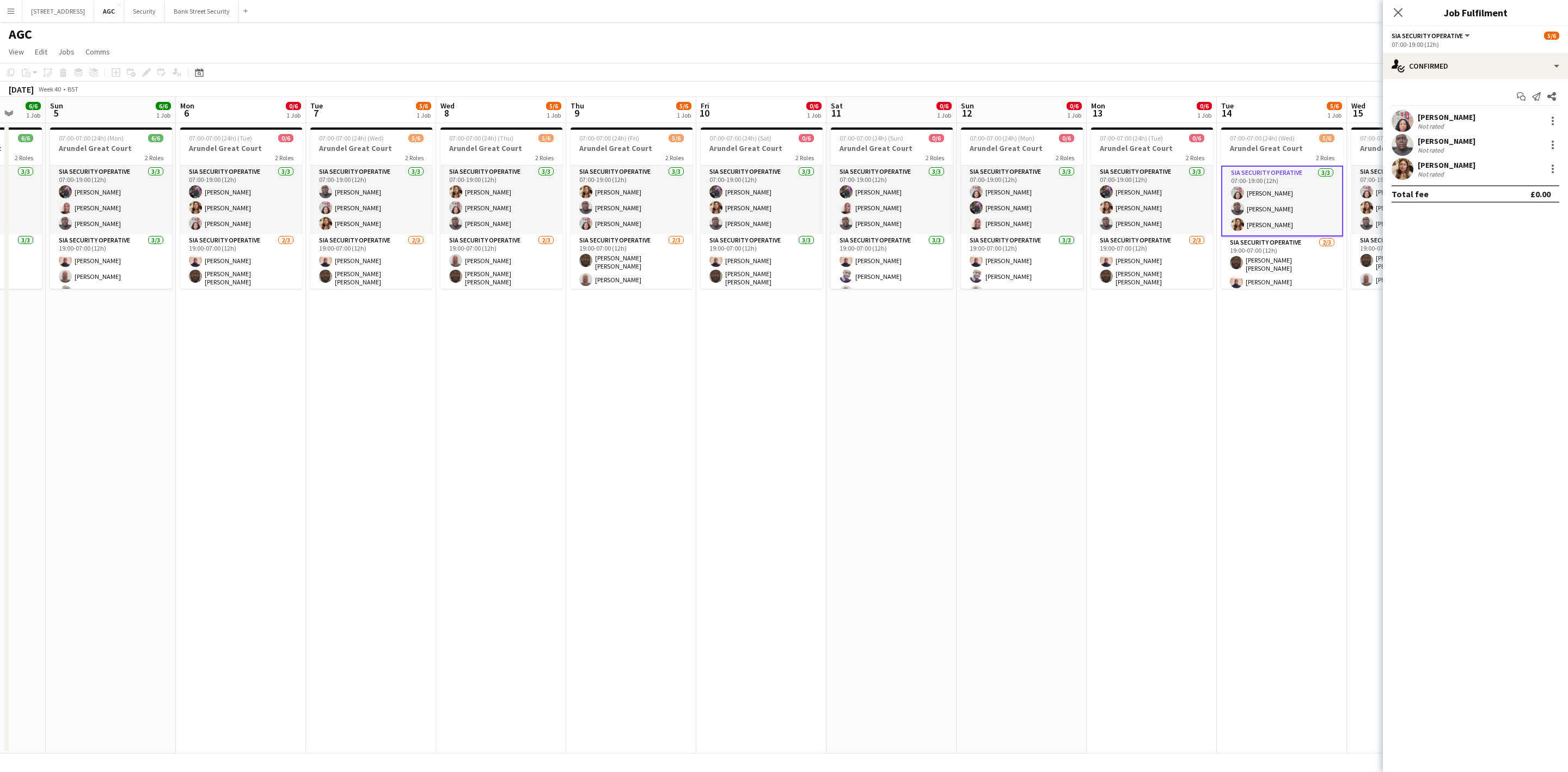
click at [1394, 12] on icon "Close pop-in" at bounding box center [1398, 13] width 9 height 9
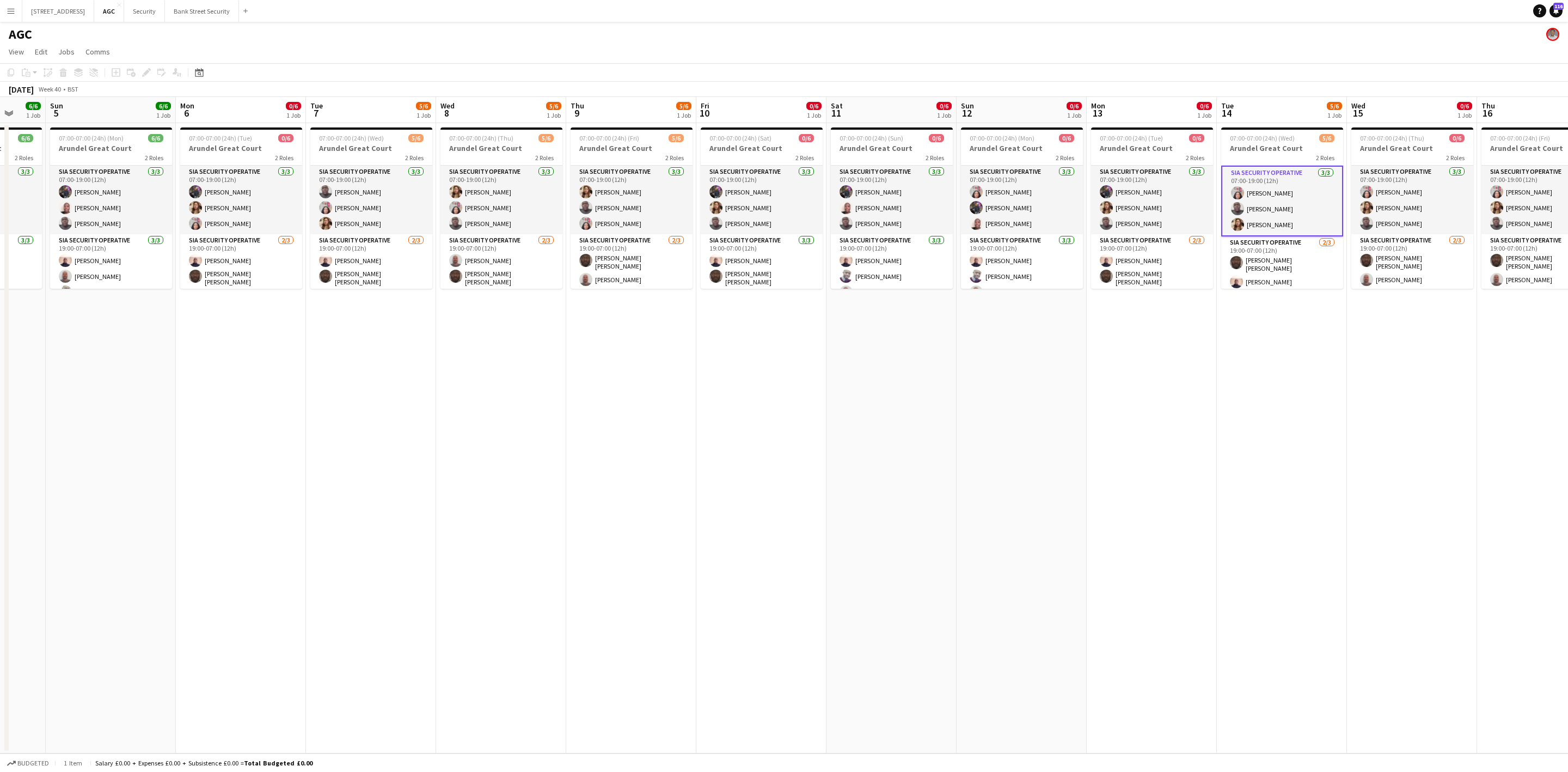
click at [640, 340] on app-date-cell "07:00-07:00 (24h) (Fri) 5/6 Arundel Great Court 2 Roles SIA Security Operative …" at bounding box center [631, 438] width 130 height 630
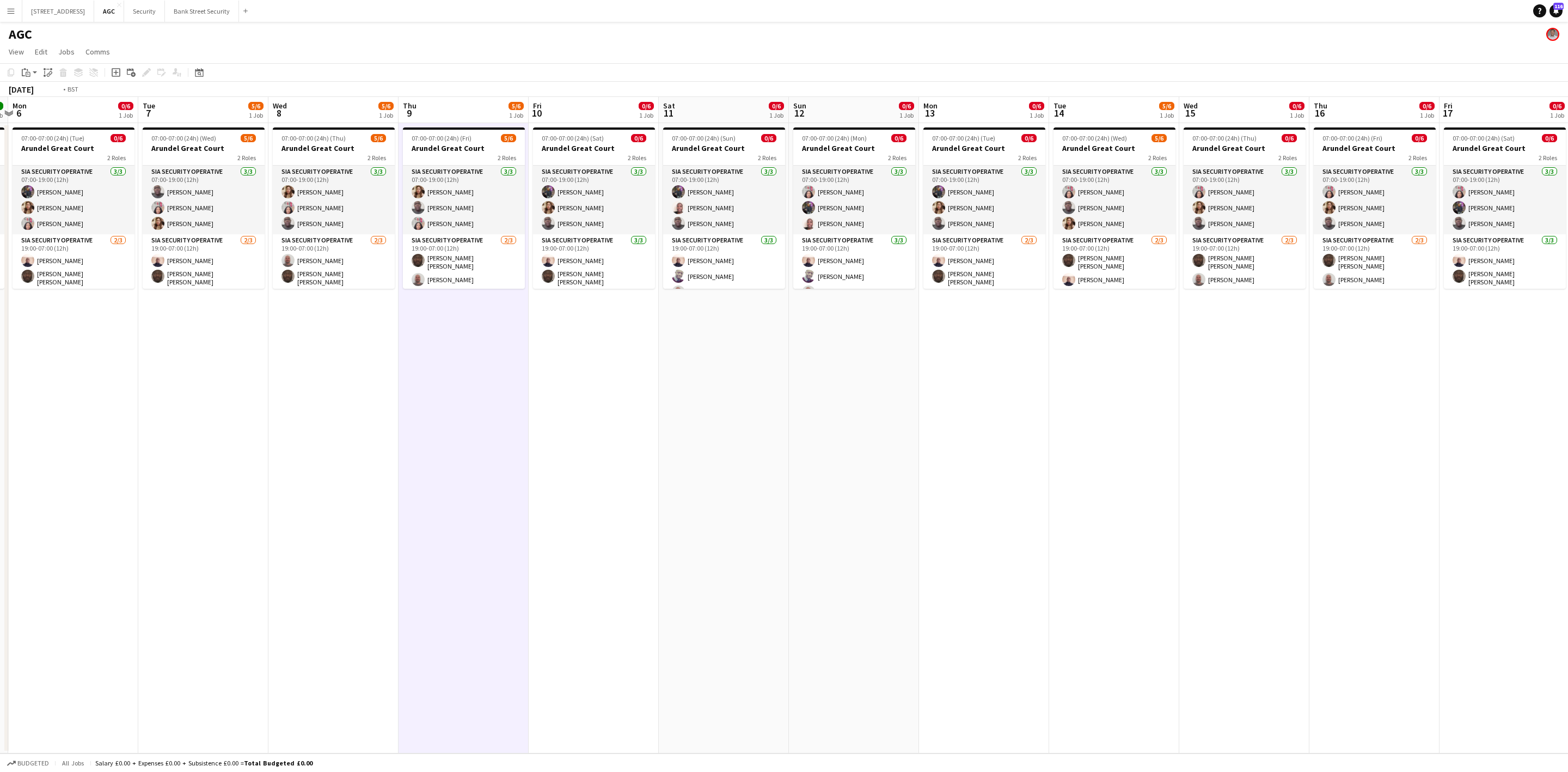
drag, startPoint x: 1015, startPoint y: 345, endPoint x: 809, endPoint y: 336, distance: 206.2
click at [792, 353] on app-calendar-viewport "Fri 3 6/7 1 Job Sat 4 6/6 1 Job Sun 5 6/6 1 Job Mon 6 0/6 1 Job Tue 7 5/6 1 Job…" at bounding box center [784, 425] width 1568 height 656
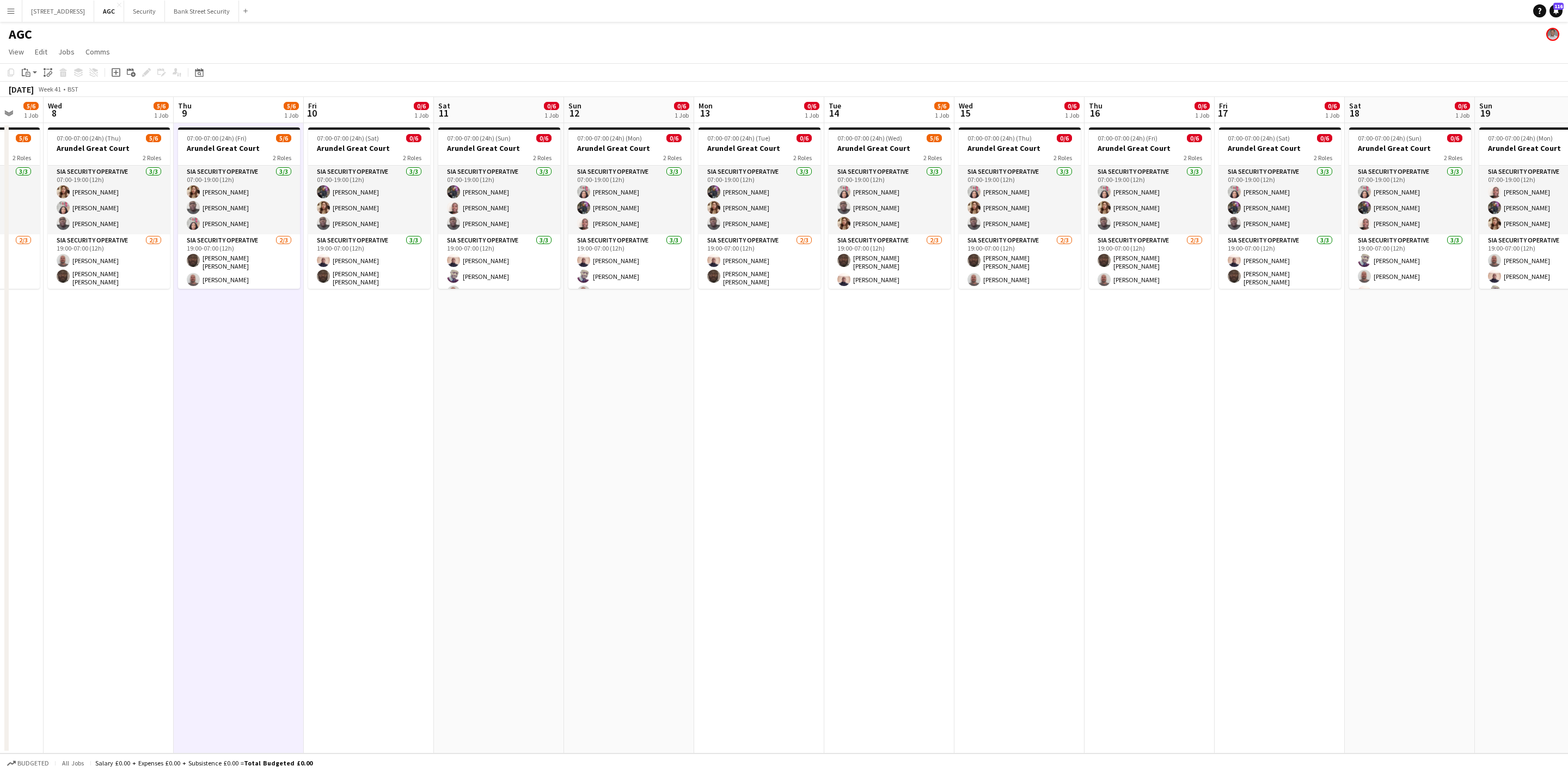
click at [1001, 172] on app-card-role "SIA Security Operative [DATE] 07:00-19:00 (12h) [PERSON_NAME] [PERSON_NAME] [PE…" at bounding box center [1020, 200] width 122 height 69
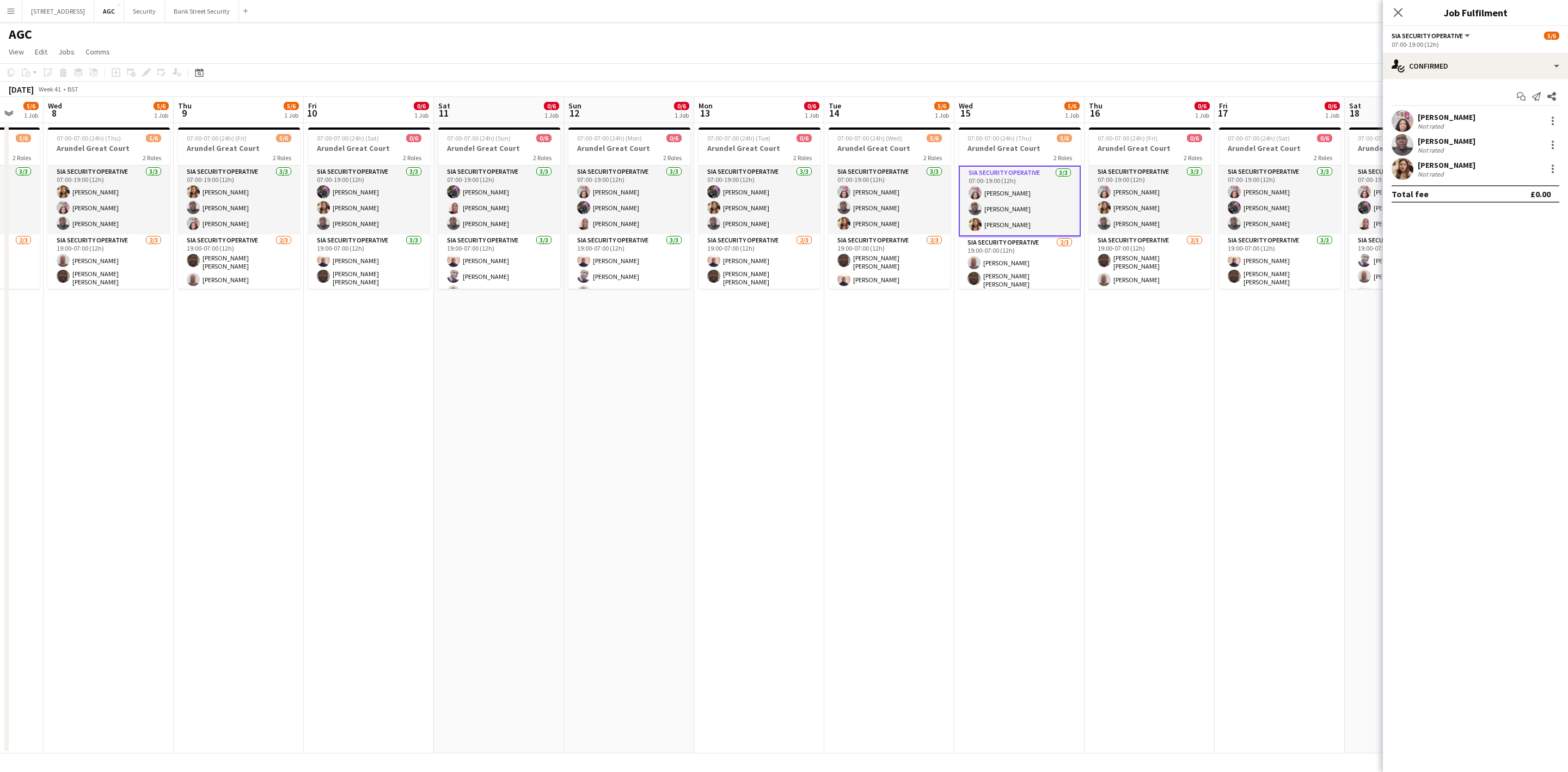
click at [922, 177] on app-card-role "SIA Security Operative [DATE] 07:00-19:00 (12h) [PERSON_NAME] Labor [PERSON_NAM…" at bounding box center [890, 200] width 122 height 69
click at [755, 194] on app-card-role "SIA Security Operative [DATE] 07:00-19:00 (12h) [PERSON_NAME] [PERSON_NAME] [PE…" at bounding box center [759, 200] width 122 height 69
click at [632, 195] on app-card-role "SIA Security Operative [DATE] 07:00-19:00 (12h) [PERSON_NAME] [PERSON_NAME] [PE…" at bounding box center [629, 200] width 122 height 69
click at [510, 202] on app-card-role "SIA Security Operative [DATE] 07:00-19:00 (12h) [PERSON_NAME] [PERSON_NAME] [PE…" at bounding box center [499, 200] width 122 height 69
click at [390, 213] on app-card-role "SIA Security Operative [DATE] 07:00-19:00 (12h) [PERSON_NAME] [PERSON_NAME] [PE…" at bounding box center [369, 200] width 122 height 69
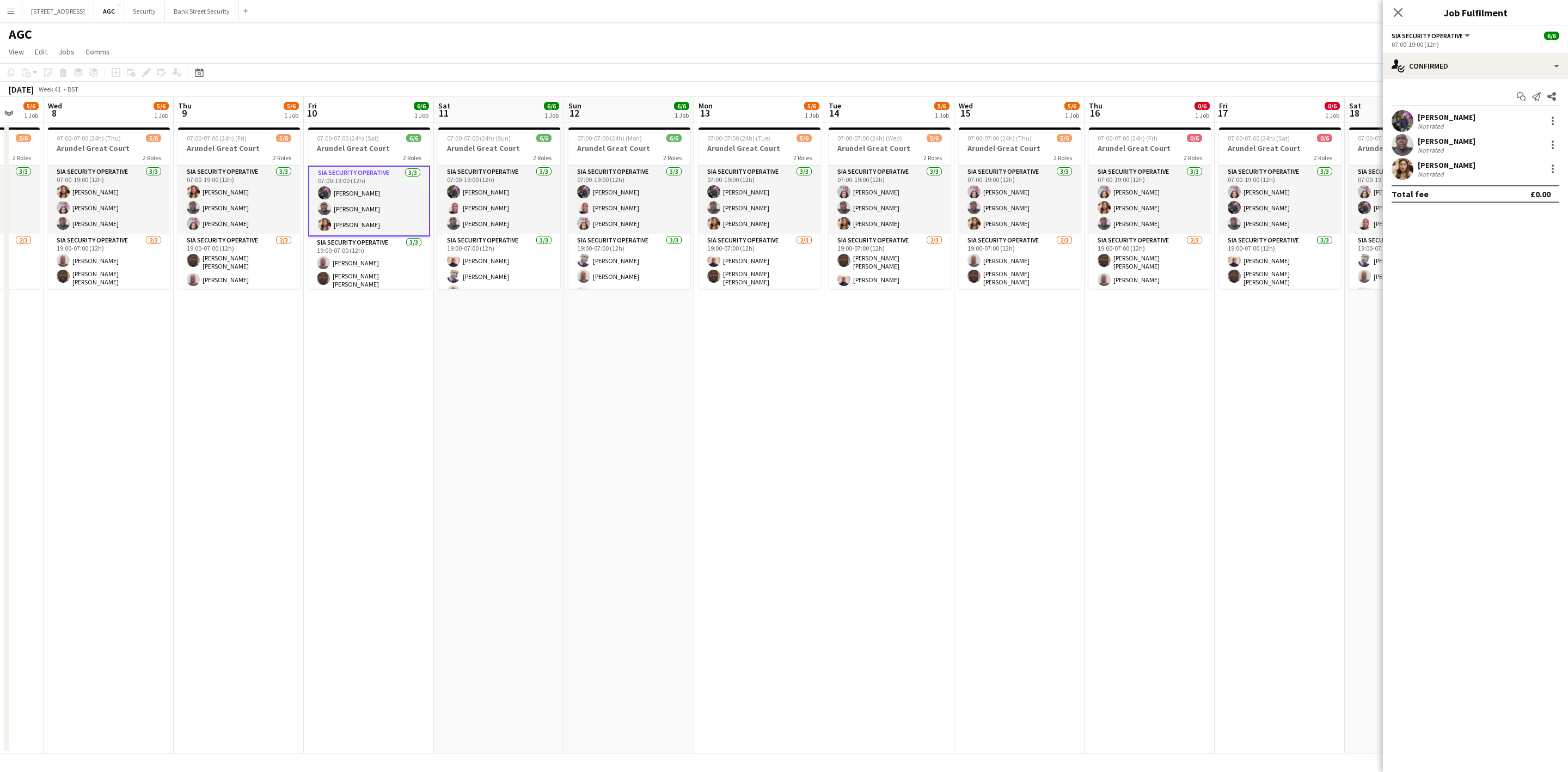
click at [234, 219] on app-card-role "SIA Security Operative [DATE] 07:00-19:00 (12h) [PERSON_NAME] [PERSON_NAME] [PE…" at bounding box center [239, 200] width 122 height 69
click at [103, 206] on app-card-role "SIA Security Operative [DATE] 07:00-19:00 (12h) [PERSON_NAME] Labor [PERSON_NAM…" at bounding box center [108, 200] width 122 height 69
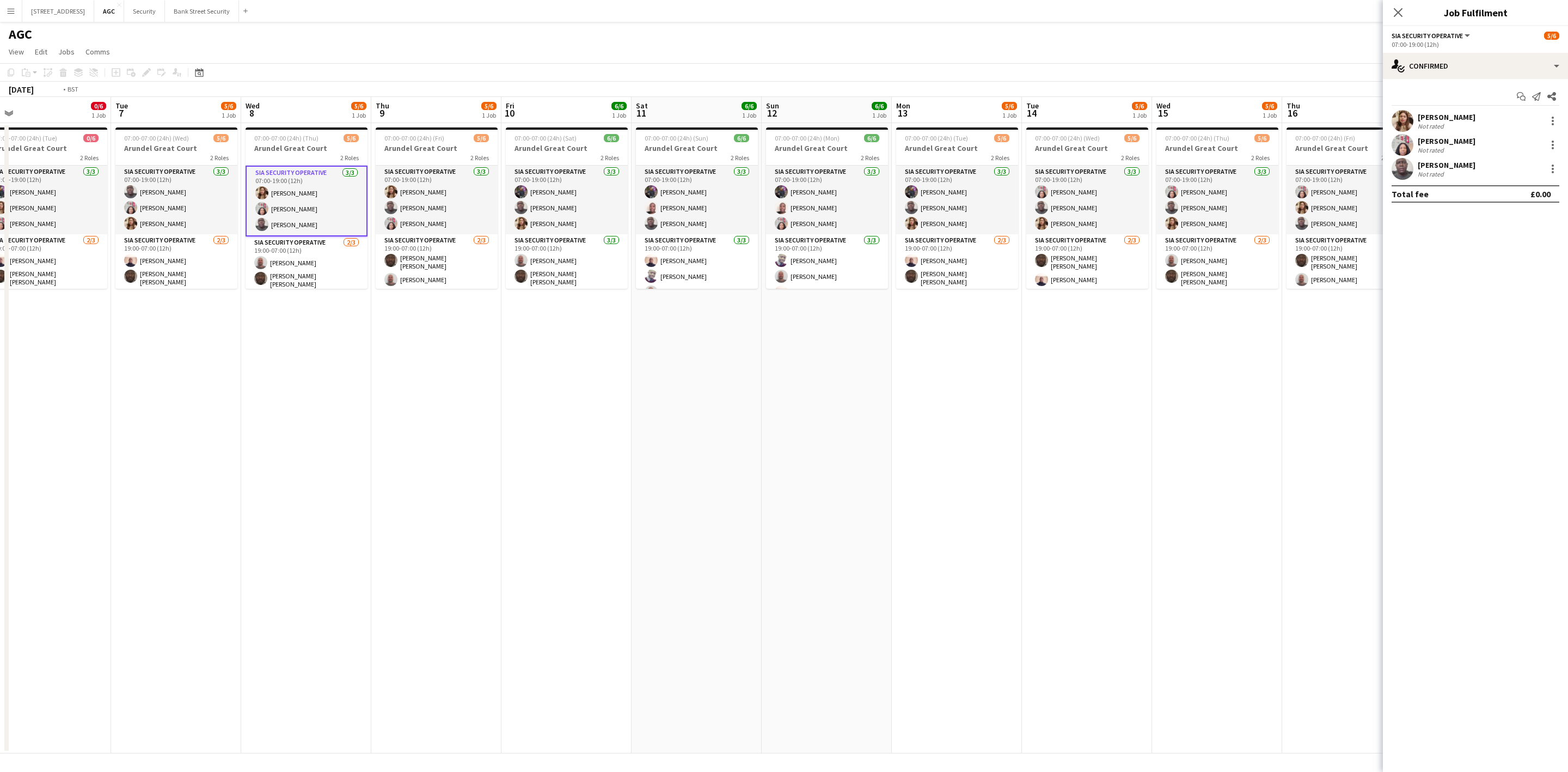
drag, startPoint x: 222, startPoint y: 417, endPoint x: 811, endPoint y: 378, distance: 590.3
click at [811, 378] on app-calendar-viewport "Sat 4 6/6 1 Job Sun 5 6/6 1 Job Mon 6 0/6 1 Job Tue 7 5/6 1 Job Wed 8 5/6 1 Job…" at bounding box center [784, 425] width 1568 height 656
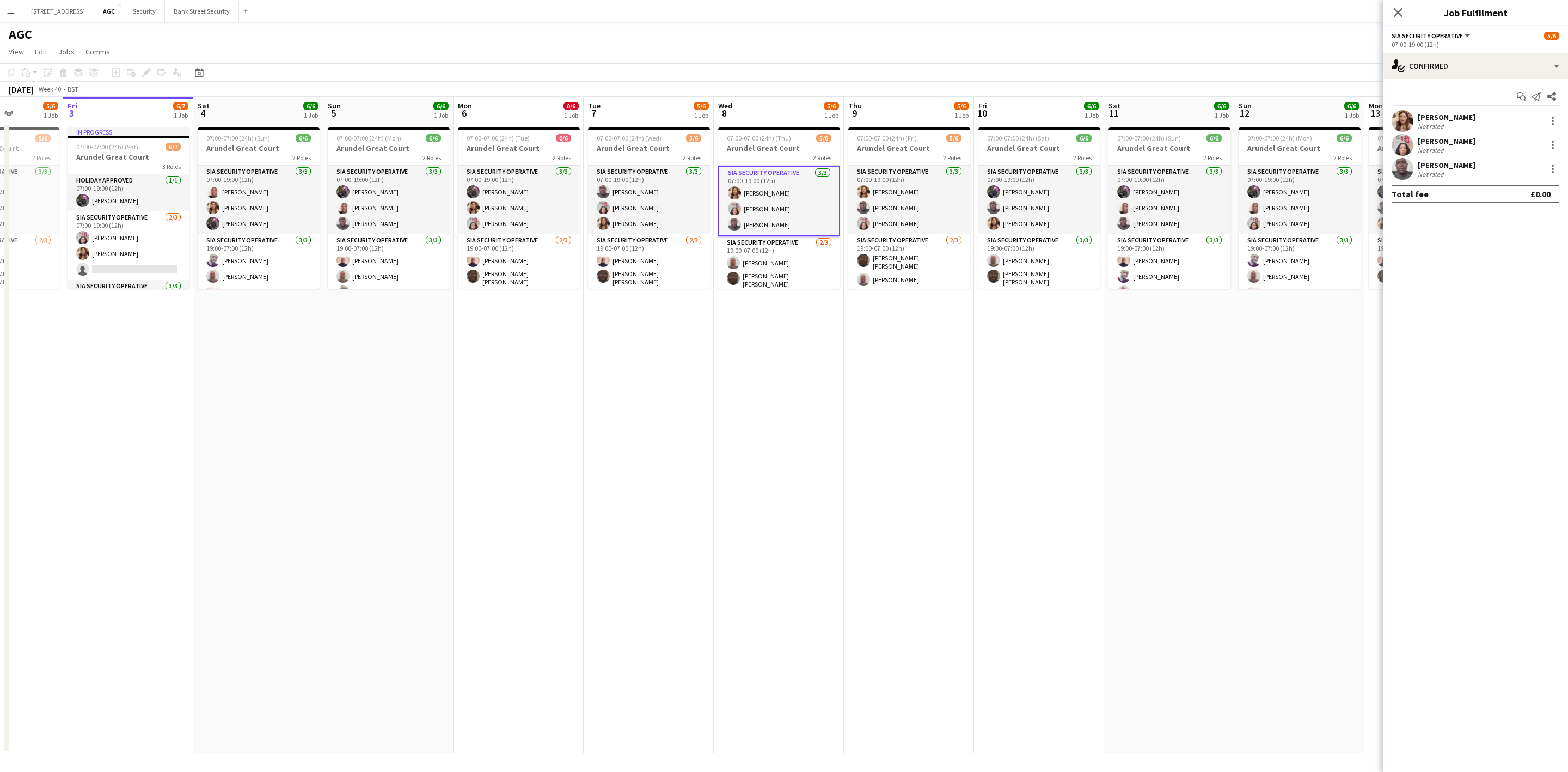
drag, startPoint x: 307, startPoint y: 380, endPoint x: 381, endPoint y: 363, distance: 75.9
click at [381, 363] on app-calendar-viewport "Tue 30 5/6 1 Job Wed 1 5/6 1 Job Thu 2 5/6 1 Job Fri 3 6/7 1 Job Sat 4 6/6 1 Jo…" at bounding box center [784, 425] width 1568 height 656
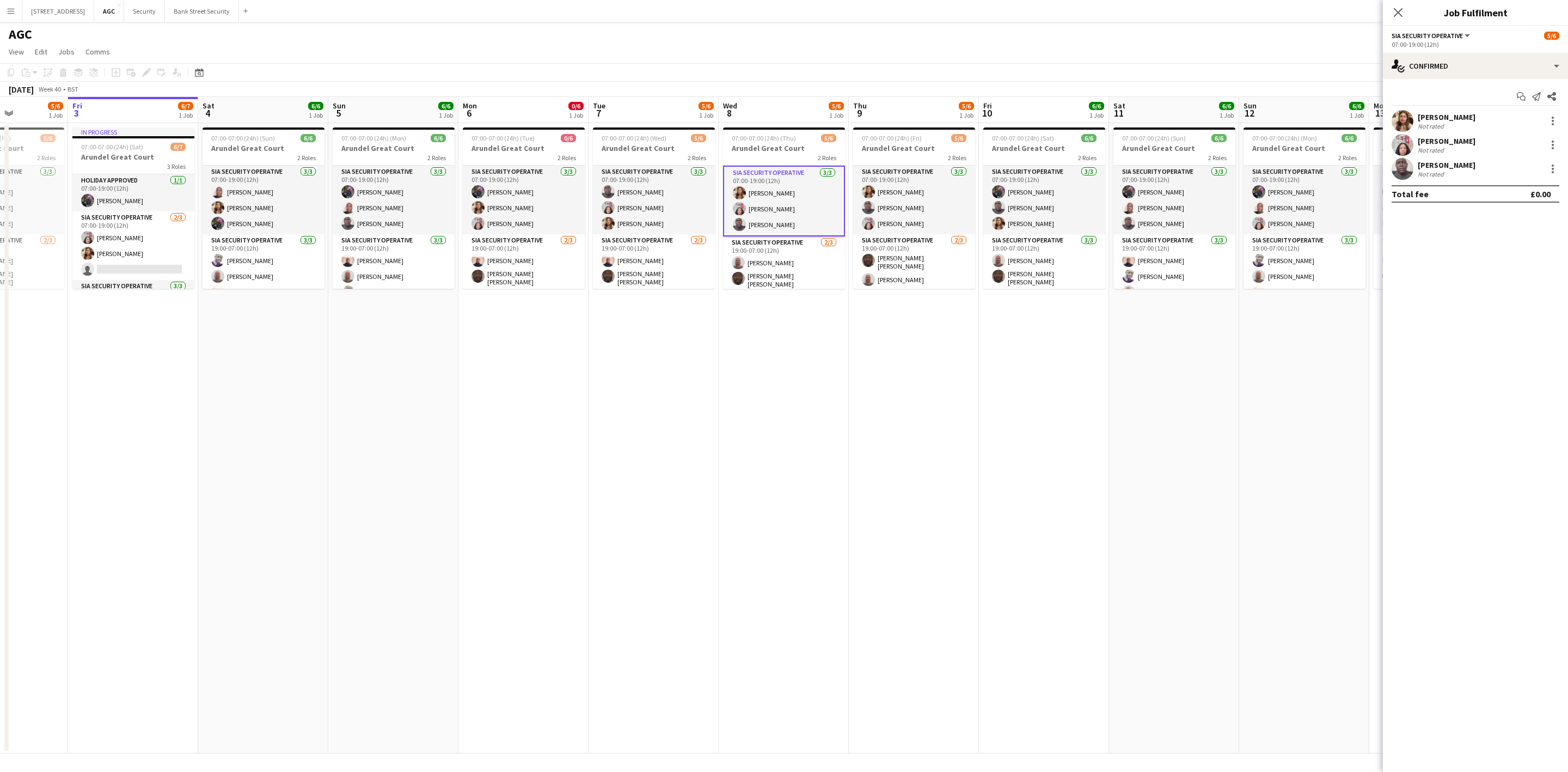
click at [245, 193] on app-card-role "SIA Security Operative [DATE] 07:00-19:00 (12h) [PERSON_NAME] [PERSON_NAME] [PE…" at bounding box center [263, 200] width 122 height 69
click at [408, 190] on app-card-role "SIA Security Operative [DATE] 07:00-19:00 (12h) [PERSON_NAME] [PERSON_NAME] [PE…" at bounding box center [393, 200] width 122 height 69
click at [548, 191] on app-card-role "SIA Security Operative [DATE] 07:00-19:00 (12h) [PERSON_NAME] ARJUMAND [PERSON_…" at bounding box center [524, 200] width 122 height 69
click at [633, 190] on app-card-role "SIA Security Operative [DATE] 07:00-19:00 (12h) [PERSON_NAME] [PERSON_NAME] Lab…" at bounding box center [653, 200] width 122 height 69
click at [782, 193] on app-card-role "SIA Security Operative [DATE] 07:00-19:00 (12h) [PERSON_NAME] Labor [PERSON_NAM…" at bounding box center [784, 200] width 122 height 69
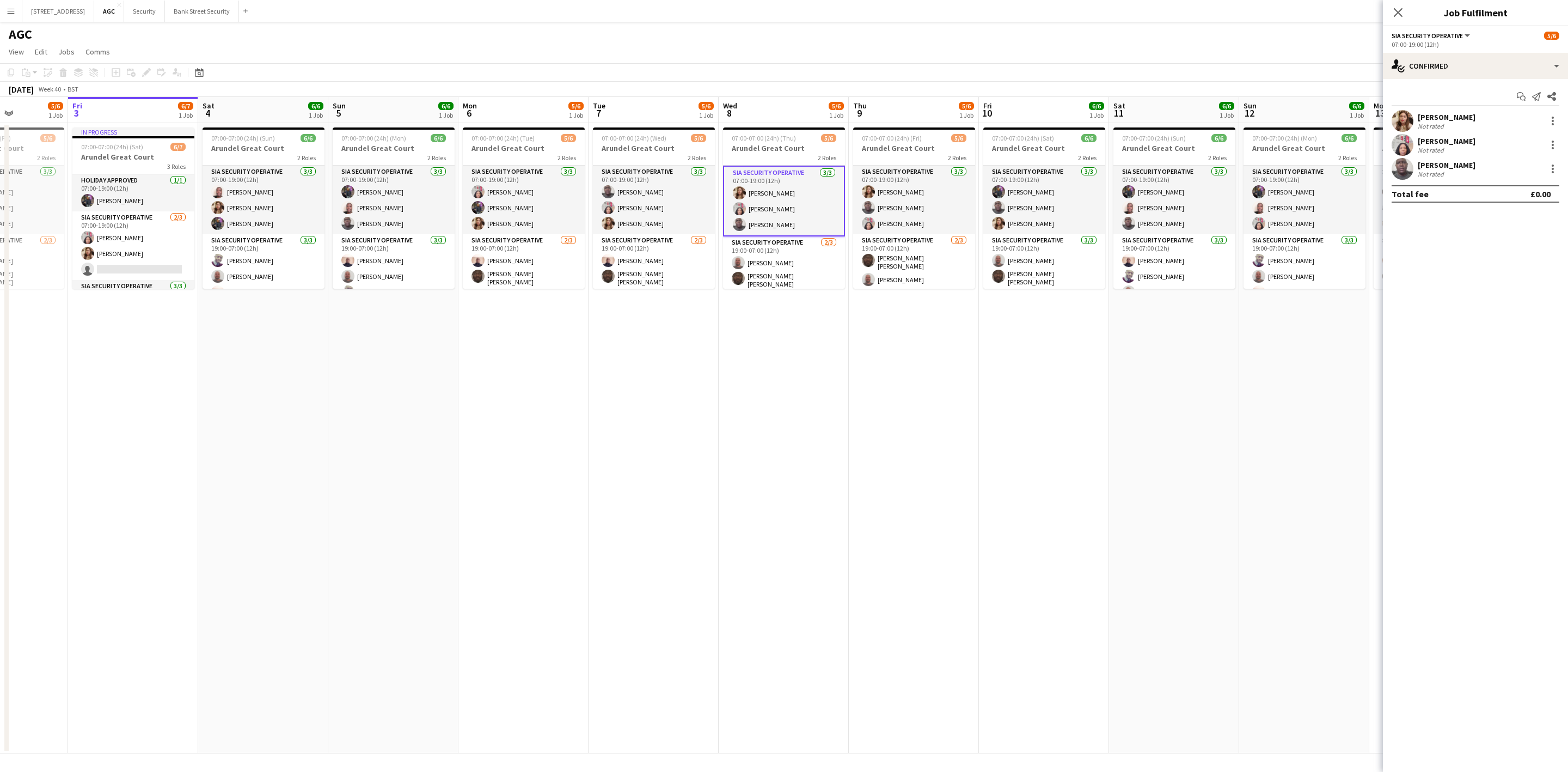
click at [926, 197] on app-card-role "SIA Security Operative [DATE] 07:00-19:00 (12h) [PERSON_NAME] [PERSON_NAME] [PE…" at bounding box center [914, 200] width 122 height 69
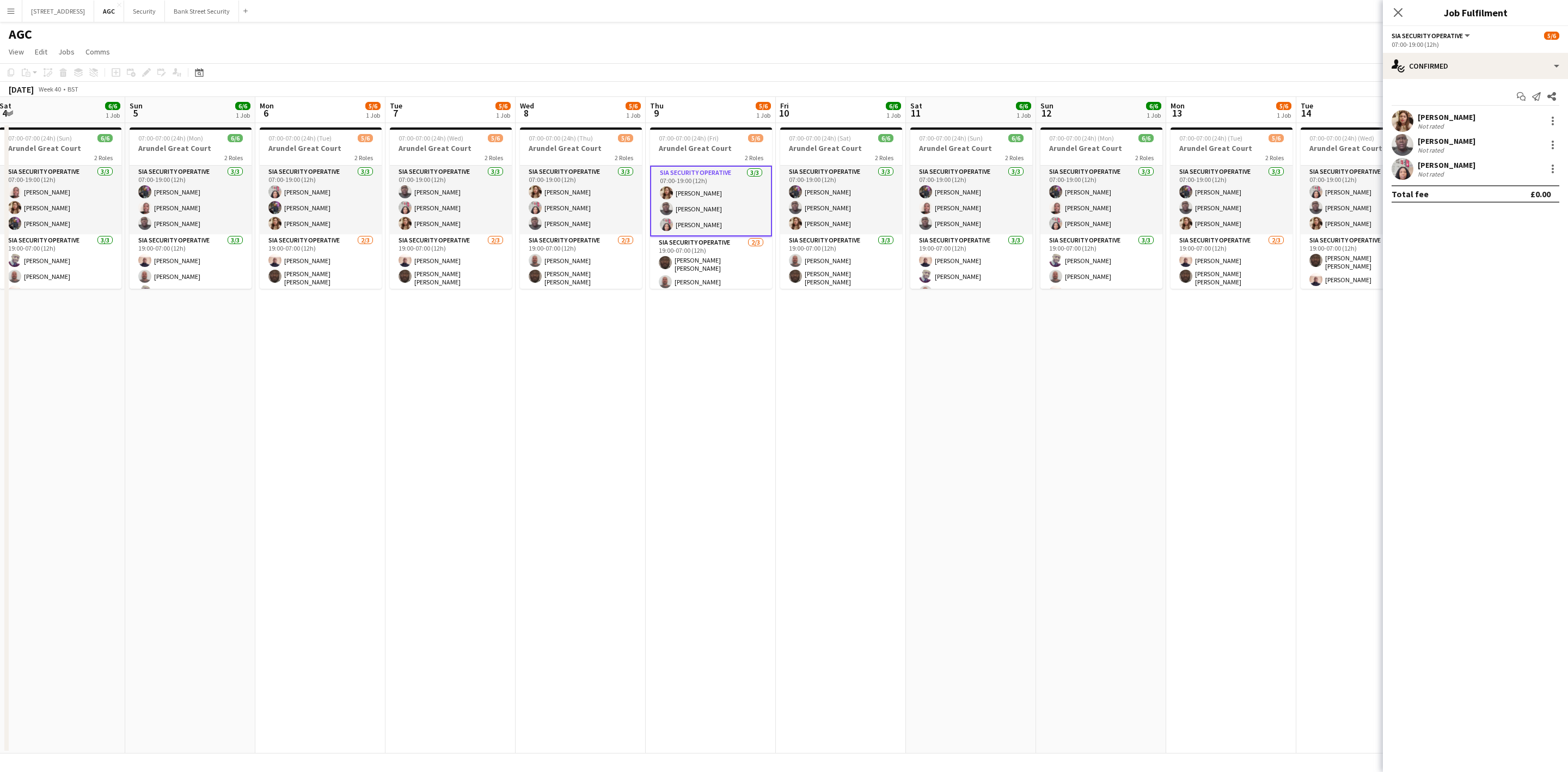
drag, startPoint x: 1042, startPoint y: 389, endPoint x: 820, endPoint y: 386, distance: 222.0
click at [887, 417] on app-calendar-viewport "Wed 1 5/6 1 Job Thu 2 5/6 1 Job Fri 3 6/7 1 Job Sat 4 6/6 1 Job Sun 5 6/6 1 Job…" at bounding box center [784, 425] width 1568 height 656
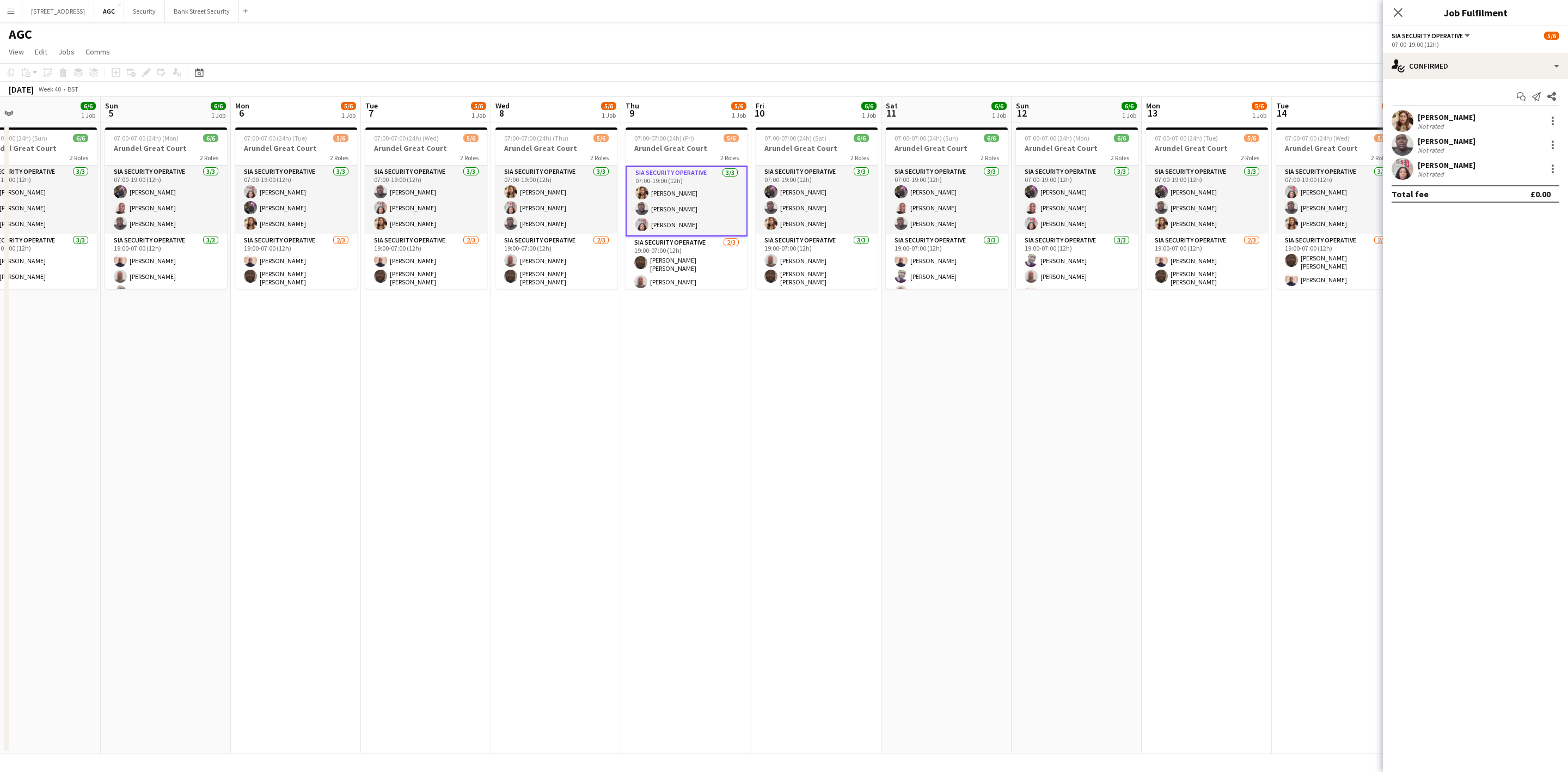
click at [583, 183] on app-card-role "SIA Security Operative [DATE] 07:00-19:00 (12h) [PERSON_NAME] Labor [PERSON_NAM…" at bounding box center [556, 200] width 122 height 69
click at [673, 189] on app-card-role "SIA Security Operative [DATE] 07:00-19:00 (12h) [PERSON_NAME] [PERSON_NAME] [PE…" at bounding box center [687, 200] width 122 height 69
click at [830, 189] on app-card-role "SIA Security Operative [DATE] 07:00-19:00 (12h) [PERSON_NAME] [PERSON_NAME] [PE…" at bounding box center [816, 200] width 122 height 69
drag, startPoint x: 950, startPoint y: 199, endPoint x: 1184, endPoint y: 300, distance: 254.9
click at [951, 199] on app-card-role "SIA Security Operative [DATE] 07:00-19:00 (12h) [PERSON_NAME] [PERSON_NAME] [PE…" at bounding box center [947, 200] width 122 height 69
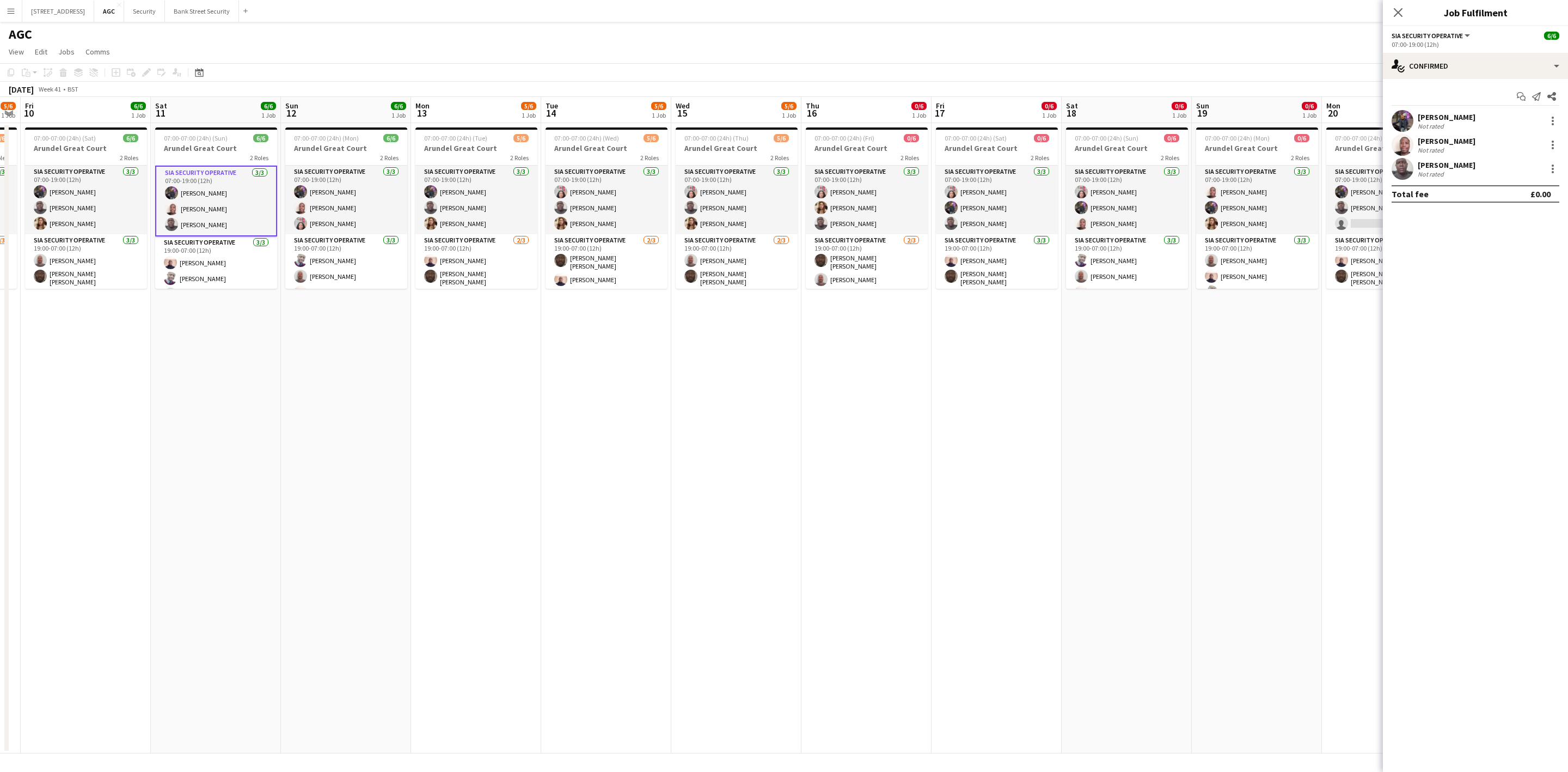
scroll to position [0, 383]
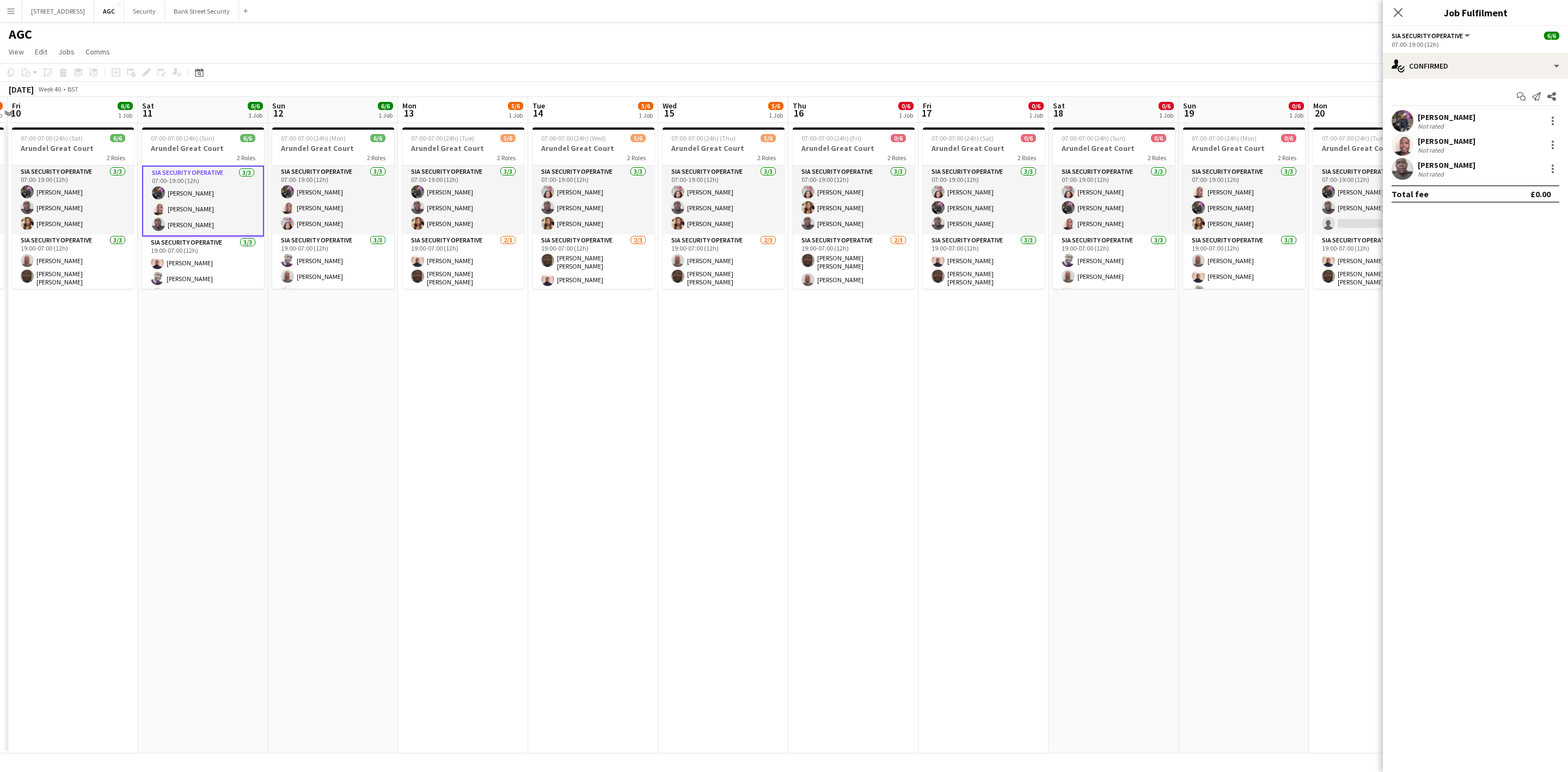
drag, startPoint x: 1222, startPoint y: 356, endPoint x: 476, endPoint y: 389, distance: 746.7
click at [476, 389] on app-calendar-viewport "Tue 7 5/6 1 Job Wed 8 5/6 1 Job Thu 9 5/6 1 Job Fri 10 6/6 1 Job Sat 11 6/6 1 J…" at bounding box center [784, 425] width 1568 height 656
click at [875, 214] on app-card-role "SIA Security Operative [DATE] 07:00-19:00 (12h) [PERSON_NAME] [PERSON_NAME] [PE…" at bounding box center [853, 200] width 122 height 69
click at [975, 203] on app-card-role "SIA Security Operative [DATE] 07:00-19:00 (12h) [PERSON_NAME] [PERSON_NAME] [PE…" at bounding box center [984, 200] width 122 height 69
click at [1116, 196] on app-card-role "SIA Security Operative [DATE] 07:00-19:00 (12h) [PERSON_NAME] [PERSON_NAME] [PE…" at bounding box center [1114, 200] width 122 height 69
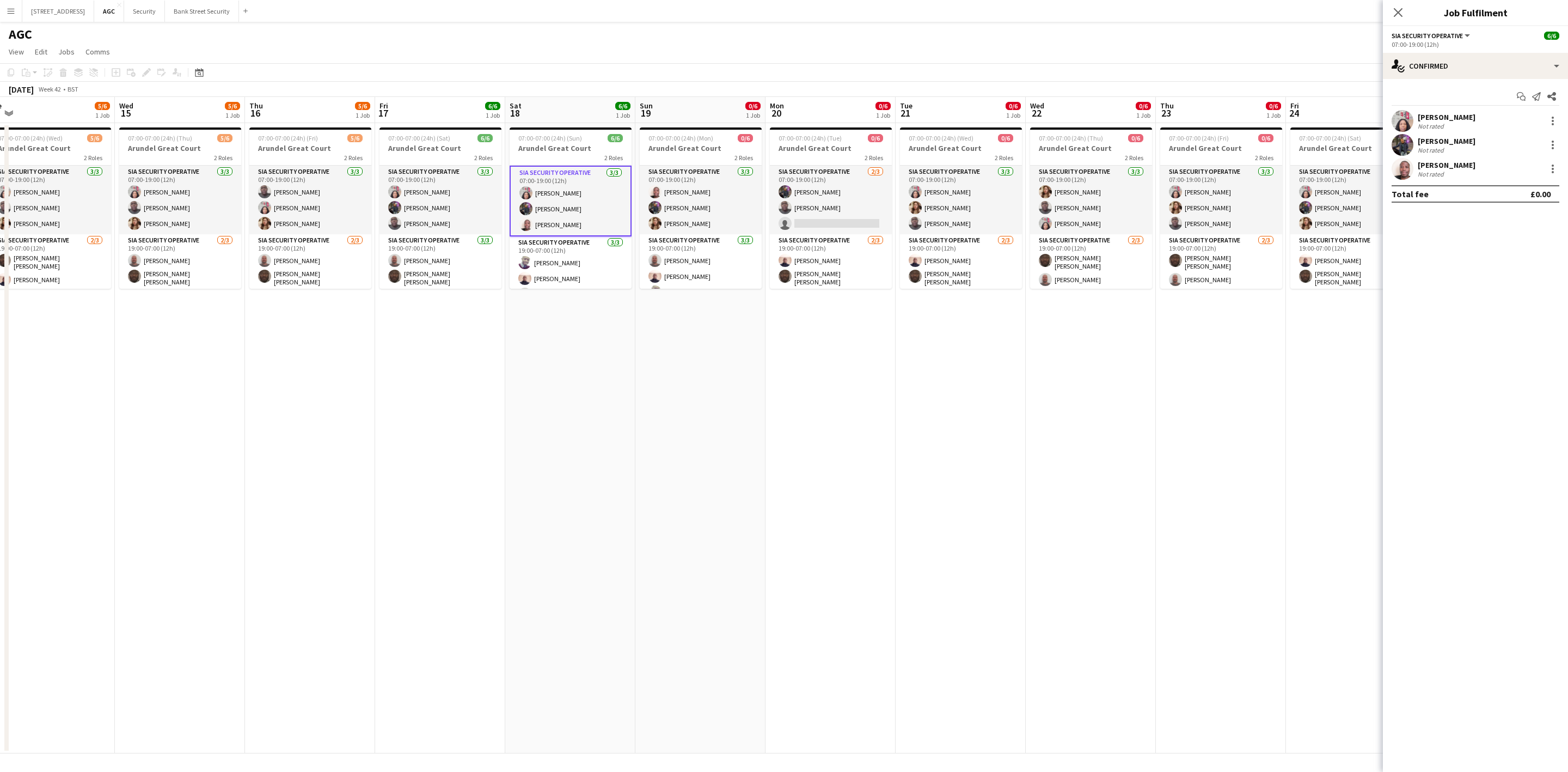
scroll to position [0, 435]
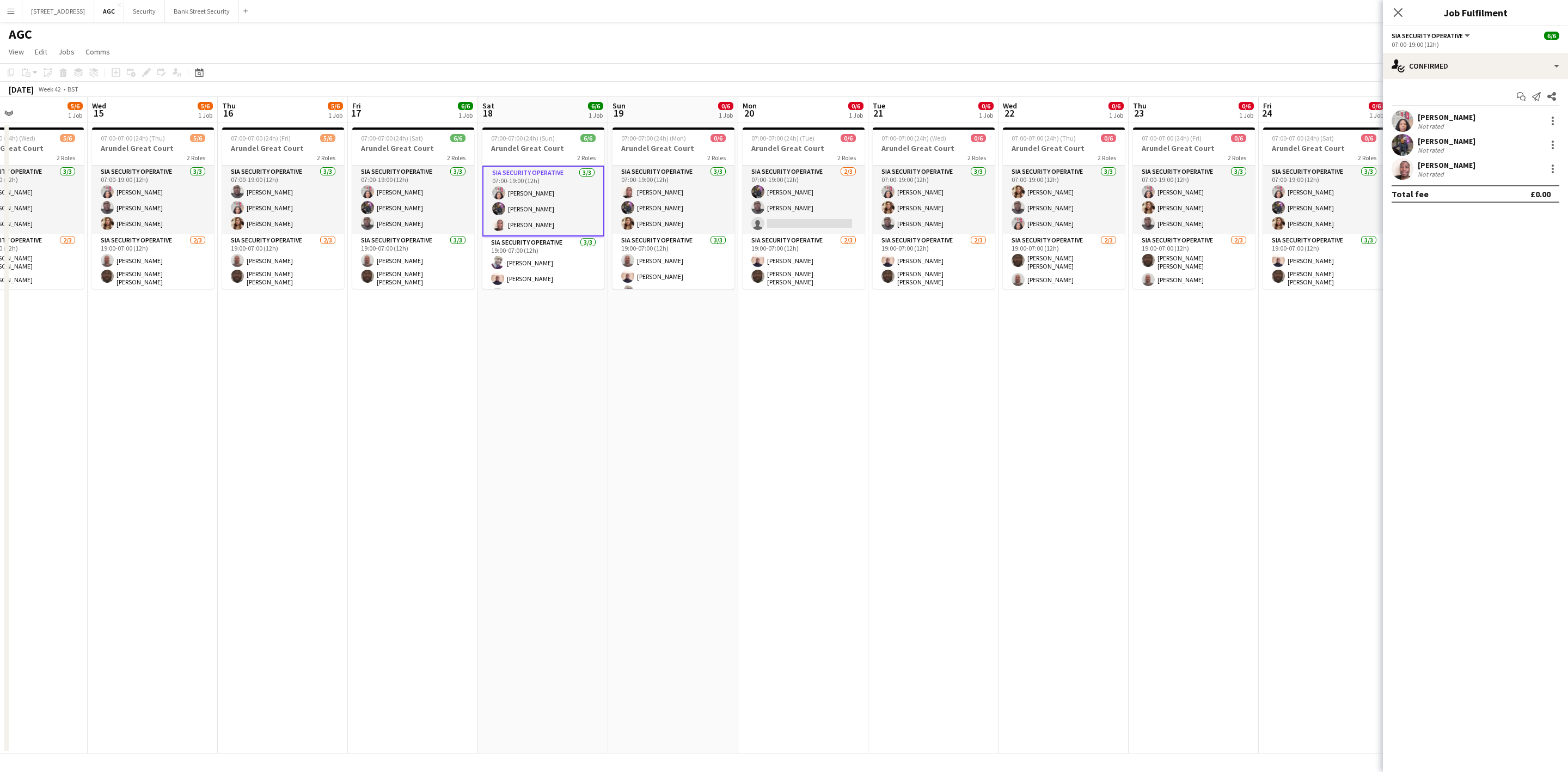
drag, startPoint x: 1171, startPoint y: 342, endPoint x: 600, endPoint y: 343, distance: 571.0
click at [600, 357] on app-calendar-viewport "Sat 11 6/6 1 Job Sun 12 6/6 1 Job Mon 13 5/6 1 Job Tue 14 5/6 1 Job Wed 15 5/6 …" at bounding box center [784, 425] width 1568 height 656
click at [658, 179] on app-card-role "SIA Security Operative [DATE] 07:00-19:00 (12h) [PERSON_NAME] [PERSON_NAME] [PE…" at bounding box center [672, 200] width 122 height 69
click at [823, 177] on app-card-role "SIA Security Operative [DATE] 07:00-19:00 (12h) [PERSON_NAME] [PERSON_NAME] sin…" at bounding box center [802, 200] width 122 height 69
click at [933, 189] on app-card-role "SIA Security Operative [DATE] 07:00-19:00 (12h) [PERSON_NAME] [PERSON_NAME] [PE…" at bounding box center [932, 200] width 122 height 69
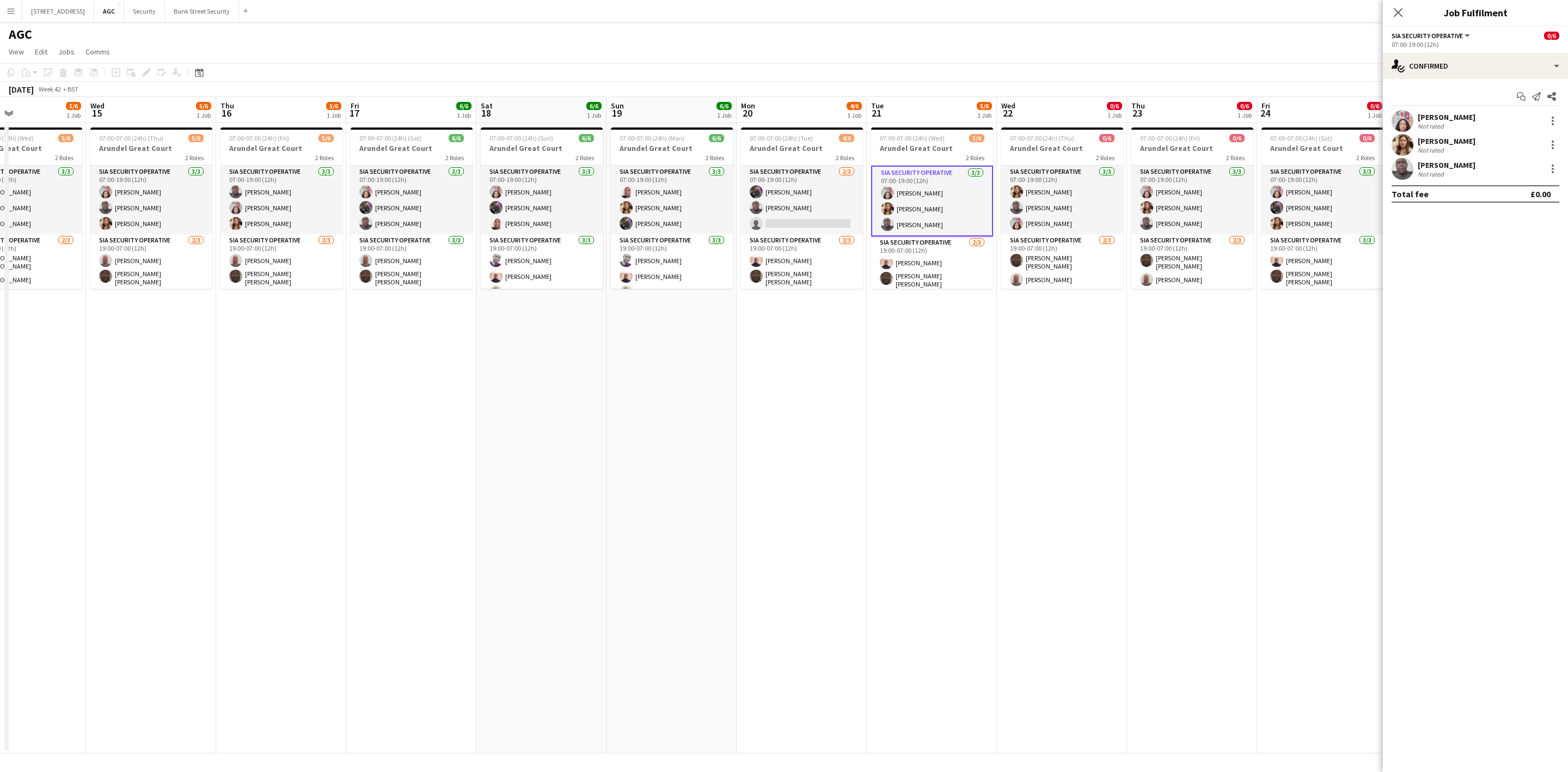
click at [1080, 202] on app-card-role "SIA Security Operative [DATE] 07:00-19:00 (12h) [PERSON_NAME] [PERSON_NAME] [PE…" at bounding box center [1062, 200] width 122 height 69
click at [1181, 201] on app-card-role "SIA Security Operative [DATE] 07:00-19:00 (12h) [PERSON_NAME] [PERSON_NAME] [PE…" at bounding box center [1192, 200] width 122 height 69
click at [1301, 202] on app-card-role "SIA Security Operative [DATE] 07:00-19:00 (12h) [PERSON_NAME] [PERSON_NAME] [PE…" at bounding box center [1322, 200] width 122 height 69
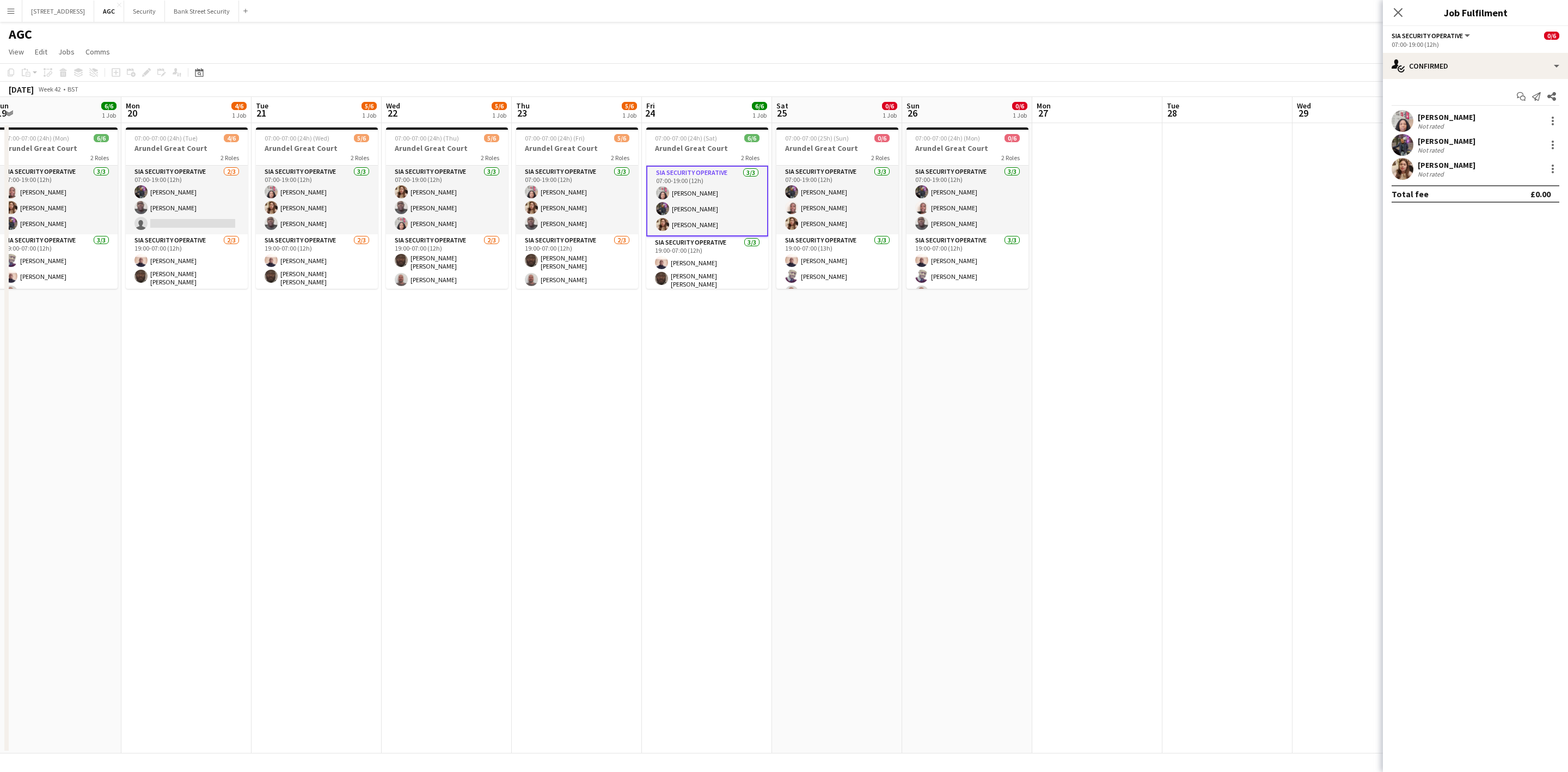
scroll to position [0, 385]
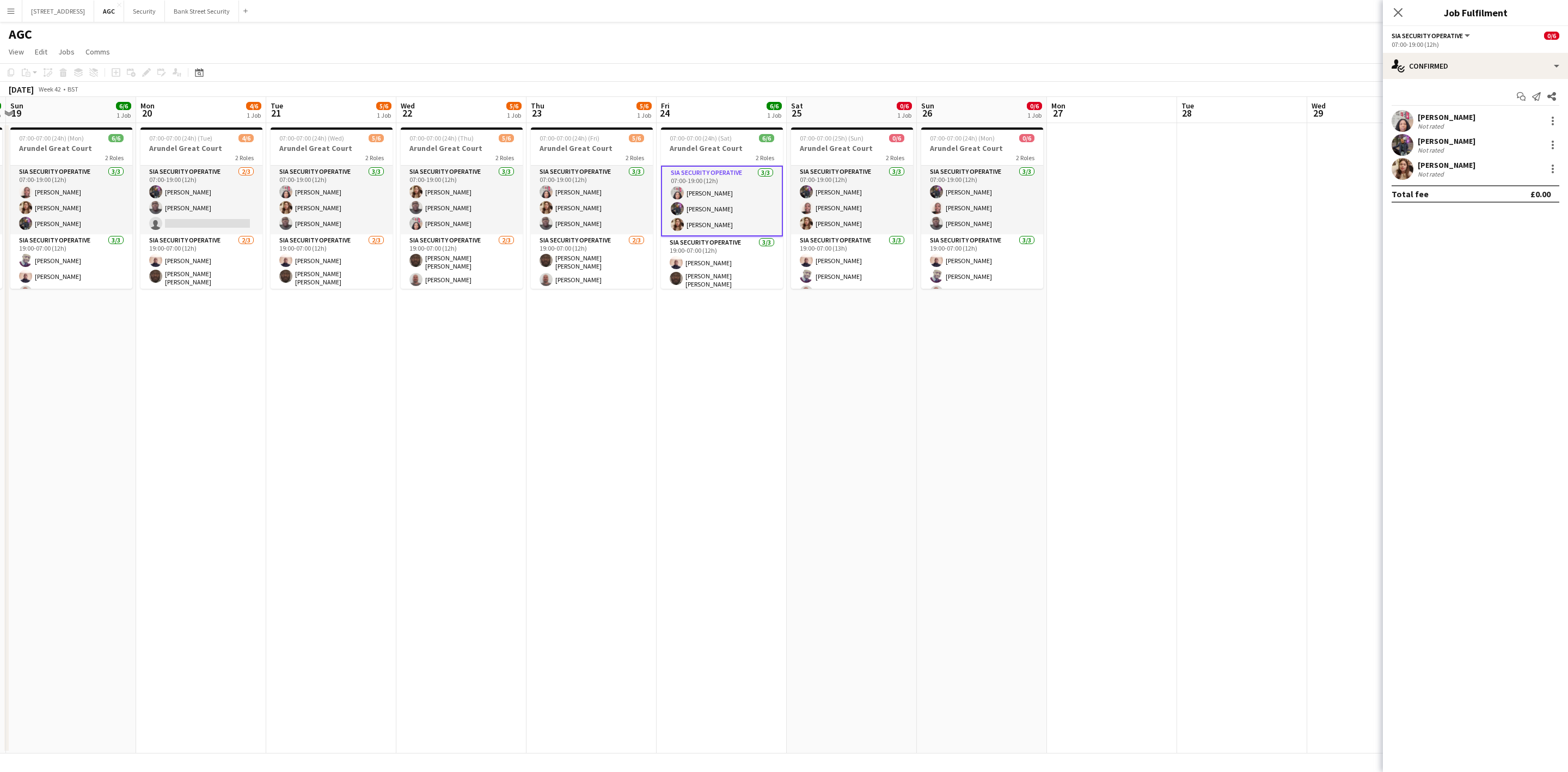
drag, startPoint x: 1225, startPoint y: 294, endPoint x: 696, endPoint y: 307, distance: 529.2
click at [660, 348] on app-calendar-viewport "Thu 16 5/6 1 Job Fri 17 6/6 1 Job Sat 18 6/6 1 Job Sun 19 6/6 1 Job Mon 20 4/6 …" at bounding box center [784, 425] width 1568 height 656
click at [853, 192] on app-card-role "SIA Security Operative [DATE] 07:00-19:00 (12h) [PERSON_NAME] [PERSON_NAME] [PE…" at bounding box center [852, 200] width 122 height 69
click at [956, 189] on app-card-role "SIA Security Operative [DATE] 07:00-19:00 (12h) [PERSON_NAME] [PERSON_NAME] [PE…" at bounding box center [982, 200] width 122 height 69
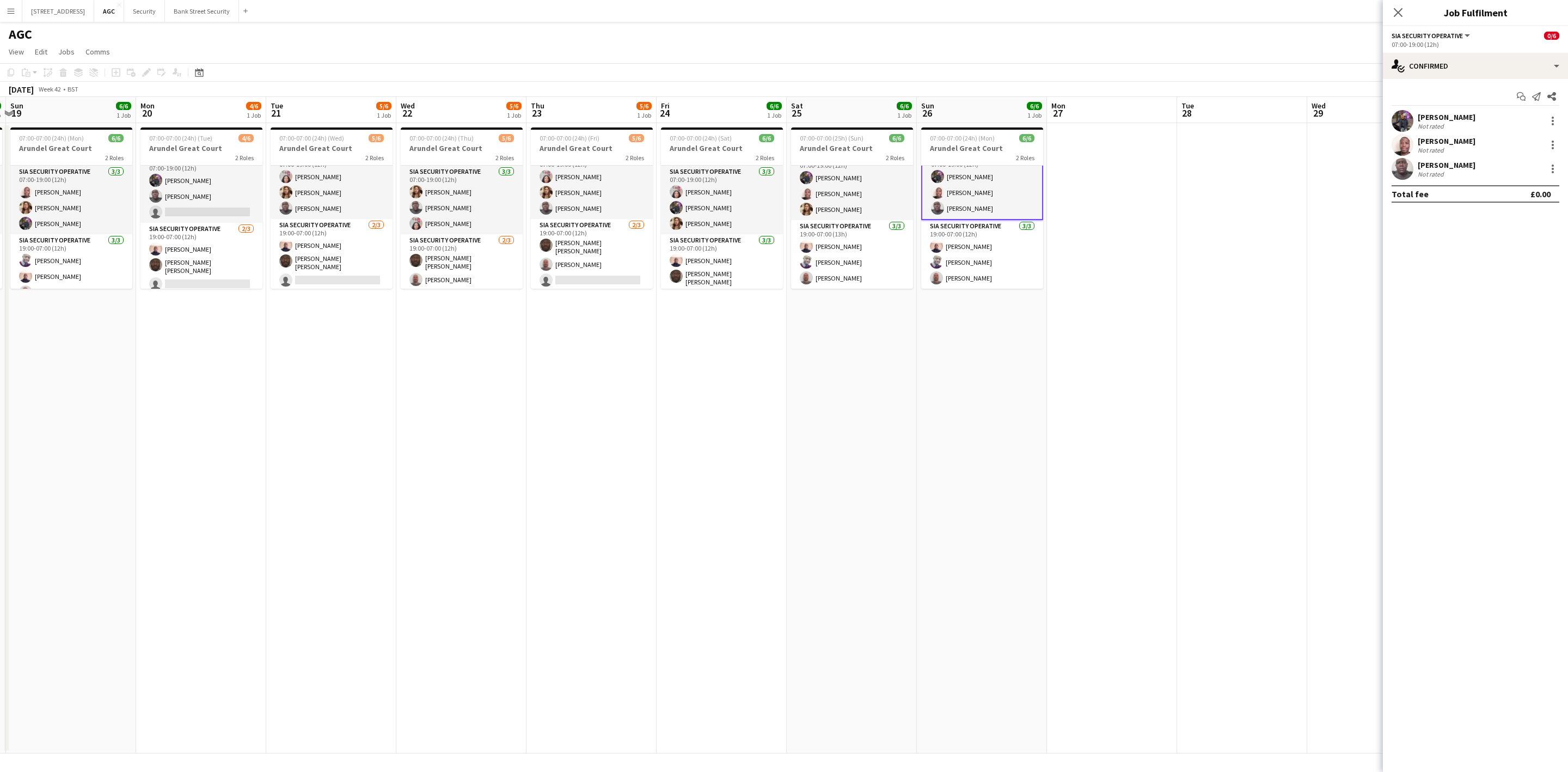
scroll to position [15, 0]
click at [734, 260] on app-card-role "SIA Security Operative [DATE] 19:00-07:00 (12h) [PERSON_NAME] [PERSON_NAME] [PE…" at bounding box center [722, 270] width 122 height 72
click at [479, 258] on app-card-role "SIA Security Operative [DATE] 19:00-07:00 (12h) [PERSON_NAME] [PERSON_NAME] [PE…" at bounding box center [462, 270] width 122 height 72
click at [275, 279] on app-card-role "SIA Security Operative [DATE] 19:00-07:00 (12h) [PERSON_NAME] [PERSON_NAME] [PE…" at bounding box center [331, 254] width 122 height 72
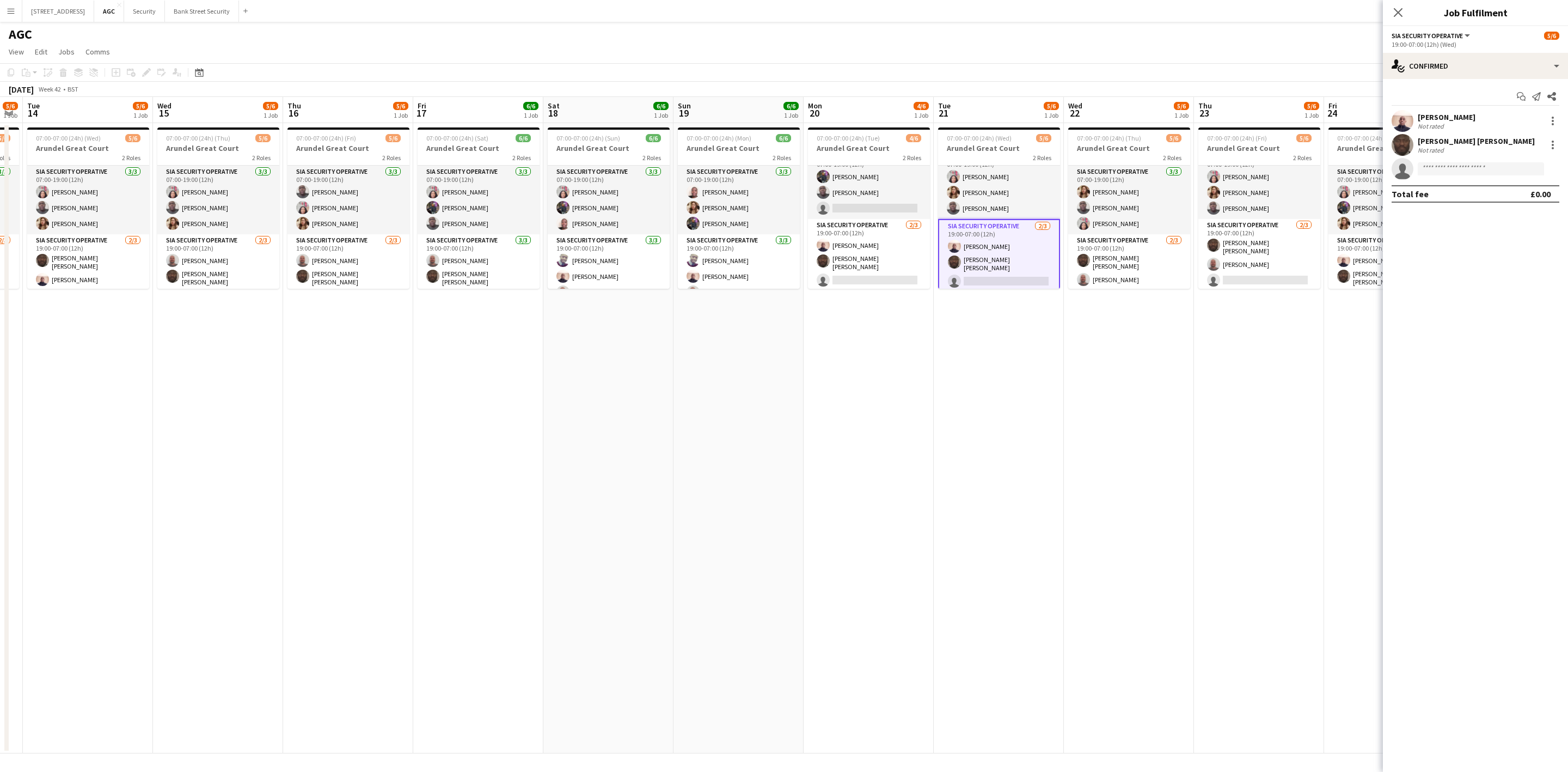
drag, startPoint x: 187, startPoint y: 380, endPoint x: 846, endPoint y: 365, distance: 659.2
click at [846, 365] on app-calendar-viewport "Sun 12 6/6 1 Job Mon 13 5/6 1 Job Tue 14 5/6 1 Job Wed 15 5/6 1 Job Thu 16 5/6 …" at bounding box center [784, 425] width 1568 height 656
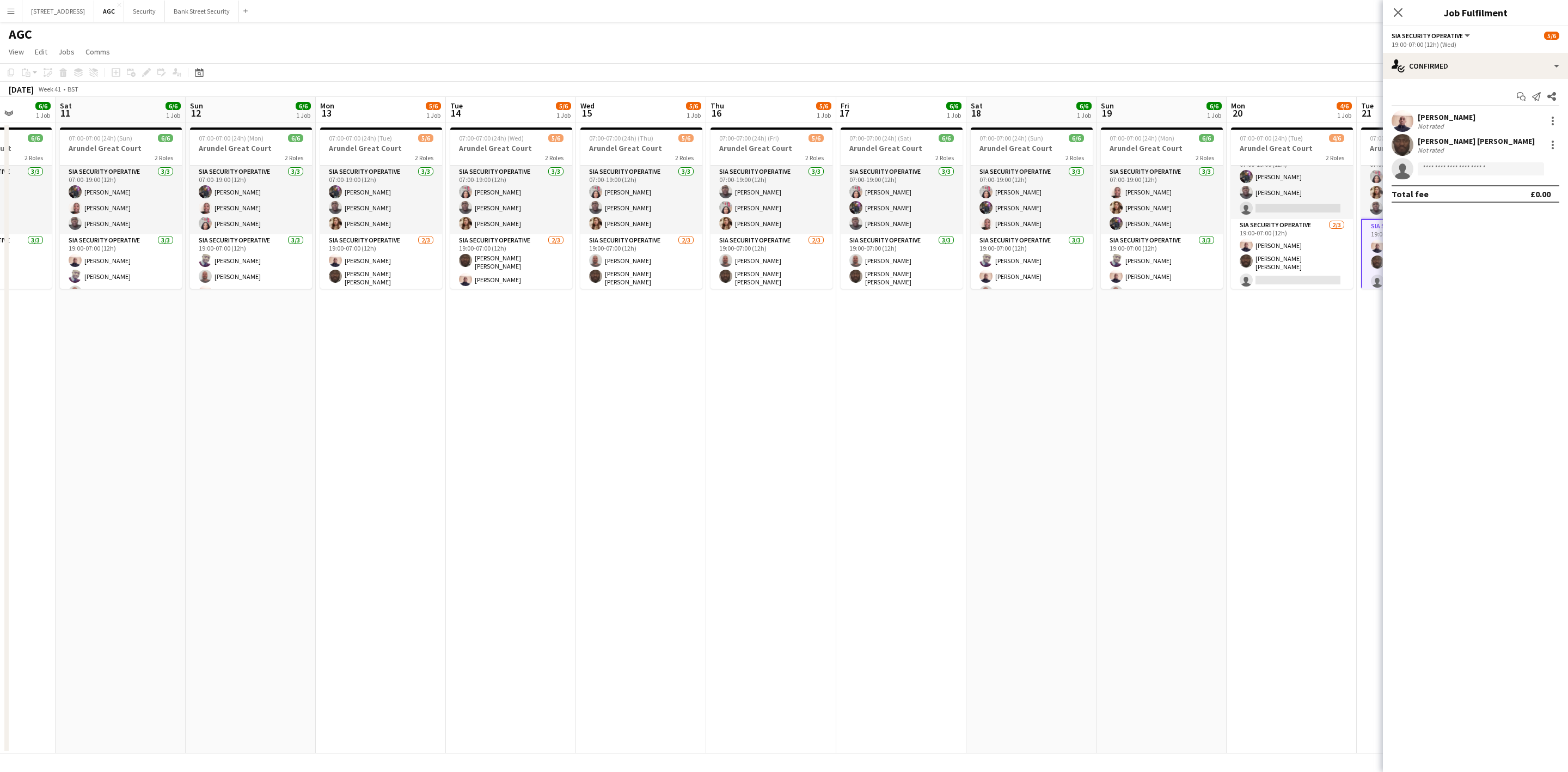
drag, startPoint x: 849, startPoint y: 358, endPoint x: 984, endPoint y: 358, distance: 135.0
click at [1042, 342] on app-calendar-viewport "Thu 9 5/6 1 Job Fri 10 6/6 1 Job Sat 11 6/6 1 Job Sun 12 6/6 1 Job Mon 13 5/6 1…" at bounding box center [784, 425] width 1568 height 656
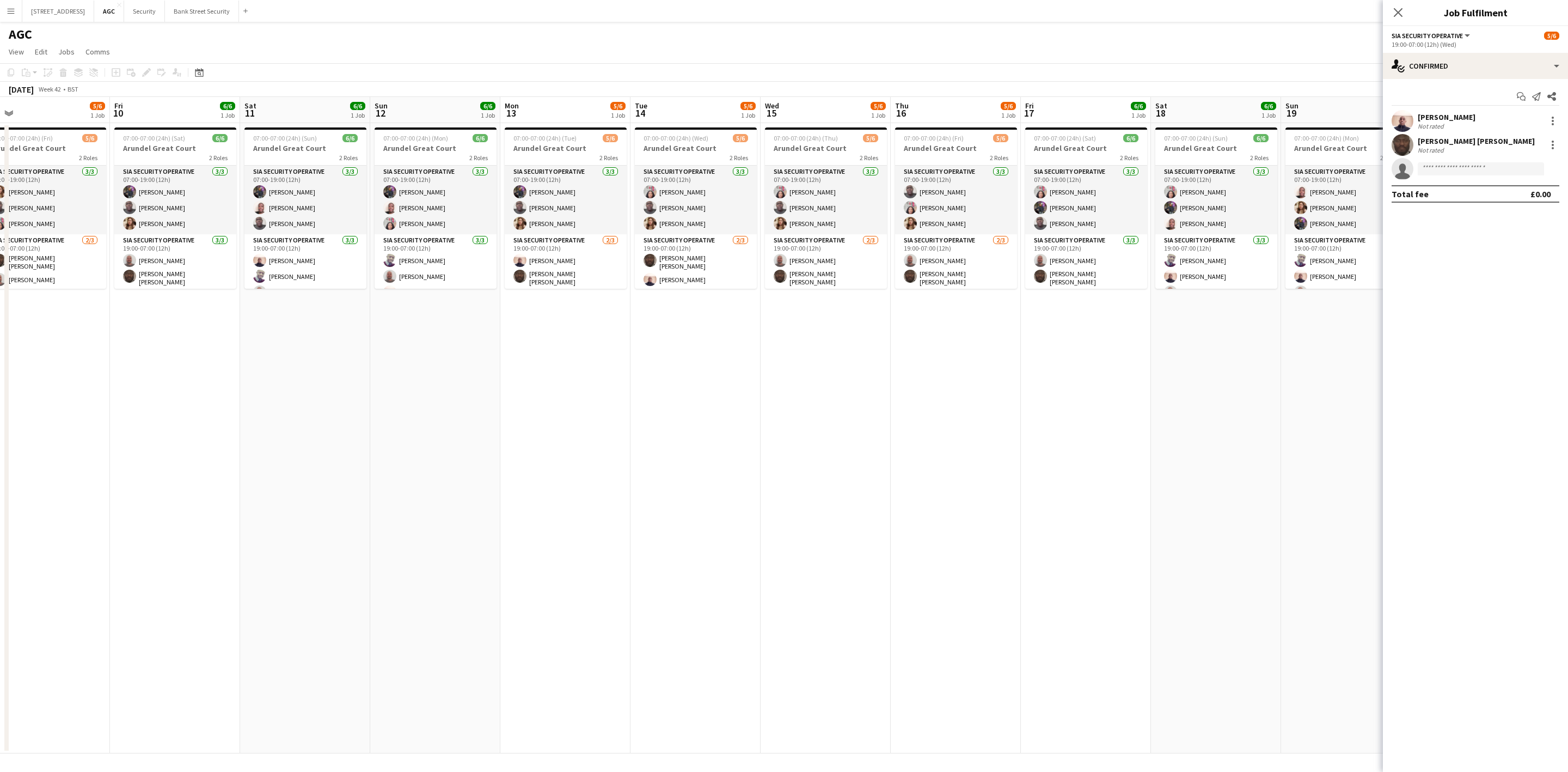
click at [783, 355] on app-calendar-viewport "Wed 8 5/6 1 Job Thu 9 5/6 1 Job Fri 10 6/6 1 Job Sat 11 6/6 1 Job Sun 12 6/6 1 …" at bounding box center [784, 425] width 1568 height 656
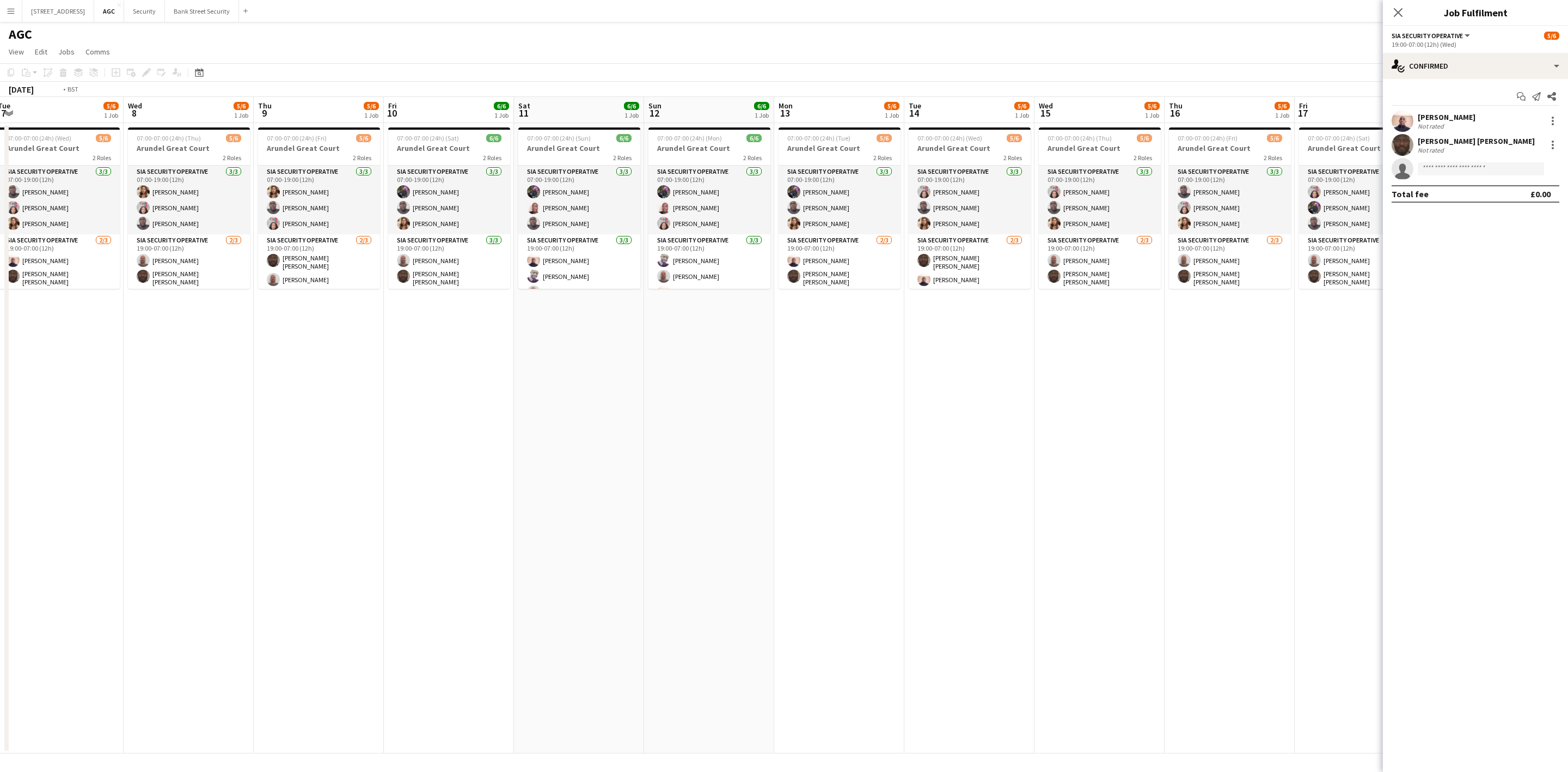
scroll to position [0, 281]
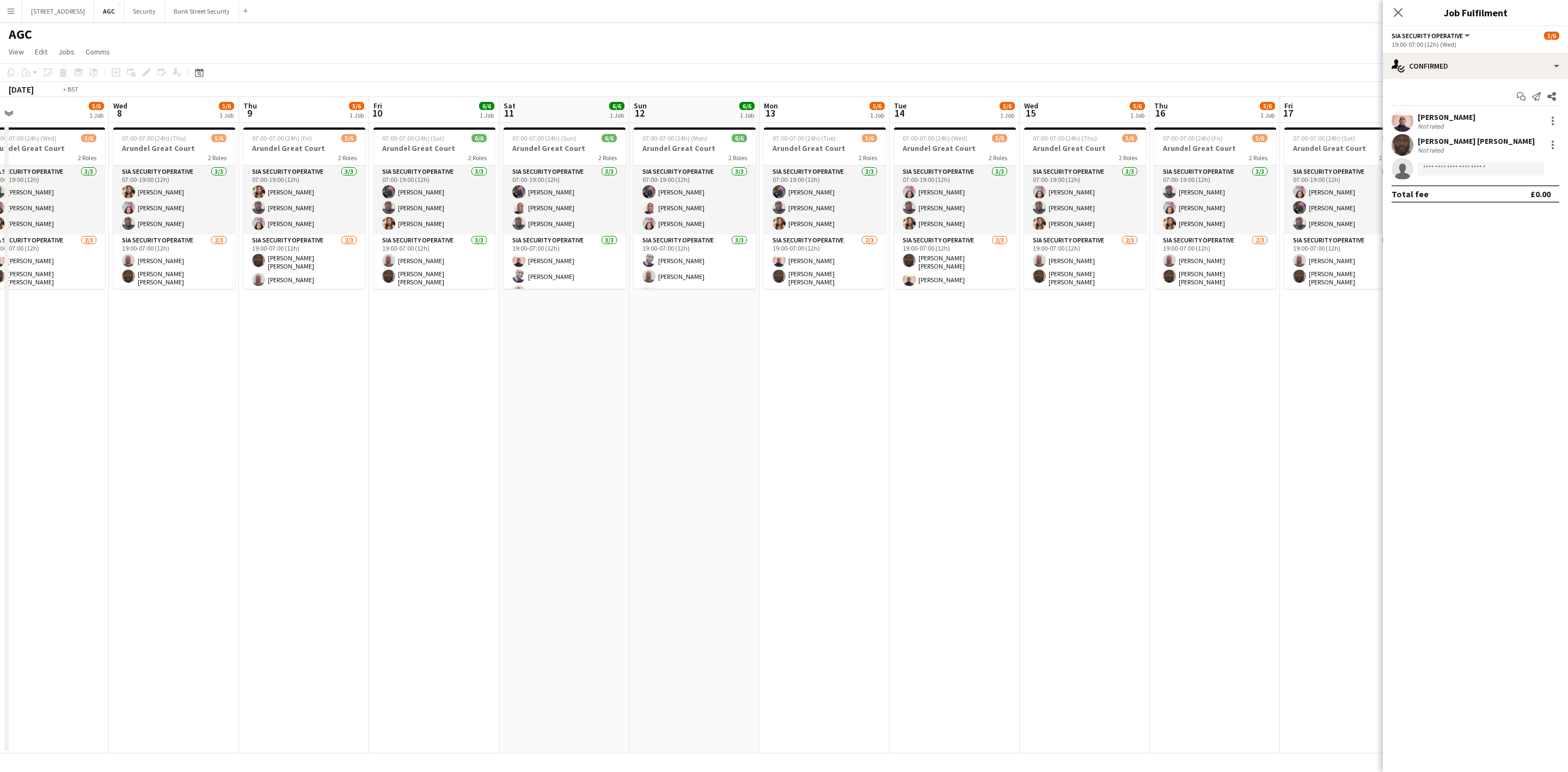
drag, startPoint x: 560, startPoint y: 377, endPoint x: 936, endPoint y: 340, distance: 377.8
click at [936, 340] on app-calendar-viewport "Sun 5 6/6 1 Job Mon 6 5/6 1 Job Tue 7 5/6 1 Job Wed 8 5/6 1 Job Thu 9 5/6 1 Job…" at bounding box center [784, 425] width 1568 height 656
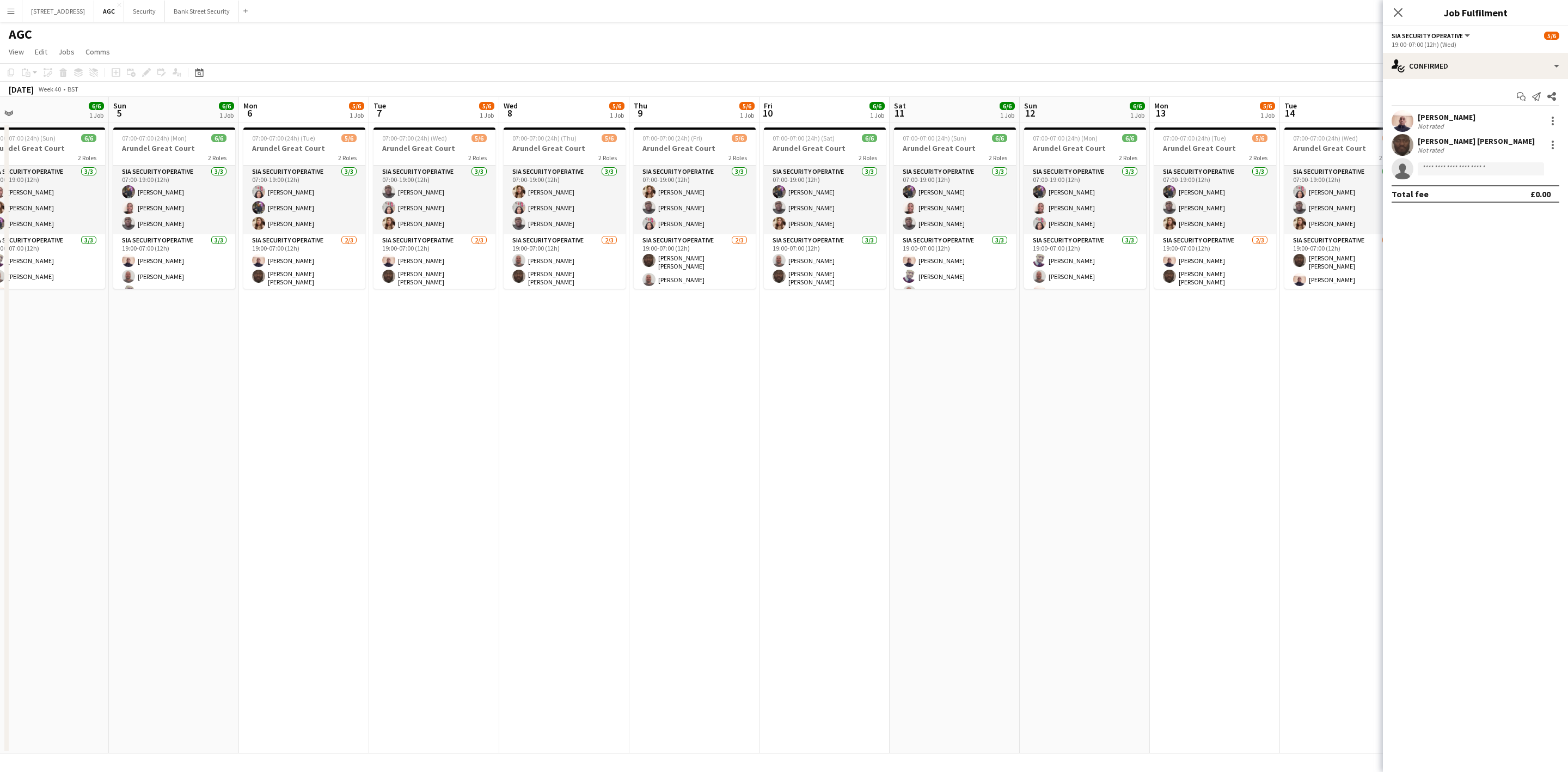
scroll to position [0, 283]
click at [575, 195] on app-card-role "SIA Security Operative [DATE] 07:00-19:00 (12h) [PERSON_NAME] Labor [PERSON_NAM…" at bounding box center [563, 200] width 122 height 69
click at [568, 245] on app-card-role "SIA Security Operative [DATE] 19:00-07:00 (12h) [PERSON_NAME] [PERSON_NAME] [PE…" at bounding box center [563, 272] width 122 height 72
click at [568, 245] on app-card-role "SIA Security Operative [DATE] 19:00-07:00 (12h) [PERSON_NAME] [PERSON_NAME] [PE…" at bounding box center [563, 271] width 122 height 74
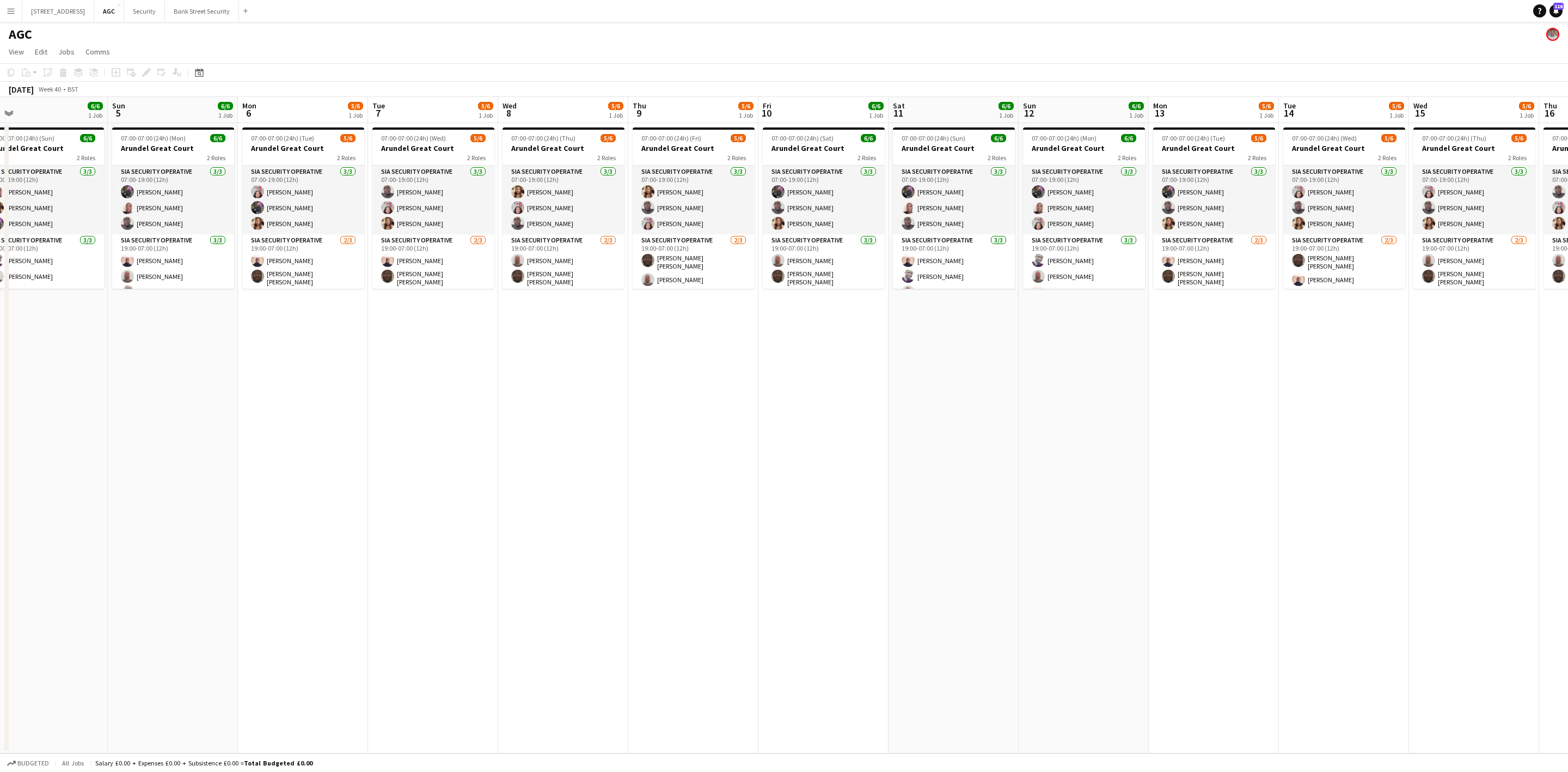
click at [431, 255] on app-card-role "SIA Security Operative [DATE] 19:00-07:00 (12h) [PERSON_NAME] [PERSON_NAME] [PE…" at bounding box center [433, 270] width 122 height 72
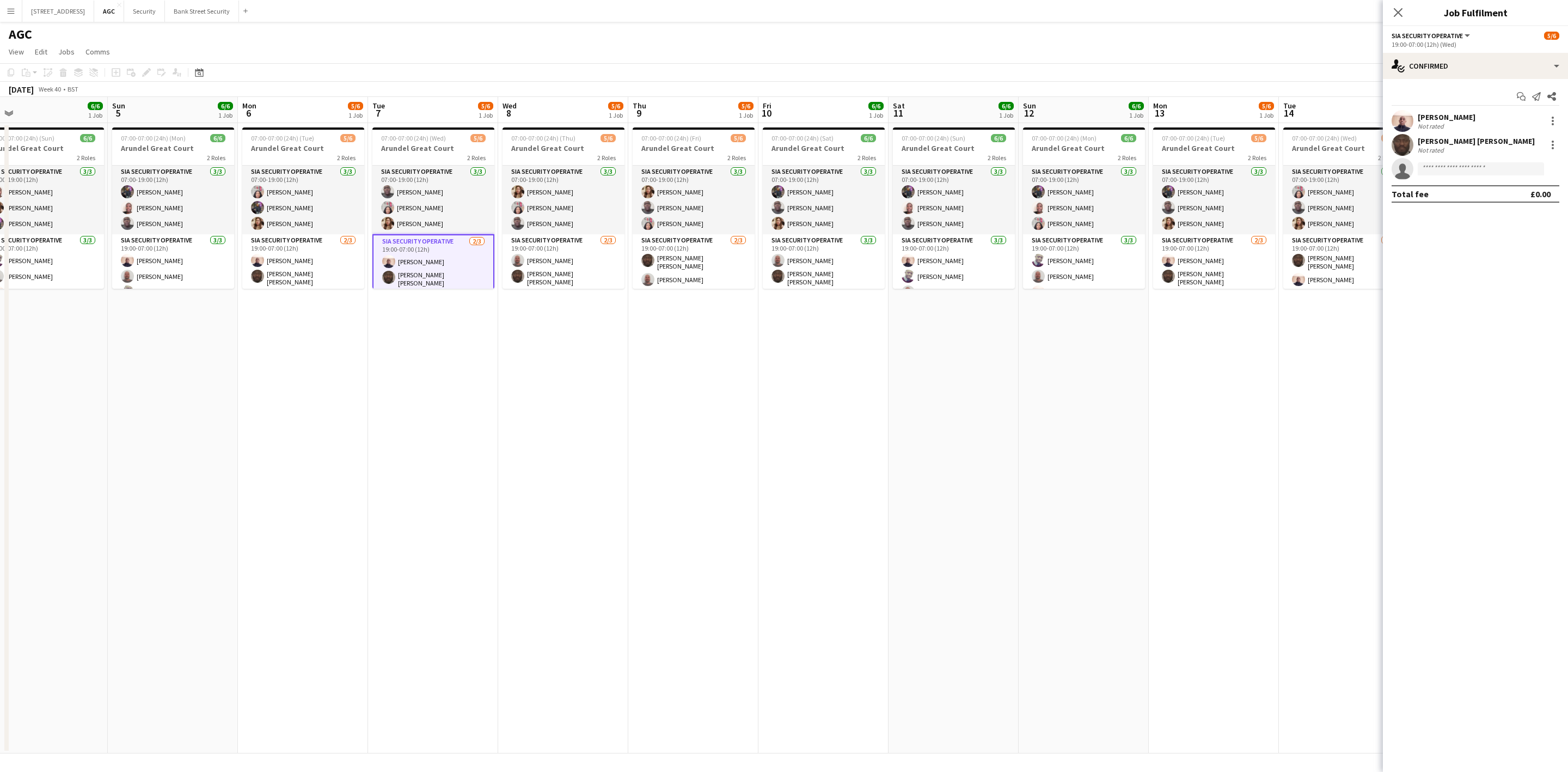
click at [397, 191] on app-card-role "SIA Security Operative [DATE] 07:00-19:00 (12h) [PERSON_NAME] [PERSON_NAME] Lab…" at bounding box center [433, 200] width 122 height 69
click at [289, 203] on app-card-role "SIA Security Operative [DATE] 07:00-19:00 (12h) [PERSON_NAME] [PERSON_NAME] [PE…" at bounding box center [303, 200] width 122 height 69
click at [274, 266] on app-card-role "SIA Security Operative [DATE] 19:00-07:00 (12h) [PERSON_NAME] [PERSON_NAME] [PE…" at bounding box center [303, 272] width 122 height 72
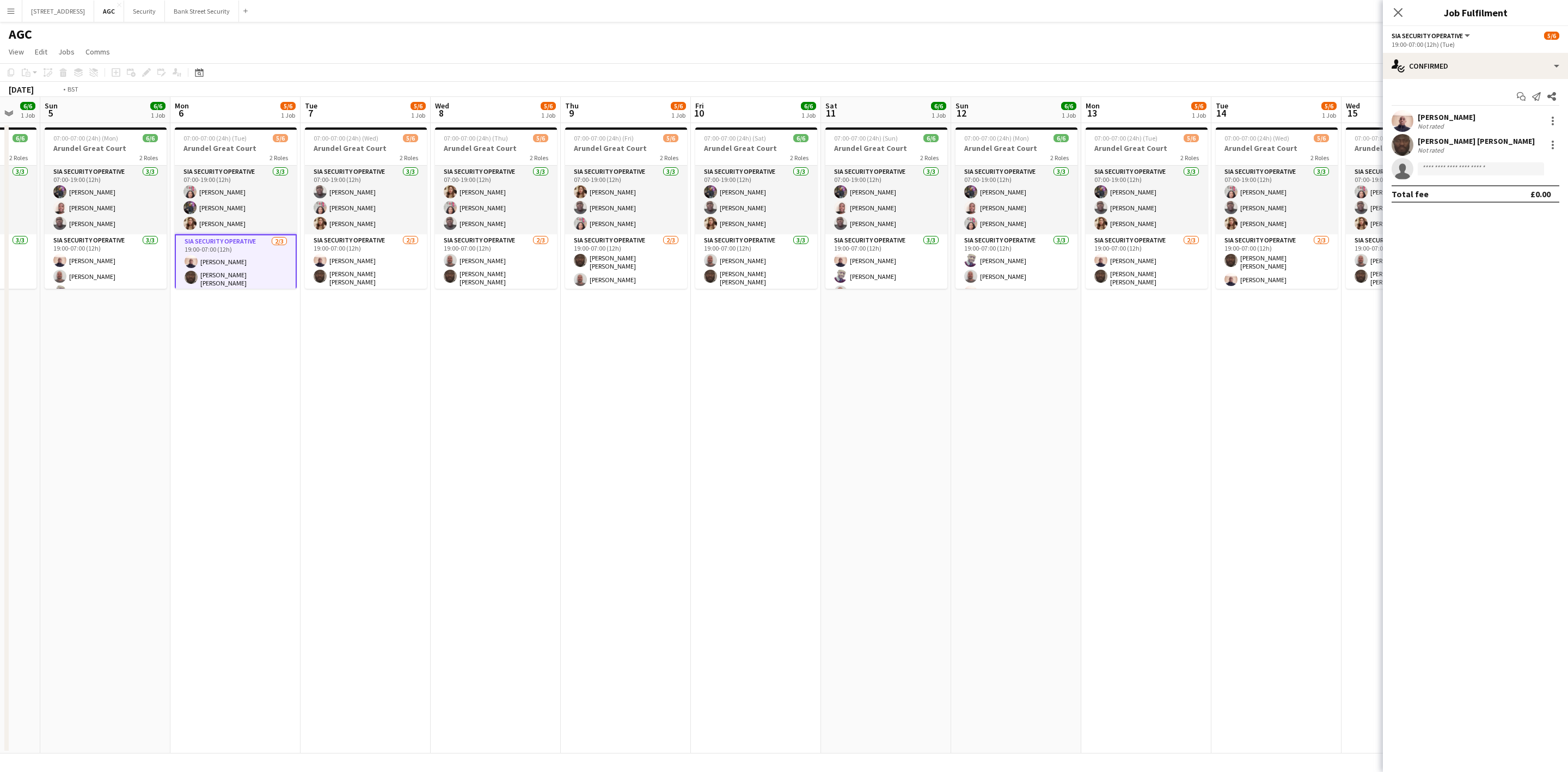
drag, startPoint x: 583, startPoint y: 420, endPoint x: 31, endPoint y: 430, distance: 552.1
click at [0, 430] on html "Menu Boards Boards Boards All jobs Status Workforce Workforce My Workforce Recr…" at bounding box center [784, 386] width 1568 height 772
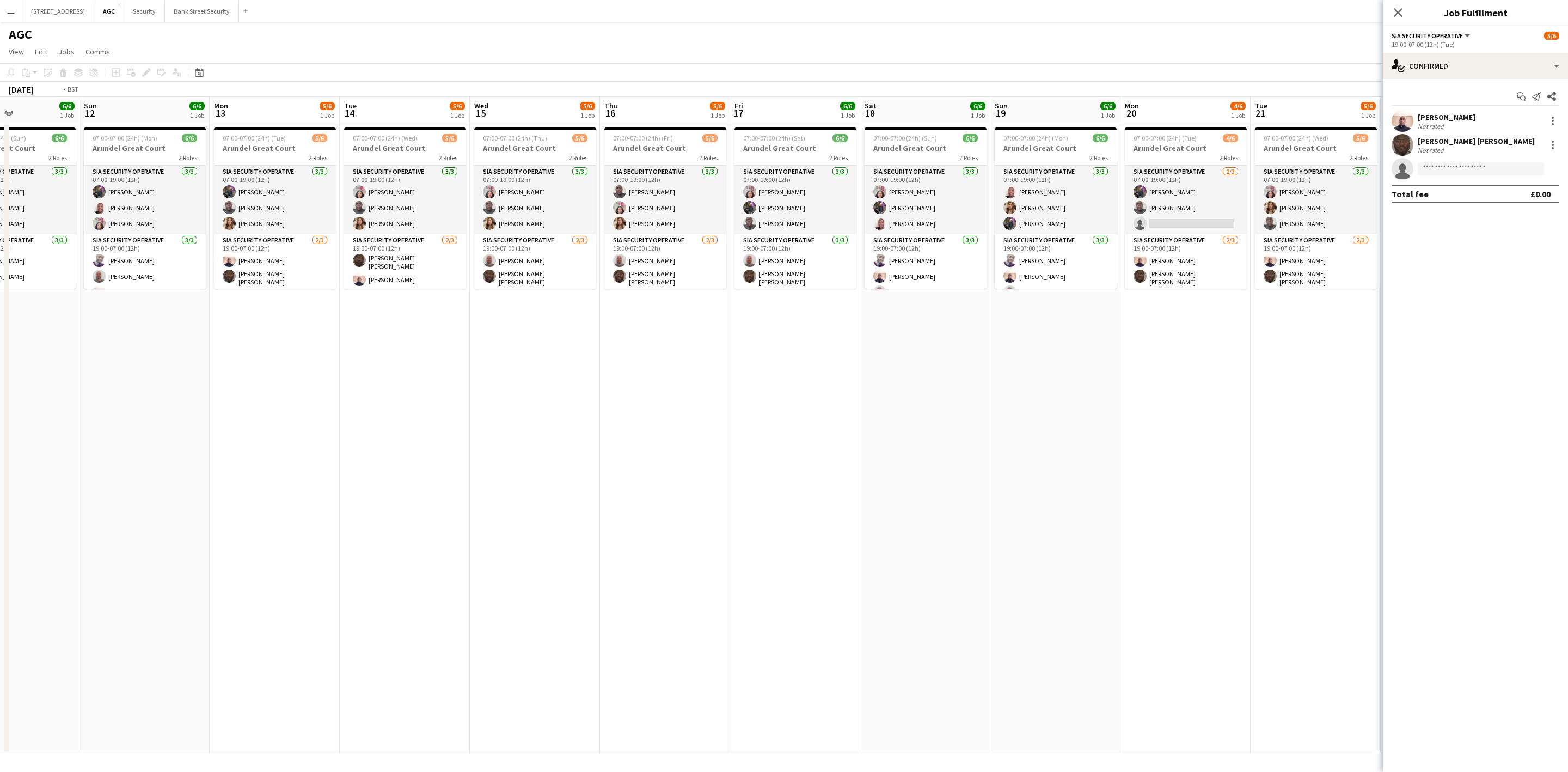
scroll to position [0, 336]
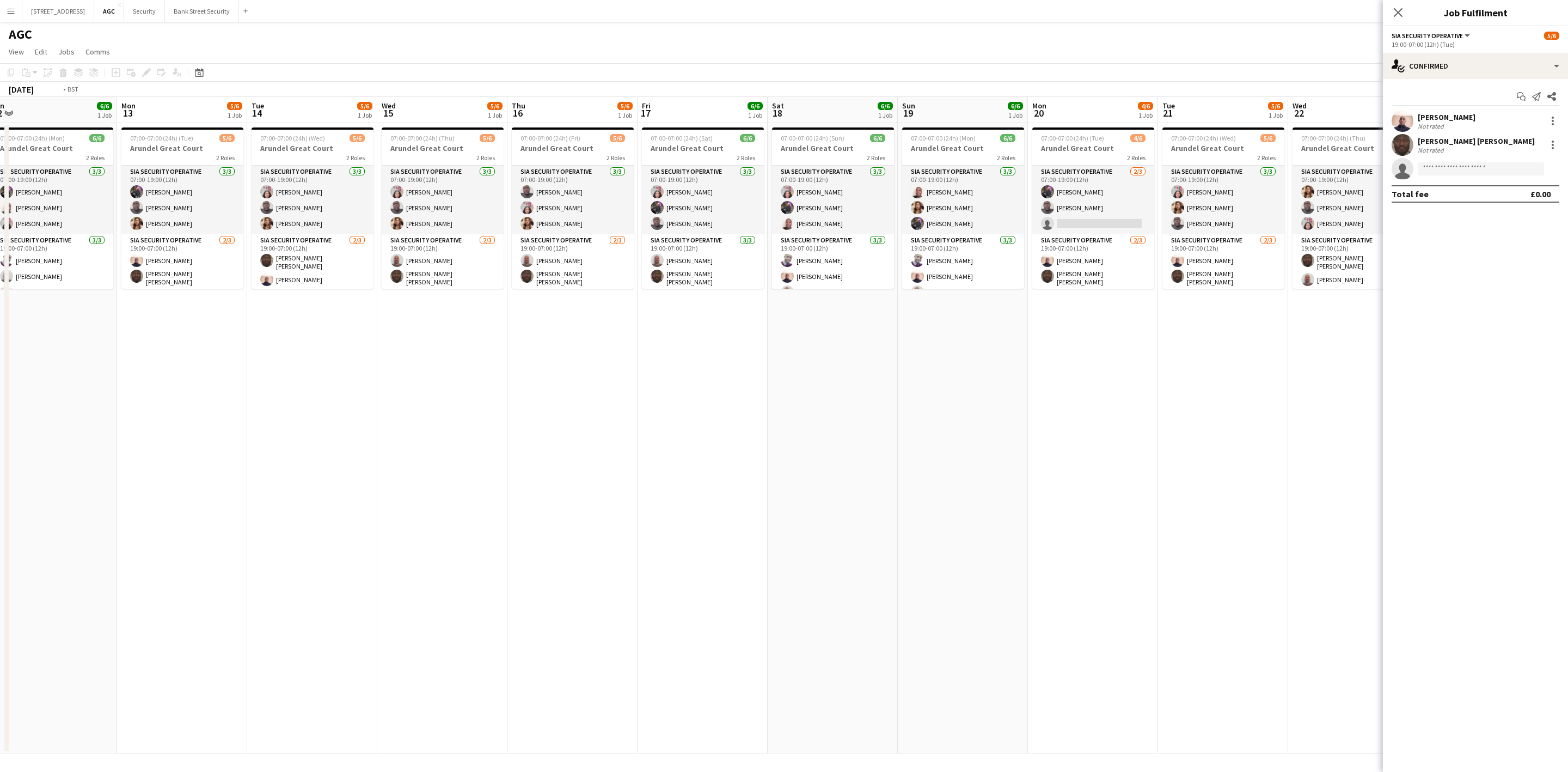
drag, startPoint x: 747, startPoint y: 439, endPoint x: 162, endPoint y: 442, distance: 585.0
click at [136, 449] on app-calendar-viewport "Thu 9 5/6 1 Job Fri 10 6/6 1 Job Sat 11 6/6 1 Job Sun 12 6/6 1 Job Mon 13 5/6 1…" at bounding box center [784, 425] width 1568 height 656
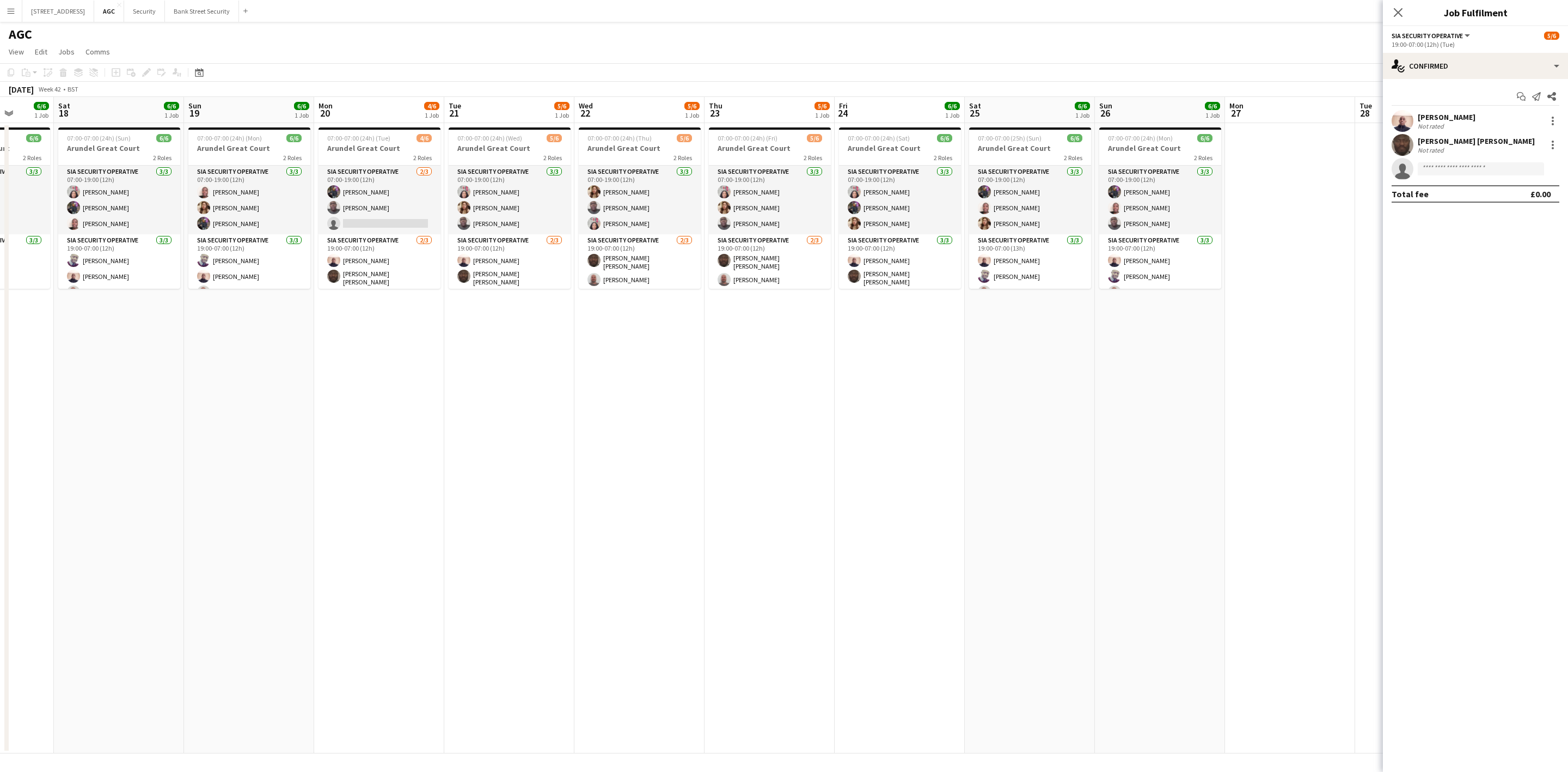
click at [1158, 198] on app-card-role "SIA Security Operative [DATE] 07:00-19:00 (12h) [PERSON_NAME] [PERSON_NAME] [PE…" at bounding box center [1160, 200] width 122 height 69
click at [1550, 167] on div at bounding box center [1552, 169] width 13 height 13
click at [1513, 295] on span "Remove" at bounding box center [1500, 293] width 33 height 9
click at [1399, 10] on icon "Close pop-in" at bounding box center [1398, 13] width 9 height 9
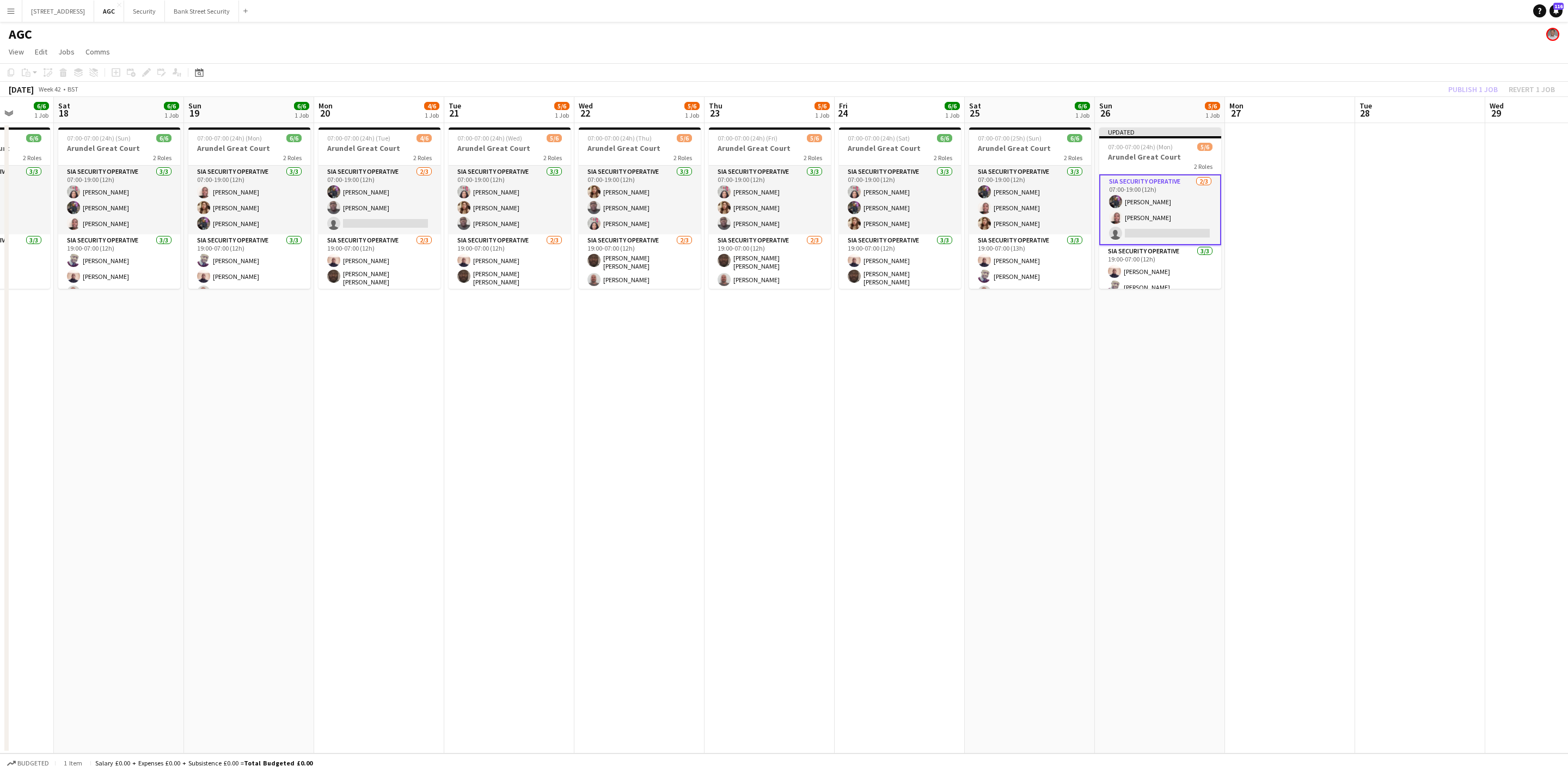
click at [1474, 82] on div "Publish 1 job Revert 1 job" at bounding box center [1502, 89] width 133 height 14
click at [1474, 85] on button "Publish 1 job" at bounding box center [1473, 89] width 58 height 14
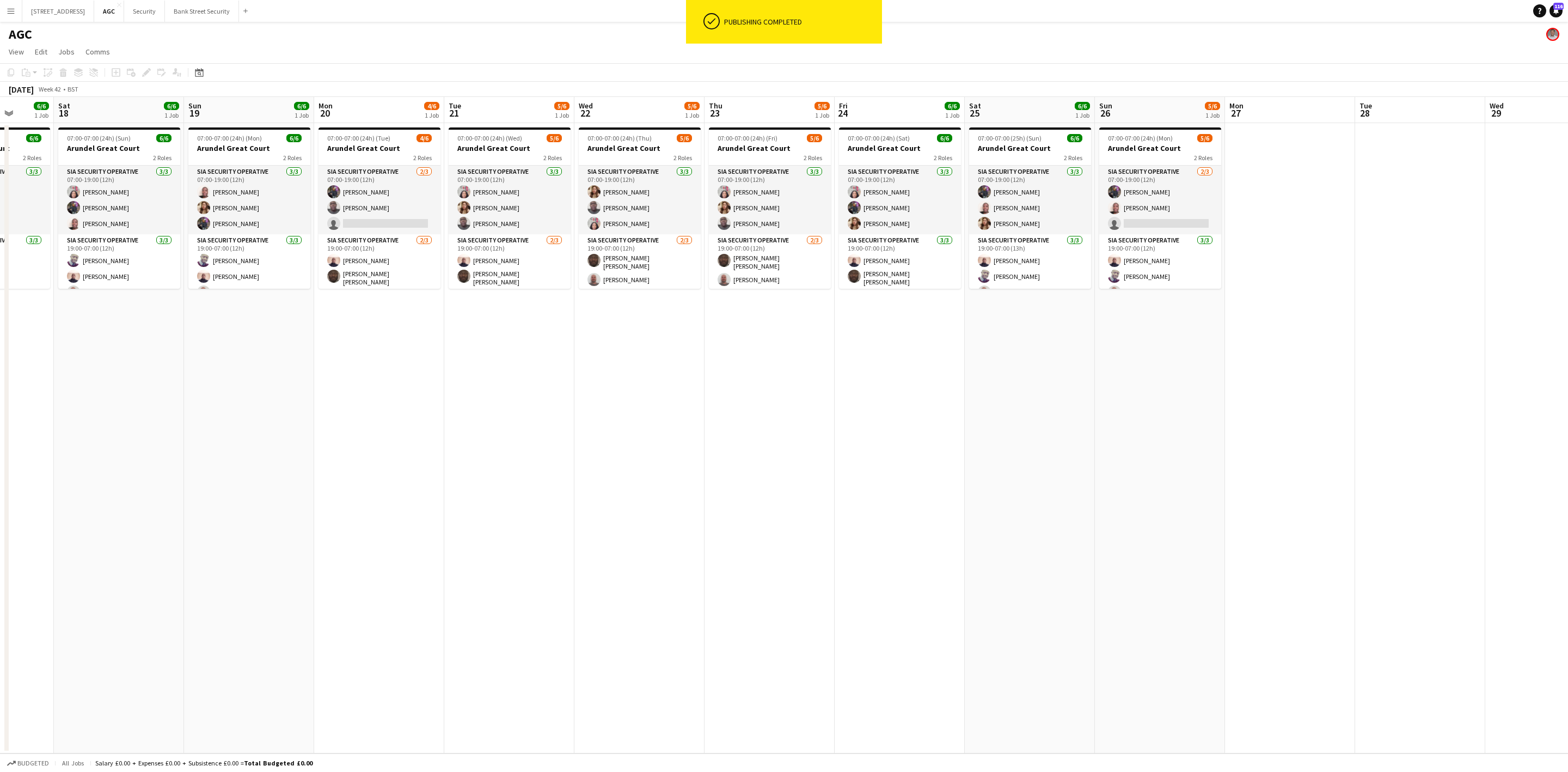
click at [1149, 150] on h3 "Arundel Great Court" at bounding box center [1160, 149] width 122 height 10
click at [143, 73] on icon "Edit" at bounding box center [147, 73] width 9 height 9
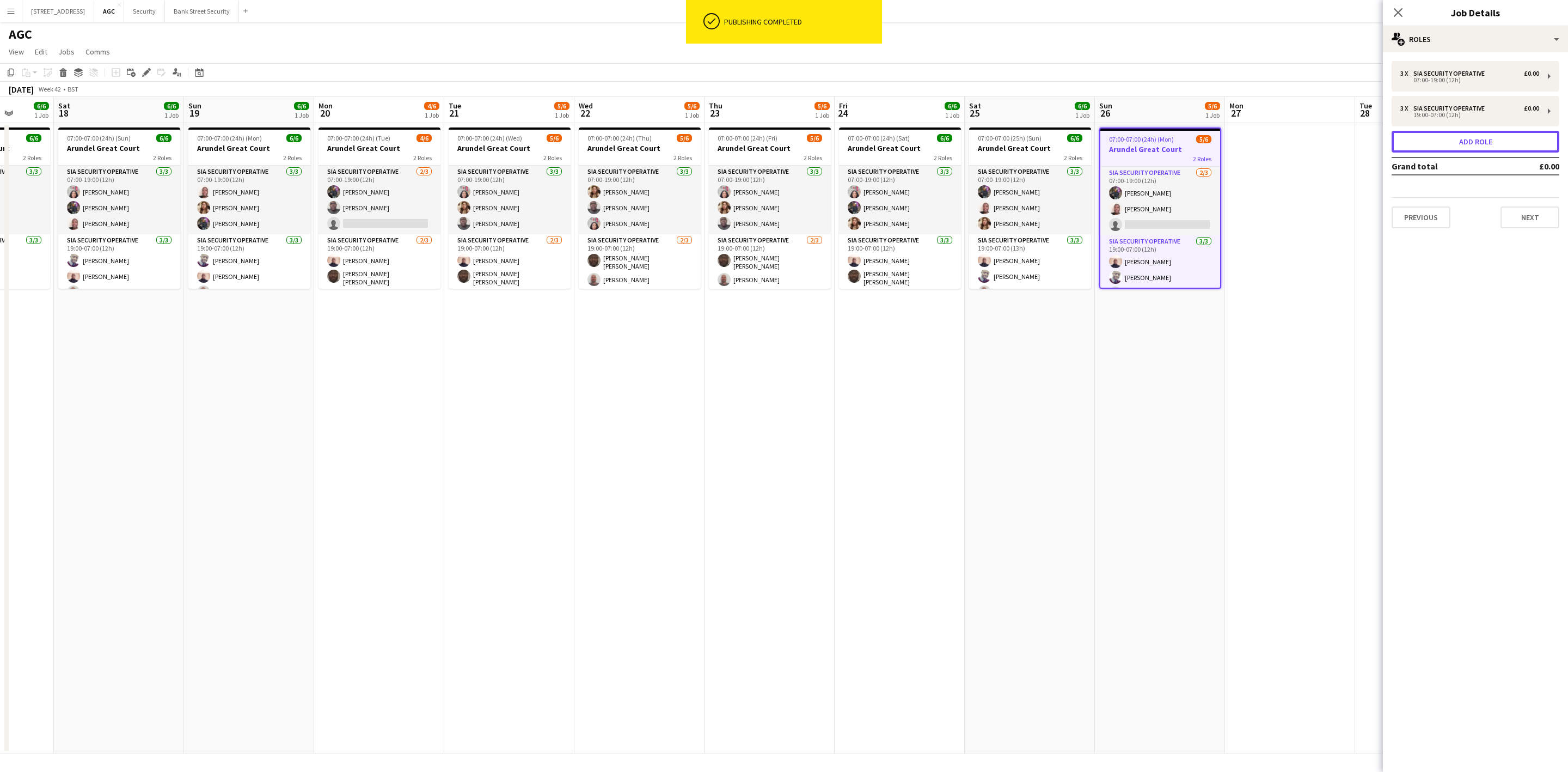
click at [1483, 137] on button "Add role" at bounding box center [1476, 142] width 168 height 22
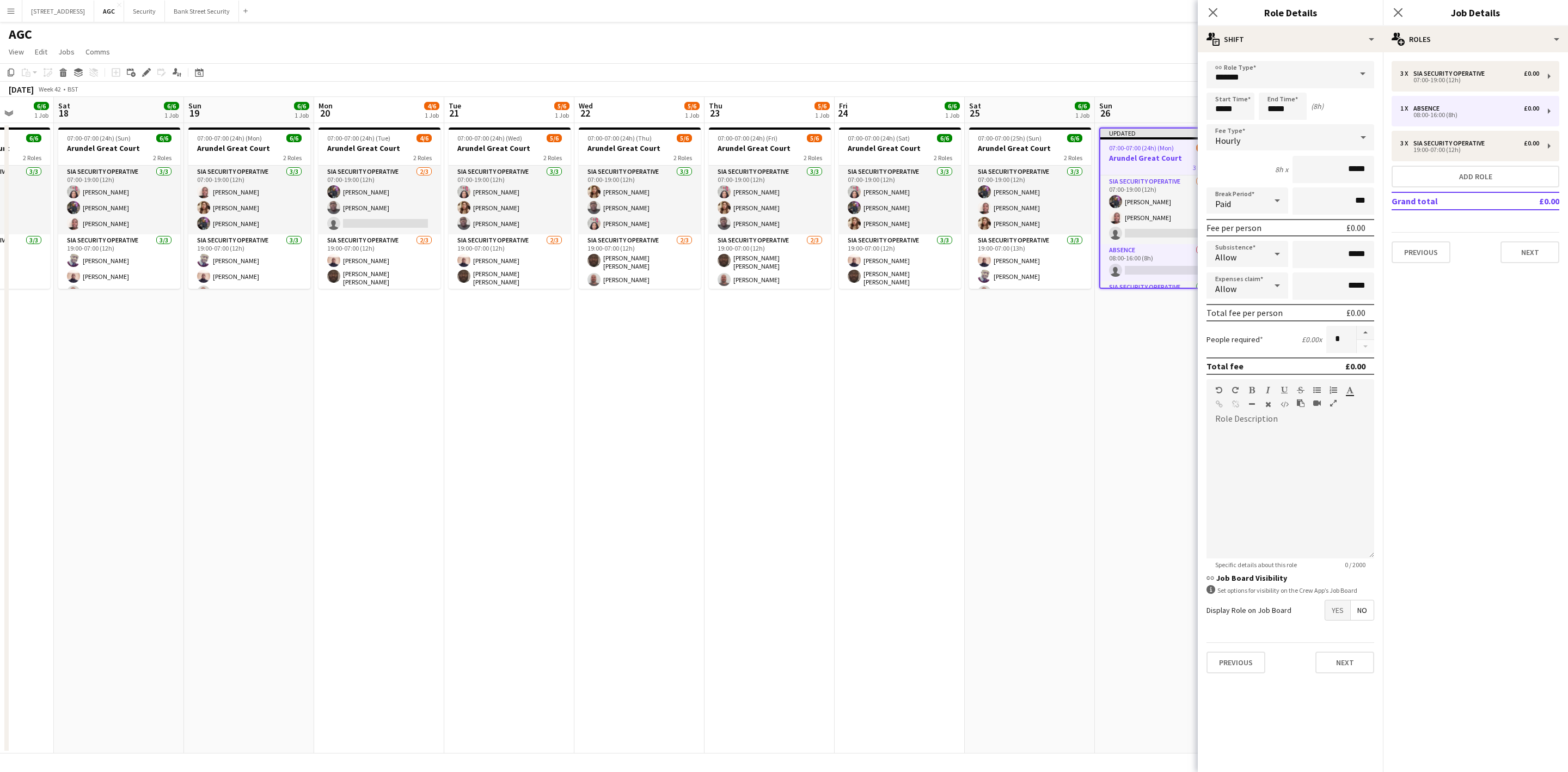
click at [1366, 73] on span at bounding box center [1363, 74] width 23 height 26
click at [1275, 143] on span "Holiday Approved" at bounding box center [1290, 144] width 150 height 11
type input "**********"
click at [1222, 110] on input "*****" at bounding box center [1230, 106] width 48 height 27
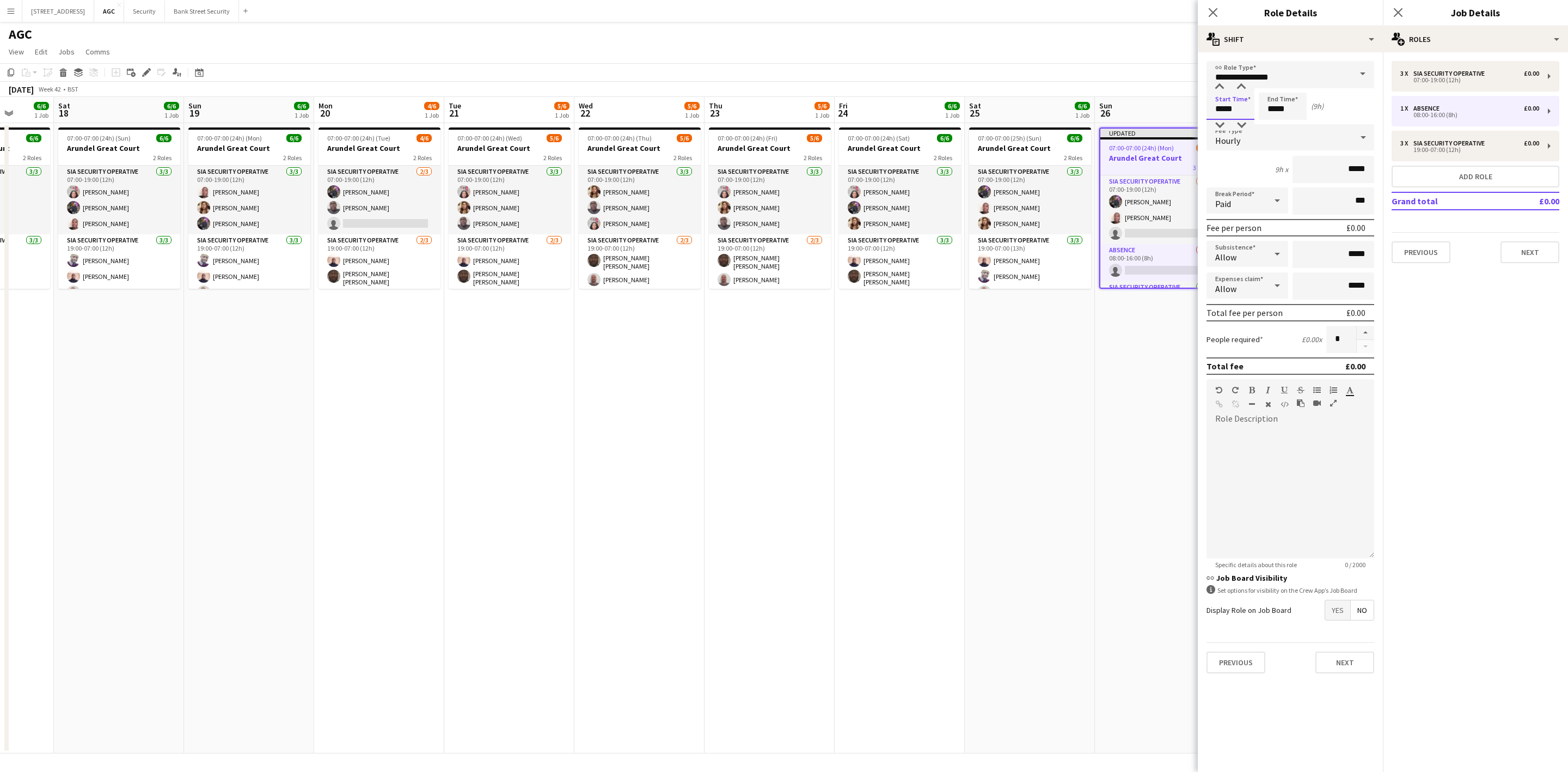
type input "*****"
click at [1274, 105] on input "*****" at bounding box center [1282, 106] width 48 height 27
type input "*****"
click at [1204, 17] on div "Close pop-in" at bounding box center [1213, 13] width 31 height 25
click at [1210, 10] on icon at bounding box center [1213, 13] width 9 height 9
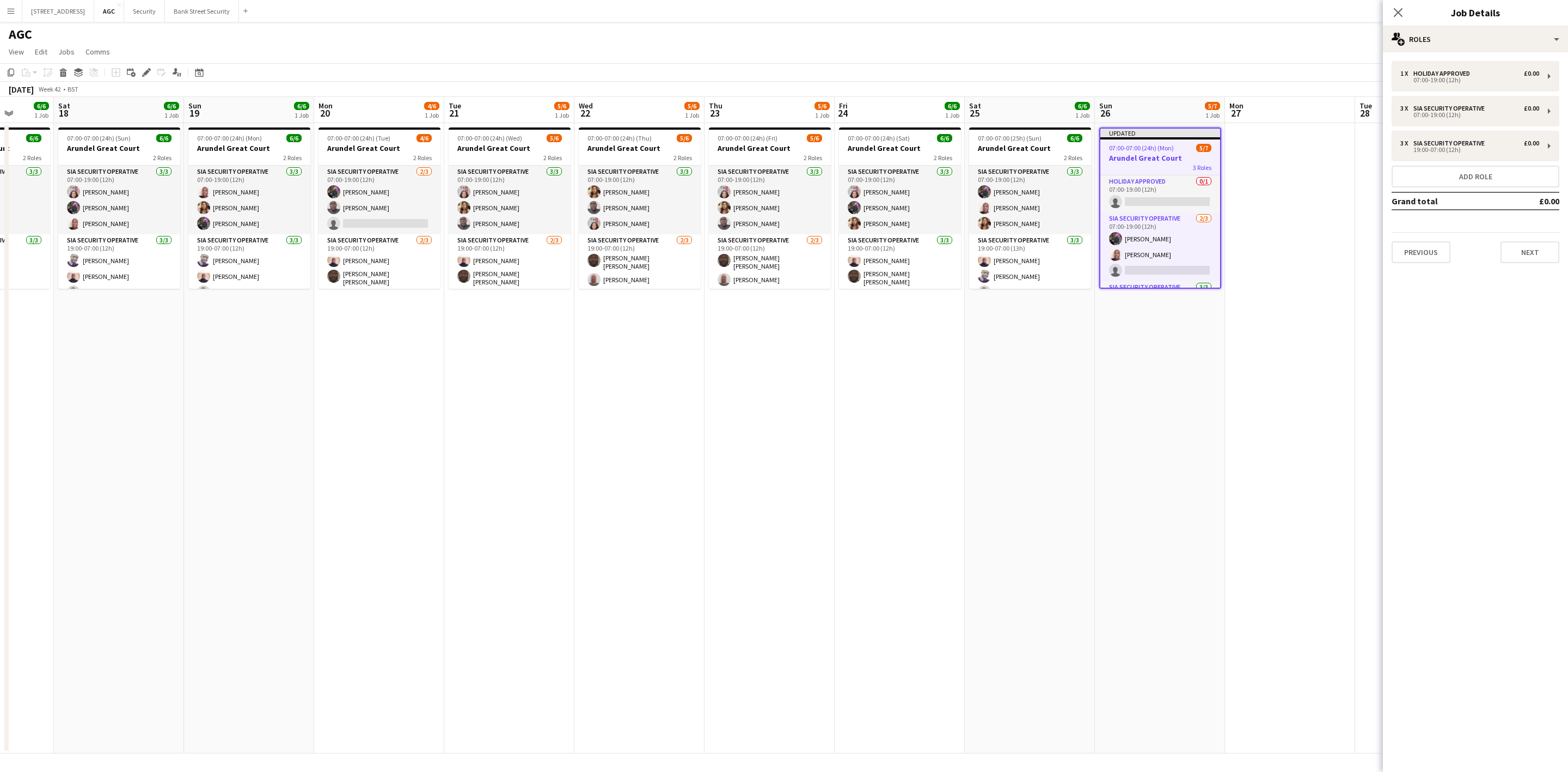
click at [1397, 14] on icon at bounding box center [1398, 13] width 9 height 9
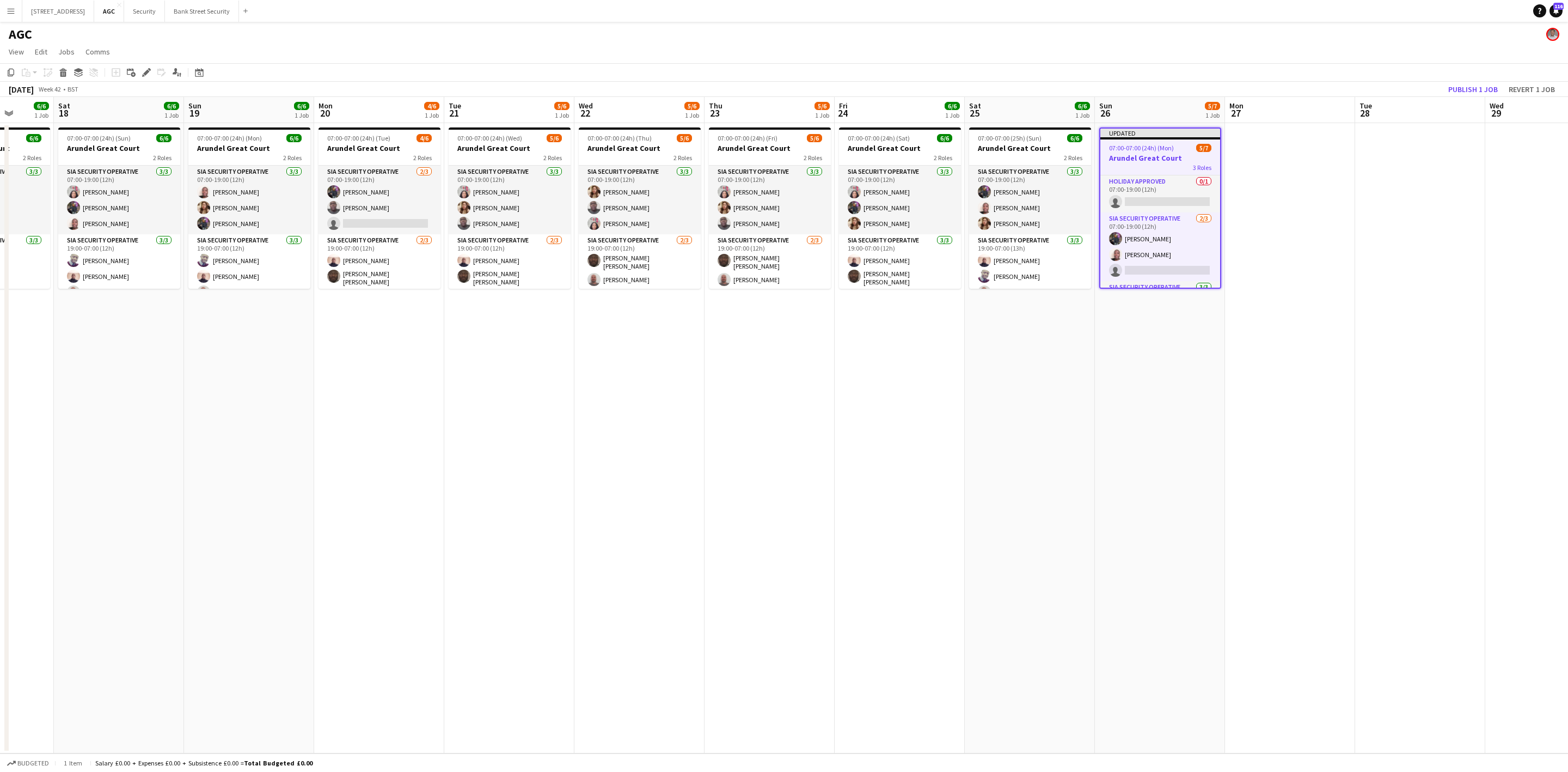
click at [1159, 190] on app-card-role "Holiday Approved 0/1 07:00-19:00 (12h) single-neutral-actions" at bounding box center [1160, 194] width 120 height 37
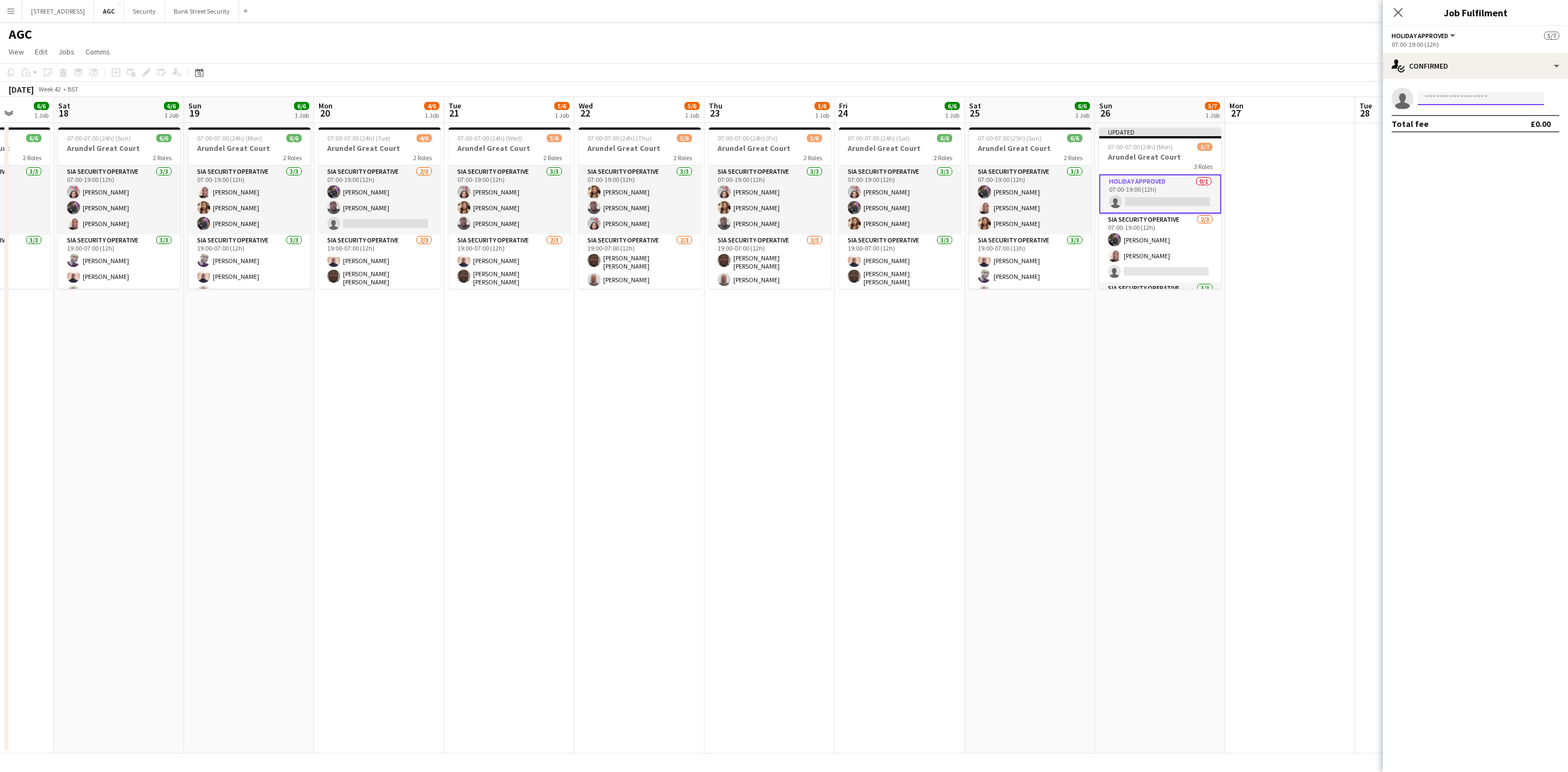
click at [1469, 96] on input at bounding box center [1481, 98] width 127 height 13
type input "**********"
click at [1155, 196] on app-card-role "Holiday Approved 0/1 07:00-19:00 (12h) single-neutral-actions" at bounding box center [1160, 194] width 122 height 39
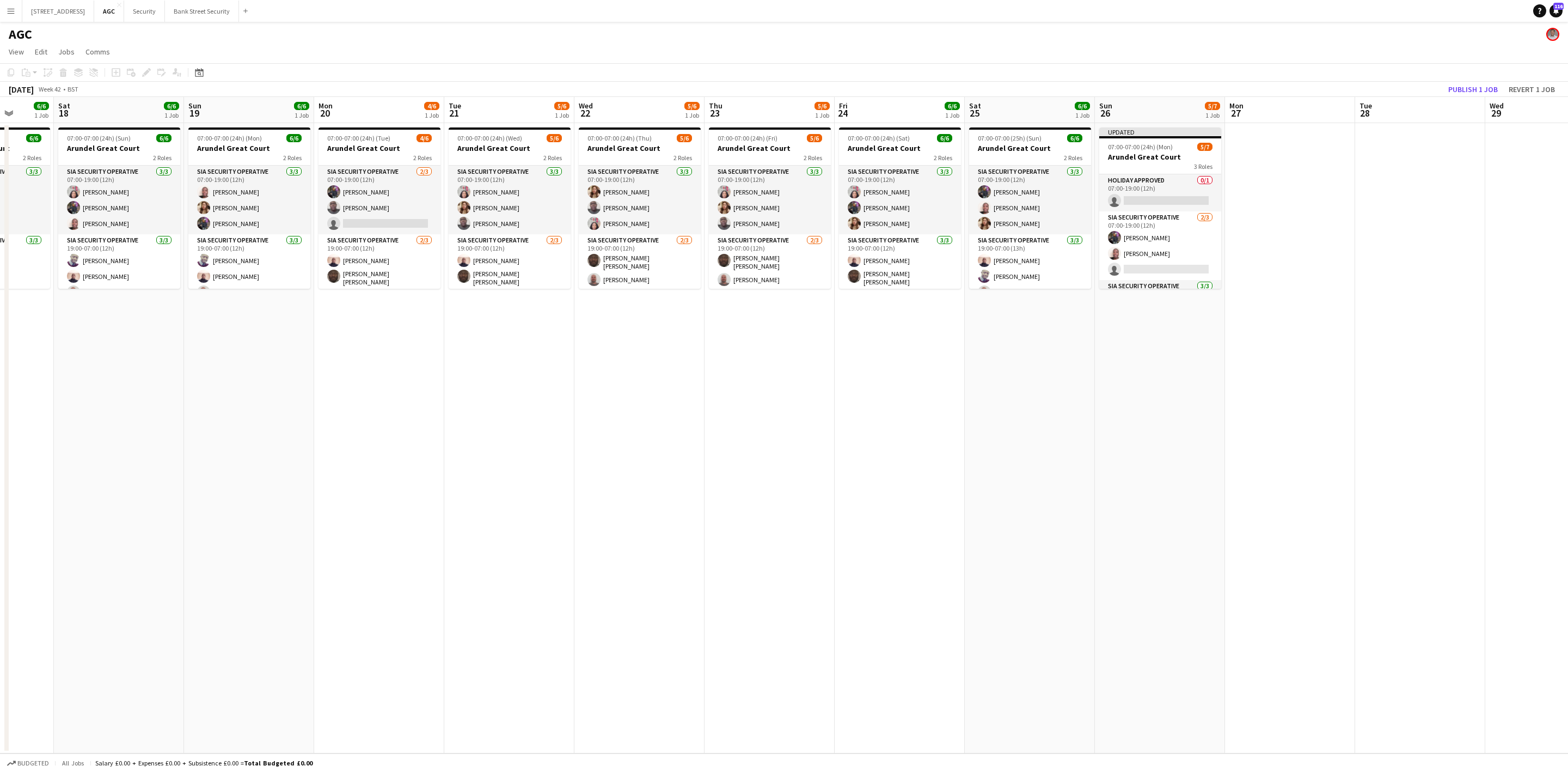
click at [1155, 196] on app-card-role "Holiday Approved 0/1 07:00-19:00 (12h) single-neutral-actions" at bounding box center [1160, 192] width 122 height 37
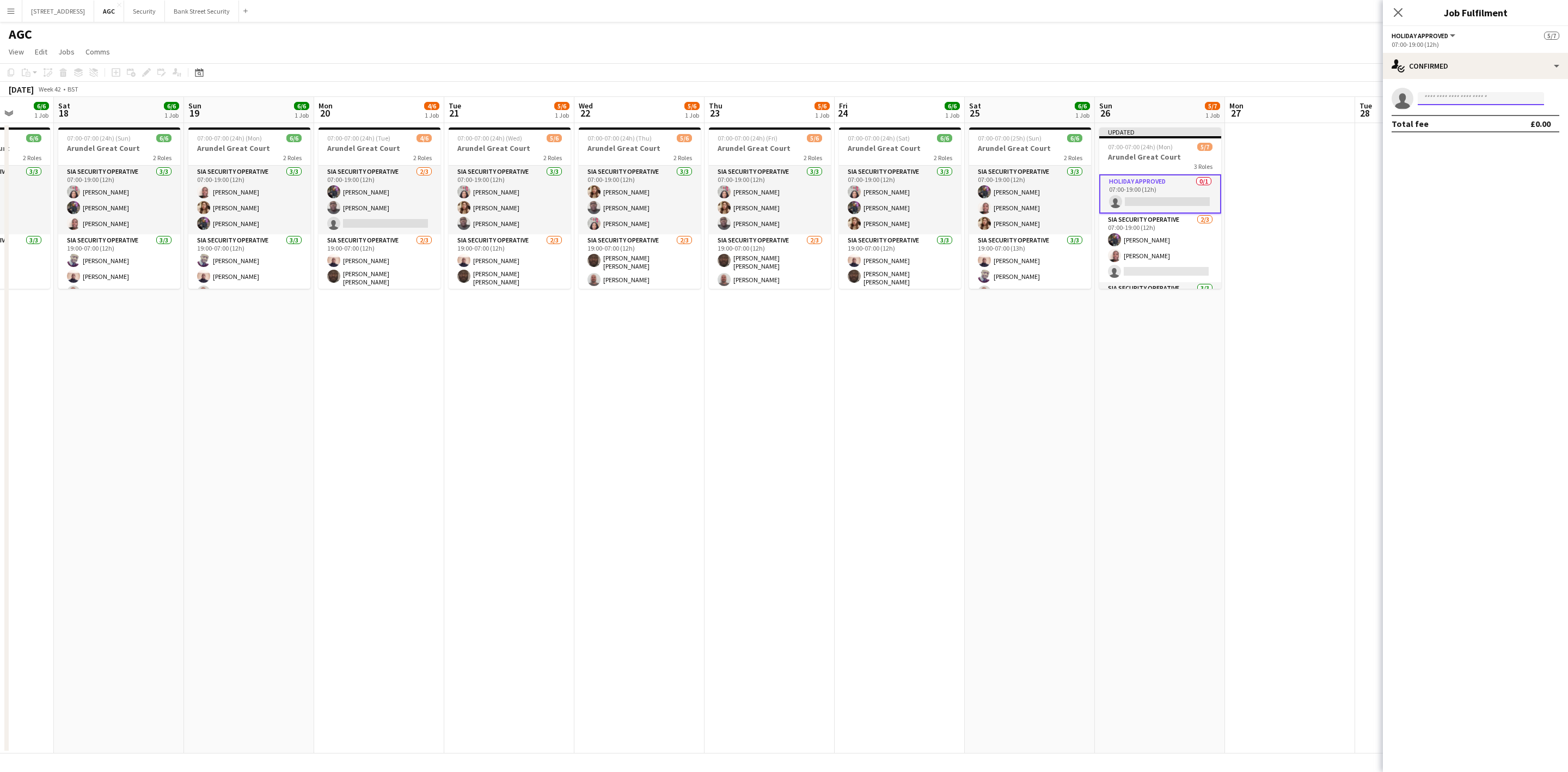
click at [1445, 95] on input at bounding box center [1481, 98] width 127 height 13
type input "****"
click at [1449, 142] on span "[PERSON_NAME]" at bounding box center [1458, 140] width 63 height 9
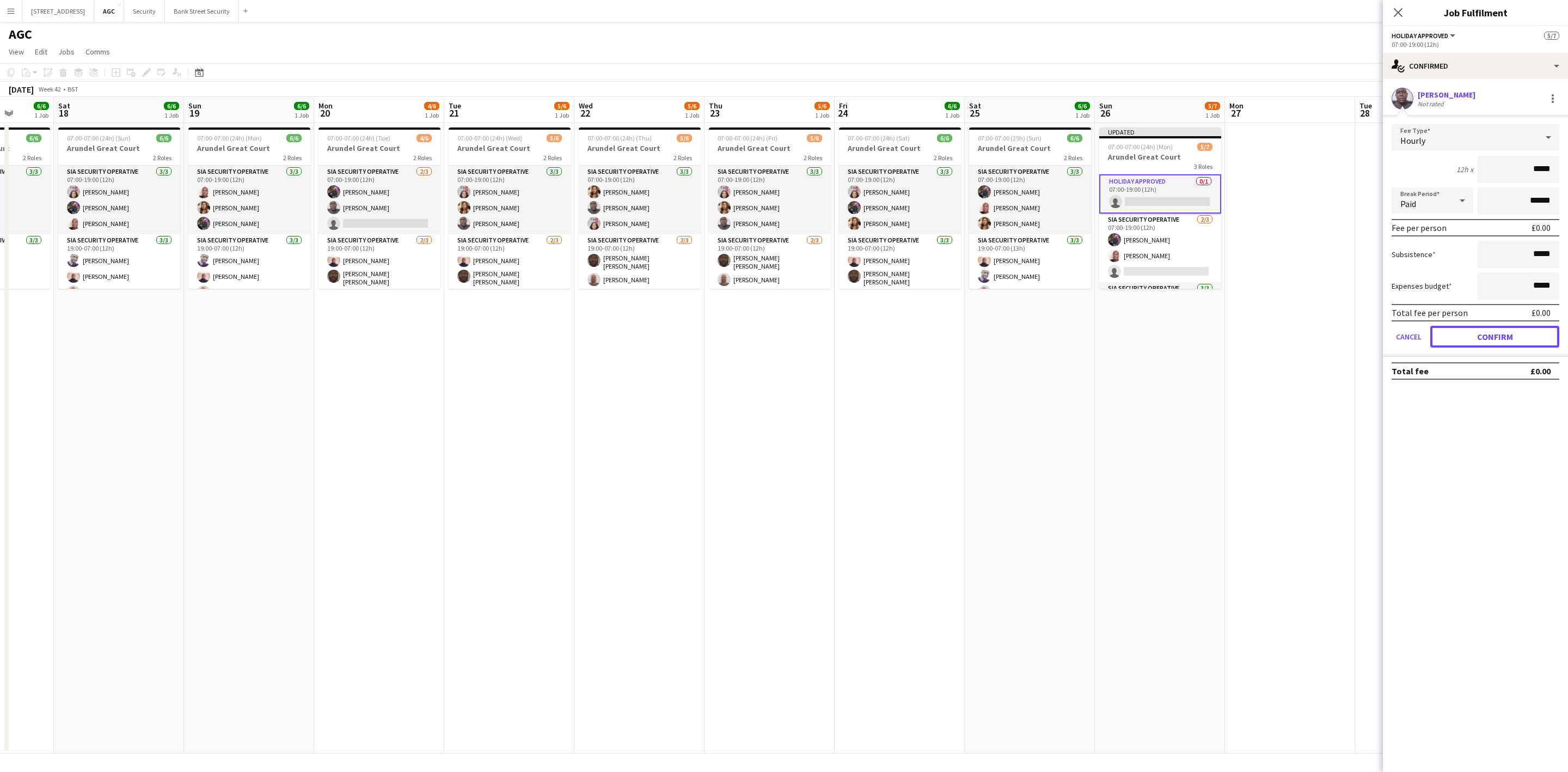
click at [1492, 328] on button "Confirm" at bounding box center [1495, 336] width 129 height 22
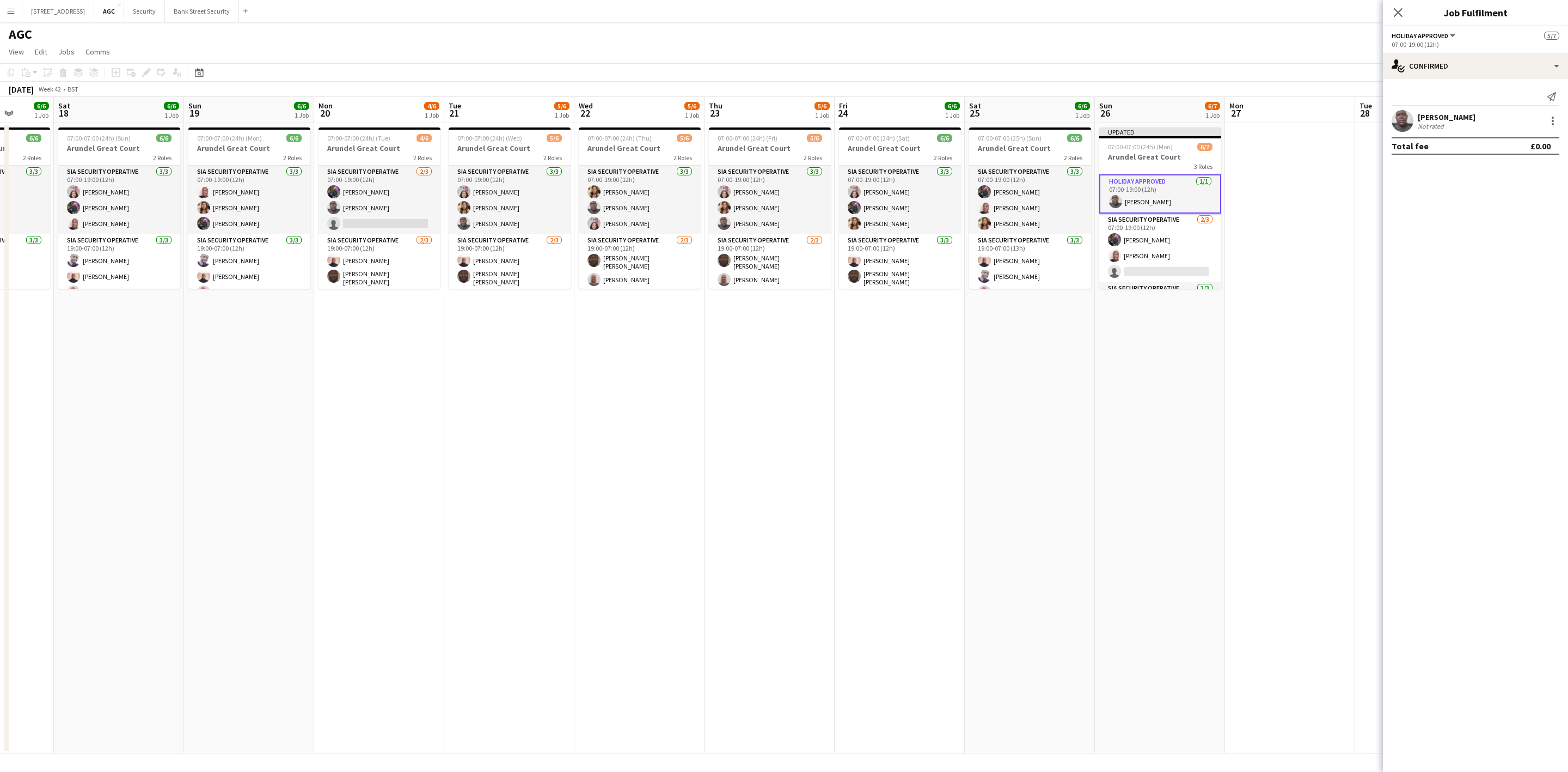
click at [1396, 16] on icon "Close pop-in" at bounding box center [1398, 13] width 9 height 9
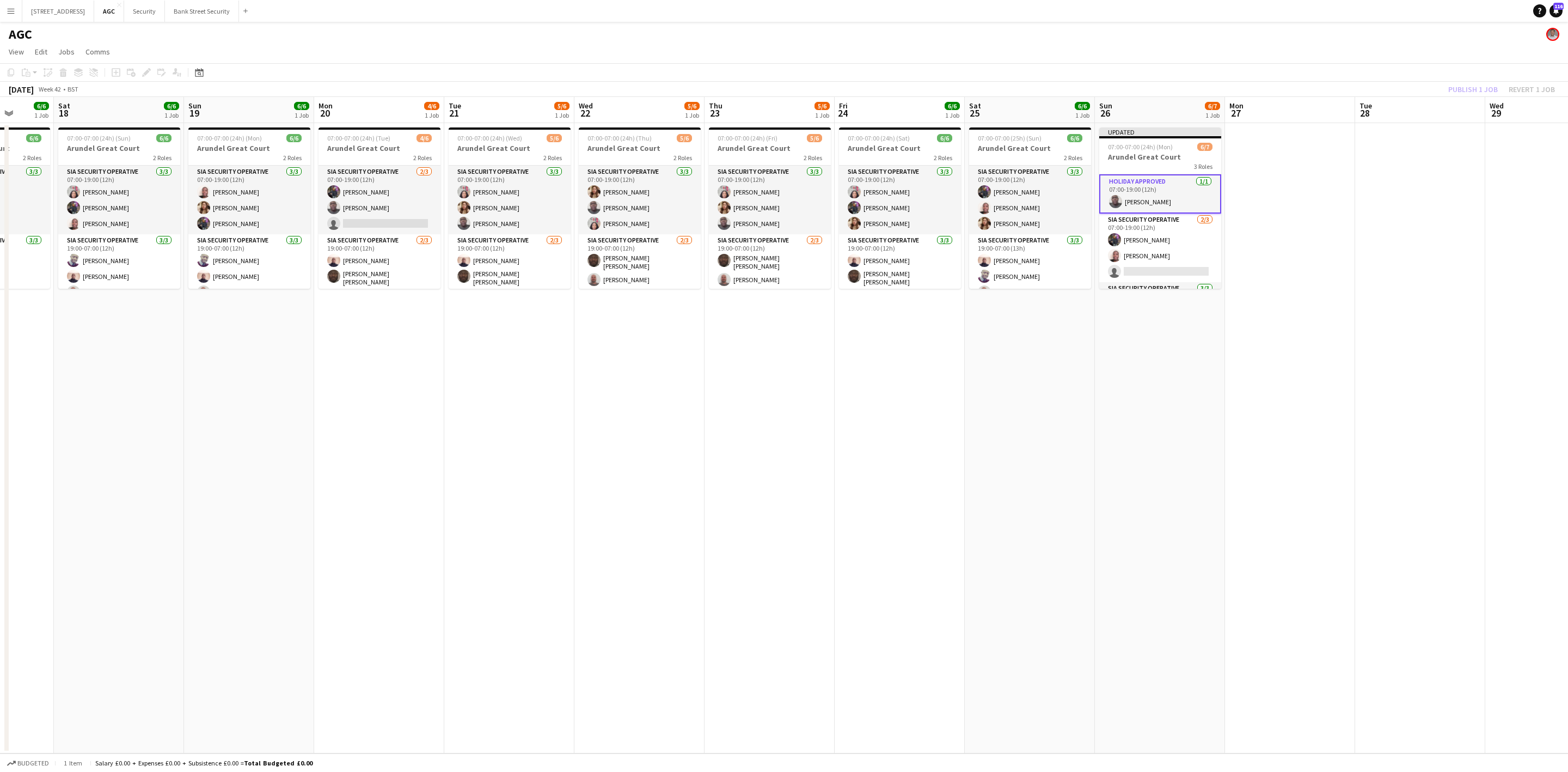
click at [1467, 84] on div "Publish 1 job Revert 1 job" at bounding box center [1502, 89] width 133 height 14
click at [1468, 84] on button "Publish 1 job" at bounding box center [1473, 89] width 58 height 14
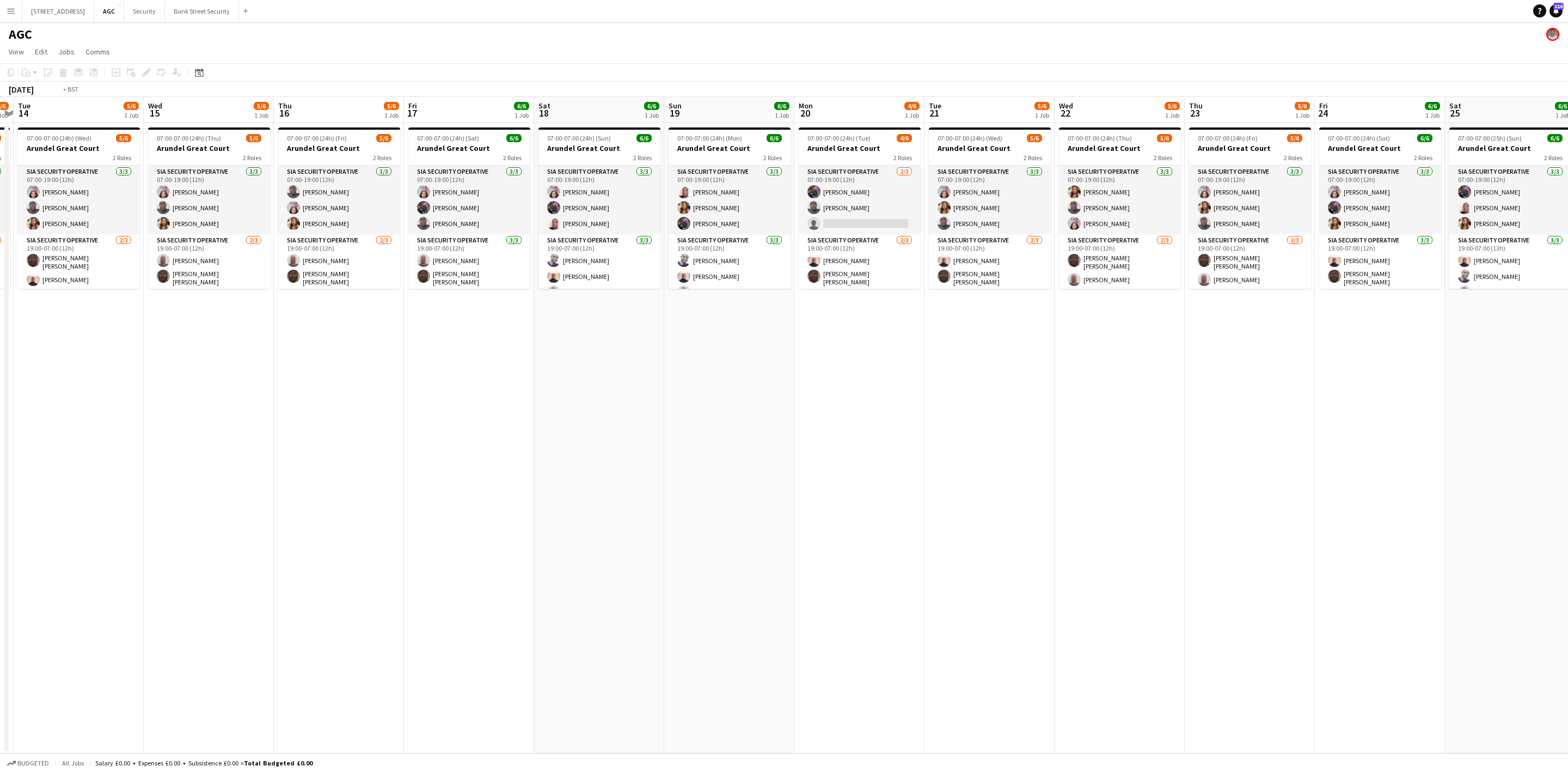
drag, startPoint x: 458, startPoint y: 328, endPoint x: 788, endPoint y: 372, distance: 332.9
click at [1144, 293] on app-calendar-viewport "Sun 12 6/6 1 Job Mon 13 5/6 1 Job Tue 14 5/6 1 Job Wed 15 5/6 1 Job Thu 16 5/6 …" at bounding box center [784, 425] width 1568 height 656
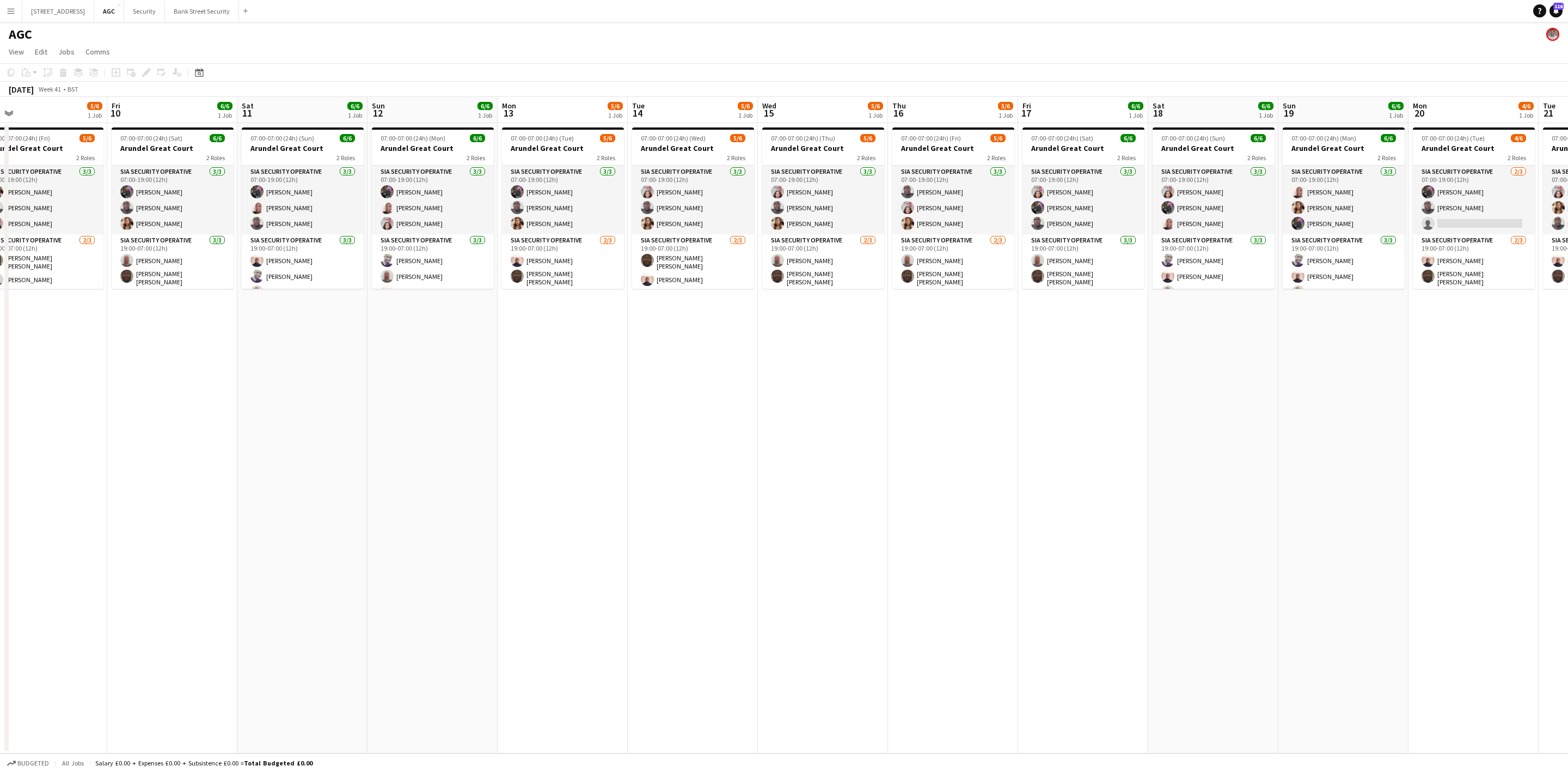
drag, startPoint x: 443, startPoint y: 402, endPoint x: 784, endPoint y: 389, distance: 341.2
click at [784, 389] on app-calendar-viewport "Tue 7 5/6 1 Job Wed 8 5/6 1 Job Thu 9 5/6 1 Job Fri 10 6/6 1 Job Sat 11 6/6 1 J…" at bounding box center [784, 425] width 1568 height 656
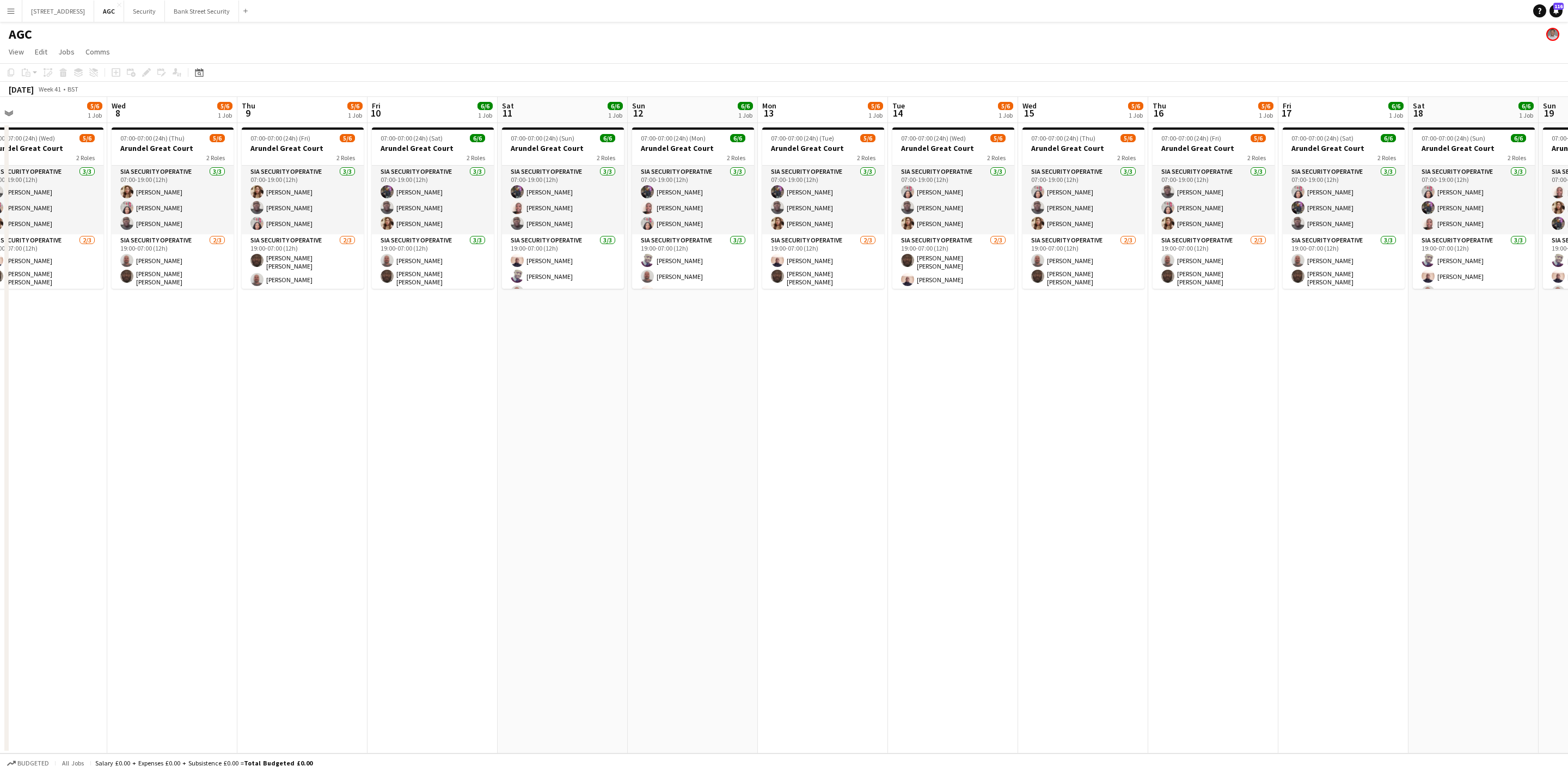
scroll to position [0, 253]
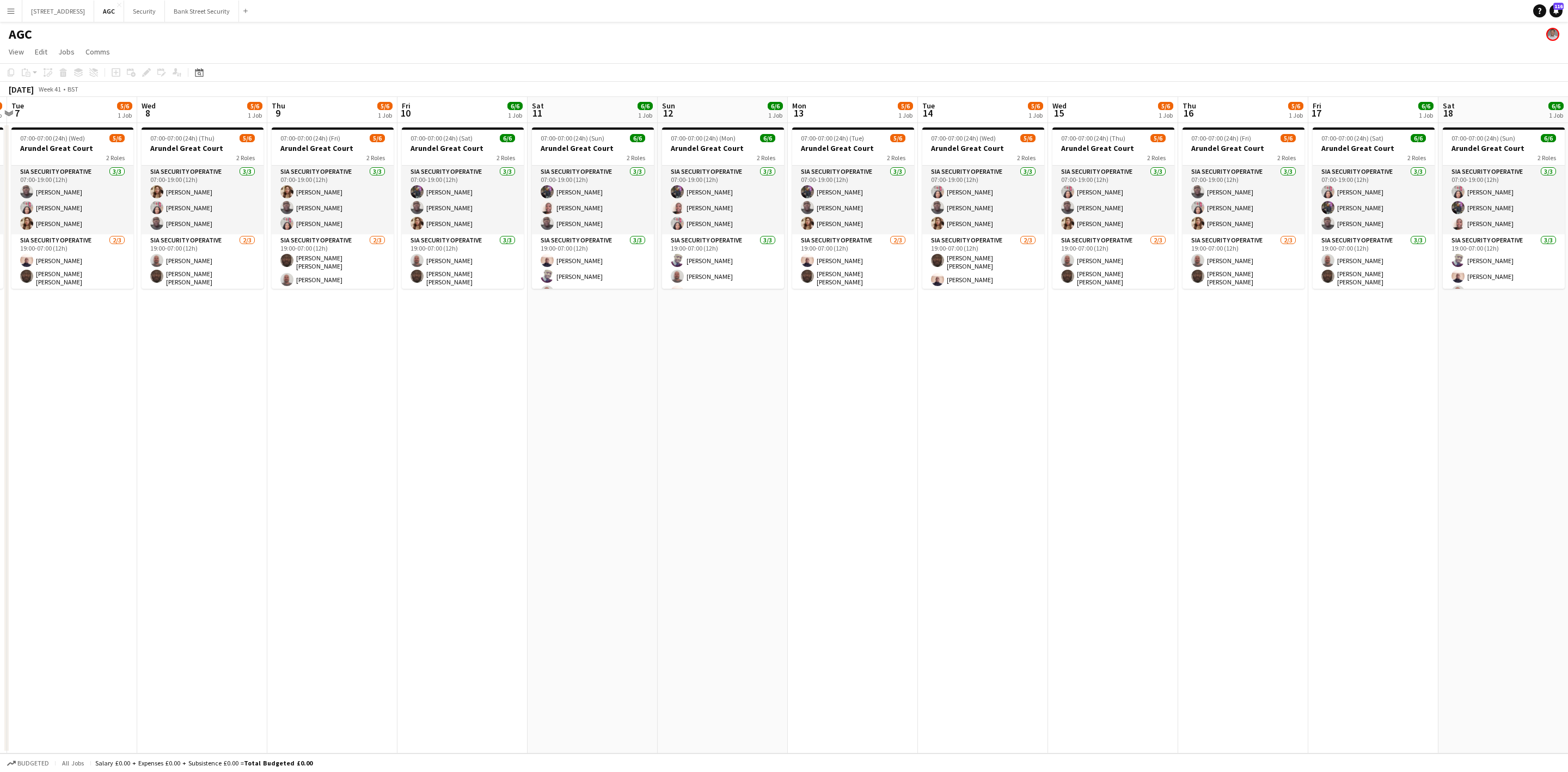
drag, startPoint x: 415, startPoint y: 412, endPoint x: 706, endPoint y: 392, distance: 291.7
click at [706, 392] on app-calendar-viewport "Sun 5 6/6 1 Job Mon 6 5/6 1 Job Tue 7 5/6 1 Job Wed 8 5/6 1 Job Thu 9 5/6 1 Job…" at bounding box center [784, 425] width 1568 height 656
click at [440, 200] on app-card-role "SIA Security Operative [DATE] 07:00-19:00 (12h) [PERSON_NAME] [PERSON_NAME] [PE…" at bounding box center [462, 200] width 122 height 69
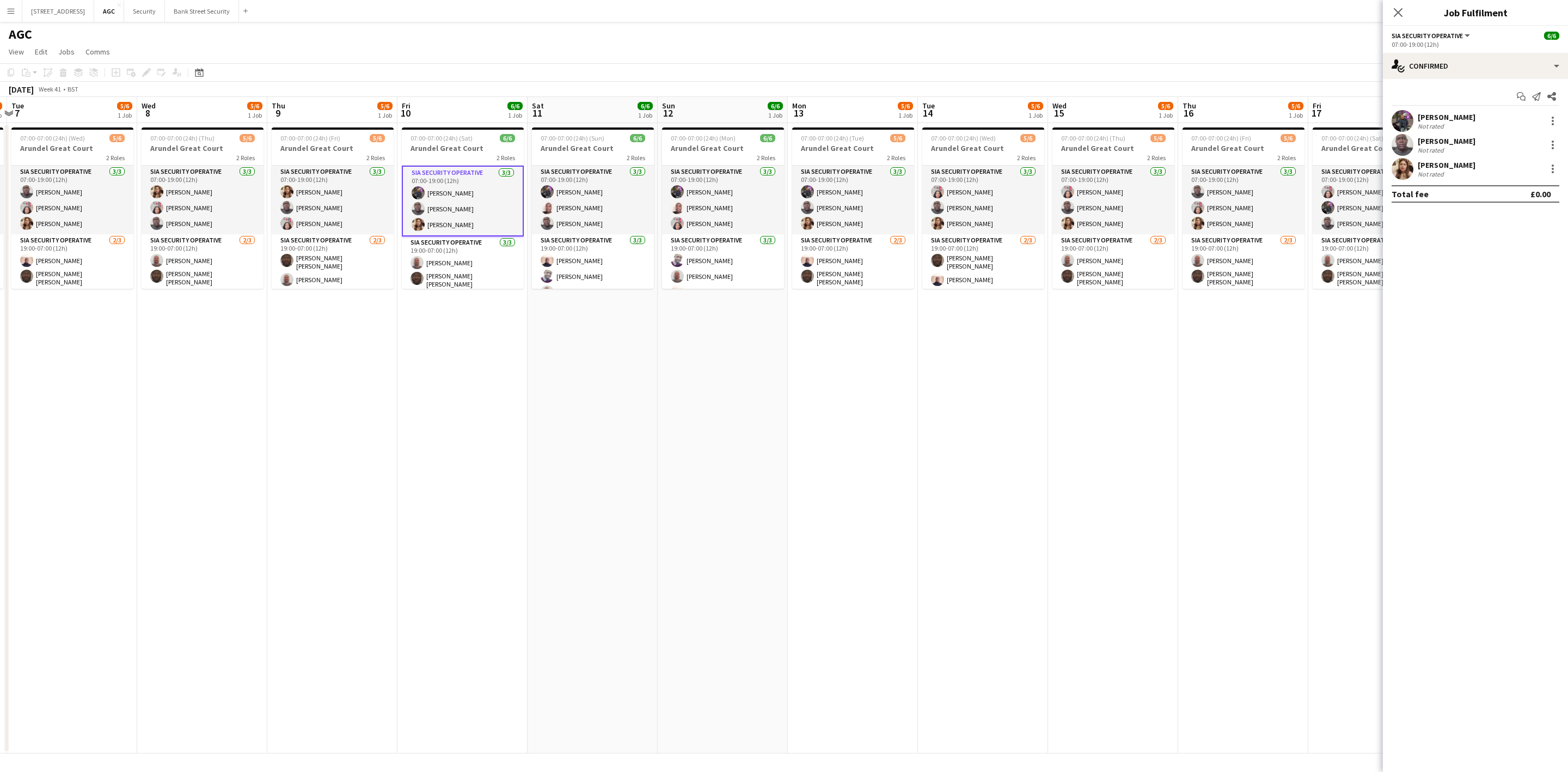
click at [1554, 118] on div at bounding box center [1552, 121] width 13 height 13
click at [1534, 246] on span "Remove" at bounding box center [1517, 246] width 68 height 10
click at [1403, 19] on app-icon "Close pop-in" at bounding box center [1398, 13] width 13 height 13
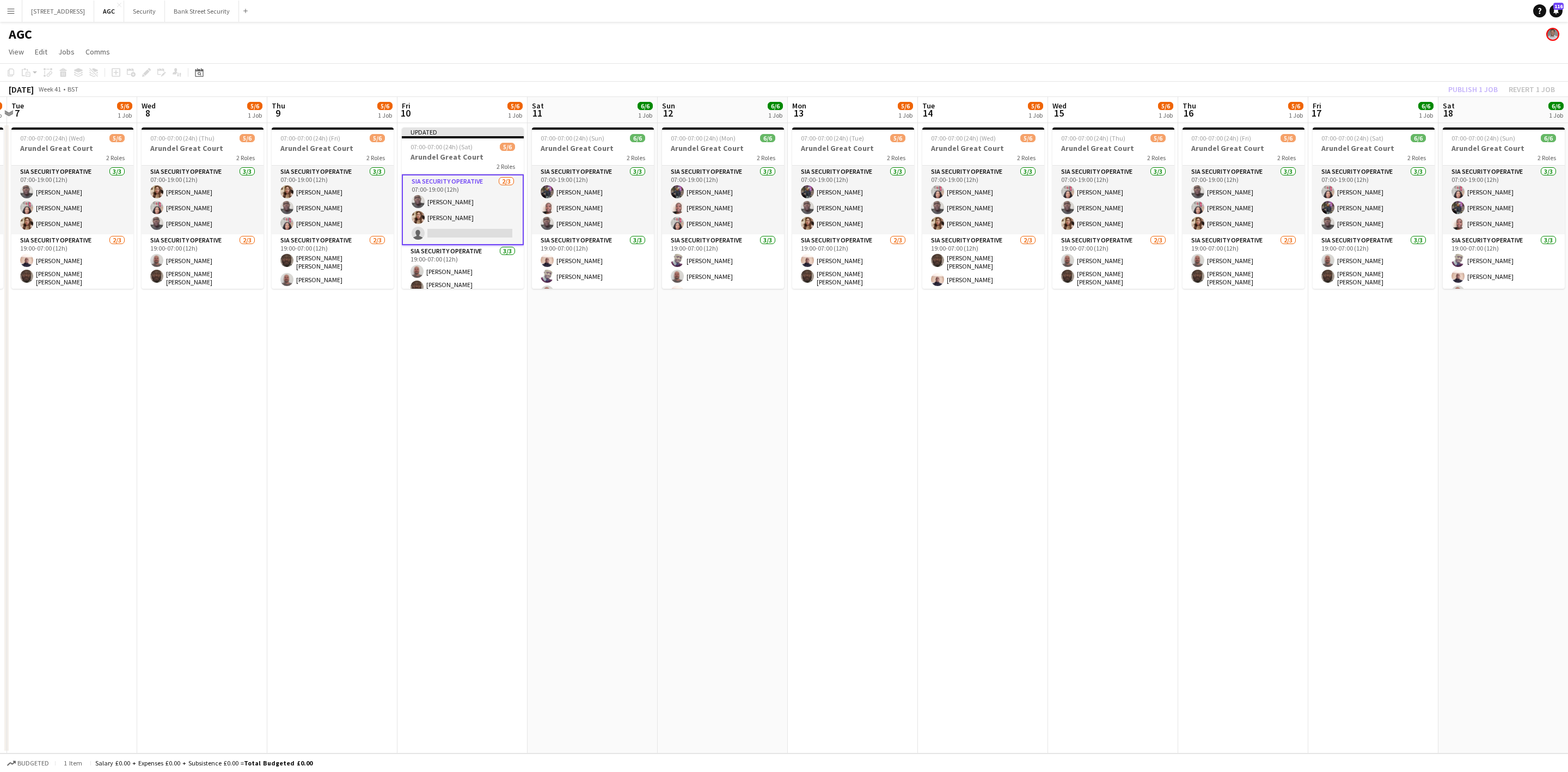
click at [1485, 86] on div "Publish 1 job Revert 1 job" at bounding box center [1502, 89] width 133 height 14
click at [1485, 86] on button "Publish 1 job" at bounding box center [1473, 89] width 58 height 14
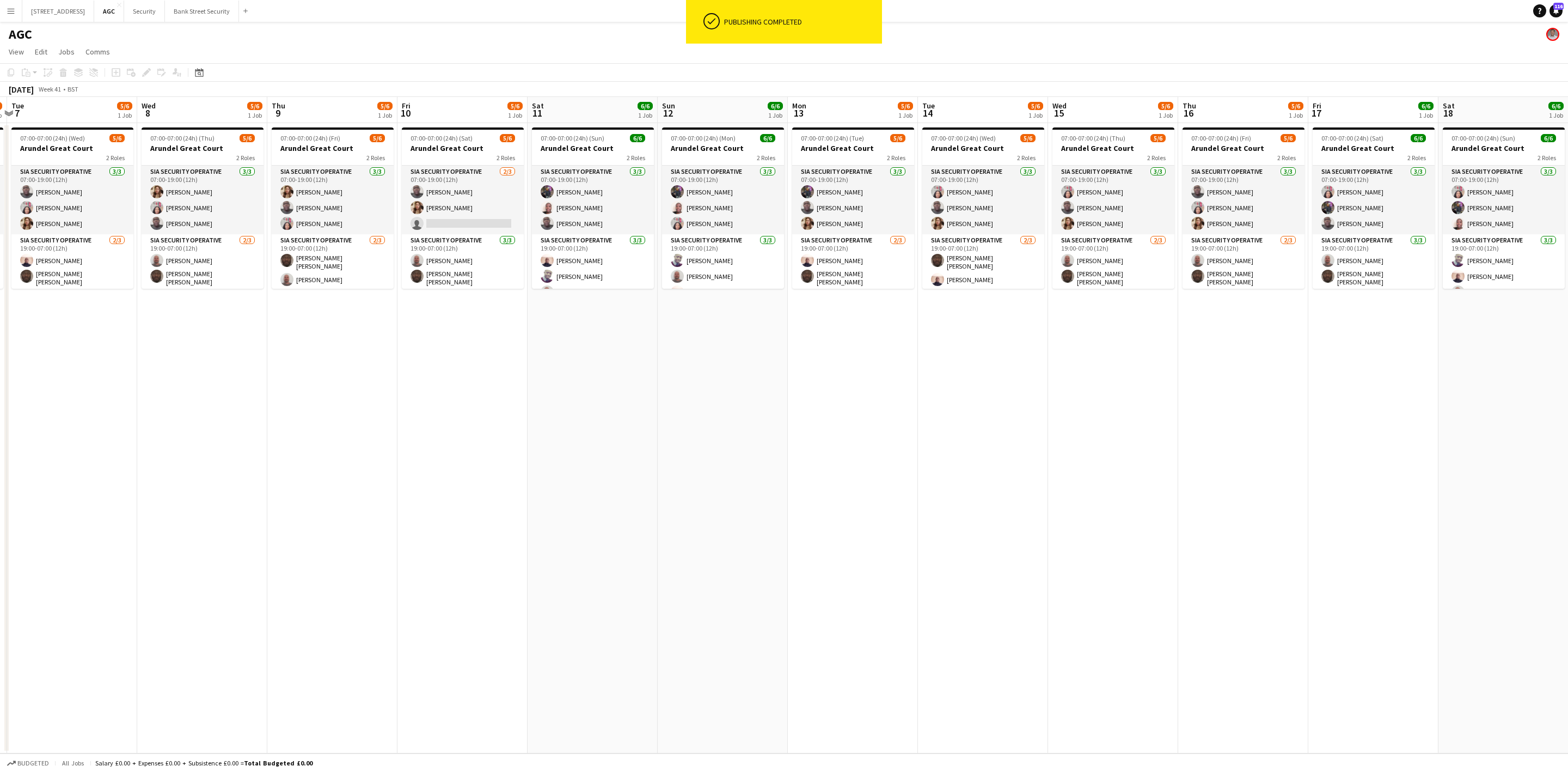
click at [462, 141] on span "07:00-07:00 (24h) (Sat)" at bounding box center [441, 138] width 62 height 8
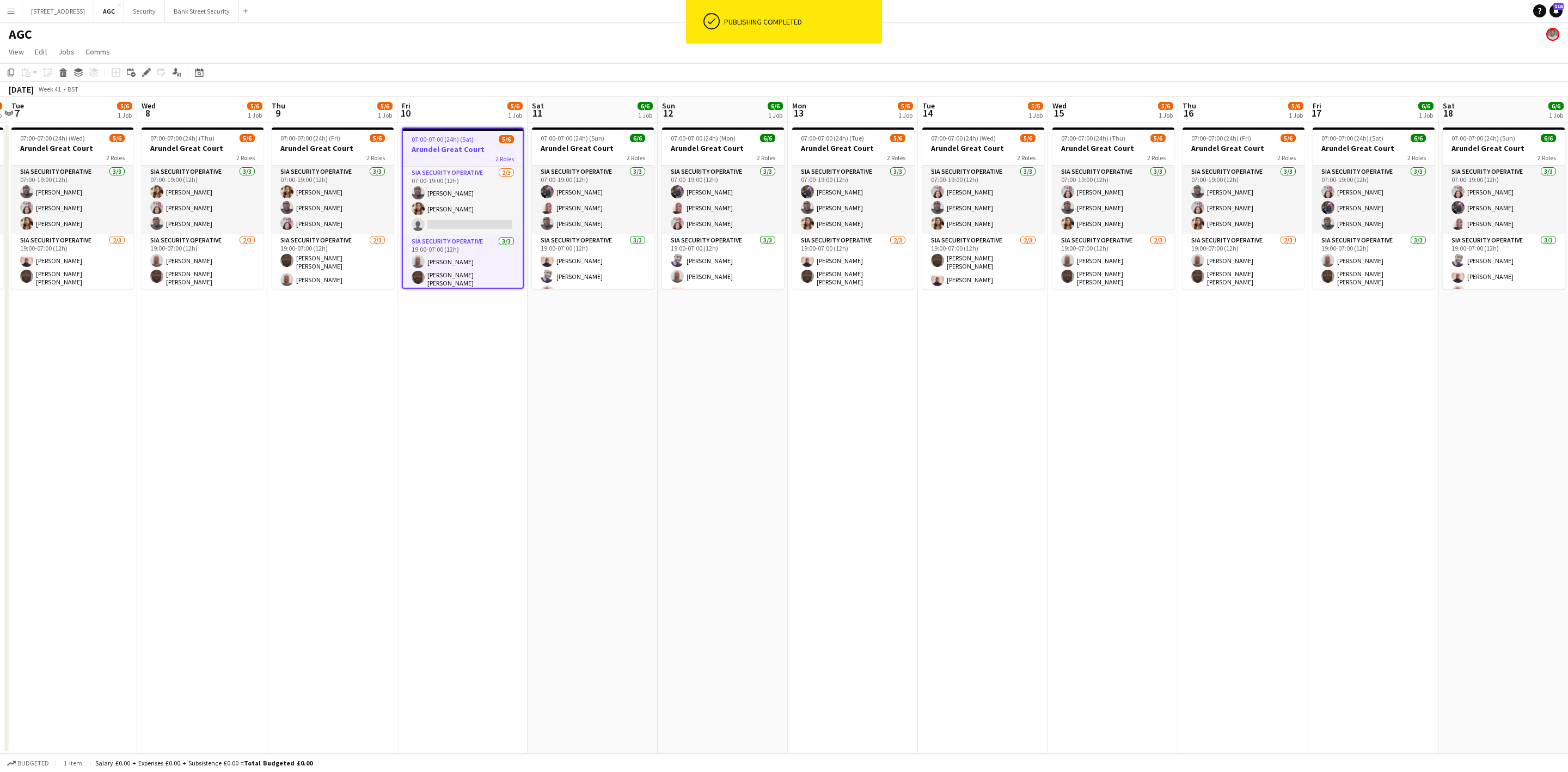
click at [142, 75] on icon "Edit" at bounding box center [147, 73] width 9 height 9
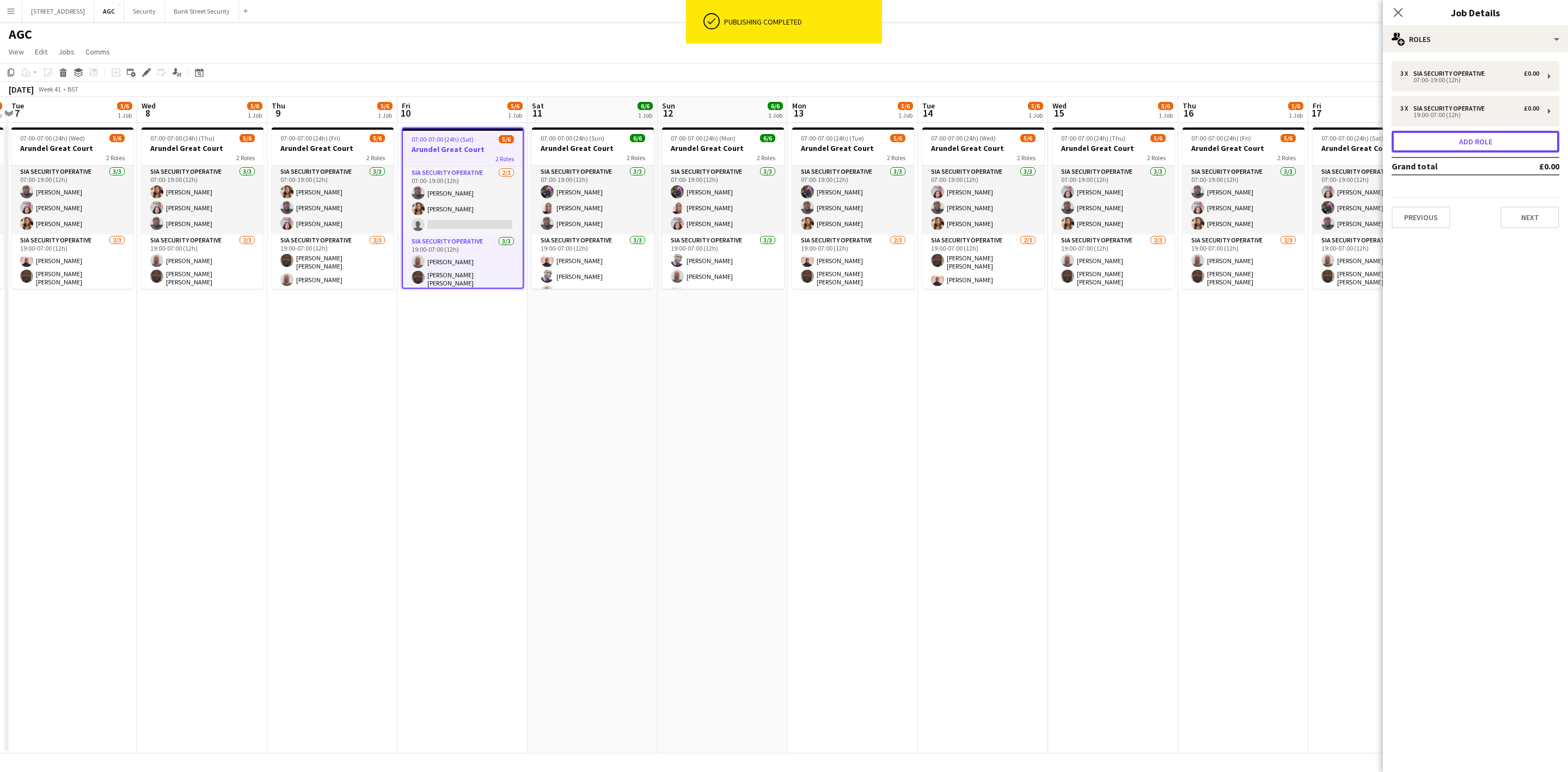
click at [1463, 140] on button "Add role" at bounding box center [1476, 142] width 168 height 22
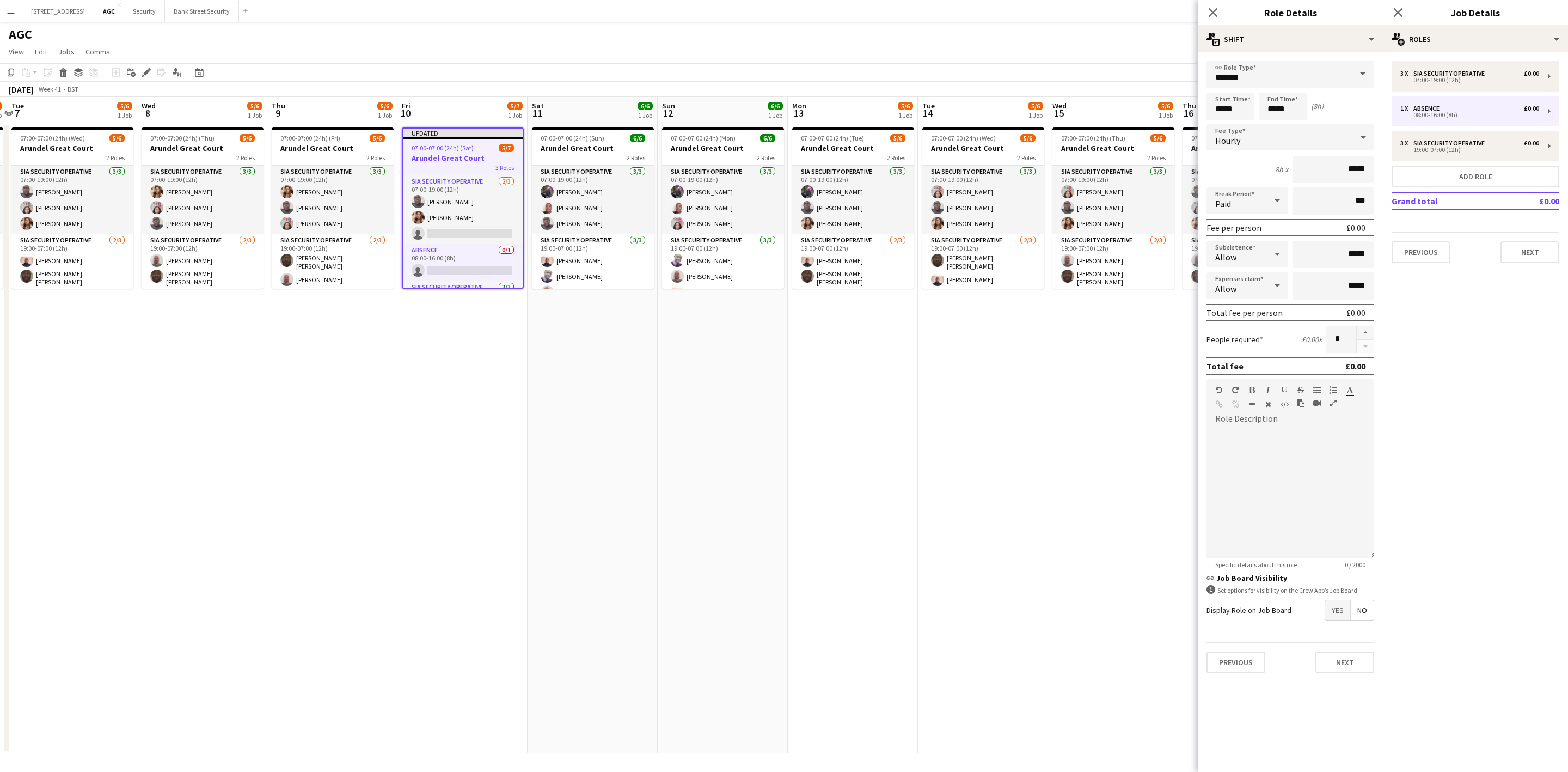
click at [1363, 71] on span at bounding box center [1363, 74] width 23 height 26
click at [1290, 143] on span "Holiday Approved" at bounding box center [1290, 144] width 150 height 11
type input "**********"
click at [1223, 108] on input "*****" at bounding box center [1230, 106] width 48 height 27
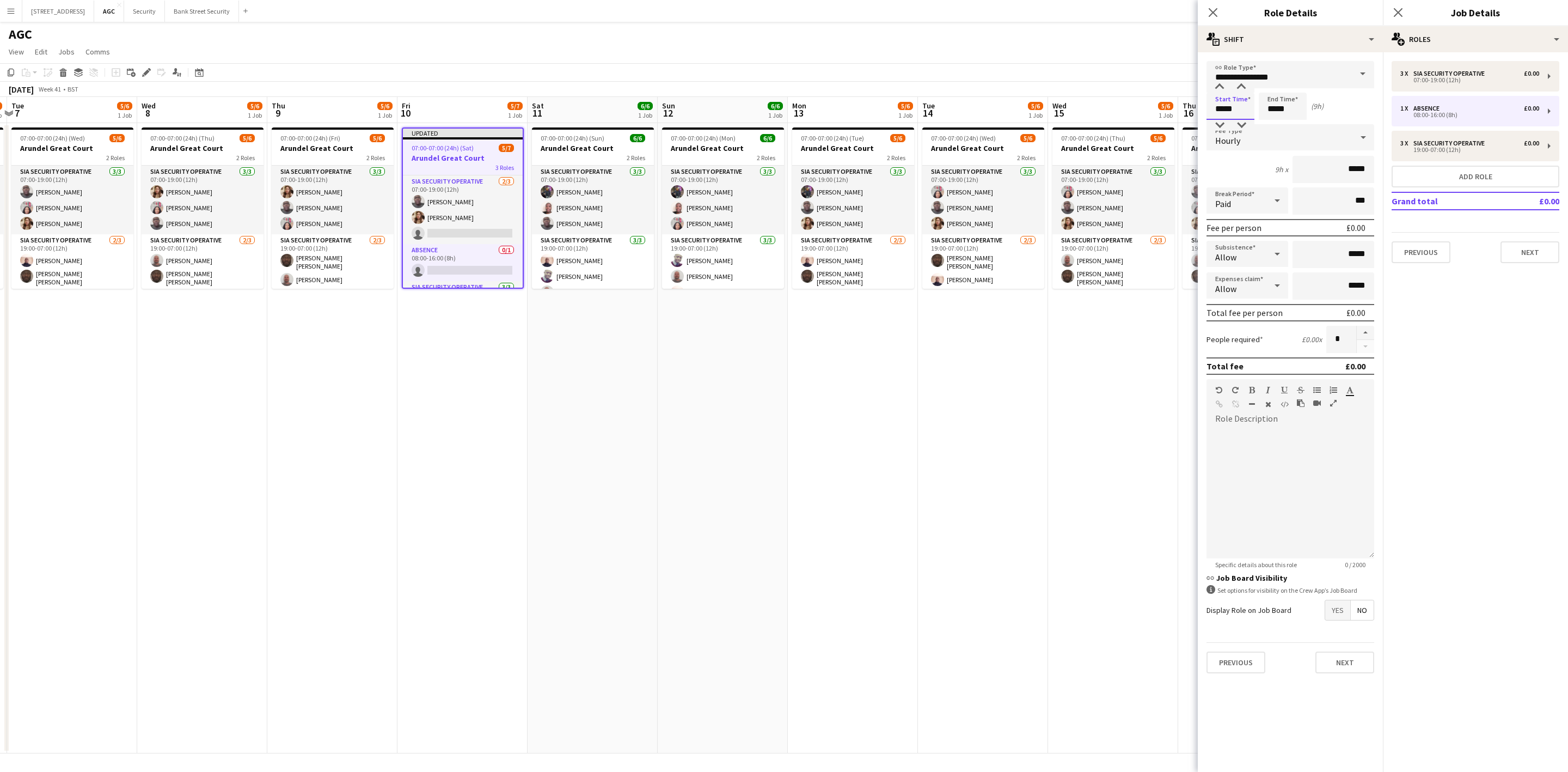
type input "*****"
click at [1274, 106] on input "*****" at bounding box center [1282, 106] width 48 height 27
type input "*****"
click at [1215, 11] on icon at bounding box center [1213, 13] width 9 height 9
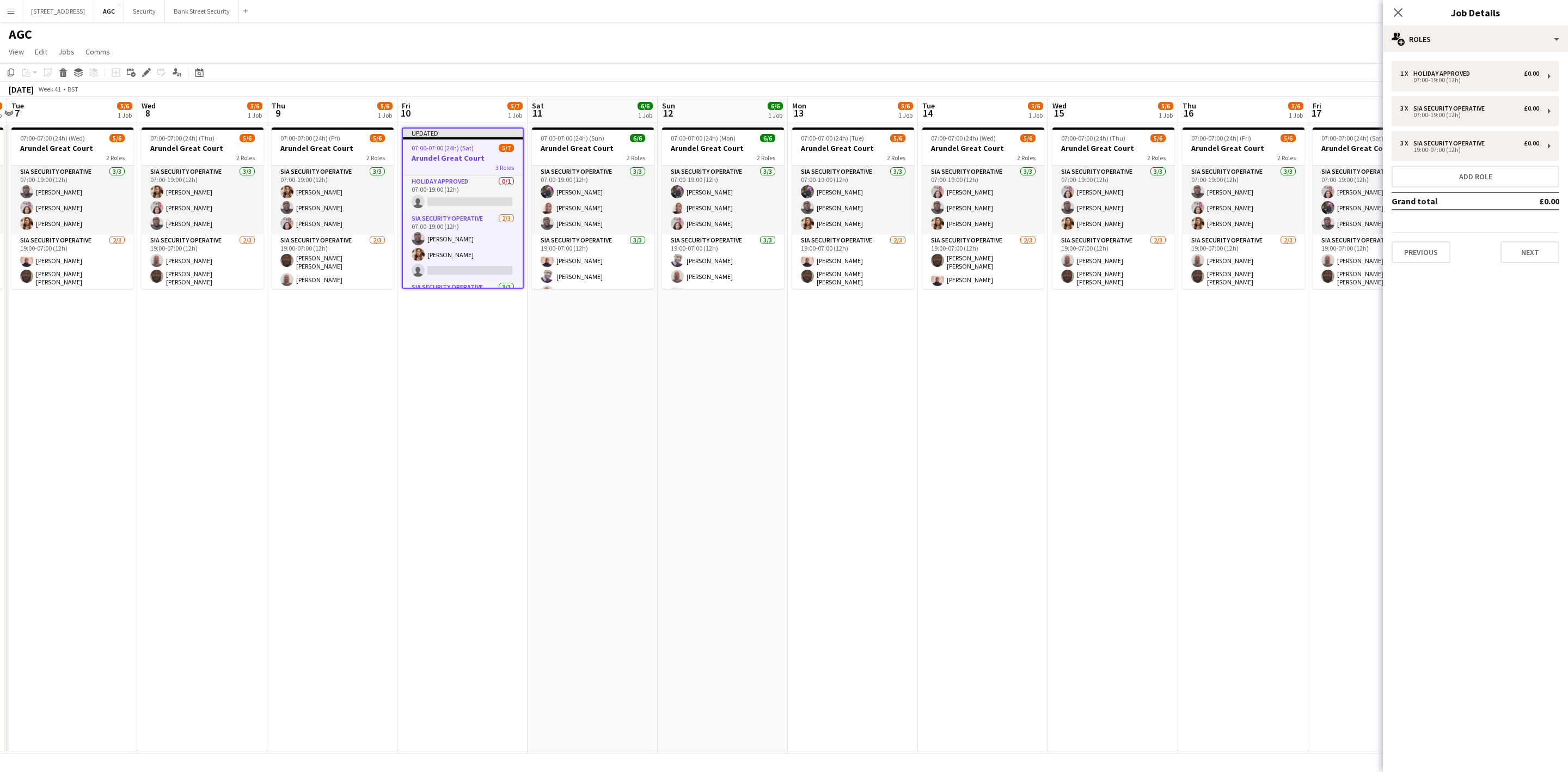
click at [1402, 11] on icon "Close pop-in" at bounding box center [1398, 13] width 9 height 9
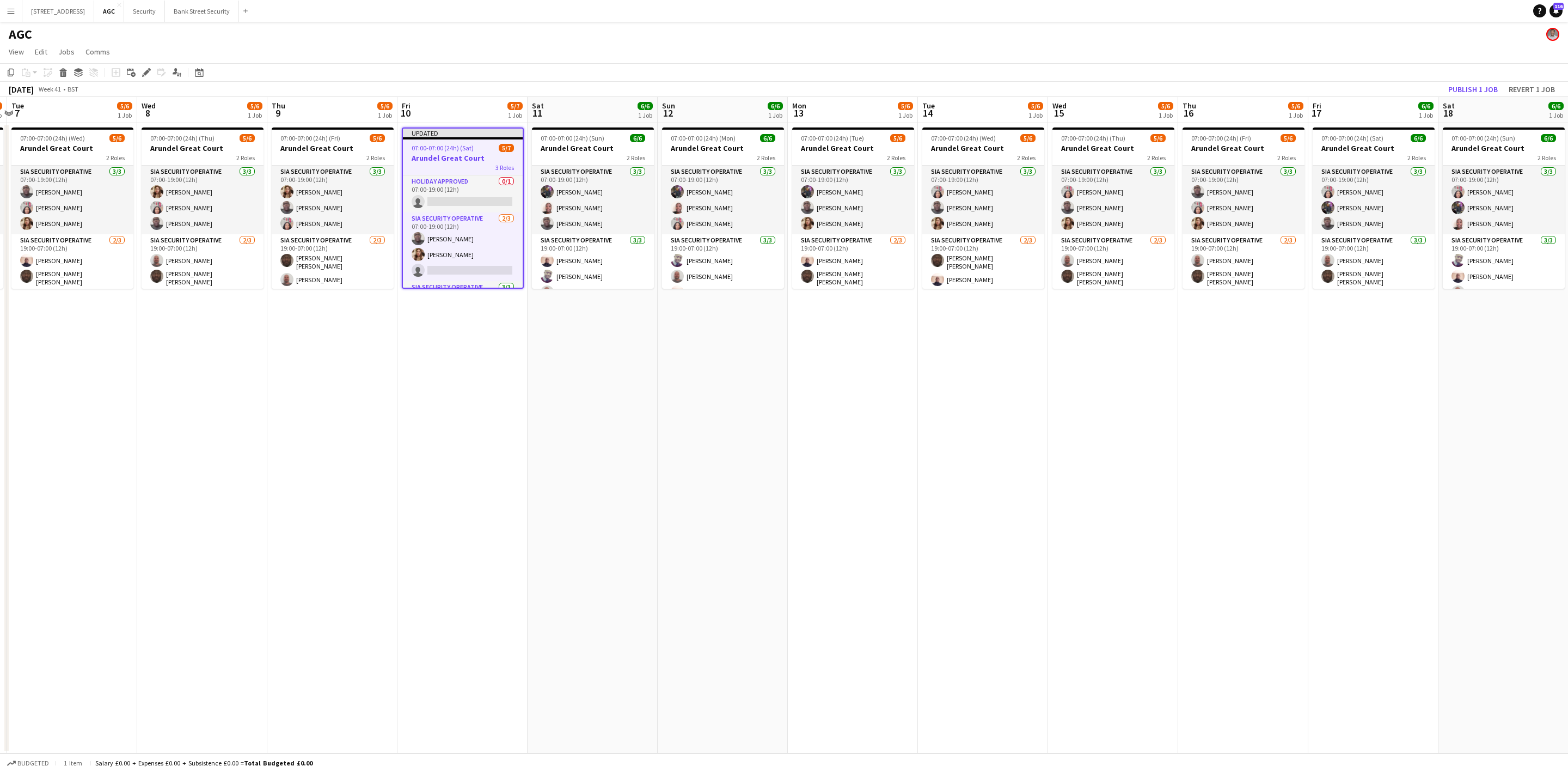
click at [482, 202] on app-card-role "Holiday Approved 0/1 07:00-19:00 (12h) single-neutral-actions" at bounding box center [462, 194] width 120 height 37
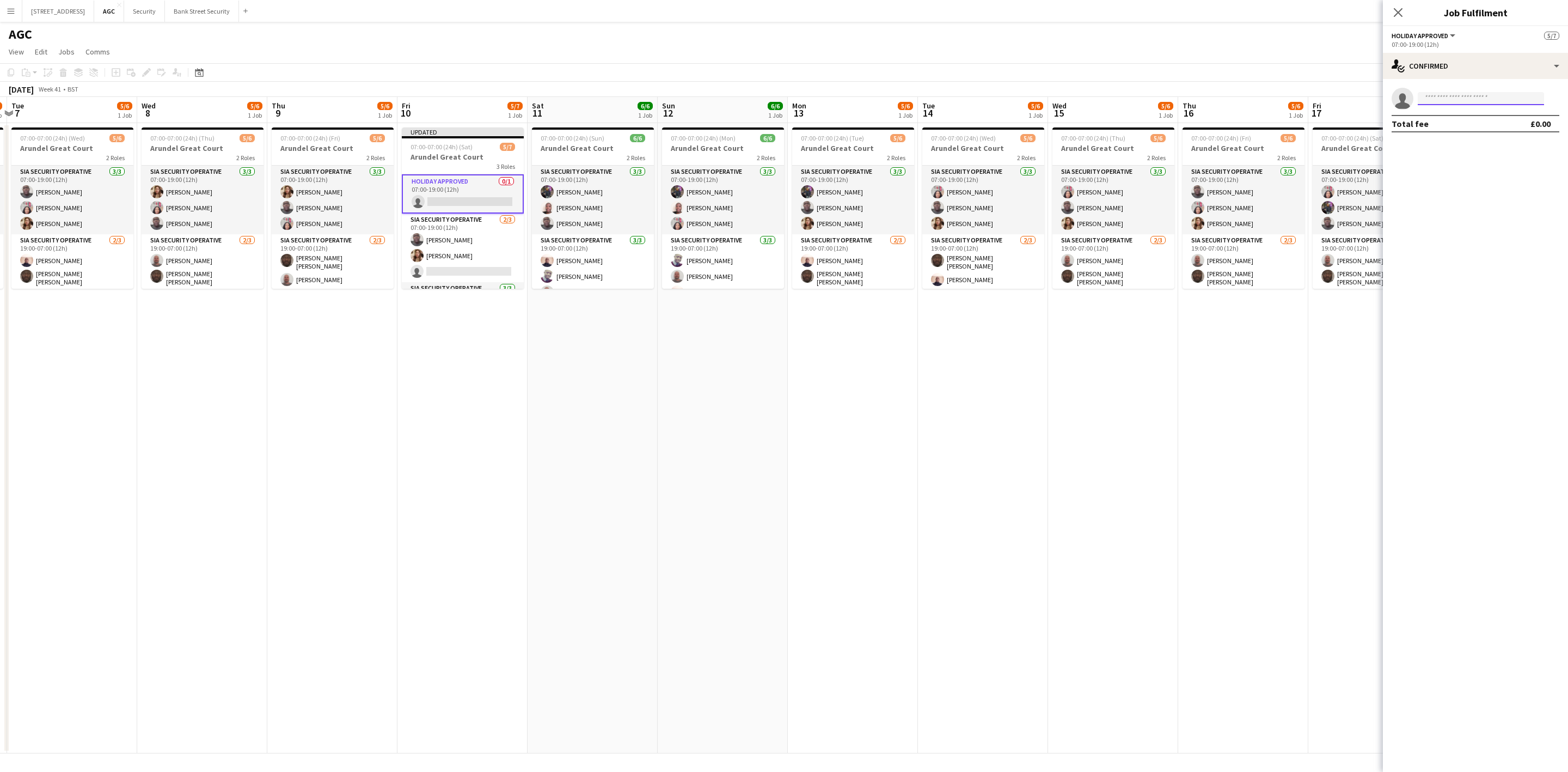
click at [1472, 97] on input at bounding box center [1481, 98] width 127 height 13
type input "*****"
click at [1461, 126] on span "[EMAIL_ADDRESS][DOMAIN_NAME]" at bounding box center [1481, 123] width 109 height 9
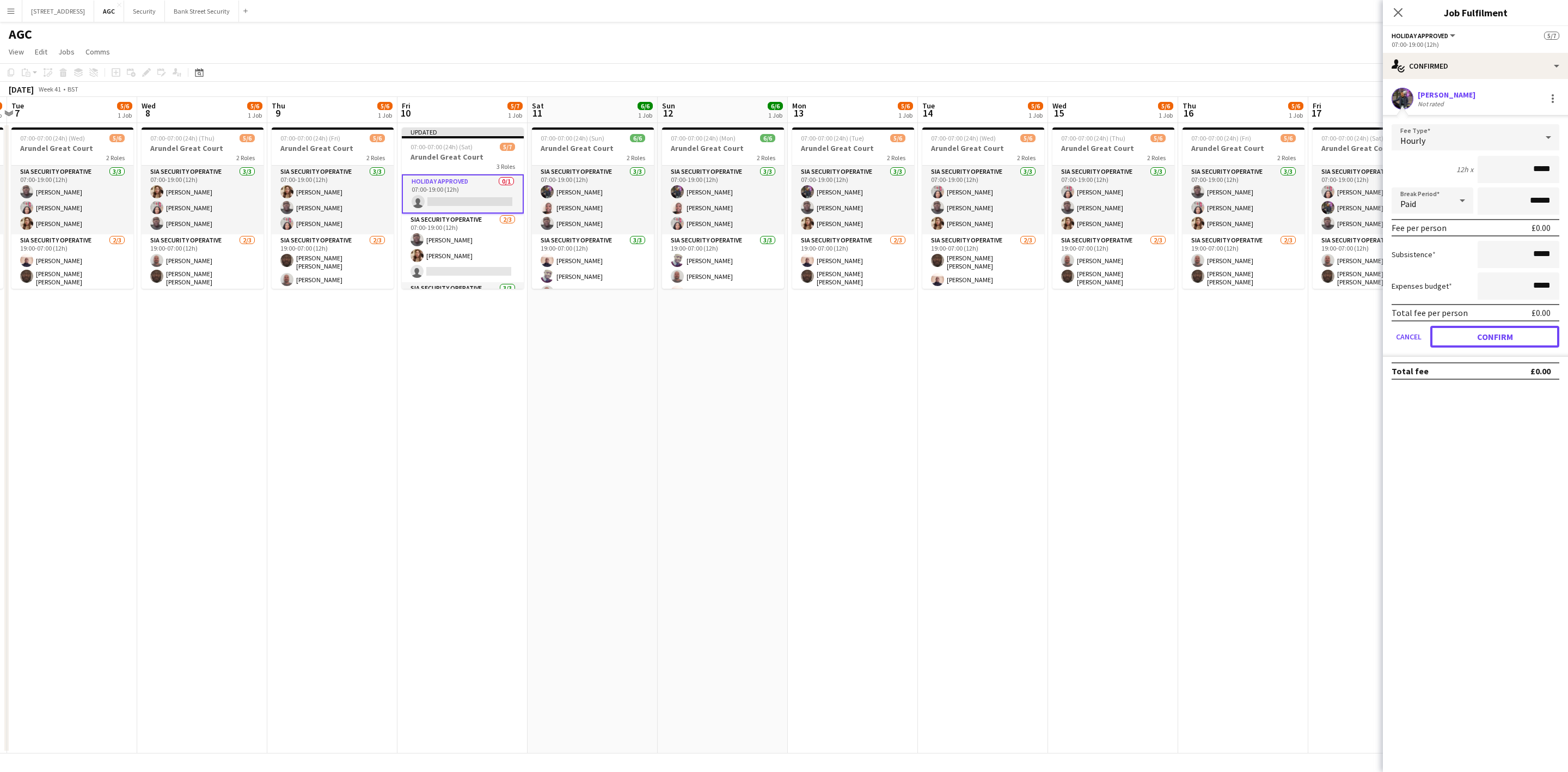
click at [1493, 327] on button "Confirm" at bounding box center [1495, 336] width 129 height 22
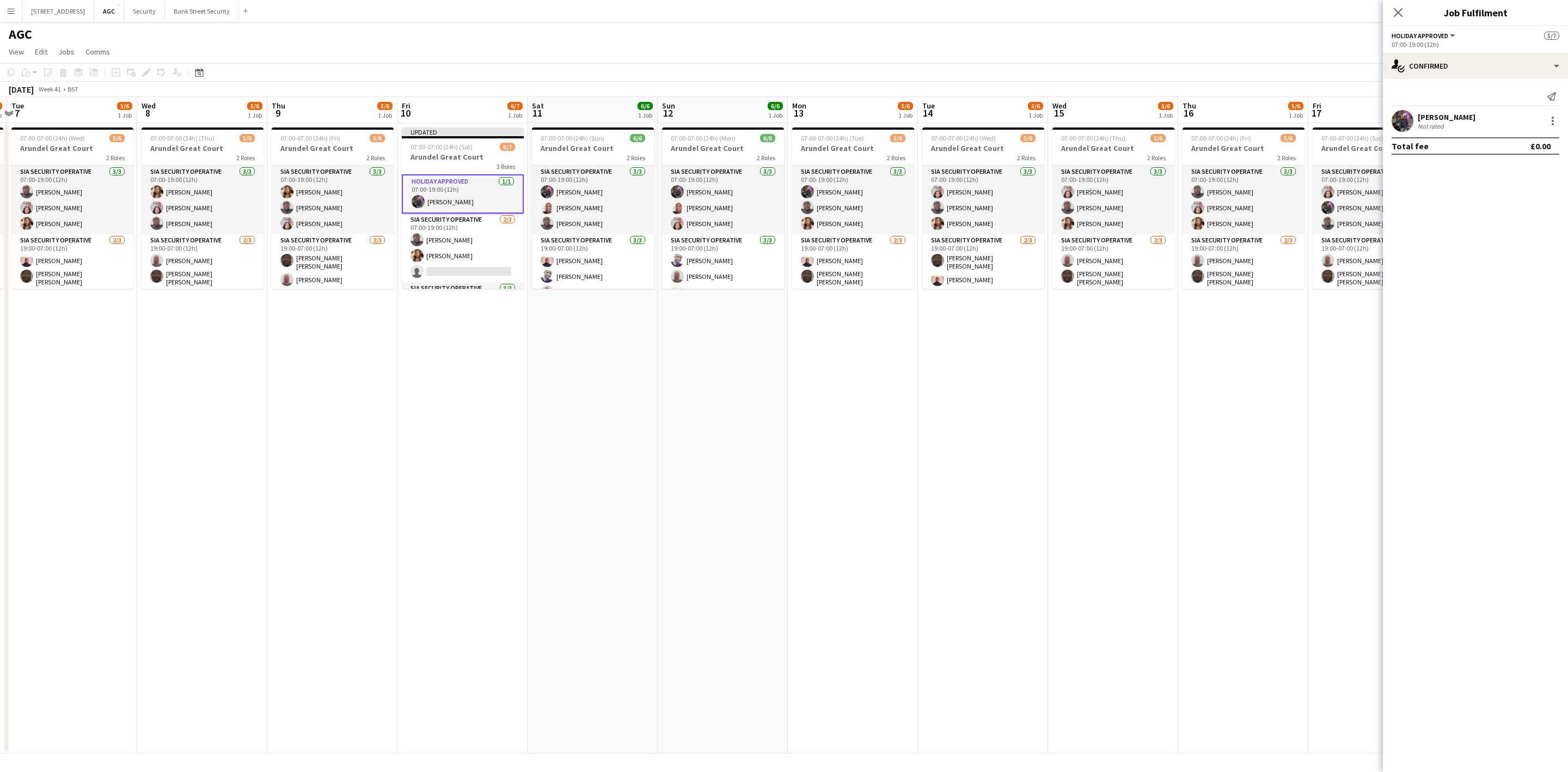
click at [1400, 8] on icon "Close pop-in" at bounding box center [1398, 13] width 9 height 9
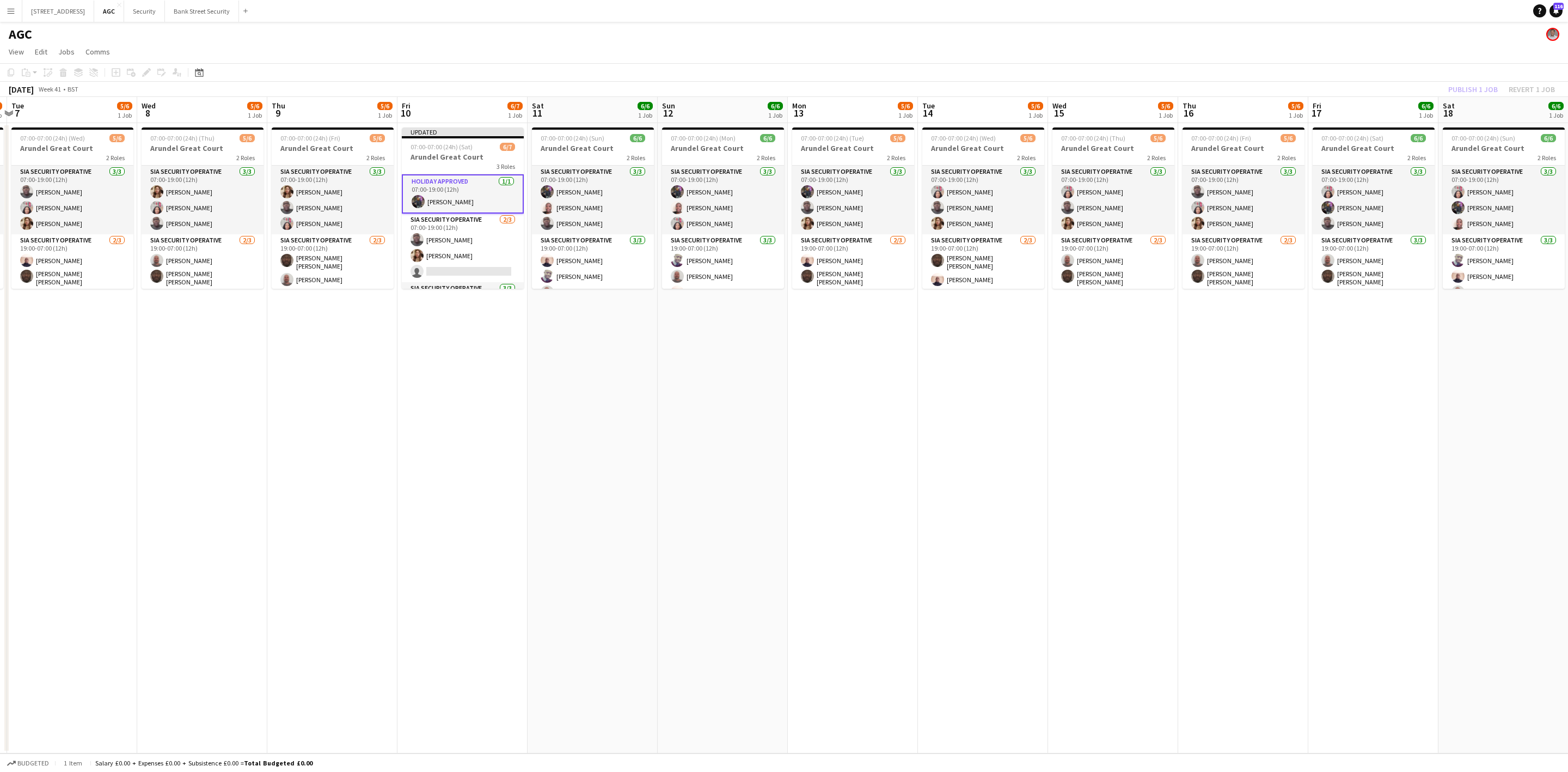
click at [1465, 88] on div "Publish 1 job Revert 1 job" at bounding box center [1502, 89] width 133 height 14
click at [1465, 88] on button "Publish 1 job" at bounding box center [1473, 89] width 58 height 14
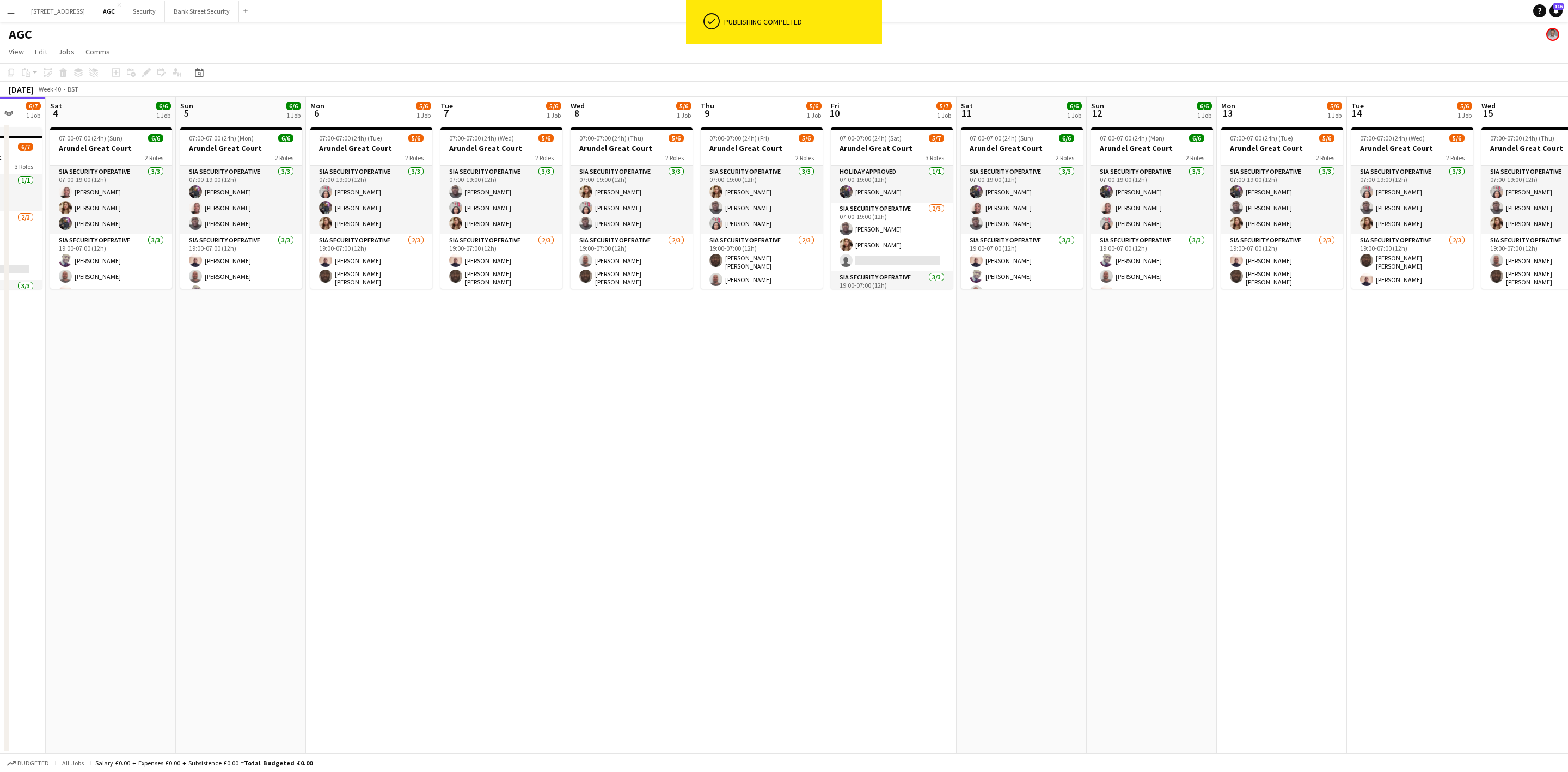
scroll to position [0, 247]
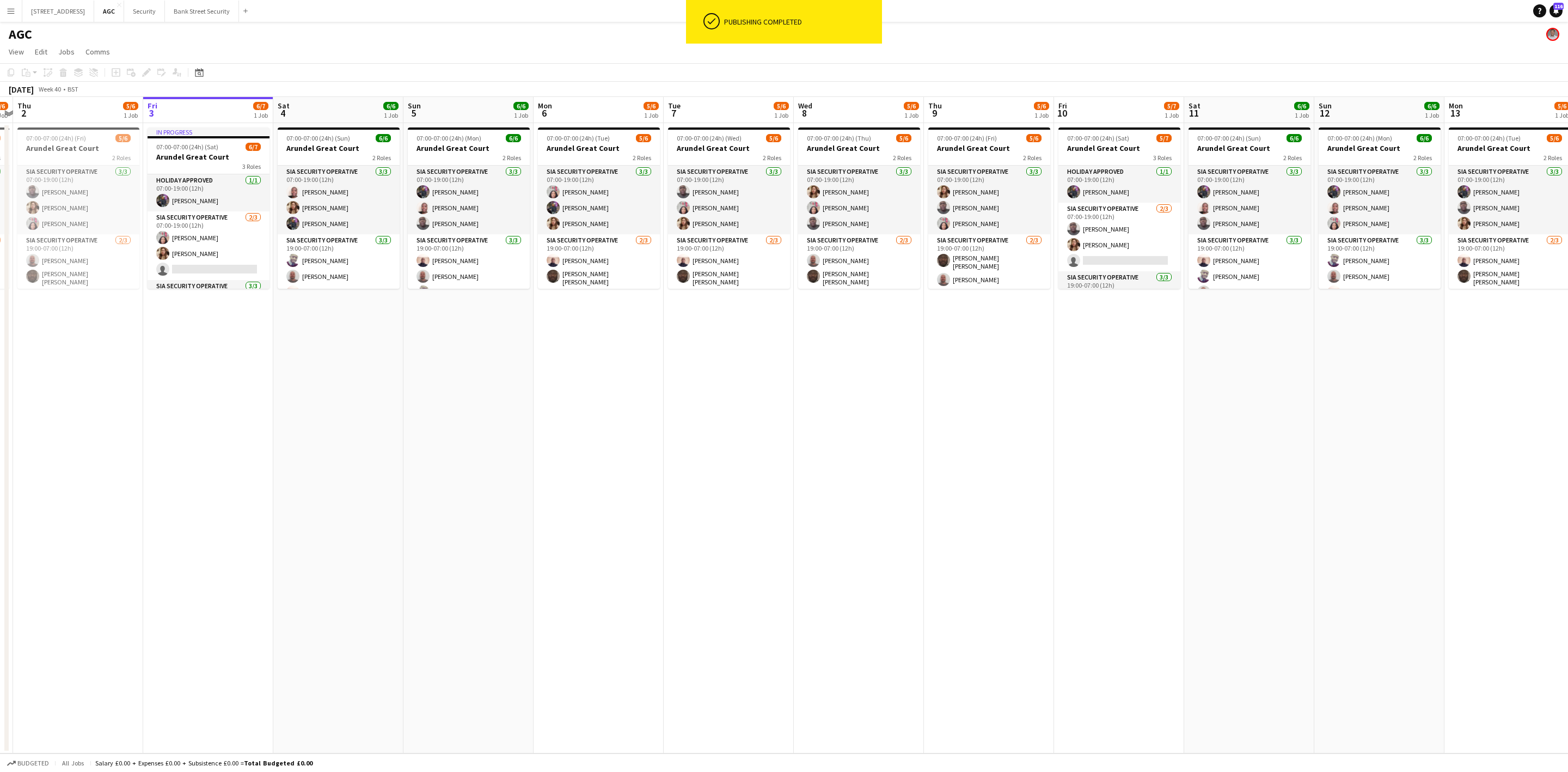
drag, startPoint x: 385, startPoint y: 451, endPoint x: 1041, endPoint y: 380, distance: 659.8
click at [1041, 380] on app-calendar-viewport "Tue 30 5/6 1 Job Wed 1 5/6 1 Job Thu 2 5/6 1 Job Fri 3 6/7 1 Job Sat 4 6/6 1 Jo…" at bounding box center [784, 425] width 1568 height 656
click at [593, 198] on app-card-role "SIA Security Operative [DATE] 07:00-19:00 (12h) [PERSON_NAME] [PERSON_NAME] [PE…" at bounding box center [599, 200] width 122 height 69
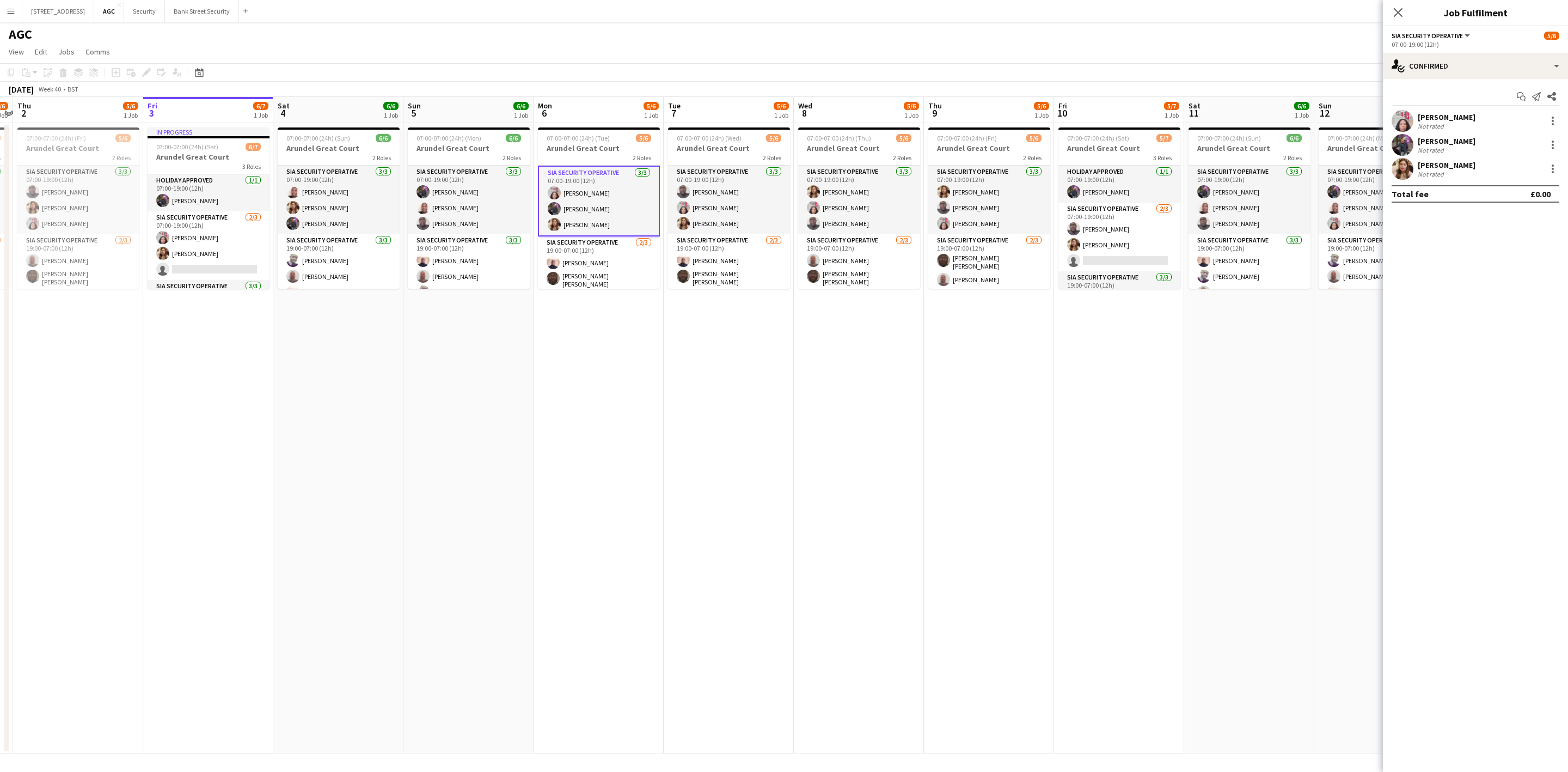
click at [1555, 121] on div at bounding box center [1552, 121] width 13 height 13
click at [1515, 248] on span "Remove" at bounding box center [1500, 245] width 33 height 9
click at [1396, 13] on icon "Close pop-in" at bounding box center [1398, 13] width 9 height 9
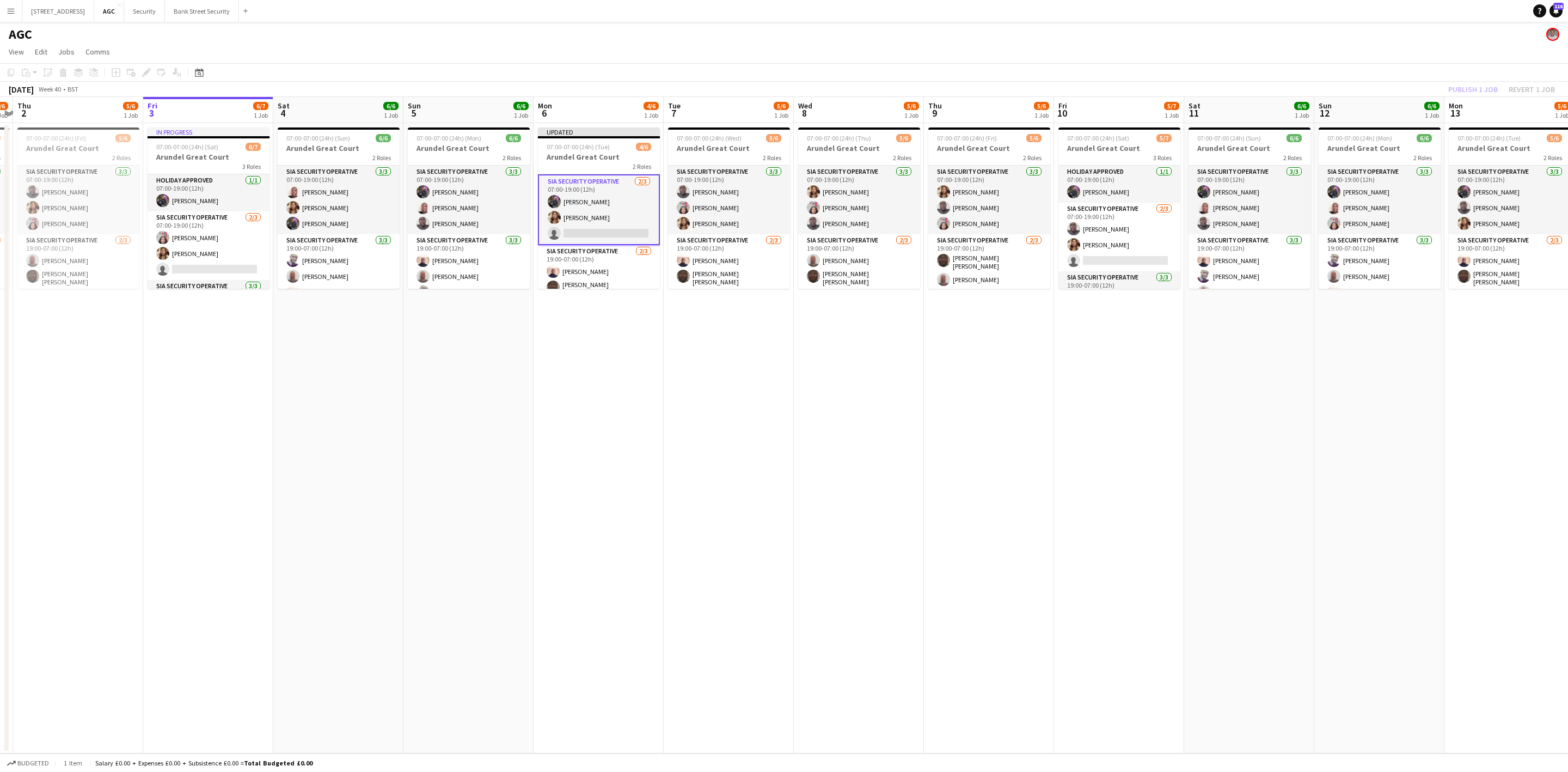
click at [1471, 86] on div "Publish 1 job Revert 1 job" at bounding box center [1502, 89] width 133 height 14
click at [1471, 86] on button "Publish 1 job" at bounding box center [1473, 89] width 58 height 14
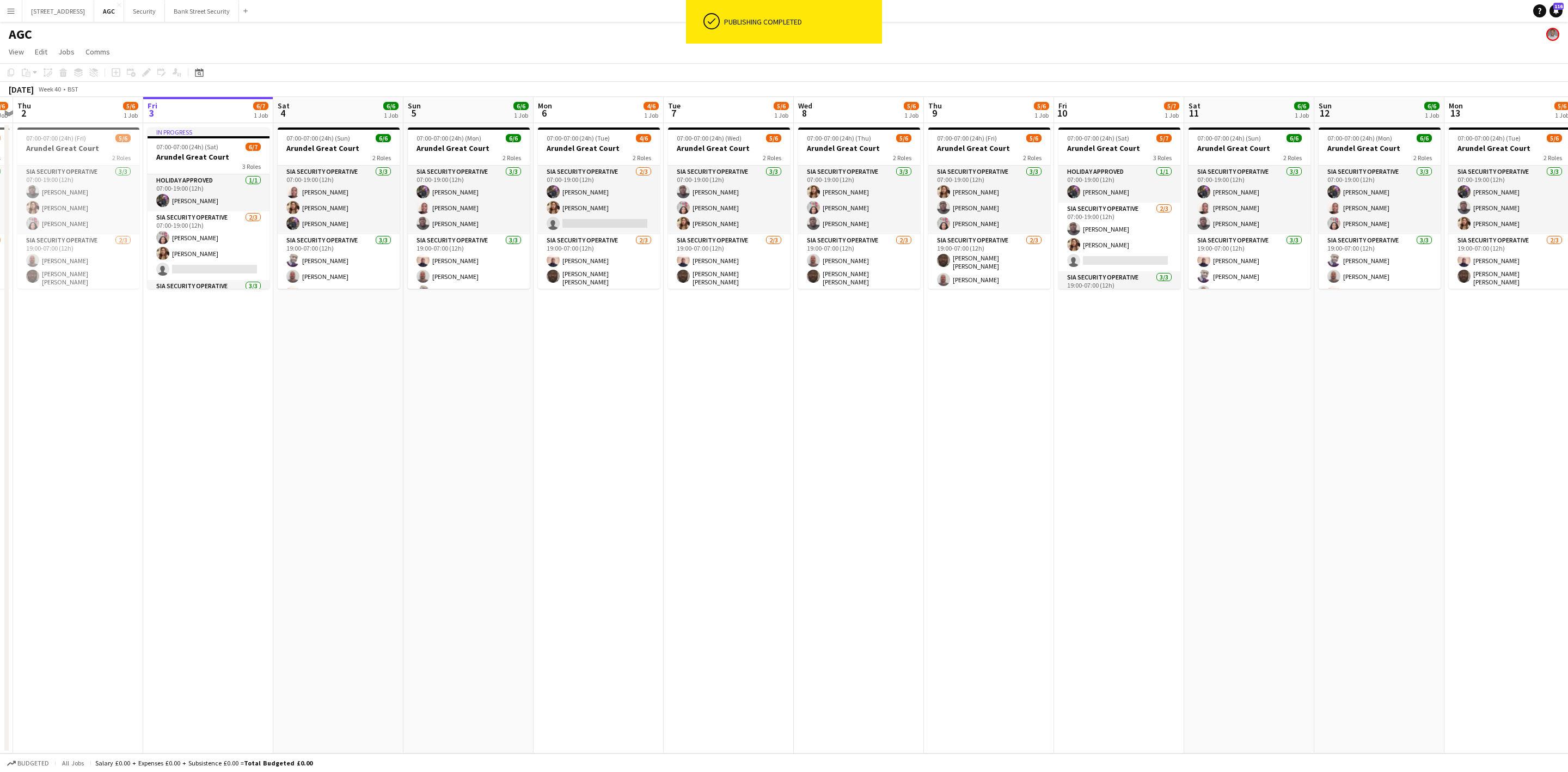
click at [603, 143] on h3 "Arundel Great Court" at bounding box center [599, 149] width 122 height 10
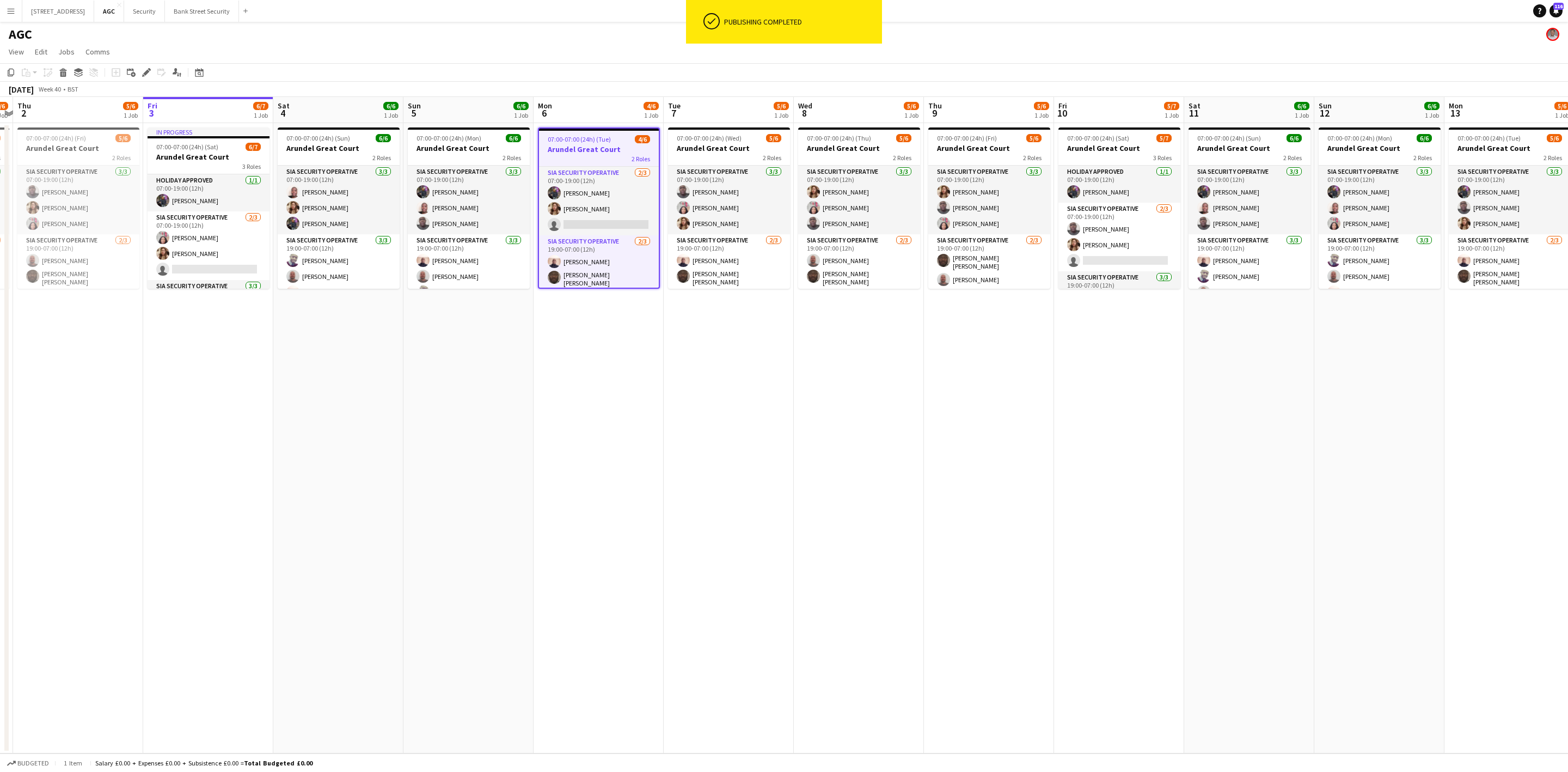
click at [140, 72] on div "Edit" at bounding box center [146, 72] width 13 height 13
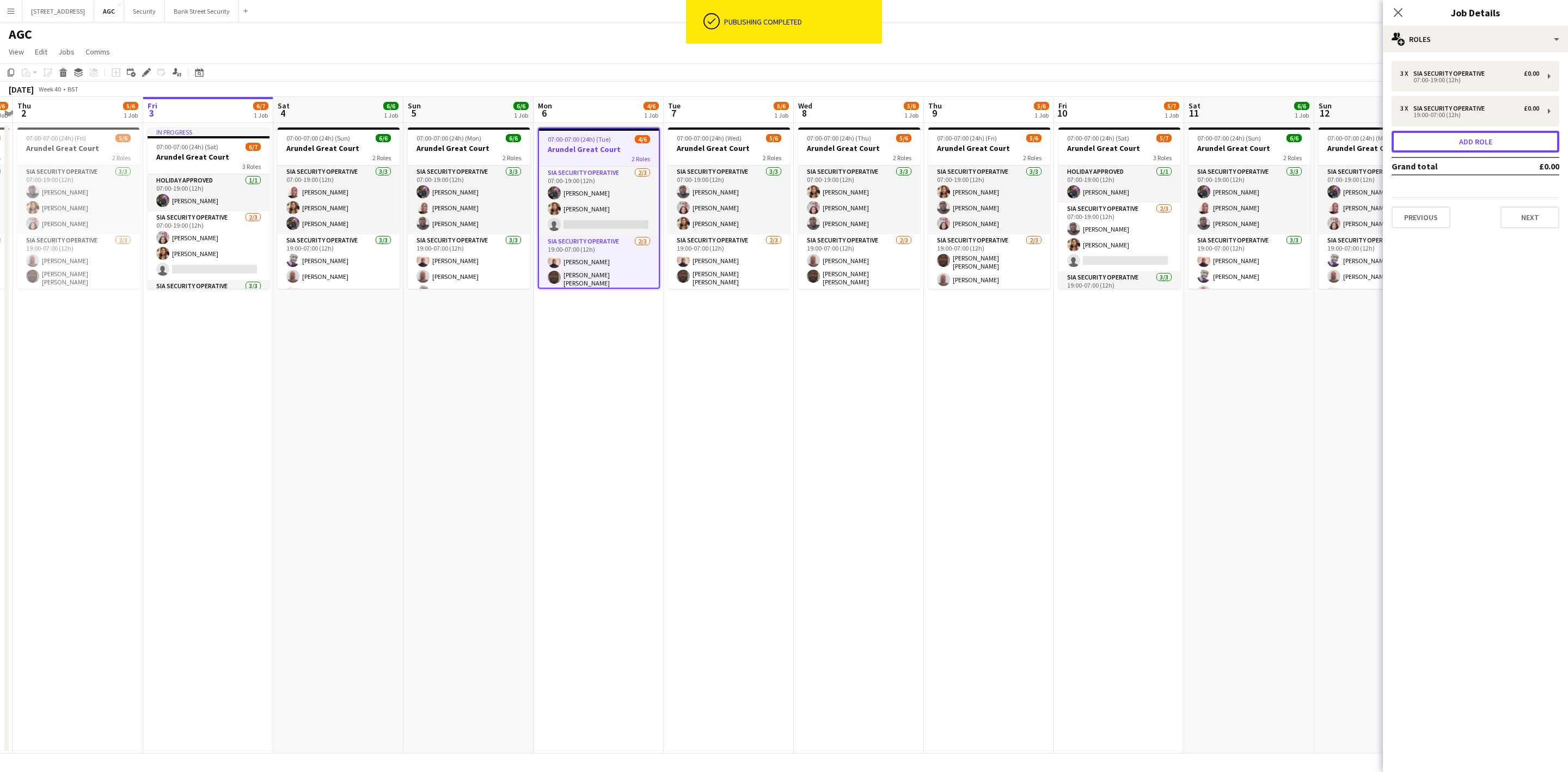
click at [1522, 149] on button "Add role" at bounding box center [1476, 142] width 168 height 22
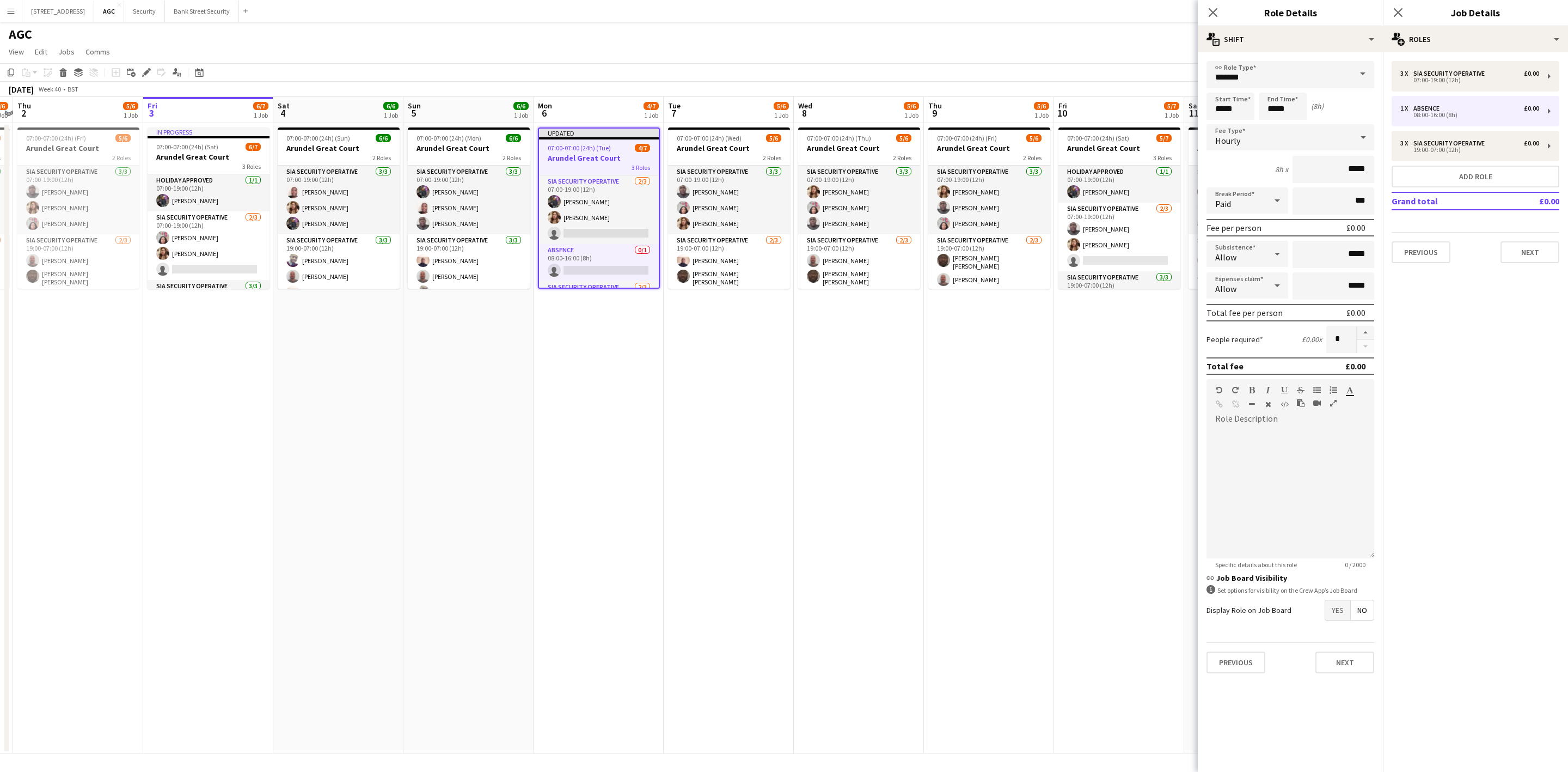
click at [1366, 77] on span at bounding box center [1363, 74] width 23 height 26
click at [1275, 143] on span "Holiday Approved" at bounding box center [1290, 144] width 150 height 11
type input "**********"
click at [1222, 110] on input "*****" at bounding box center [1230, 106] width 48 height 27
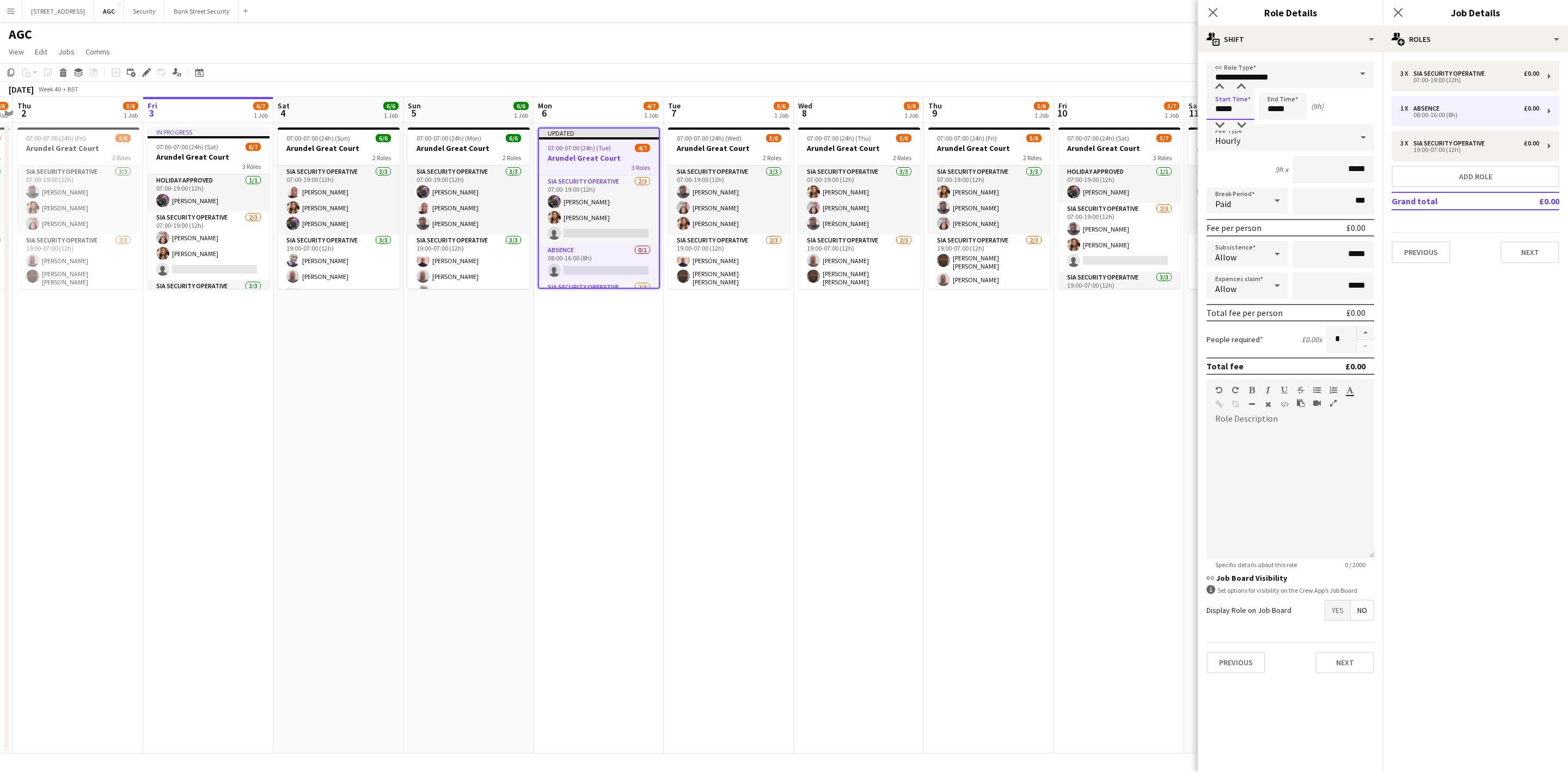
type input "*****"
drag, startPoint x: 1276, startPoint y: 108, endPoint x: 1567, endPoint y: 58, distance: 295.3
click at [1278, 108] on input "*****" at bounding box center [1282, 106] width 48 height 27
type input "*****"
click at [1211, 9] on icon "Close pop-in" at bounding box center [1213, 13] width 9 height 9
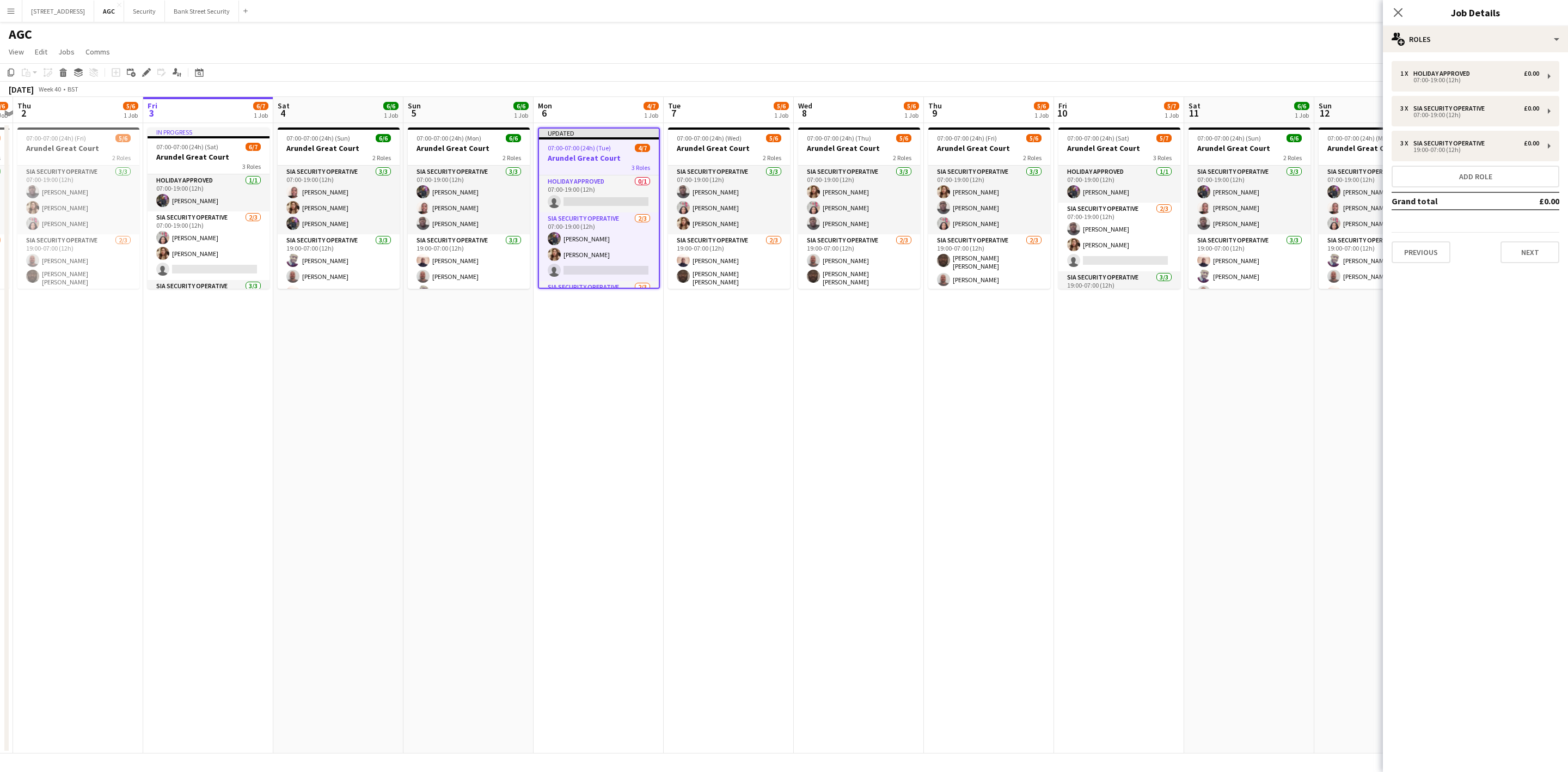
click at [1400, 15] on icon at bounding box center [1398, 13] width 9 height 9
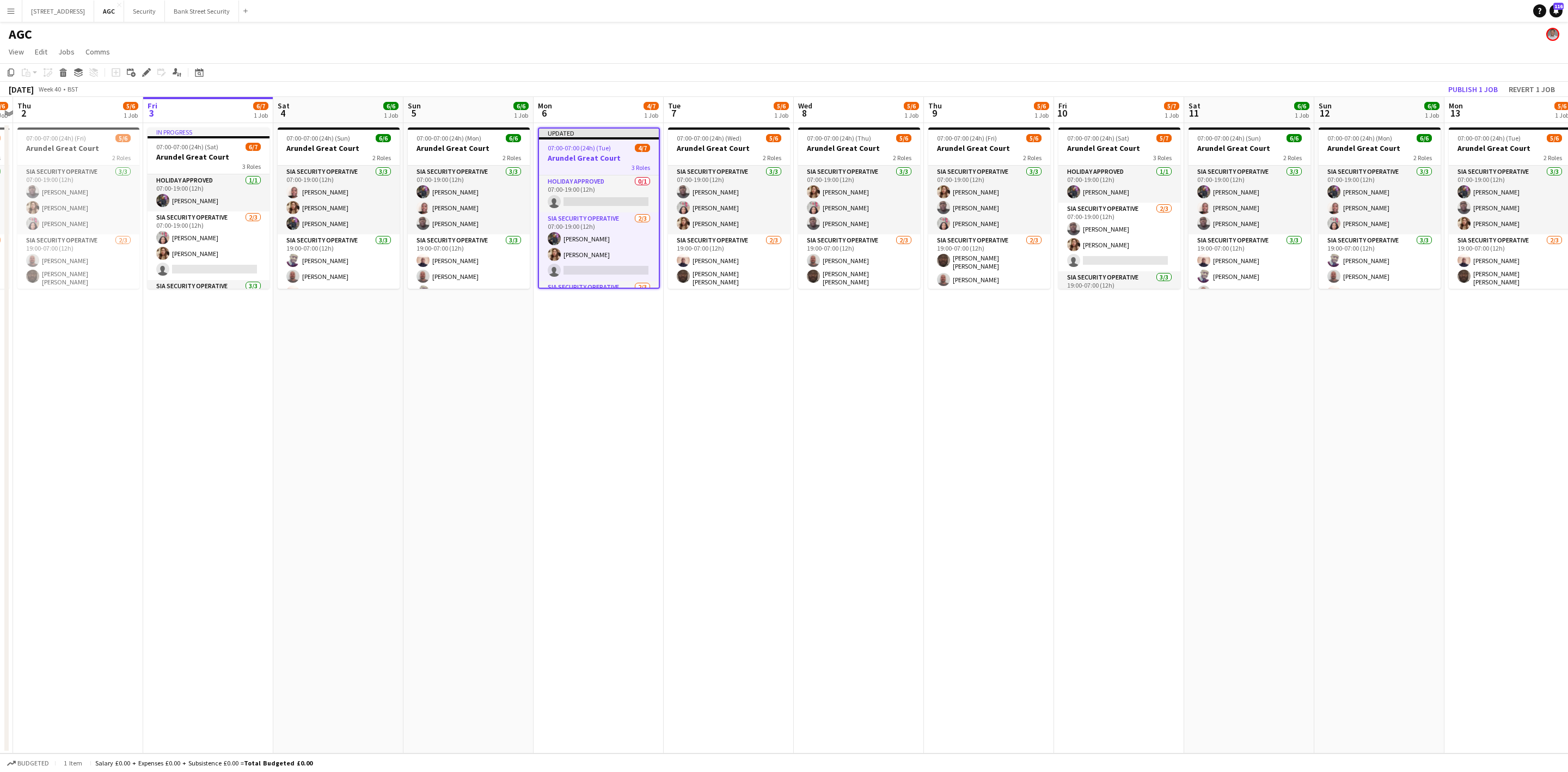
click at [578, 192] on app-card-role "Holiday Approved 0/1 07:00-19:00 (12h) single-neutral-actions" at bounding box center [598, 194] width 120 height 37
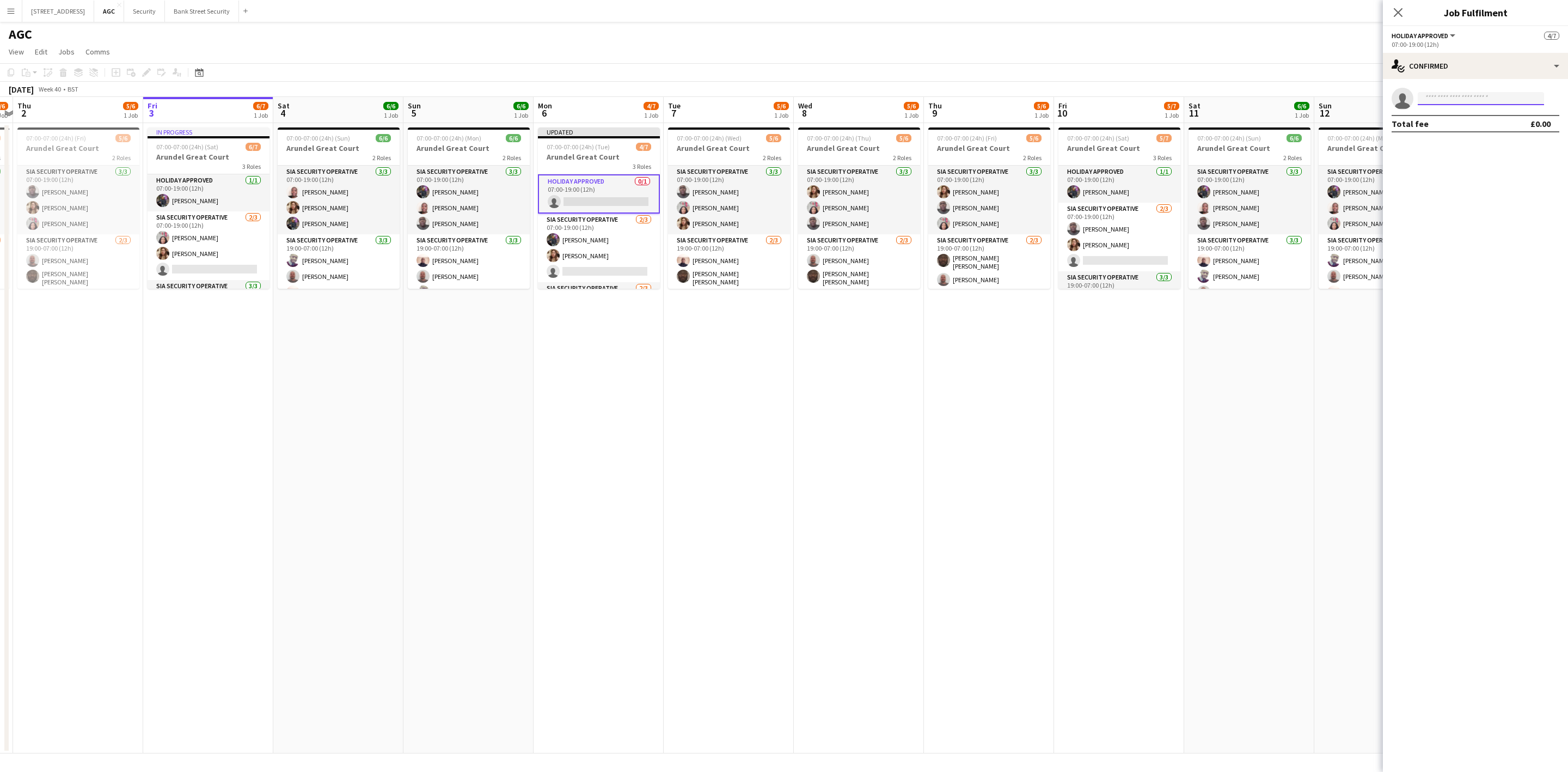
click at [1452, 102] on input at bounding box center [1481, 98] width 127 height 13
type input "*****"
click at [1431, 118] on span "[PERSON_NAME]" at bounding box center [1458, 114] width 63 height 9
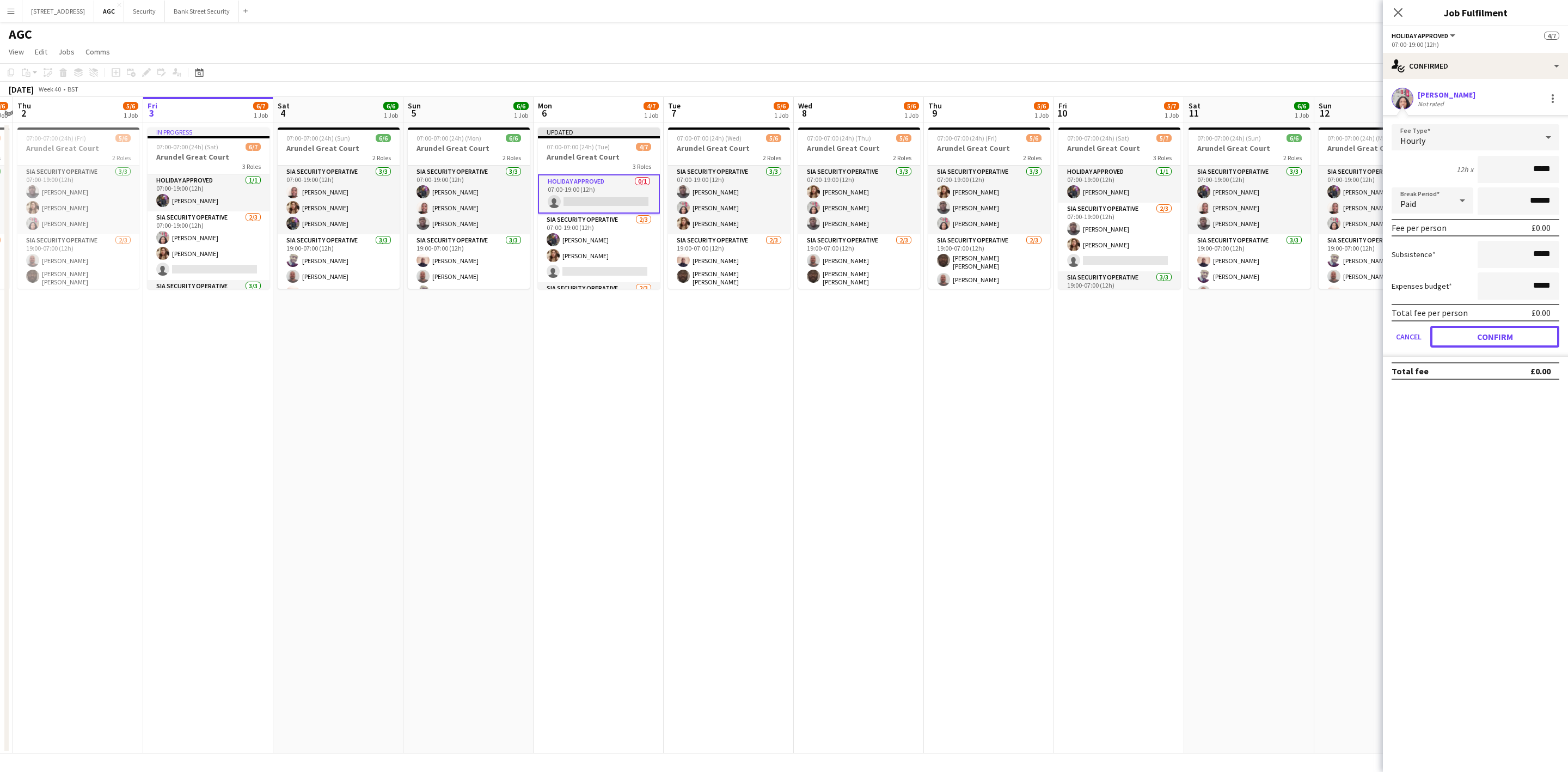
click at [1487, 331] on button "Confirm" at bounding box center [1495, 336] width 129 height 22
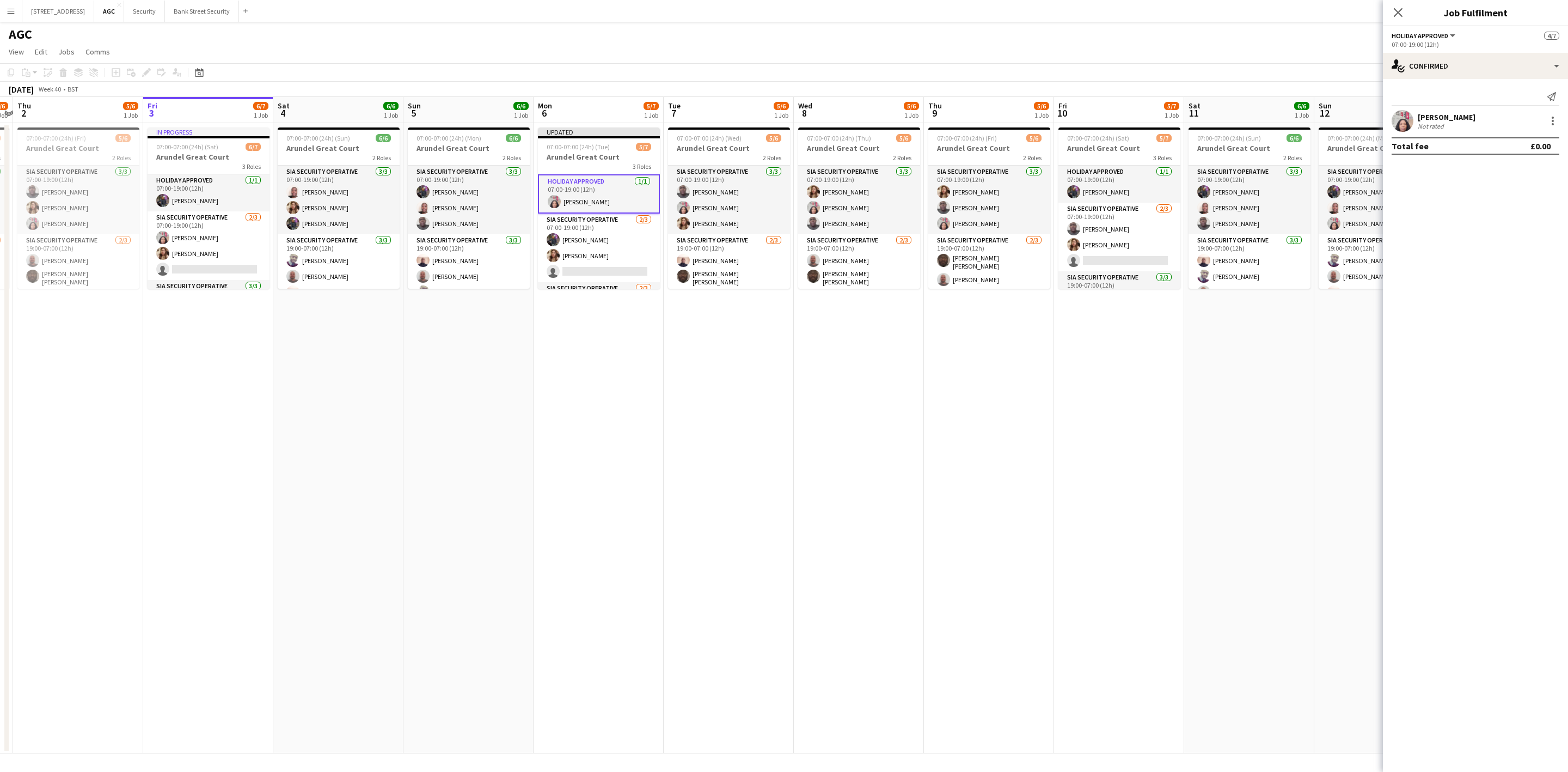
click at [1398, 11] on icon "Close pop-in" at bounding box center [1398, 13] width 9 height 9
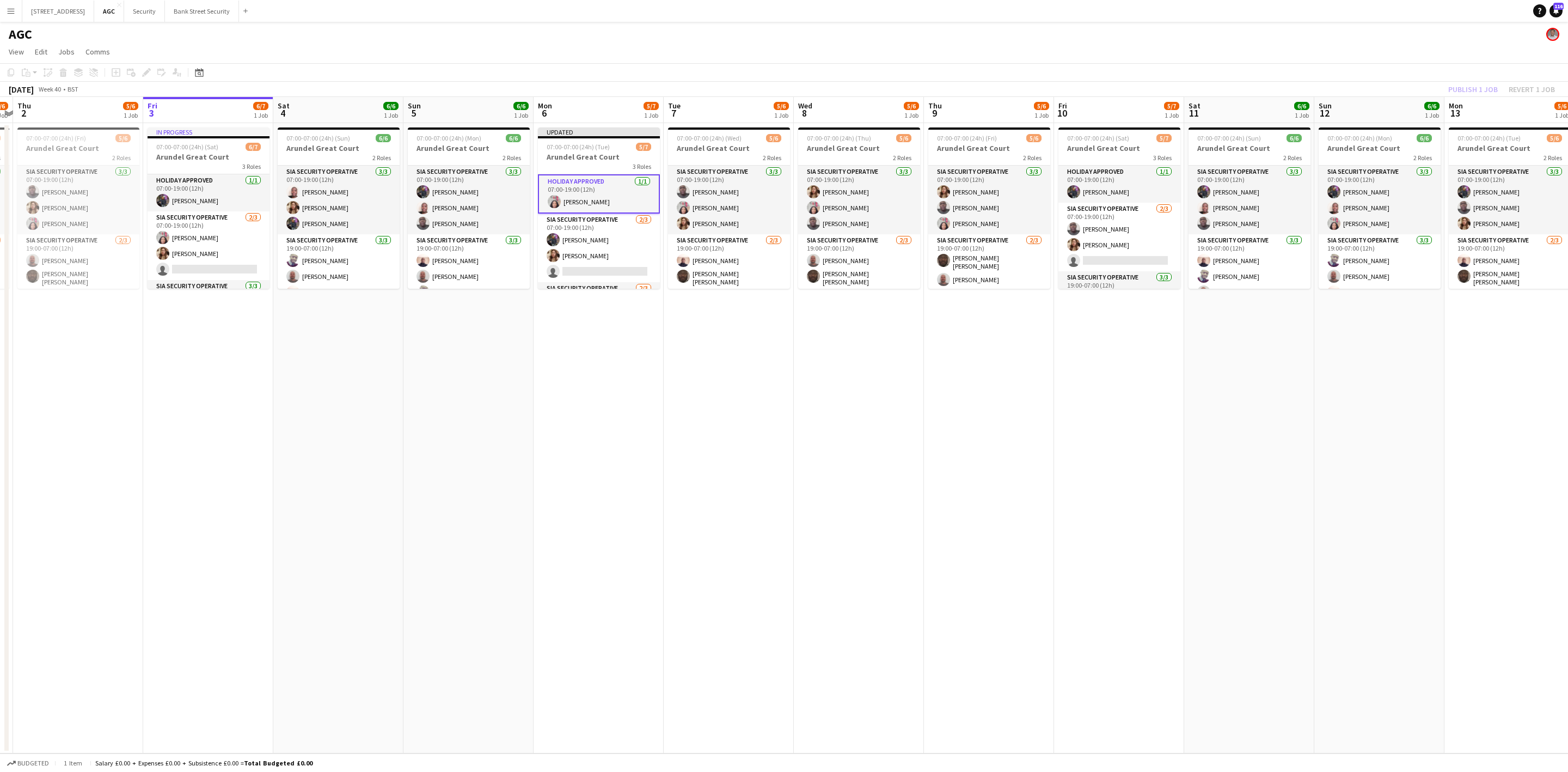
click at [1468, 91] on div "Publish 1 job Revert 1 job" at bounding box center [1502, 89] width 133 height 14
click at [1468, 91] on button "Publish 1 job" at bounding box center [1473, 89] width 58 height 14
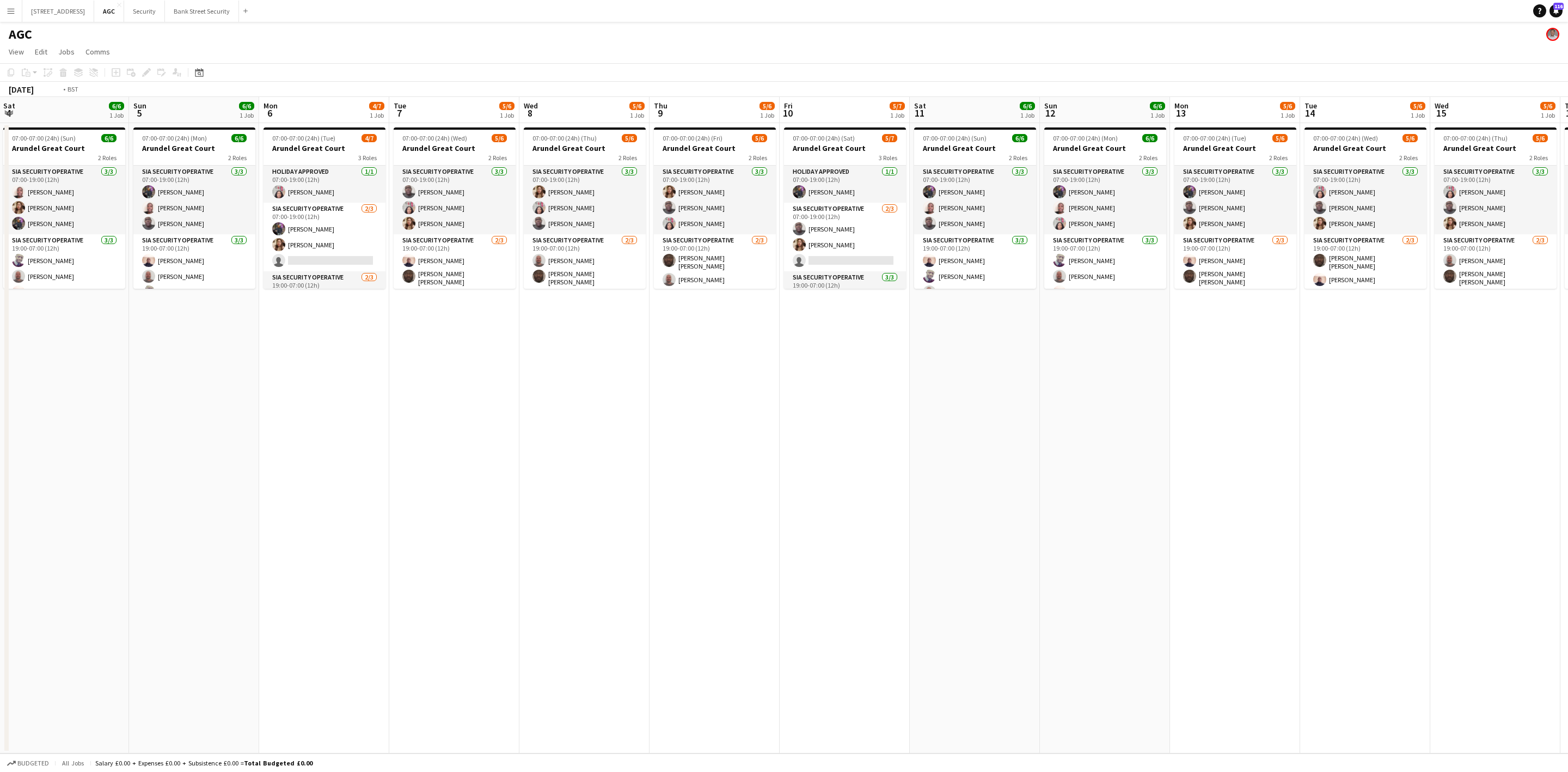
drag, startPoint x: 1208, startPoint y: 393, endPoint x: 77, endPoint y: 424, distance: 1131.4
click at [1, 433] on app-calendar-viewport "Tue 30 5/6 1 Job Wed 1 5/6 1 Job Thu 2 5/6 1 Job Fri 3 6/7 1 Job Sat 4 6/6 1 Jo…" at bounding box center [784, 425] width 1568 height 656
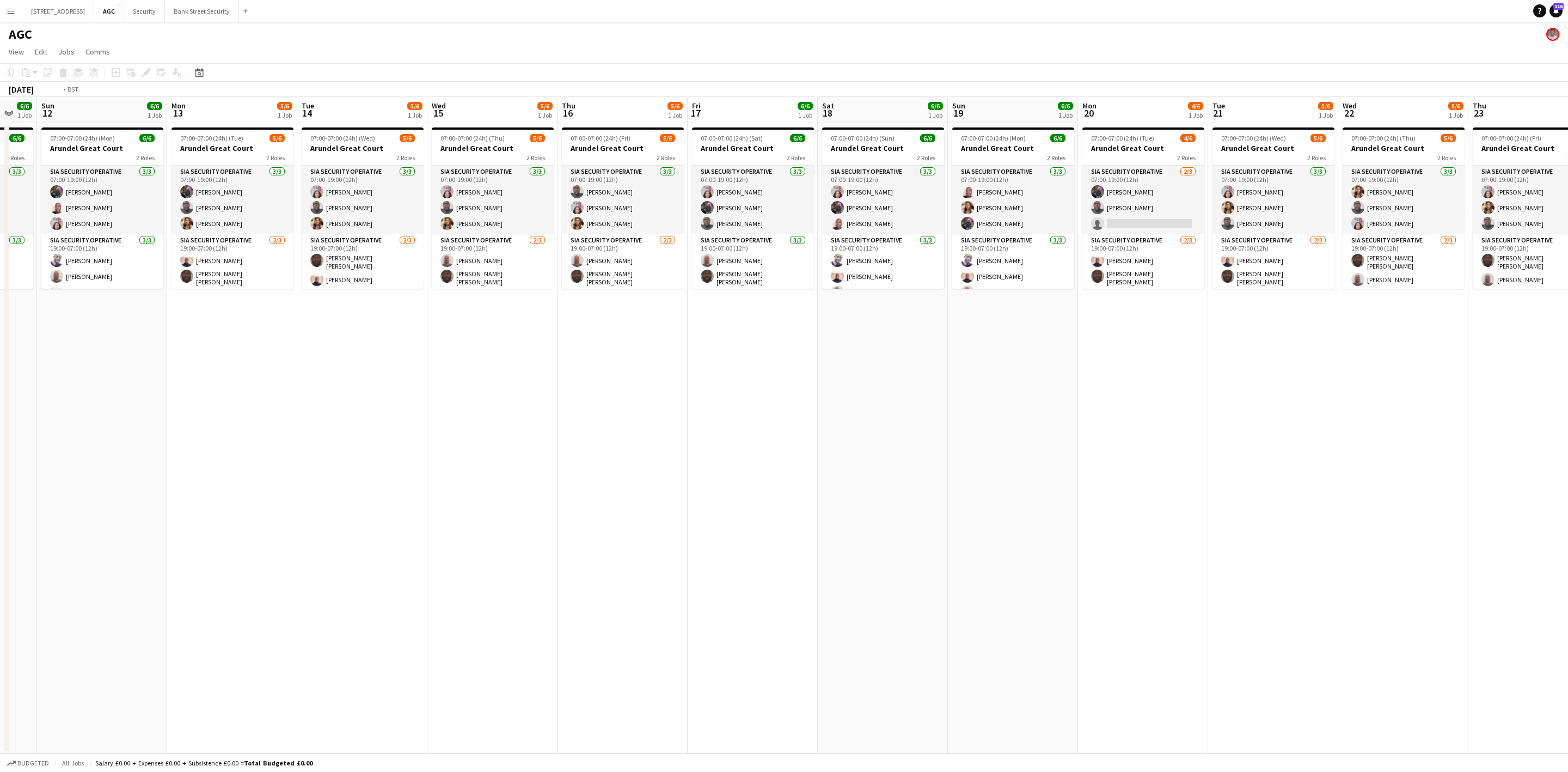
drag, startPoint x: 1117, startPoint y: 406, endPoint x: 298, endPoint y: 455, distance: 820.5
click at [293, 455] on app-calendar-viewport "Thu 9 5/6 1 Job Fri 10 5/7 1 Job Sat 11 6/6 1 Job Sun 12 6/6 1 Job Mon 13 5/6 1…" at bounding box center [784, 425] width 1568 height 656
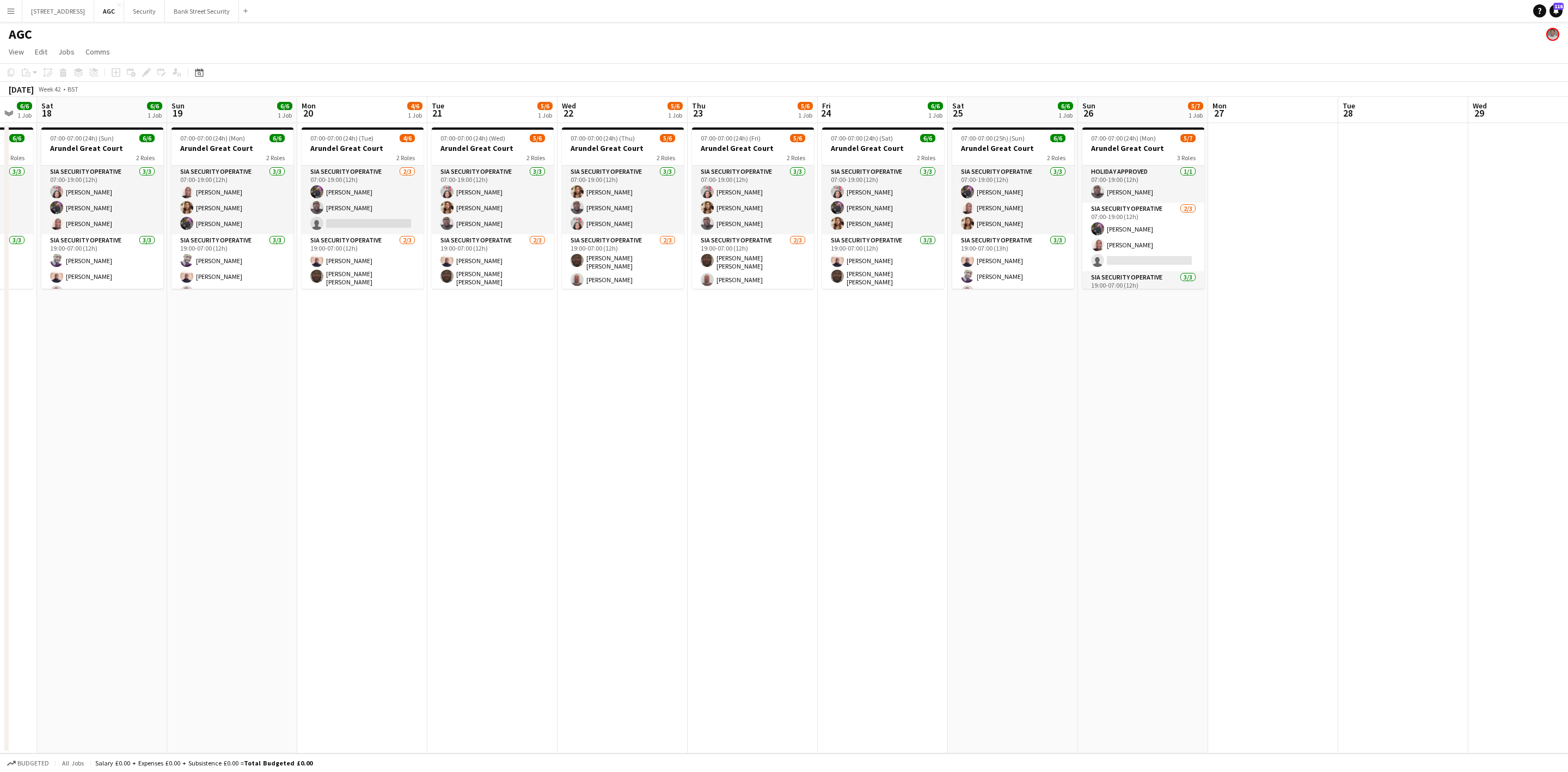
scroll to position [0, 364]
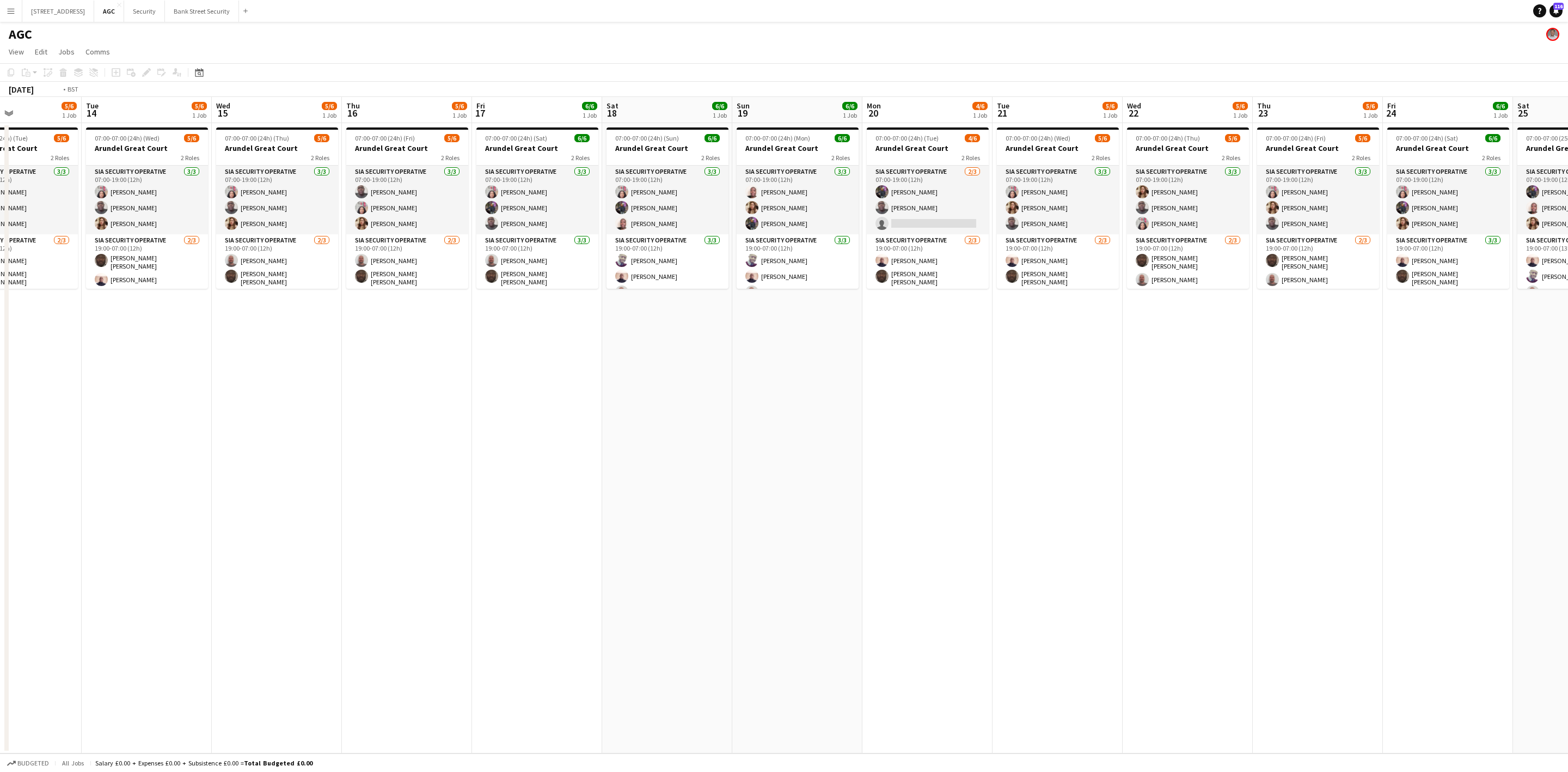
drag, startPoint x: 414, startPoint y: 369, endPoint x: 1018, endPoint y: 357, distance: 604.1
click at [1077, 329] on app-calendar-viewport "Sat 11 6/6 1 Job Sun 12 6/6 1 Job Mon 13 5/6 1 Job Tue 14 5/6 1 Job Wed 15 5/6 …" at bounding box center [784, 425] width 1568 height 656
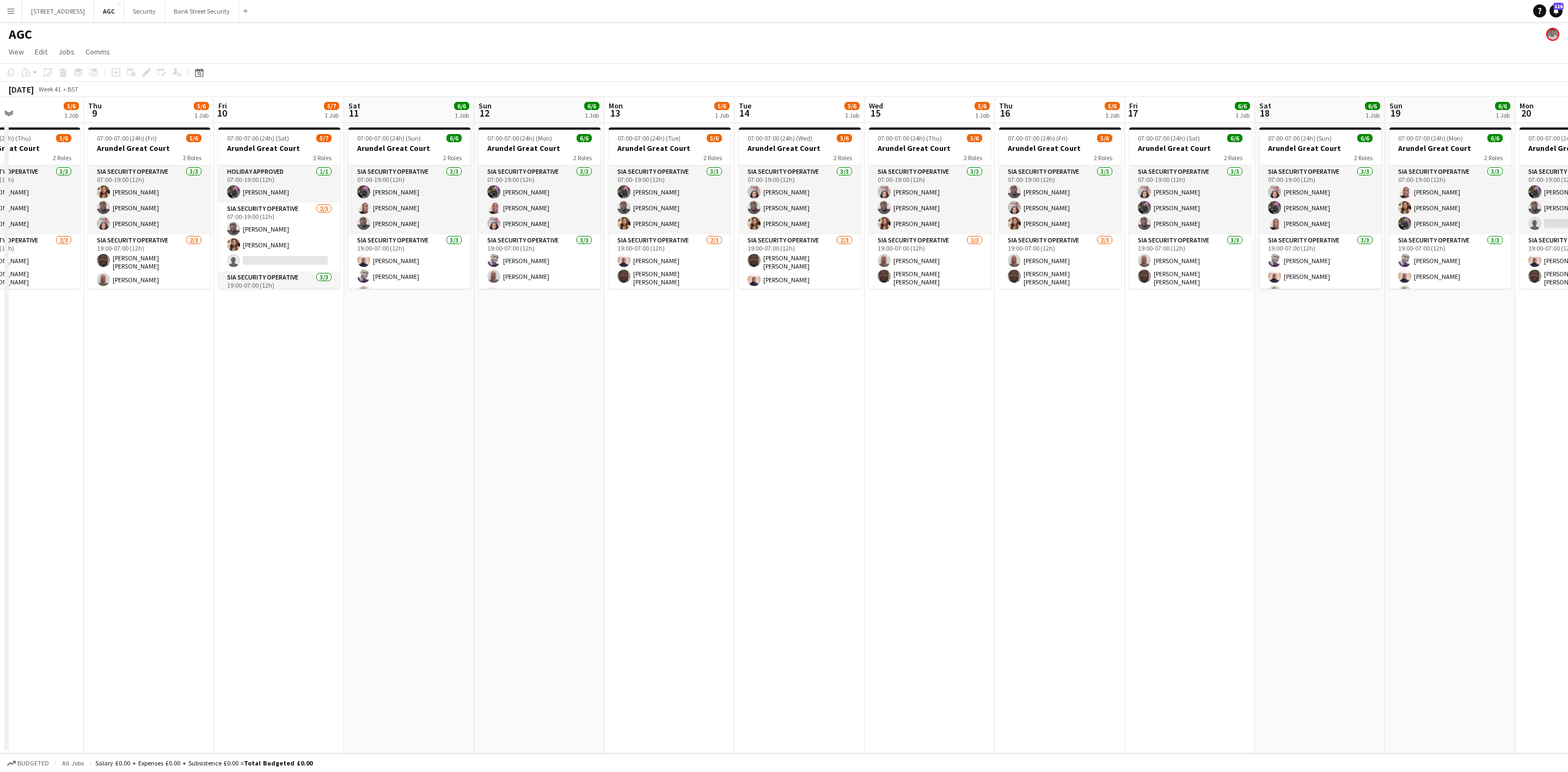
drag, startPoint x: 234, startPoint y: 560, endPoint x: 719, endPoint y: 545, distance: 485.2
click at [866, 510] on app-calendar-viewport "Tue 7 5/6 1 Job Wed 8 5/6 1 Job Thu 9 5/6 1 Job Fri 10 5/7 1 Job Sat 11 6/6 1 J…" at bounding box center [784, 425] width 1568 height 656
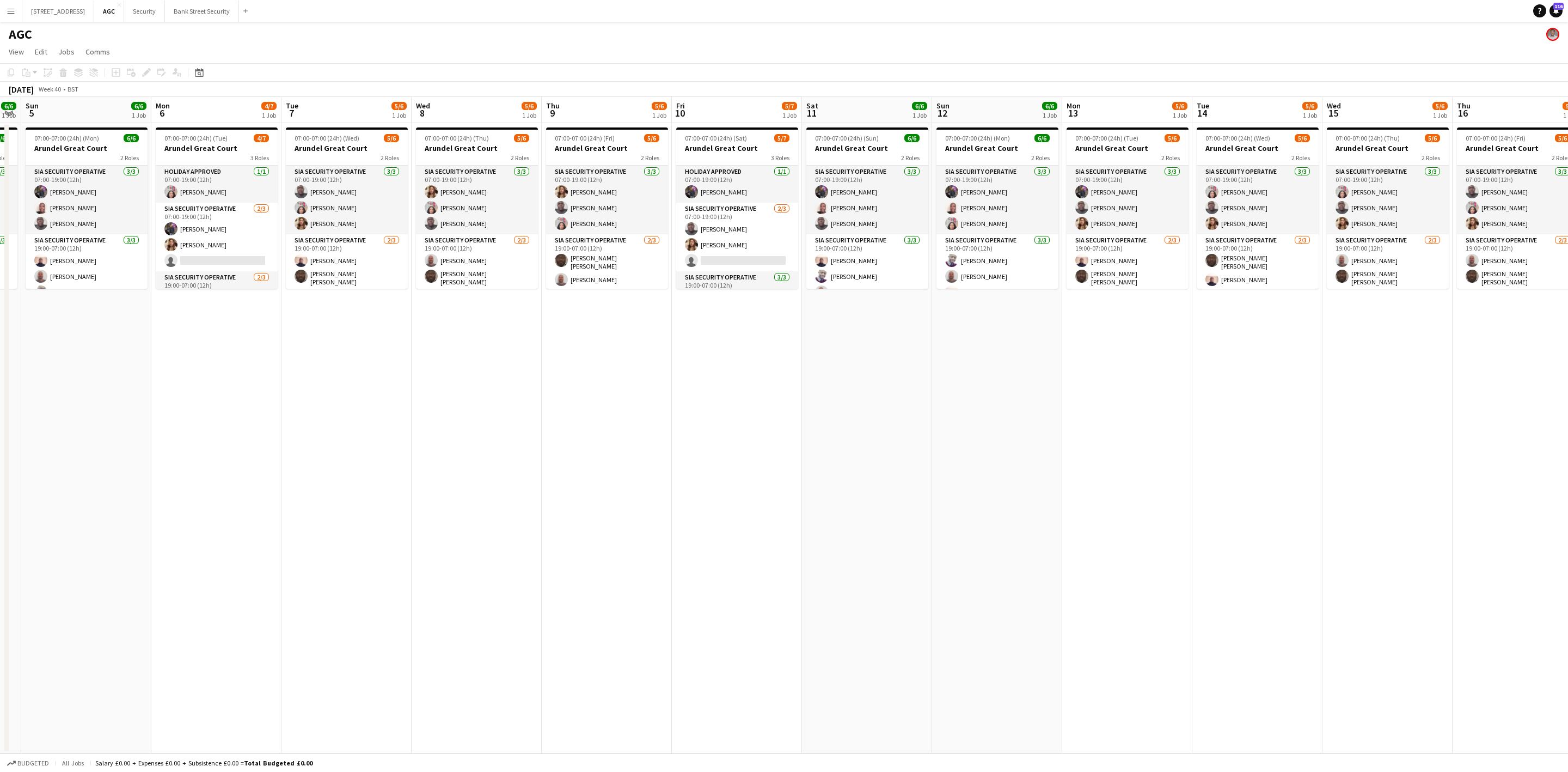
drag, startPoint x: 784, startPoint y: 519, endPoint x: 804, endPoint y: 514, distance: 20.6
click at [804, 514] on app-calendar-viewport "Fri 3 6/7 1 Job Sat 4 6/6 1 Job Sun 5 6/6 1 Job Mon 6 4/7 1 Job Tue 7 5/6 1 Job…" at bounding box center [784, 425] width 1568 height 656
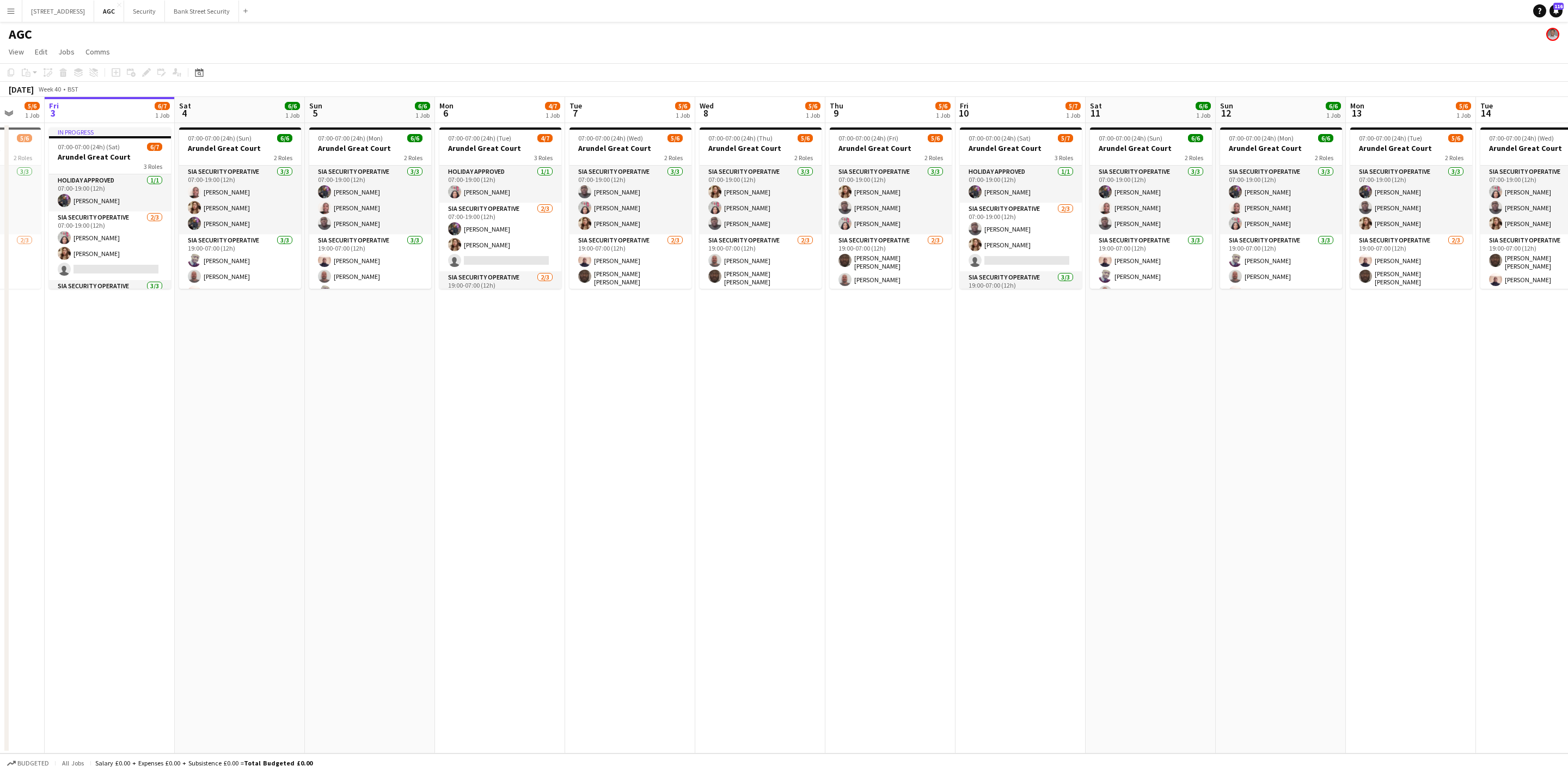
drag, startPoint x: 616, startPoint y: 498, endPoint x: 829, endPoint y: 469, distance: 215.0
click at [829, 469] on app-calendar-viewport "Wed 1 5/6 1 Job Thu 2 5/6 1 Job Fri 3 6/7 1 Job Sat 4 6/6 1 Job Sun 5 6/6 1 Job…" at bounding box center [784, 425] width 1568 height 656
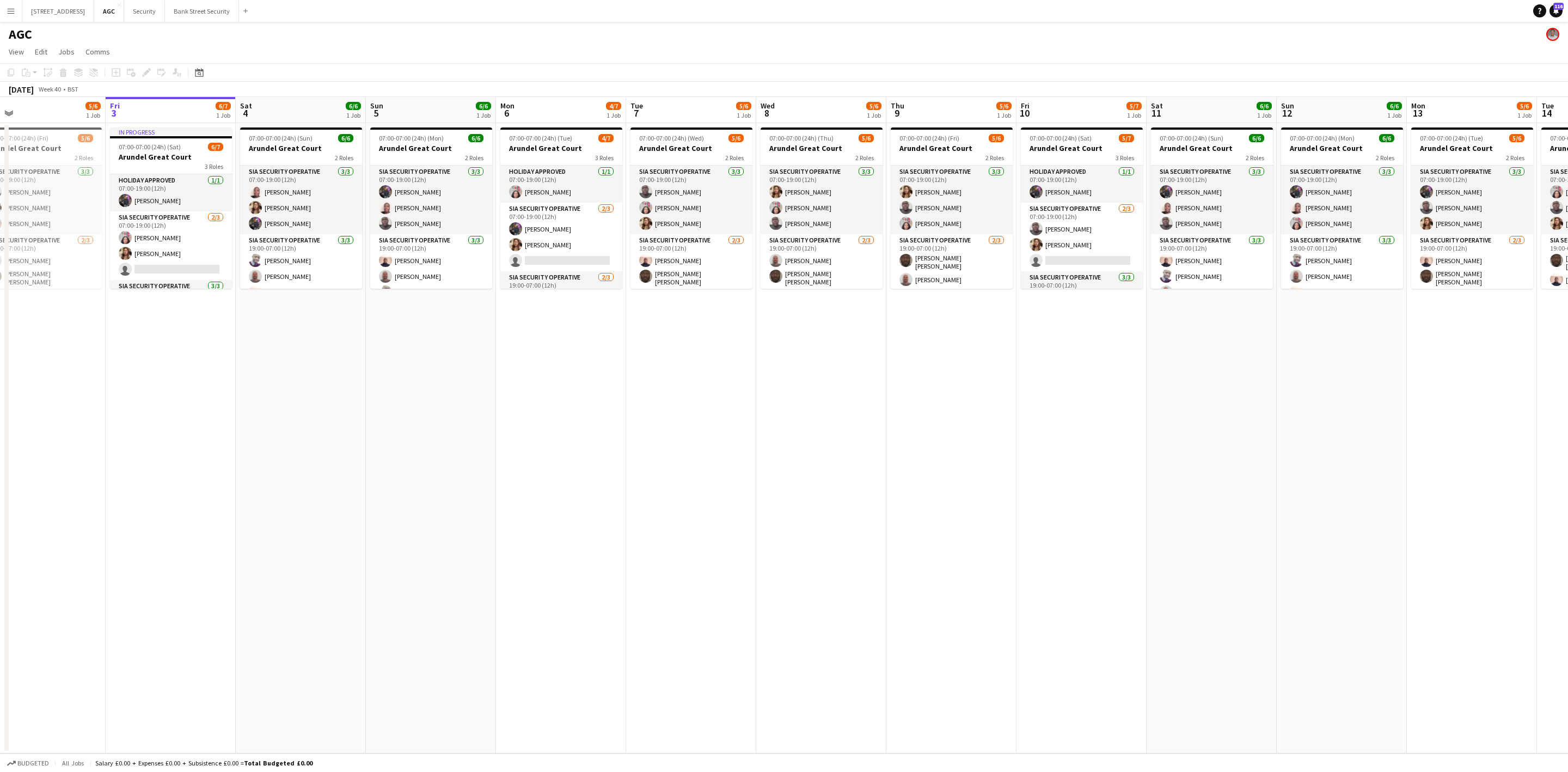
scroll to position [0, 428]
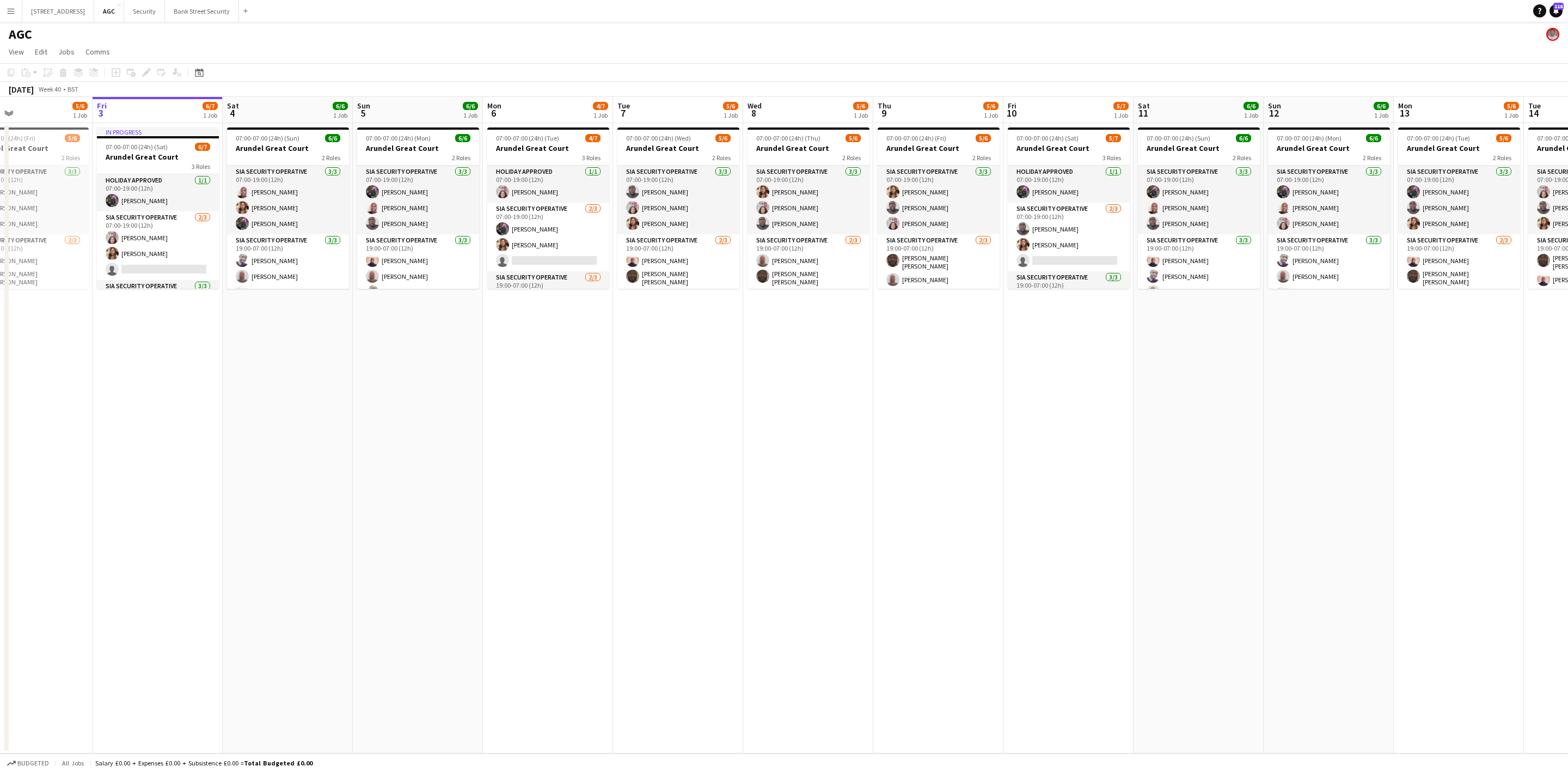
drag, startPoint x: 963, startPoint y: 418, endPoint x: 490, endPoint y: 472, distance: 476.1
click at [490, 472] on app-calendar-viewport "Mon 29 5/6 1 Job Tue 30 5/6 1 Job Wed 1 5/6 1 Job Thu 2 5/6 1 Job Fri 3 6/7 1 J…" at bounding box center [784, 425] width 1568 height 656
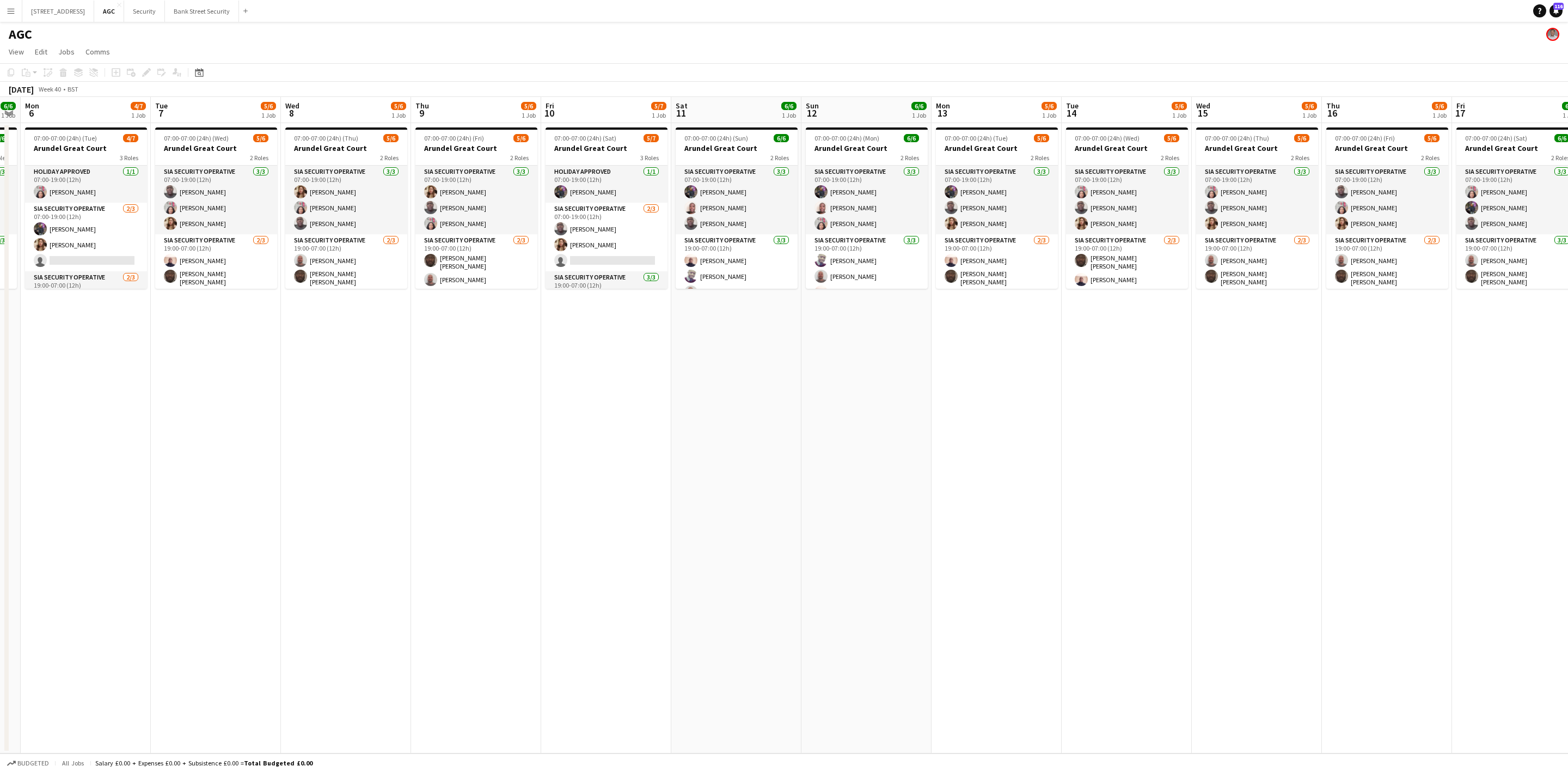
scroll to position [0, 385]
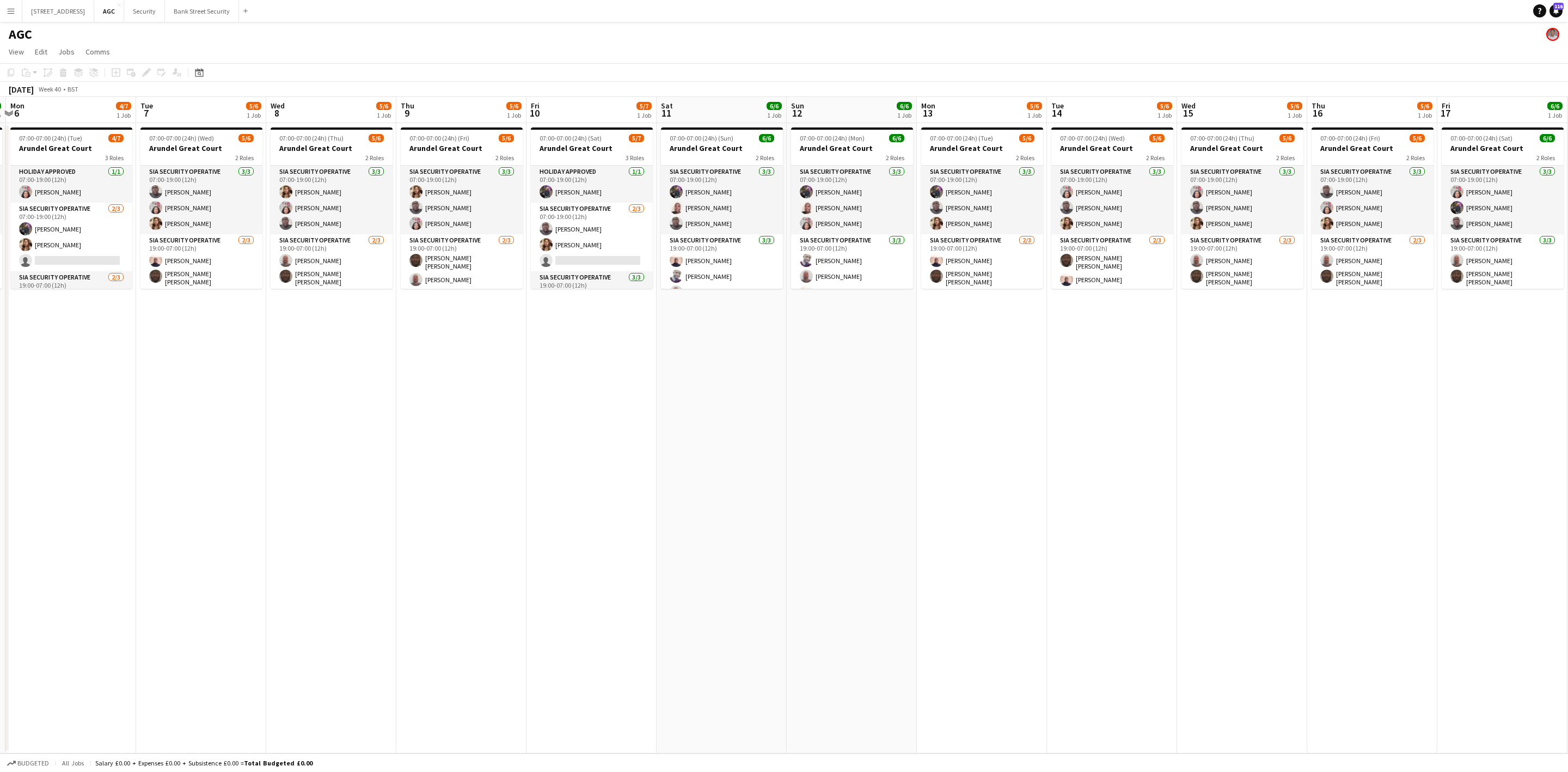
drag, startPoint x: 845, startPoint y: 424, endPoint x: 368, endPoint y: 464, distance: 478.7
click at [368, 464] on app-calendar-viewport "Fri 3 6/7 1 Job Sat 4 6/6 1 Job Sun 5 6/6 1 Job Mon 6 4/7 1 Job Tue 7 5/6 1 Job…" at bounding box center [784, 425] width 1568 height 656
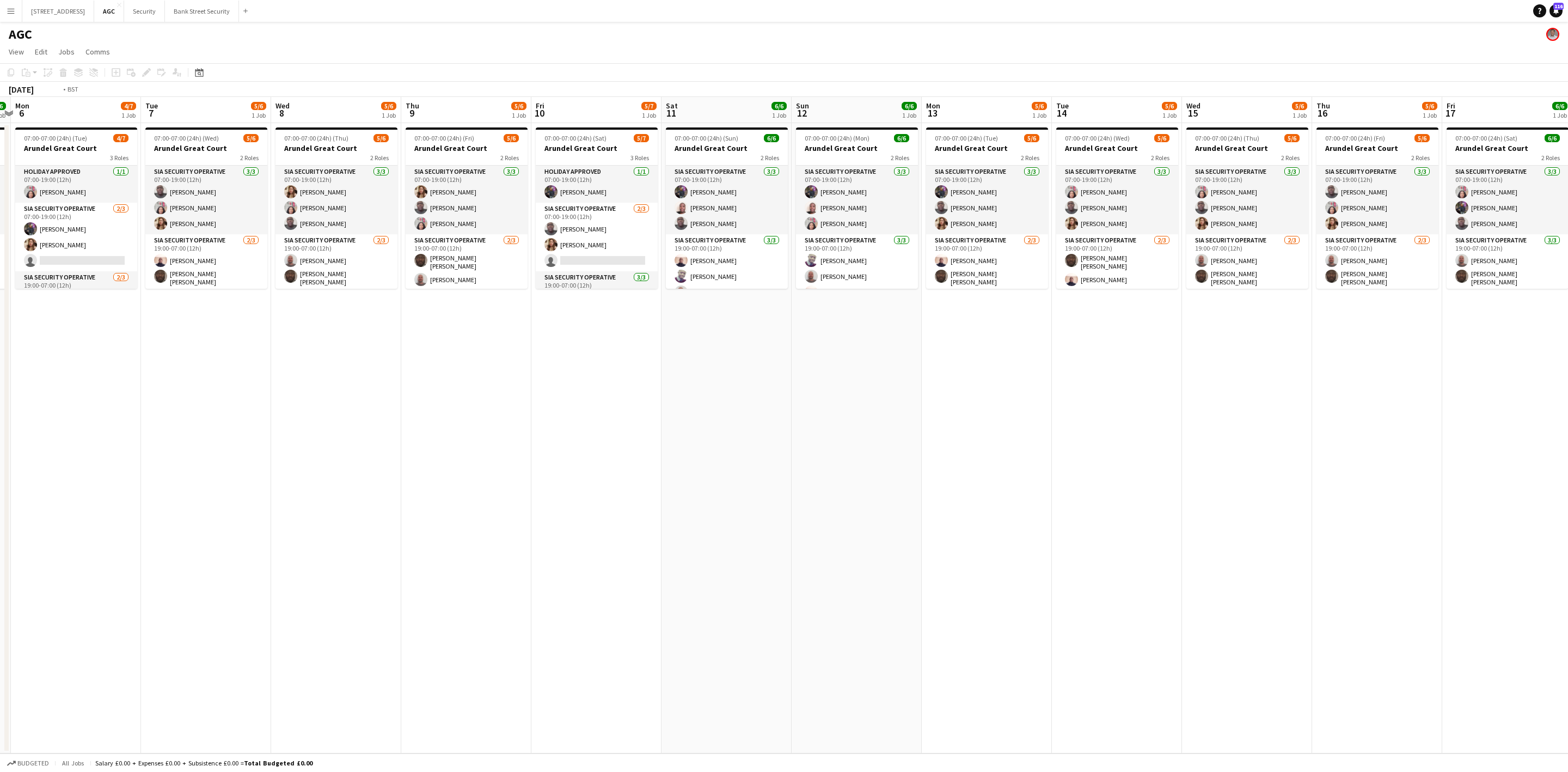
scroll to position [0, 391]
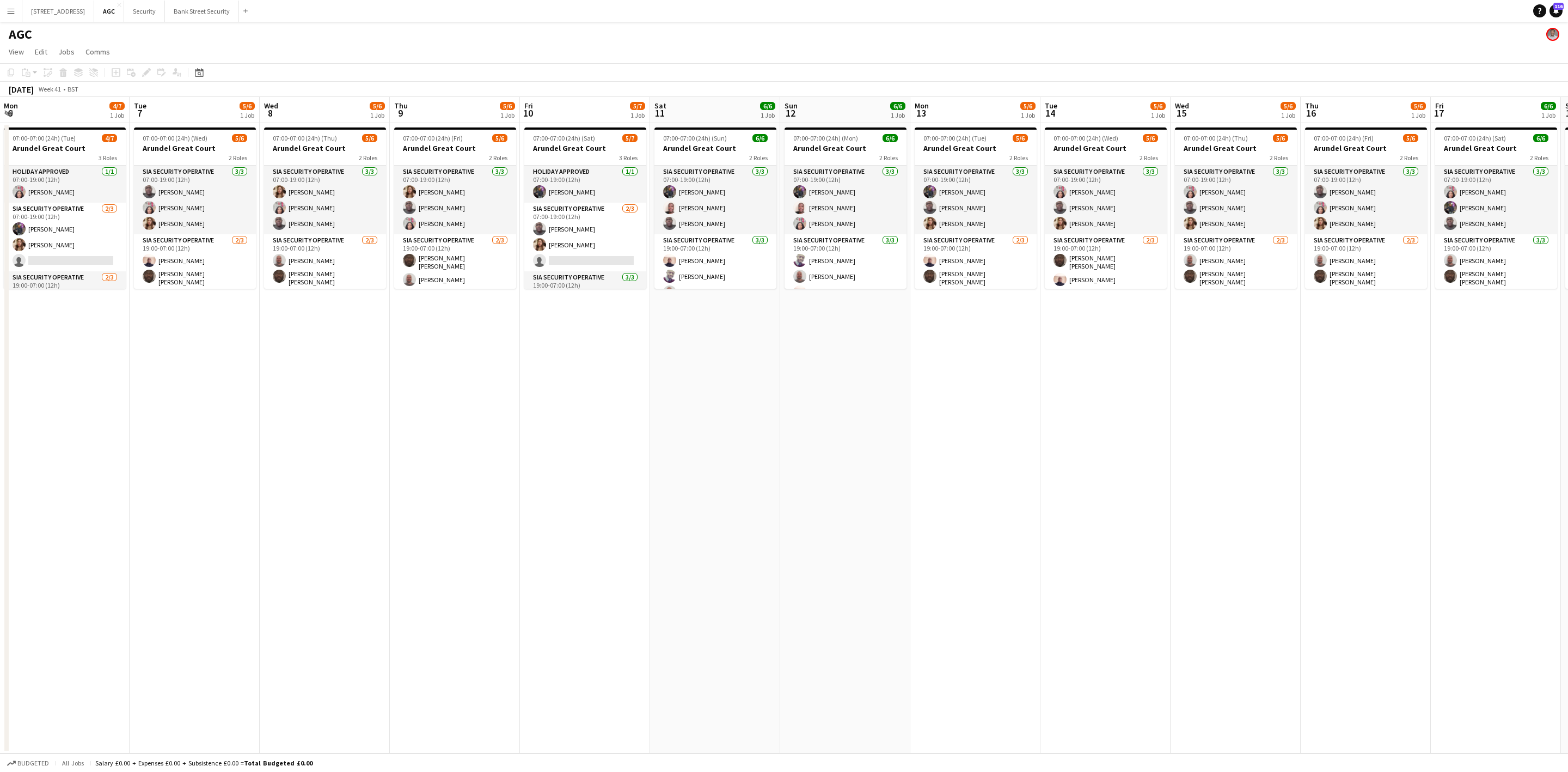
drag, startPoint x: 96, startPoint y: 361, endPoint x: 90, endPoint y: 343, distance: 19.0
click at [90, 343] on app-calendar-viewport "Fri 3 6/7 1 Job Sat 4 6/6 1 Job Sun 5 6/6 1 Job Mon 6 4/7 1 Job Tue 7 5/6 1 Job…" at bounding box center [784, 425] width 1568 height 656
click at [157, 11] on button "Security Close" at bounding box center [144, 11] width 41 height 21
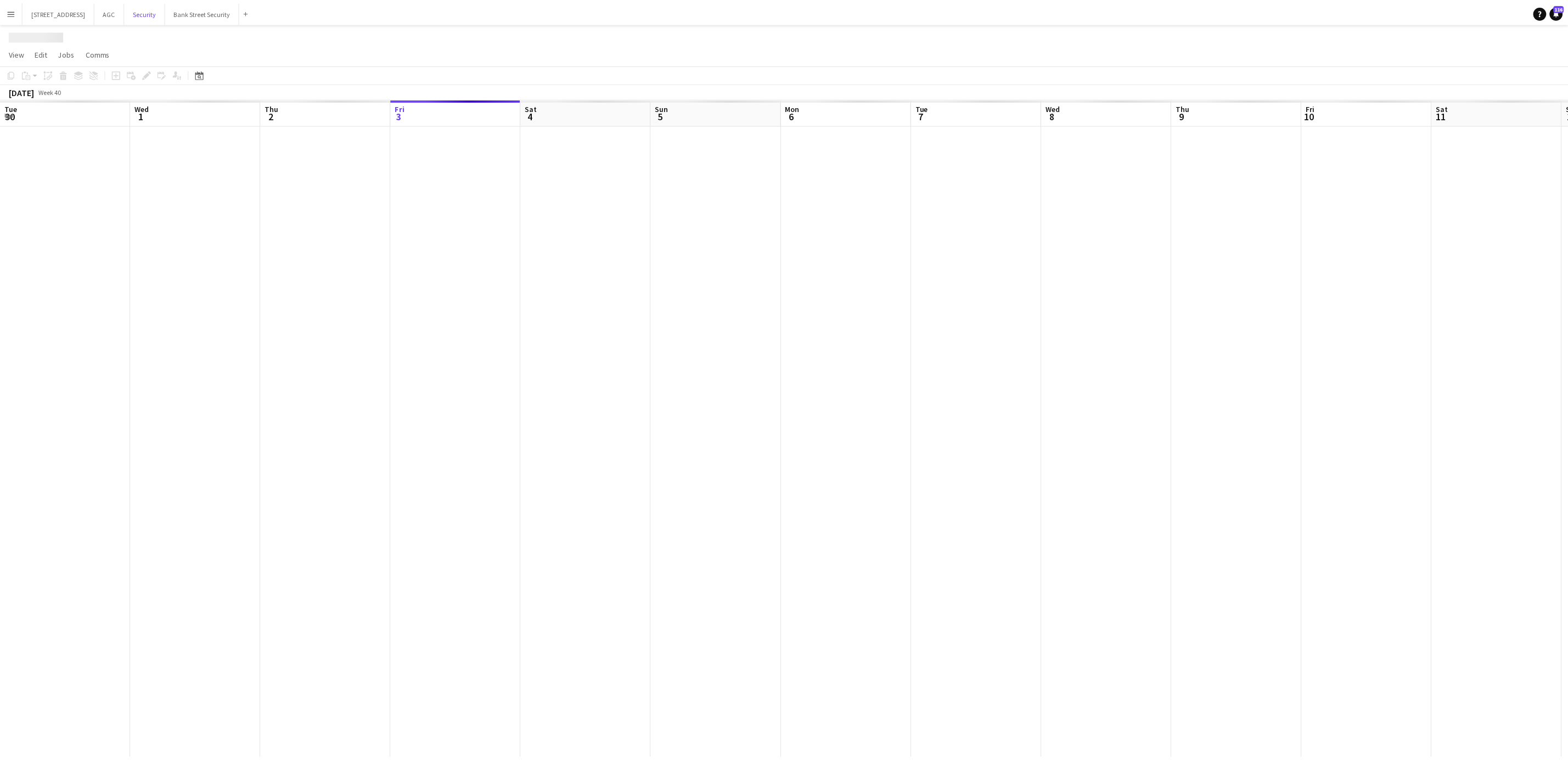
scroll to position [0, 262]
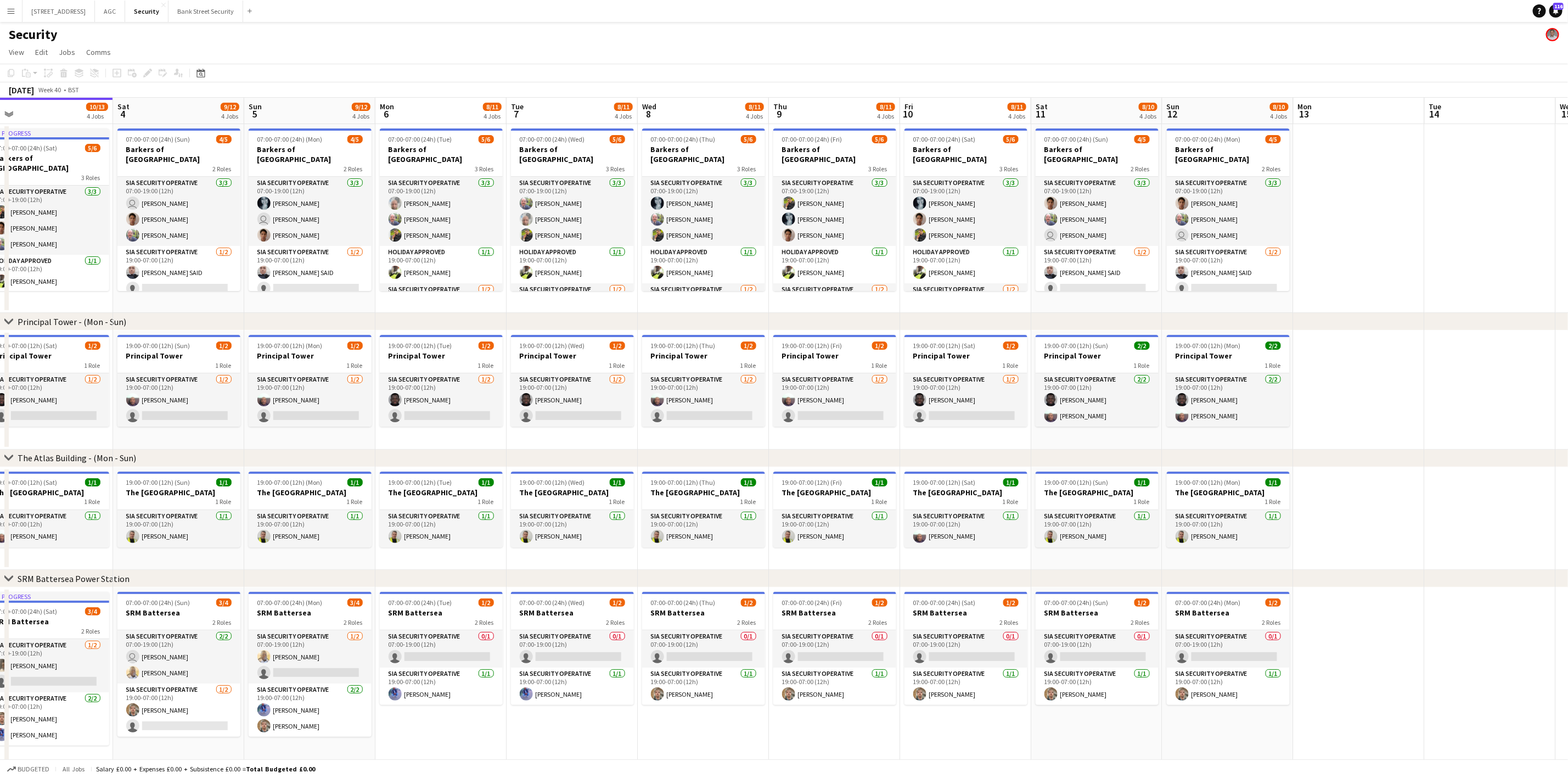
drag, startPoint x: 326, startPoint y: 307, endPoint x: 178, endPoint y: 300, distance: 148.2
click at [178, 300] on app-calendar-viewport "Tue 30 10/13 4 Jobs Wed 1 10/13 4 Jobs Thu 2 9/13 4 Jobs Fri 3 10/13 4 Jobs Sat…" at bounding box center [784, 433] width 1568 height 671
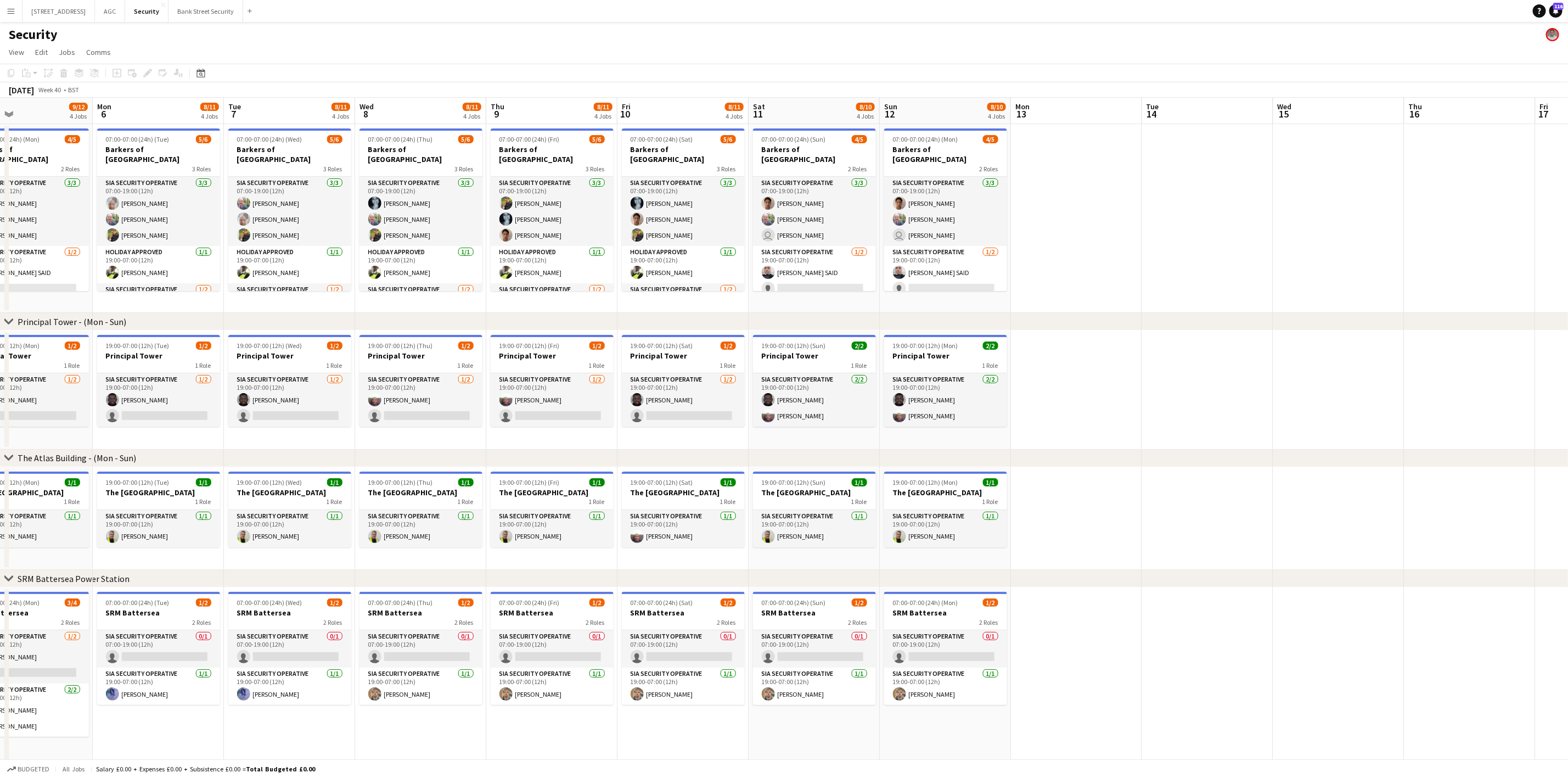
drag, startPoint x: 285, startPoint y: 305, endPoint x: -36, endPoint y: 305, distance: 321.0
click at [0, 305] on html "Menu Boards Boards Boards All jobs Status Workforce Workforce My Workforce Recr…" at bounding box center [784, 393] width 1568 height 787
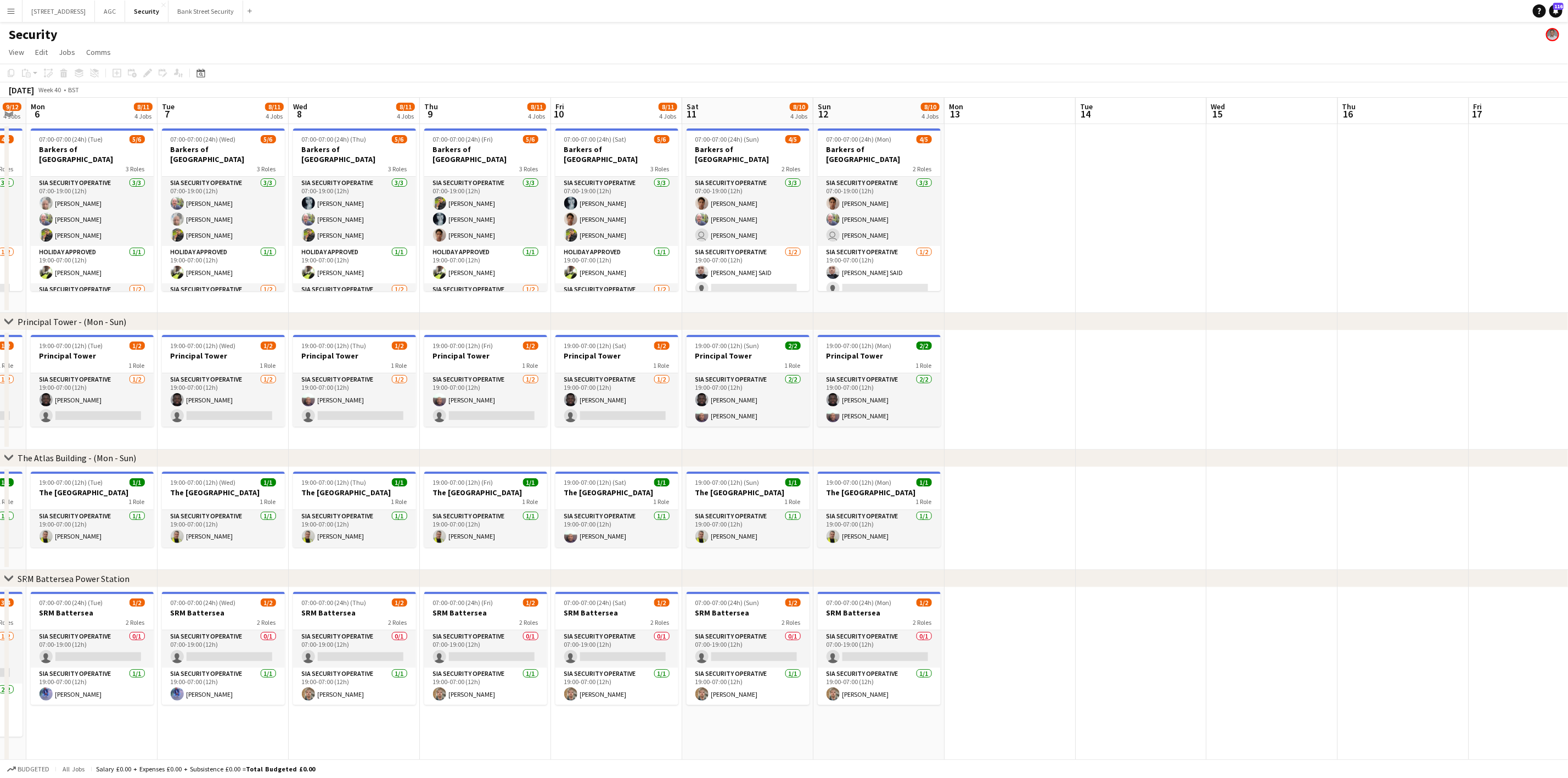
scroll to position [0, 369]
drag, startPoint x: 93, startPoint y: 309, endPoint x: 25, endPoint y: 308, distance: 68.0
click at [25, 308] on app-calendar-viewport "Fri 3 10/13 4 Jobs Sat 4 9/12 4 Jobs Sun 5 9/12 4 Jobs Mon 6 8/11 4 Jobs Tue 7 …" at bounding box center [784, 433] width 1568 height 671
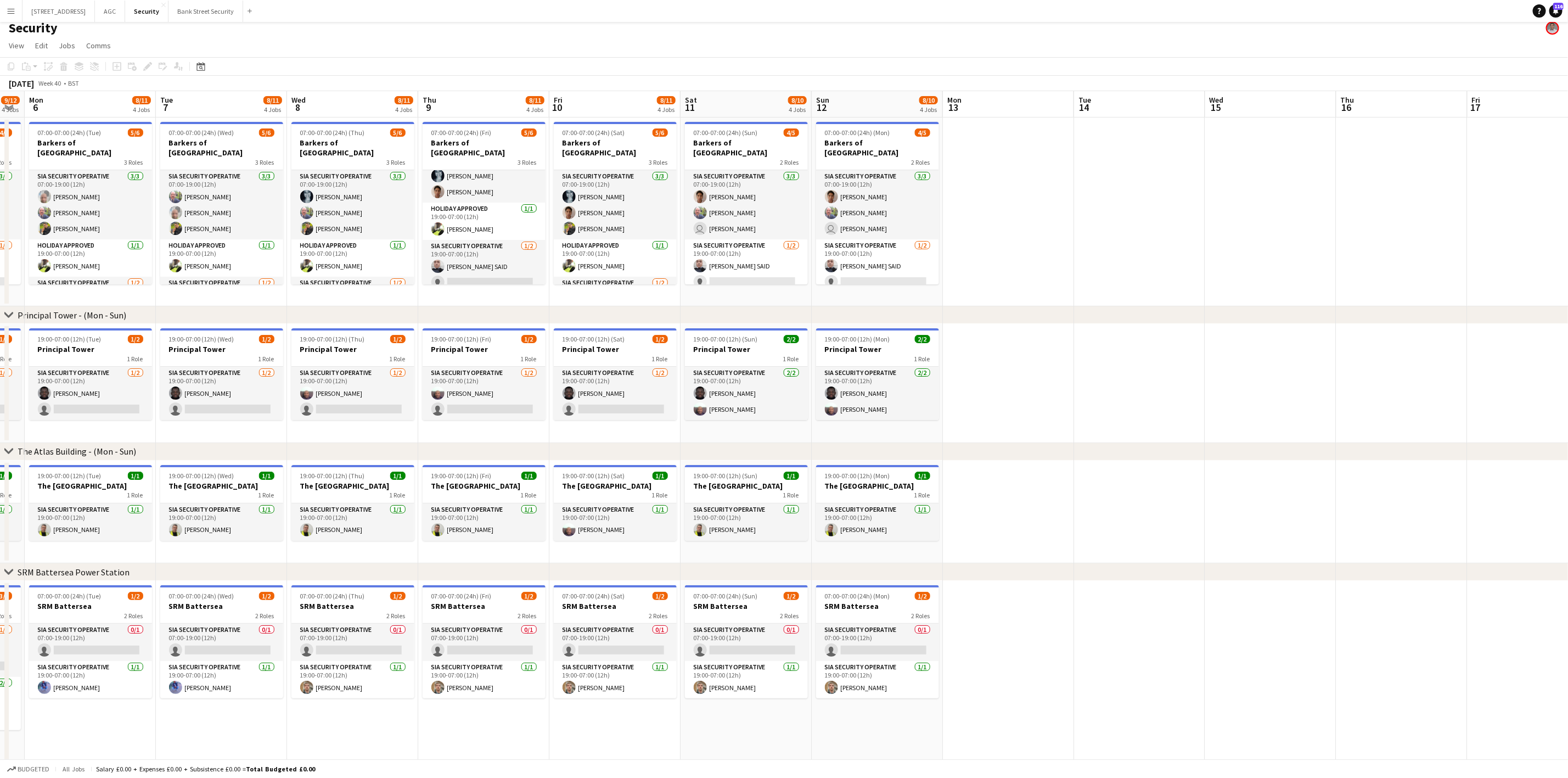
scroll to position [9, 0]
click at [123, 11] on button "AGC Close" at bounding box center [110, 11] width 30 height 21
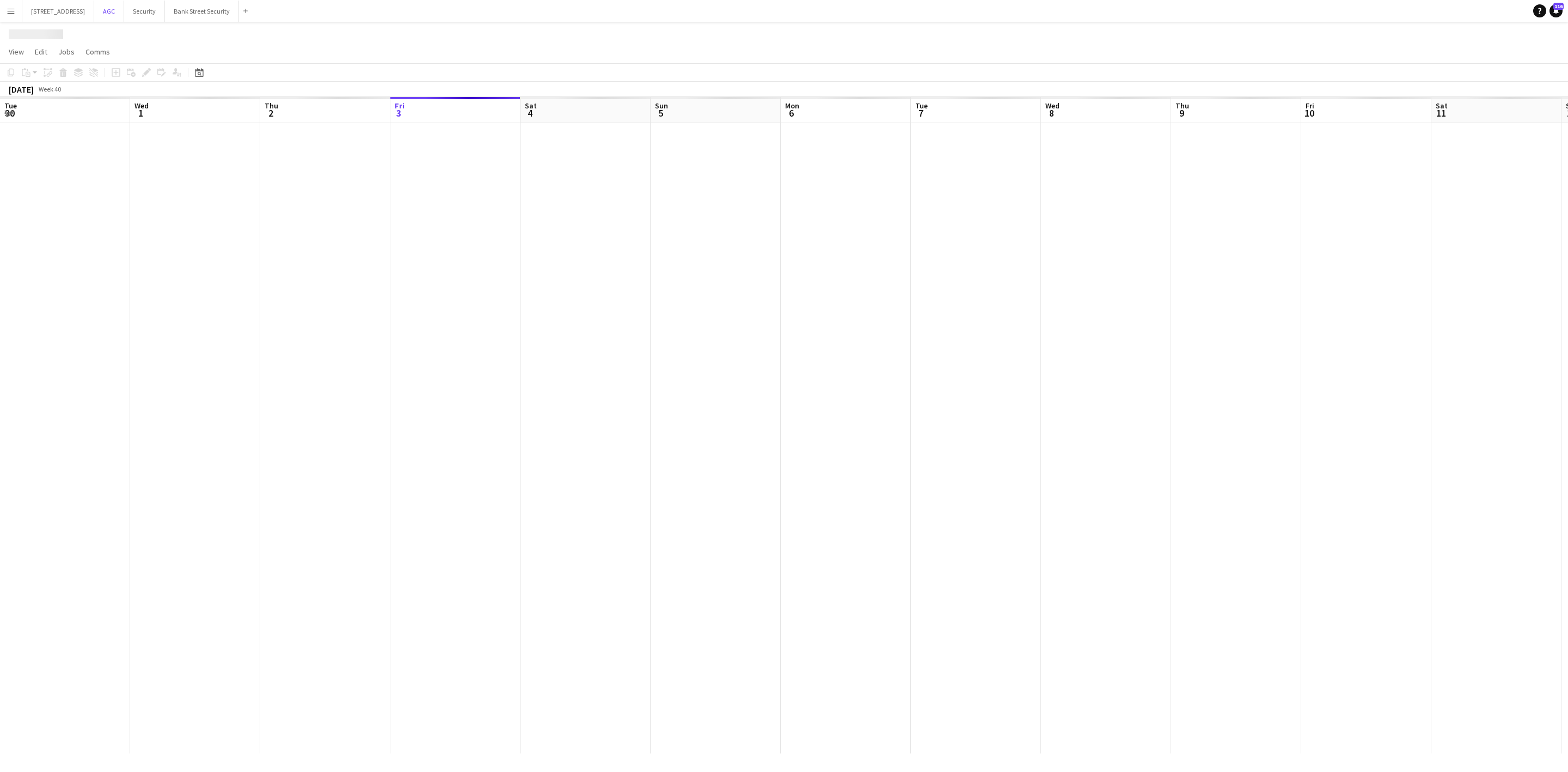
scroll to position [0, 260]
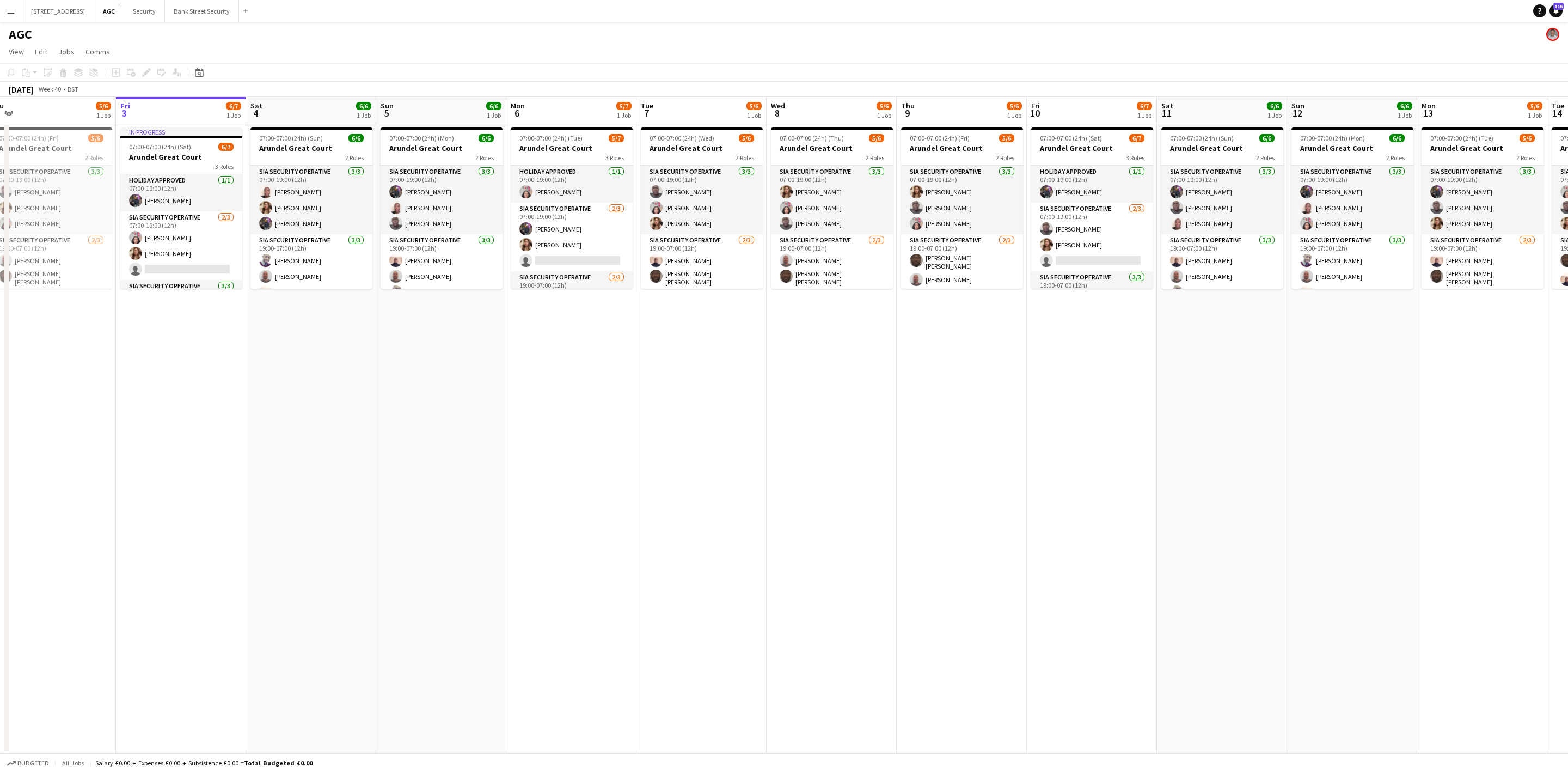
drag, startPoint x: 572, startPoint y: 407, endPoint x: 279, endPoint y: 409, distance: 293.0
click at [279, 409] on app-calendar-viewport "Tue 30 5/6 1 Job Wed 1 5/6 1 Job Thu 2 5/6 1 Job Fri 3 6/7 1 Job Sat 4 6/6 1 Jo…" at bounding box center [784, 425] width 1568 height 656
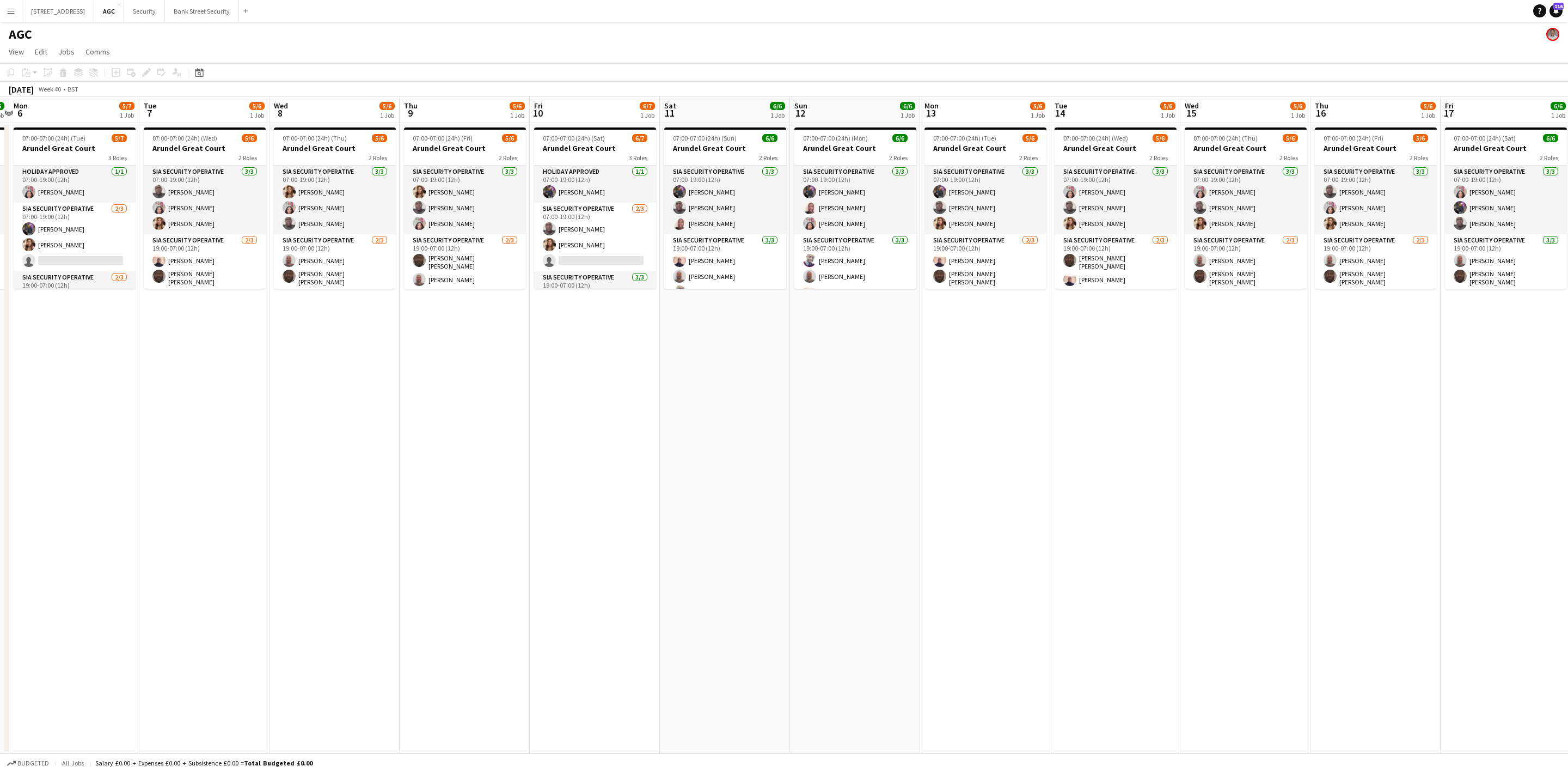
scroll to position [0, 384]
drag, startPoint x: 482, startPoint y: 406, endPoint x: 299, endPoint y: 412, distance: 183.1
click at [299, 412] on app-calendar-viewport "Fri 3 6/7 1 Job Sat 4 6/6 1 Job Sun 5 6/6 1 Job Mon 6 5/7 1 Job Tue 7 5/6 1 Job…" at bounding box center [784, 425] width 1568 height 656
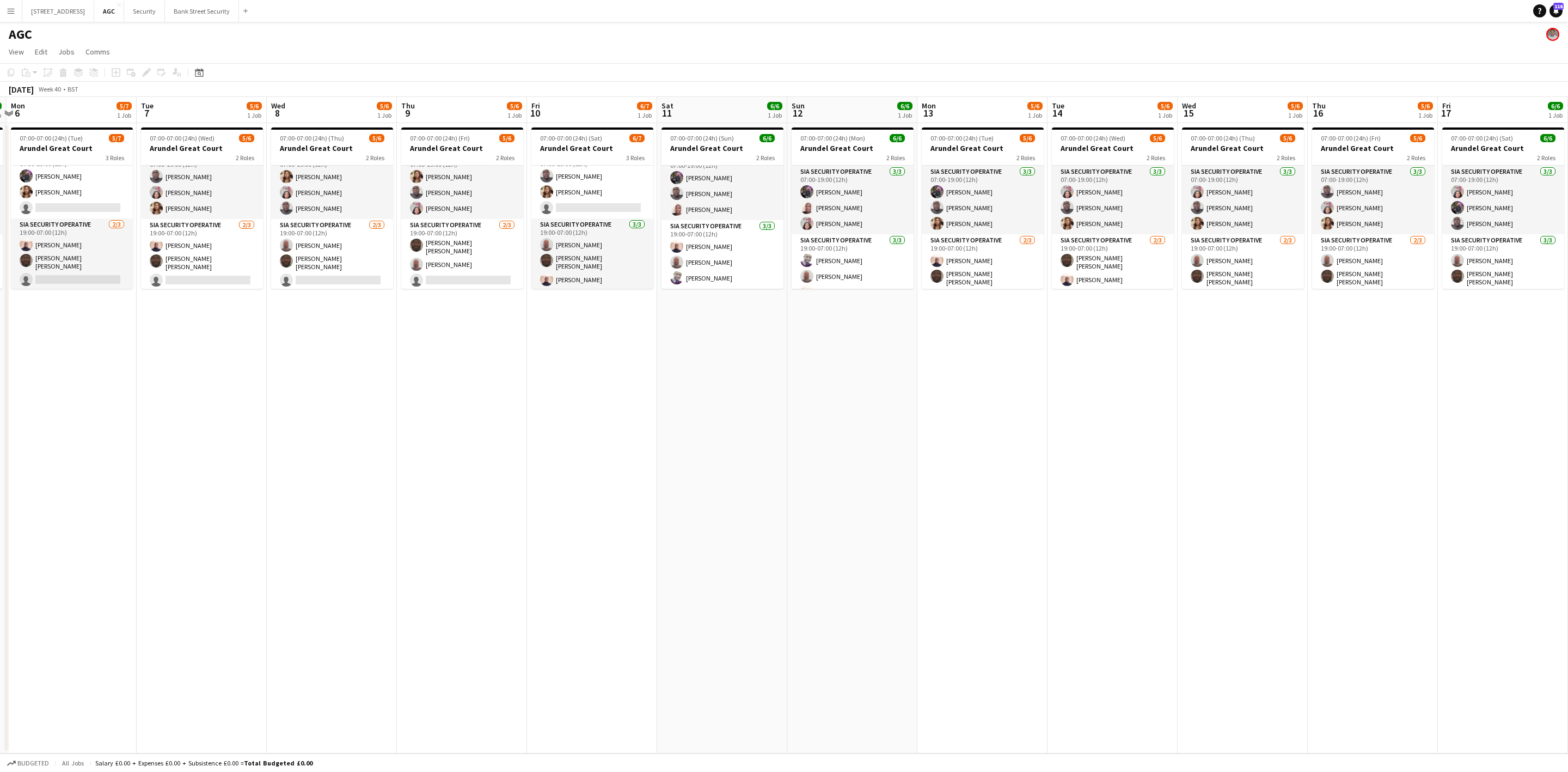
scroll to position [15, 0]
click at [165, 4] on button "Security Close" at bounding box center [144, 11] width 41 height 21
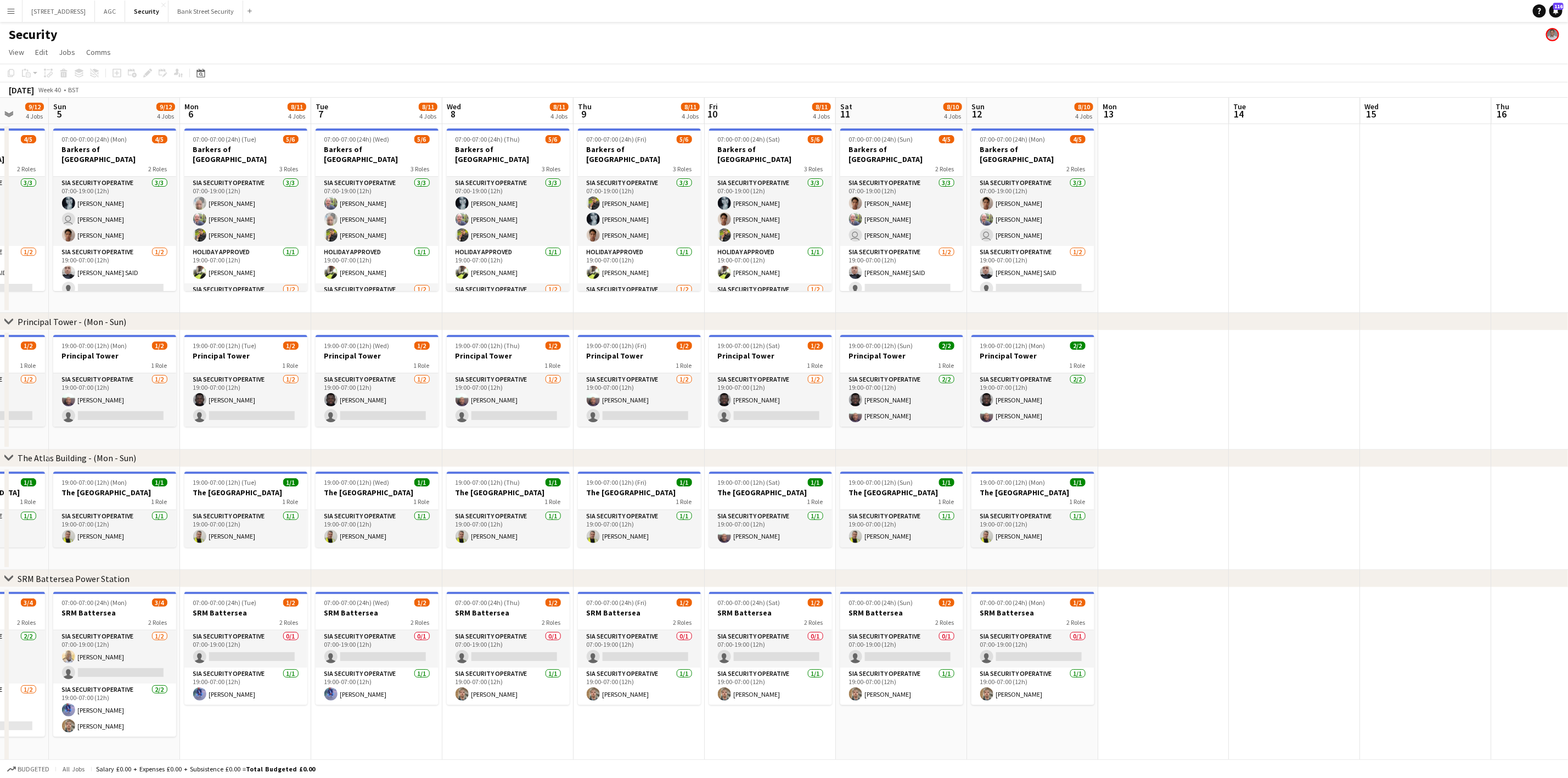
scroll to position [0, 346]
drag, startPoint x: 644, startPoint y: 295, endPoint x: 298, endPoint y: 295, distance: 346.0
click at [298, 295] on app-calendar-viewport "Thu 2 9/13 4 Jobs Fri 3 10/13 4 Jobs Sat 4 9/12 4 Jobs Sun 5 9/12 4 Jobs Mon 6 …" at bounding box center [784, 433] width 1568 height 671
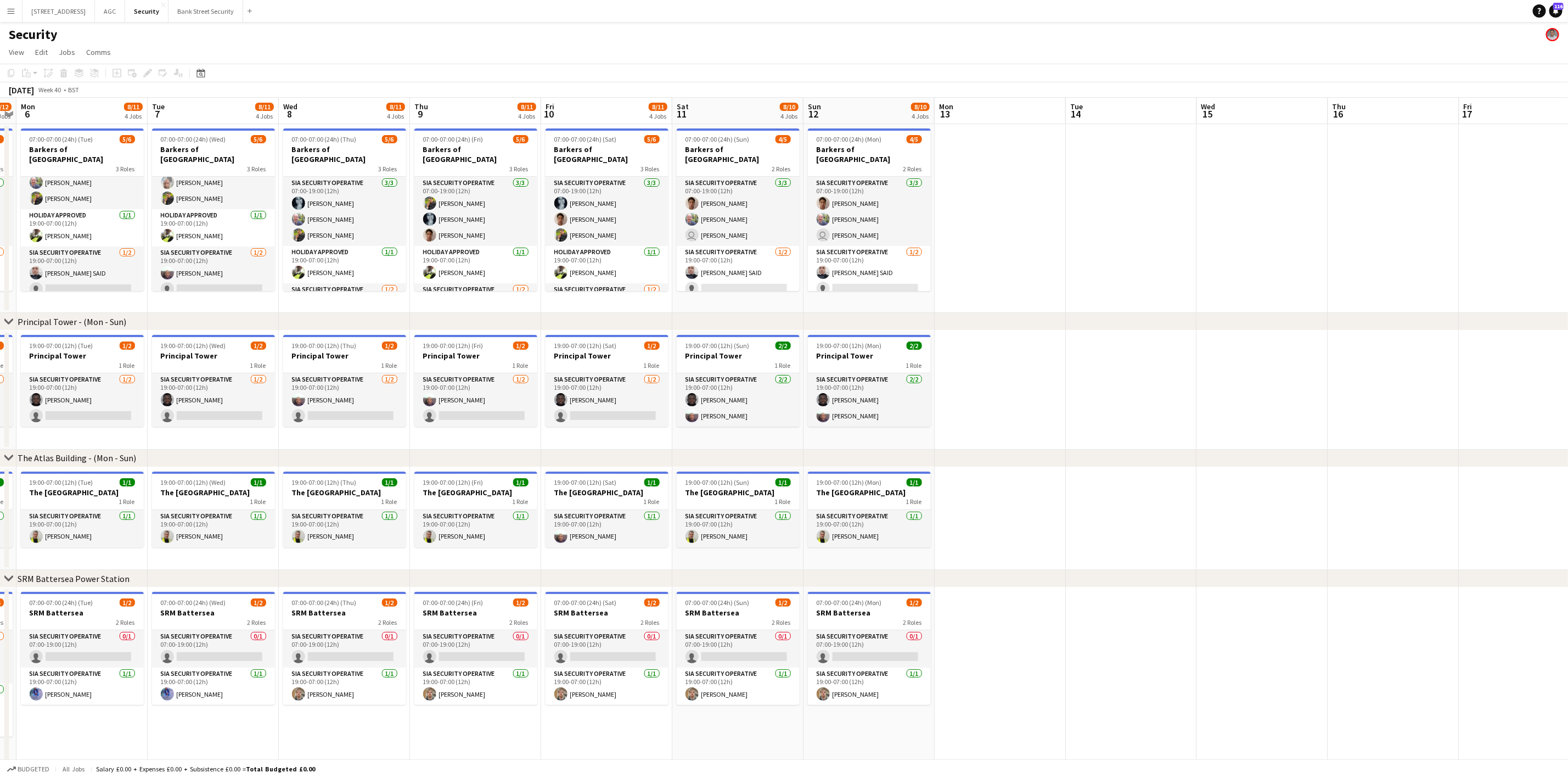
scroll to position [0, 384]
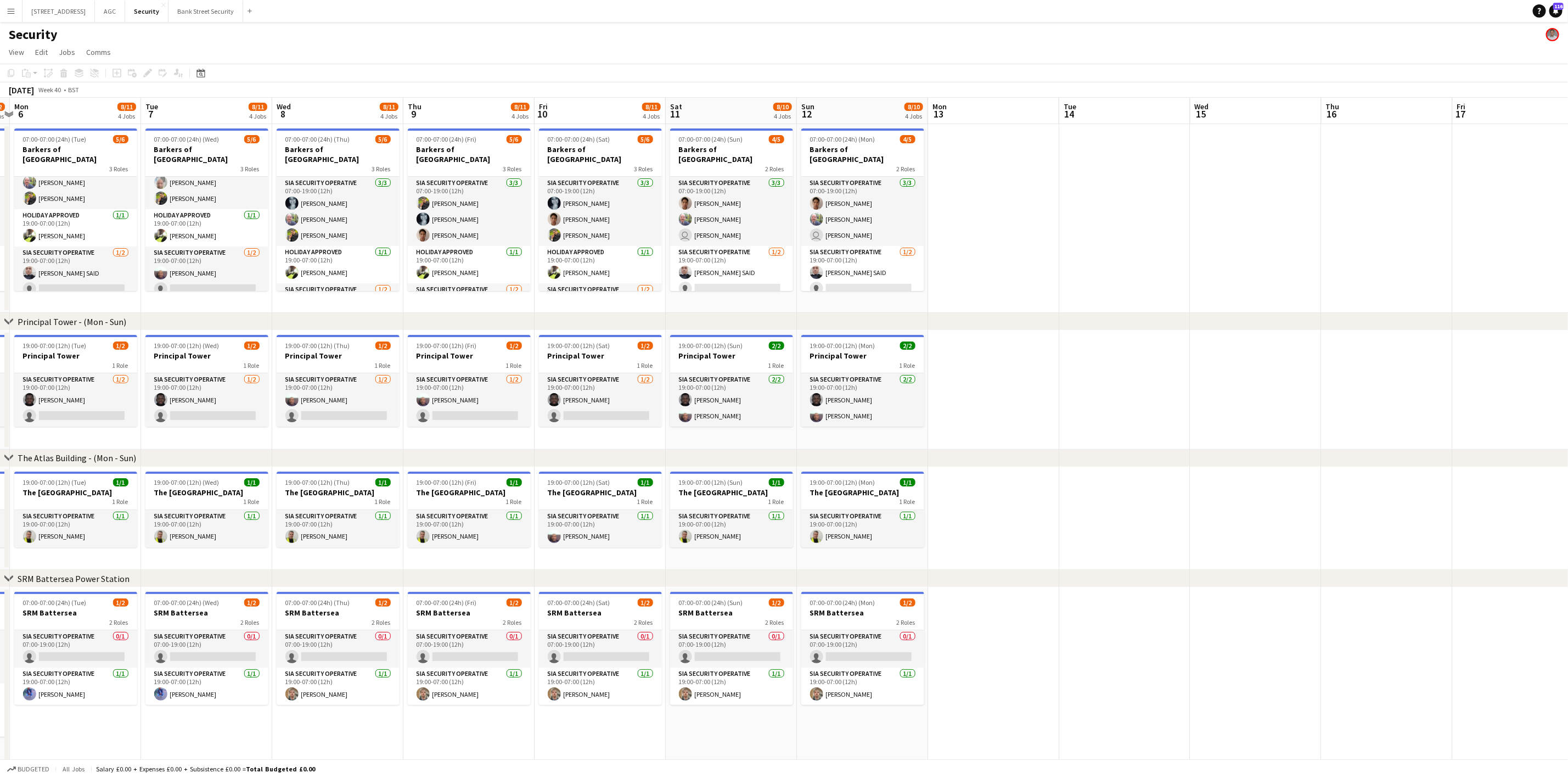
drag, startPoint x: 464, startPoint y: 306, endPoint x: 296, endPoint y: 301, distance: 168.1
click at [296, 301] on app-calendar-viewport "Fri 3 10/13 4 Jobs Sat 4 9/12 4 Jobs Sun 5 9/12 4 Jobs Mon 6 8/11 4 Jobs Tue 7 …" at bounding box center [784, 433] width 1568 height 671
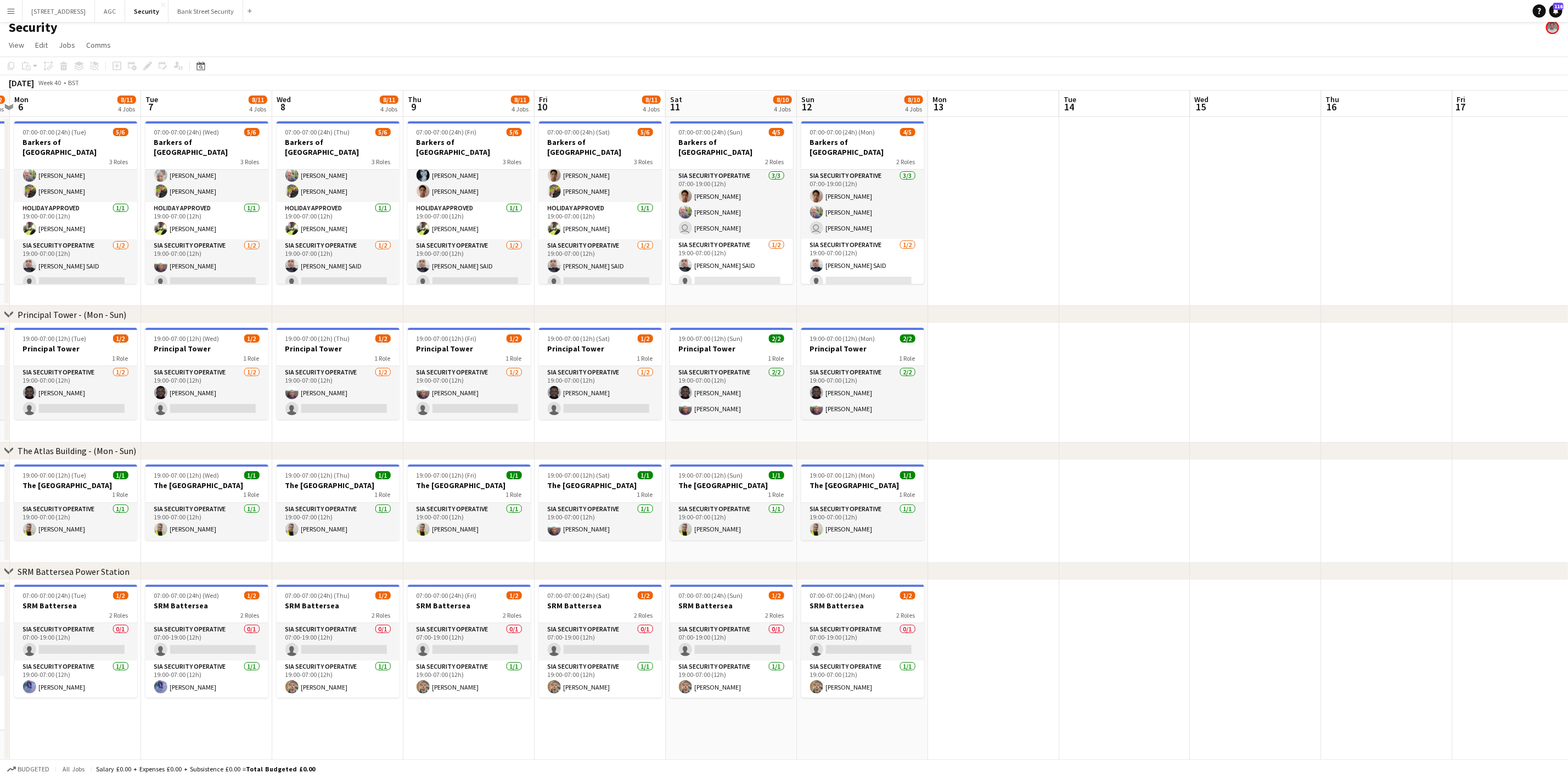
scroll to position [9, 0]
click at [906, 283] on app-date-cell "07:00-07:00 (24h) (Mon) 4/5 Barkers of Kensington 2 Roles SIA Security Operativ…" at bounding box center [863, 210] width 131 height 189
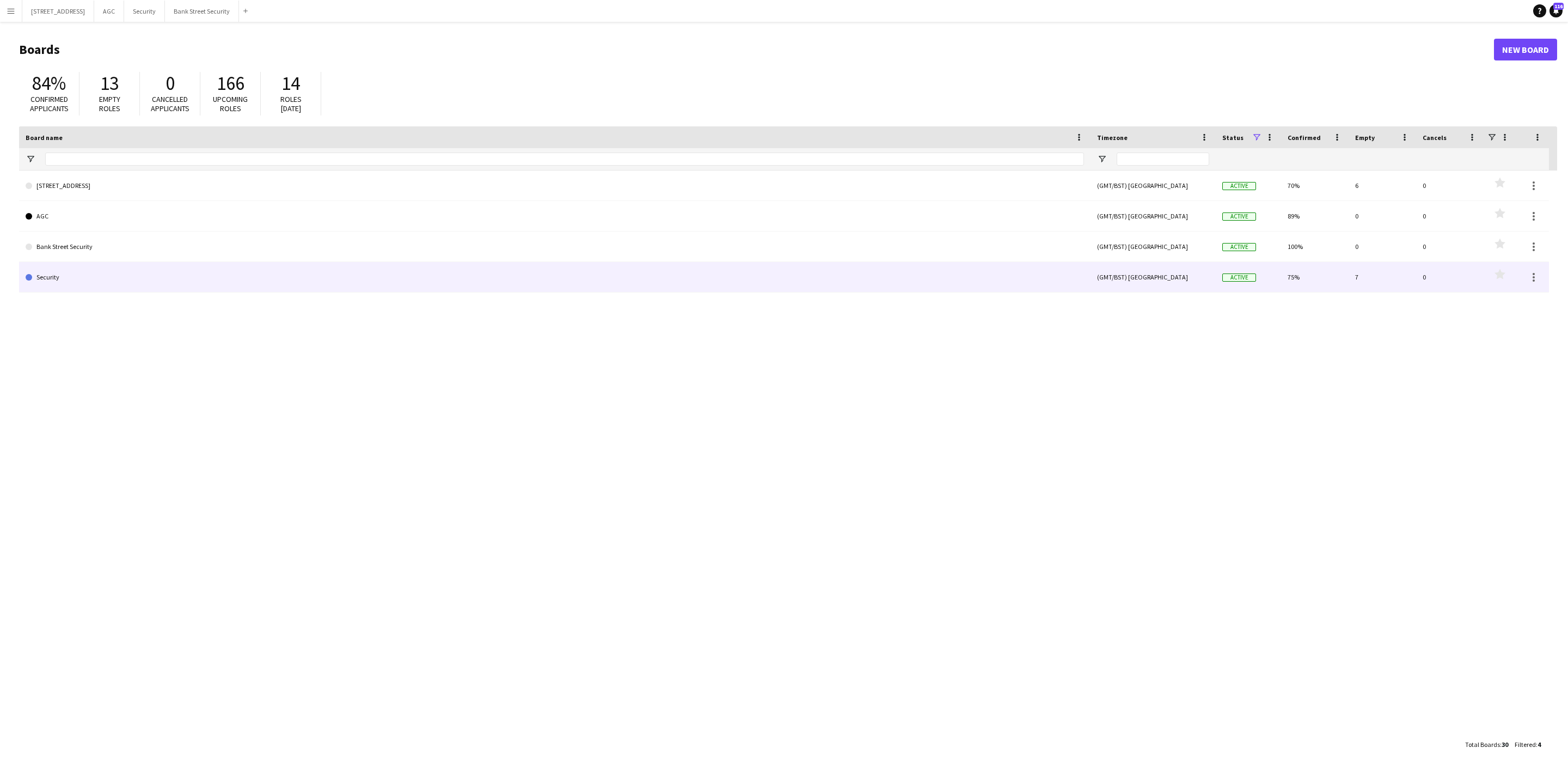
click at [460, 286] on link "Security" at bounding box center [555, 277] width 1059 height 31
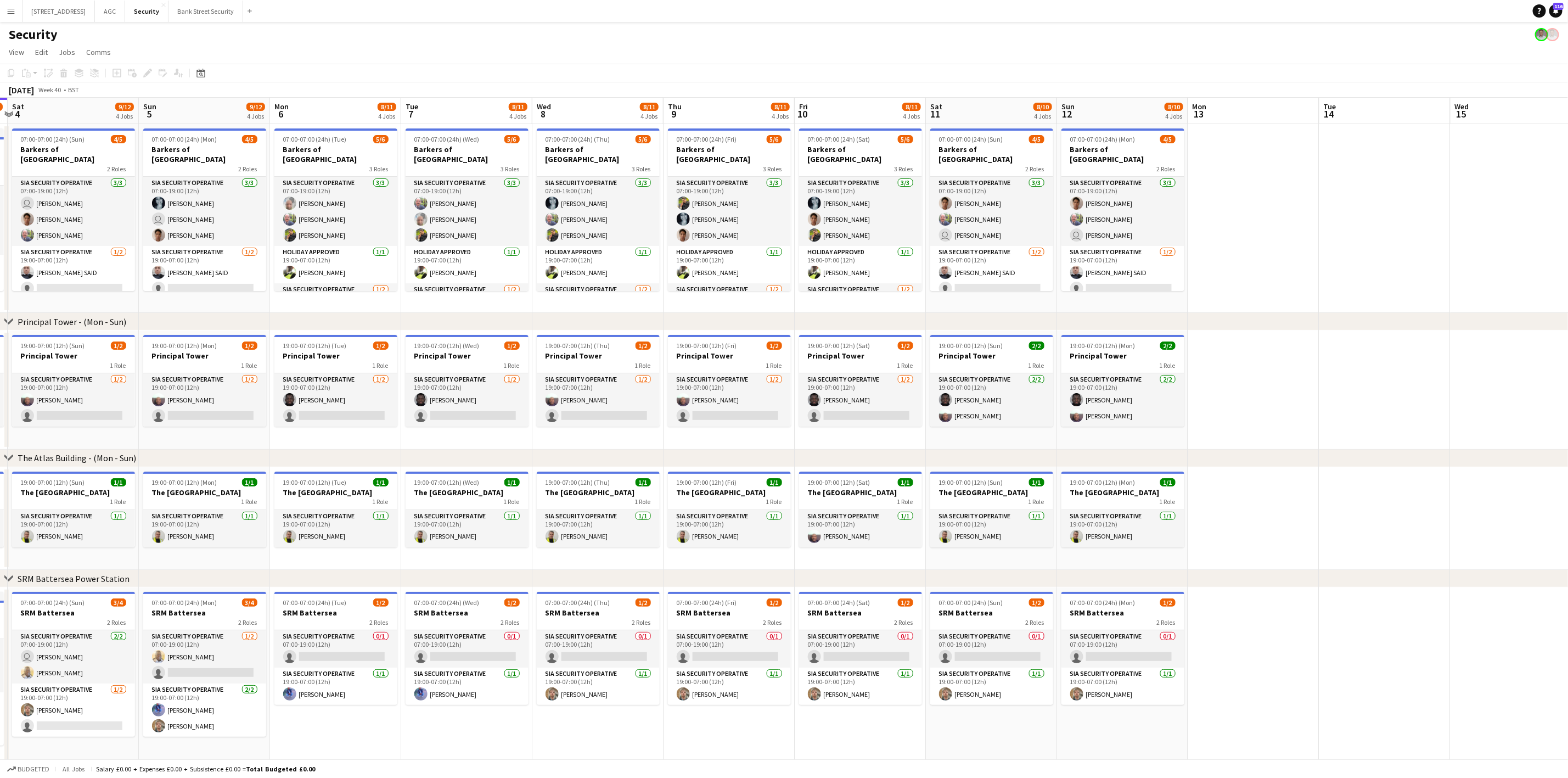
scroll to position [0, 388]
drag, startPoint x: 1090, startPoint y: 297, endPoint x: 834, endPoint y: 278, distance: 256.7
click at [834, 278] on app-calendar-viewport "Wed 1 10/13 4 Jobs Thu 2 9/13 4 Jobs Fri 3 10/13 4 Jobs Sat 4 9/12 4 Jobs Sun 5…" at bounding box center [784, 433] width 1568 height 671
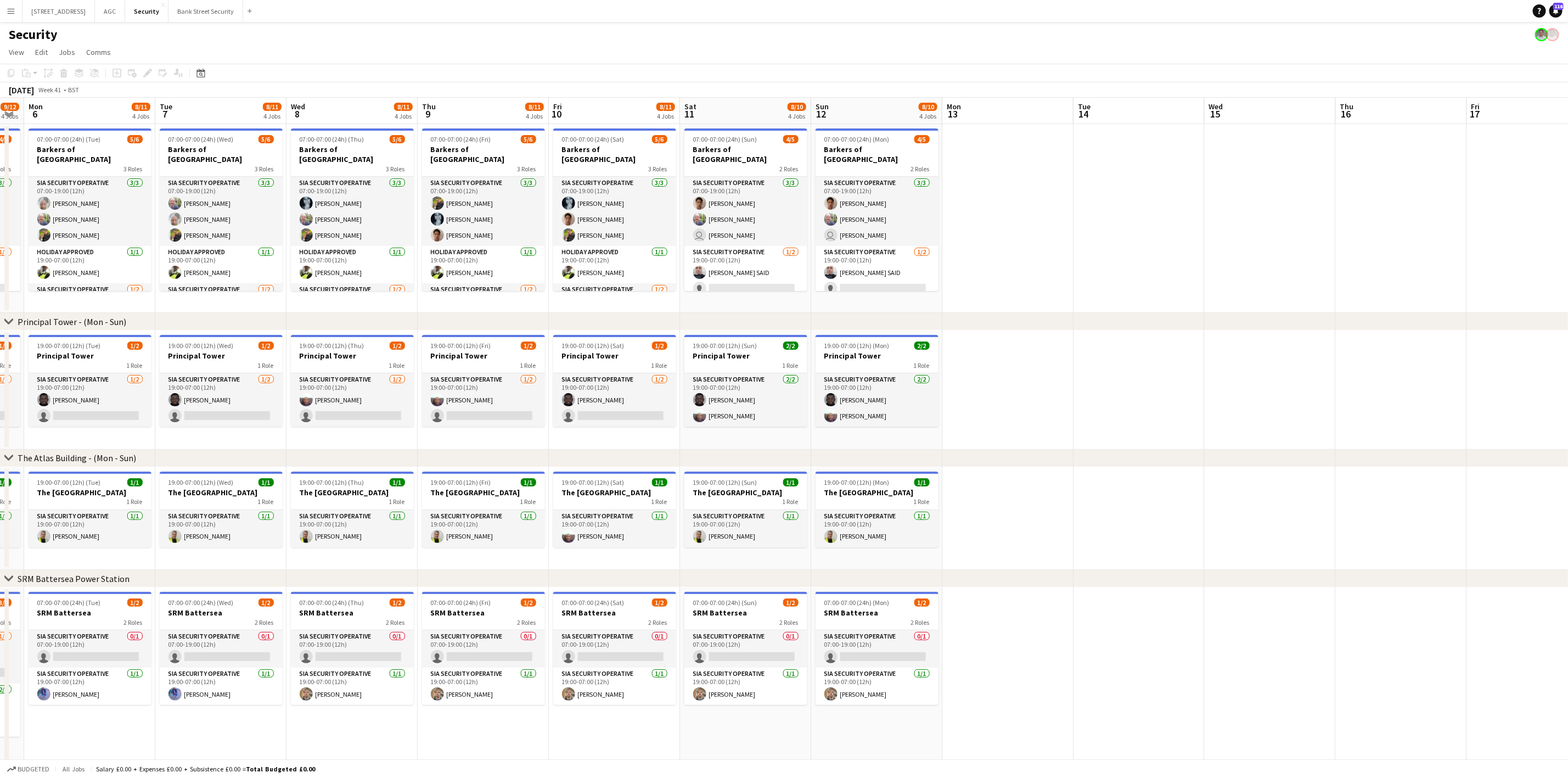
scroll to position [0, 394]
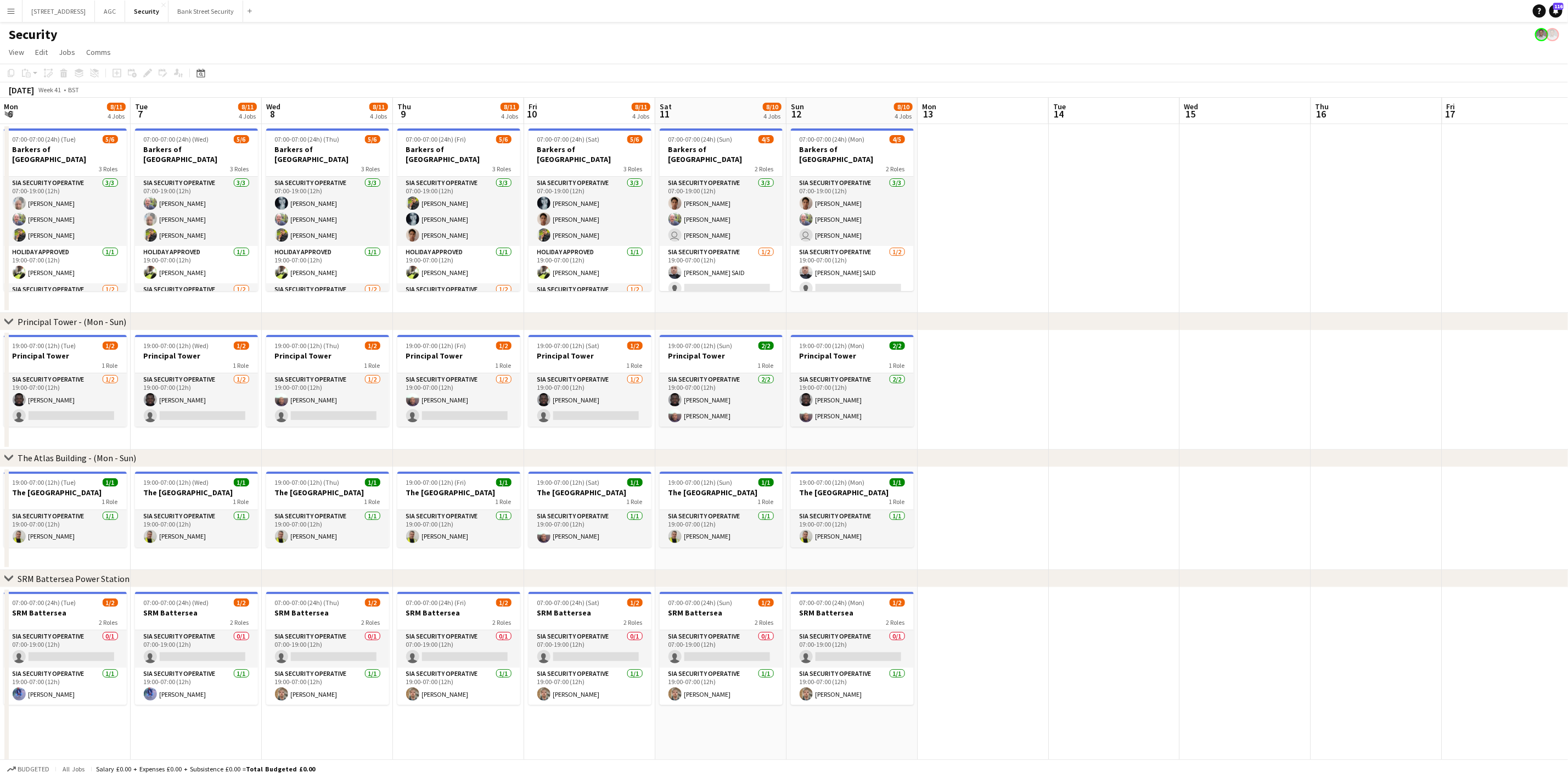
drag, startPoint x: 850, startPoint y: 305, endPoint x: 581, endPoint y: 282, distance: 270.0
click at [581, 282] on app-calendar-viewport "Fri 3 10/13 4 Jobs Sat 4 9/12 4 Jobs Sun 5 9/12 4 Jobs Mon 6 8/11 4 Jobs Tue 7 …" at bounding box center [784, 433] width 1568 height 671
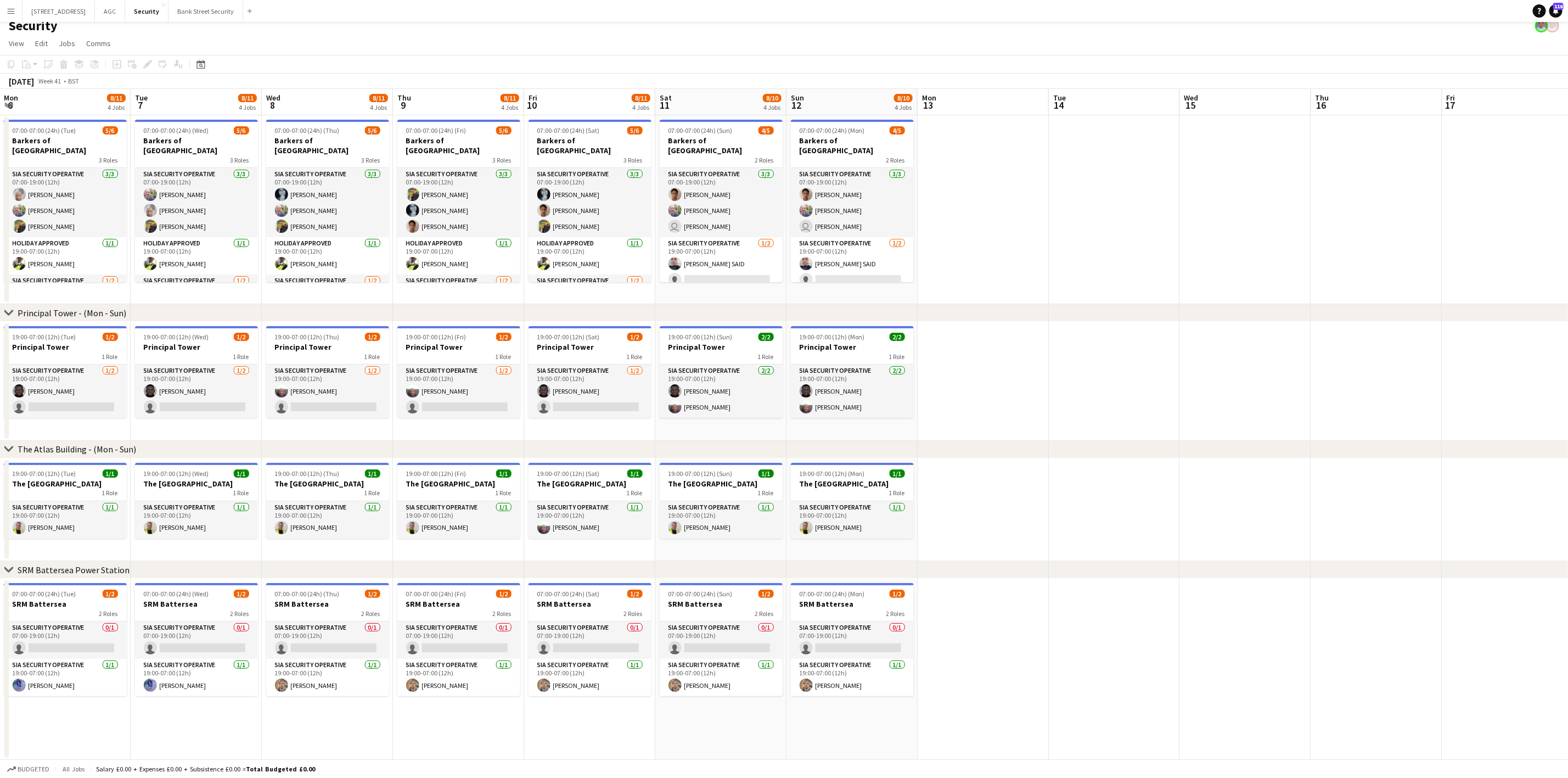
scroll to position [0, 0]
